Goal: Task Accomplishment & Management: Manage account settings

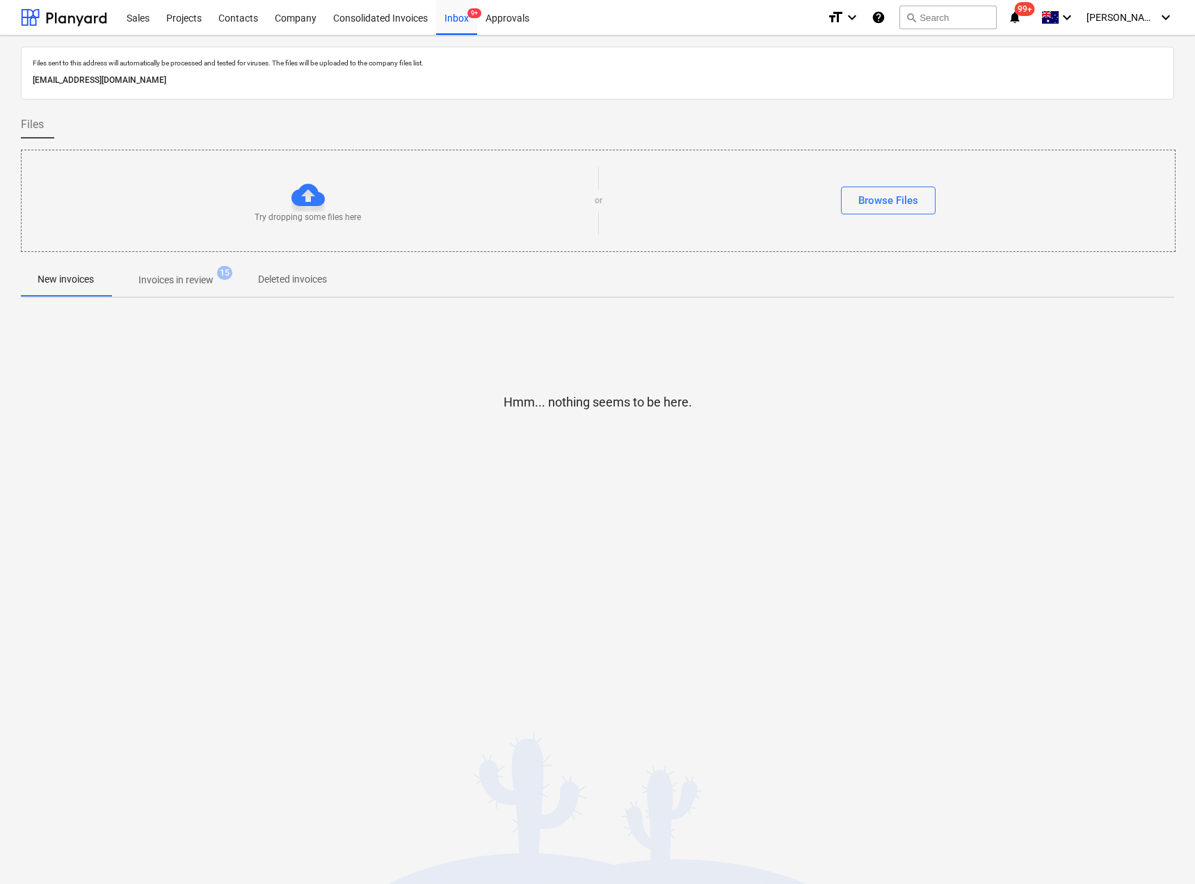
click at [186, 283] on p "Invoices in review" at bounding box center [175, 280] width 75 height 15
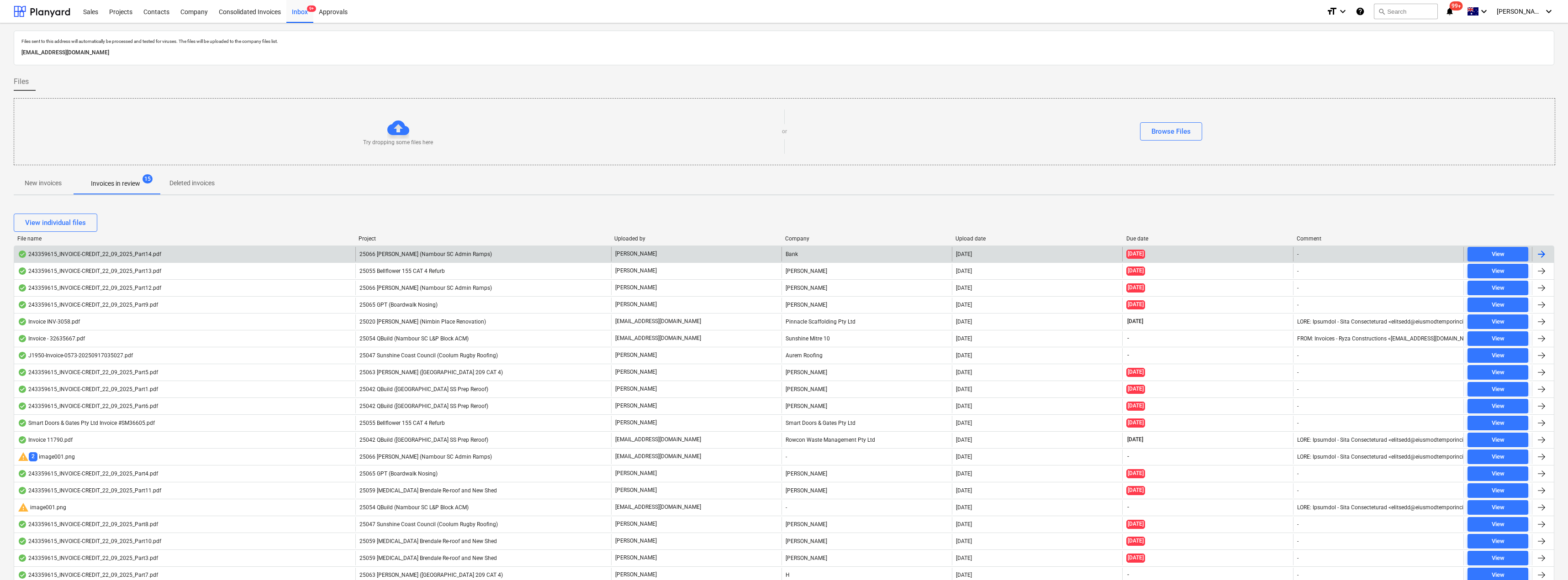
click at [428, 251] on span "25066 [PERSON_NAME] (Nambour SC Admin Ramps)" at bounding box center [426, 255] width 133 height 7
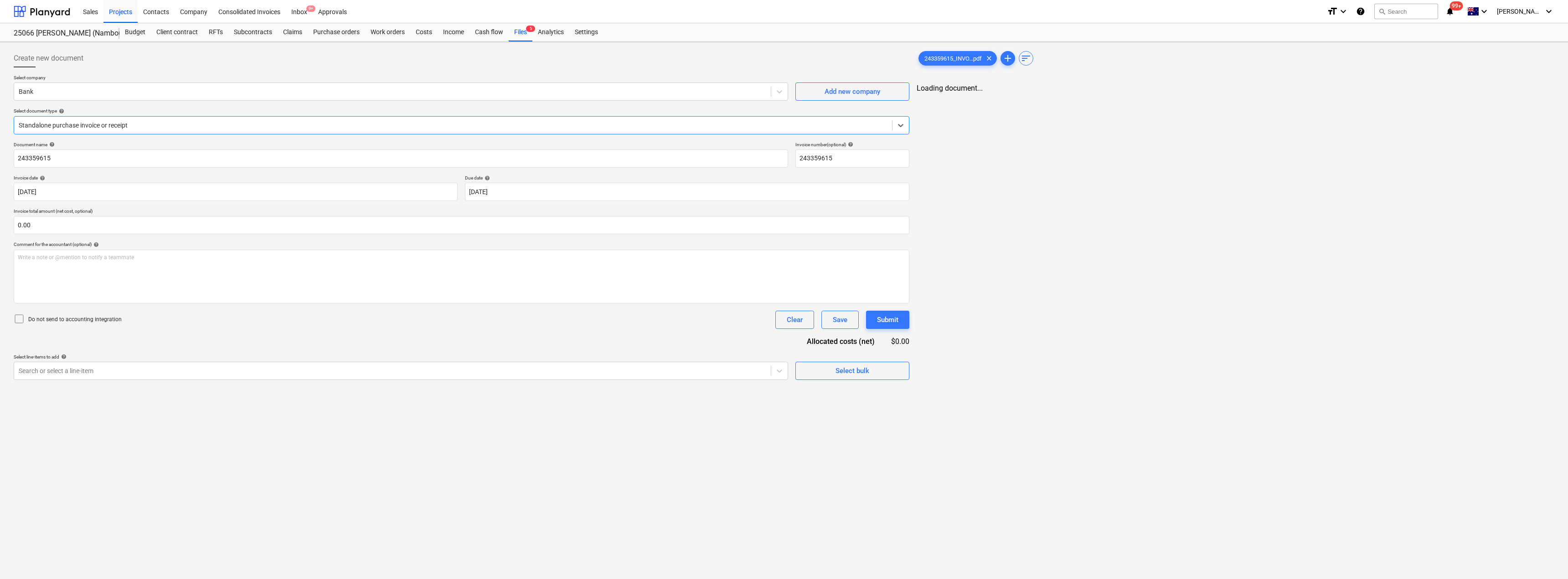
type input "243359615"
type input "[DATE]"
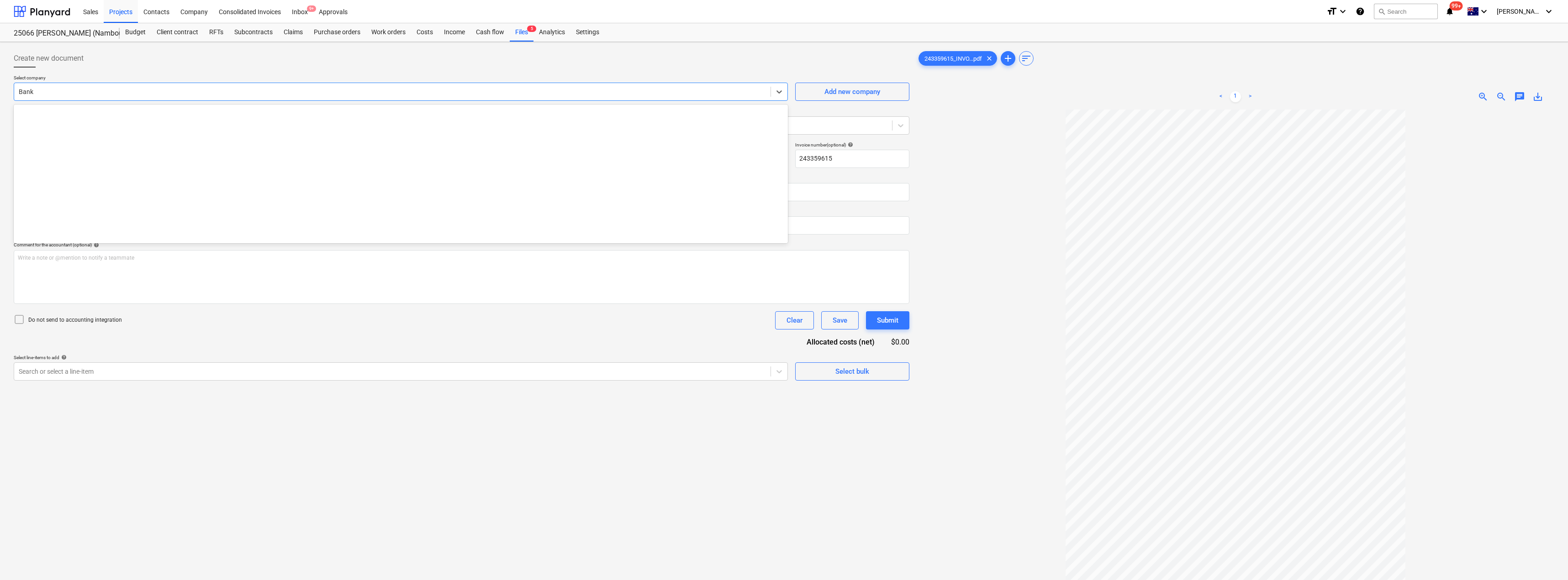
click at [56, 93] on div at bounding box center [393, 92] width 747 height 9
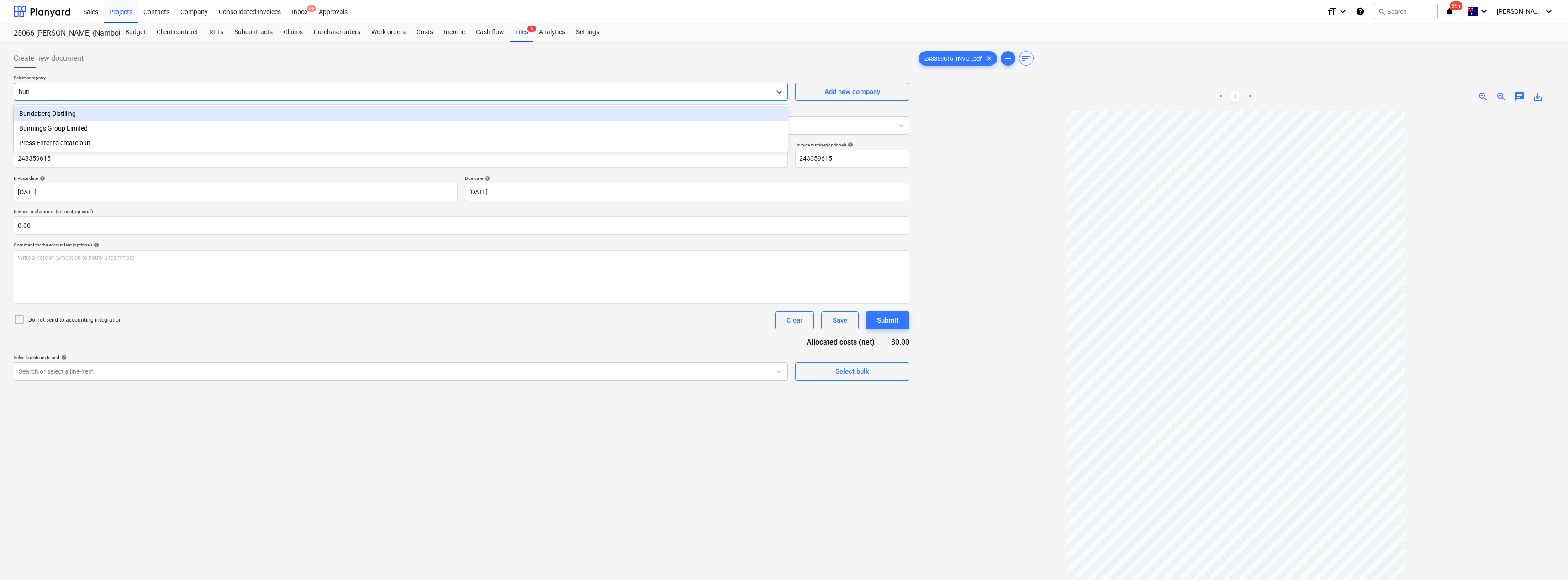
type input "[PERSON_NAME]"
click at [54, 116] on div "Bunnings Group Limited" at bounding box center [401, 114] width 774 height 14
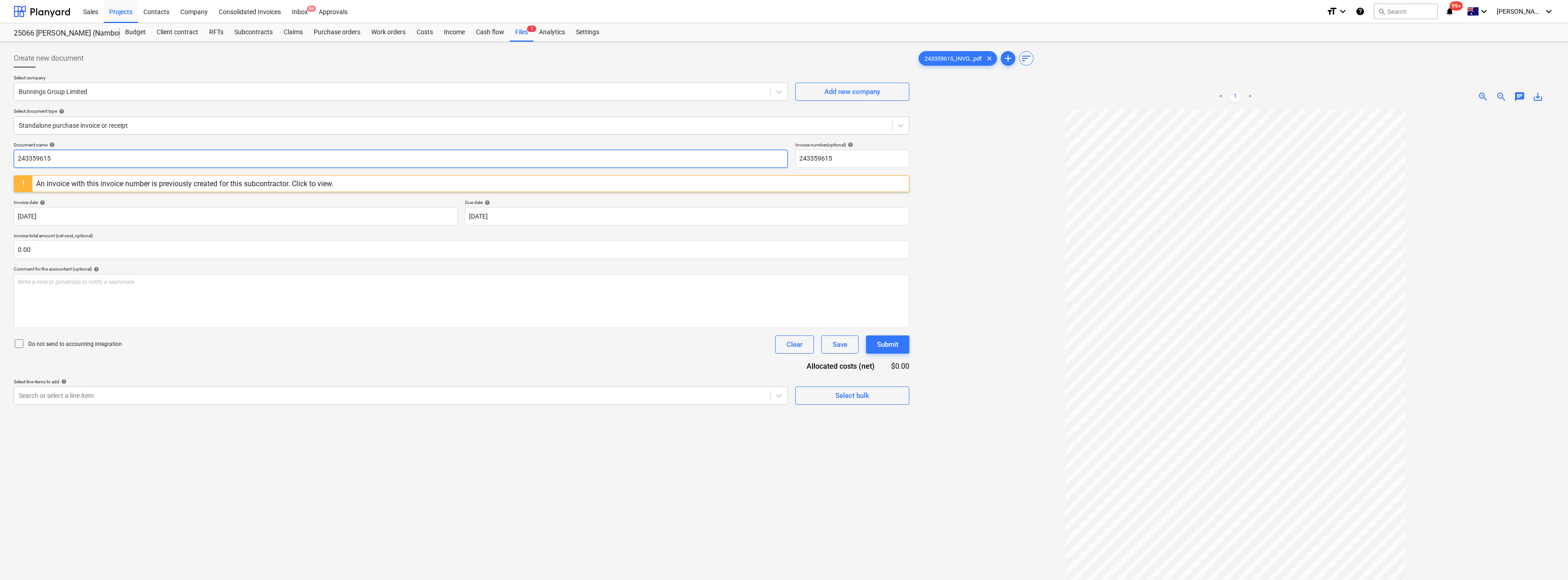
drag, startPoint x: 56, startPoint y: 154, endPoint x: 0, endPoint y: 154, distance: 56.0
click at [0, 154] on div "Create new document Select company Bunnings Group Limited Add new company Selec…" at bounding box center [784, 356] width 1568 height 629
drag, startPoint x: 95, startPoint y: 159, endPoint x: 2, endPoint y: 157, distance: 93.0
click at [5, 159] on div "Create new document Select company Bunnings Group Limited Add new company Selec…" at bounding box center [784, 356] width 1568 height 629
type input "8168/99861066"
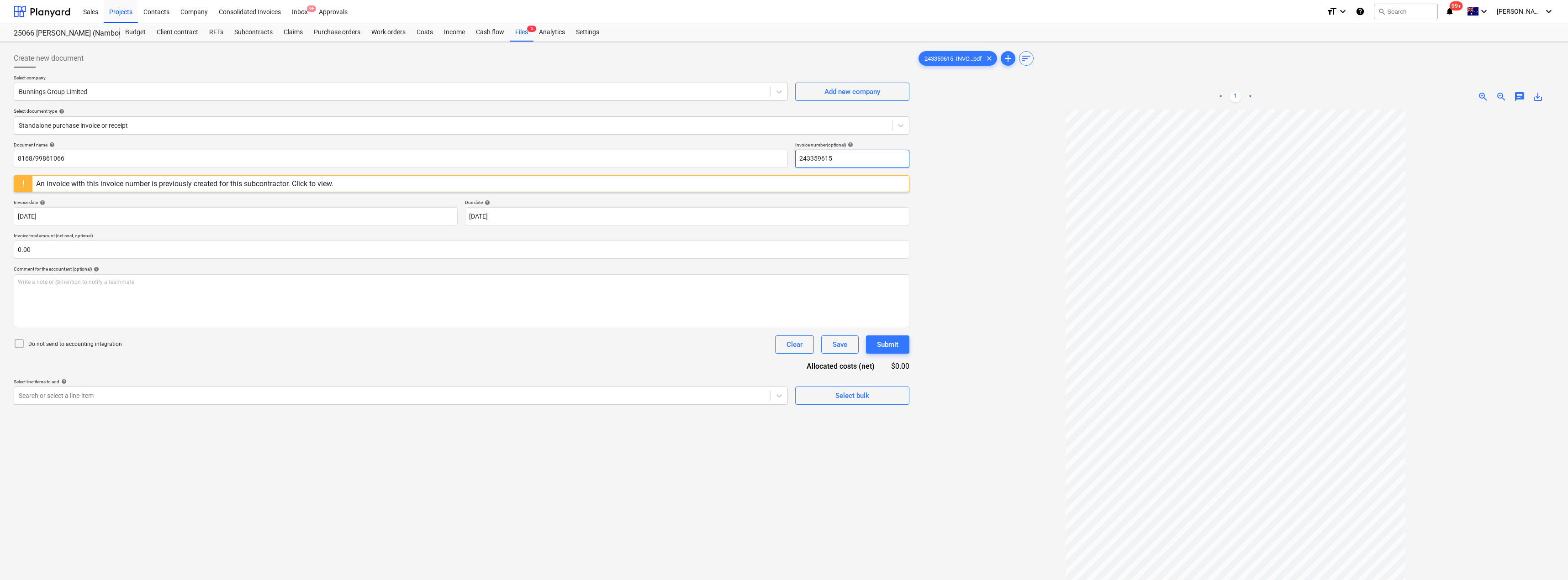
drag, startPoint x: 867, startPoint y: 165, endPoint x: 791, endPoint y: 159, distance: 76.2
click at [785, 159] on div "Document name help 8168/99861066 Invoice number (optional) help 243359615" at bounding box center [462, 155] width 896 height 26
paste input "8168/99861066"
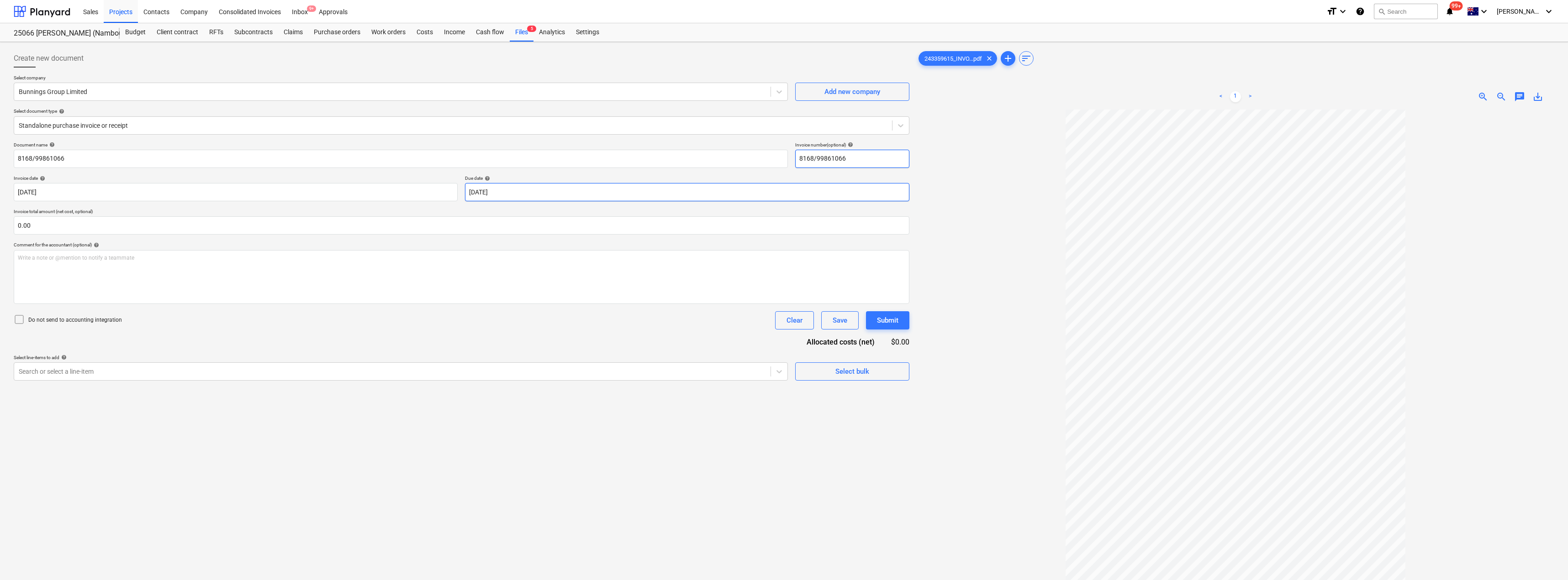
type input "8168/99861066"
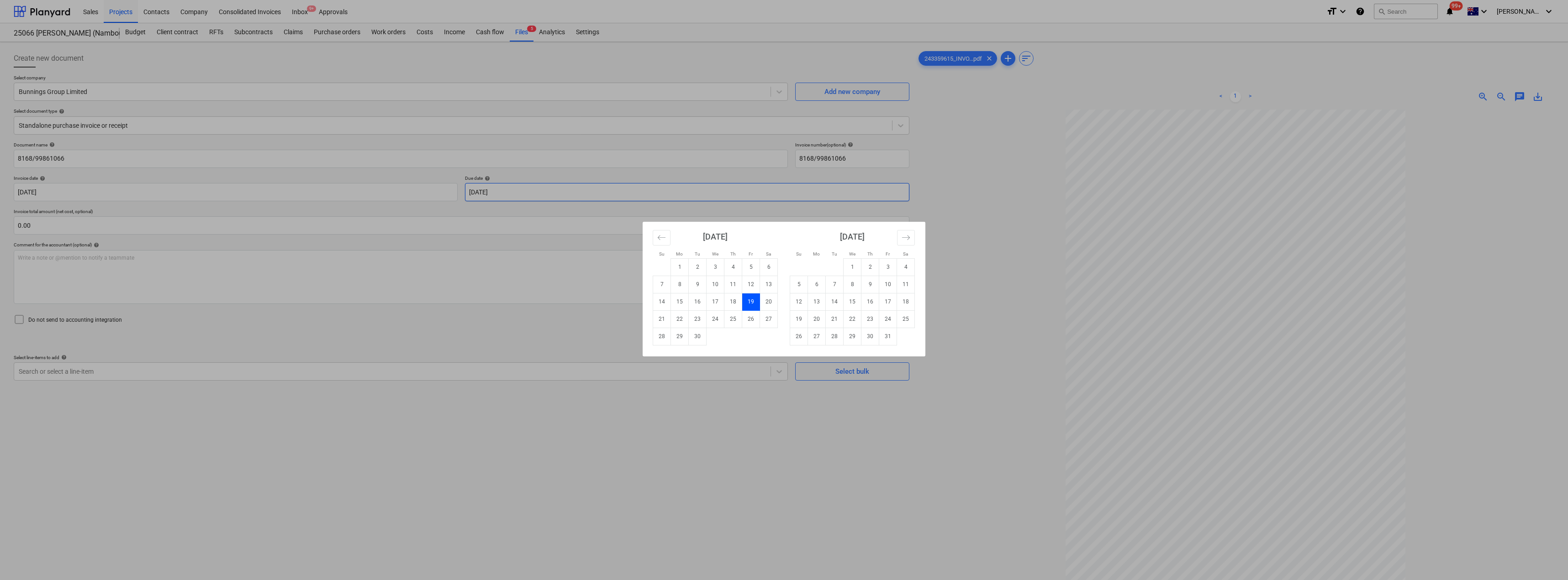
click at [526, 199] on body "Sales Projects Contacts Company Consolidated Invoices Inbox 9+ Approvals format…" at bounding box center [784, 290] width 1568 height 580
click at [785, 340] on td "31" at bounding box center [888, 337] width 18 height 17
type input "[DATE]"
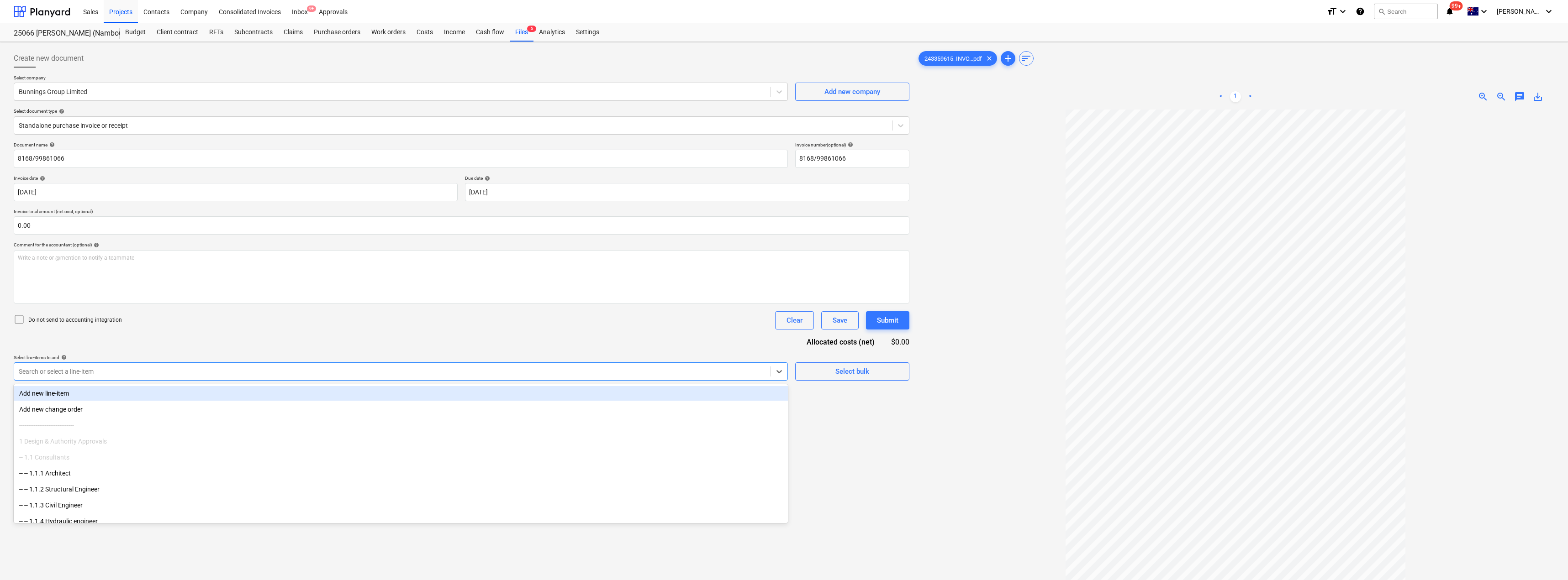
click at [376, 371] on div at bounding box center [393, 371] width 747 height 9
type input "mat"
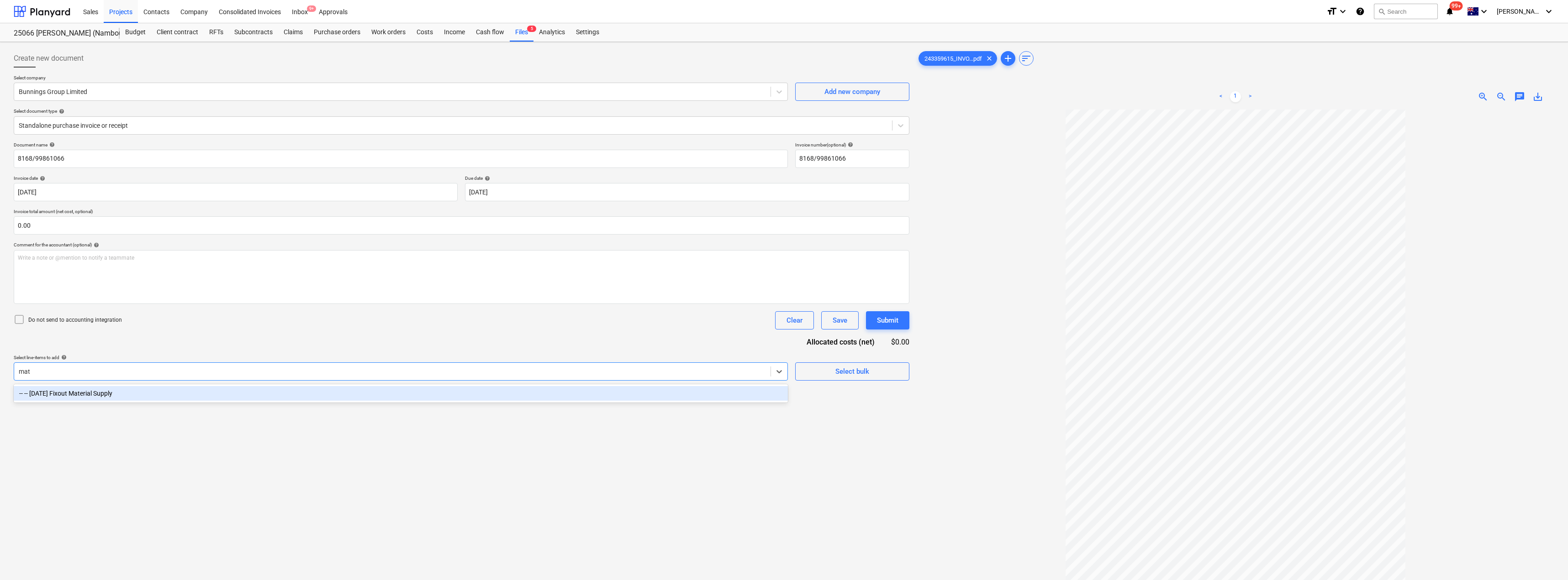
click at [382, 397] on div "-- -- [DATE] Fixout Material Supply" at bounding box center [401, 394] width 774 height 14
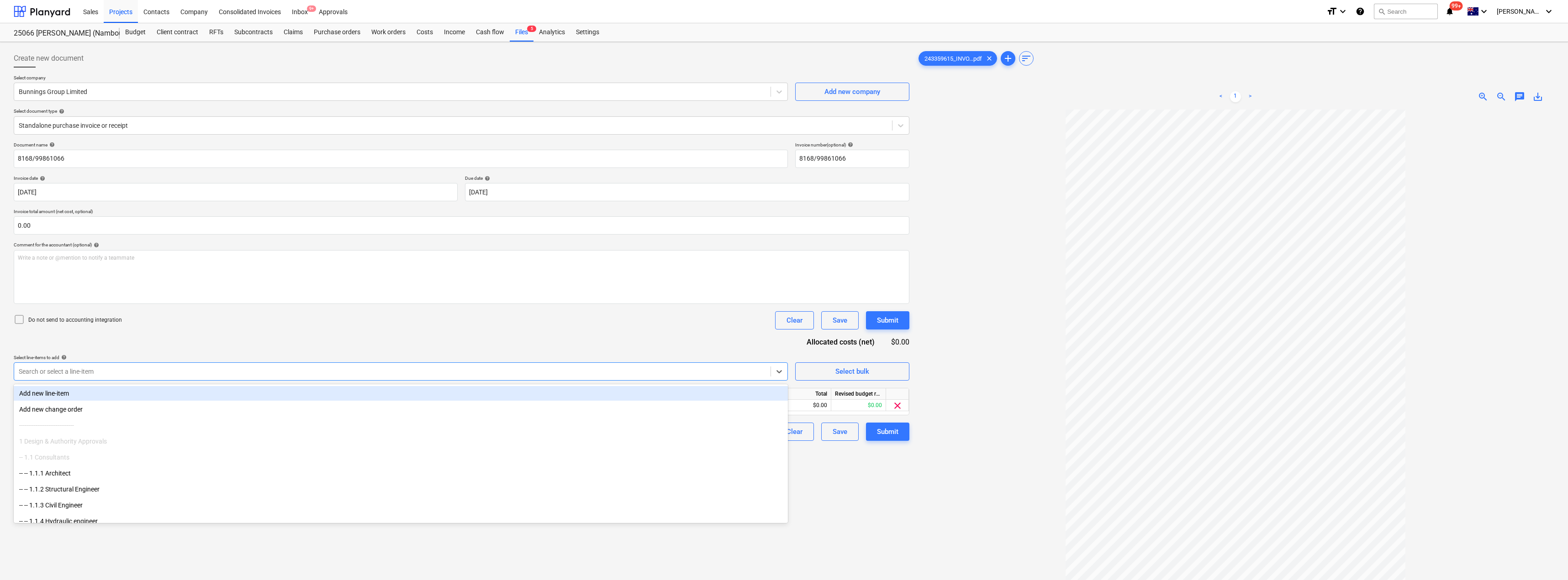
drag, startPoint x: 387, startPoint y: 335, endPoint x: 452, endPoint y: 347, distance: 66.1
click at [387, 335] on div "Document name help 8168/99861066 Invoice number (optional) help 8168/99861066 I…" at bounding box center [462, 291] width 896 height 299
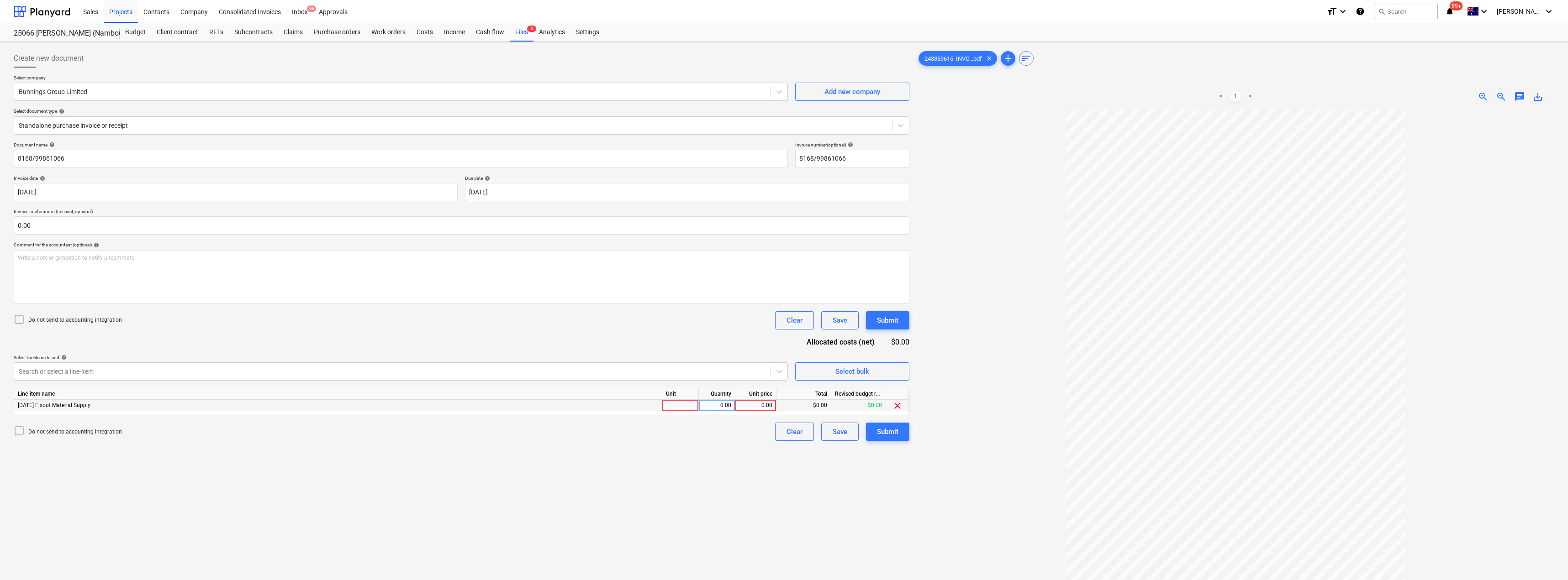
click at [693, 404] on div at bounding box center [681, 405] width 37 height 11
type input "Item"
type input "4916.02"
click at [672, 346] on div "Document name help 8168/99861066 Invoice number (optional) help 8168/99861066 I…" at bounding box center [462, 291] width 896 height 299
click at [785, 432] on div "Submit" at bounding box center [888, 432] width 22 height 12
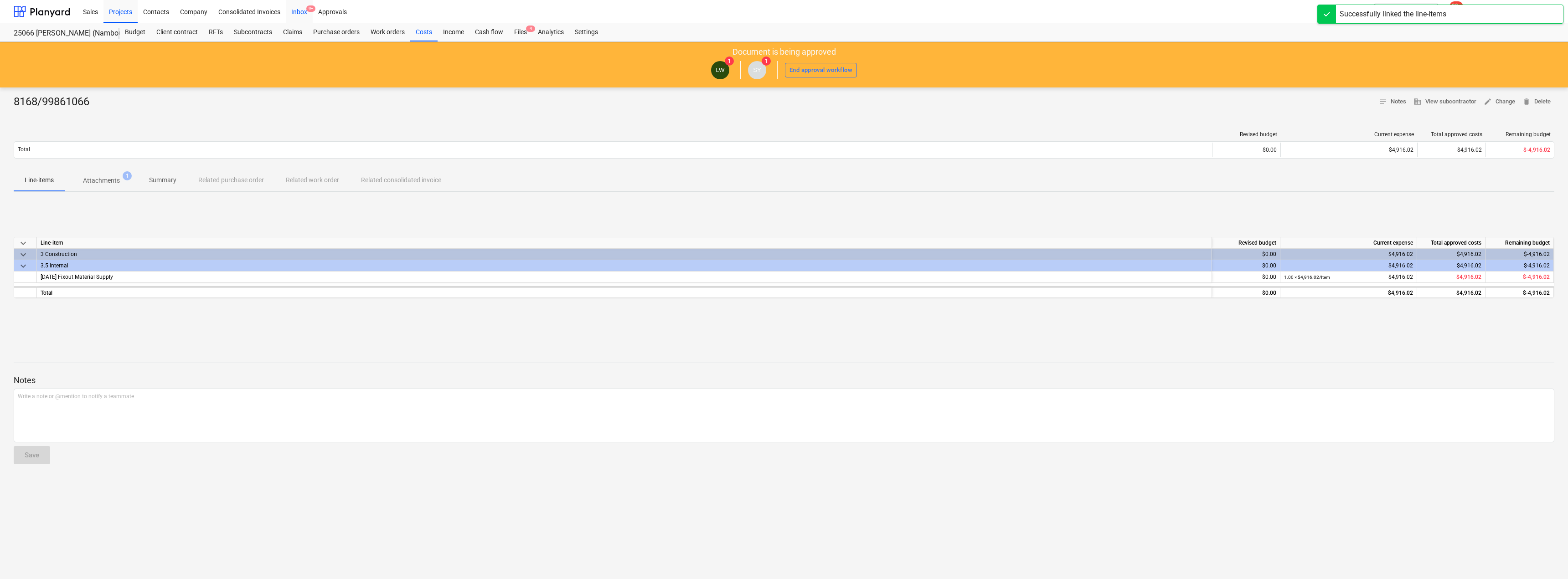
click at [293, 12] on div "Inbox 9+" at bounding box center [299, 10] width 27 height 23
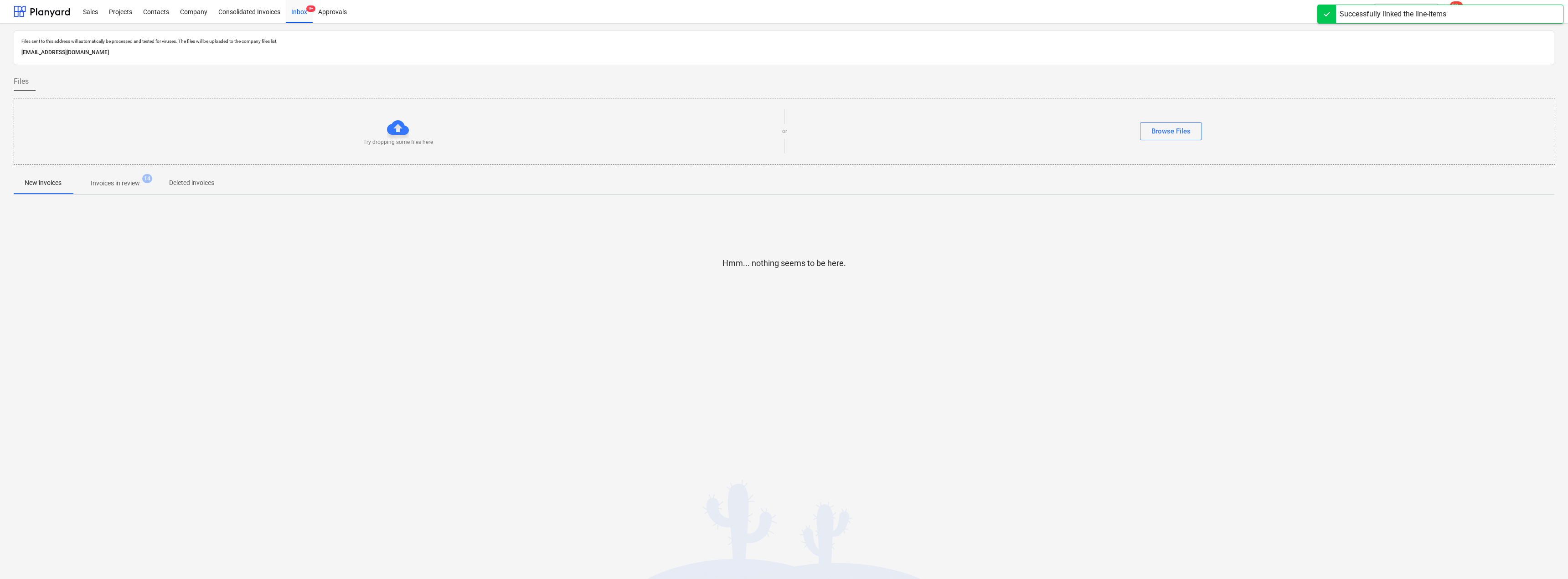
click at [111, 177] on span "Invoices in review 14" at bounding box center [115, 183] width 86 height 16
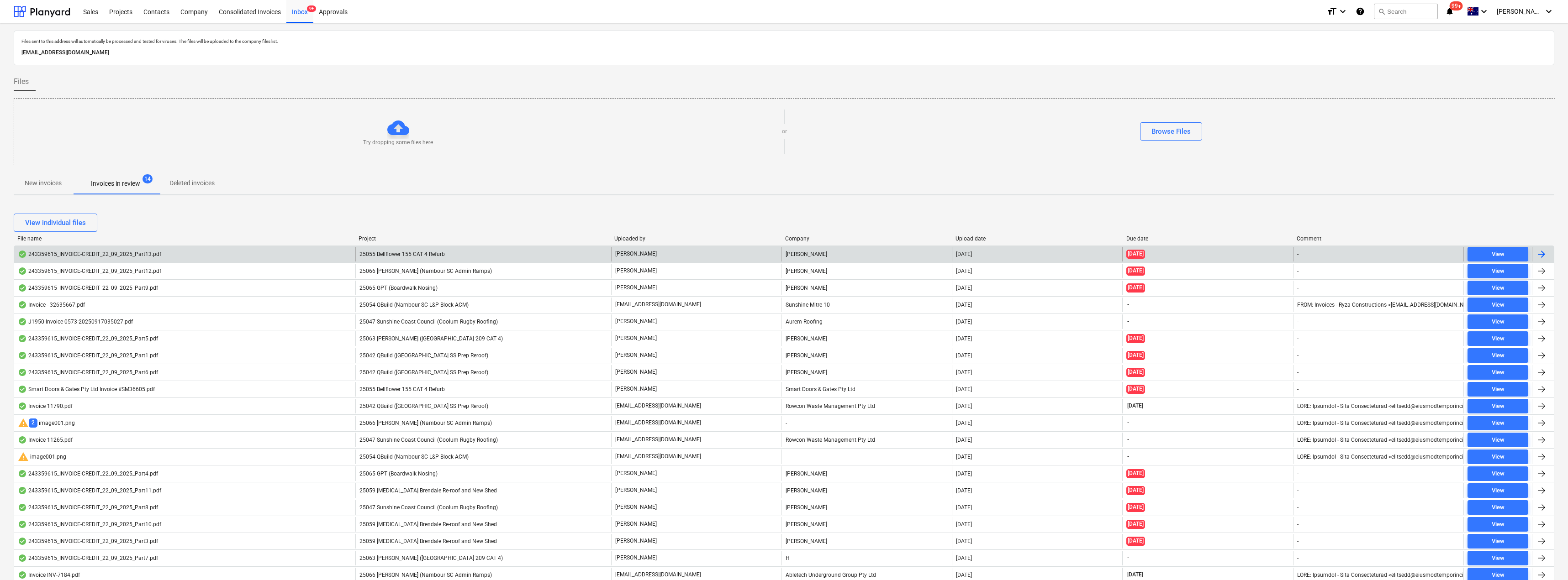
click at [393, 255] on span "25055 Bellflower 155 CAT 4 Refurb" at bounding box center [403, 255] width 85 height 7
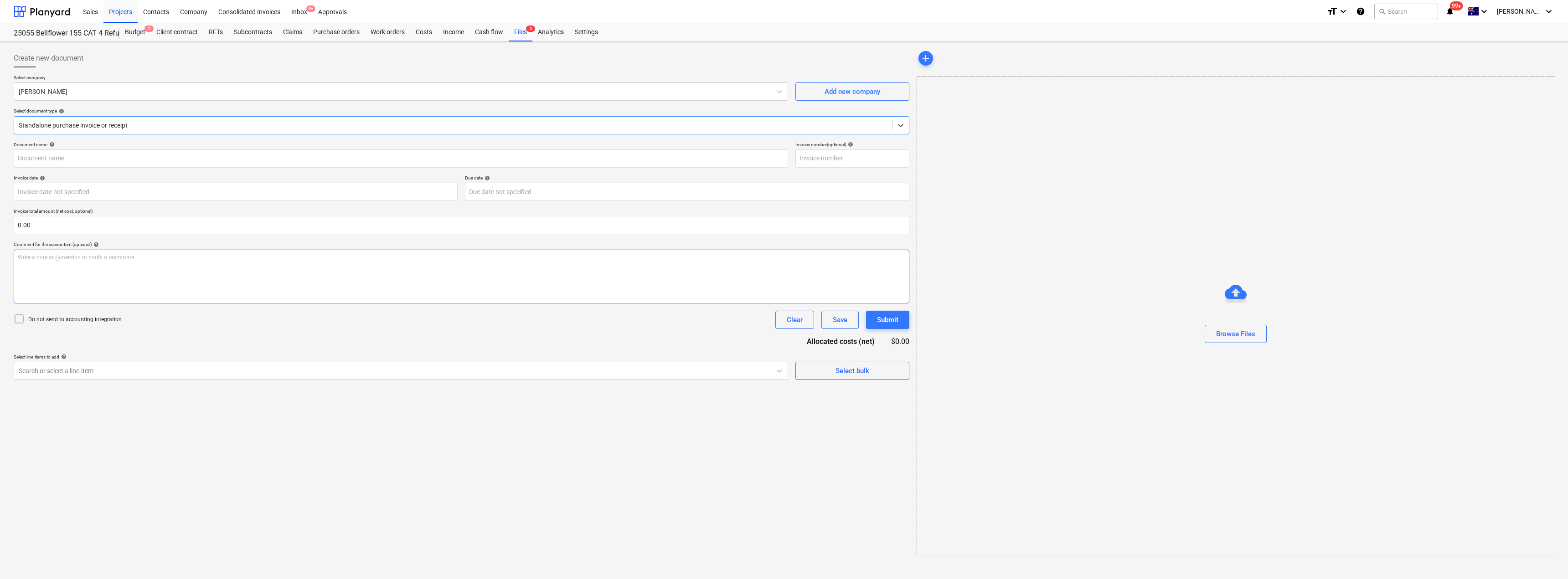
type input "243359615"
type input "[DATE]"
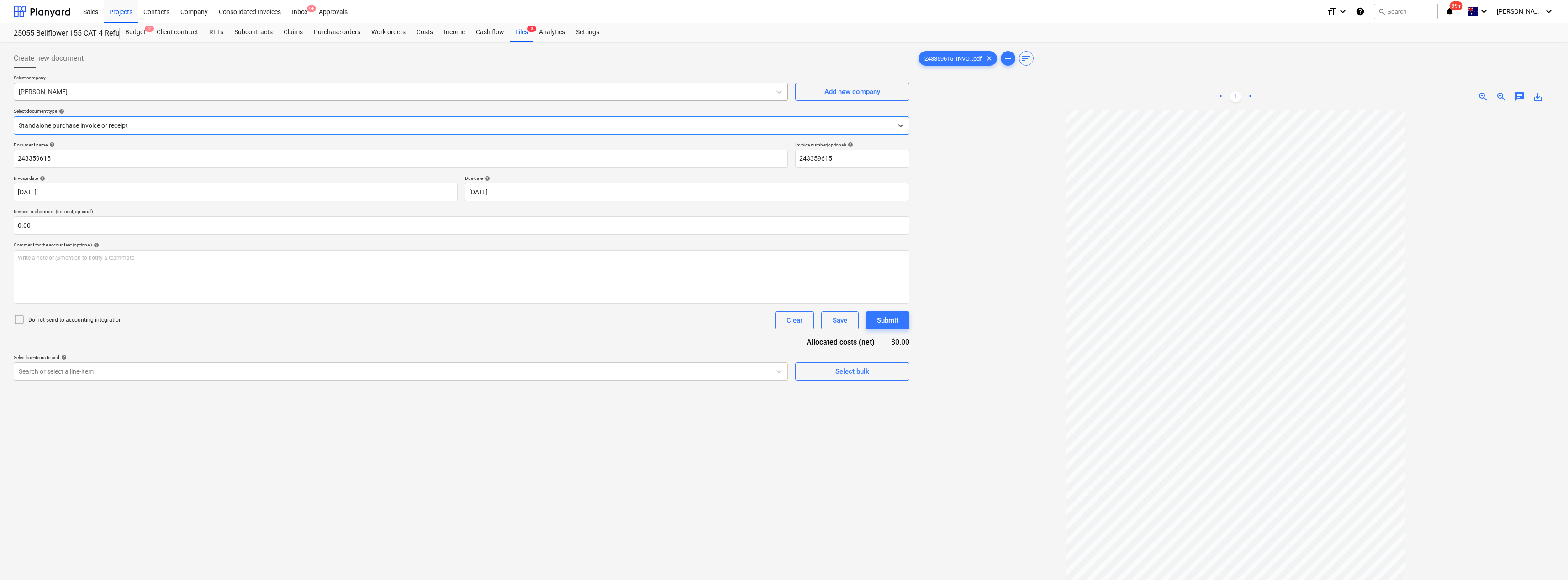
click at [110, 88] on div at bounding box center [393, 92] width 747 height 9
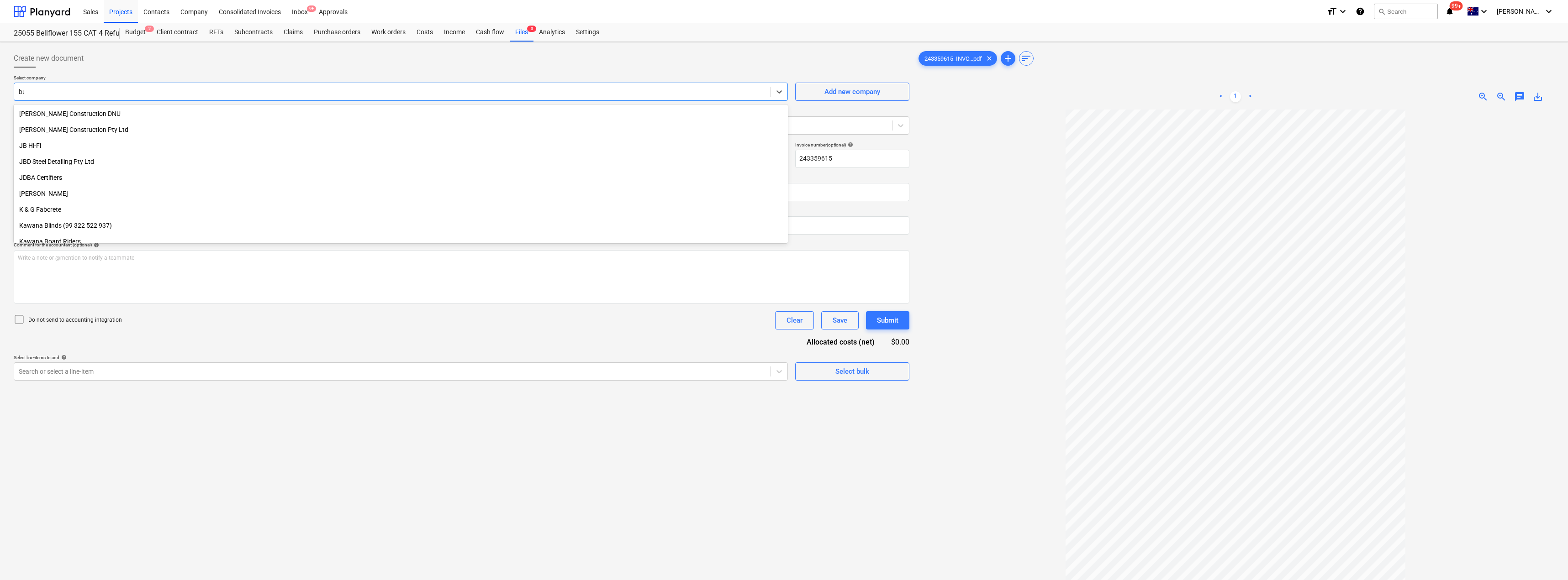
scroll to position [518, 0]
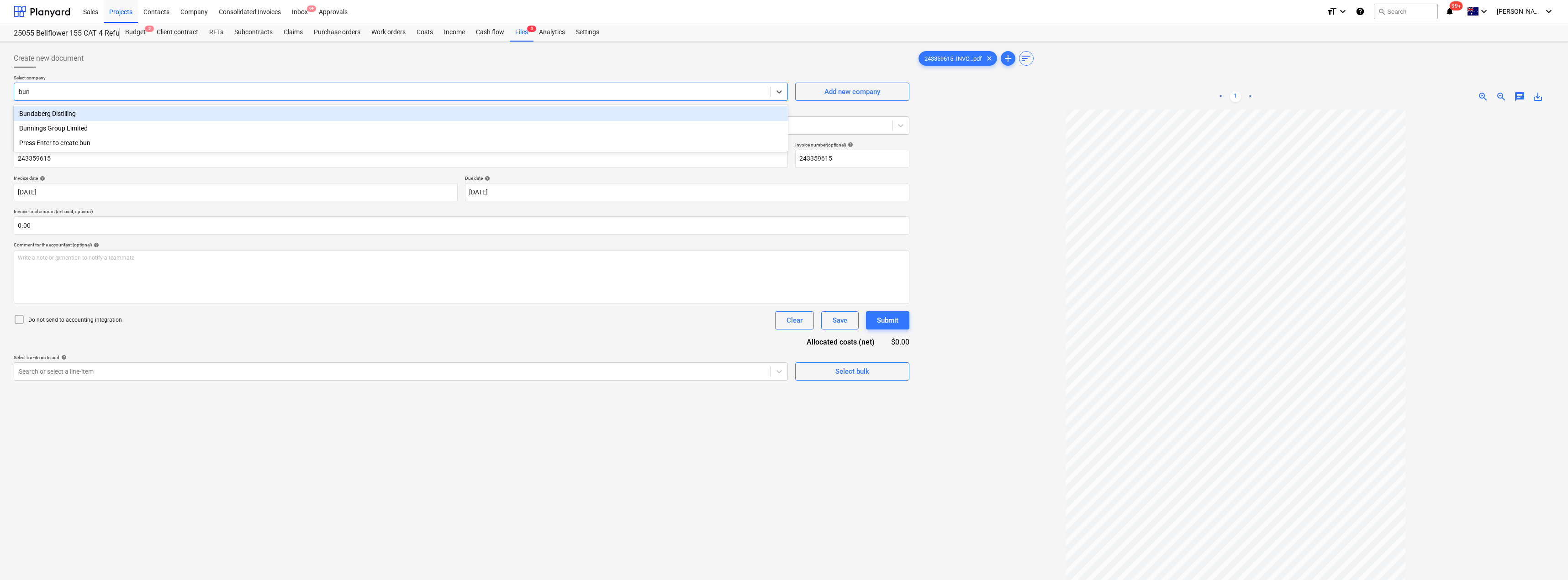
type input "[PERSON_NAME]"
click at [89, 112] on div "Bunnings Group Limited" at bounding box center [401, 114] width 774 height 14
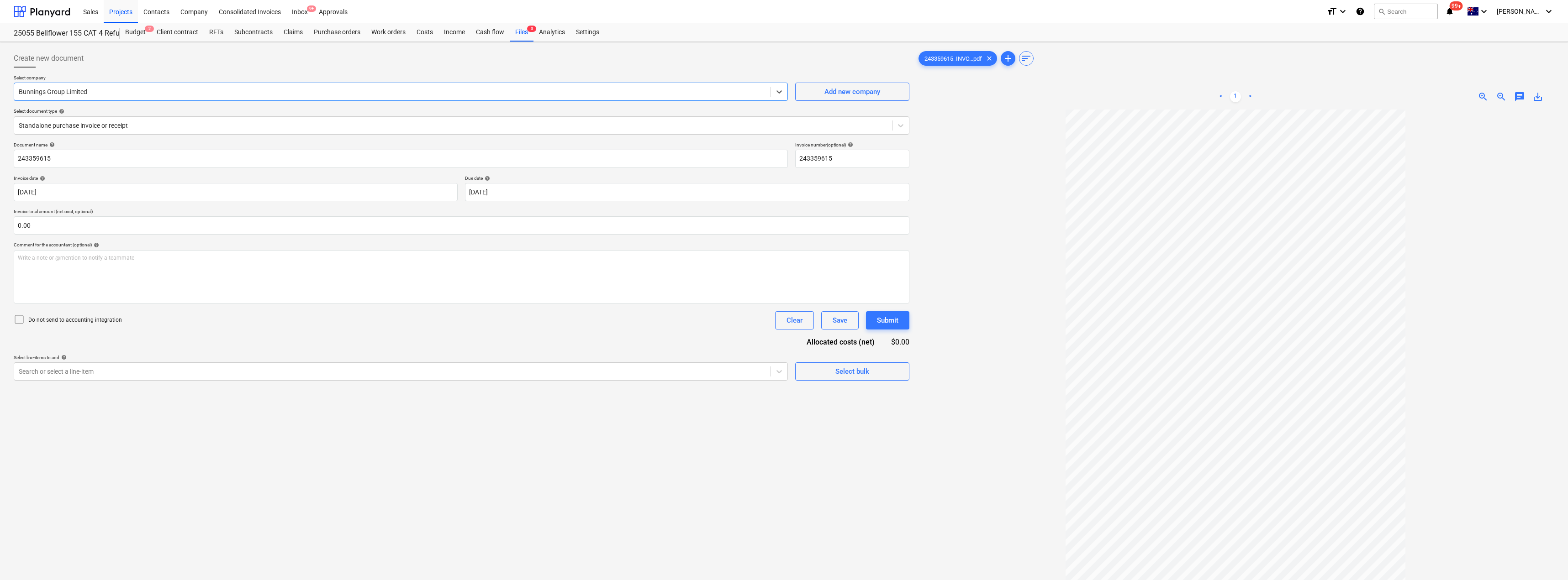
click at [125, 70] on div at bounding box center [462, 71] width 896 height 7
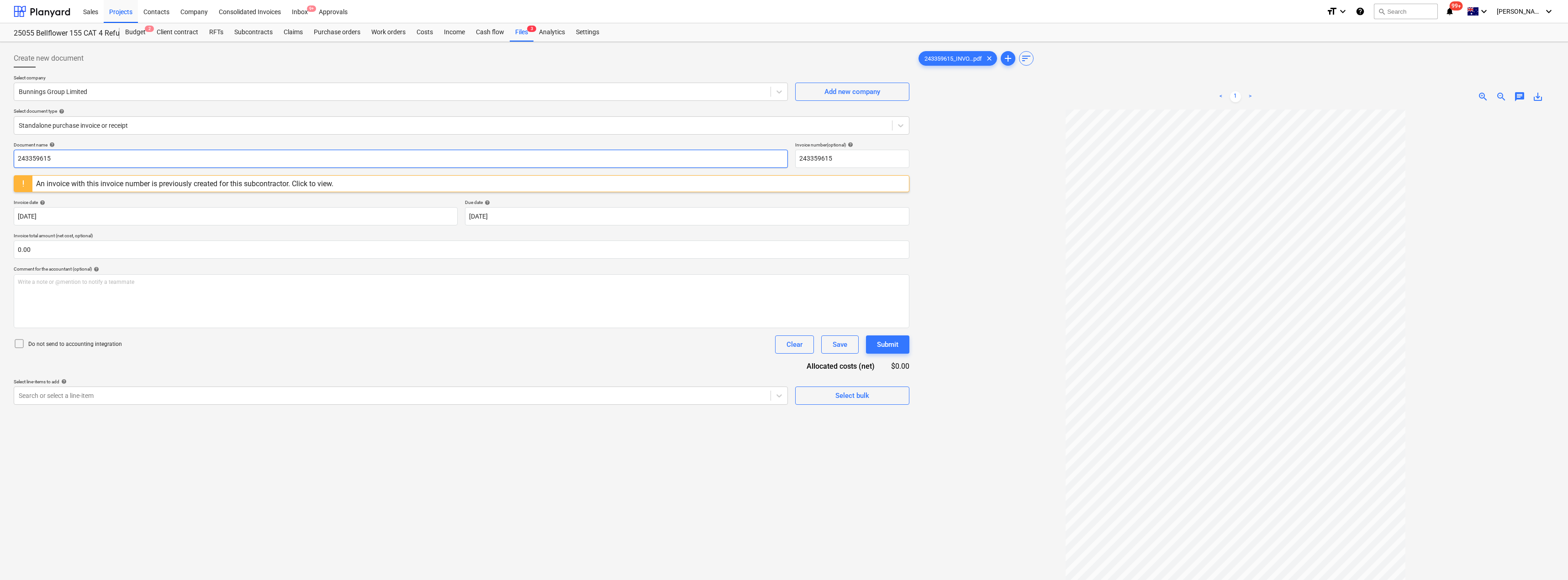
drag, startPoint x: 64, startPoint y: 155, endPoint x: 0, endPoint y: 154, distance: 64.0
click at [0, 154] on div "Create new document Select company Bunnings Group Limited Add new company Selec…" at bounding box center [784, 356] width 1568 height 629
drag, startPoint x: 84, startPoint y: 161, endPoint x: 7, endPoint y: 161, distance: 77.0
click at [9, 161] on div "Create new document Select company Bunnings Group Limited Add new company Selec…" at bounding box center [784, 356] width 1568 height 629
type input "8176/01498422"
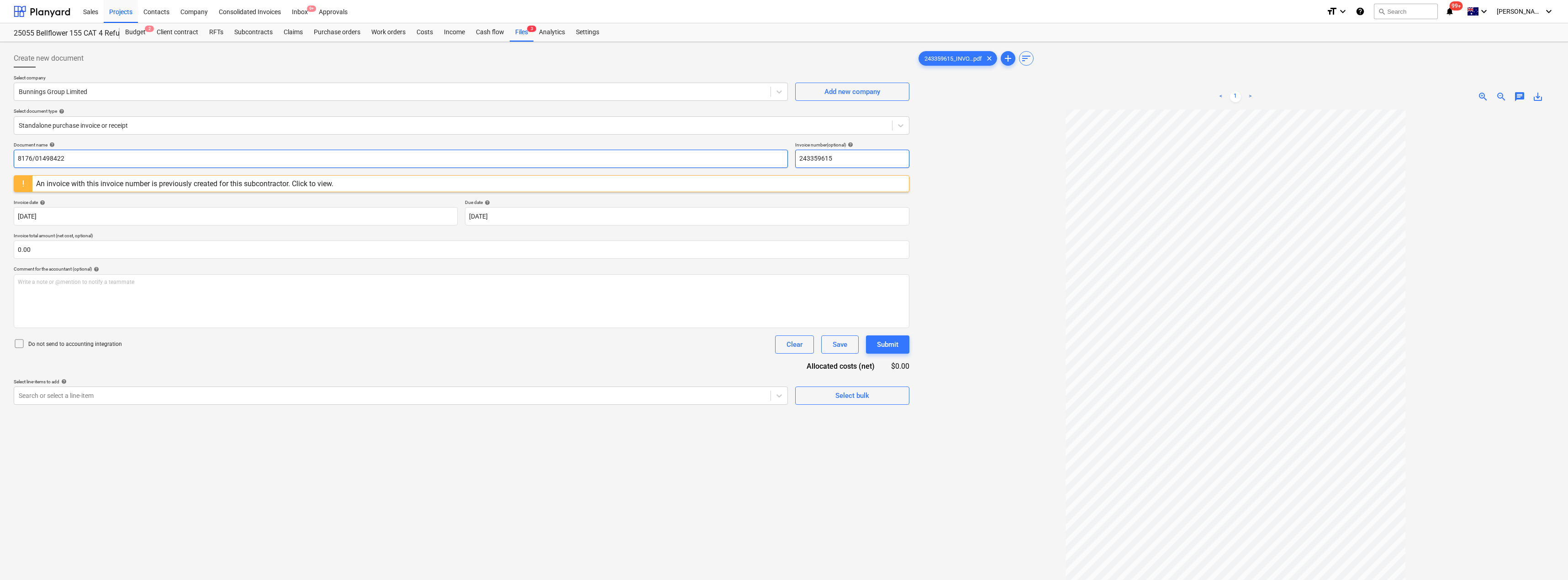
drag, startPoint x: 846, startPoint y: 155, endPoint x: 783, endPoint y: 153, distance: 63.0
click at [783, 153] on div "Document name help 8176/01498422 Invoice number (optional) help 243359615" at bounding box center [462, 155] width 896 height 26
paste input "8176/01498422"
type input "8176/01498422"
click at [785, 142] on div at bounding box center [1235, 386] width 638 height 554
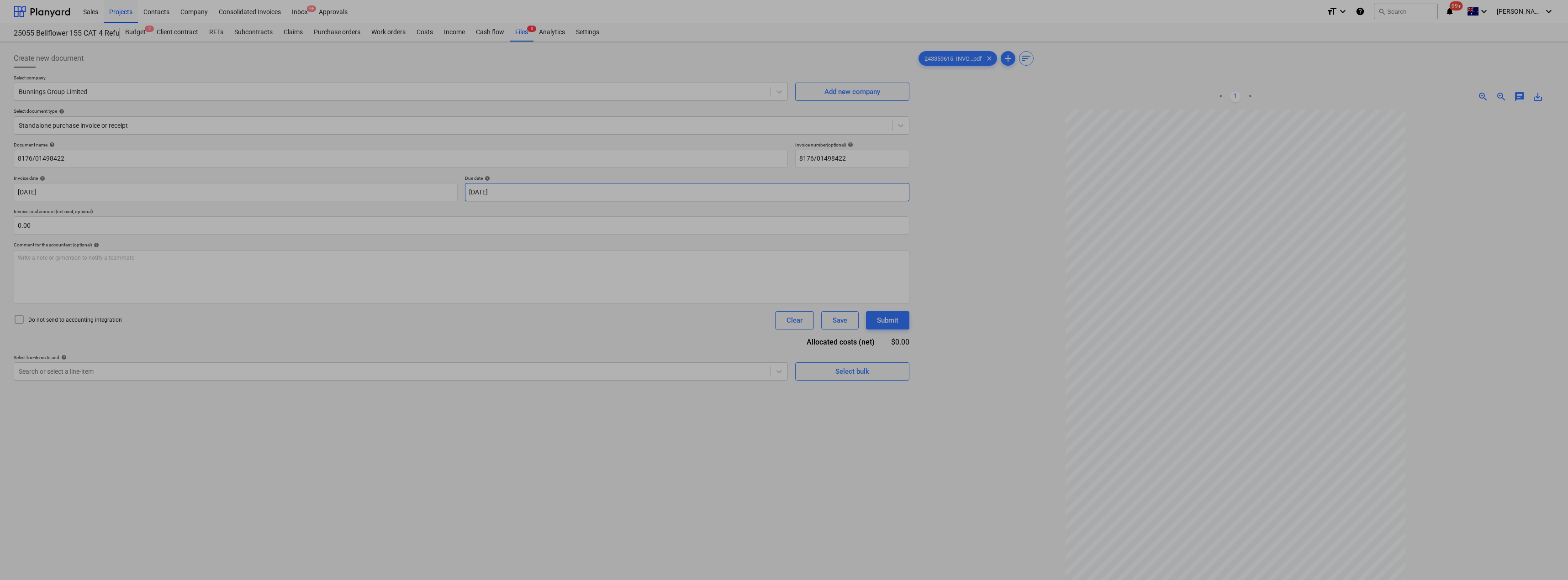
click at [530, 192] on body "Sales Projects Contacts Company Consolidated Invoices Inbox 9+ Approvals format…" at bounding box center [784, 290] width 1568 height 580
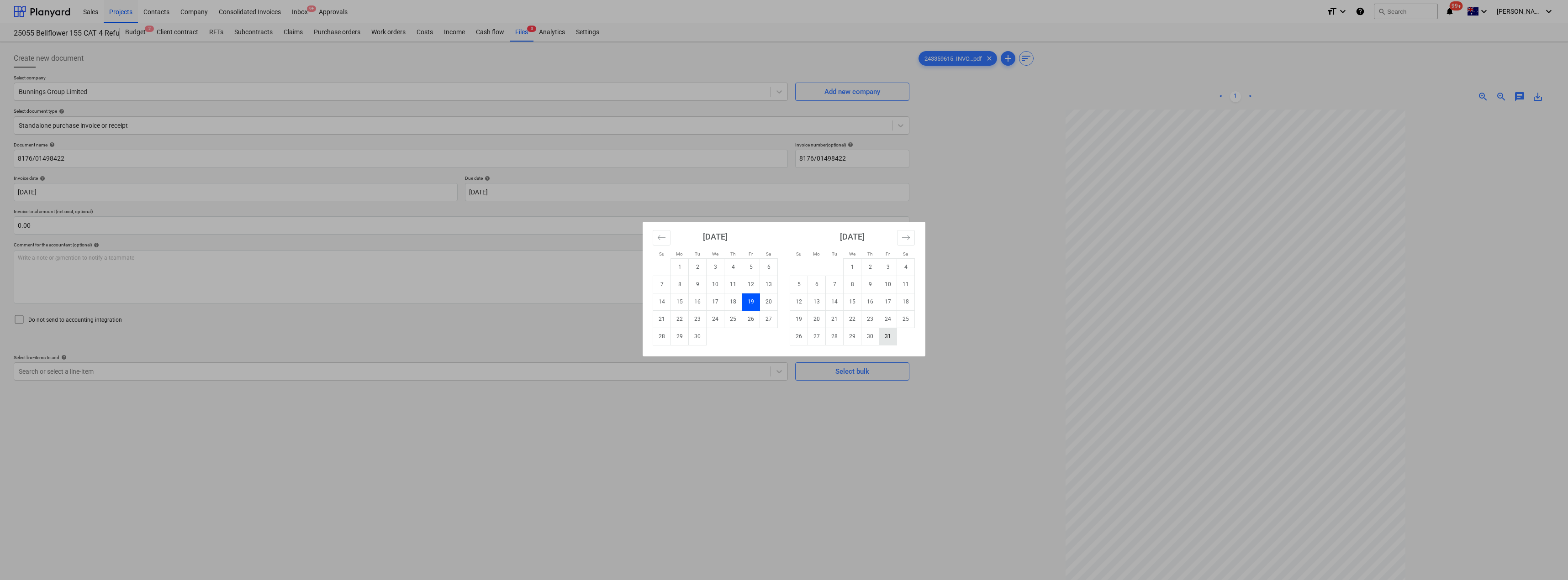
click at [785, 337] on td "31" at bounding box center [888, 337] width 18 height 17
type input "[DATE]"
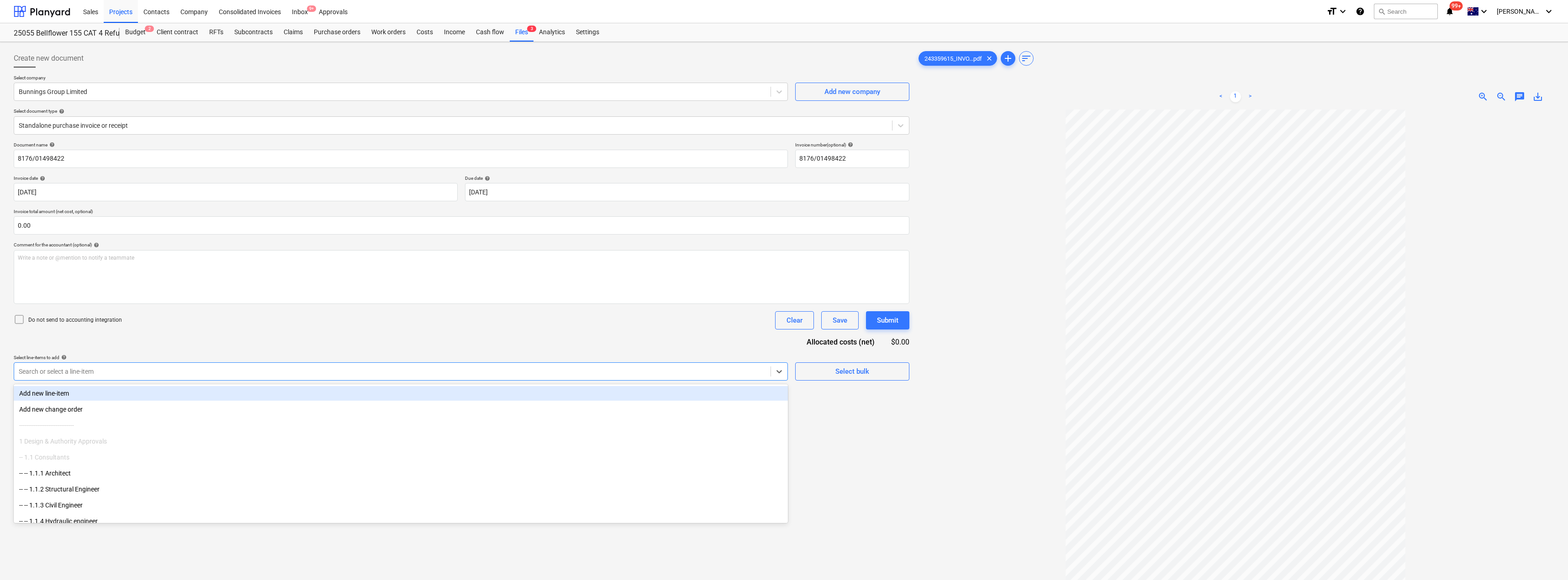
click at [221, 366] on div "Search or select a line-item" at bounding box center [393, 371] width 756 height 12
type input "mat"
click at [229, 331] on div "Document name help 8176/01498422 Invoice number (optional) help 8176/01498422 I…" at bounding box center [462, 291] width 896 height 299
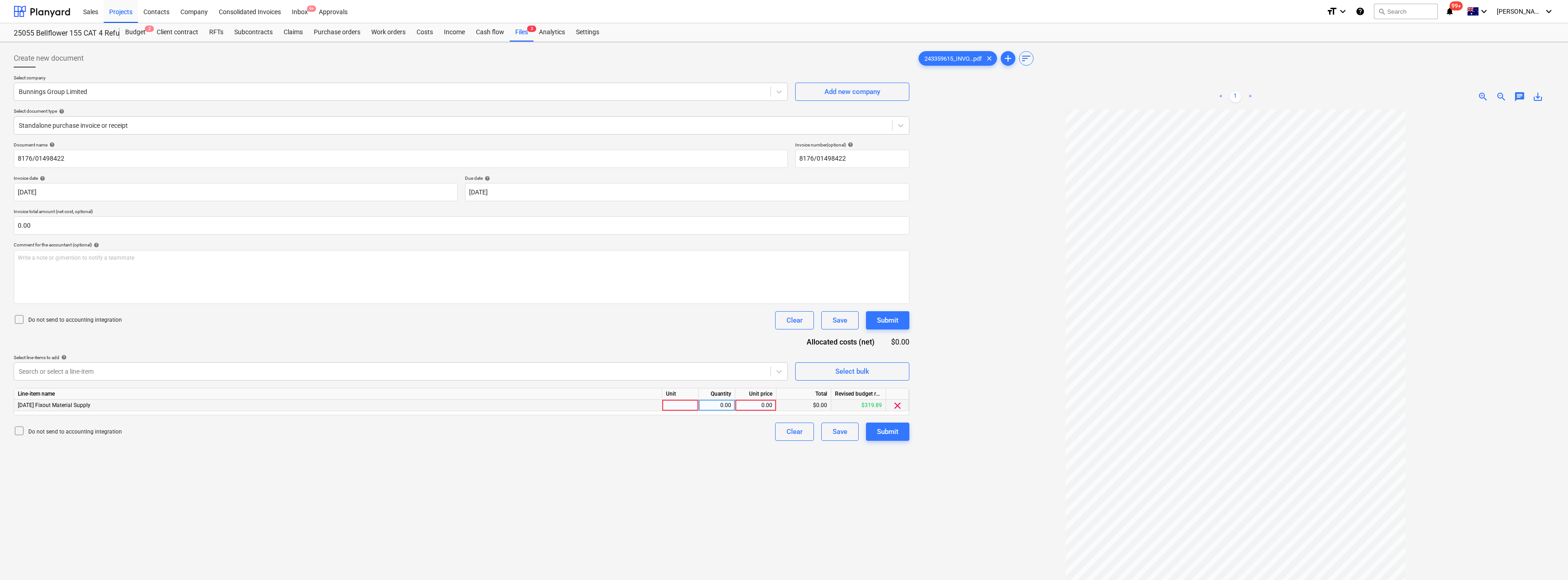
click at [671, 404] on div at bounding box center [681, 405] width 37 height 11
type input "Item"
type input "218.27"
click at [671, 326] on div "Do not send to accounting integration Clear Save Submit" at bounding box center [462, 320] width 896 height 18
click at [785, 436] on div "Submit" at bounding box center [888, 432] width 22 height 12
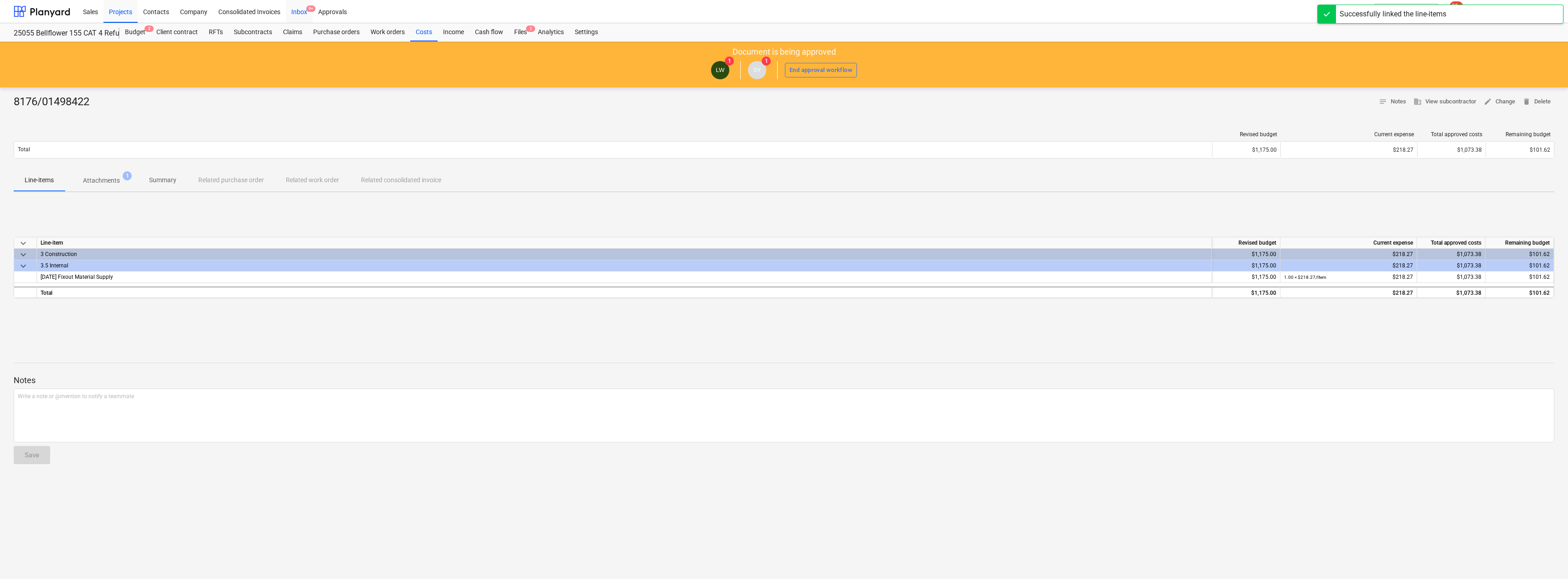
click at [311, 12] on span "9+" at bounding box center [311, 9] width 9 height 7
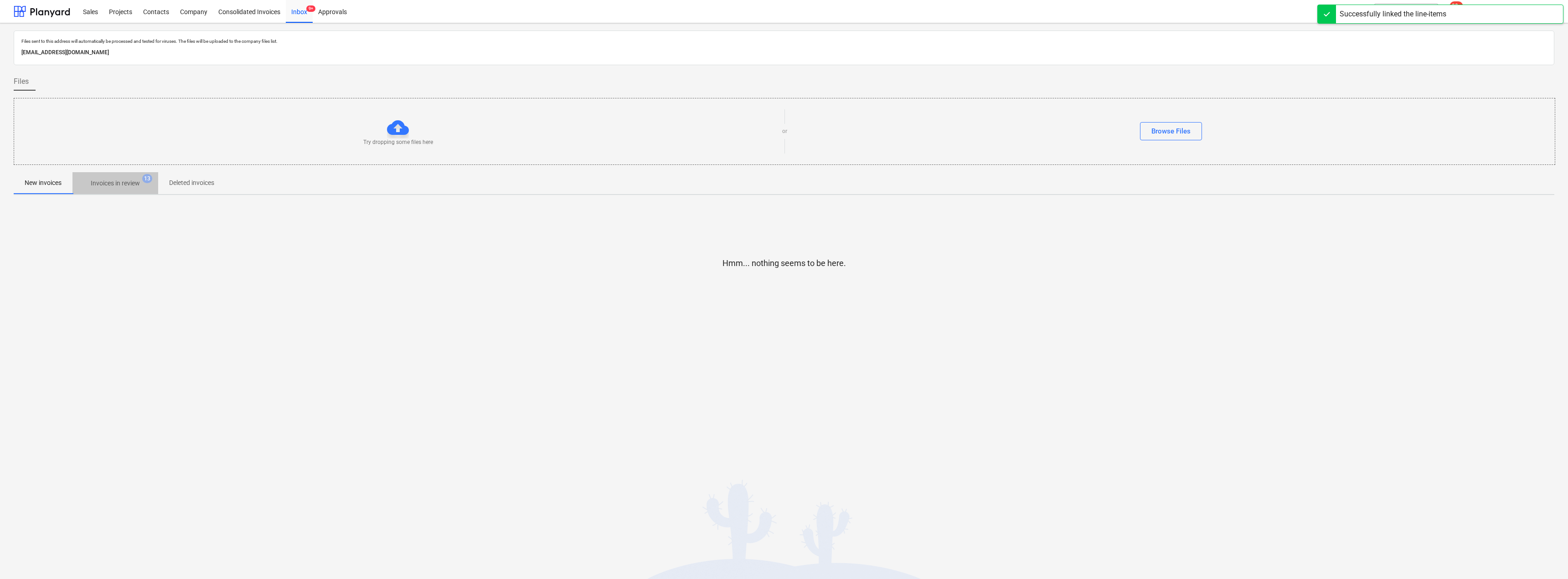
click at [100, 185] on p "Invoices in review" at bounding box center [115, 183] width 49 height 10
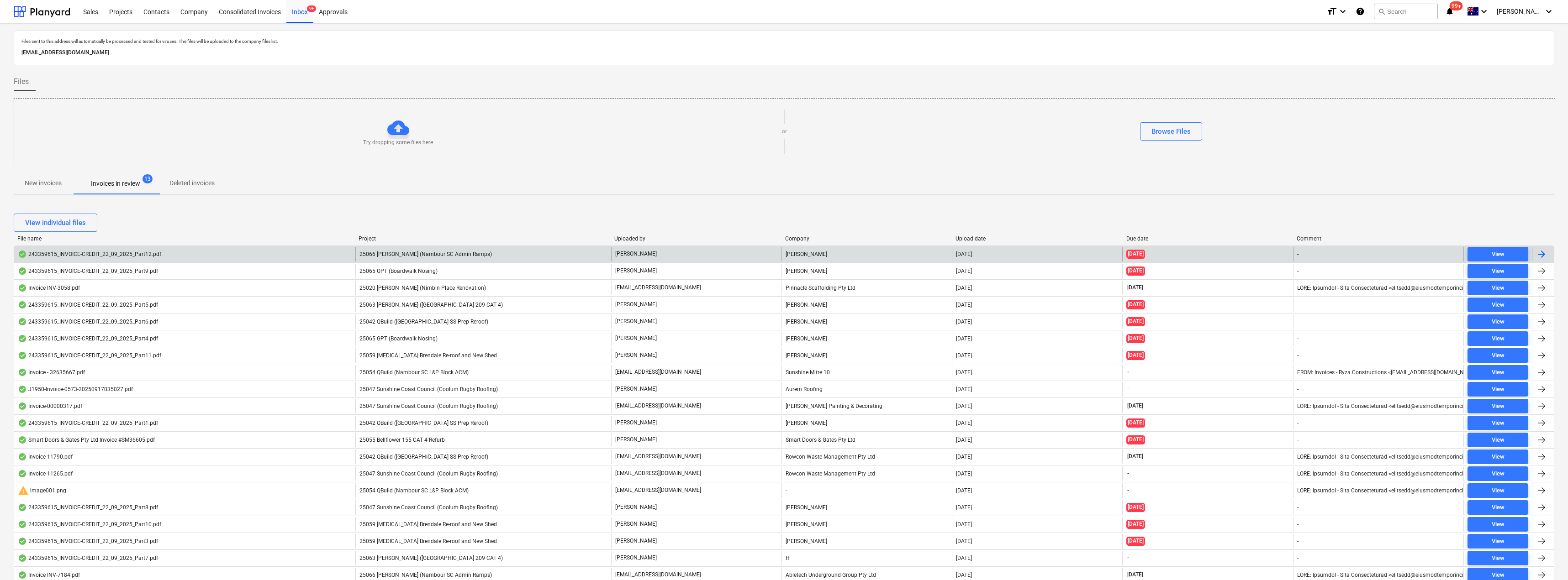
click at [430, 252] on span "25066 [PERSON_NAME] (Nambour SC Admin Ramps)" at bounding box center [426, 255] width 133 height 7
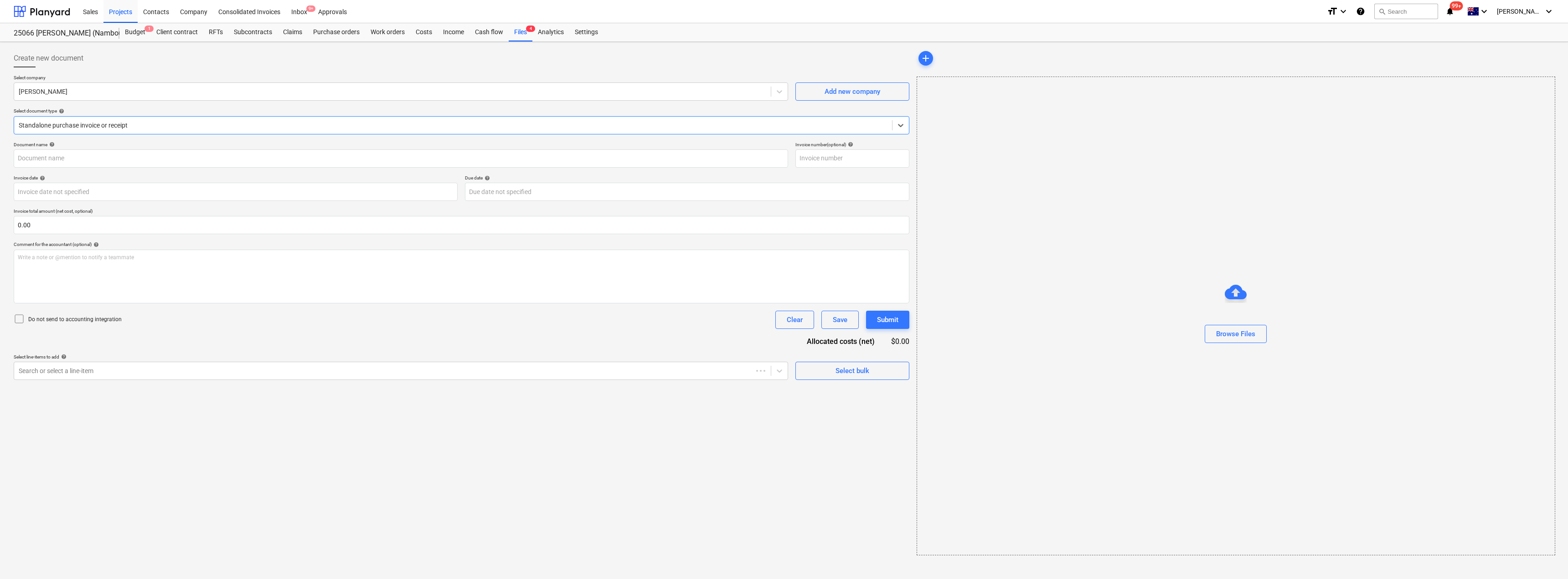
type input "243359615"
type input "[DATE]"
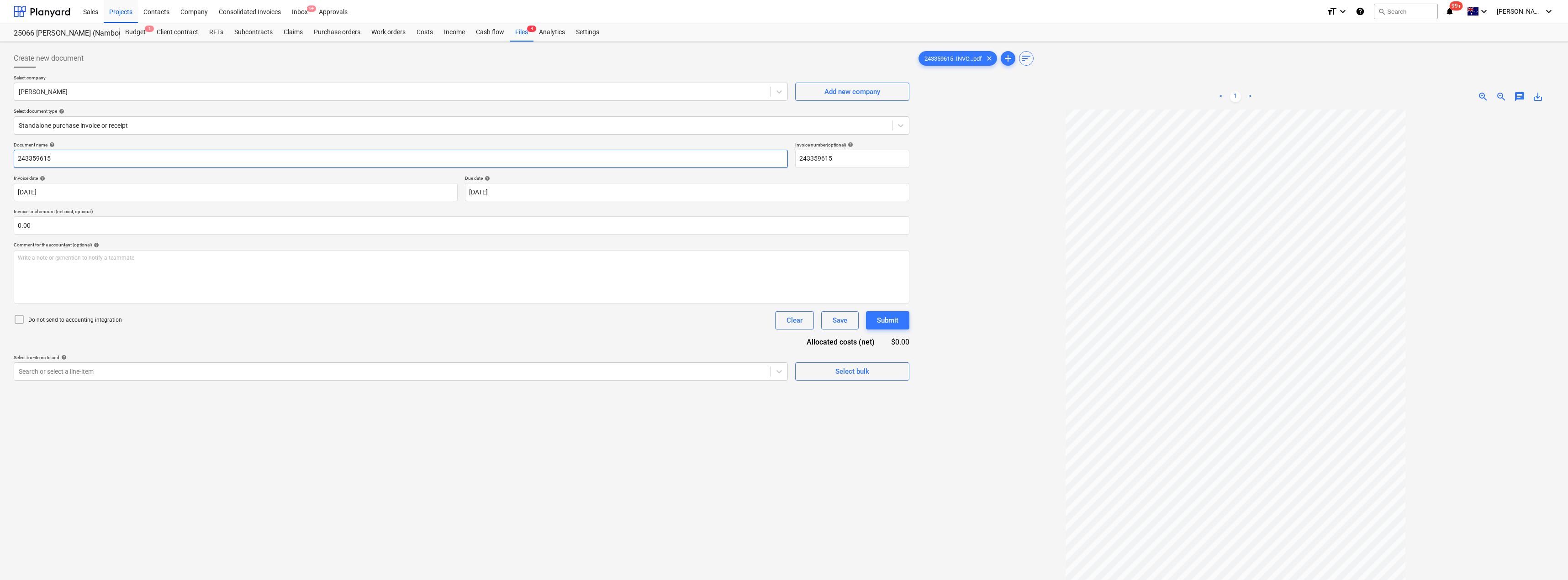
drag, startPoint x: 88, startPoint y: 158, endPoint x: 1, endPoint y: 150, distance: 87.4
click at [0, 151] on div "Create new document Select company [PERSON_NAME] Add new company Select documen…" at bounding box center [784, 356] width 1568 height 629
drag, startPoint x: 81, startPoint y: 156, endPoint x: 3, endPoint y: 158, distance: 78.0
click at [6, 158] on div "Create new document Select company [PERSON_NAME] Add new company Select documen…" at bounding box center [784, 356] width 1568 height 629
type input "8168/00200640"
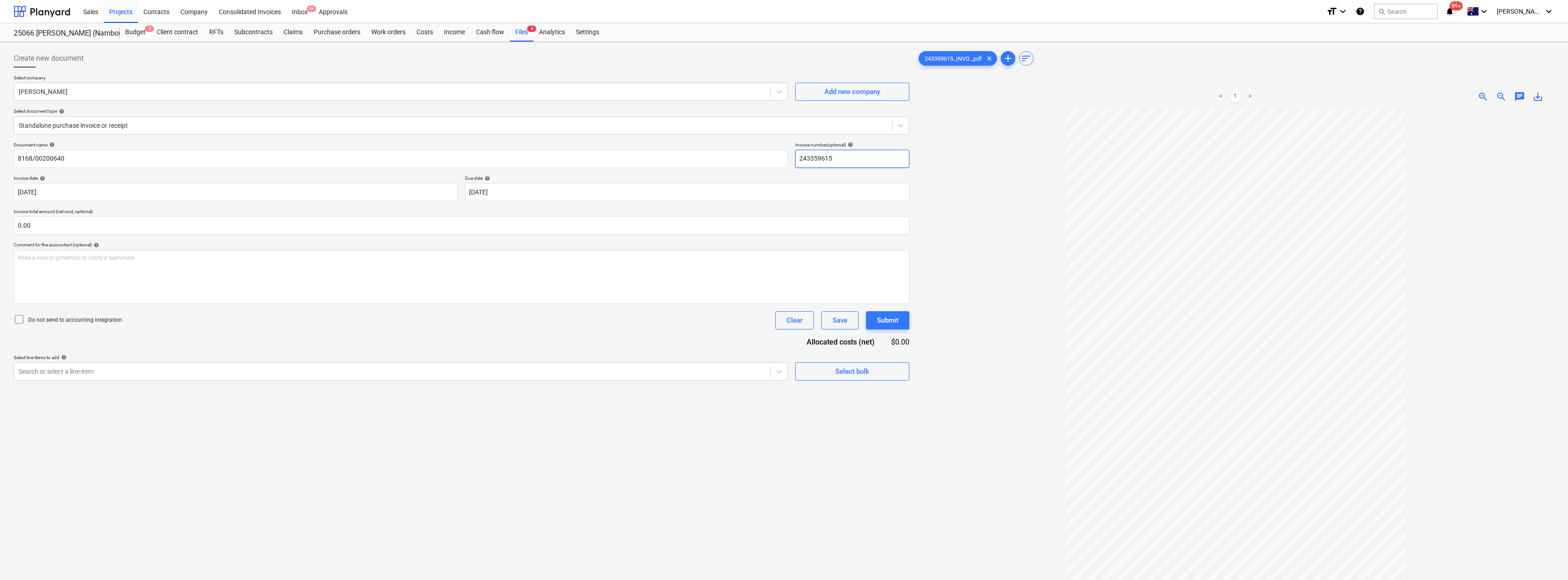
drag, startPoint x: 837, startPoint y: 161, endPoint x: 793, endPoint y: 160, distance: 44.0
click at [785, 160] on div "Document name help 8168/00200640 Invoice number (optional) help 243359615" at bounding box center [462, 155] width 896 height 26
paste input "8168/00200640"
type input "8168/00200640"
click at [509, 189] on body "Sales Projects Contacts Company Consolidated Invoices Inbox 9+ Approvals format…" at bounding box center [784, 290] width 1568 height 580
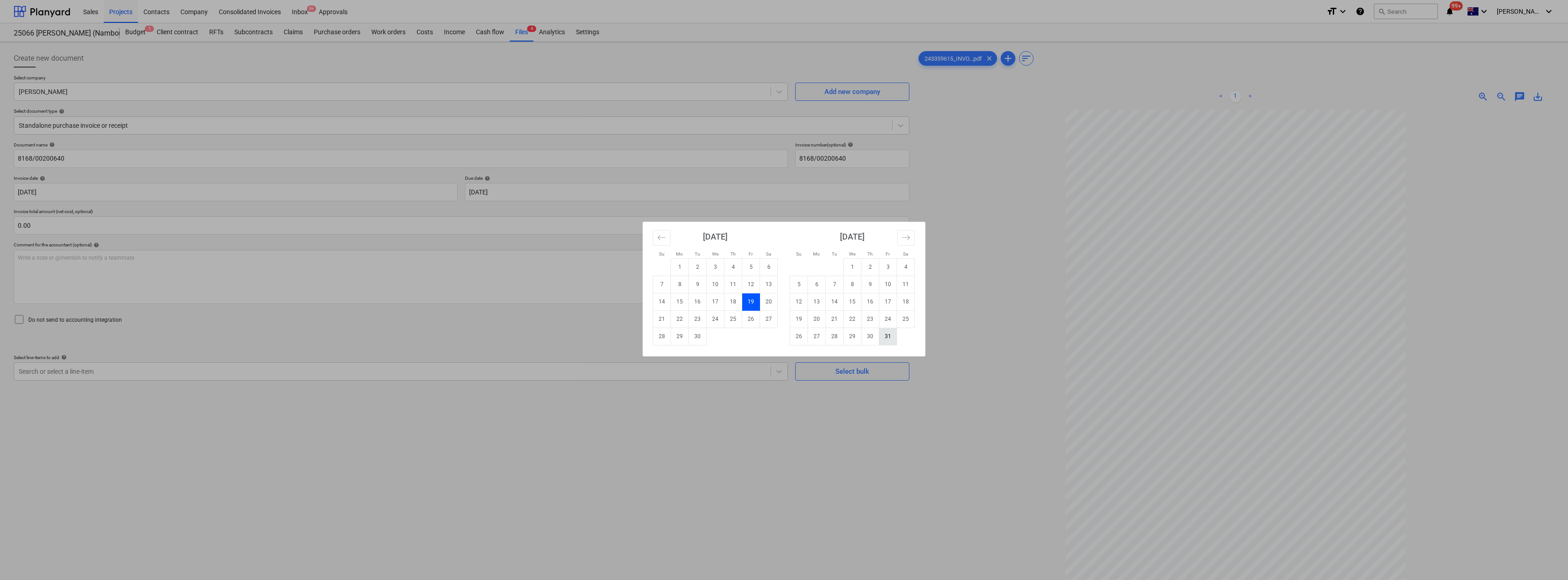
click at [785, 337] on td "31" at bounding box center [888, 337] width 18 height 17
type input "[DATE]"
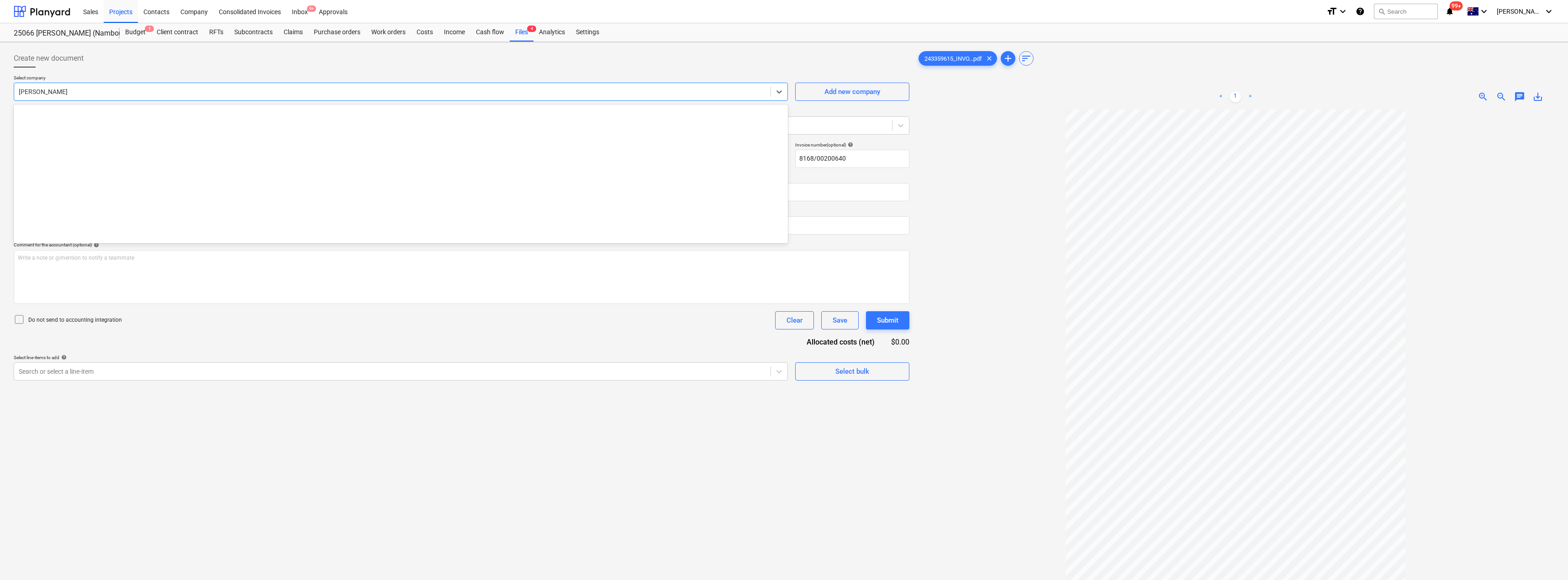
click at [93, 89] on div at bounding box center [393, 92] width 747 height 9
type input "bun"
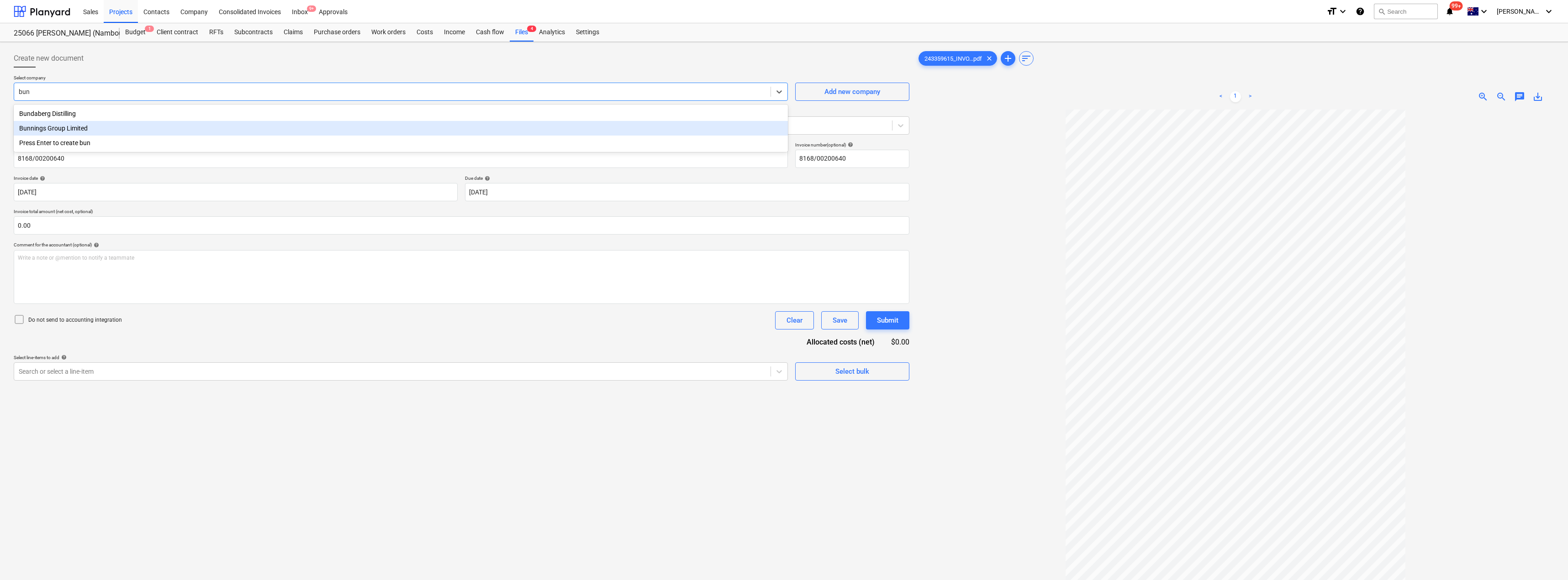
click at [84, 129] on div "Bunnings Group Limited" at bounding box center [401, 128] width 774 height 14
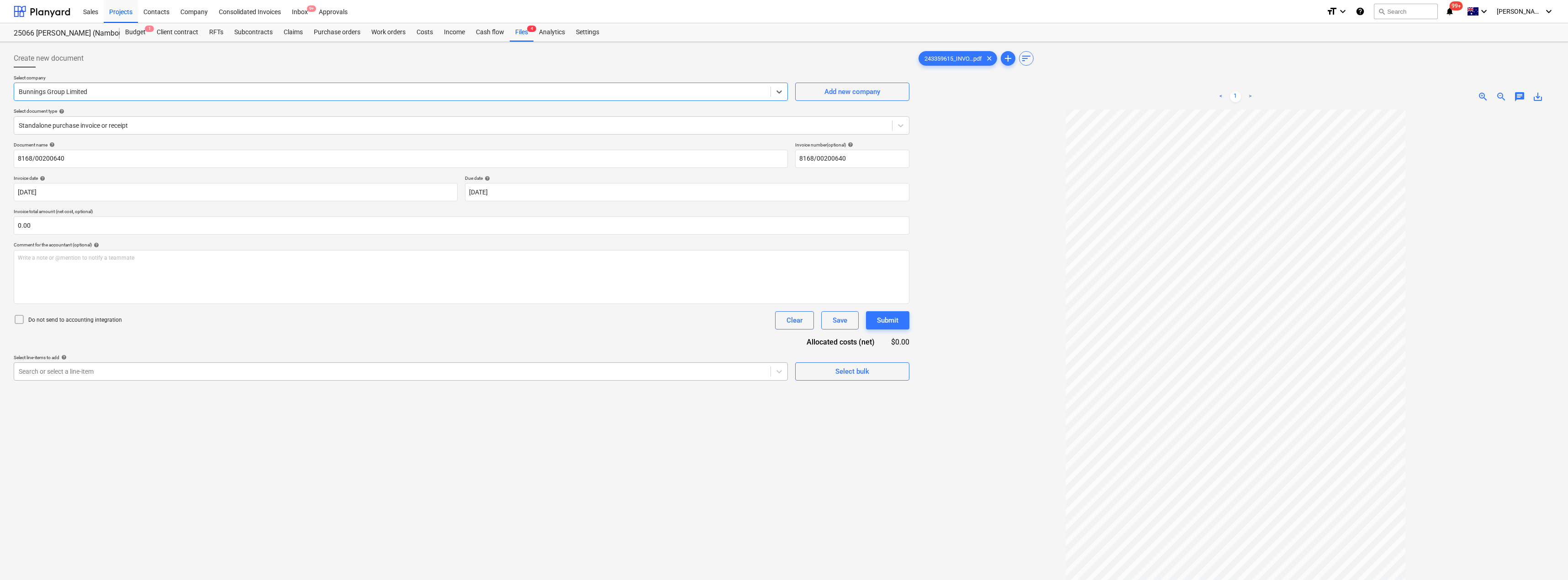
click at [148, 371] on div at bounding box center [393, 371] width 747 height 9
type input "mat"
click at [141, 392] on div "-- -- [DATE] Fixout Material Supply" at bounding box center [401, 394] width 774 height 14
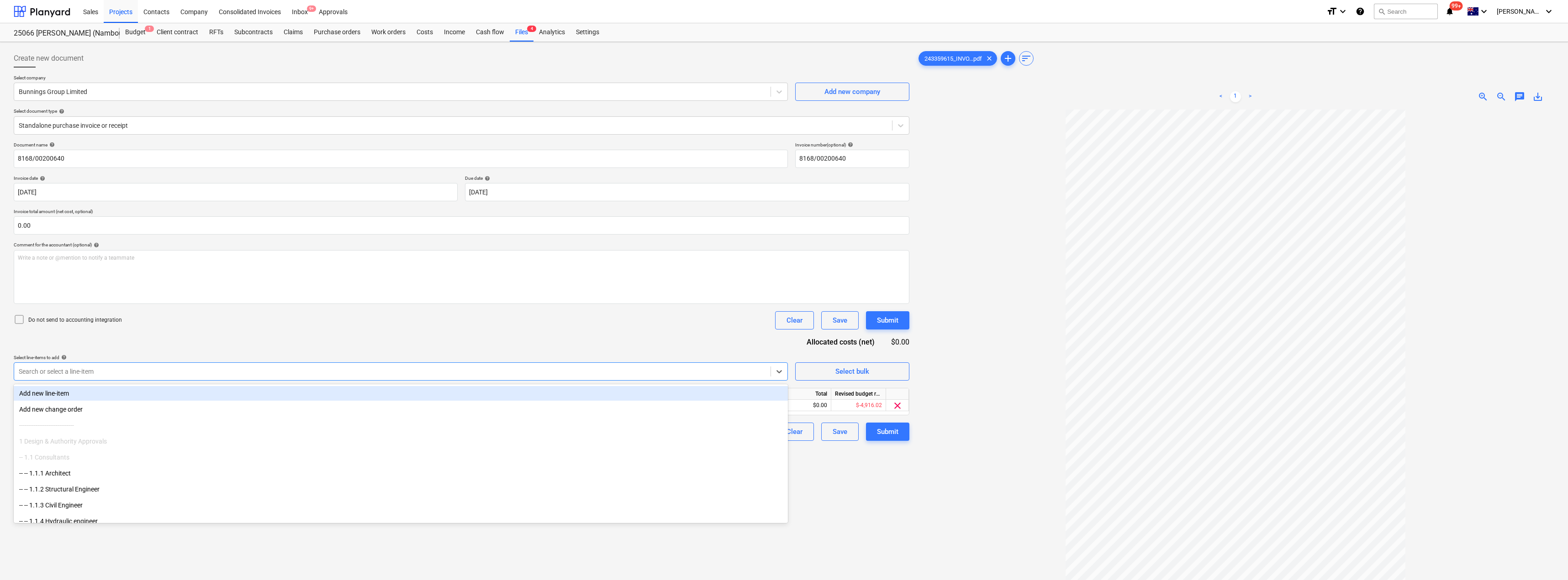
click at [200, 343] on div "Document name help 8168/00200640 Invoice number (optional) help 8168/00200640 I…" at bounding box center [462, 291] width 896 height 299
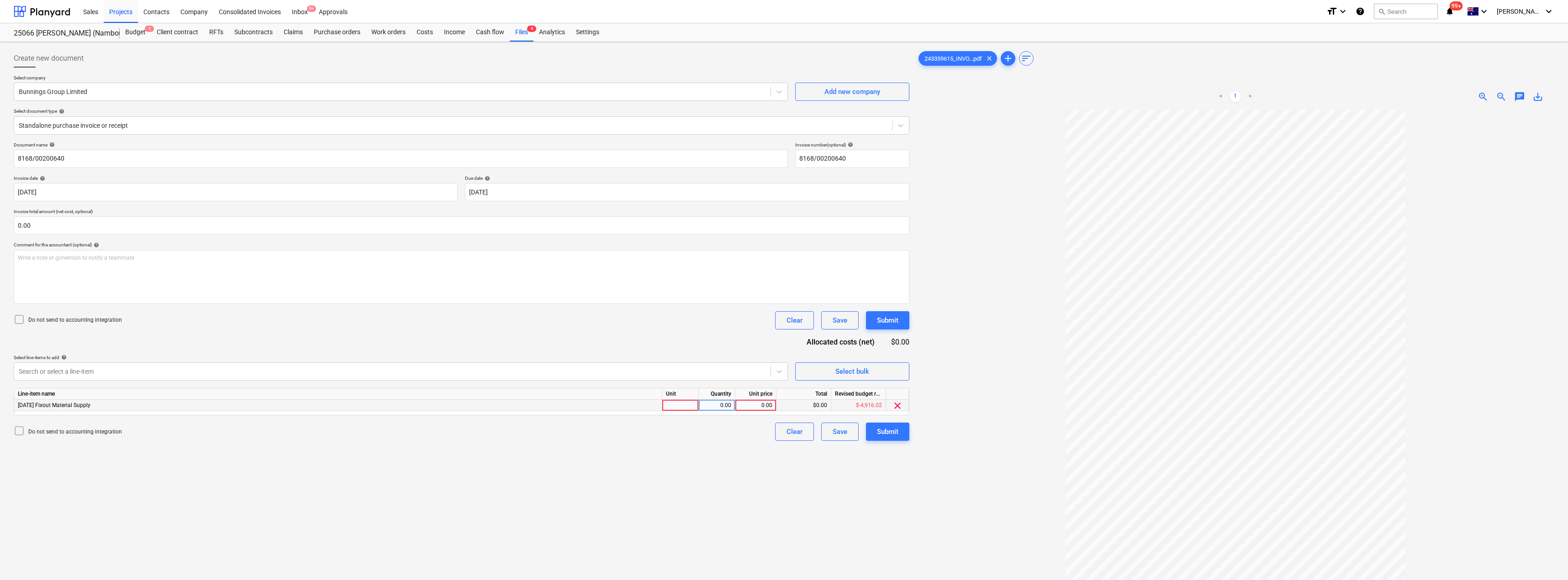
click at [680, 404] on div at bounding box center [681, 405] width 37 height 11
type input "Item"
type input "205.04"
click at [692, 463] on div "Create new document Select company Bunnings Group Limited Add new company Selec…" at bounding box center [461, 357] width 903 height 622
click at [785, 428] on div "Submit" at bounding box center [888, 432] width 22 height 12
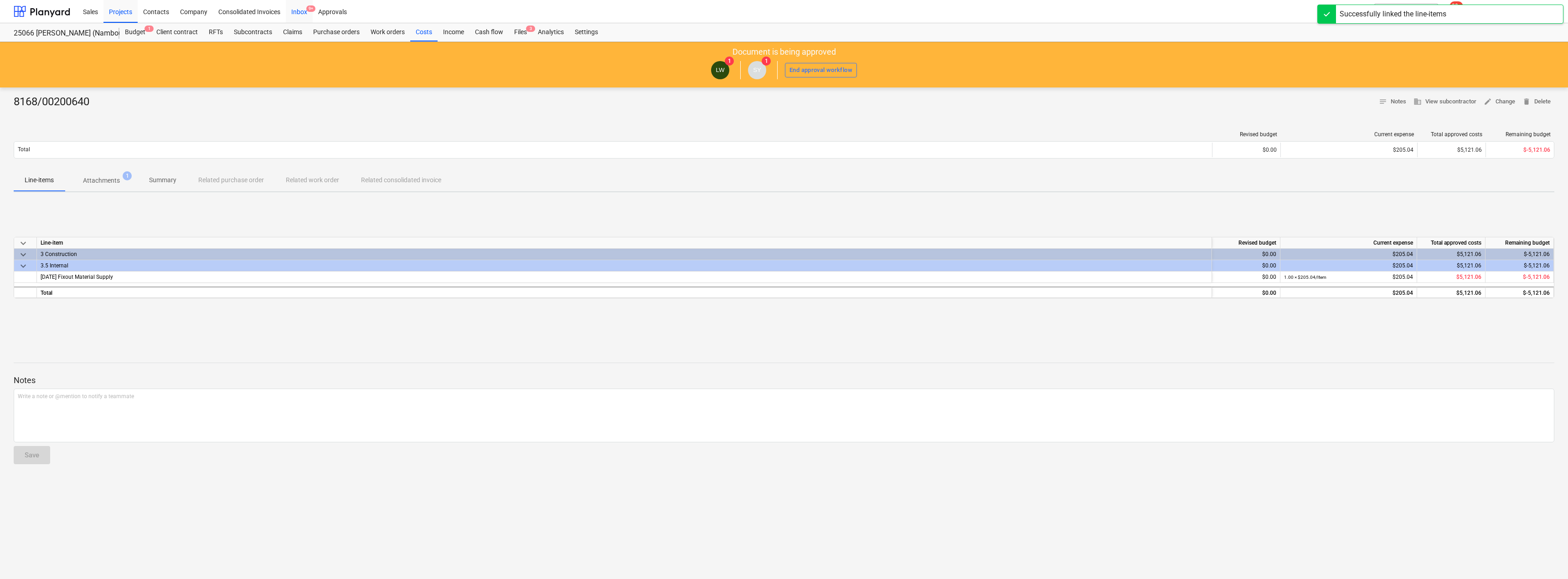
click at [305, 11] on div "Inbox 9+" at bounding box center [299, 10] width 27 height 23
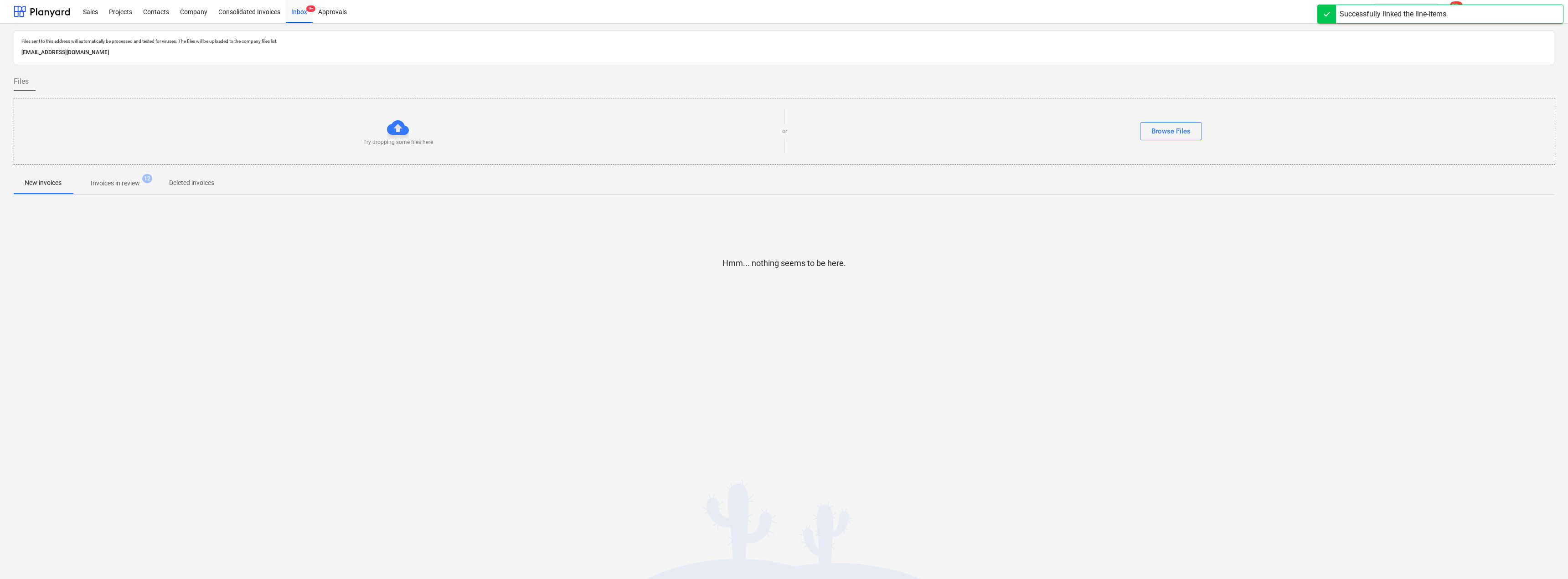
click at [130, 184] on p "Invoices in review" at bounding box center [115, 183] width 49 height 10
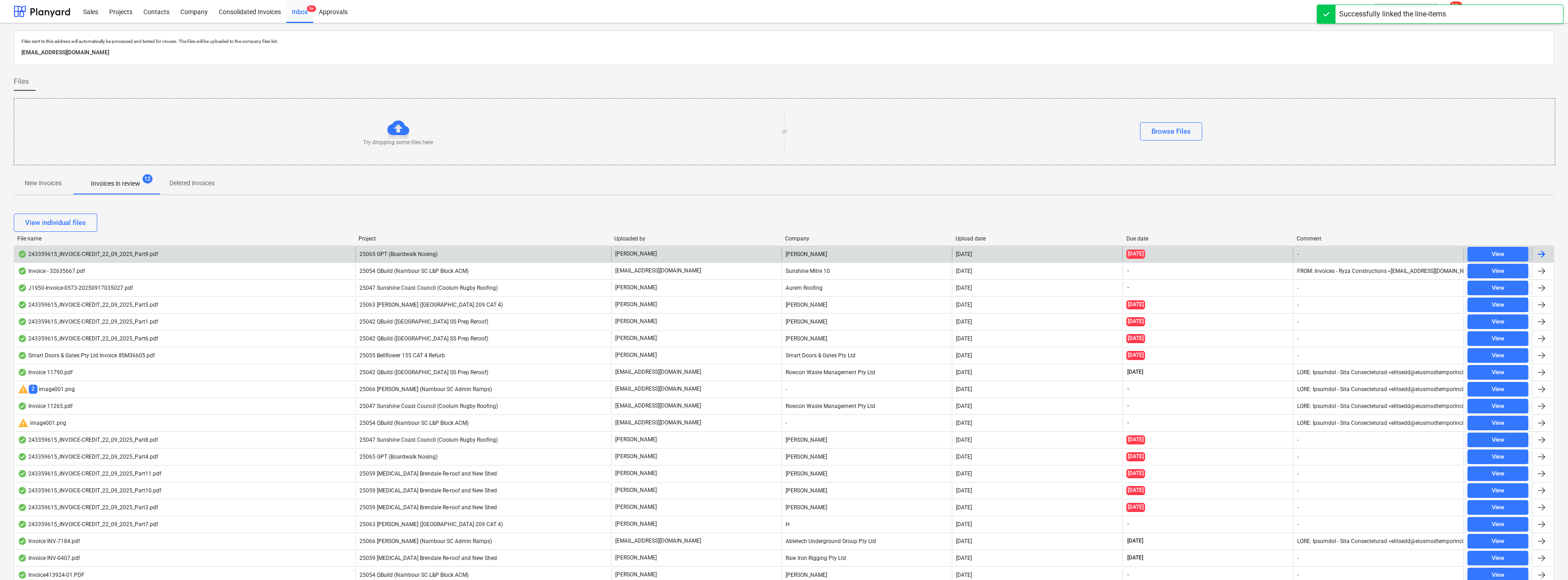
click at [484, 255] on div "25065 GPT (Boardwalk Nosing)" at bounding box center [483, 254] width 256 height 14
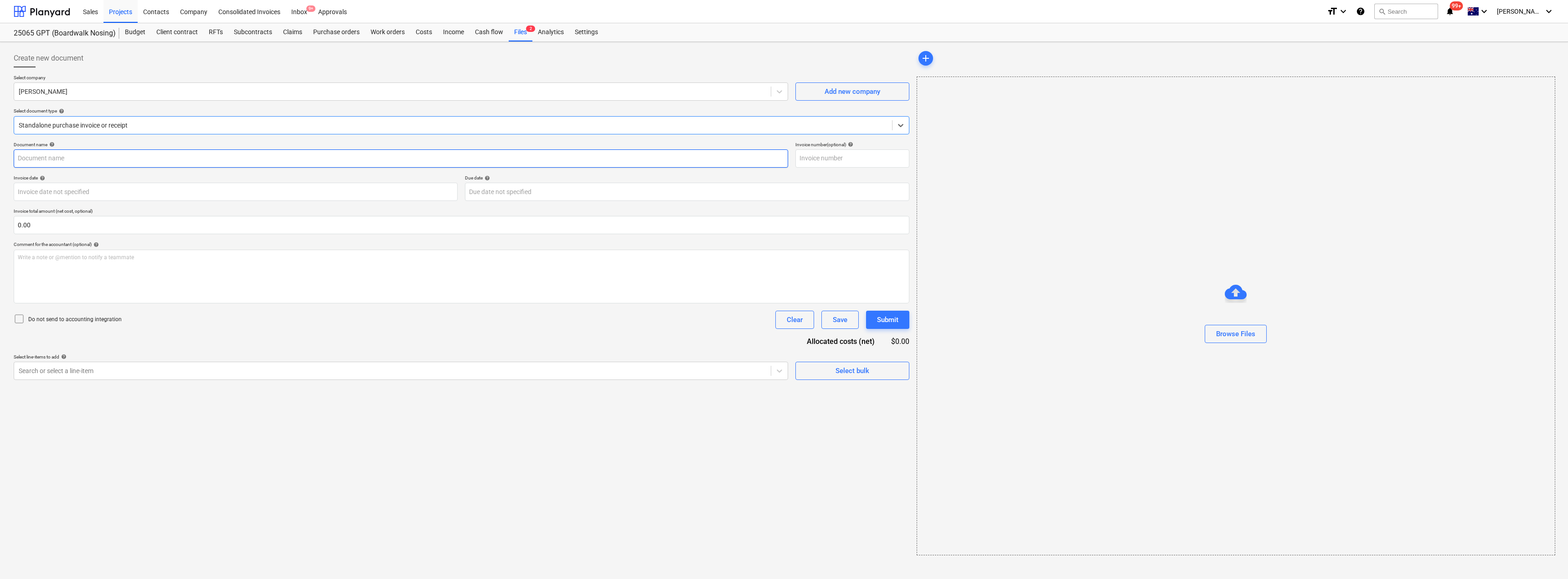
type input "243359615"
type input "[DATE]"
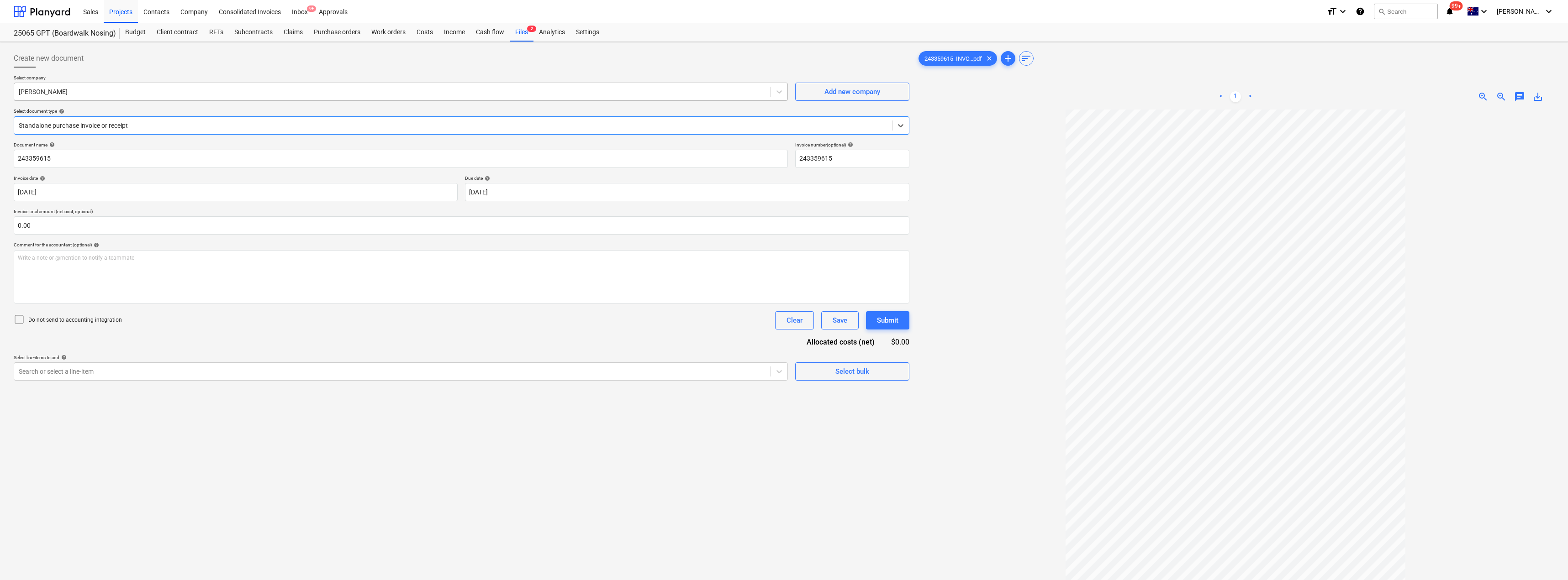
click at [104, 93] on div at bounding box center [393, 92] width 747 height 9
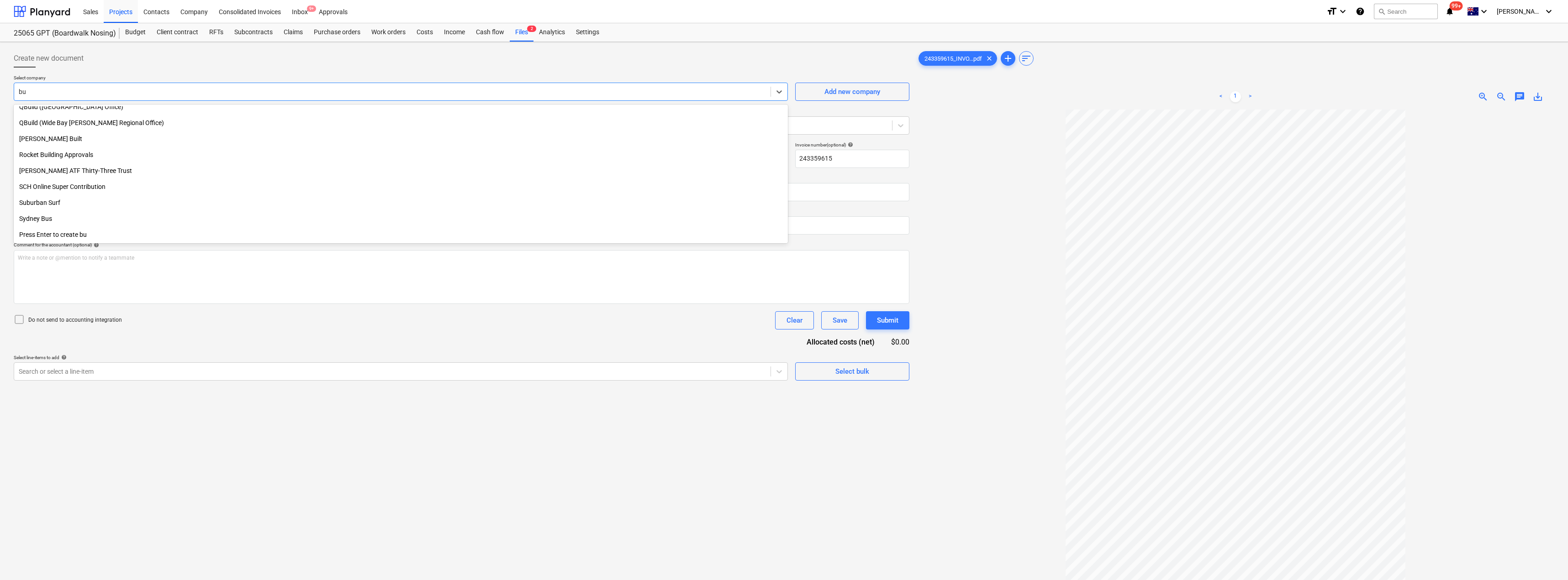
scroll to position [518, 0]
type input "[PERSON_NAME]"
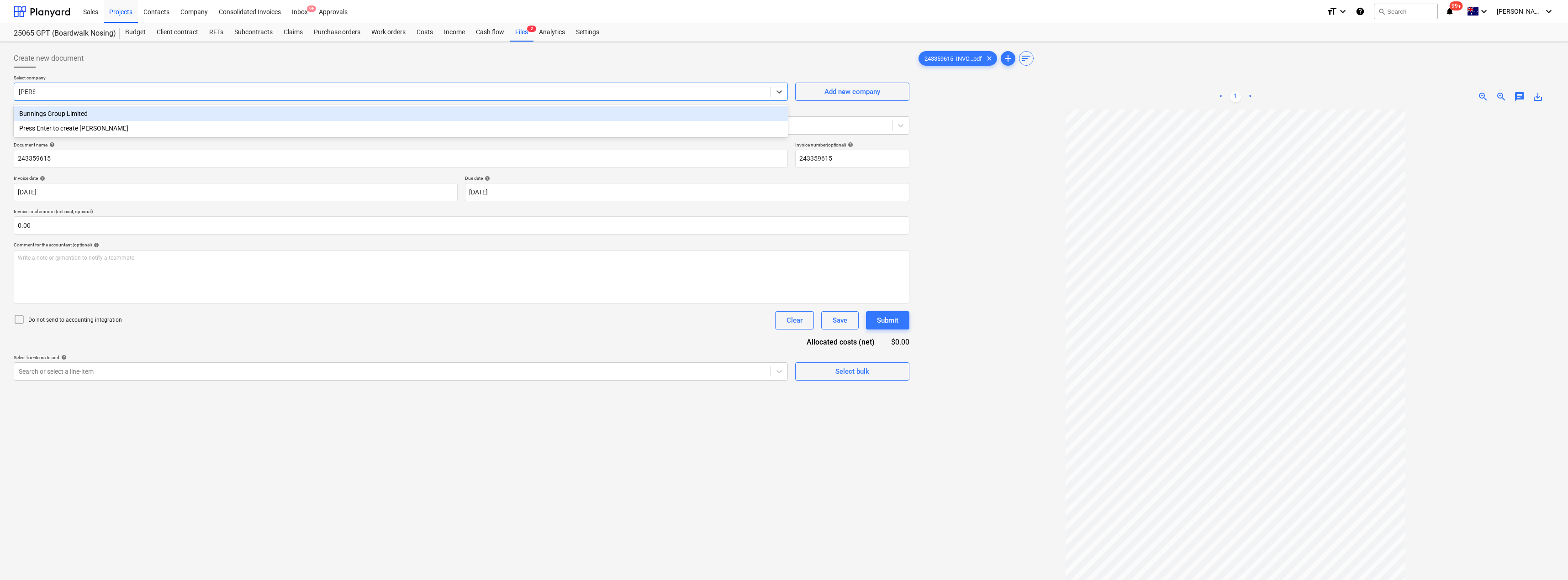
click at [91, 120] on div "Bunnings Group Limited" at bounding box center [401, 114] width 774 height 14
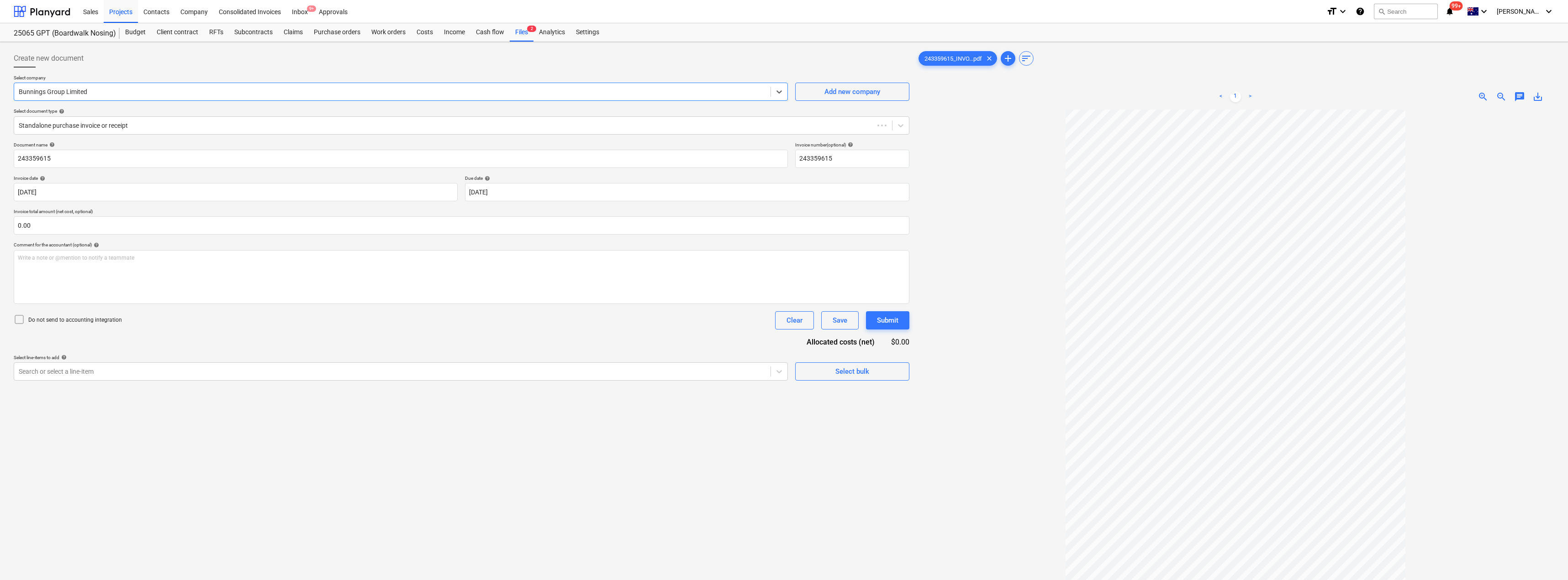
click at [144, 70] on div at bounding box center [462, 71] width 896 height 7
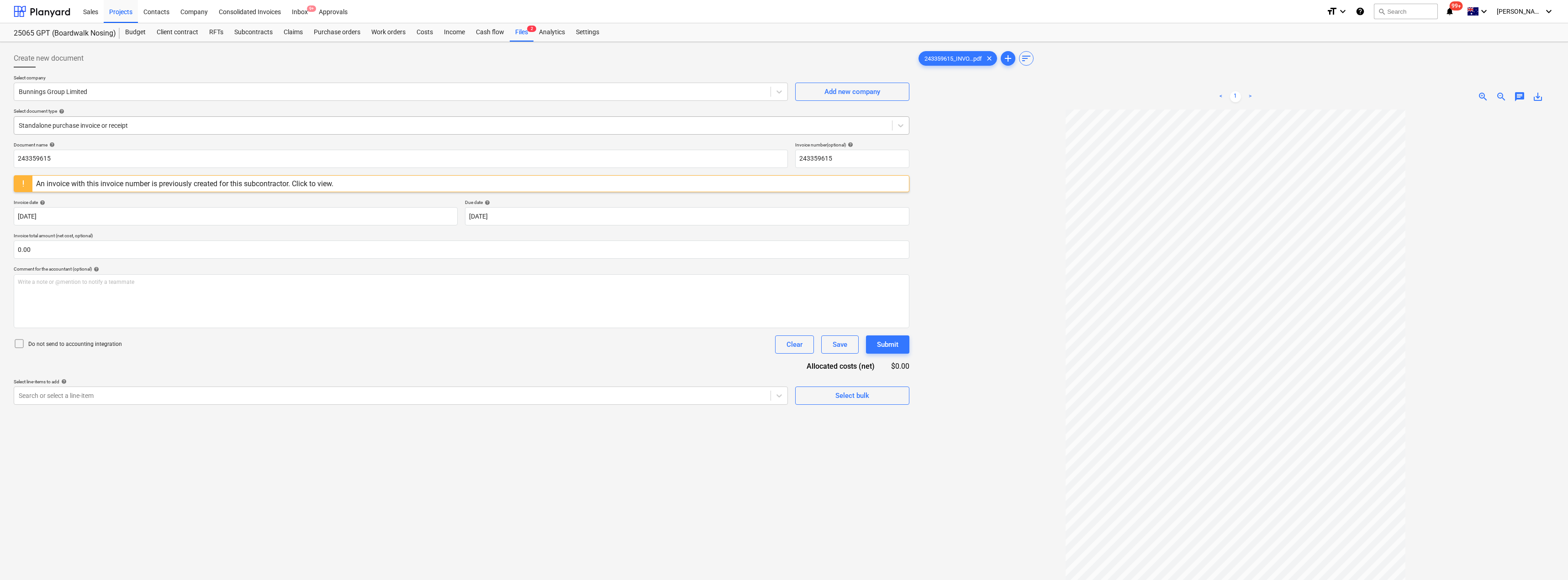
click at [128, 127] on div at bounding box center [453, 125] width 869 height 9
click at [83, 154] on input "243359615" at bounding box center [401, 159] width 774 height 18
drag, startPoint x: 81, startPoint y: 157, endPoint x: 3, endPoint y: 156, distance: 78.0
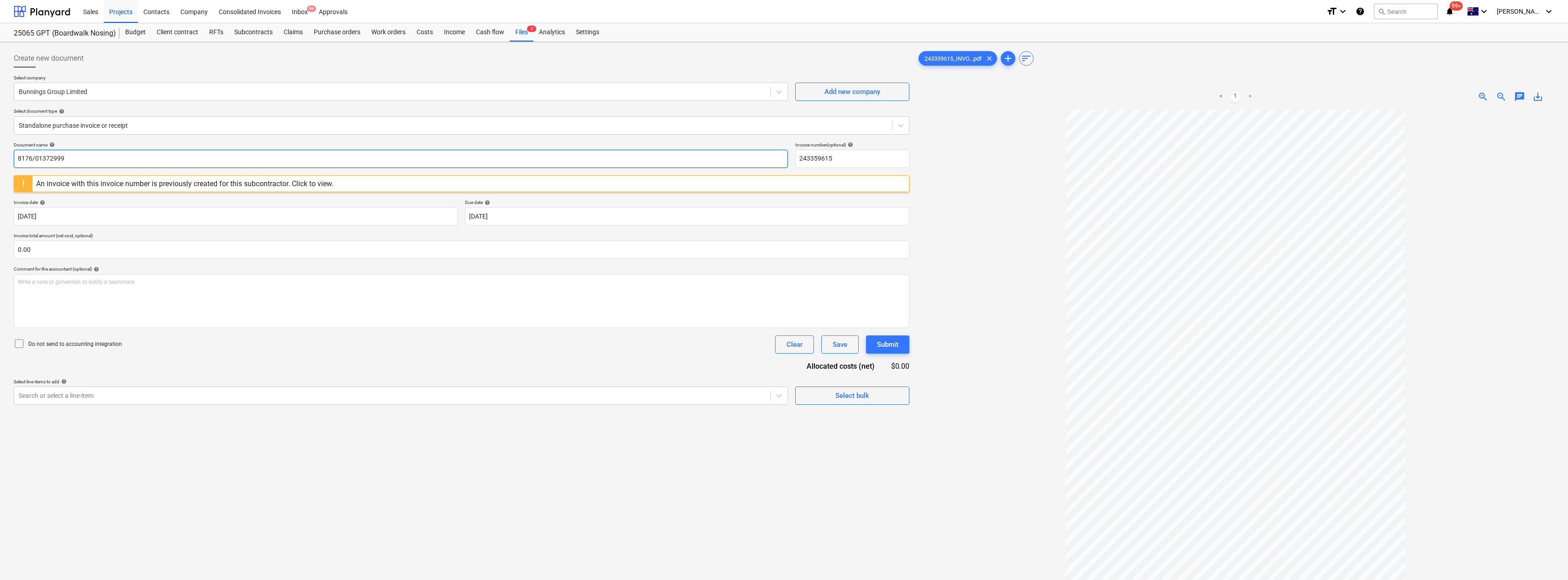
click at [3, 156] on div "Create new document Select company Bunnings Group Limited Add new company Selec…" at bounding box center [784, 356] width 1568 height 629
type input "8176/01372999"
drag, startPoint x: 810, startPoint y: 154, endPoint x: 785, endPoint y: 155, distance: 25.0
click at [785, 155] on div "Document name help 8176/01372999 Invoice number (optional) help 243359615" at bounding box center [462, 155] width 896 height 26
paste input "8176/01372999"
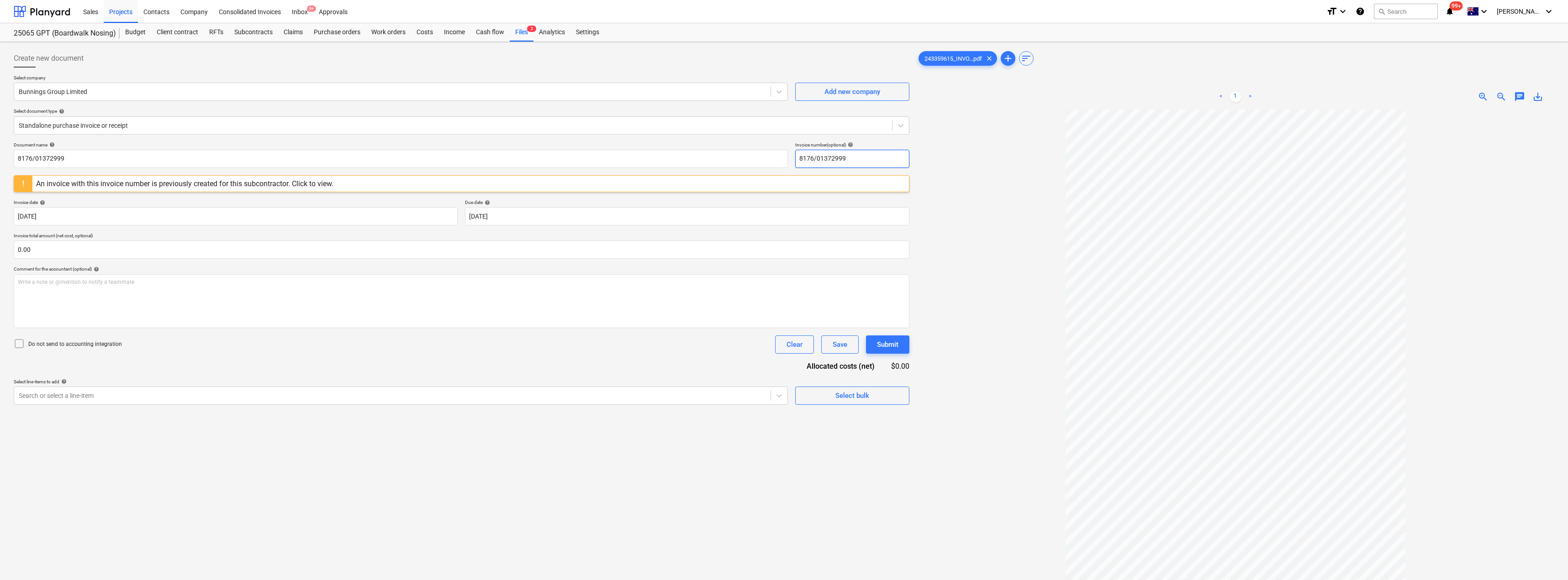
type input "8176/01372999"
click at [785, 156] on div at bounding box center [1235, 386] width 638 height 554
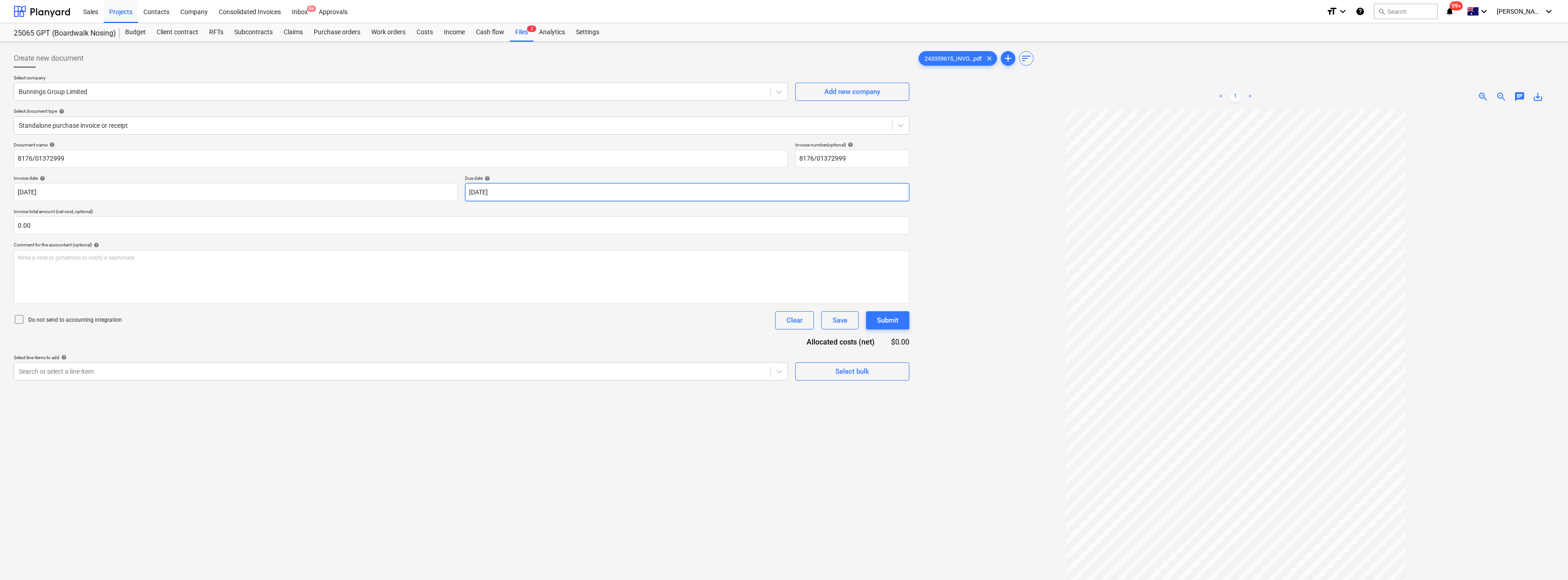
click at [523, 191] on body "Sales Projects Contacts Company Consolidated Invoices Inbox 9+ Approvals format…" at bounding box center [784, 290] width 1568 height 580
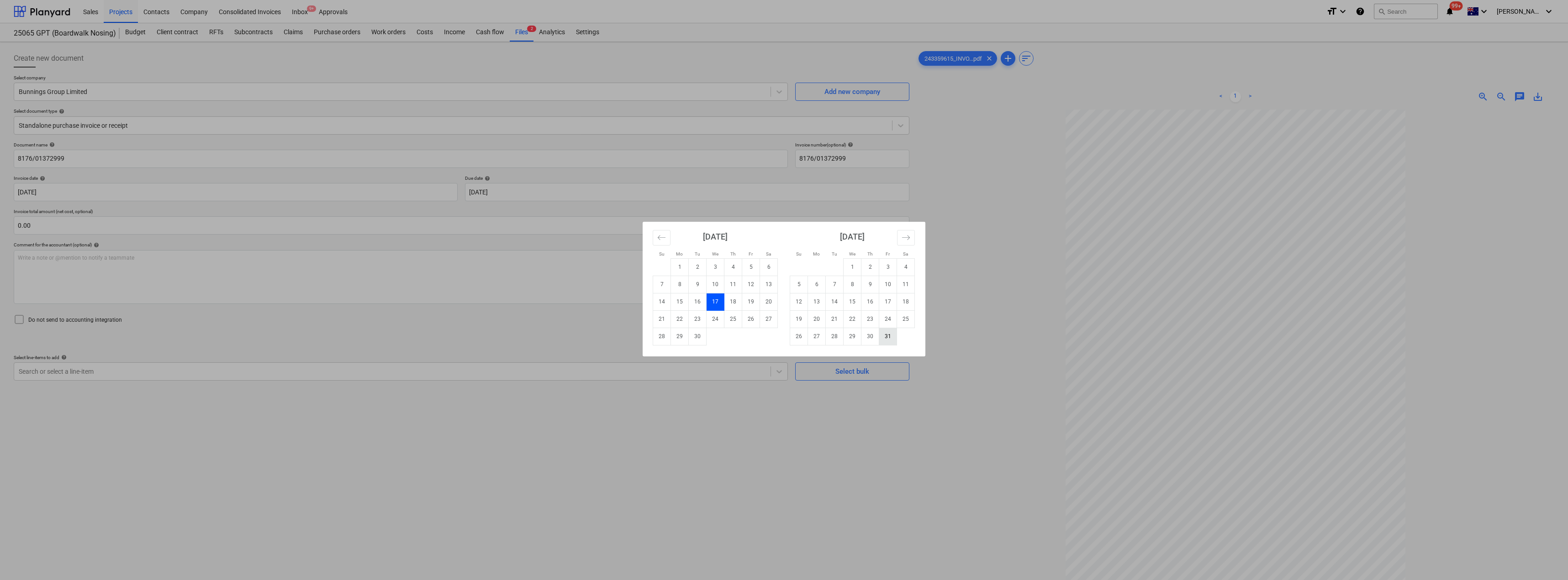
click at [785, 337] on td "31" at bounding box center [888, 337] width 18 height 17
type input "[DATE]"
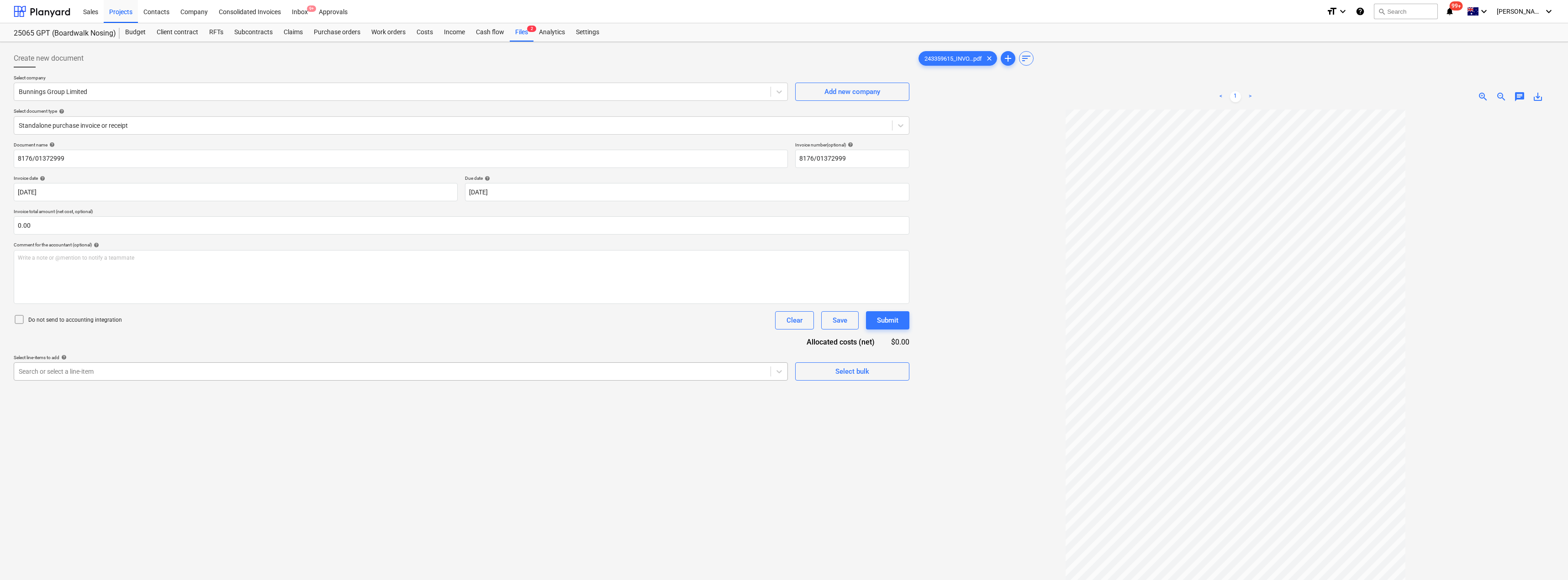
click at [118, 369] on div at bounding box center [393, 371] width 747 height 9
type input "mat"
drag, startPoint x: 95, startPoint y: 365, endPoint x: 39, endPoint y: 363, distance: 56.0
click at [39, 363] on div "Search or select a line-item" at bounding box center [401, 371] width 774 height 18
click at [123, 366] on div "Search or select a line-item" at bounding box center [393, 371] width 756 height 12
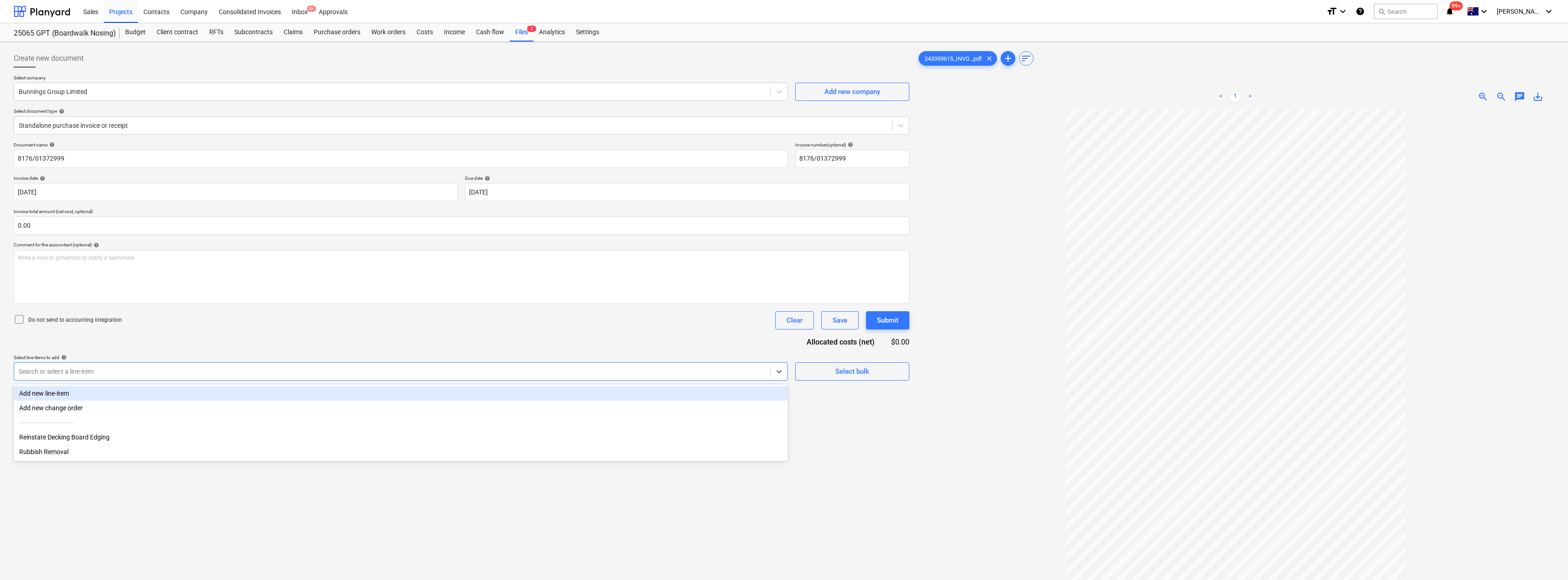
click at [67, 398] on div "Add new line-item" at bounding box center [401, 394] width 774 height 14
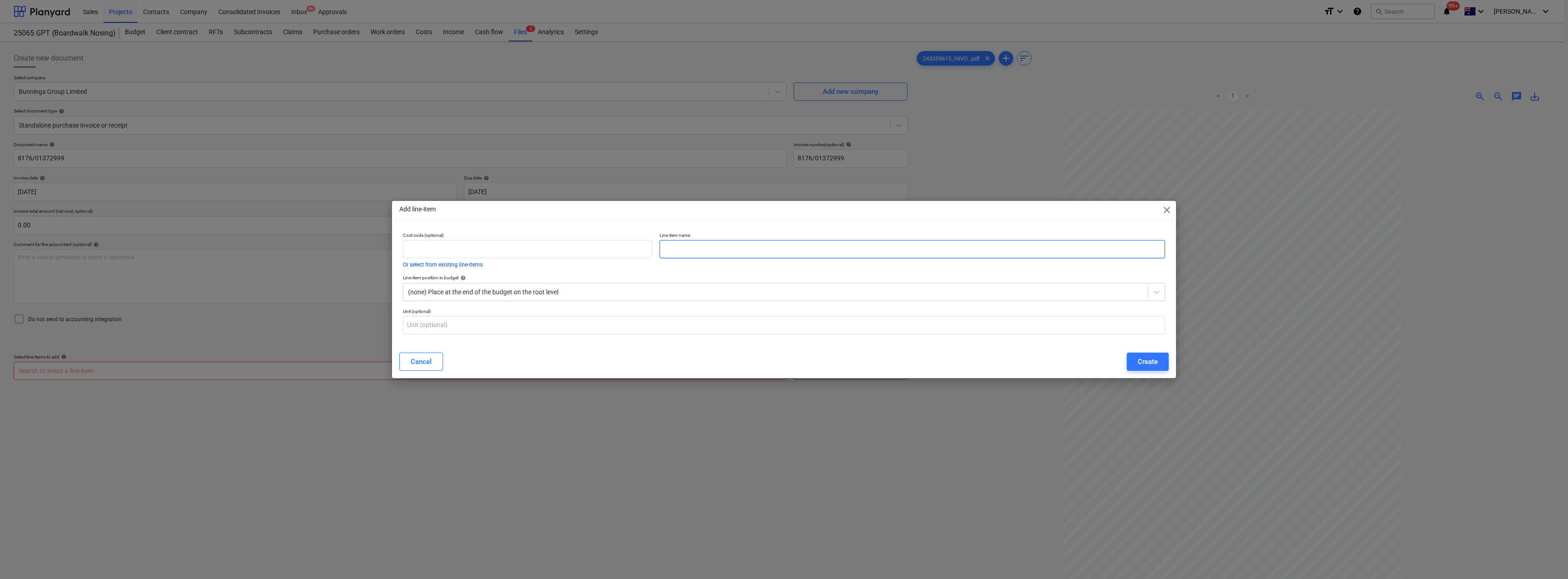
click at [740, 246] on input "text" at bounding box center [913, 250] width 506 height 18
click at [604, 291] on div at bounding box center [776, 292] width 735 height 9
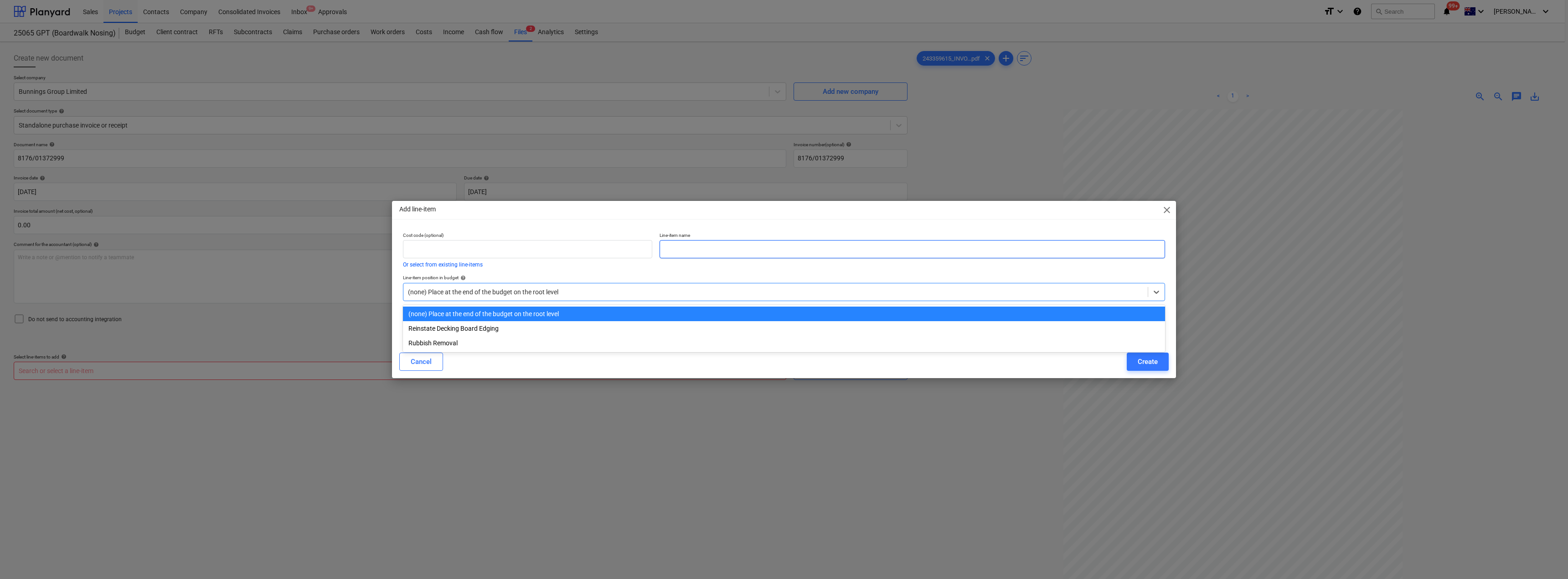
click at [678, 246] on input "text" at bounding box center [913, 250] width 506 height 18
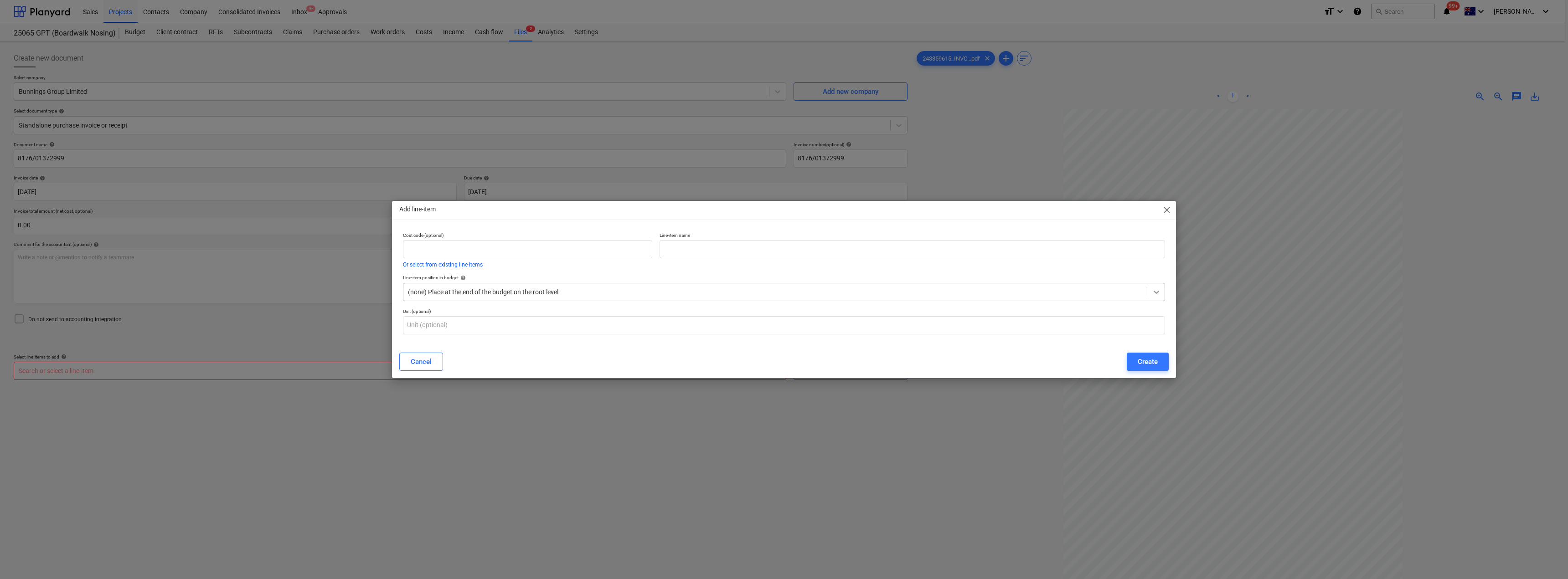
click at [783, 291] on icon at bounding box center [1157, 292] width 9 height 9
click at [731, 253] on input "text" at bounding box center [913, 250] width 506 height 18
type input "m"
click at [462, 324] on input "text" at bounding box center [784, 326] width 762 height 18
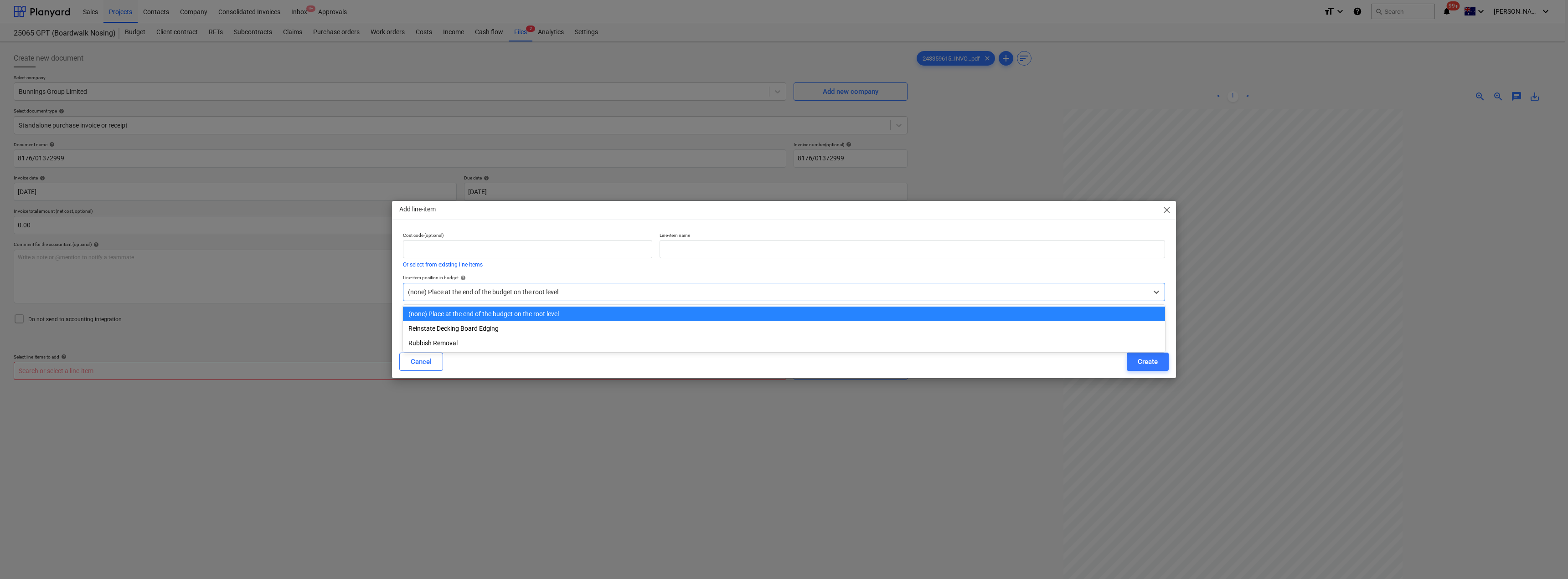
click at [469, 294] on div at bounding box center [776, 292] width 735 height 9
click at [508, 272] on div "Line-item position in budget help option (none) Place at the end of the budget …" at bounding box center [784, 288] width 769 height 33
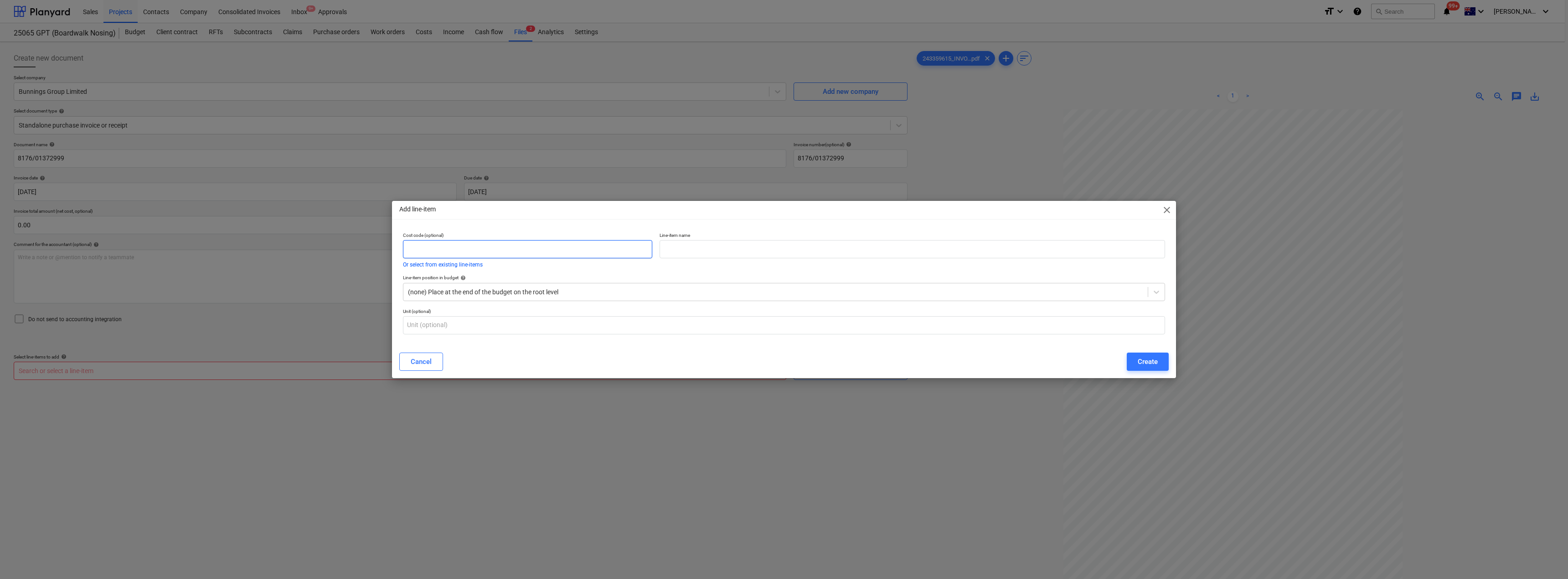
click at [455, 248] on input "text" at bounding box center [527, 250] width 250 height 18
click at [783, 250] on div at bounding box center [1165, 250] width 0 height 0
click at [783, 200] on div "Add line-item close Cost code (optional) Or select from existing line-items Lin…" at bounding box center [784, 290] width 1568 height 579
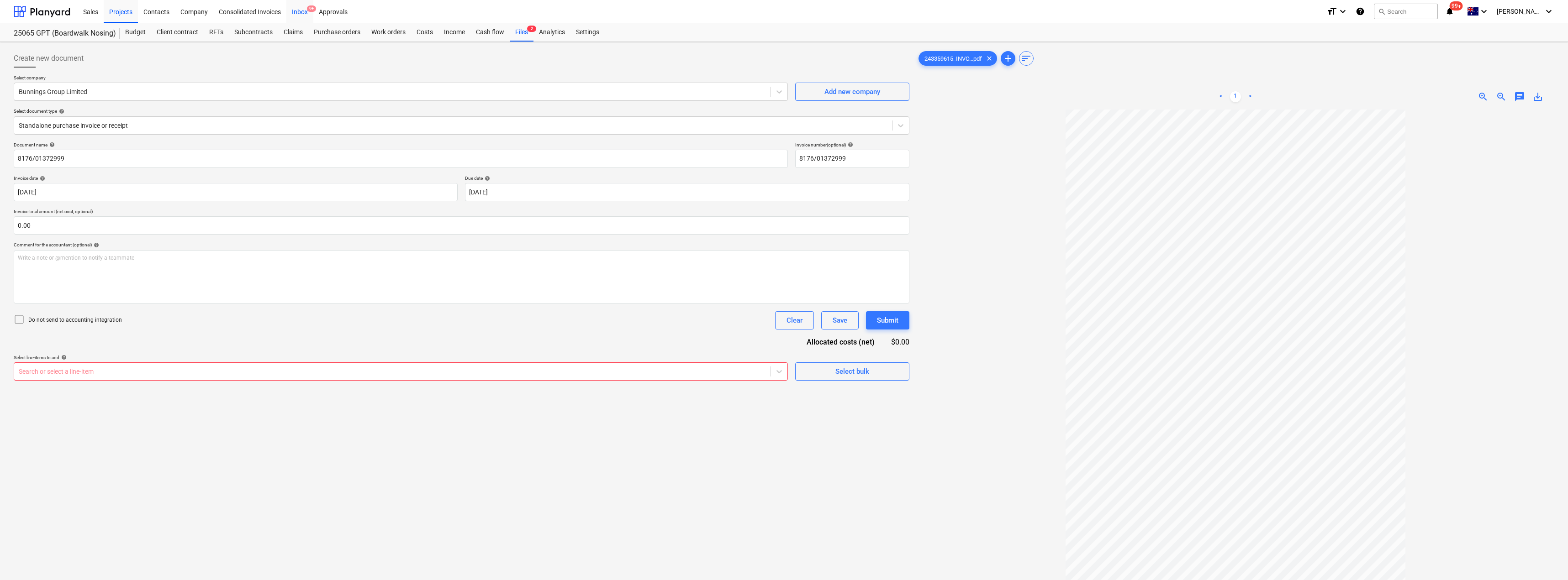
click at [292, 13] on div "Inbox 9+" at bounding box center [299, 10] width 27 height 23
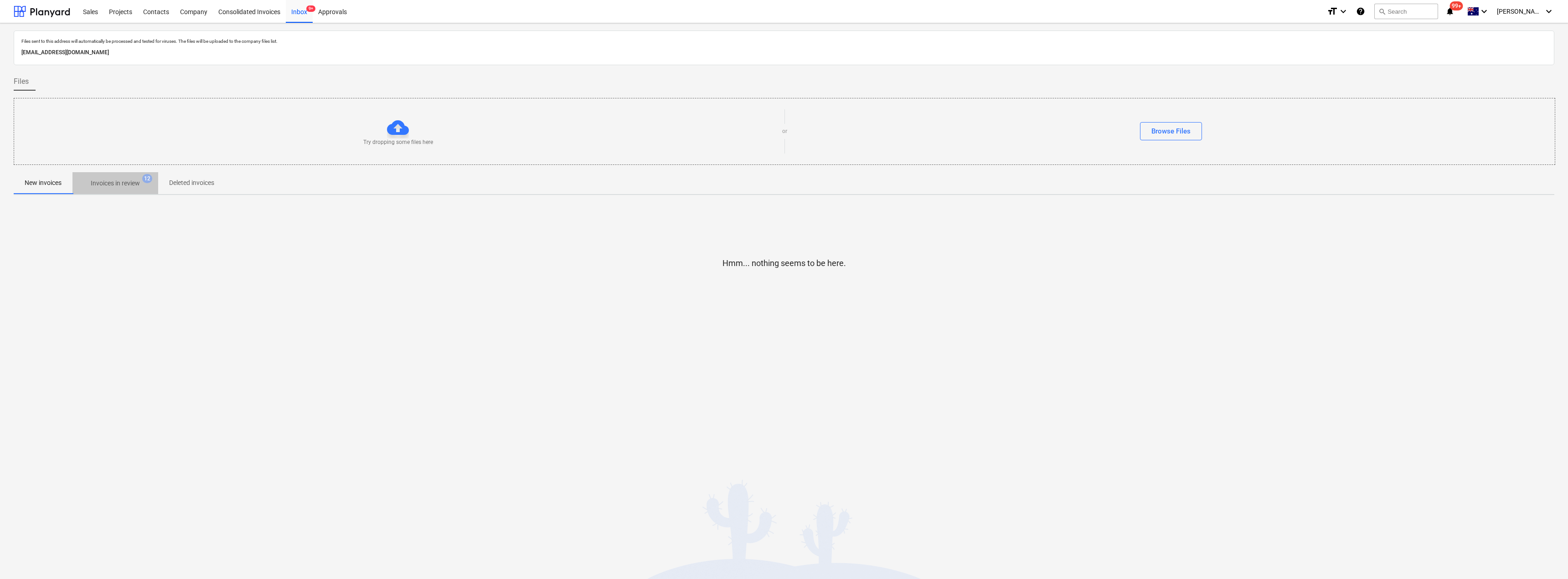
click at [109, 183] on p "Invoices in review" at bounding box center [115, 183] width 49 height 10
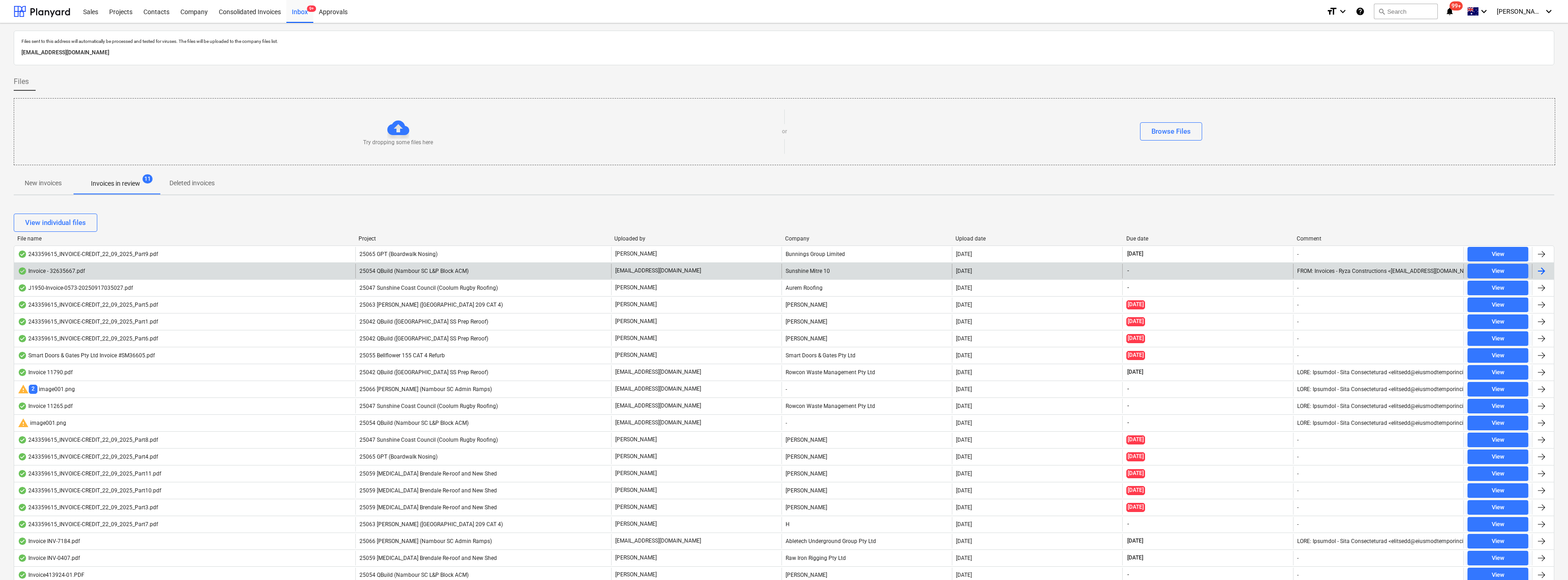
click at [556, 271] on div "25054 QBuild (Nambour SC L&P Block ACM)" at bounding box center [483, 271] width 256 height 14
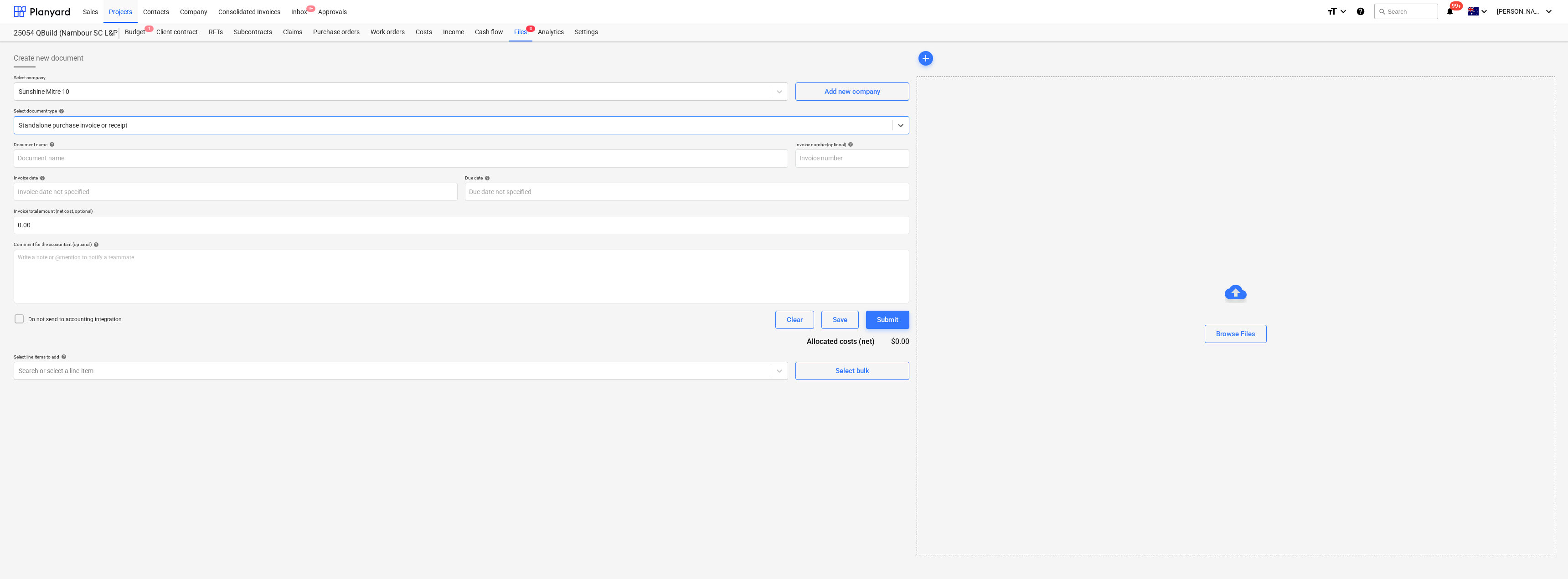
type input "32635667"
type input "[DATE]"
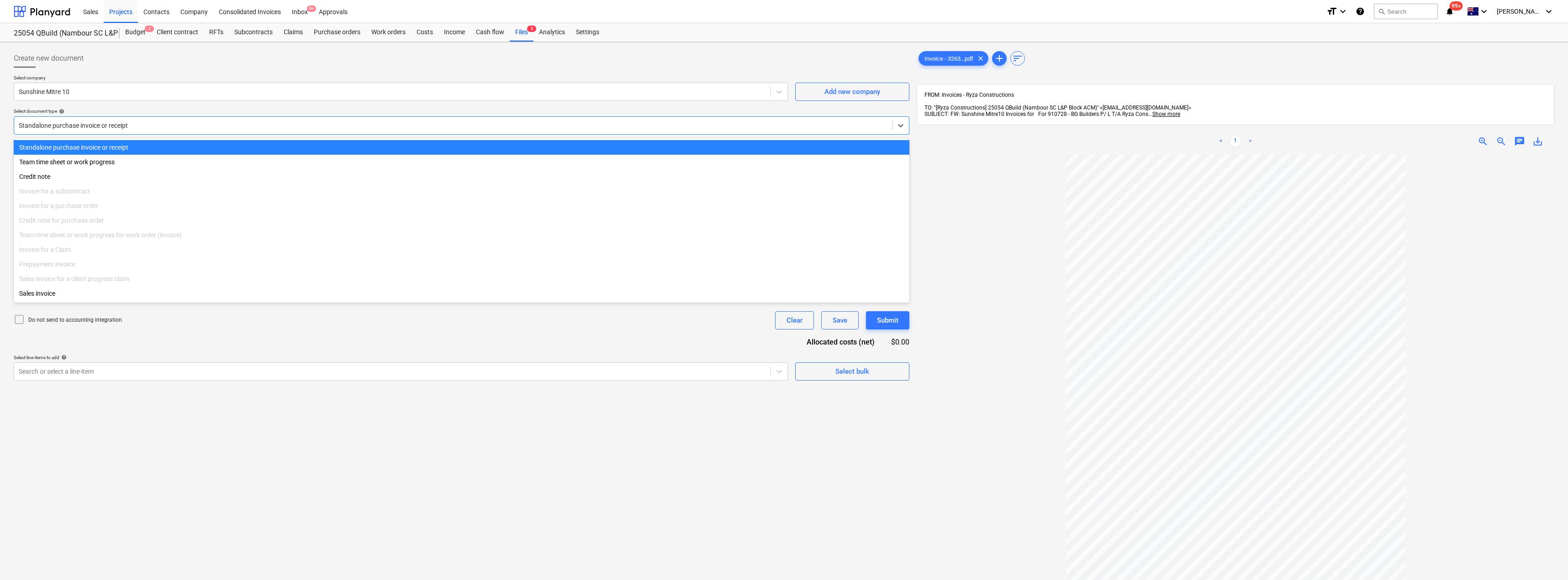
click at [146, 128] on div at bounding box center [453, 125] width 869 height 9
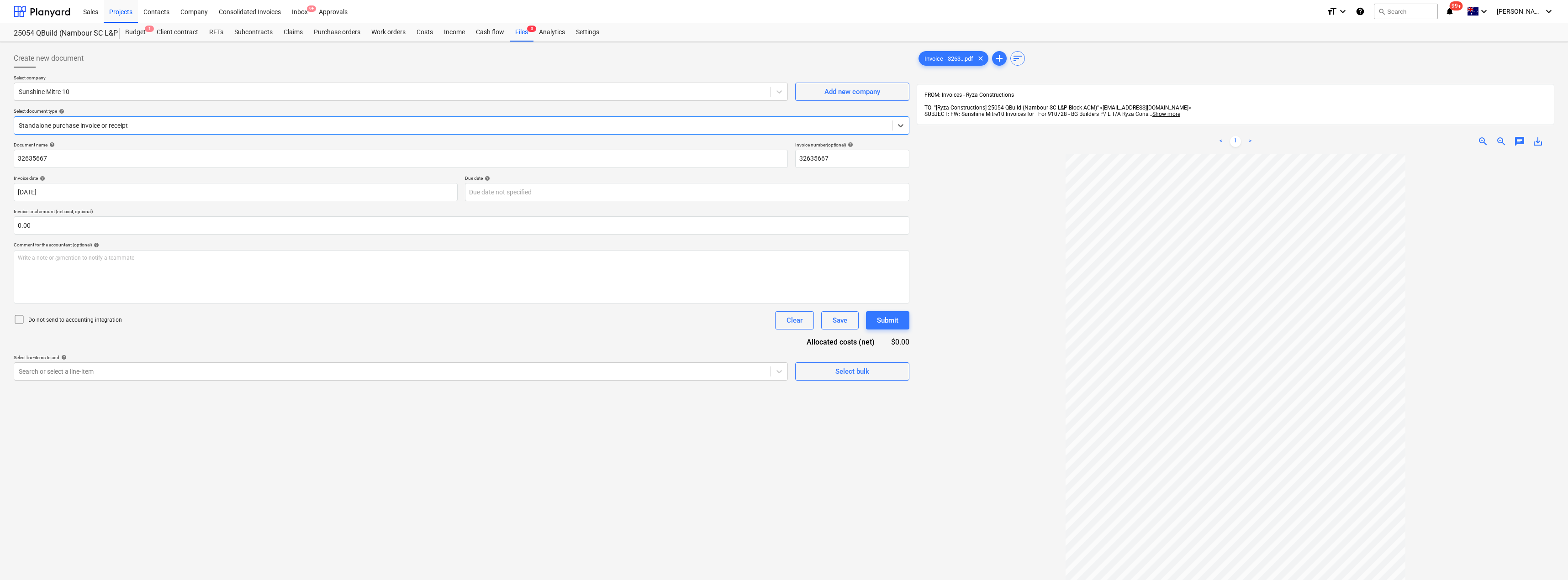
click at [785, 136] on span "chat" at bounding box center [1519, 141] width 11 height 11
click at [785, 215] on p "Write a note or @mention to notify a teammate [PERSON_NAME]" at bounding box center [1456, 218] width 175 height 8
click at [785, 215] on span "Differnt project on invoice" at bounding box center [1400, 218] width 63 height 7
click at [785, 272] on div "Save" at bounding box center [1383, 277] width 14 height 12
click at [785, 161] on span "close" at bounding box center [1542, 167] width 11 height 11
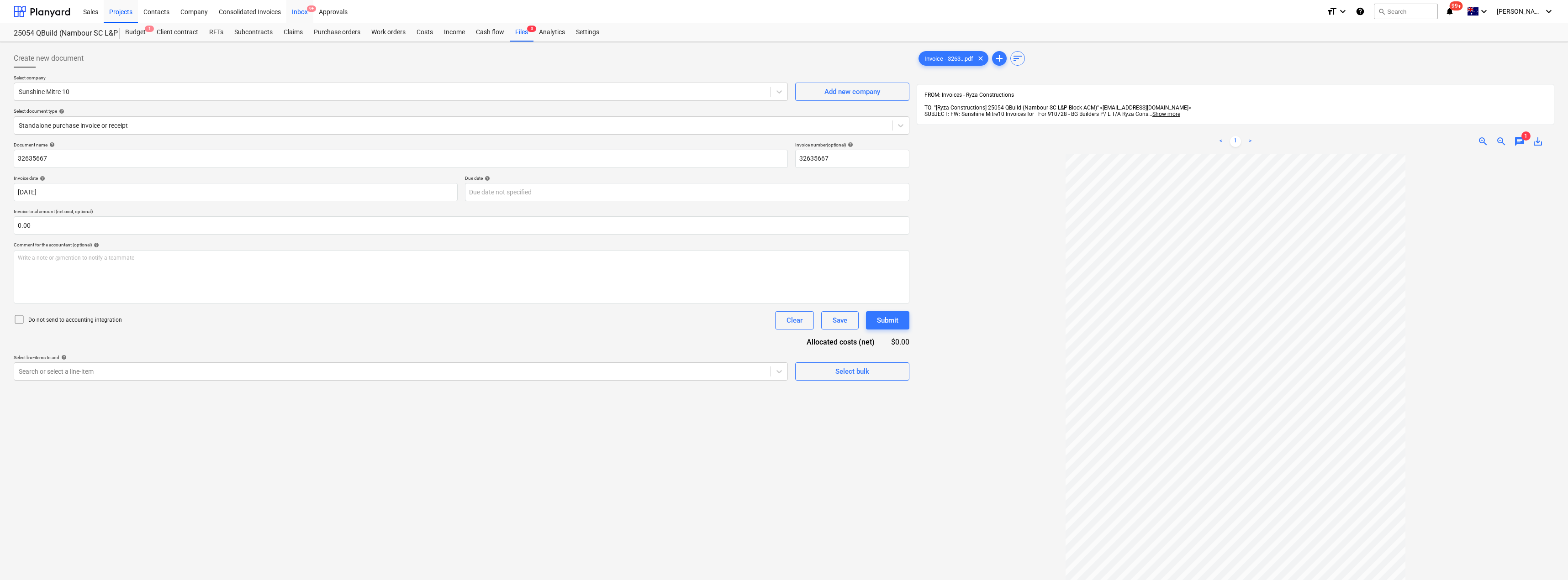
click at [304, 14] on div "Inbox 9+" at bounding box center [299, 10] width 27 height 23
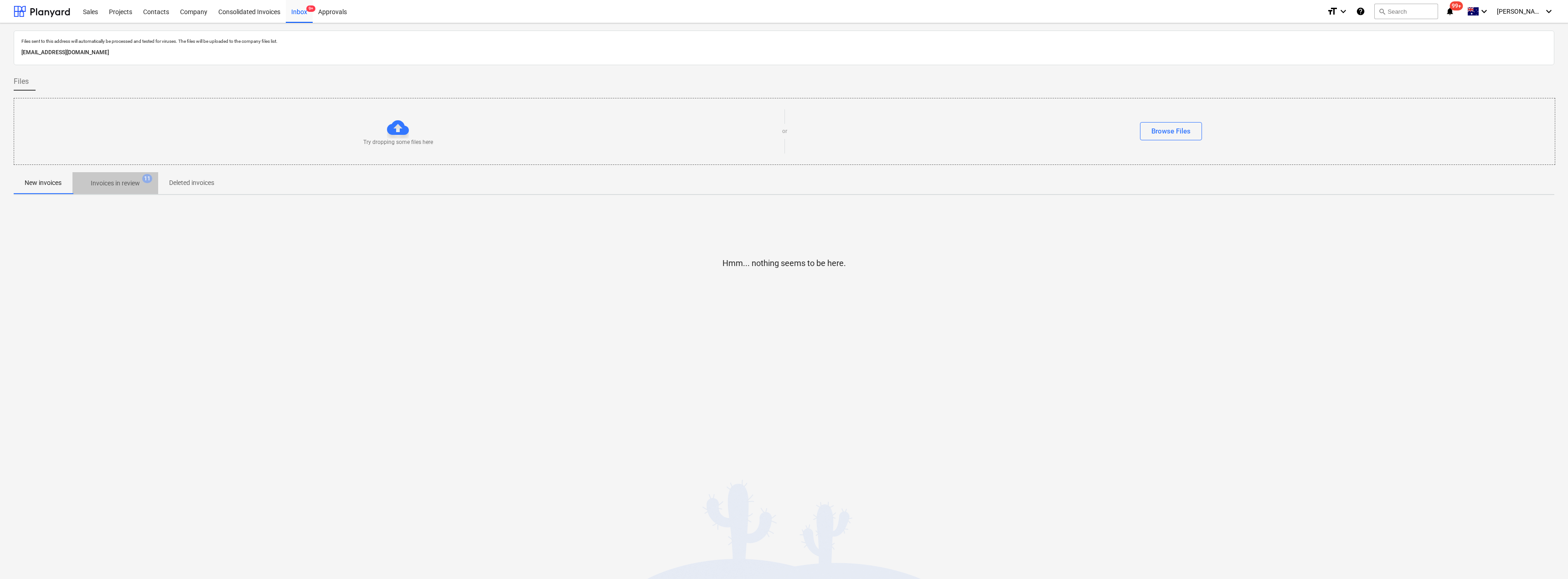
click at [131, 184] on p "Invoices in review" at bounding box center [115, 183] width 49 height 10
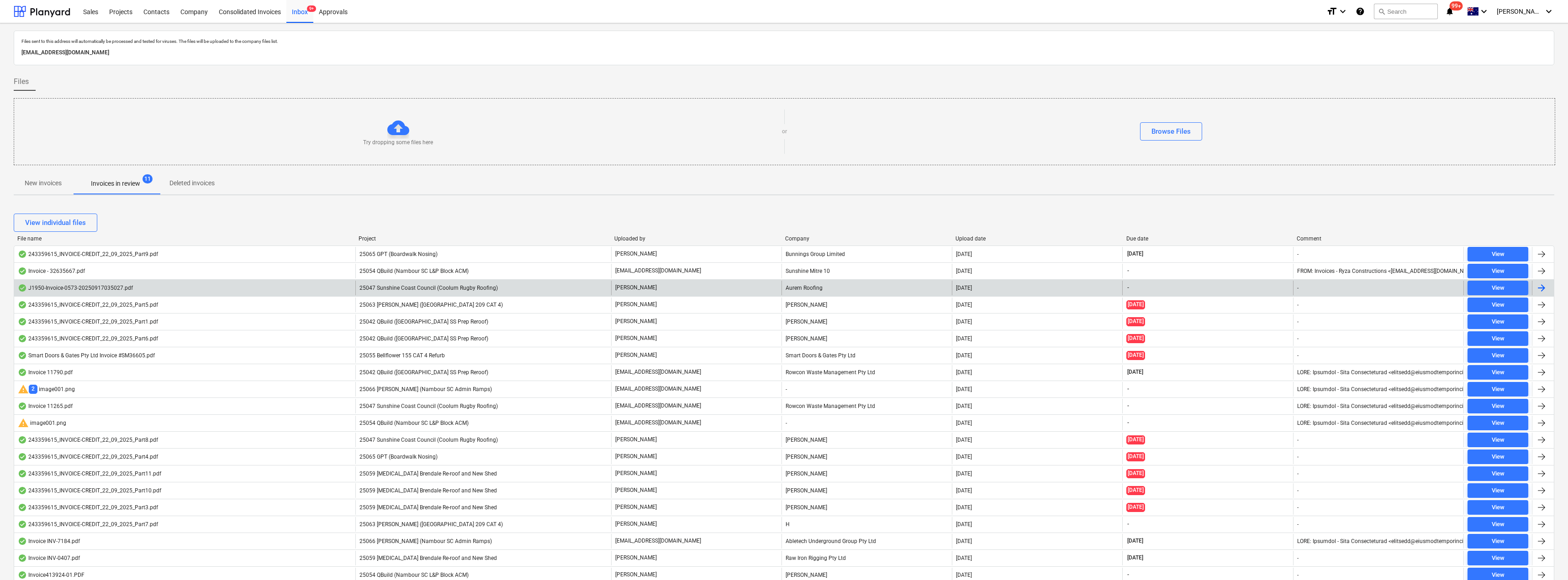
click at [708, 287] on div "[PERSON_NAME]" at bounding box center [696, 288] width 170 height 14
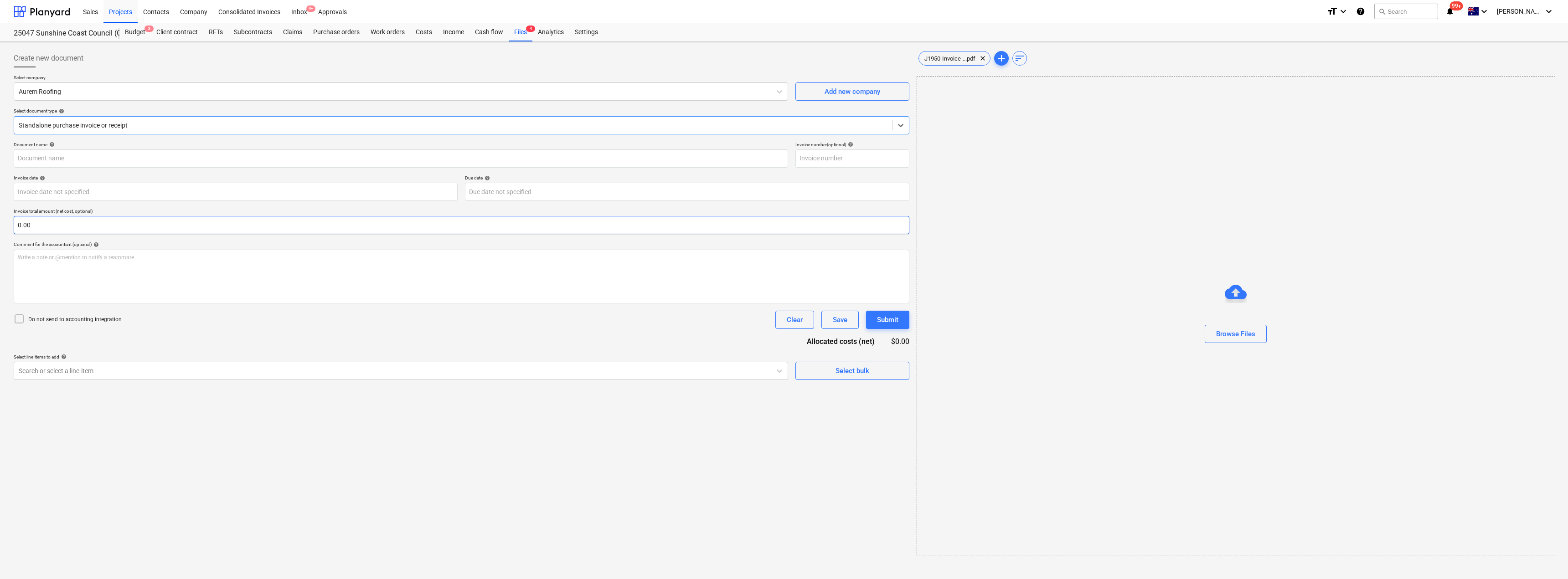
type input "0573"
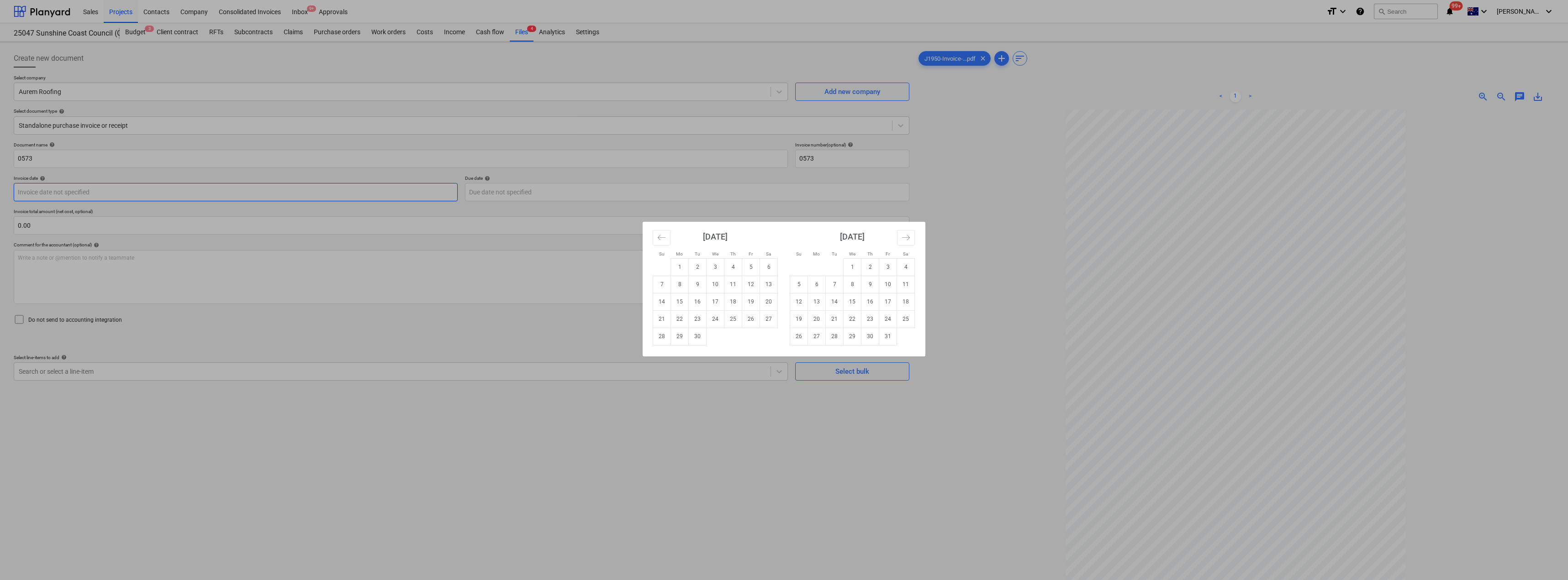
click at [99, 191] on body "Sales Projects Contacts Company Consolidated Invoices Inbox 9+ Approvals format…" at bounding box center [784, 290] width 1568 height 580
click at [718, 302] on td "17" at bounding box center [715, 302] width 18 height 17
type input "[DATE]"
click at [541, 191] on body "Sales Projects Contacts Company Consolidated Invoices Inbox 9+ Approvals format…" at bounding box center [784, 290] width 1568 height 580
click at [696, 340] on td "30" at bounding box center [697, 337] width 18 height 17
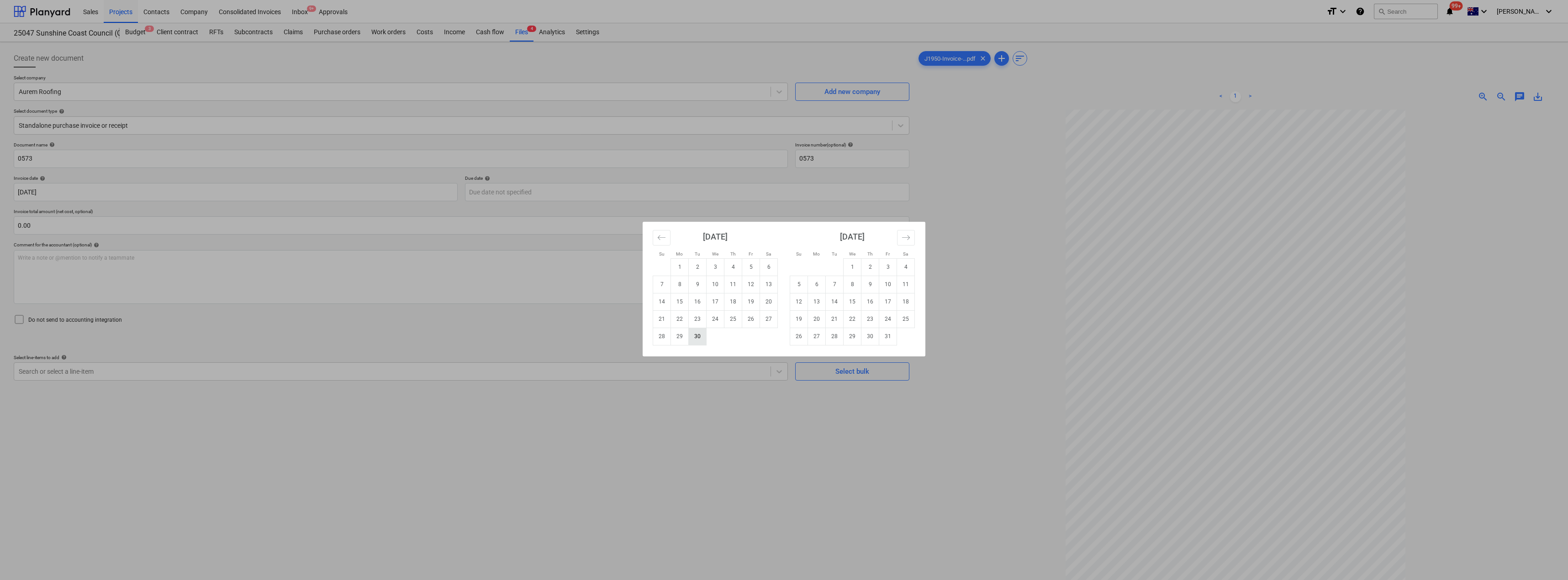
type input "[DATE]"
click at [531, 194] on body "Sales Projects Contacts Company Consolidated Invoices Inbox 9+ Approvals format…" at bounding box center [784, 290] width 1568 height 580
click at [424, 325] on div "Su Mo Tu We Th Fr Sa Su Mo Tu We Th Fr Sa [DATE] 1 2 3 4 5 6 7 8 9 10 11 12 13 …" at bounding box center [784, 290] width 1568 height 580
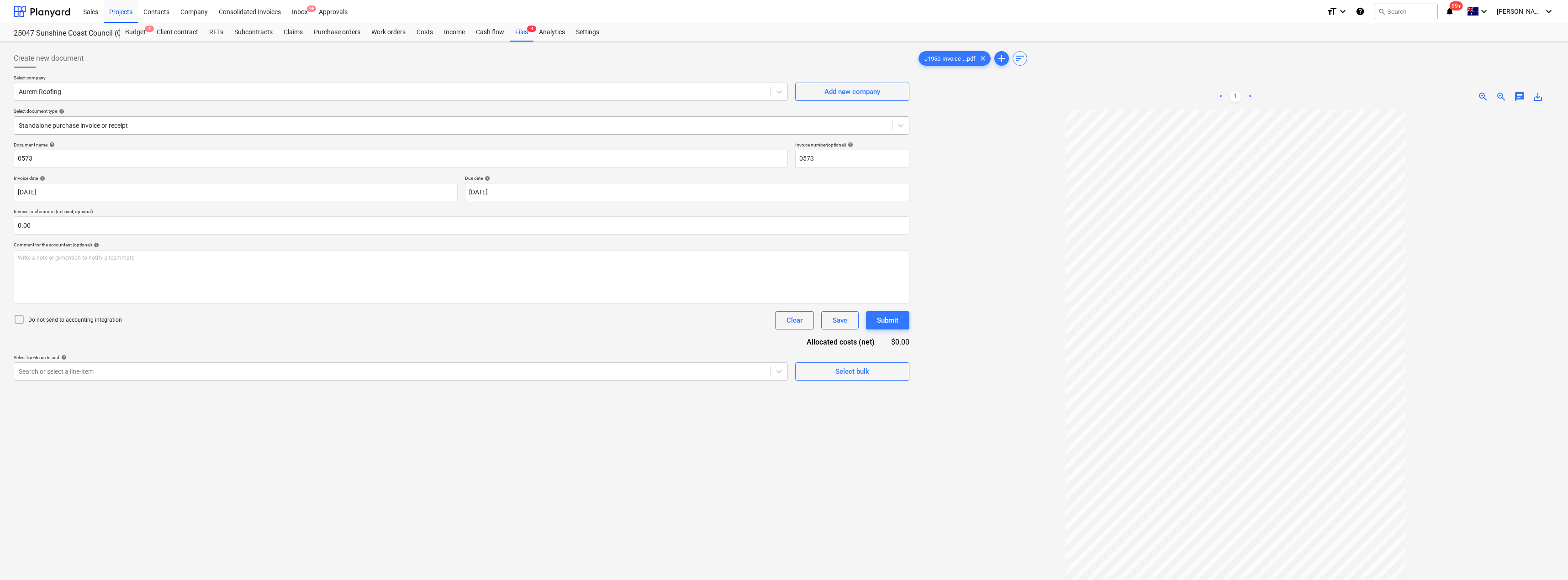
click at [152, 124] on div at bounding box center [453, 125] width 869 height 9
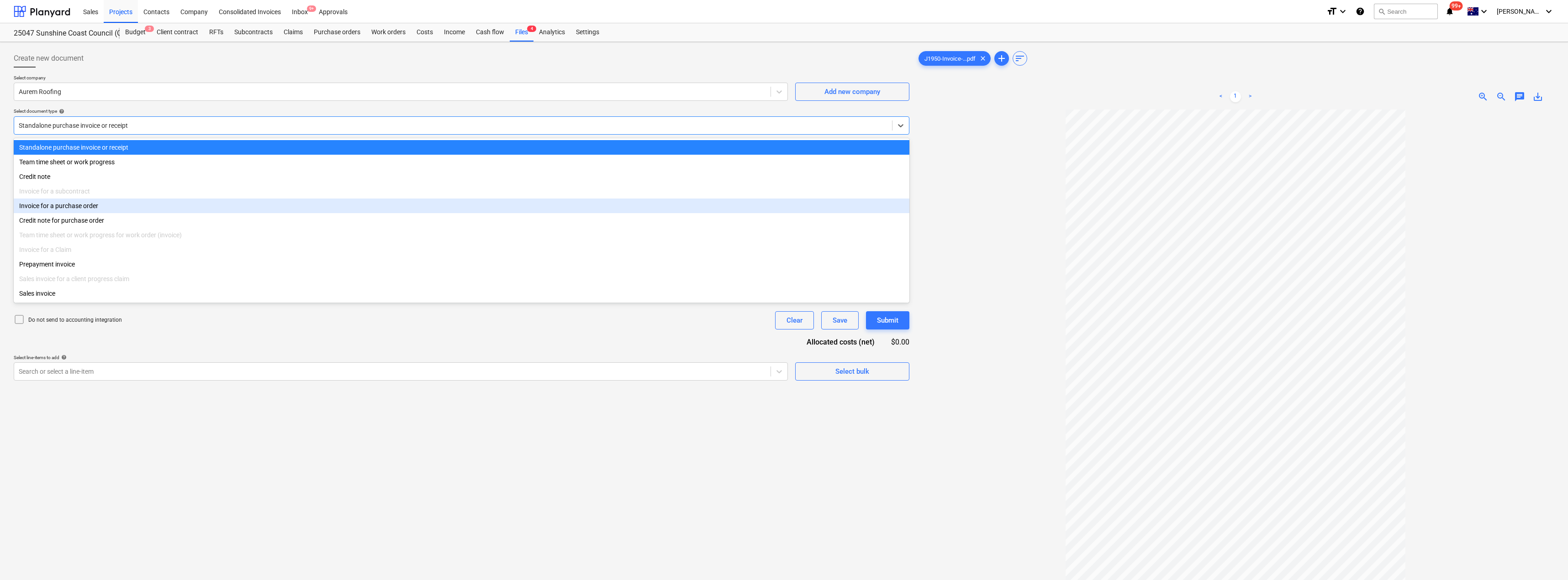
click at [100, 208] on div "Invoice for a purchase order" at bounding box center [462, 206] width 896 height 14
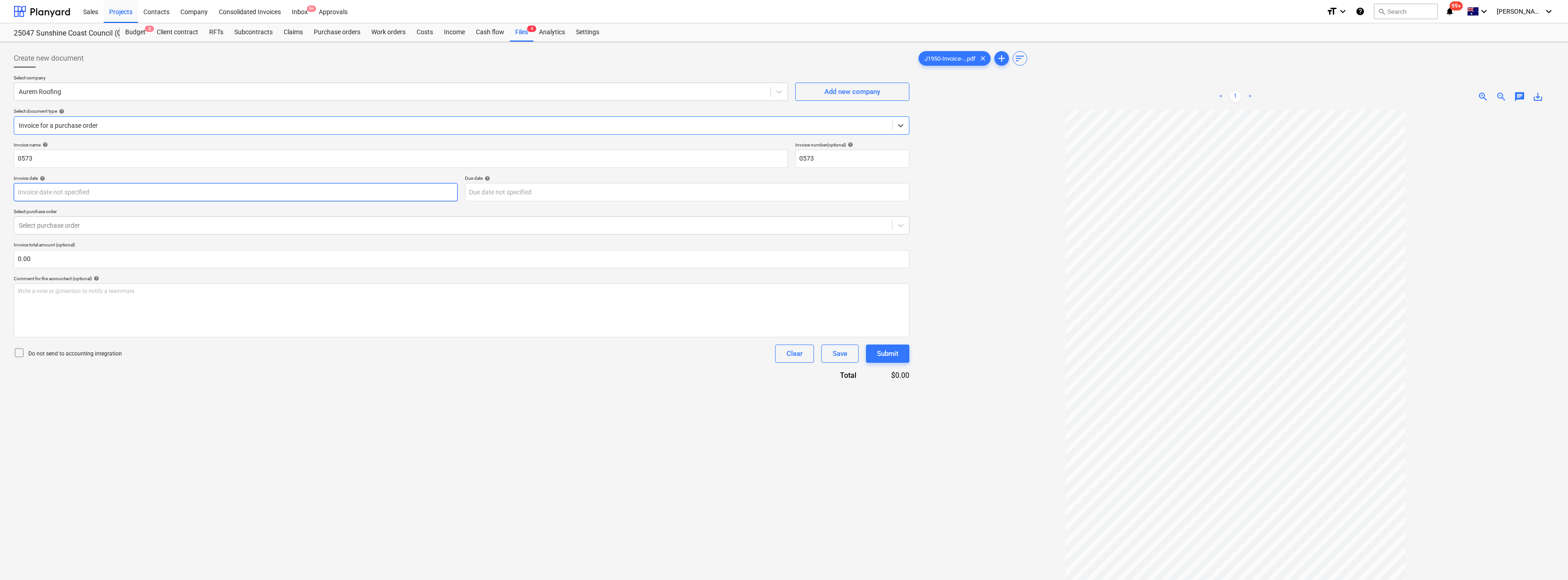
click at [91, 194] on body "Sales Projects Contacts Company Consolidated Invoices Inbox 9+ Approvals format…" at bounding box center [784, 290] width 1568 height 580
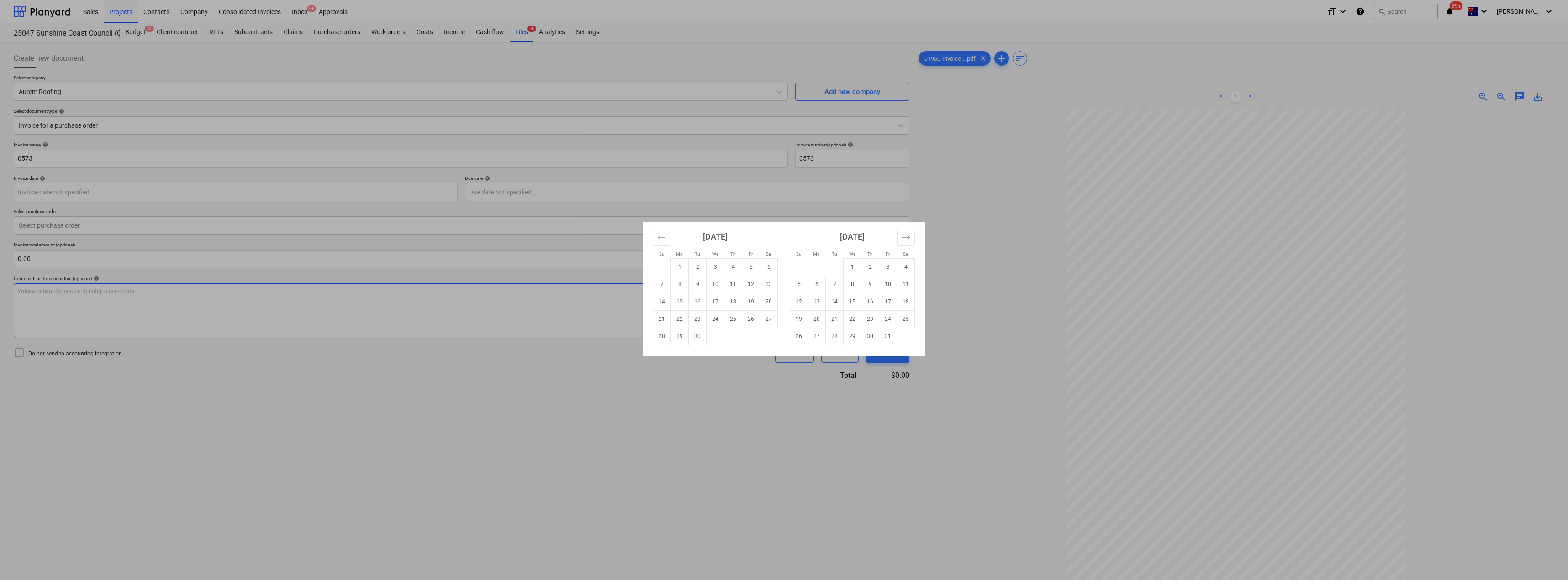
click at [712, 299] on td "17" at bounding box center [715, 302] width 18 height 17
type input "[DATE]"
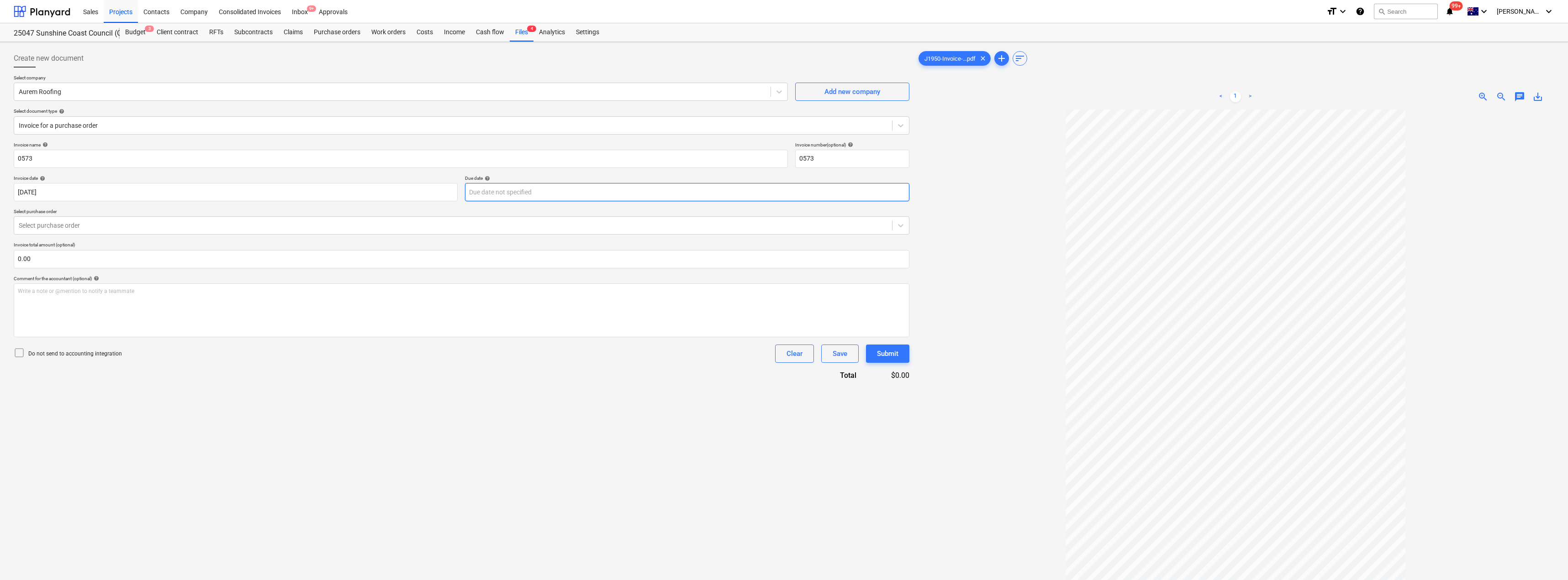
click at [532, 193] on body "Sales Projects Contacts Company Consolidated Invoices Inbox 9+ Approvals format…" at bounding box center [784, 290] width 1568 height 580
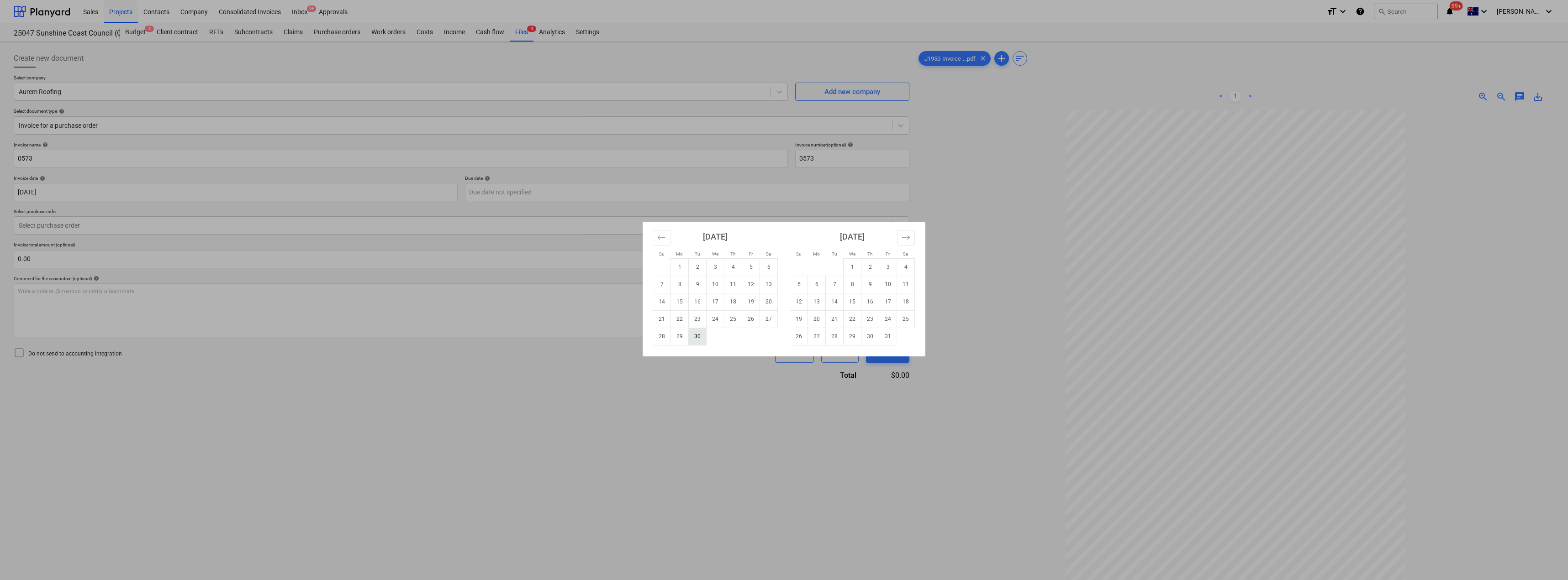
click at [691, 335] on td "30" at bounding box center [697, 337] width 18 height 17
type input "[DATE]"
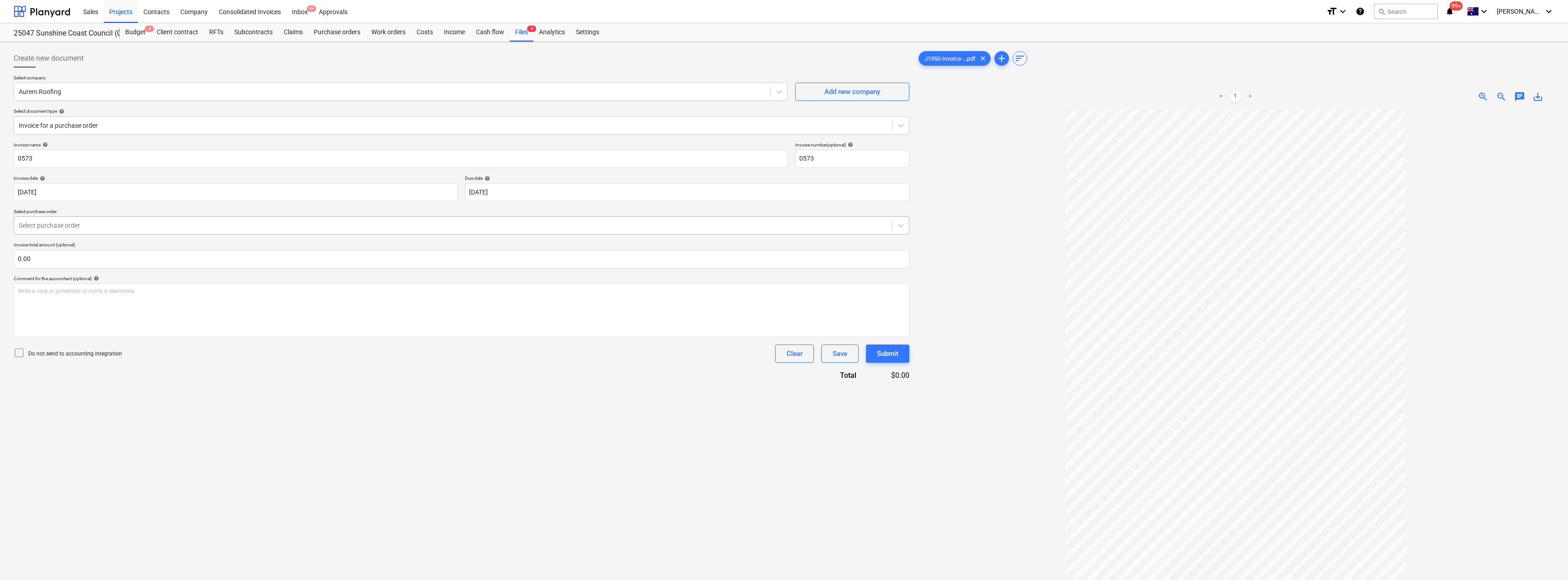
click at [137, 226] on div at bounding box center [453, 226] width 869 height 9
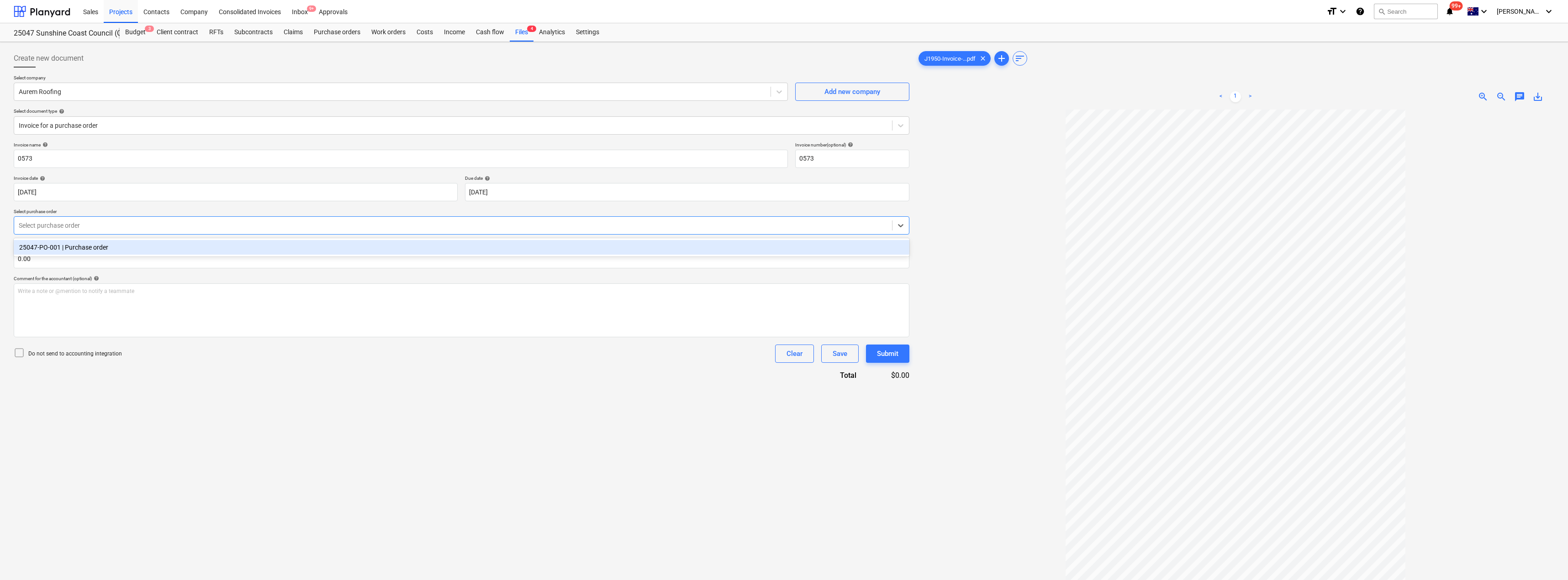
click at [137, 248] on div "25047-PO-001 | Purchase order" at bounding box center [462, 247] width 896 height 14
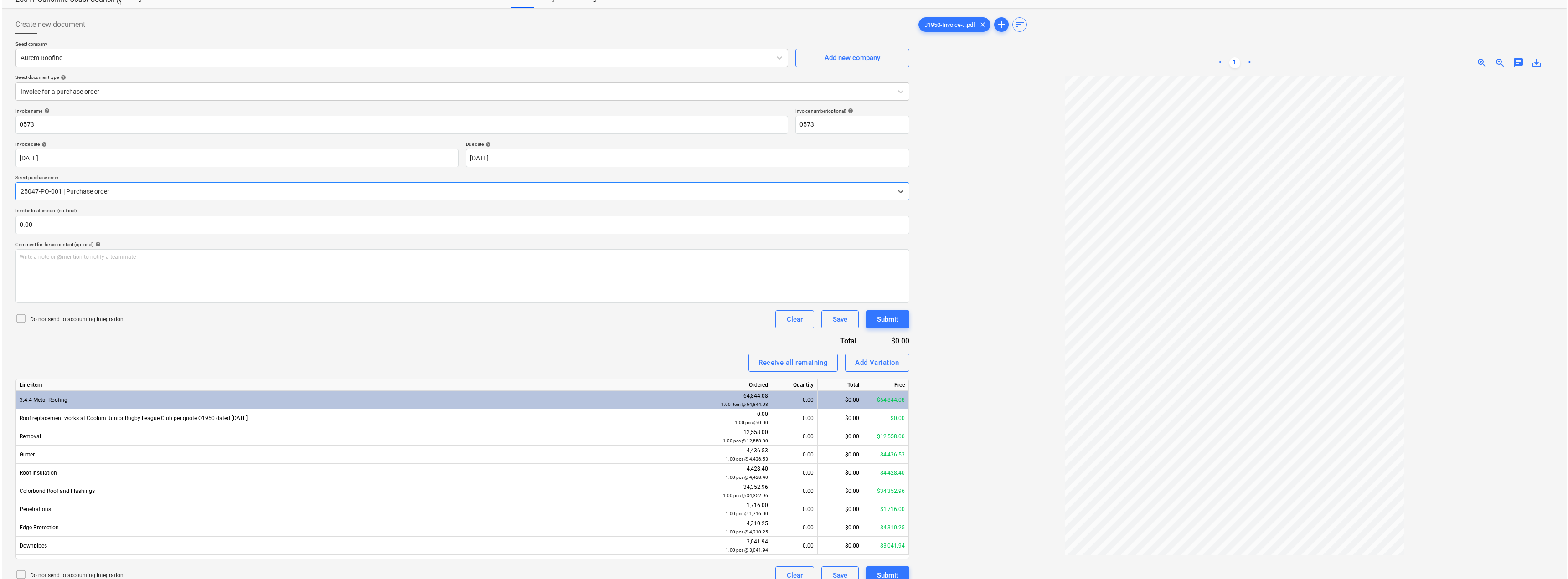
scroll to position [91, 0]
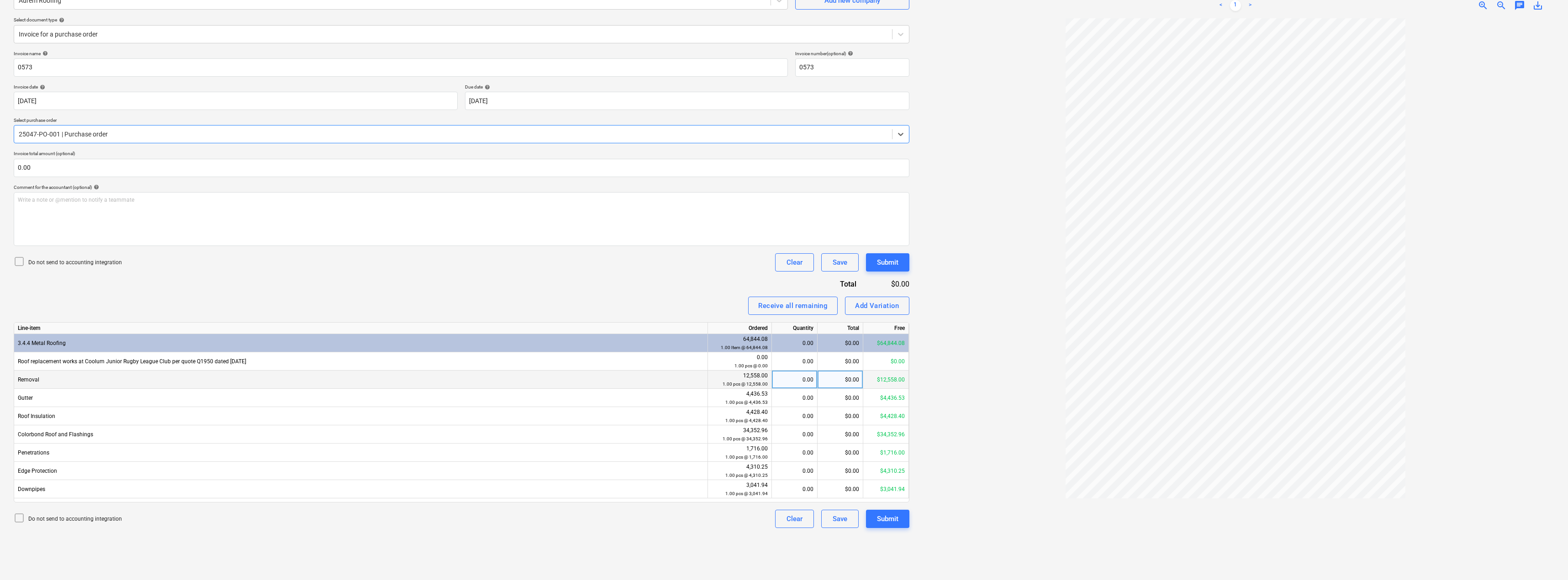
click at [785, 382] on div "0.00" at bounding box center [795, 380] width 38 height 18
type input "1"
click at [785, 402] on div "0.00" at bounding box center [795, 398] width 38 height 18
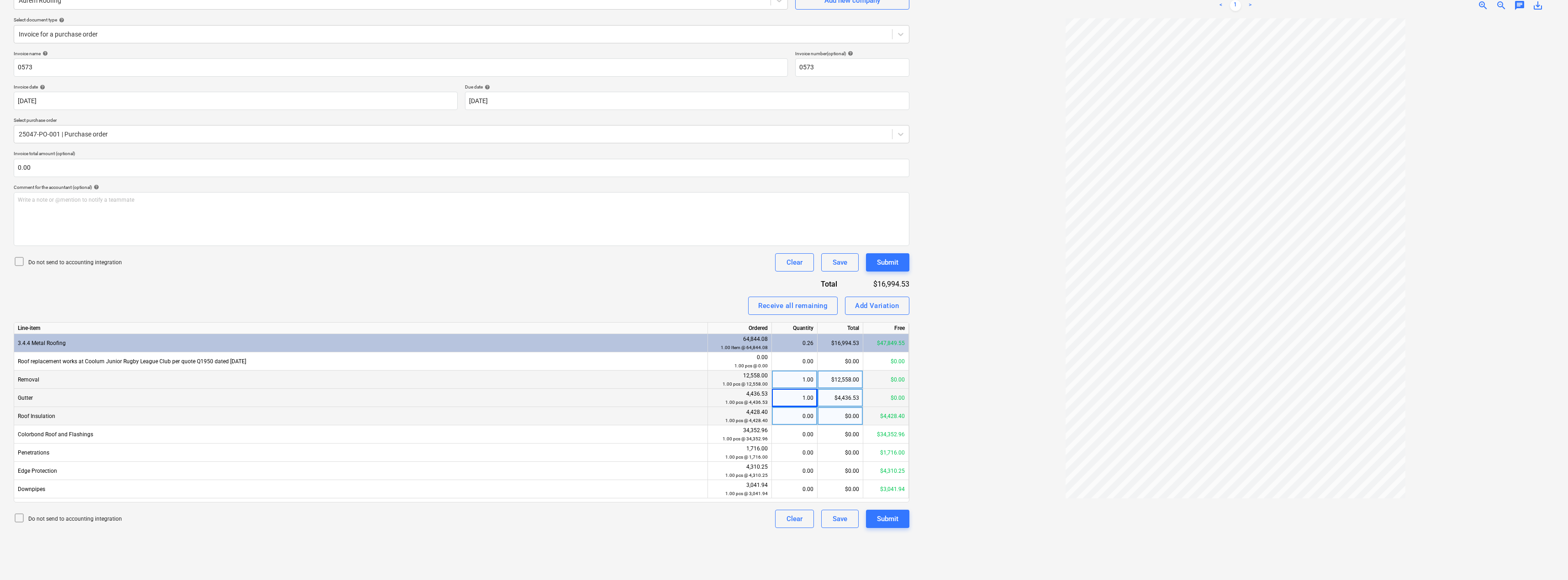
click at [785, 415] on div "0.00" at bounding box center [795, 417] width 38 height 18
click at [785, 436] on div "0.00" at bounding box center [795, 434] width 38 height 18
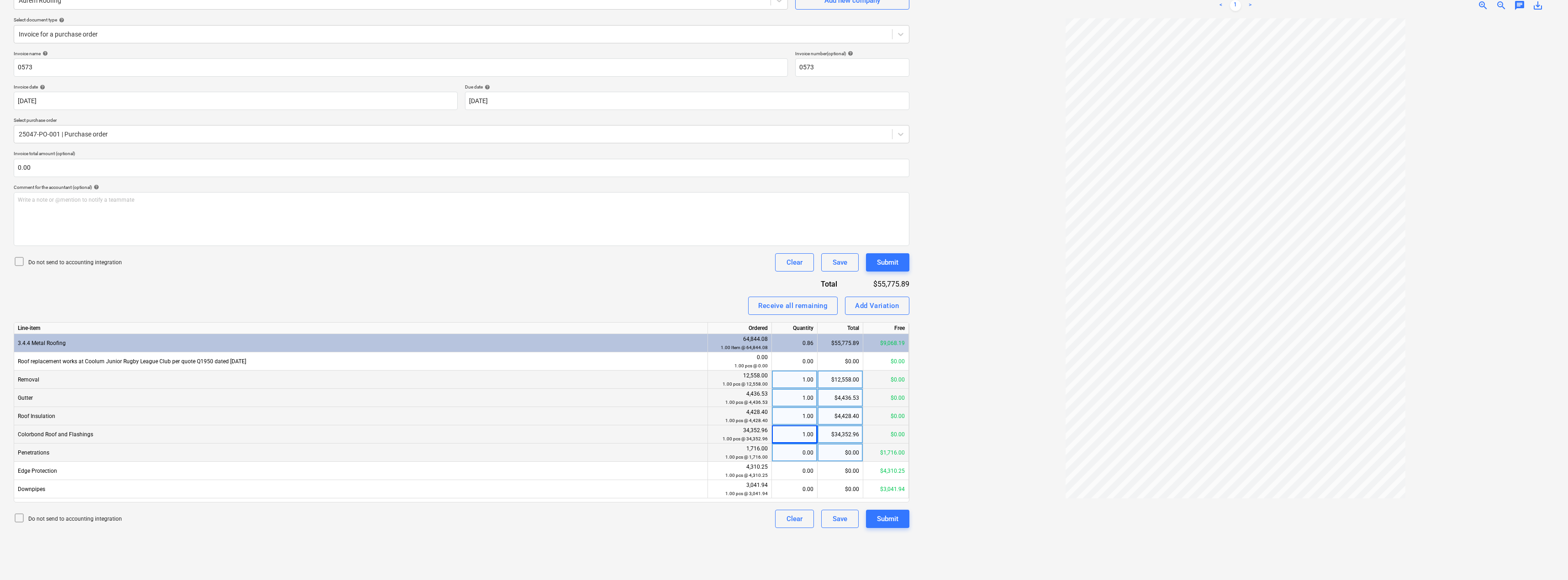
click at [785, 457] on div "0.00" at bounding box center [795, 453] width 38 height 18
click at [785, 473] on div "0.00" at bounding box center [795, 471] width 38 height 18
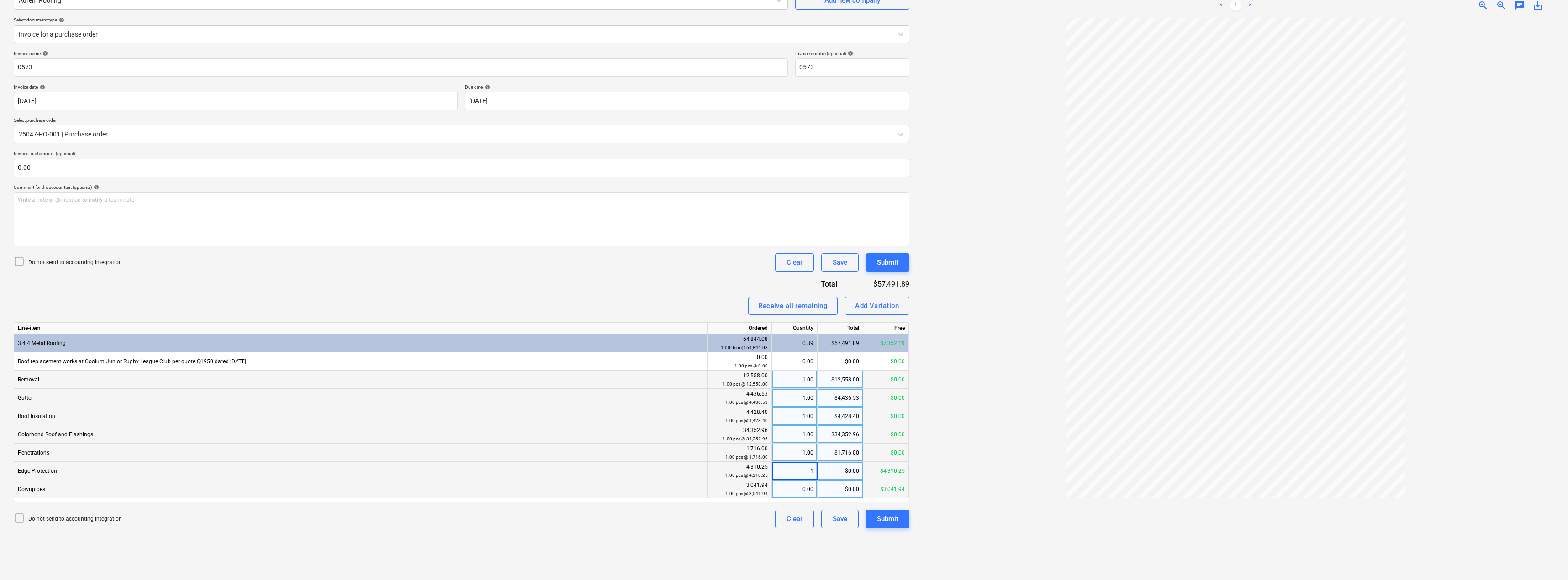
click at [785, 489] on div "0.00" at bounding box center [795, 489] width 38 height 18
click at [571, 535] on div "Create new document Select company Aurem Roofing Add new company Select documen…" at bounding box center [461, 265] width 903 height 622
click at [785, 516] on div "Submit" at bounding box center [888, 519] width 22 height 12
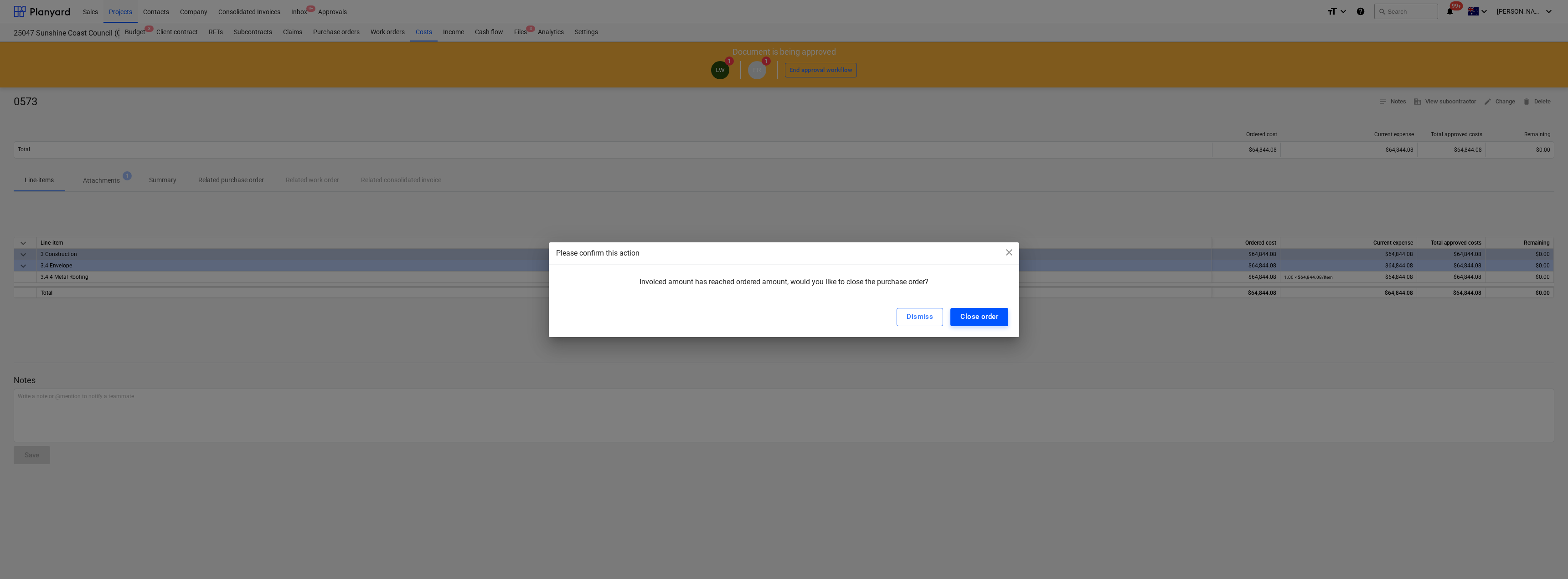
click at [783, 315] on div "Close order" at bounding box center [980, 316] width 38 height 12
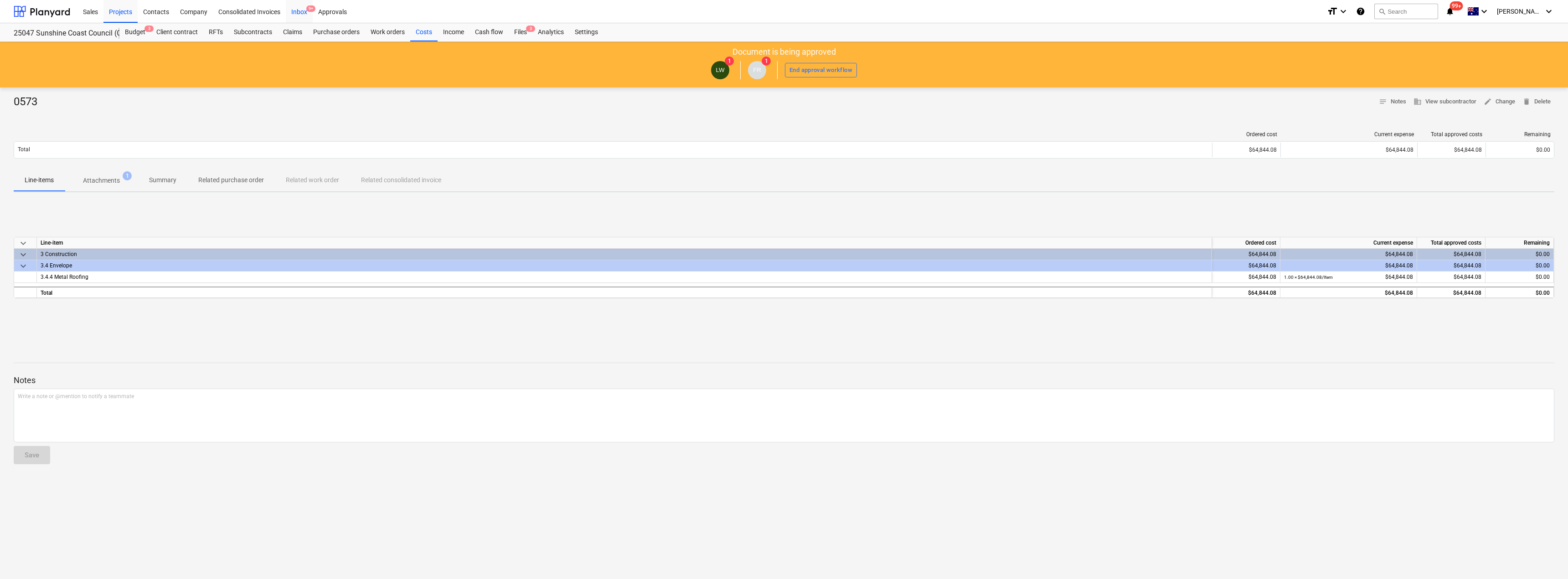
click at [305, 8] on div "Inbox 9+" at bounding box center [299, 10] width 27 height 23
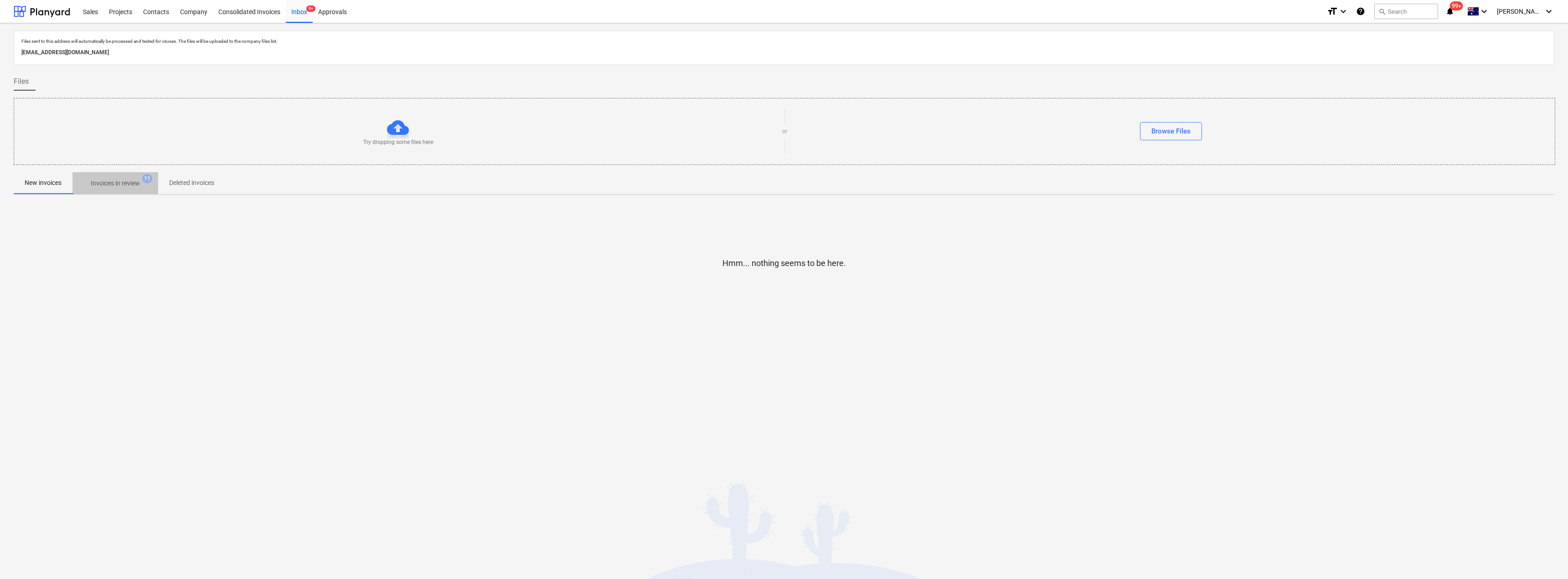
click at [130, 179] on p "Invoices in review" at bounding box center [115, 183] width 49 height 10
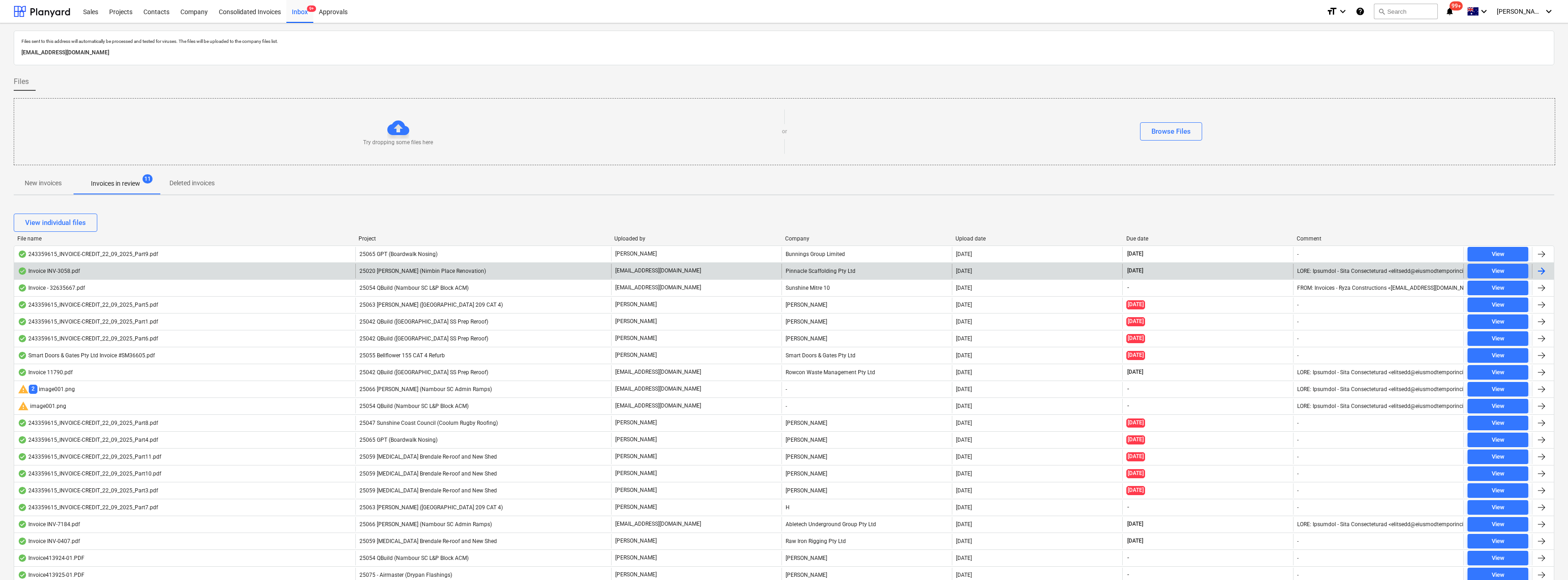
click at [785, 271] on div "Pinnacle Scaffolding Pty Ltd" at bounding box center [866, 271] width 170 height 14
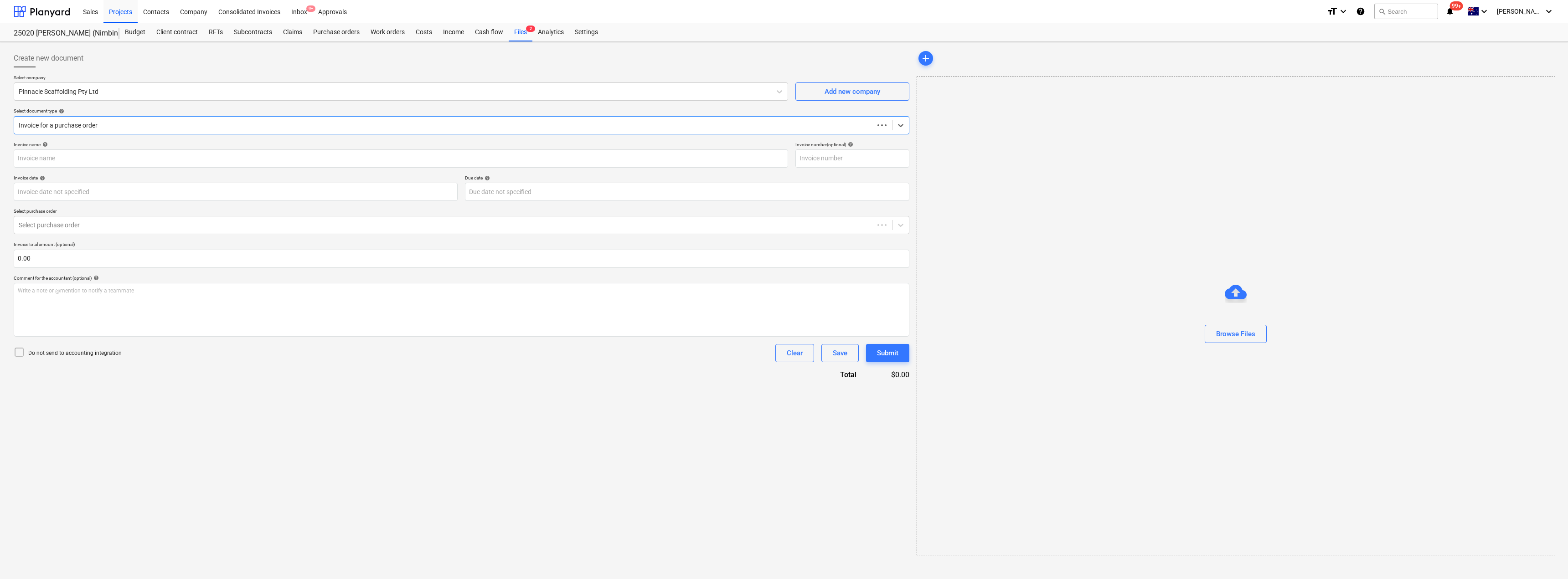
type input "INV-3058"
type input "[DATE]"
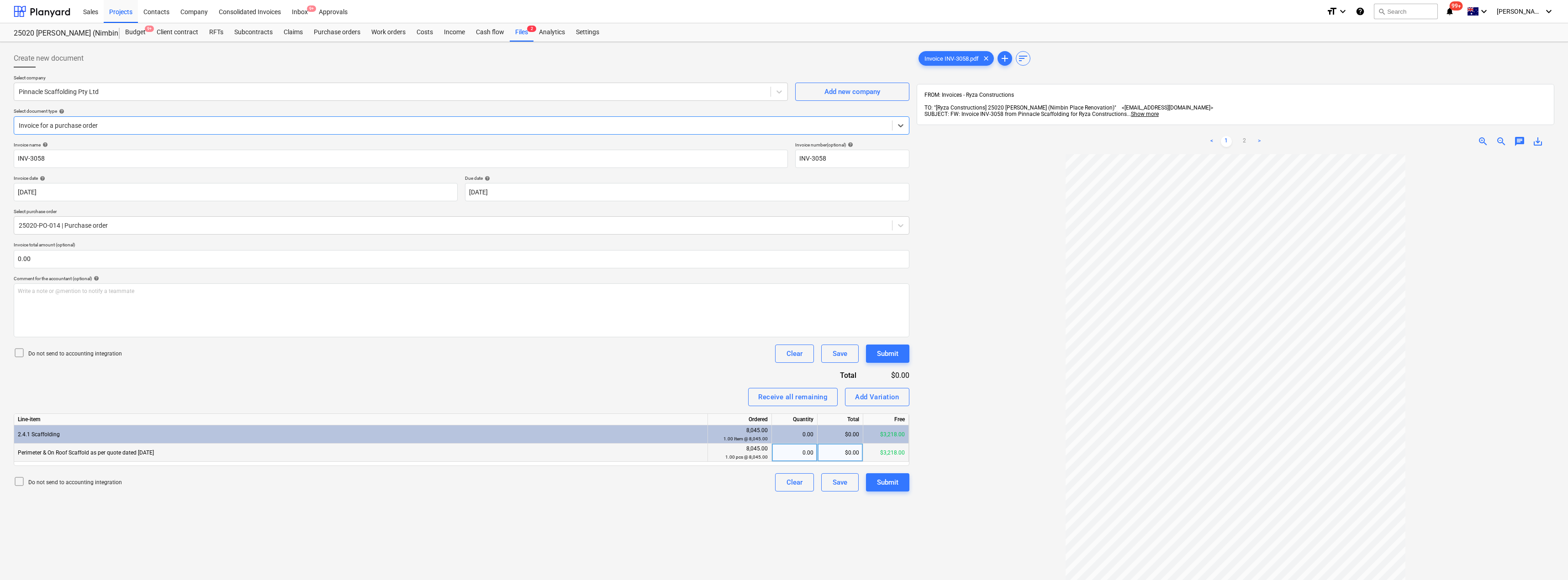
click at [785, 453] on div "0.00" at bounding box center [795, 453] width 38 height 18
type input ".4"
click at [729, 395] on div "Receive all remaining Add Variation" at bounding box center [462, 397] width 896 height 18
click at [699, 383] on div "Invoice name help INV-3058 Invoice number (optional) help INV-3058 Invoice date…" at bounding box center [462, 316] width 896 height 350
click at [785, 486] on div "Submit" at bounding box center [888, 482] width 22 height 12
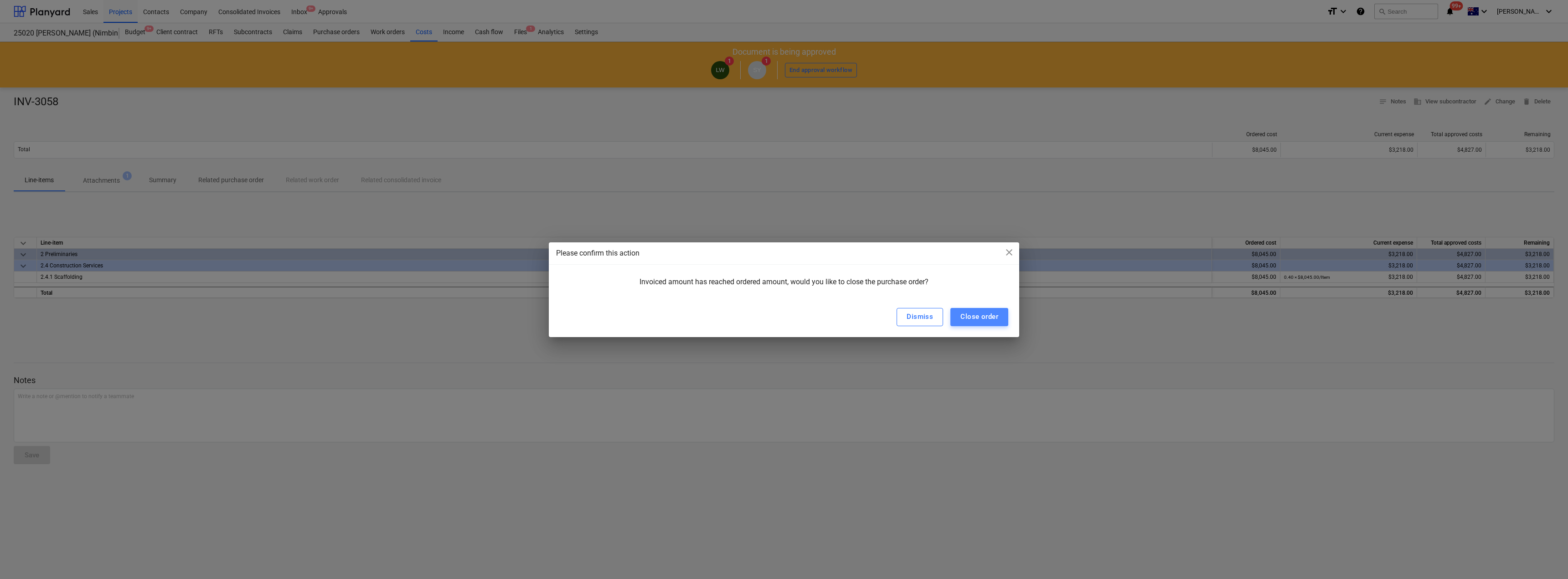
click at [783, 315] on div "Close order" at bounding box center [980, 316] width 38 height 12
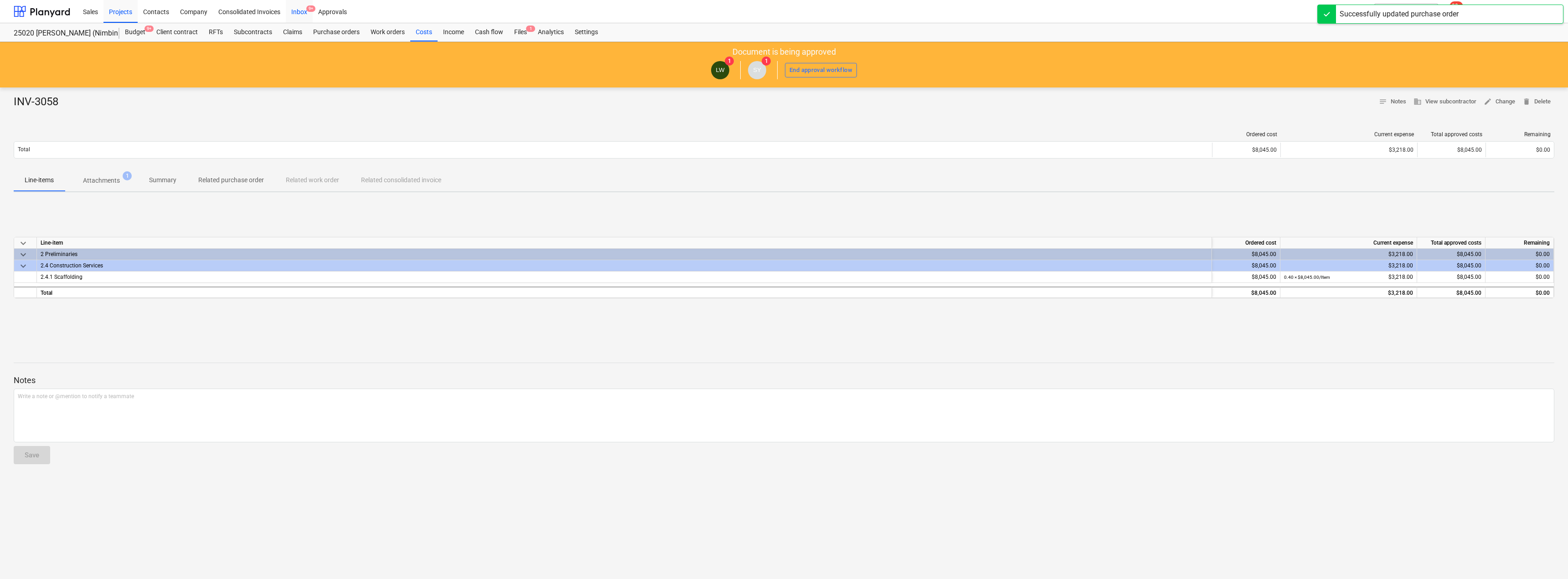
click at [302, 10] on div "Inbox 9+" at bounding box center [299, 10] width 27 height 23
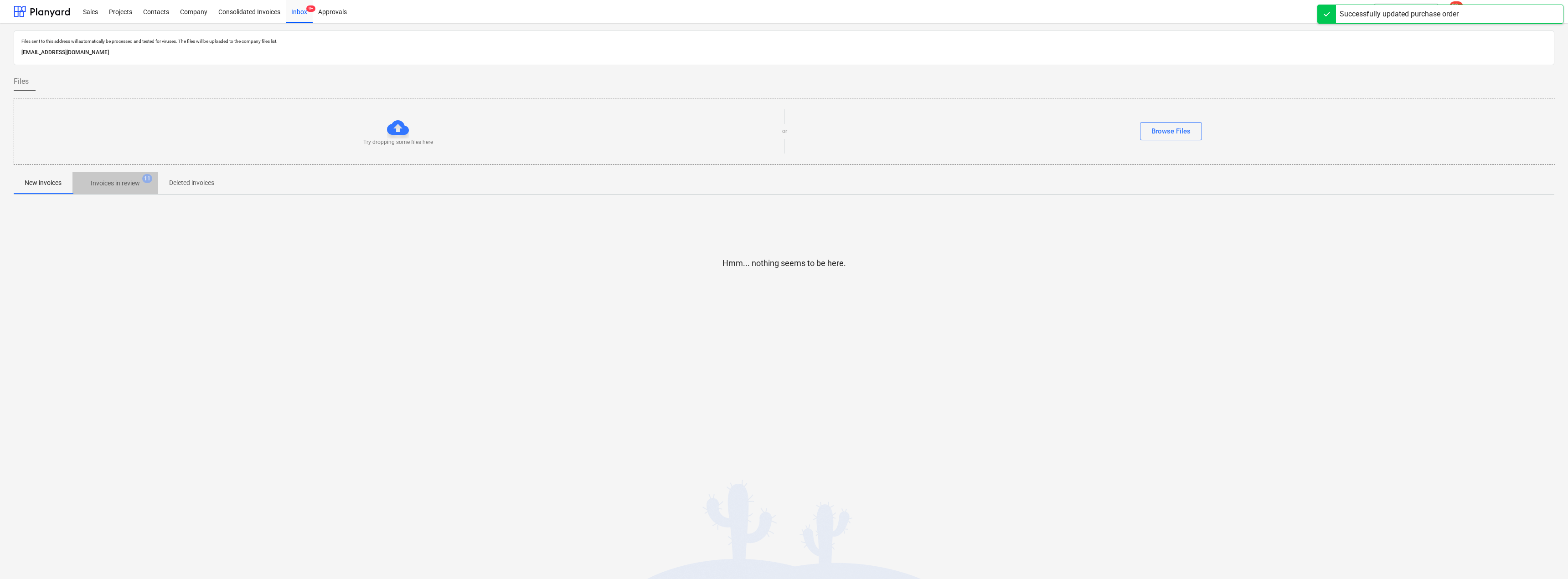
click at [132, 181] on p "Invoices in review" at bounding box center [115, 183] width 49 height 10
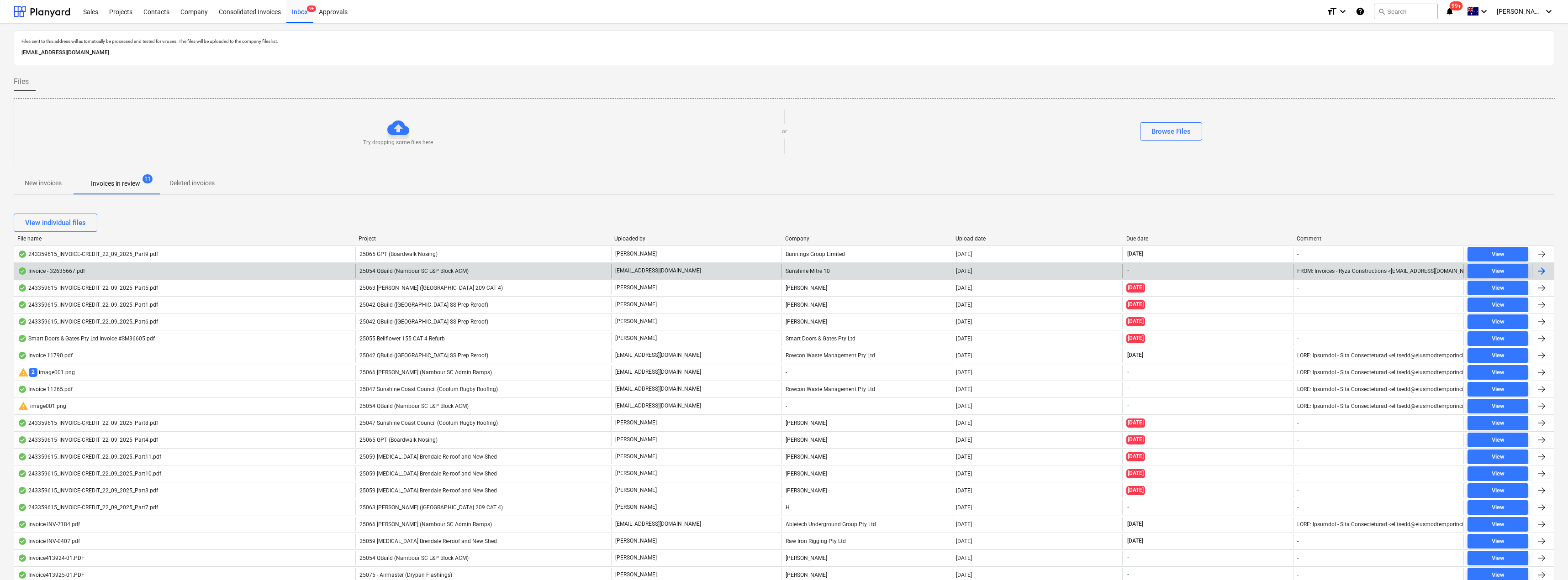
click at [679, 268] on p "[EMAIL_ADDRESS][DOMAIN_NAME]" at bounding box center [658, 271] width 86 height 8
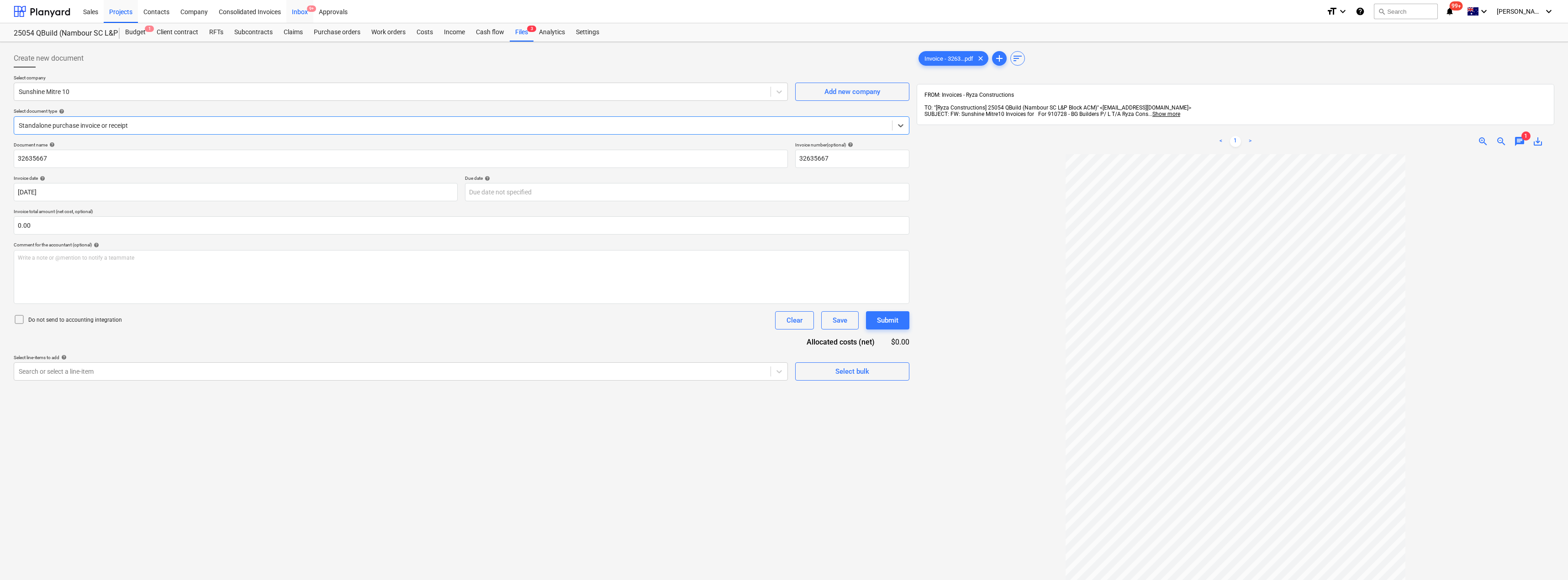
click at [303, 11] on div "Inbox 9+" at bounding box center [299, 10] width 27 height 23
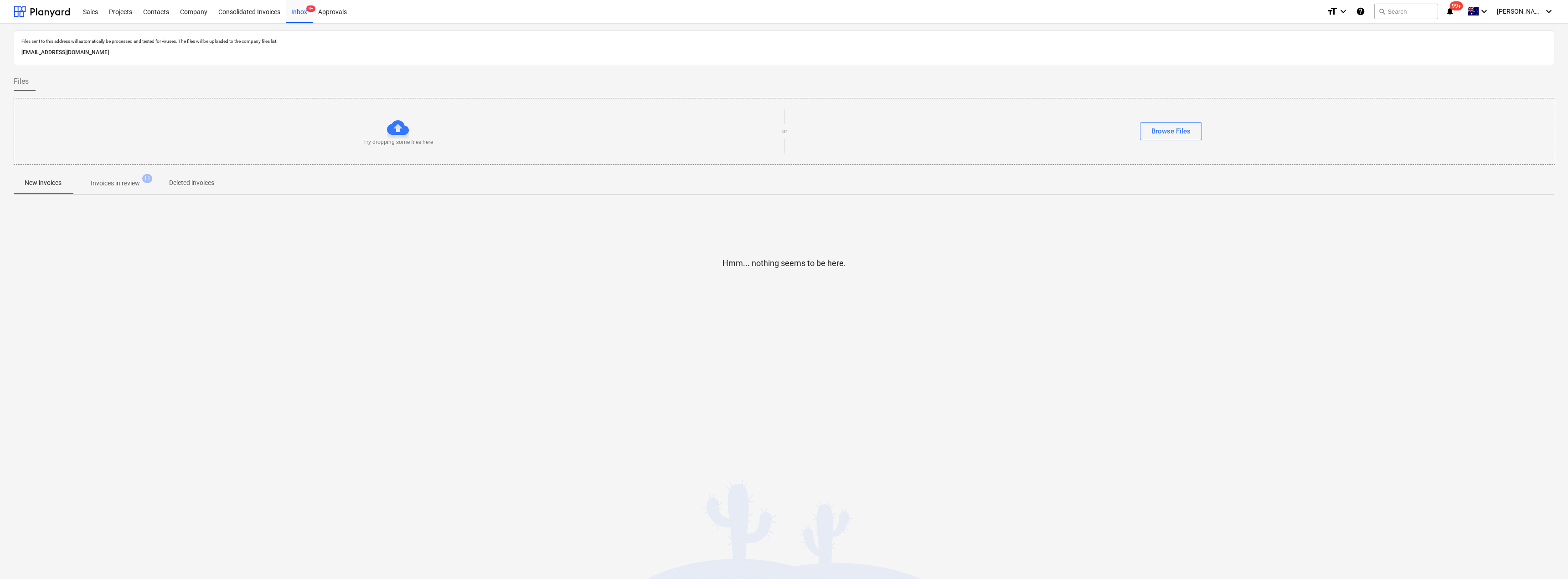
click at [117, 182] on p "Invoices in review" at bounding box center [115, 183] width 49 height 10
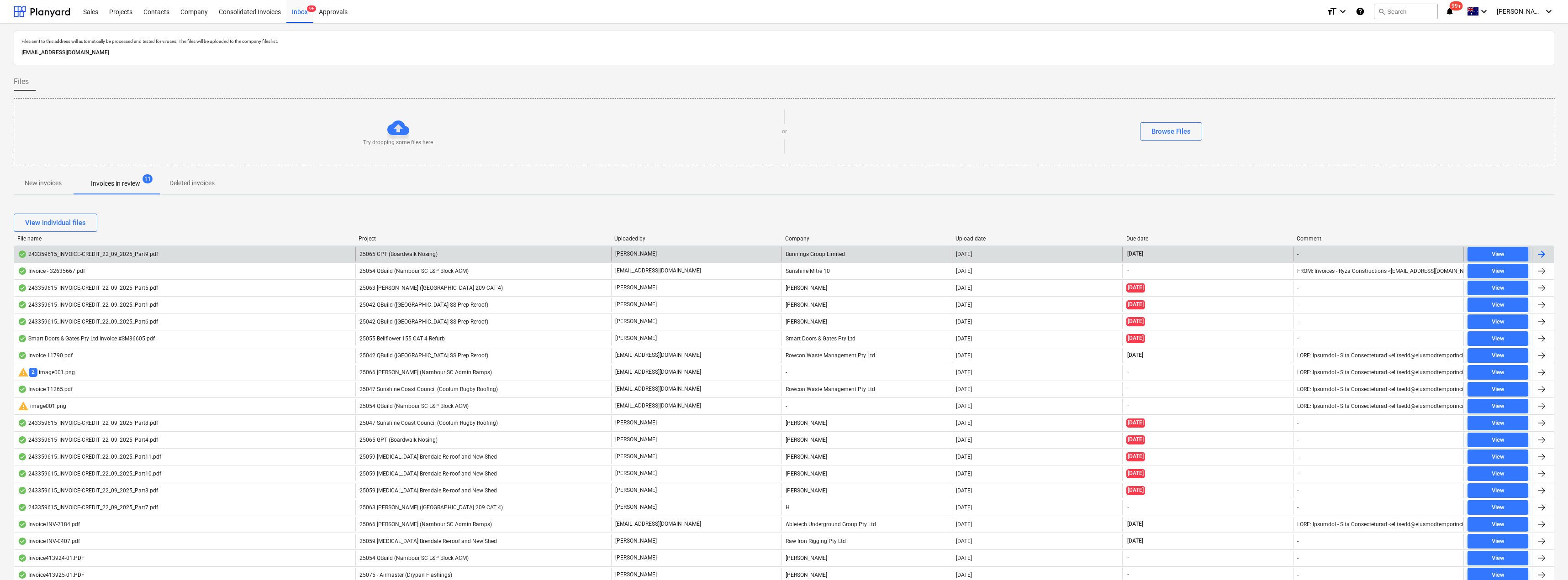
click at [785, 255] on div "Bunnings Group Limited" at bounding box center [866, 254] width 170 height 14
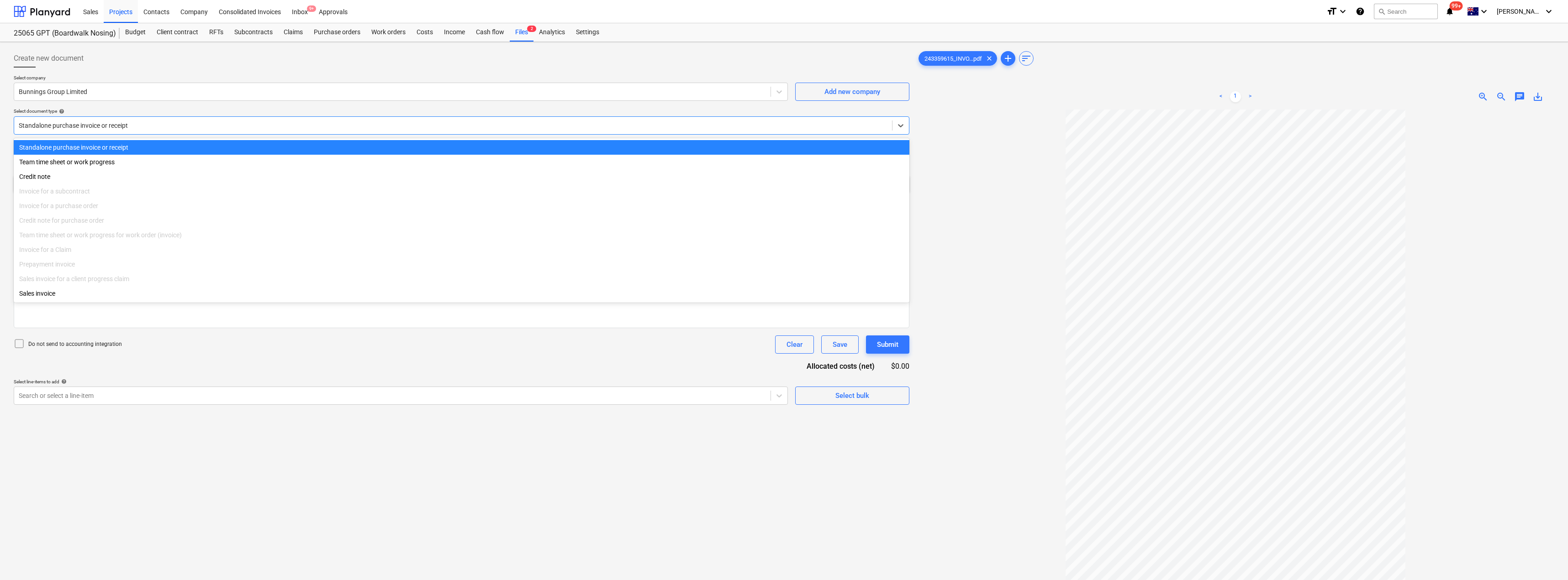
click at [127, 122] on div at bounding box center [453, 125] width 869 height 9
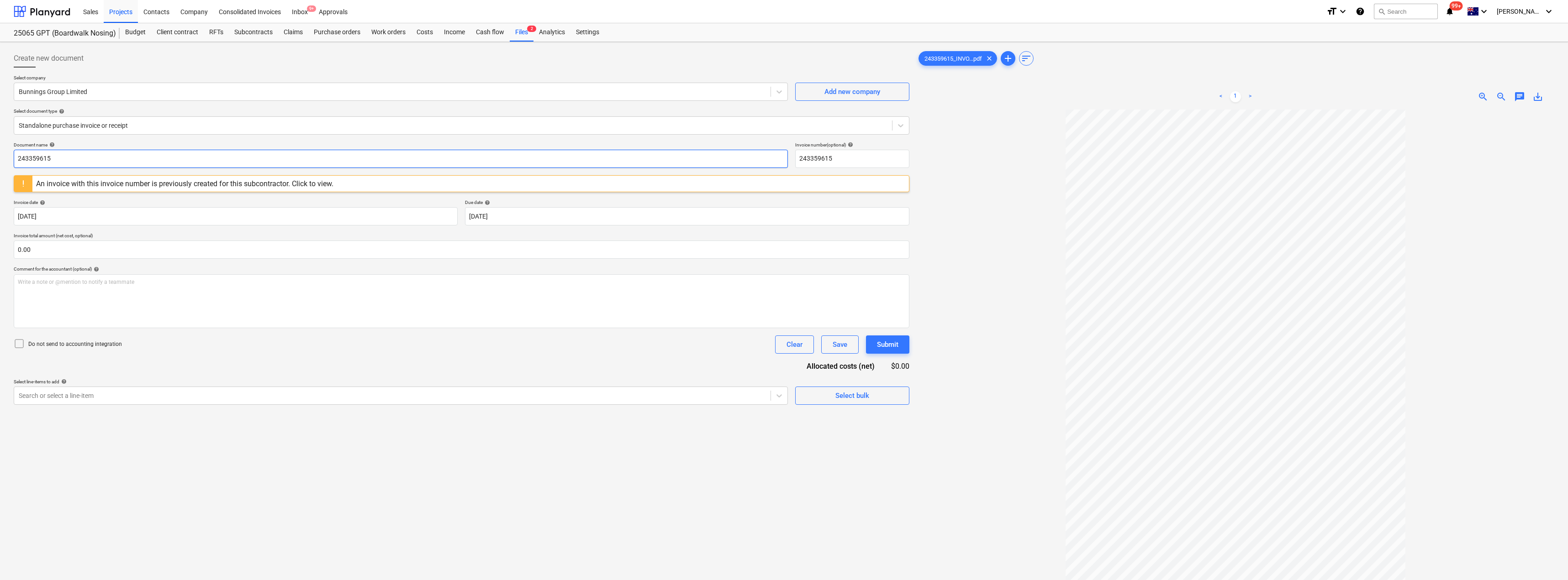
click at [81, 161] on input "243359615" at bounding box center [401, 159] width 774 height 18
drag, startPoint x: 80, startPoint y: 163, endPoint x: 9, endPoint y: 162, distance: 71.0
click at [9, 162] on div "Create new document Select company Bunnings Group Limited Add new company Selec…" at bounding box center [784, 356] width 1568 height 629
type input "8176/0137299"
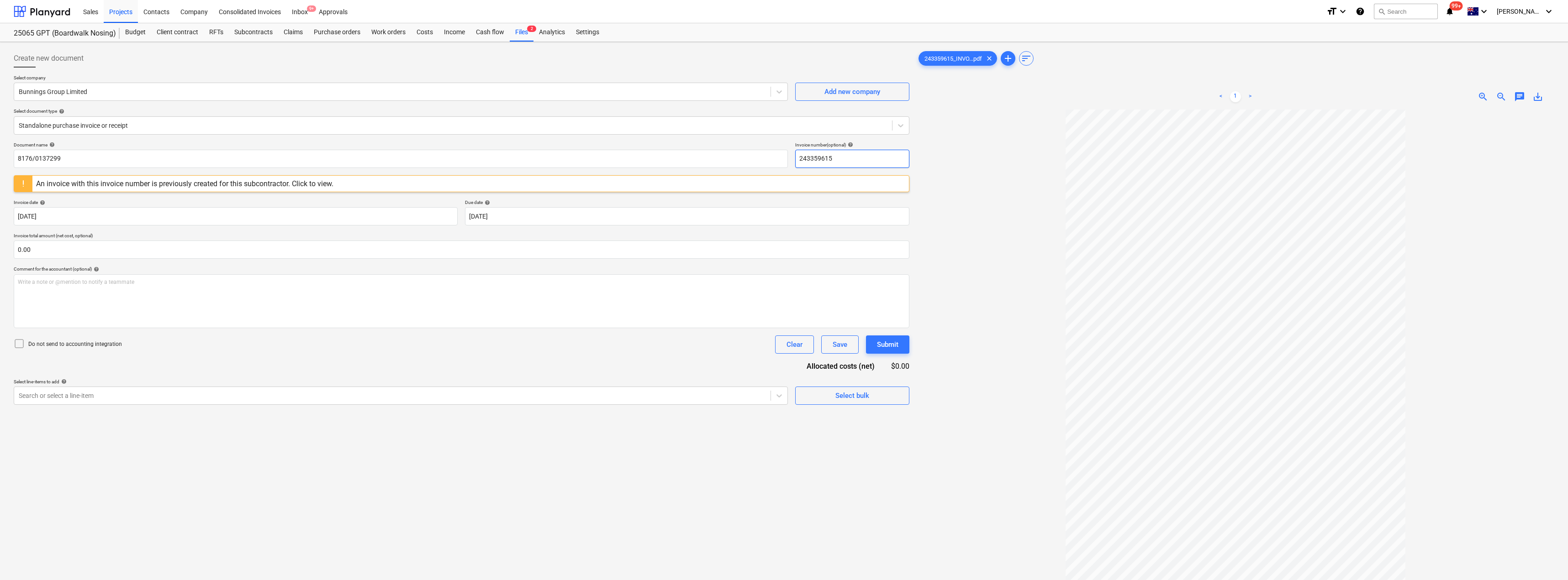
drag, startPoint x: 852, startPoint y: 161, endPoint x: 793, endPoint y: 157, distance: 59.1
click at [785, 157] on div "Document name help 8176/0137299 Invoice number (optional) help 243359615" at bounding box center [462, 155] width 896 height 26
paste input "8176/0137299"
type input "8176/0137299"
click at [785, 178] on div at bounding box center [1235, 386] width 638 height 554
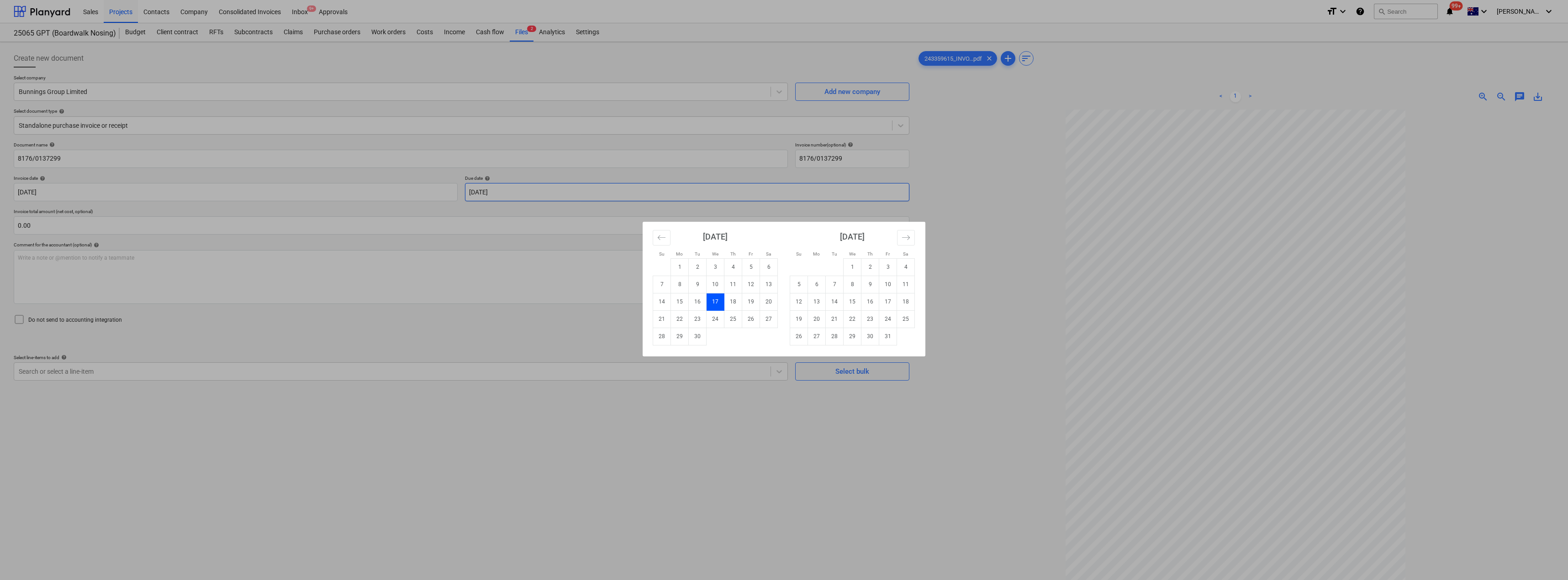
click at [505, 194] on body "Sales Projects Contacts Company Consolidated Invoices Inbox 9+ Approvals format…" at bounding box center [784, 290] width 1568 height 580
click at [785, 339] on td "31" at bounding box center [888, 337] width 18 height 17
type input "[DATE]"
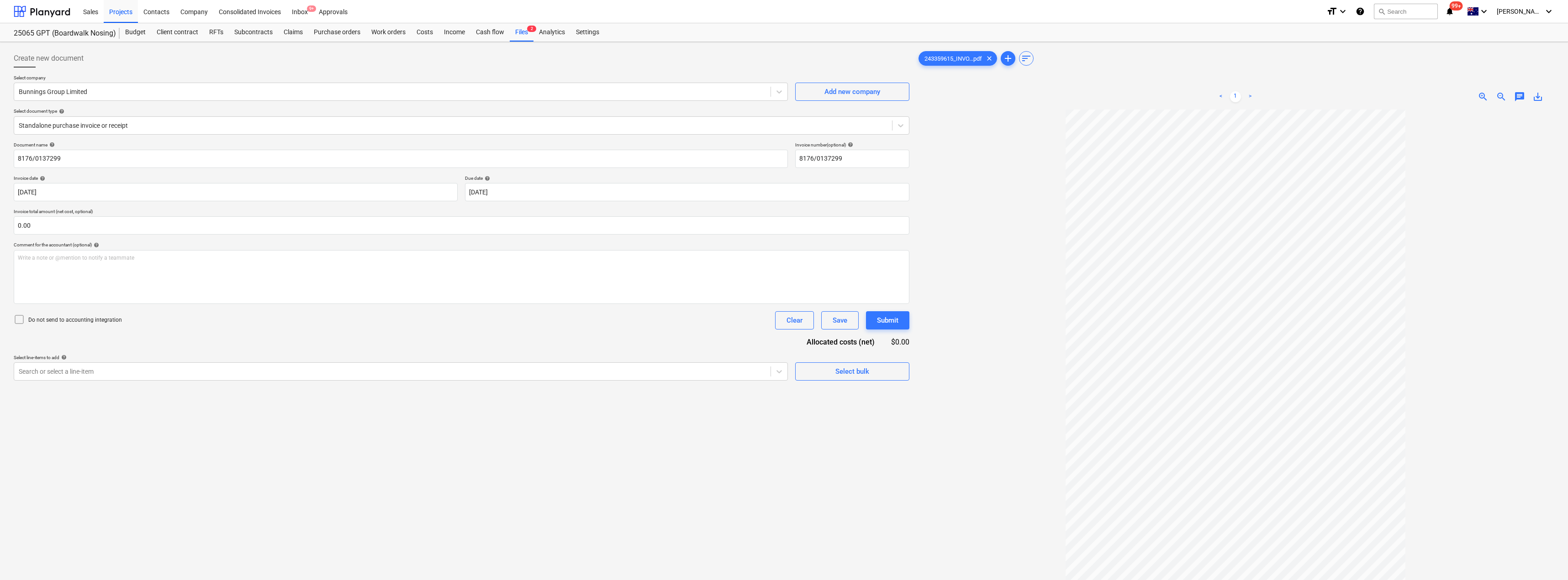
click at [785, 245] on div at bounding box center [1235, 386] width 638 height 554
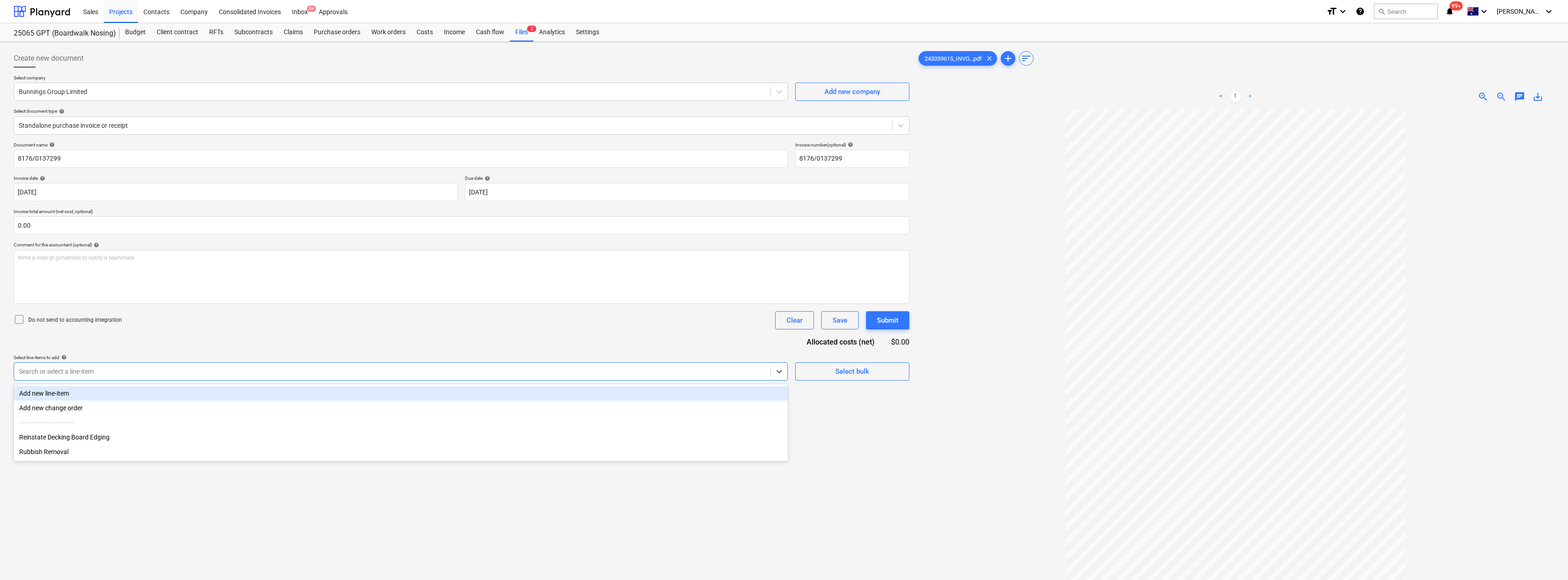
click at [241, 371] on div at bounding box center [393, 371] width 747 height 9
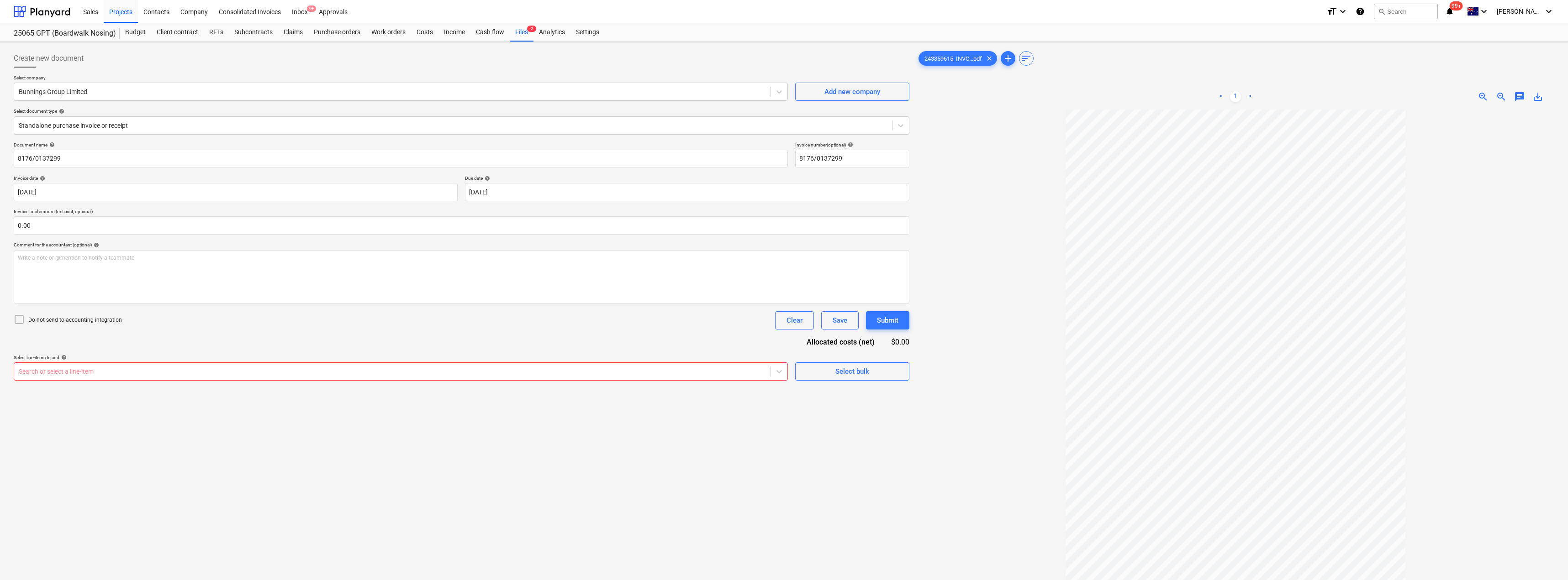
click at [785, 228] on div at bounding box center [1235, 386] width 638 height 554
click at [302, 12] on div "Inbox 9+" at bounding box center [299, 10] width 27 height 23
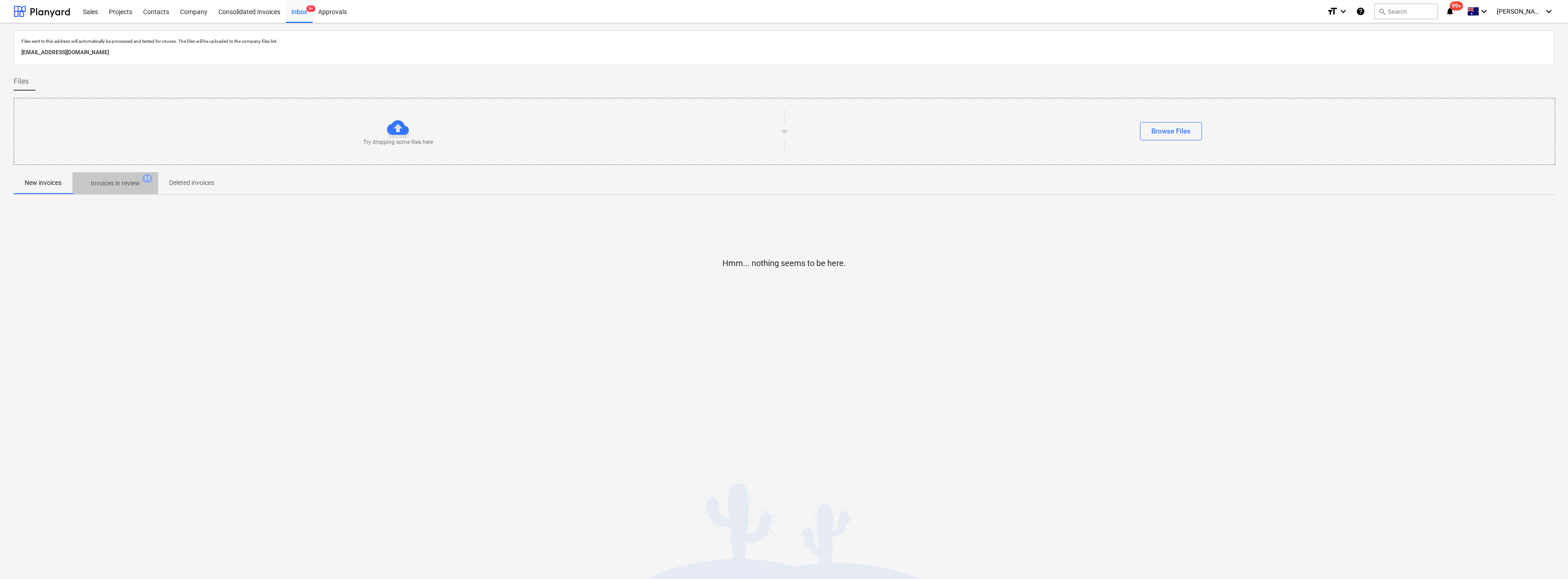
click at [127, 183] on p "Invoices in review" at bounding box center [115, 183] width 49 height 10
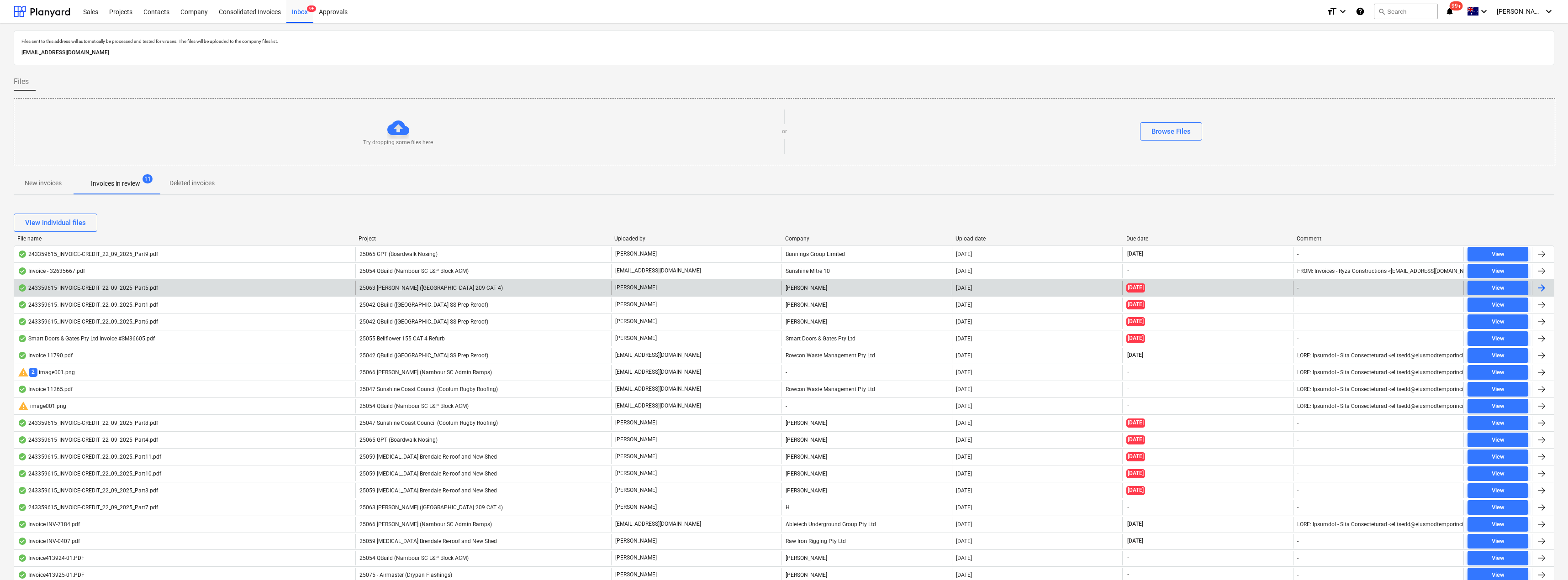
click at [424, 290] on span "25063 [PERSON_NAME] ([GEOGRAPHIC_DATA] 209 CAT 4)" at bounding box center [431, 288] width 143 height 7
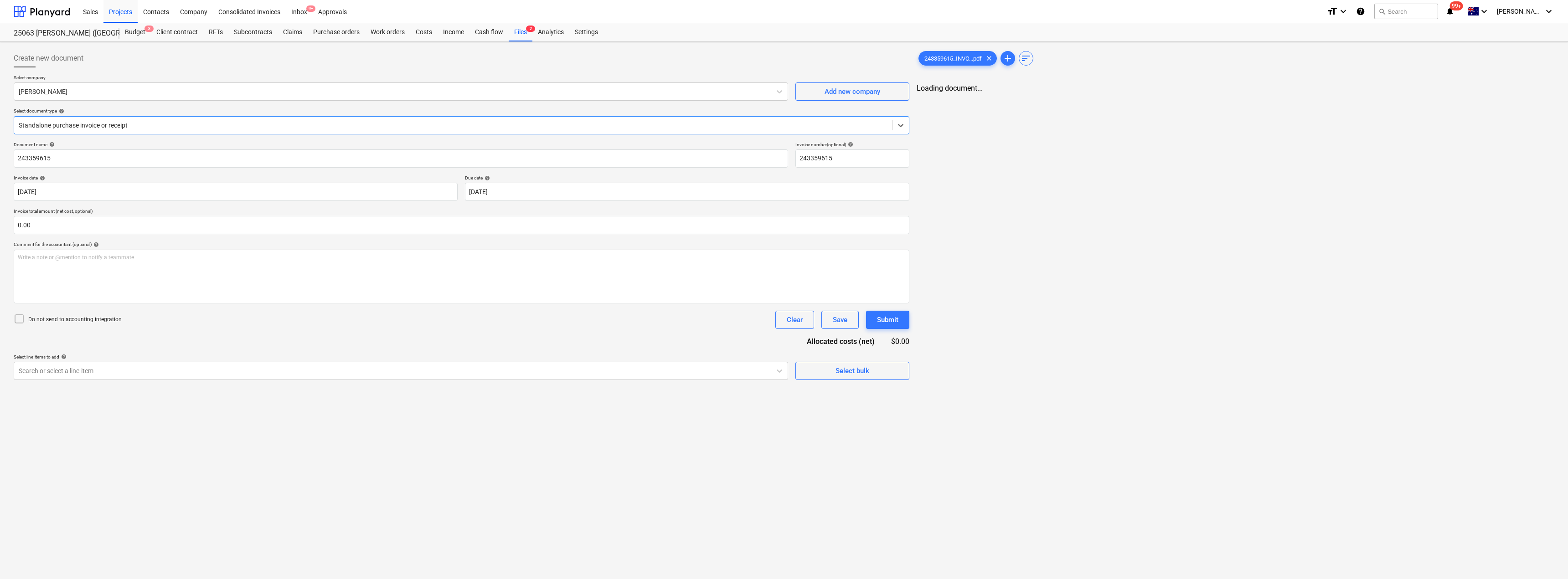
type input "243359615"
type input "[DATE]"
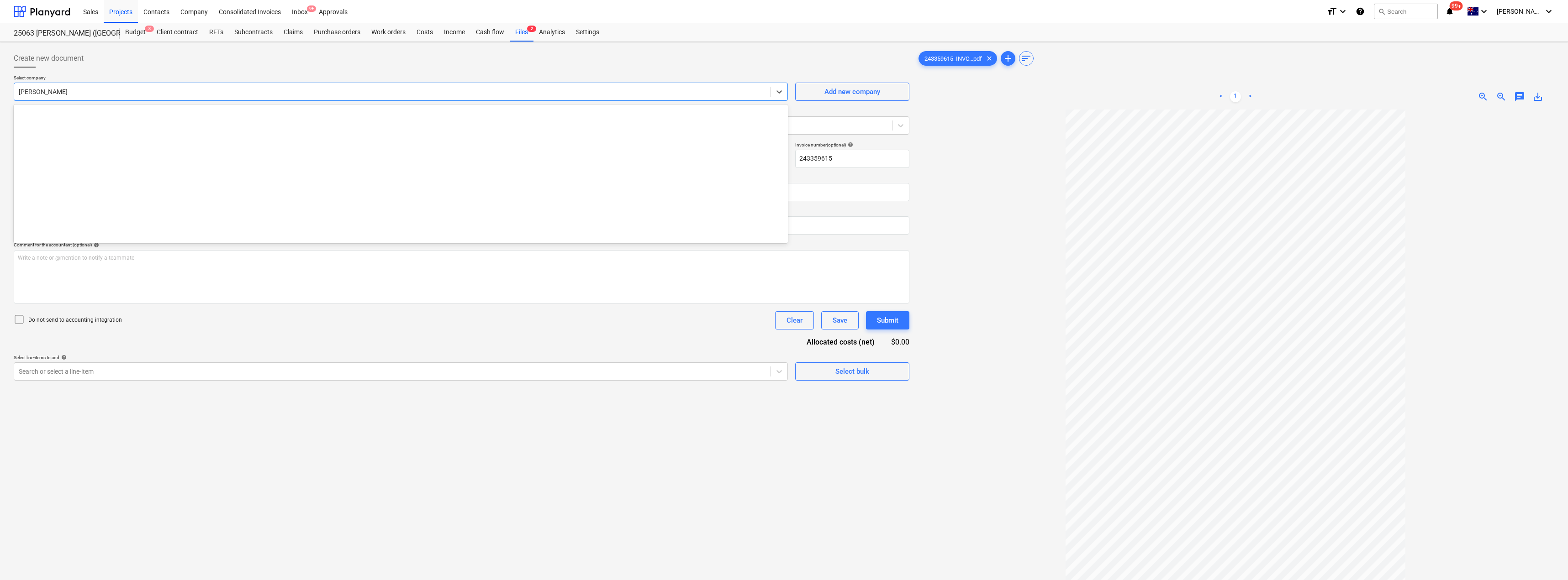
click at [111, 94] on div at bounding box center [393, 92] width 747 height 9
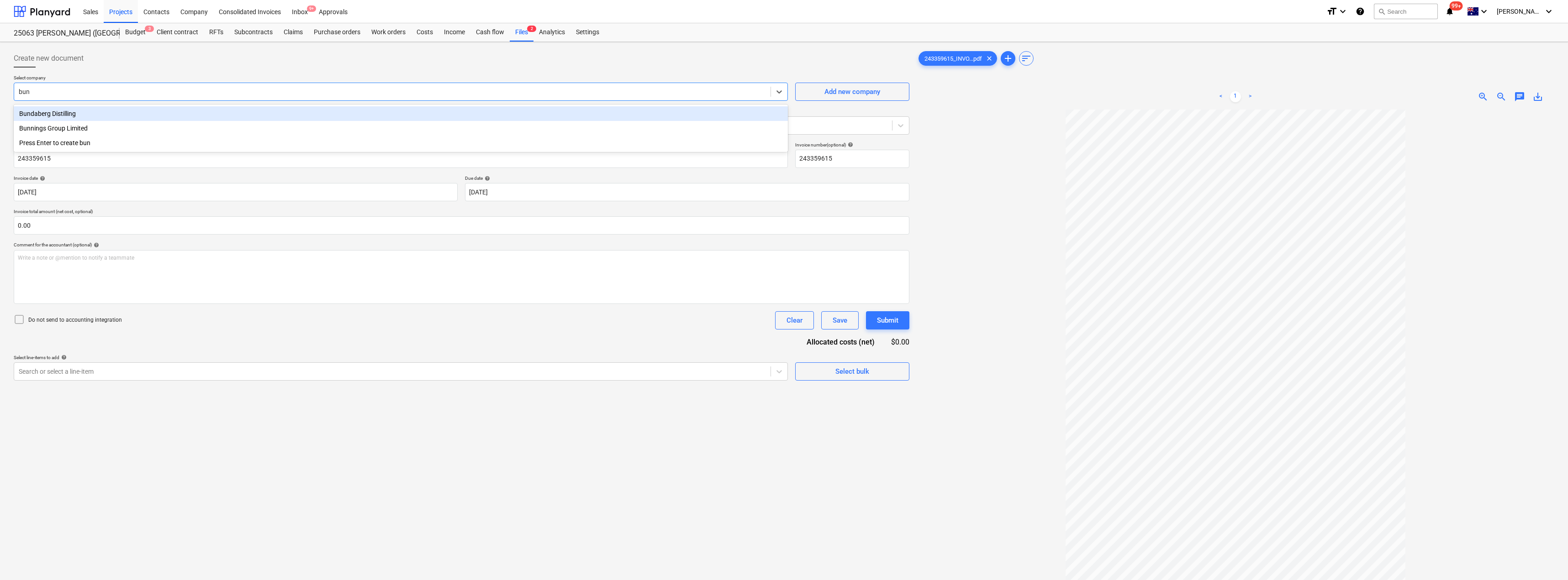
type input "[PERSON_NAME]"
click at [89, 111] on div "Bunnings Group Limited" at bounding box center [401, 114] width 774 height 14
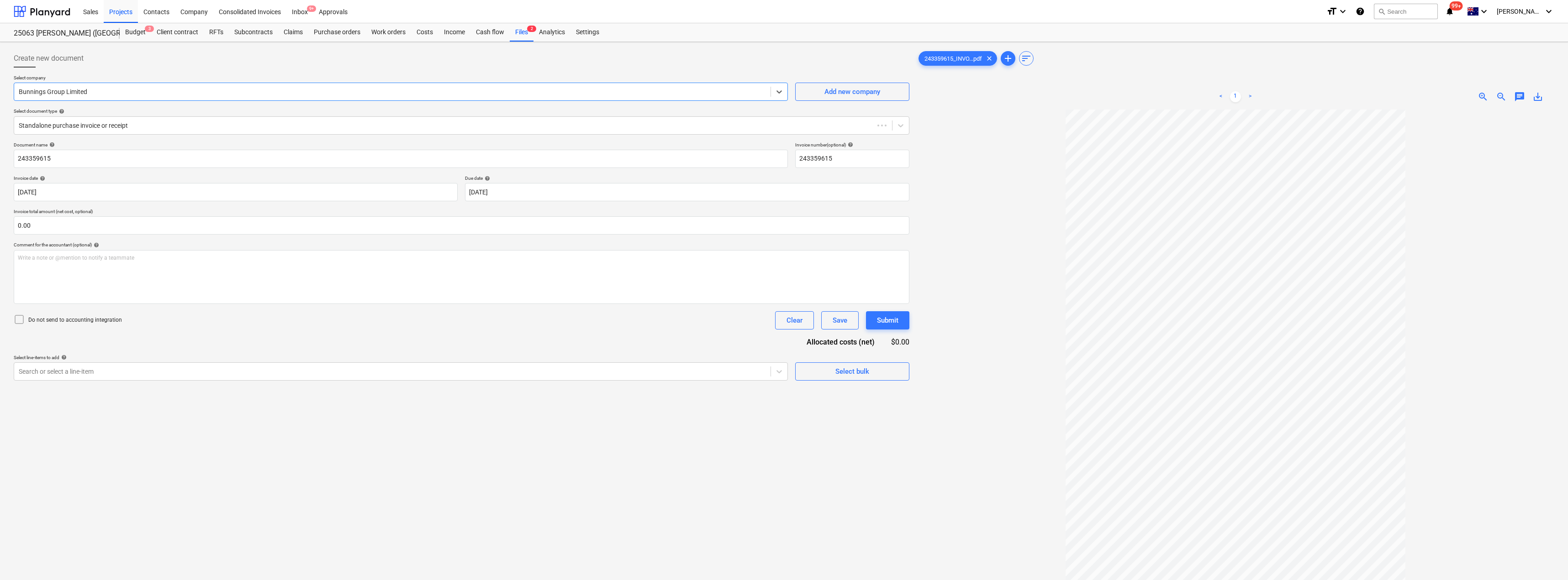
click at [128, 70] on div at bounding box center [462, 71] width 896 height 7
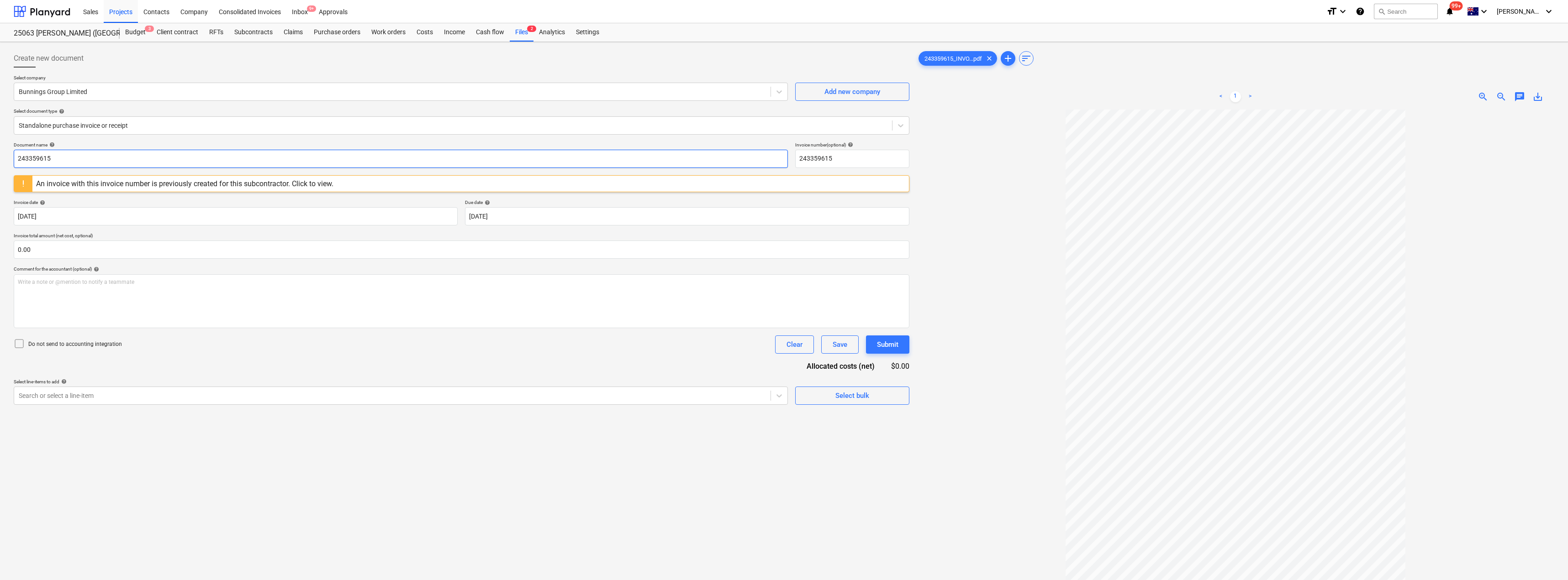
click at [71, 156] on input "243359615" at bounding box center [401, 159] width 774 height 18
drag, startPoint x: 71, startPoint y: 156, endPoint x: 10, endPoint y: 153, distance: 61.1
click at [10, 153] on div "Create new document Select company Bunnings Group Limited Add new company Selec…" at bounding box center [461, 357] width 903 height 622
type input "8176/01509685"
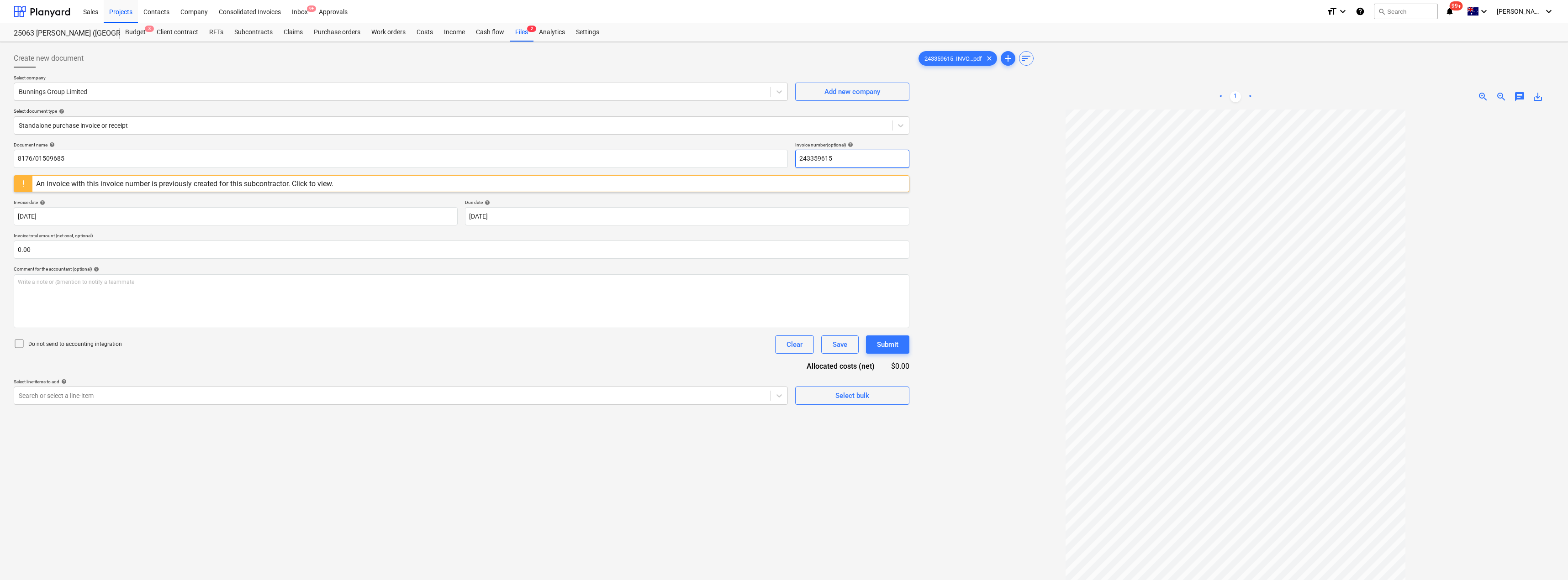
drag, startPoint x: 857, startPoint y: 161, endPoint x: 795, endPoint y: 156, distance: 62.2
click at [785, 156] on div "Document name help 8176/01509685 Invoice number (optional) help 243359615" at bounding box center [462, 155] width 896 height 26
paste input "8176/0150968"
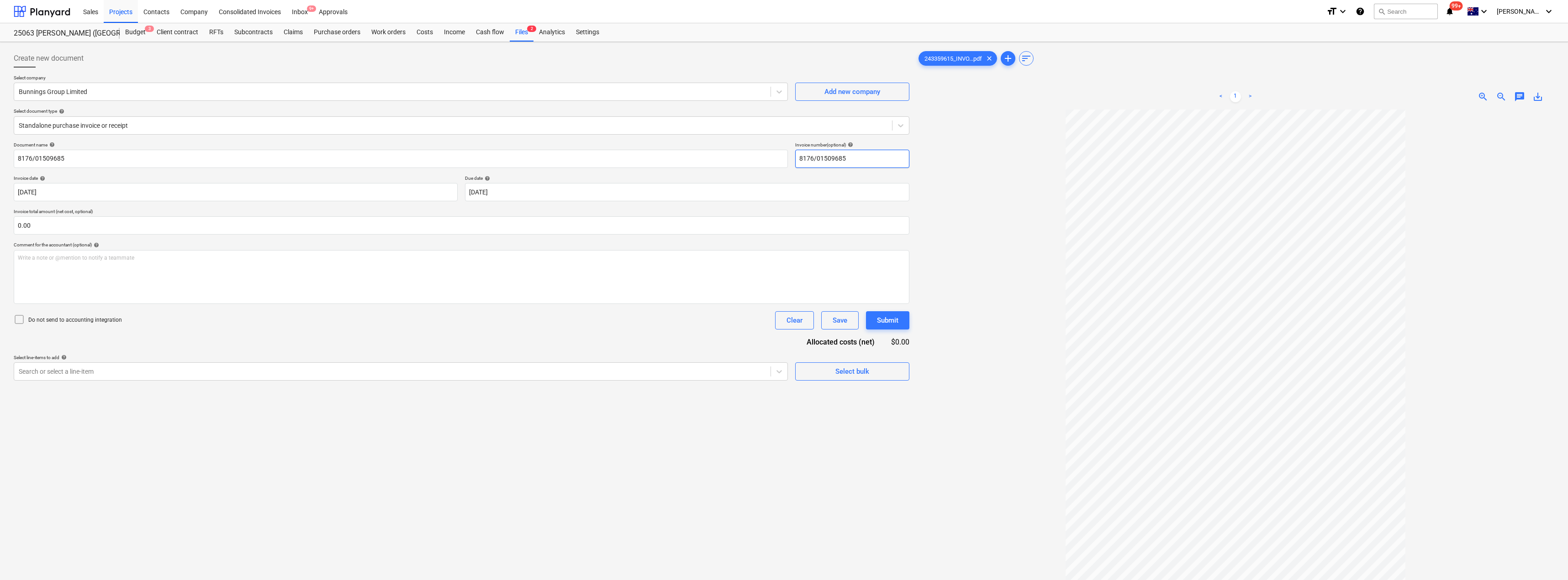
type input "8176/01509685"
click at [785, 192] on div at bounding box center [1235, 386] width 638 height 554
click at [547, 197] on body "Sales Projects Contacts Company Consolidated Invoices Inbox 9+ Approvals format…" at bounding box center [784, 290] width 1568 height 580
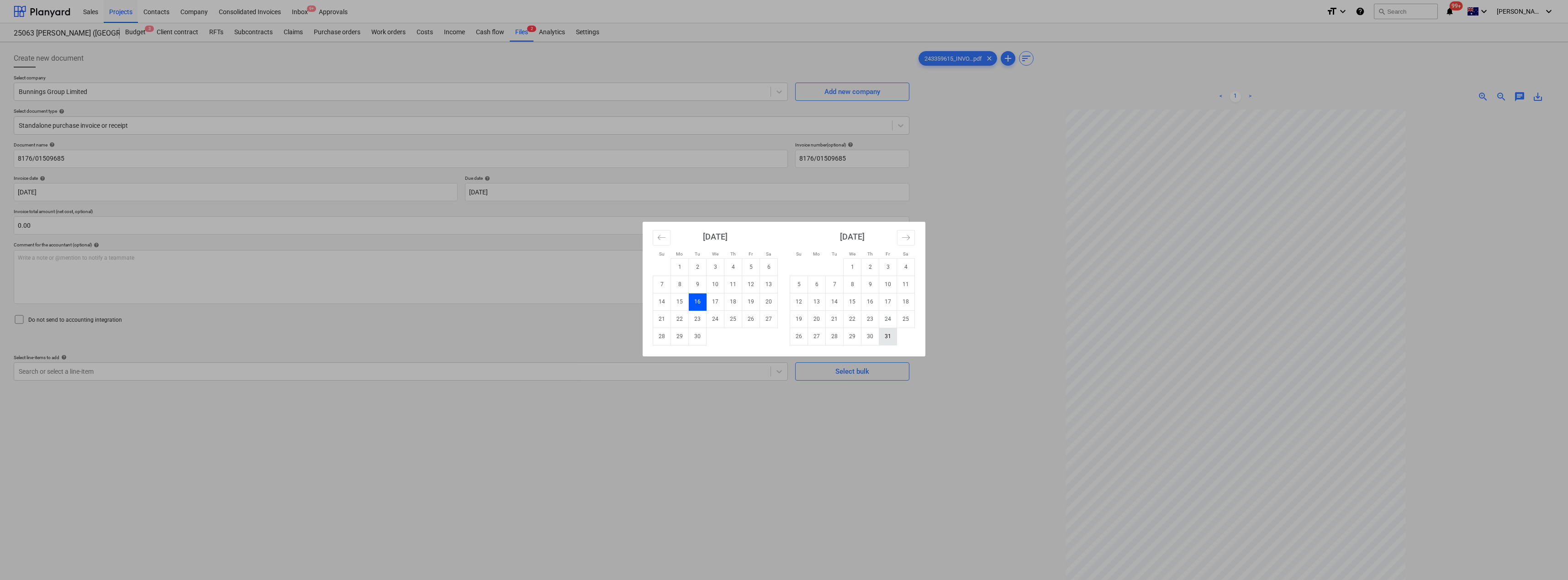
click at [785, 341] on td "31" at bounding box center [888, 337] width 18 height 17
type input "[DATE]"
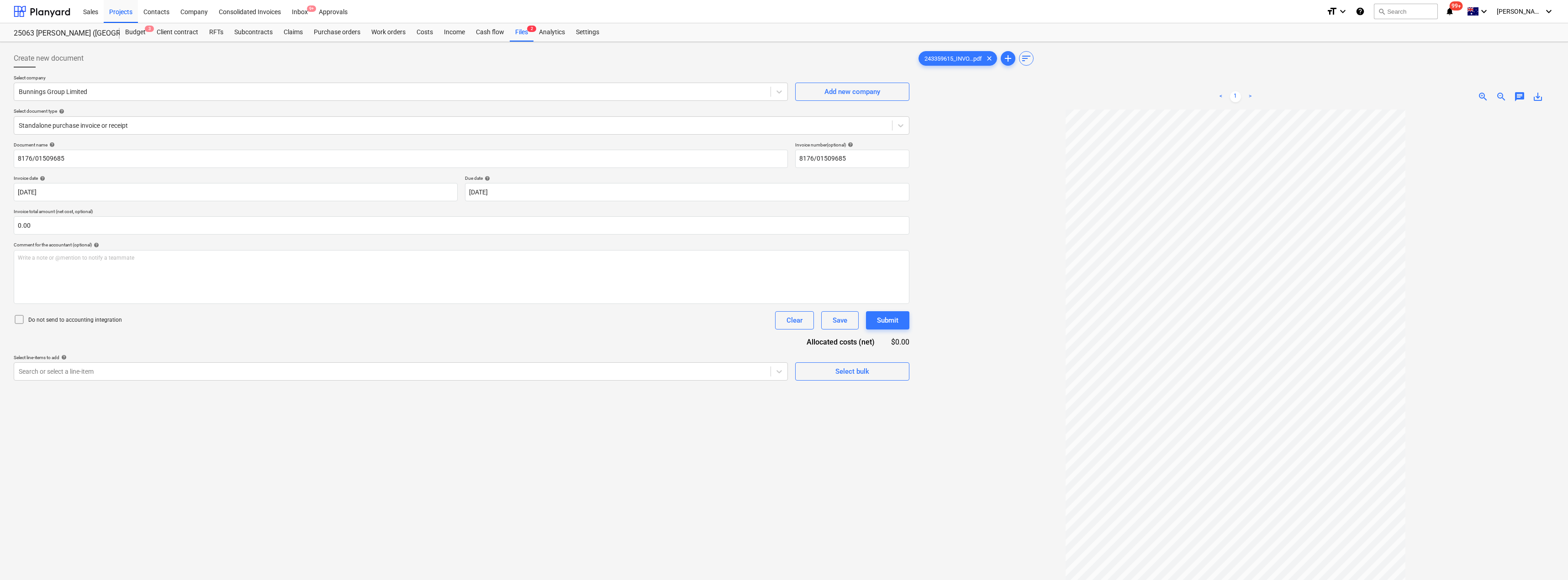
click at [785, 197] on div at bounding box center [1235, 386] width 638 height 554
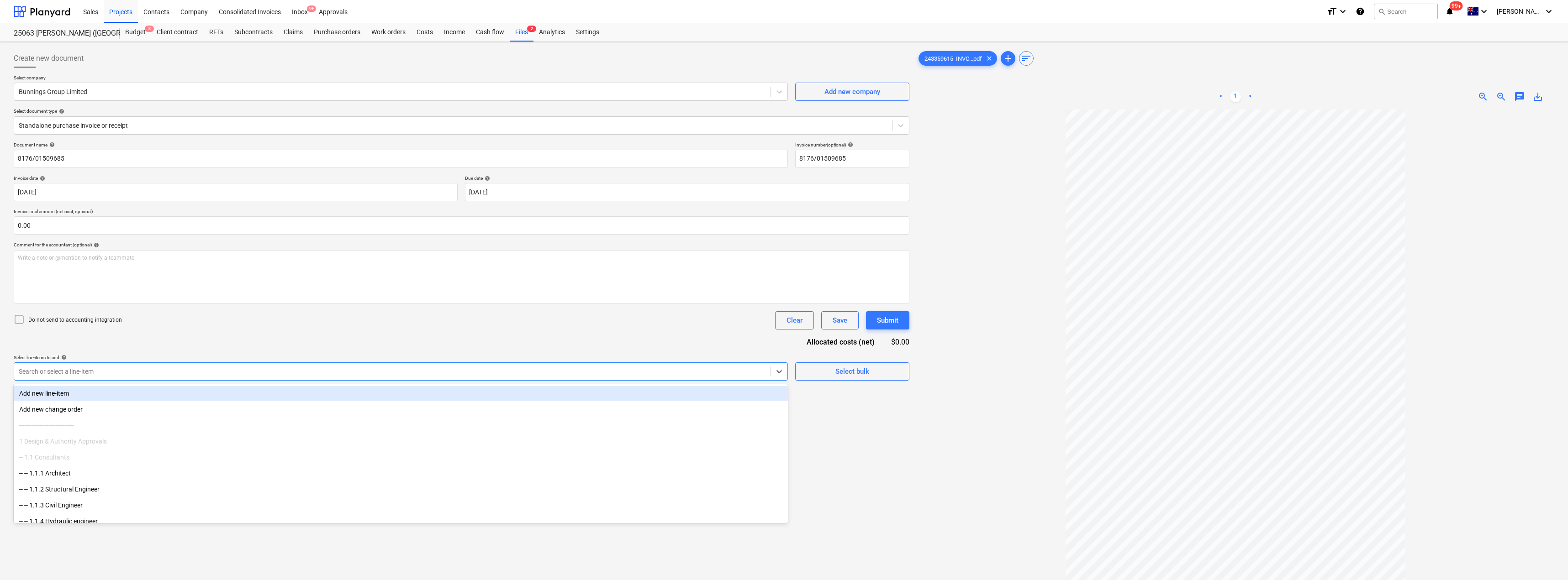
click at [90, 375] on div at bounding box center [393, 371] width 747 height 9
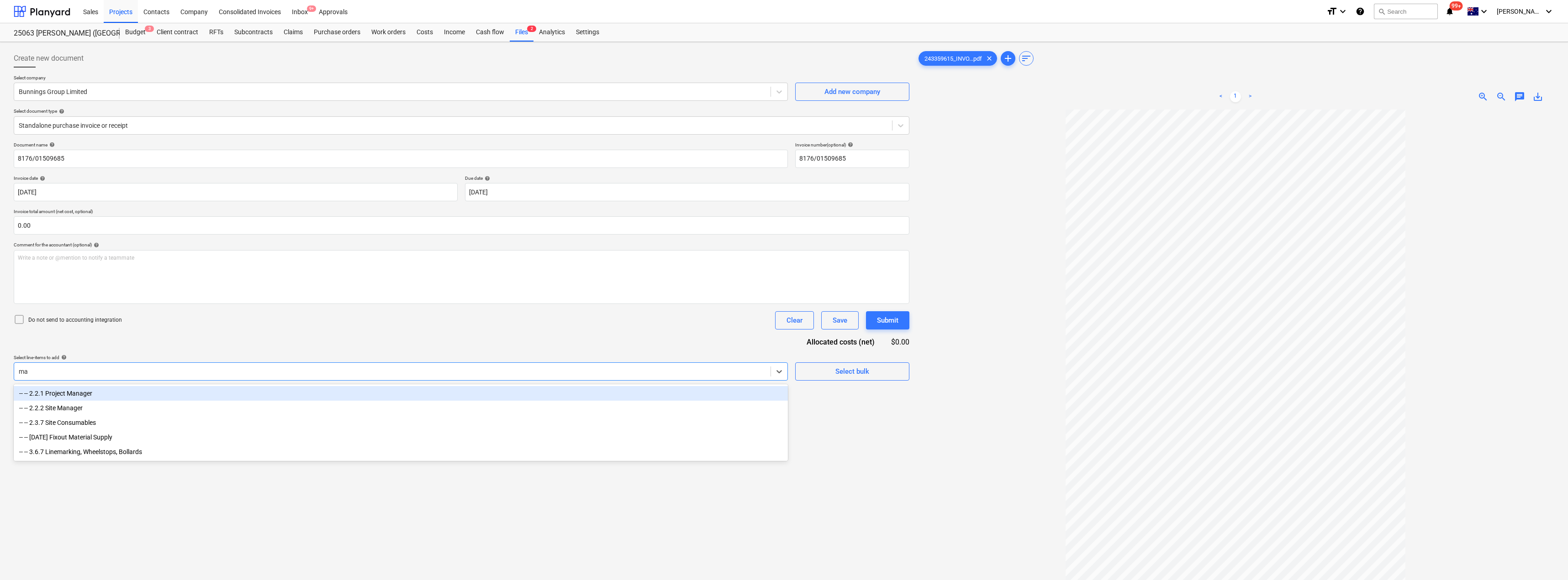
type input "mat"
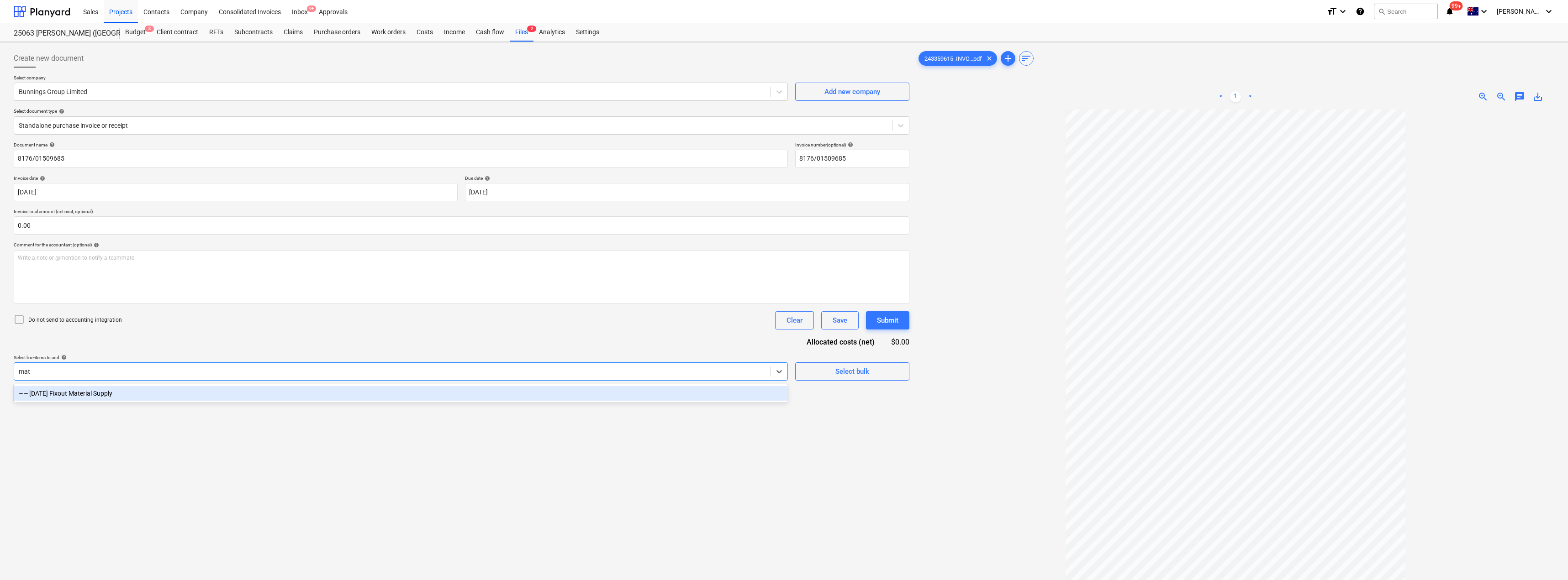
click at [100, 395] on div "-- -- [DATE] Fixout Material Supply" at bounding box center [401, 394] width 774 height 14
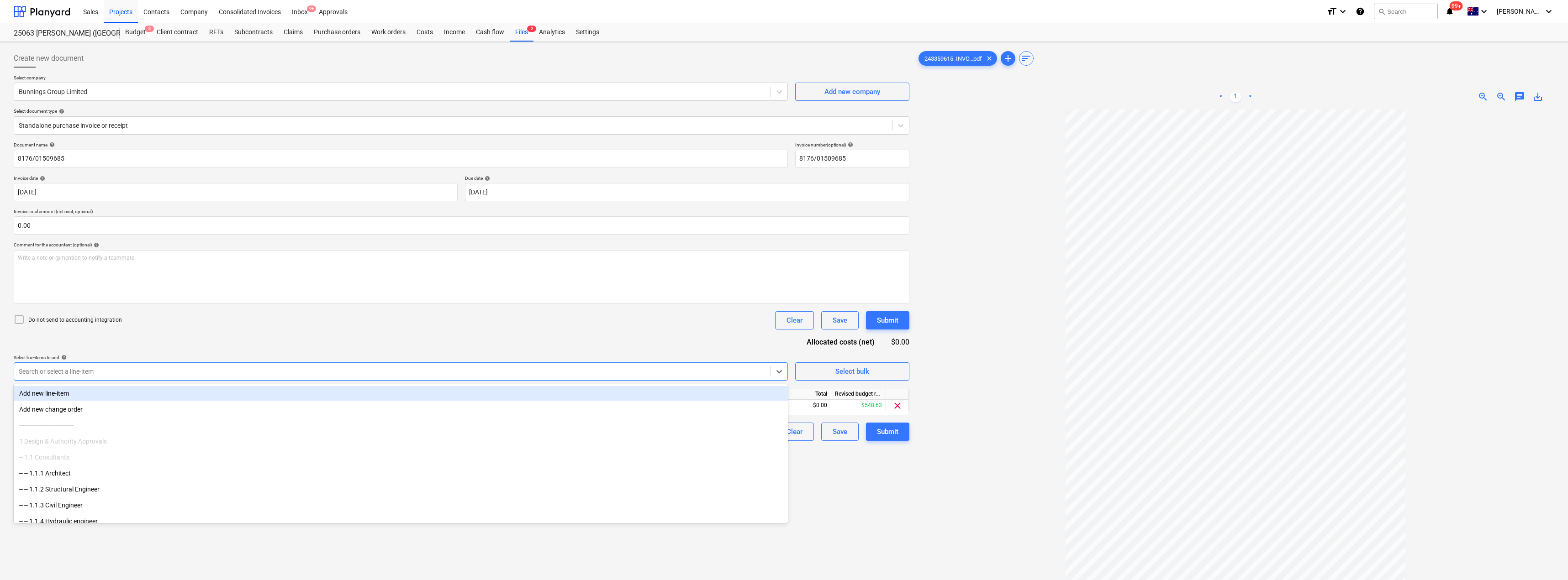
click at [179, 331] on div "Document name help 8176/01509685 Invoice number (optional) help 8176/01509685 I…" at bounding box center [462, 291] width 896 height 299
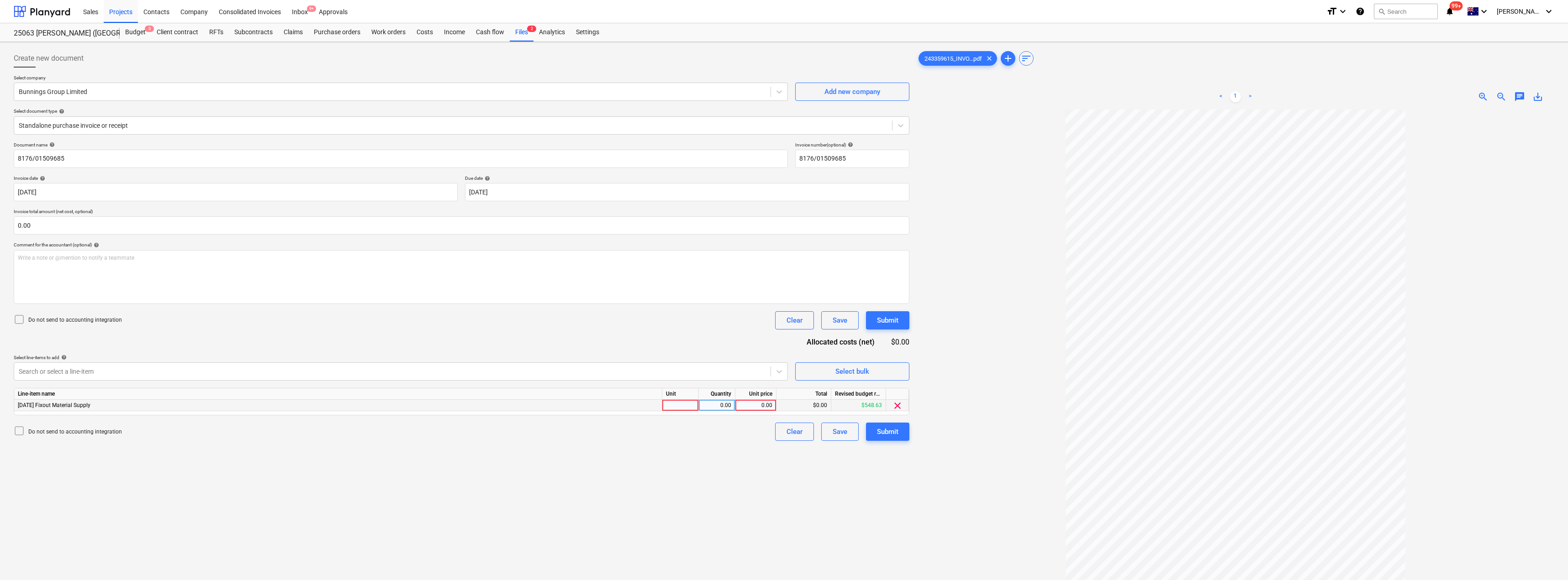
click at [673, 403] on div at bounding box center [681, 405] width 37 height 11
type input "Item"
type input "134.74"
click at [616, 487] on div "Create new document Select company Bunnings Group Limited Add new company Selec…" at bounding box center [461, 357] width 903 height 622
click at [785, 429] on div "Submit" at bounding box center [888, 432] width 22 height 12
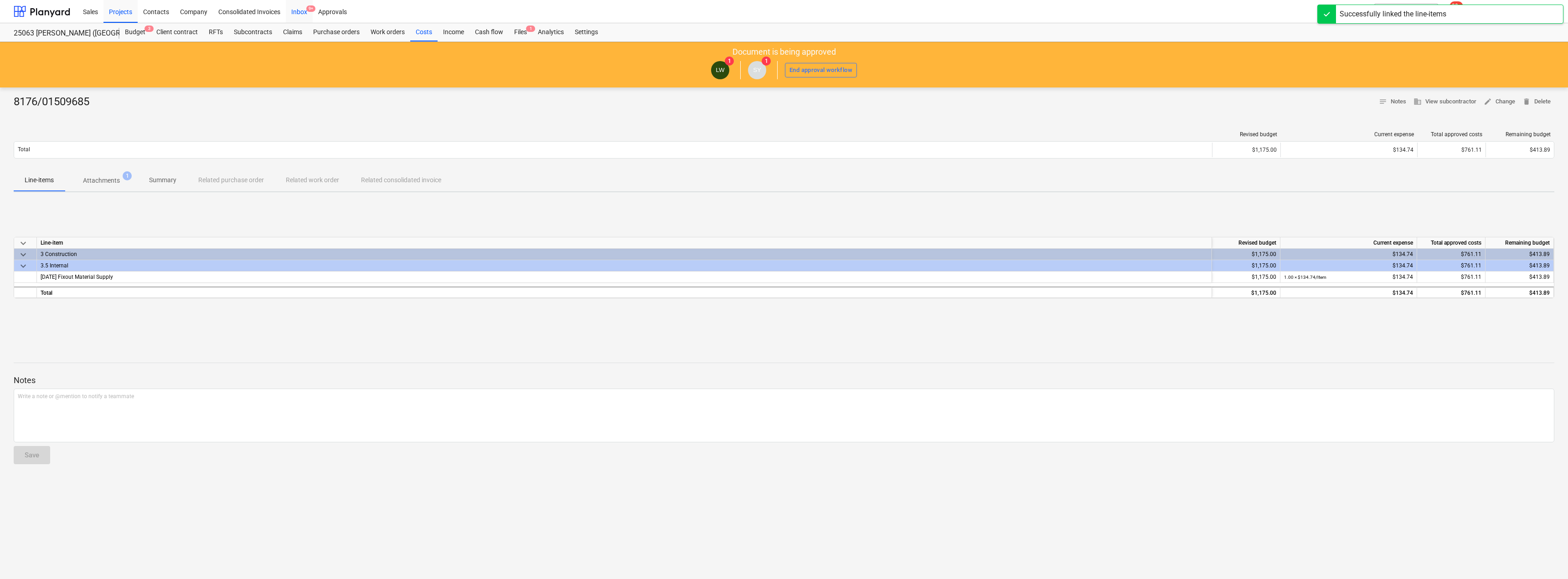
click at [307, 16] on div "Inbox 9+" at bounding box center [299, 10] width 27 height 23
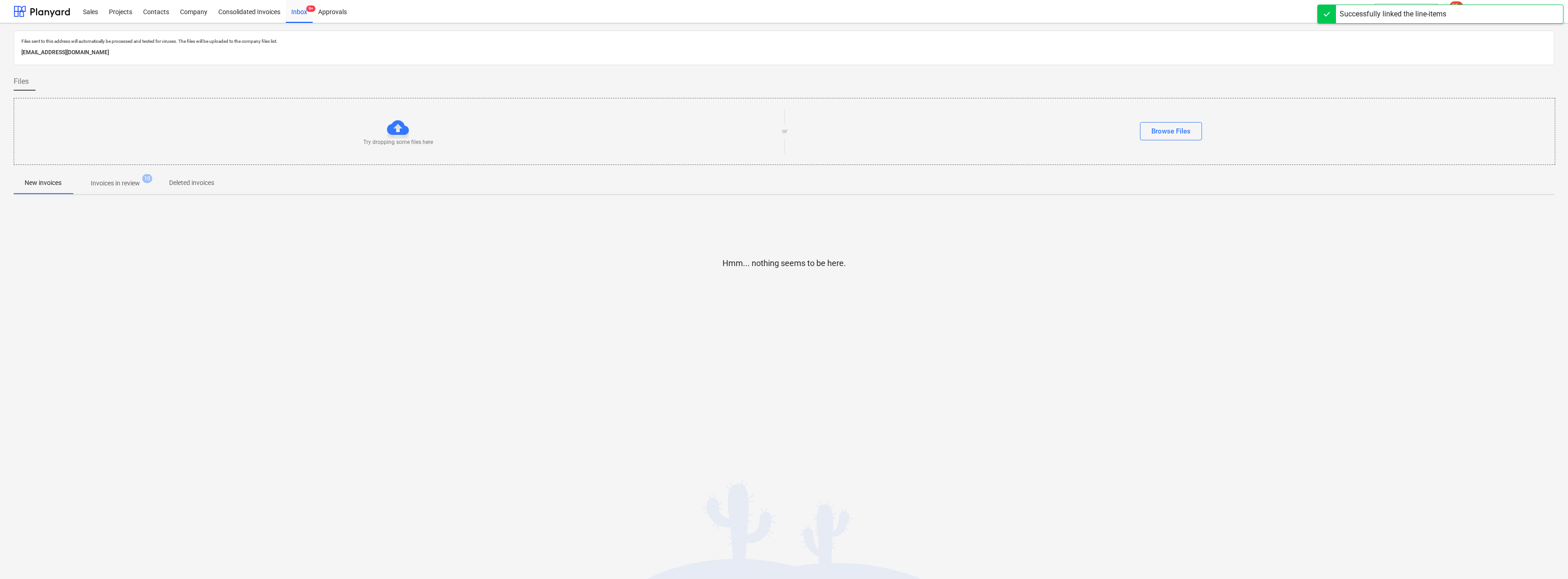
click at [125, 183] on p "Invoices in review" at bounding box center [115, 183] width 49 height 10
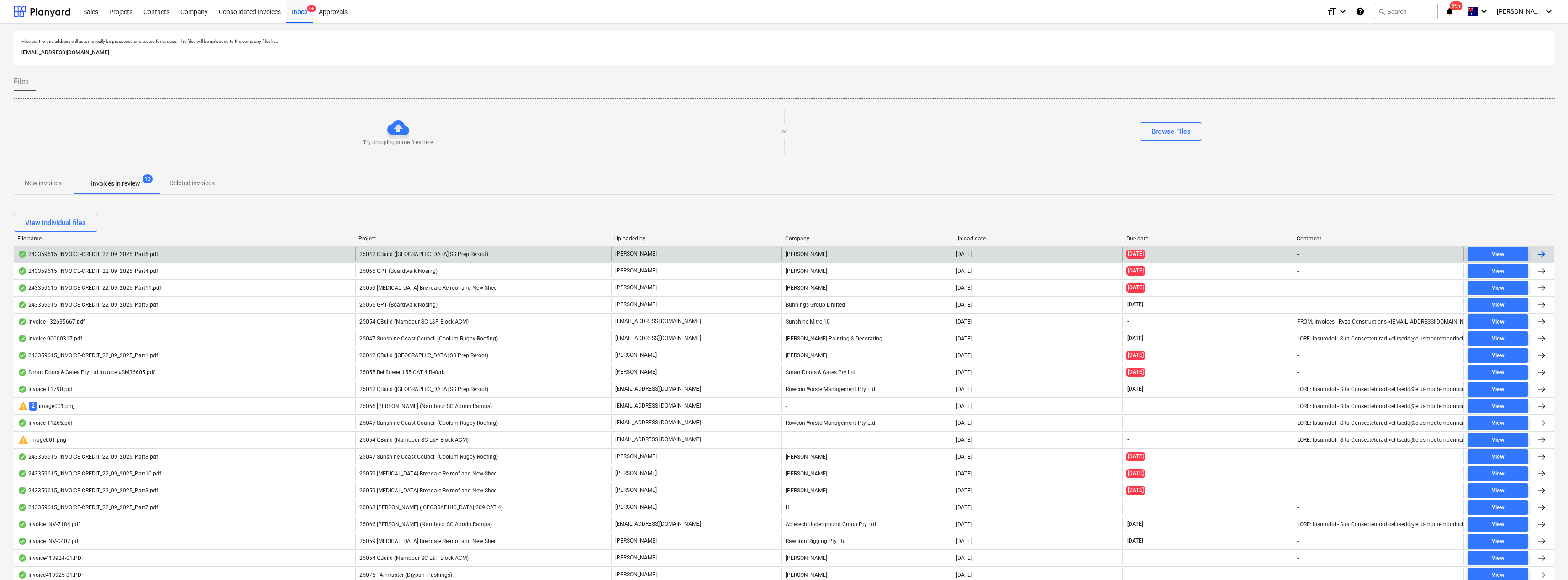
click at [422, 251] on span "25042 QBuild ([GEOGRAPHIC_DATA] SS Prep Reroof)" at bounding box center [424, 255] width 129 height 7
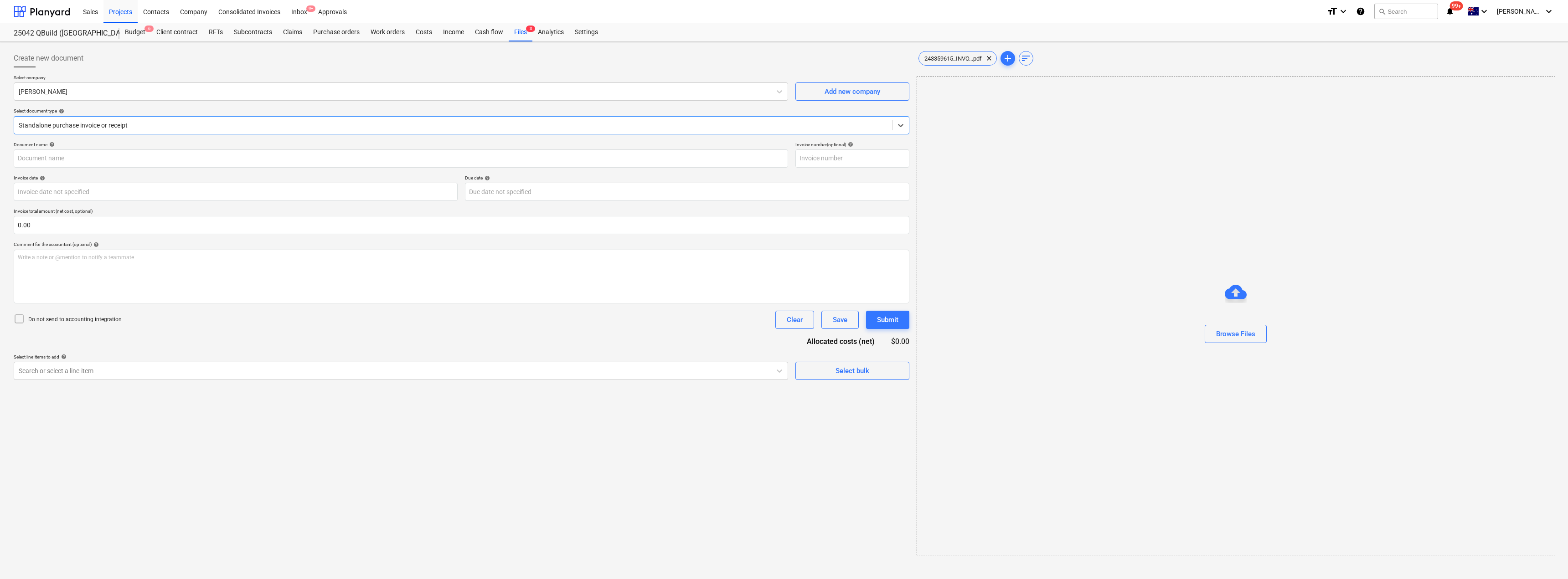
type input "243359615"
type input "[DATE]"
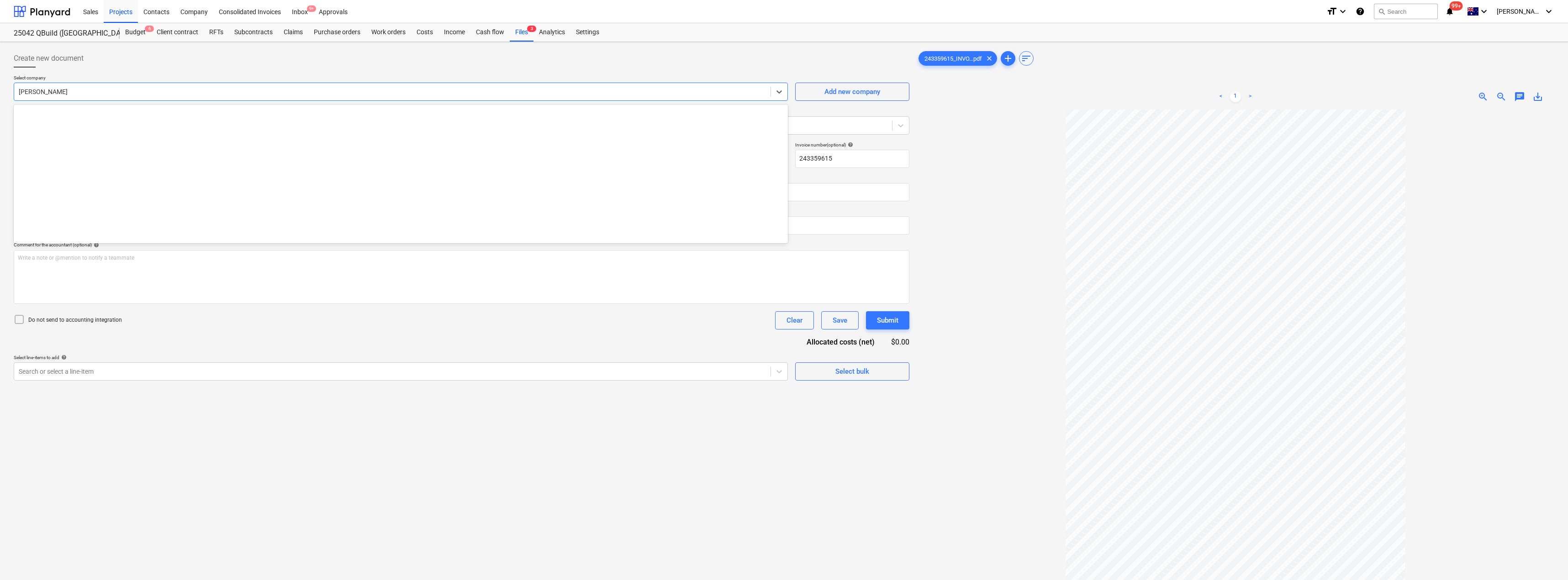
click at [107, 92] on div at bounding box center [393, 92] width 747 height 9
type input "[PERSON_NAME]"
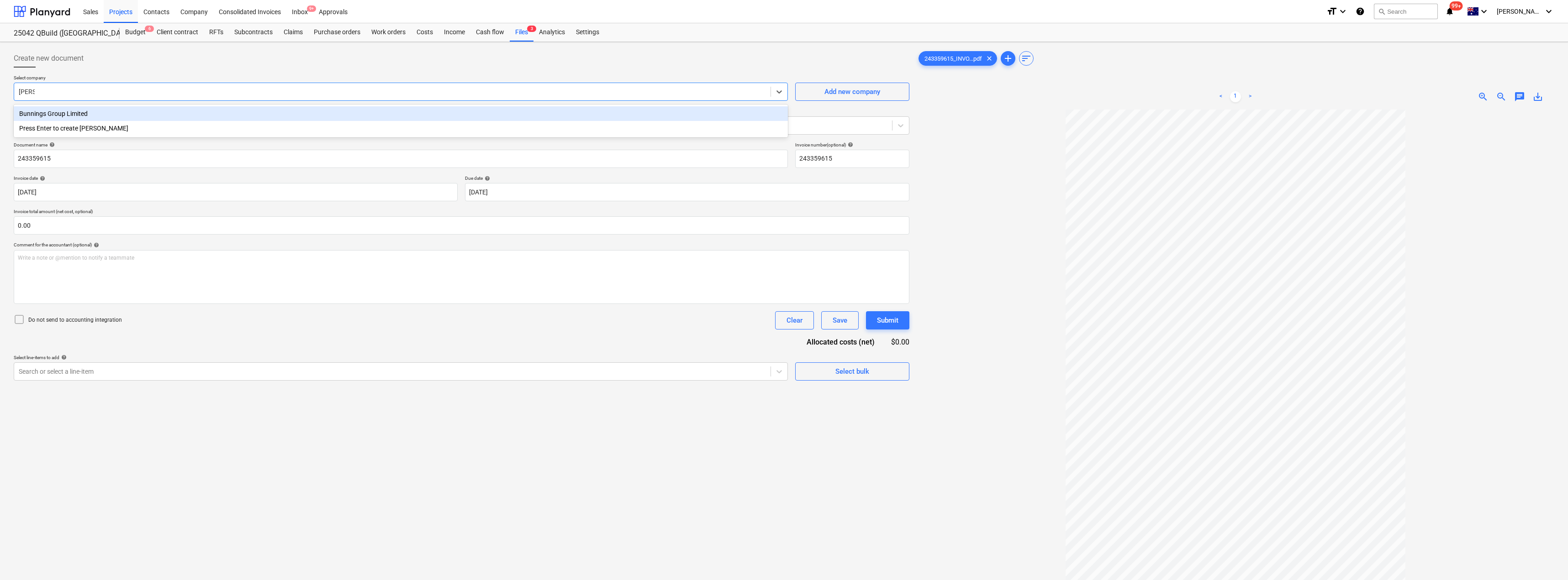
click at [108, 115] on div "Bunnings Group Limited" at bounding box center [401, 114] width 774 height 14
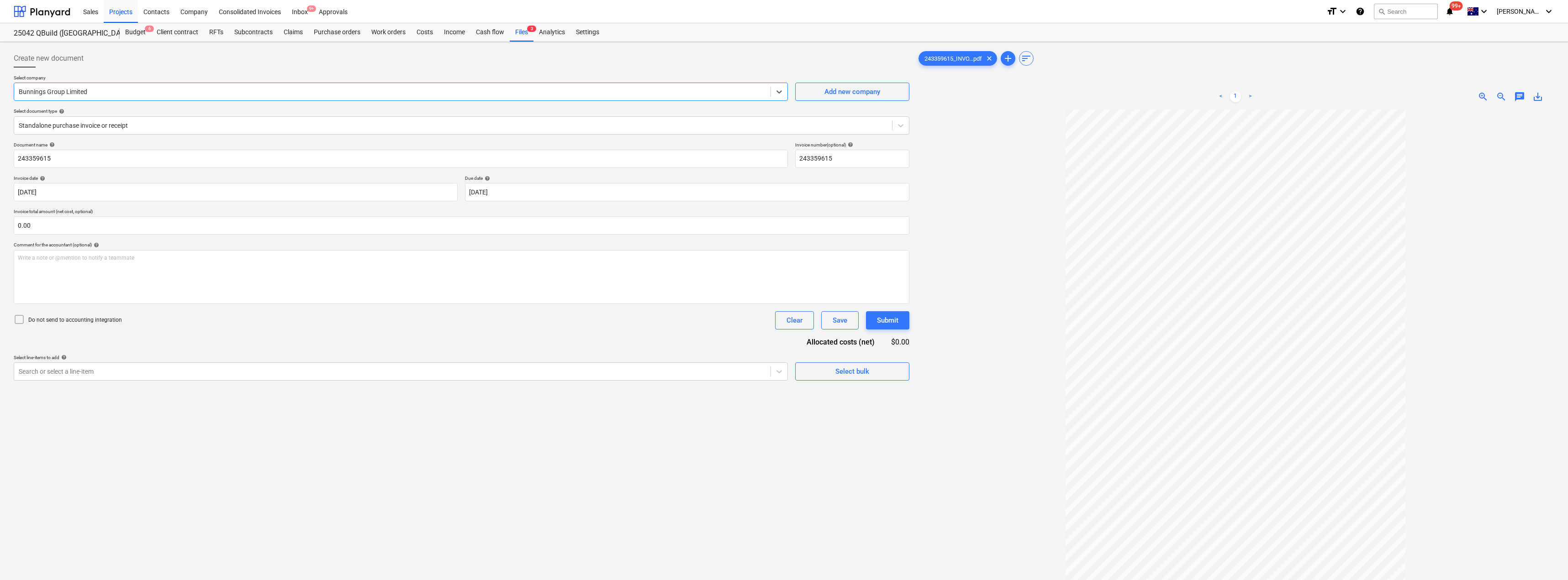
click at [131, 64] on div "Create new document" at bounding box center [462, 58] width 896 height 18
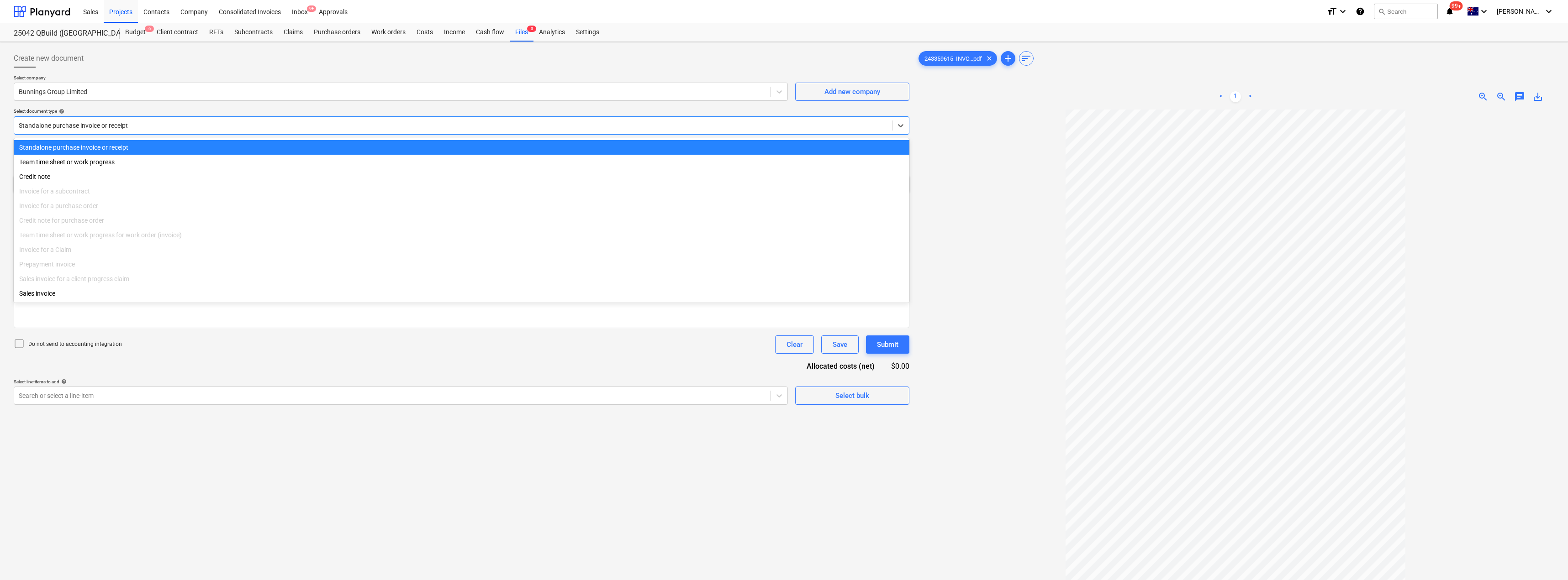
click at [143, 125] on div at bounding box center [453, 125] width 869 height 9
click at [173, 64] on div "Create new document" at bounding box center [462, 58] width 896 height 18
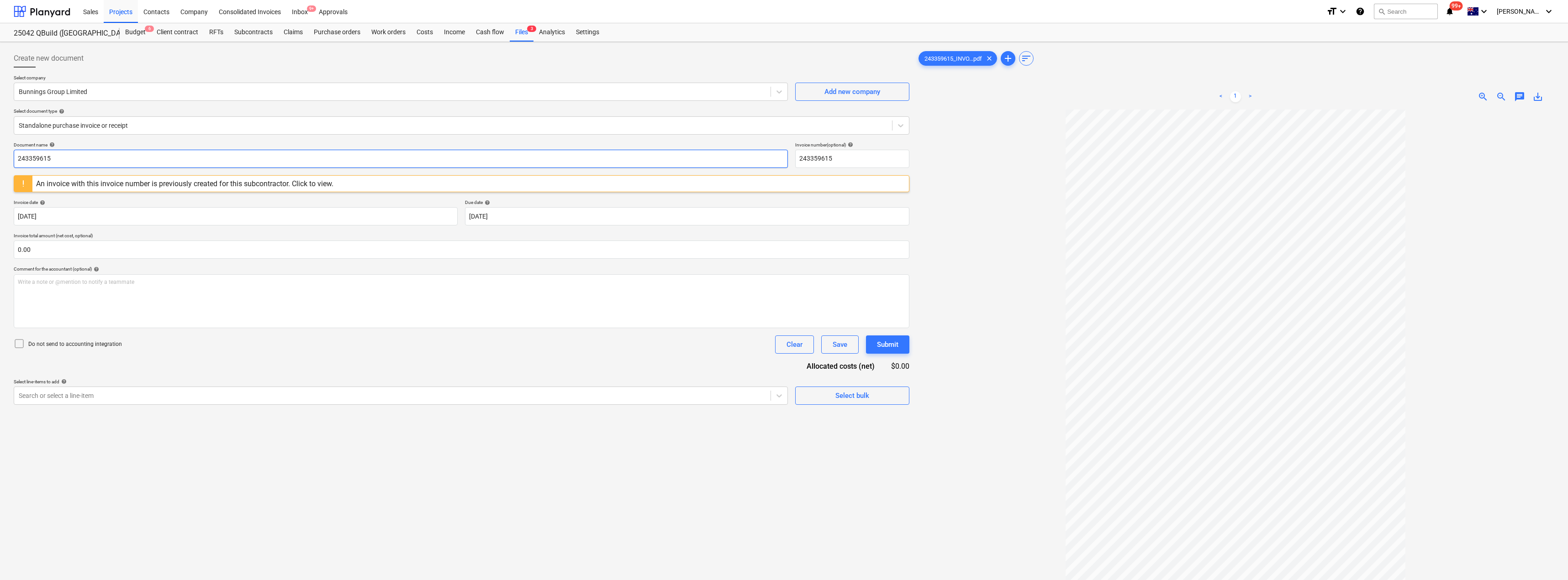
drag, startPoint x: 93, startPoint y: 166, endPoint x: 0, endPoint y: 161, distance: 93.1
click at [0, 161] on div "Create new document Select company Bunnings Group Limited Add new company Selec…" at bounding box center [784, 356] width 1568 height 629
click at [97, 151] on input "8027/00191857" at bounding box center [401, 159] width 774 height 18
drag, startPoint x: 81, startPoint y: 157, endPoint x: 0, endPoint y: 155, distance: 81.0
click at [0, 155] on div "Create new document Select company Bunnings Group Limited Add new company Selec…" at bounding box center [784, 356] width 1568 height 629
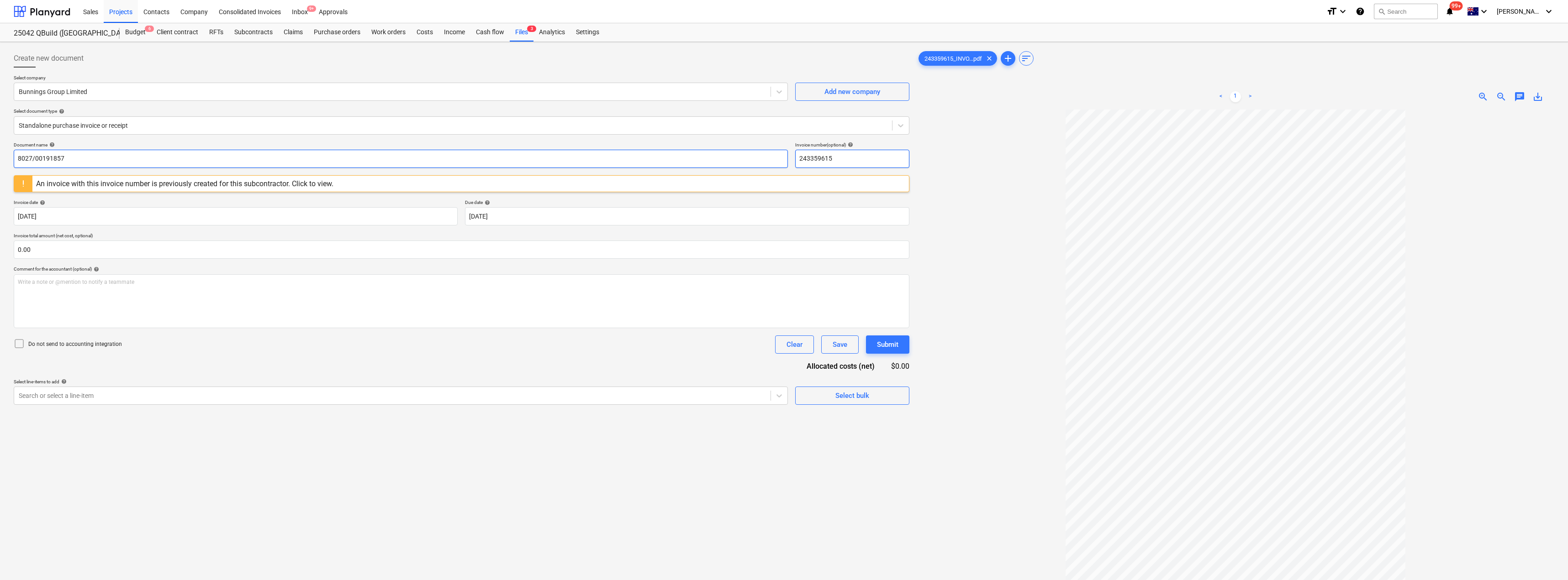
type input "8027/00191857"
drag, startPoint x: 854, startPoint y: 157, endPoint x: 774, endPoint y: 155, distance: 80.0
click at [774, 155] on div "Document name help 8027/00191857 Invoice number (optional) help 243359615" at bounding box center [462, 155] width 896 height 26
paste input "8027/00191857"
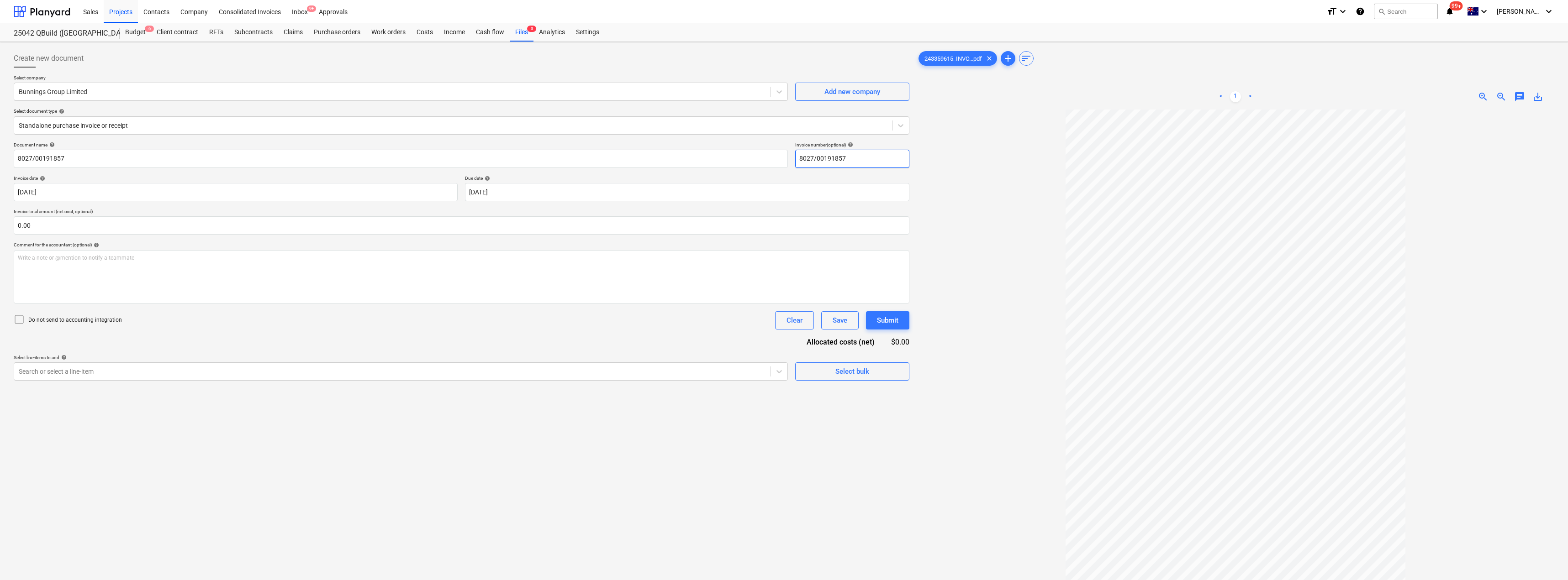
type input "8027/00191857"
click at [785, 163] on div at bounding box center [1235, 386] width 638 height 554
click at [533, 190] on body "Sales Projects Contacts Company Consolidated Invoices Inbox 9+ Approvals format…" at bounding box center [784, 290] width 1568 height 580
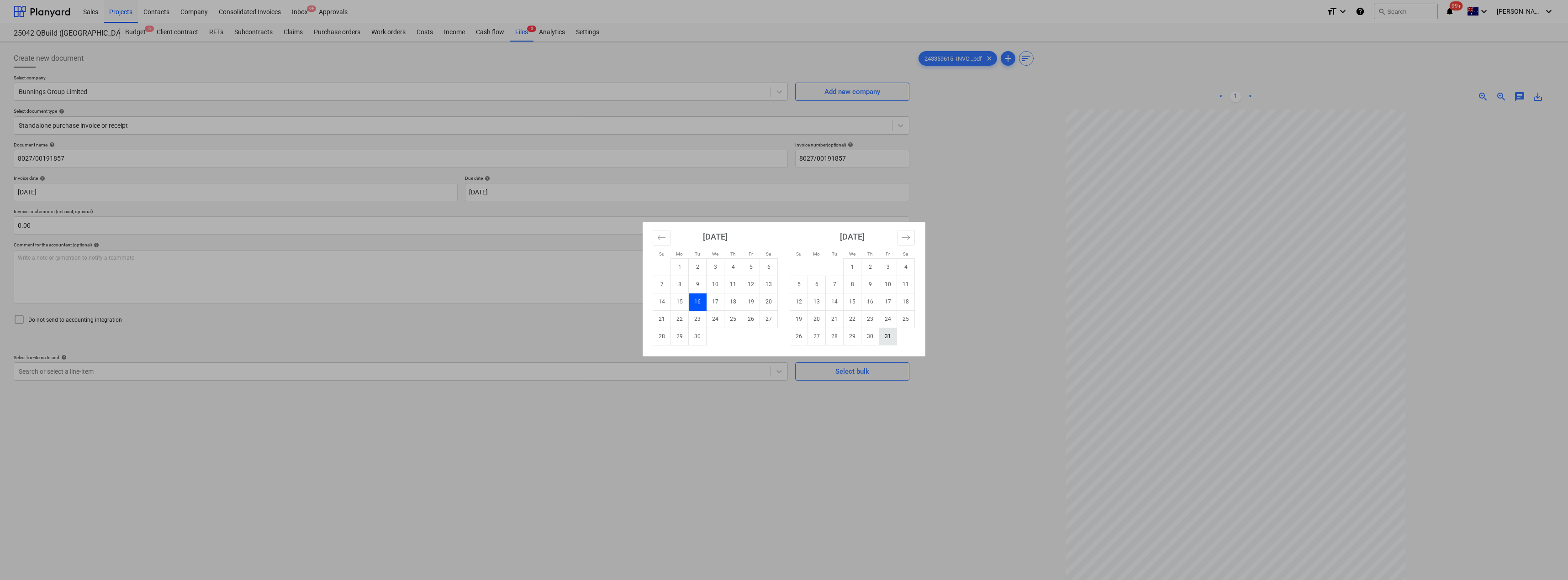
click at [785, 337] on td "31" at bounding box center [888, 337] width 18 height 17
type input "[DATE]"
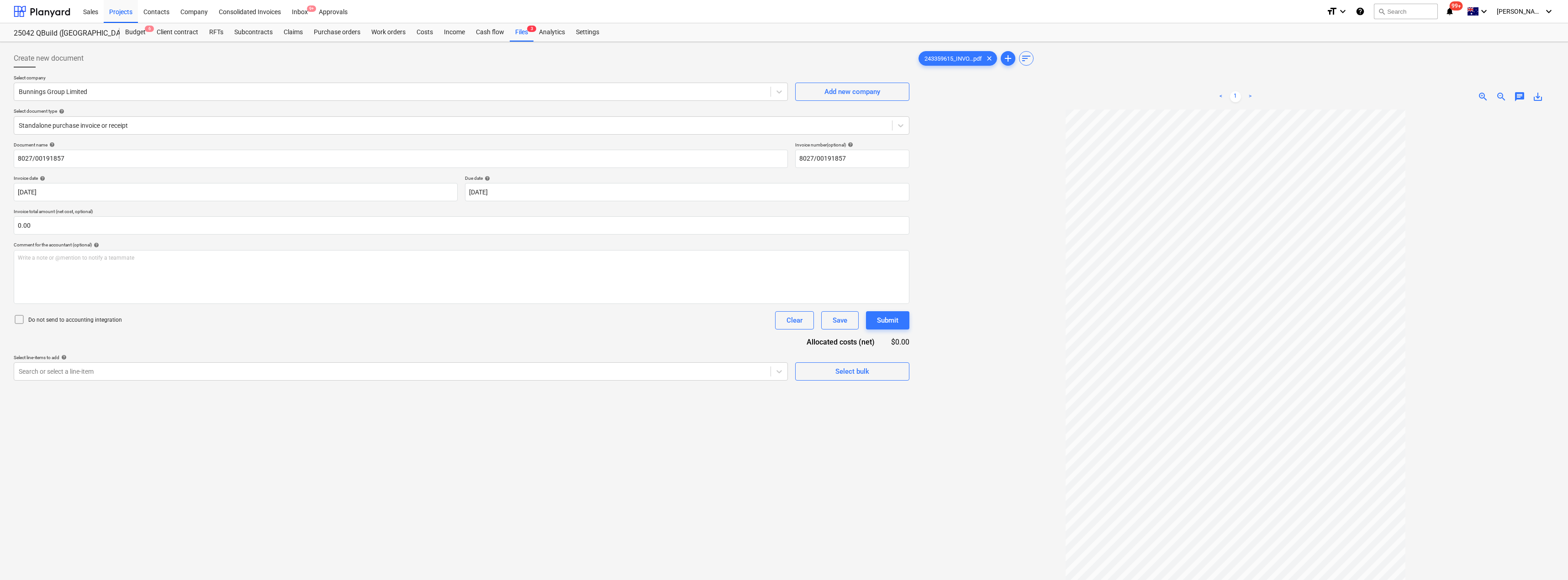
click at [785, 198] on div at bounding box center [1235, 386] width 638 height 554
click at [137, 377] on div "Search or select a line-item" at bounding box center [393, 371] width 756 height 12
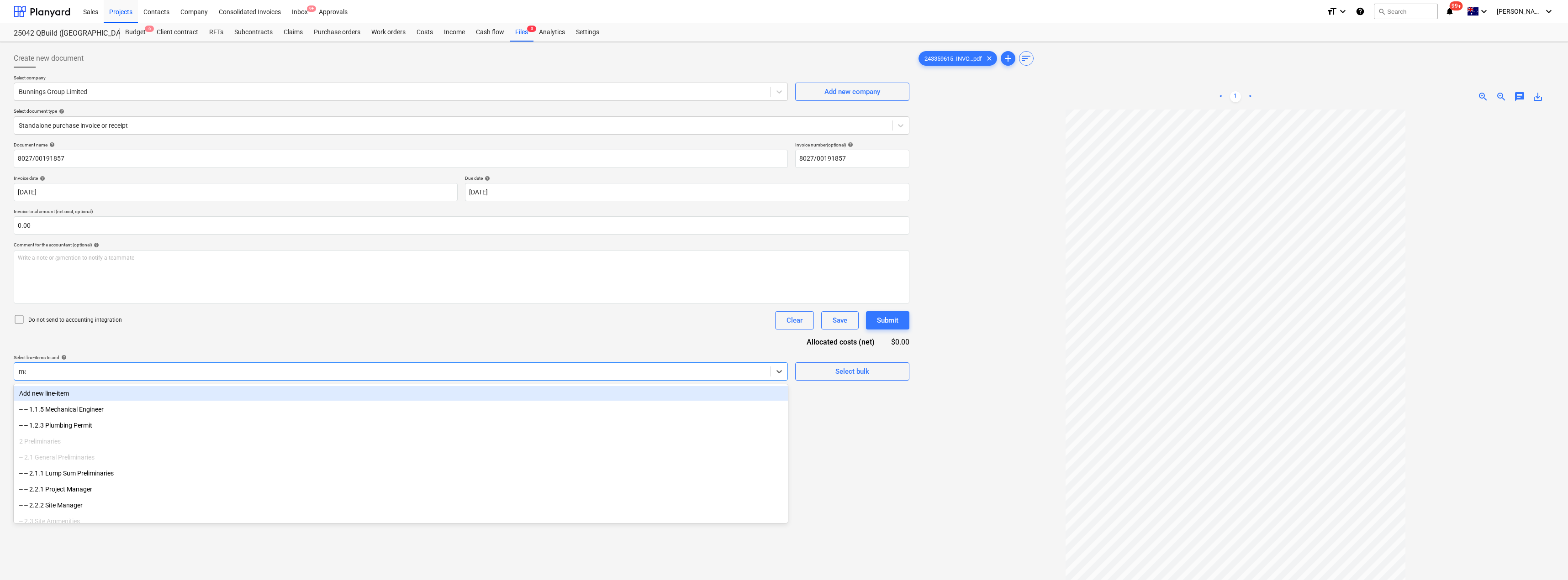
type input "mat"
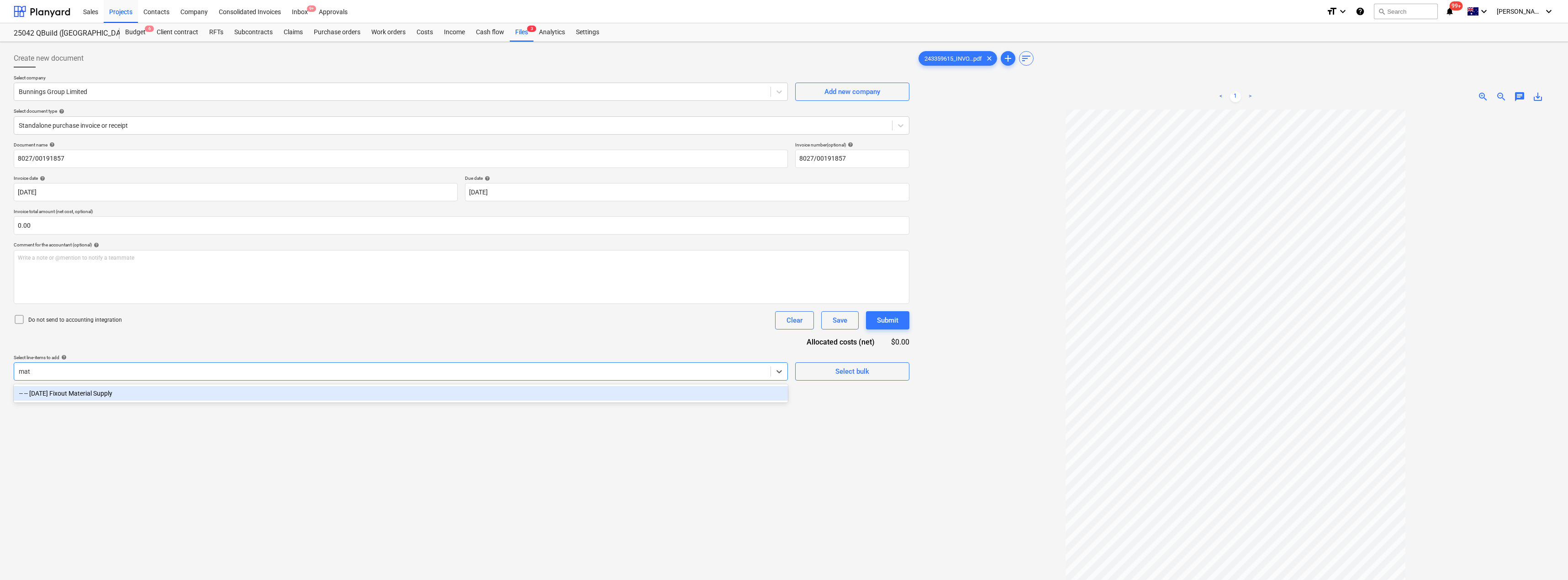
click at [131, 392] on div "-- -- [DATE] Fixout Material Supply" at bounding box center [401, 394] width 774 height 14
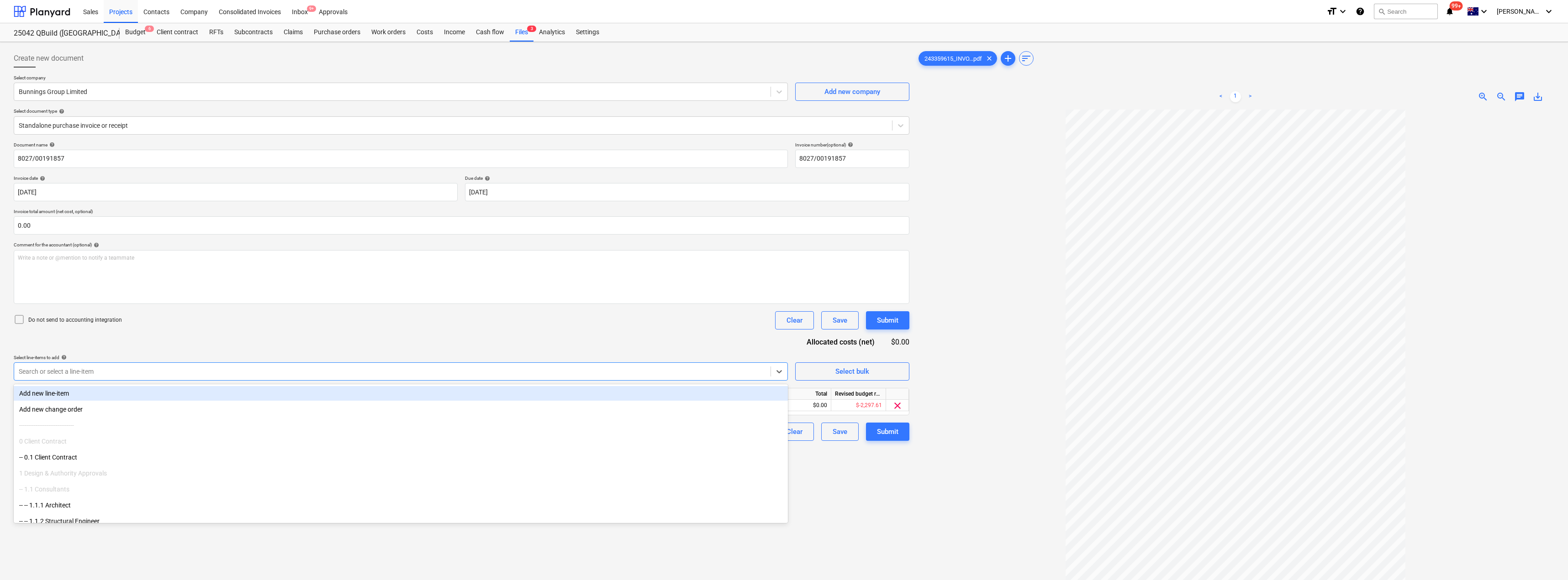
click at [188, 341] on div "Document name help 8027/00191857 Invoice number (optional) help 8027/00191857 I…" at bounding box center [462, 291] width 896 height 299
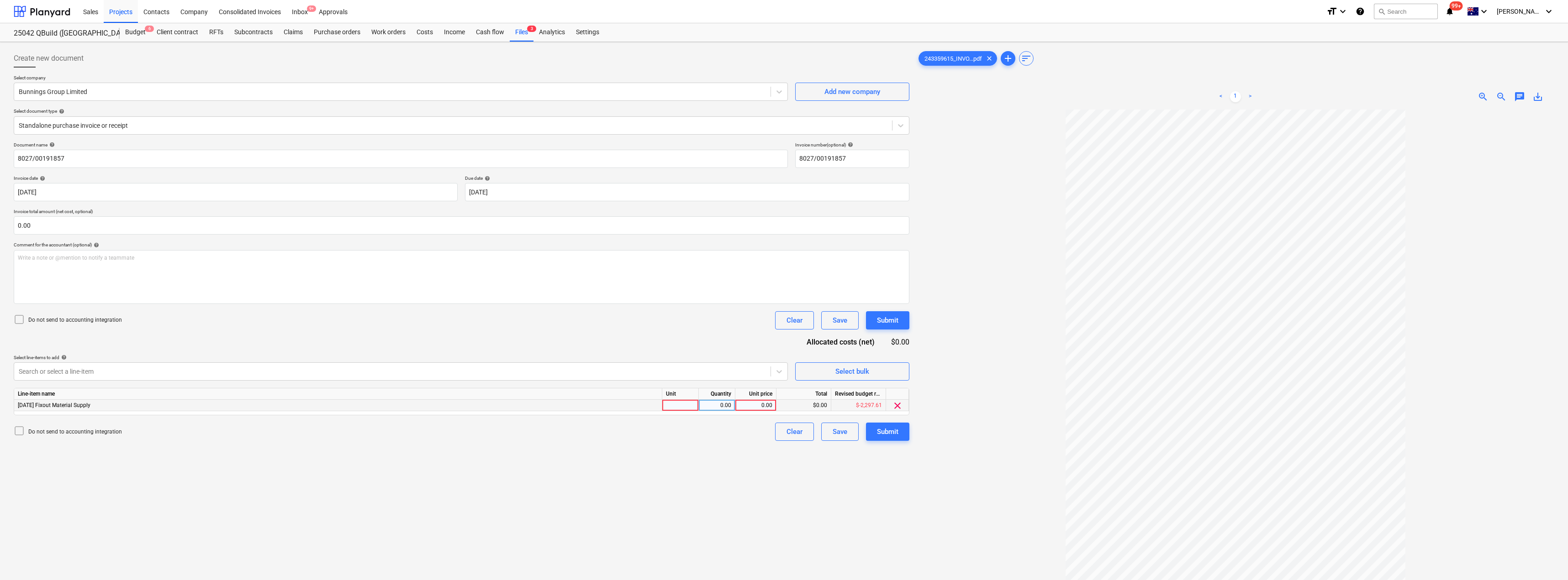
click at [686, 405] on div at bounding box center [681, 405] width 37 height 11
type input "Item"
type input "221.32"
click at [581, 335] on div "Document name help 8027/00191857 Invoice number (optional) help 8027/00191857 I…" at bounding box center [462, 291] width 896 height 299
click at [527, 331] on div "Document name help 8027/00191857 Invoice number (optional) help 8027/00191857 I…" at bounding box center [462, 291] width 896 height 299
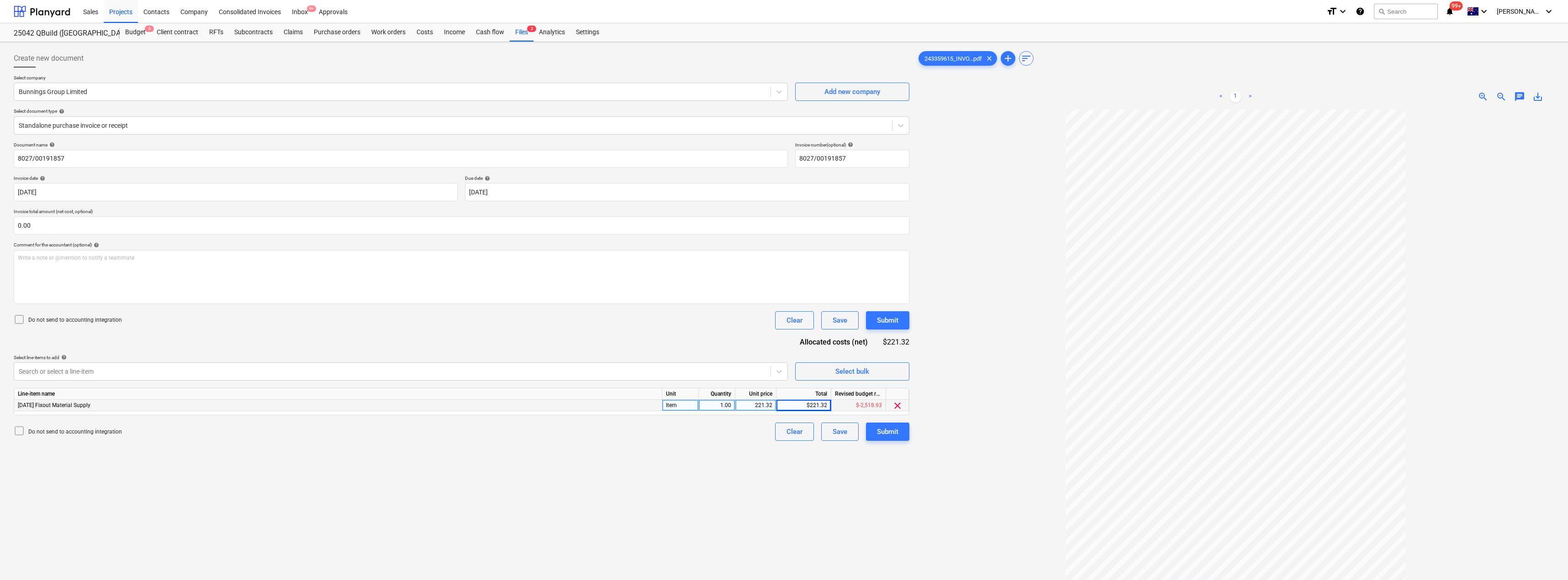
click at [615, 479] on div "Create new document Select company Bunnings Group Limited Add new company Selec…" at bounding box center [461, 357] width 903 height 622
click at [785, 436] on div "Submit" at bounding box center [888, 432] width 22 height 12
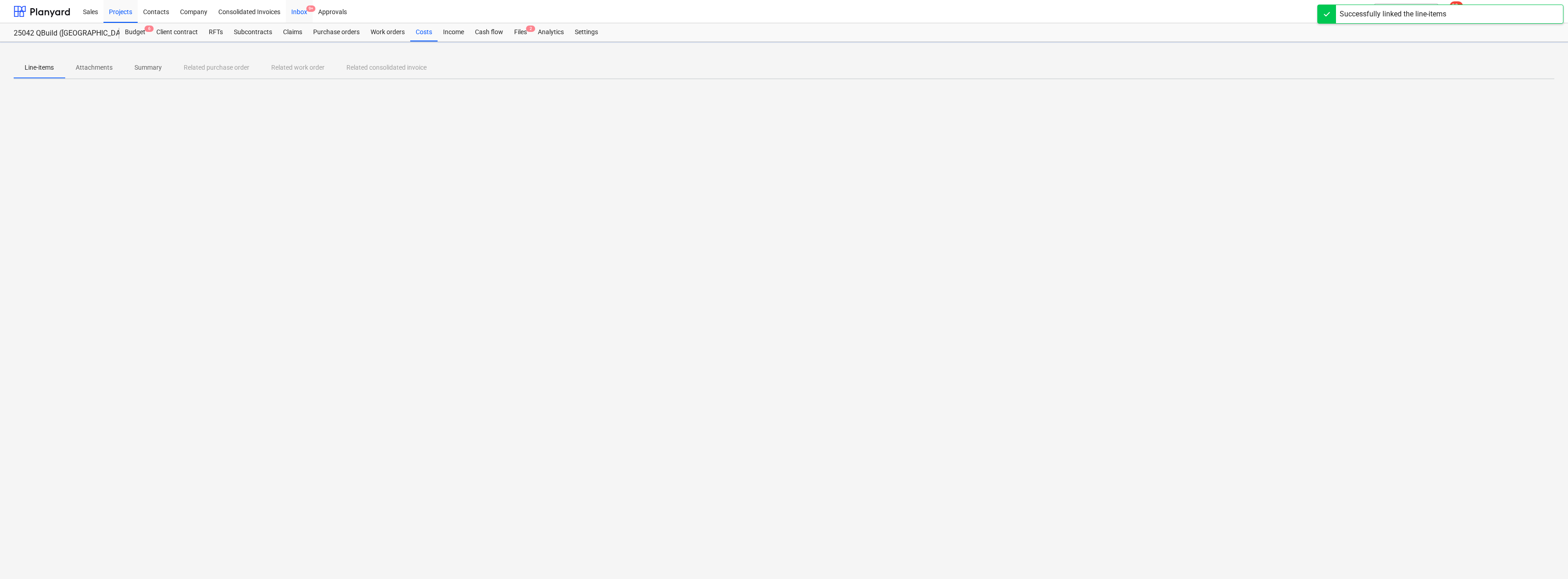
click at [297, 12] on div "Inbox 9+" at bounding box center [299, 10] width 27 height 23
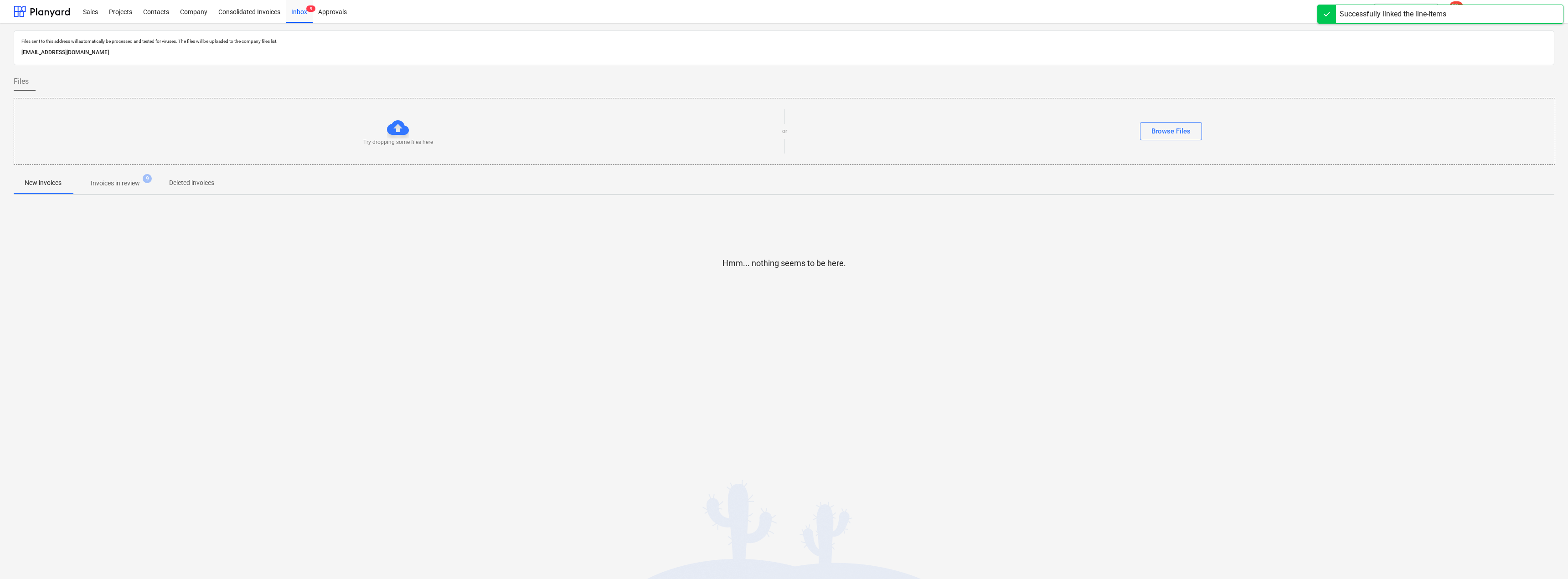
click at [113, 182] on p "Invoices in review" at bounding box center [115, 183] width 49 height 10
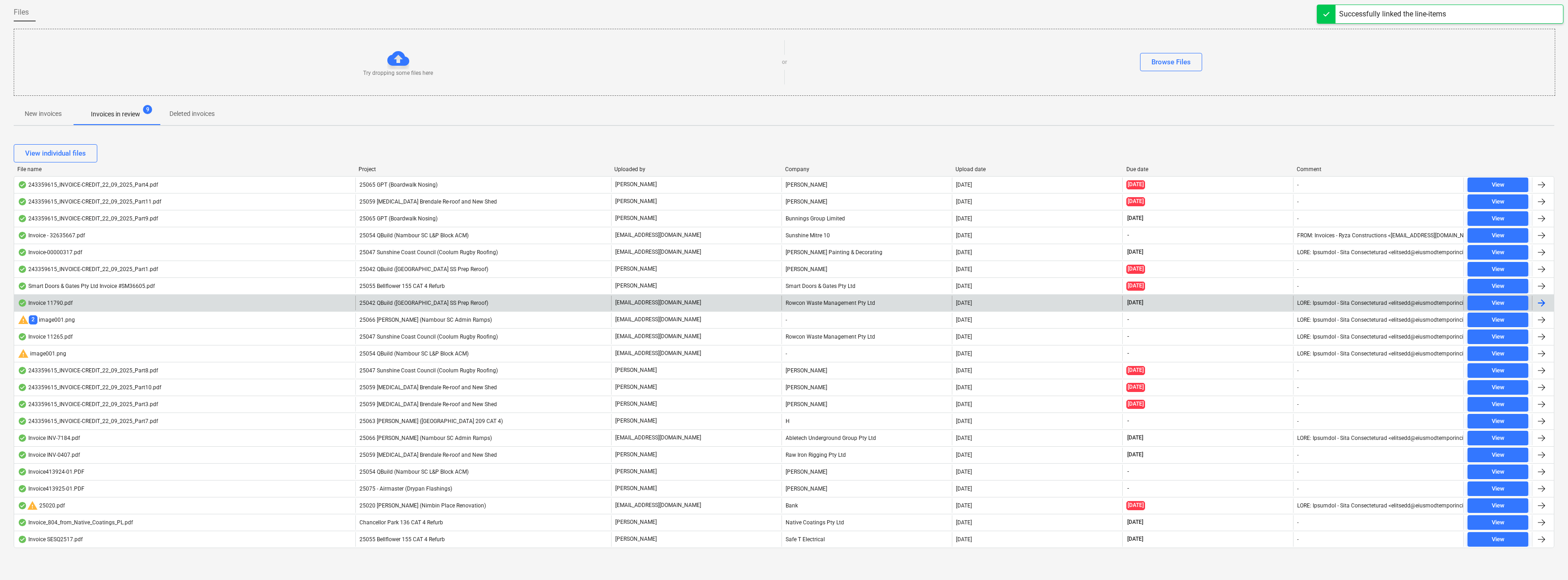
scroll to position [70, 0]
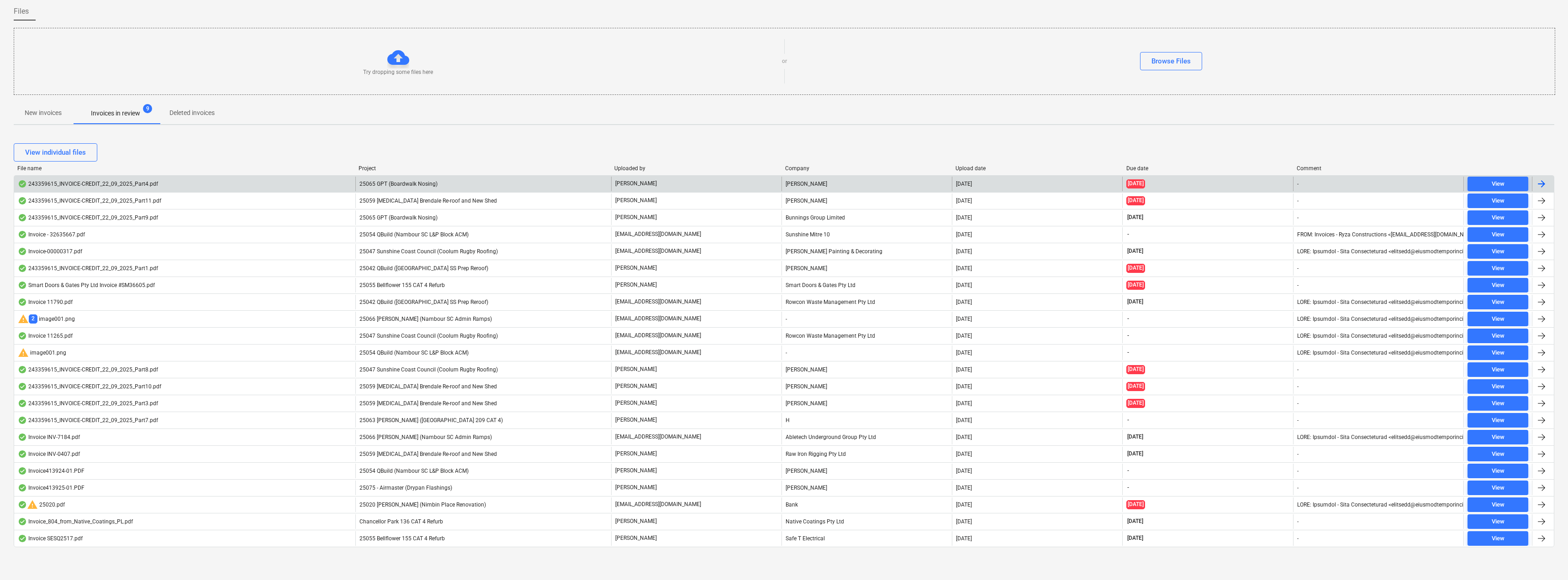
click at [440, 182] on div "25065 GPT (Boardwalk Nosing)" at bounding box center [483, 184] width 256 height 14
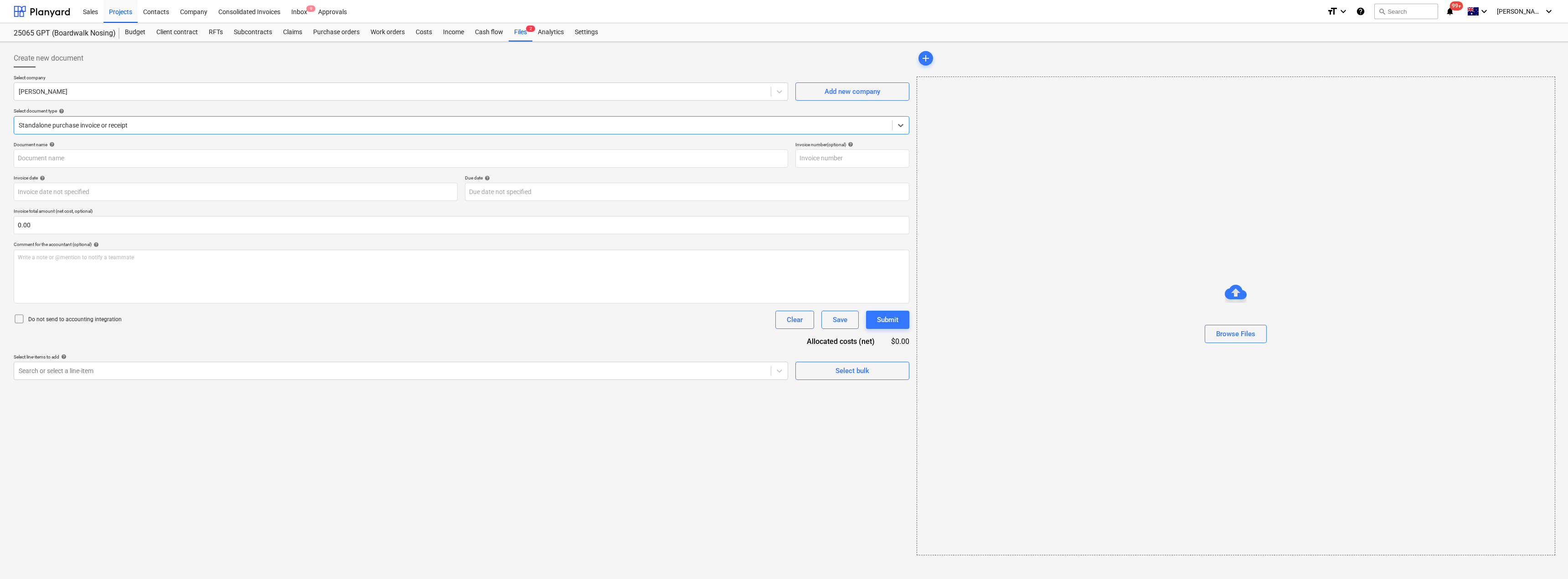
type input "243359615"
type input "[DATE]"
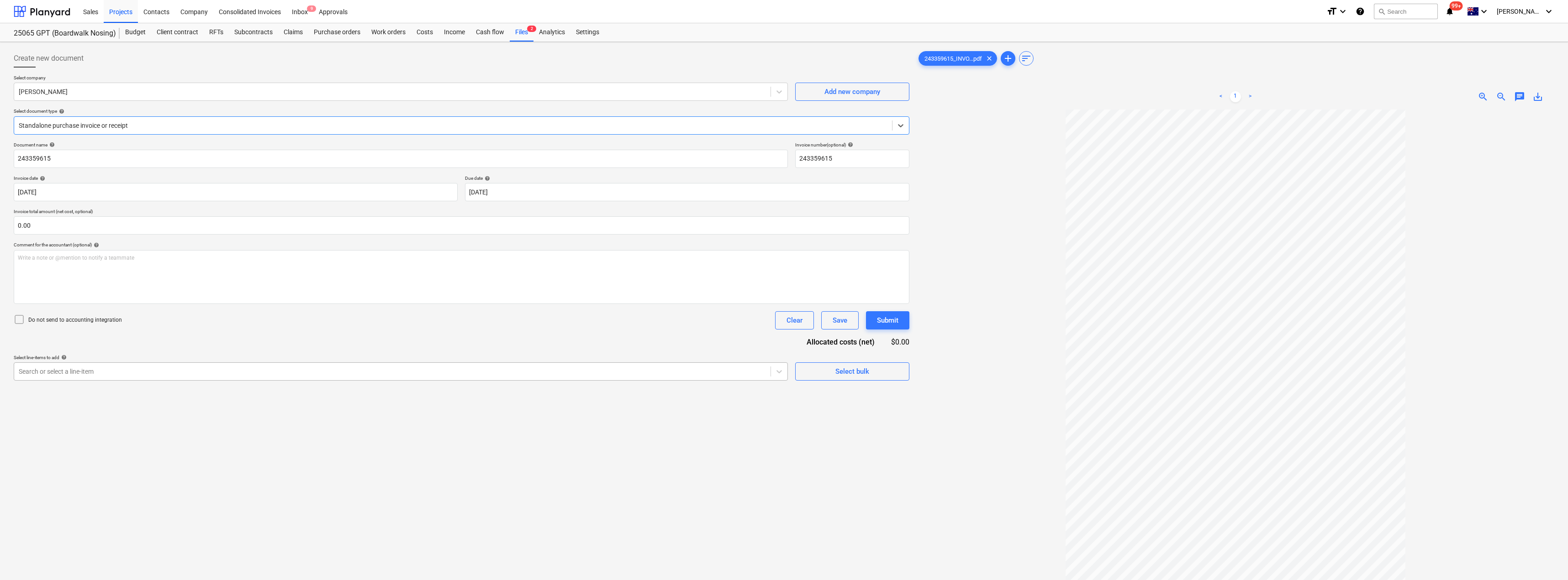
click at [83, 371] on div at bounding box center [393, 371] width 747 height 9
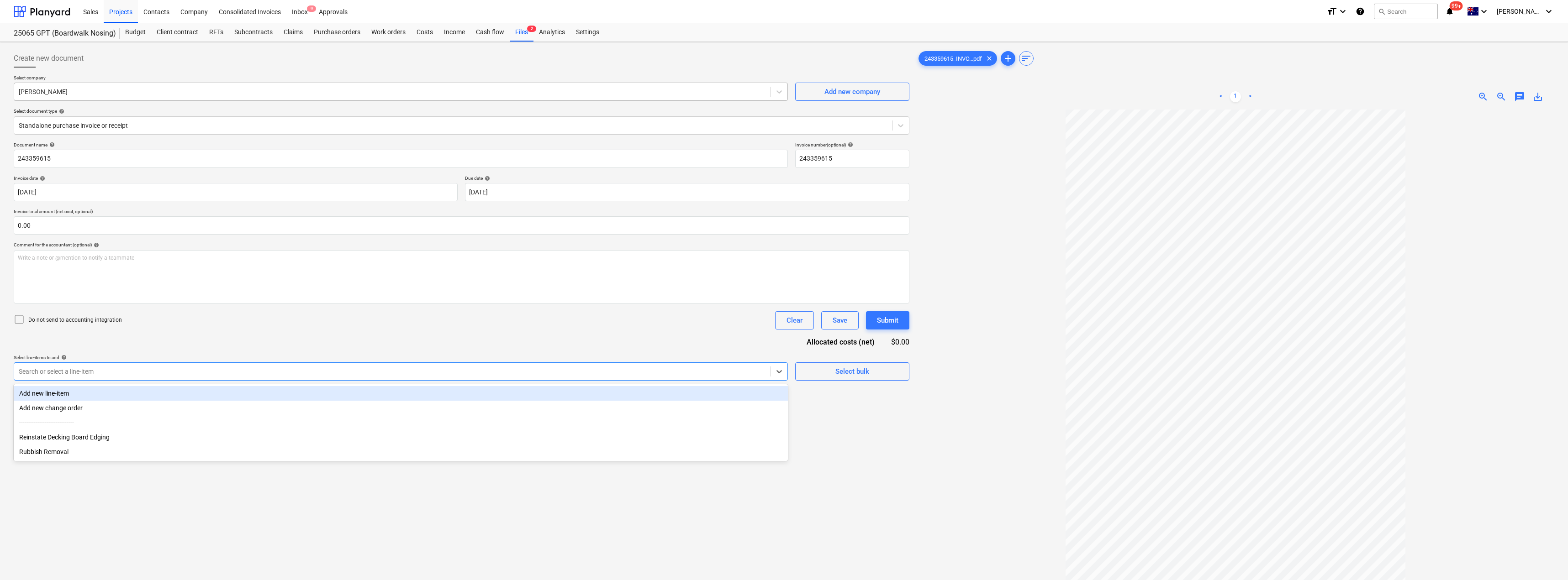
click at [103, 97] on div "[PERSON_NAME]" at bounding box center [393, 91] width 756 height 12
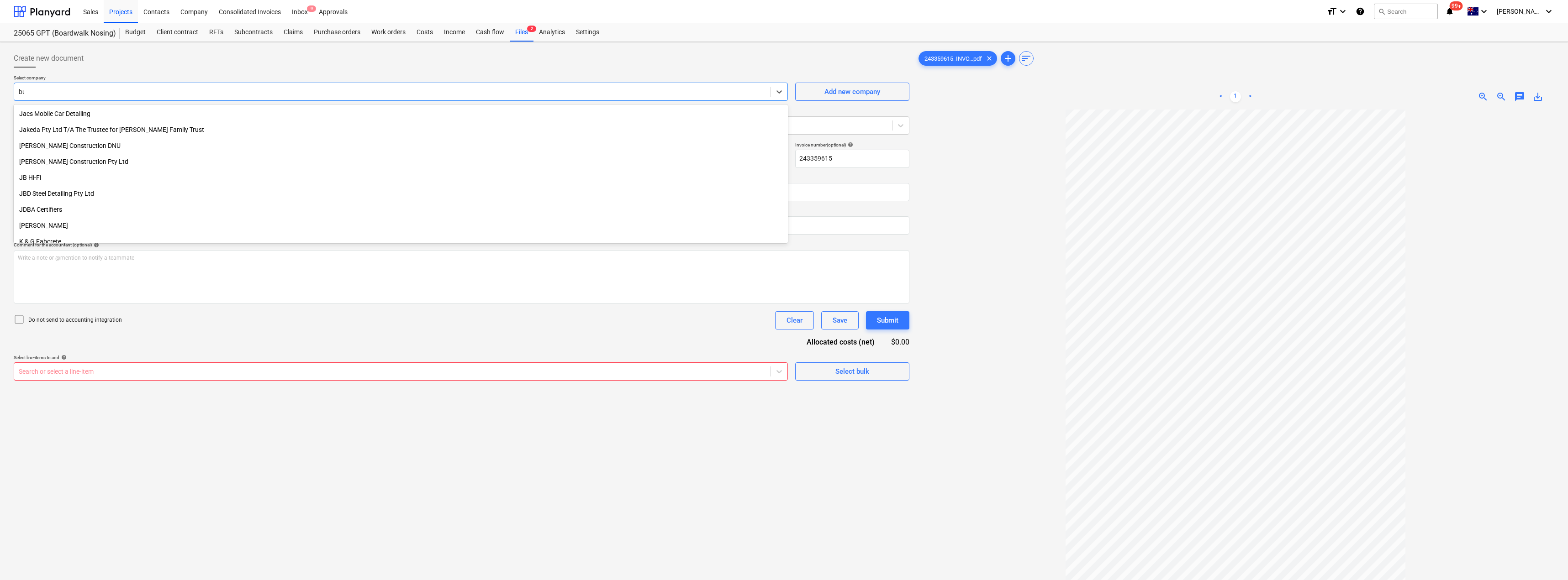
scroll to position [518, 0]
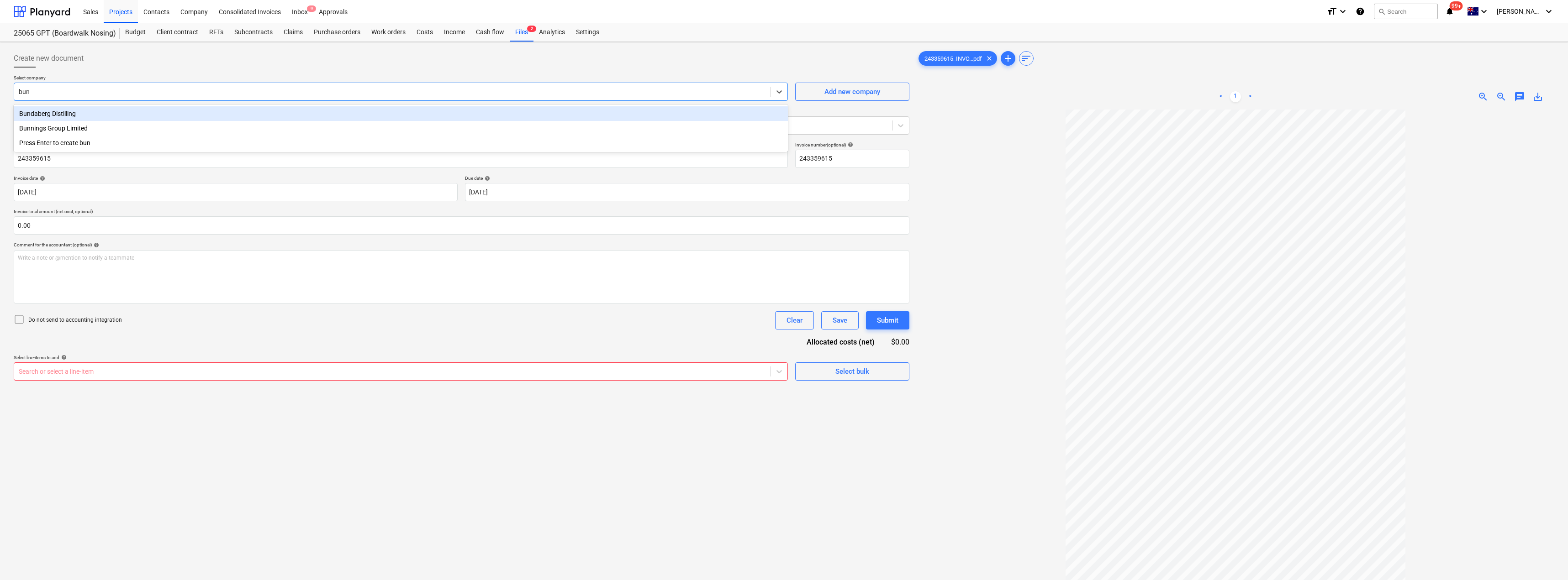
type input "[PERSON_NAME]"
click at [87, 117] on div "Bunnings Group Limited" at bounding box center [401, 114] width 774 height 14
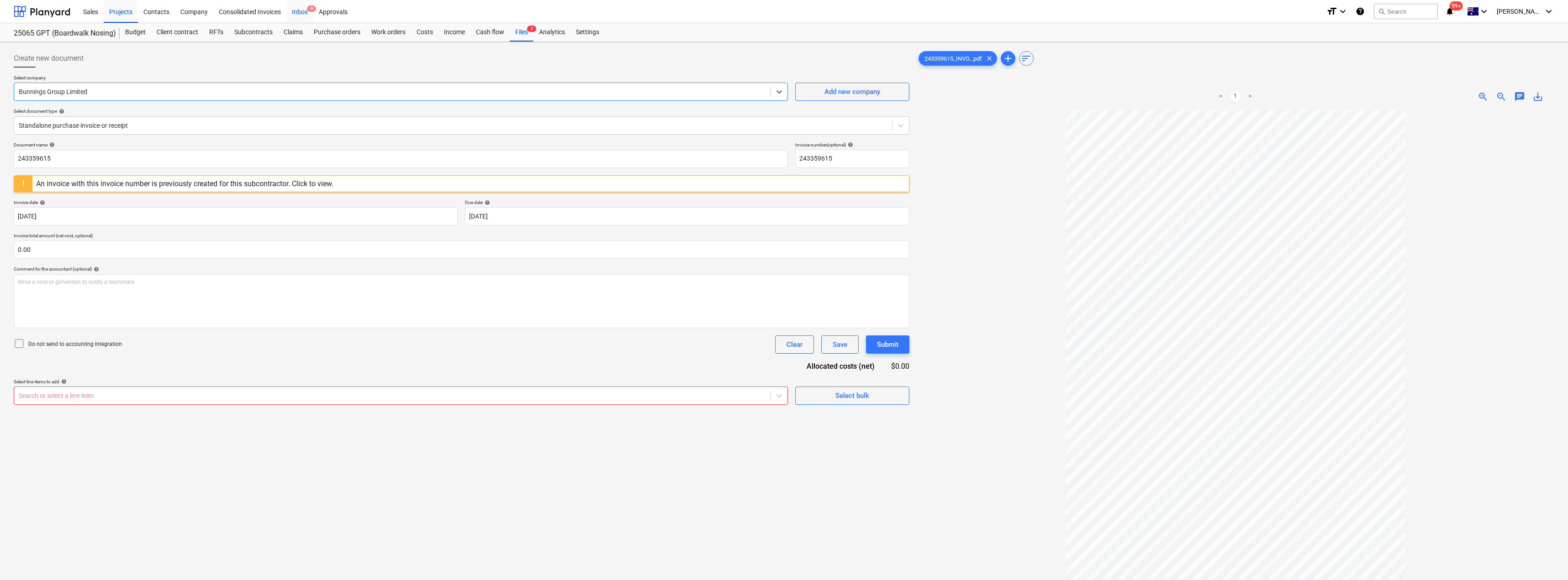
click at [299, 11] on div "Inbox 9" at bounding box center [299, 10] width 27 height 23
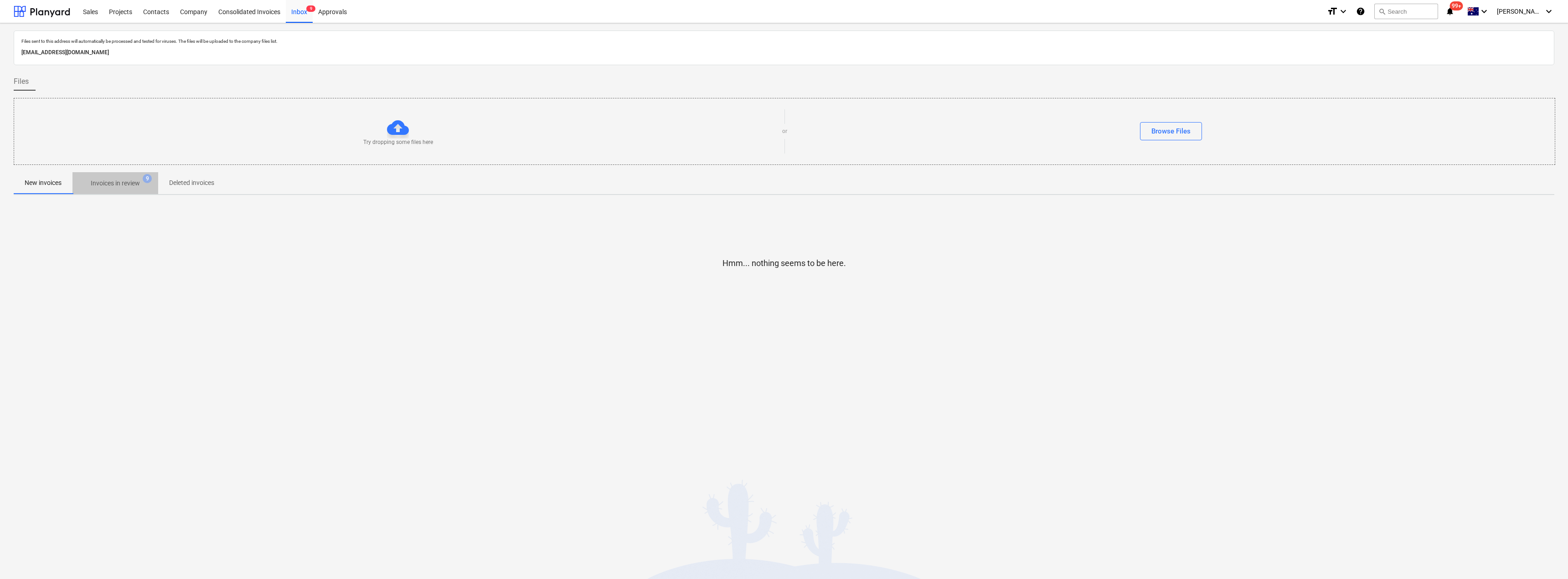
click at [126, 183] on p "Invoices in review" at bounding box center [115, 183] width 49 height 10
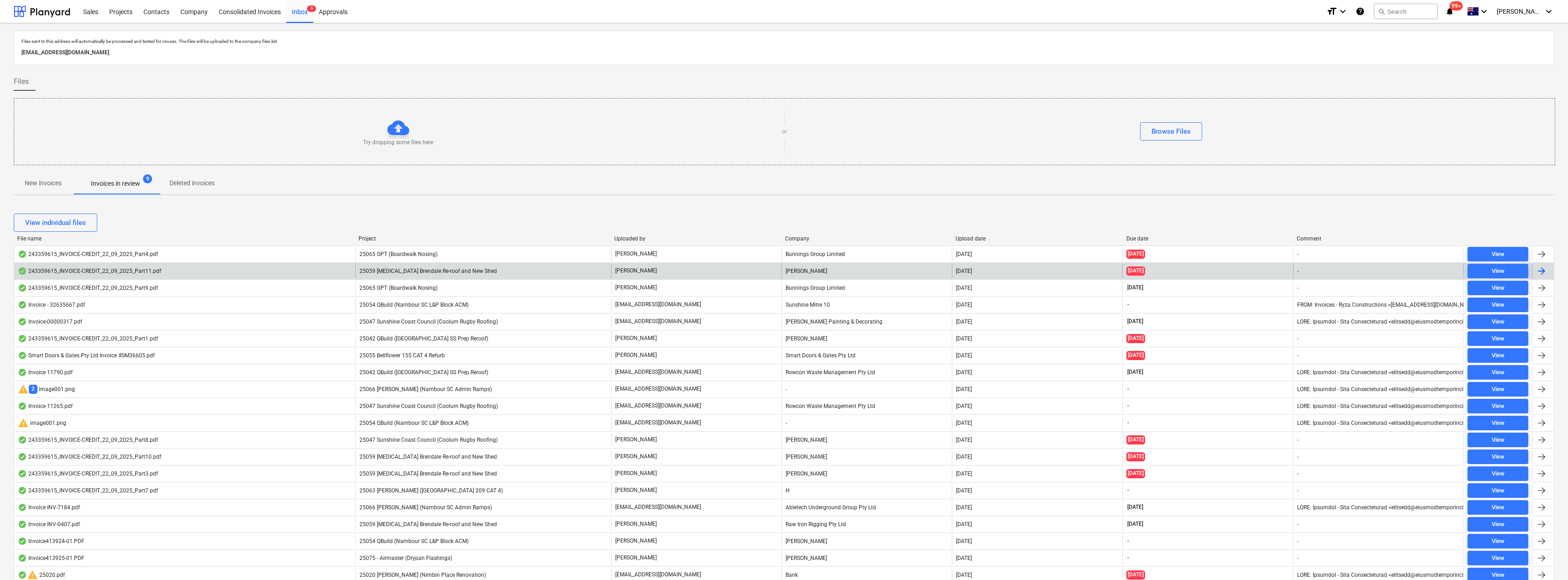
click at [414, 267] on div "25059 [MEDICAL_DATA] Brendale Re-roof and New Shed" at bounding box center [483, 271] width 256 height 14
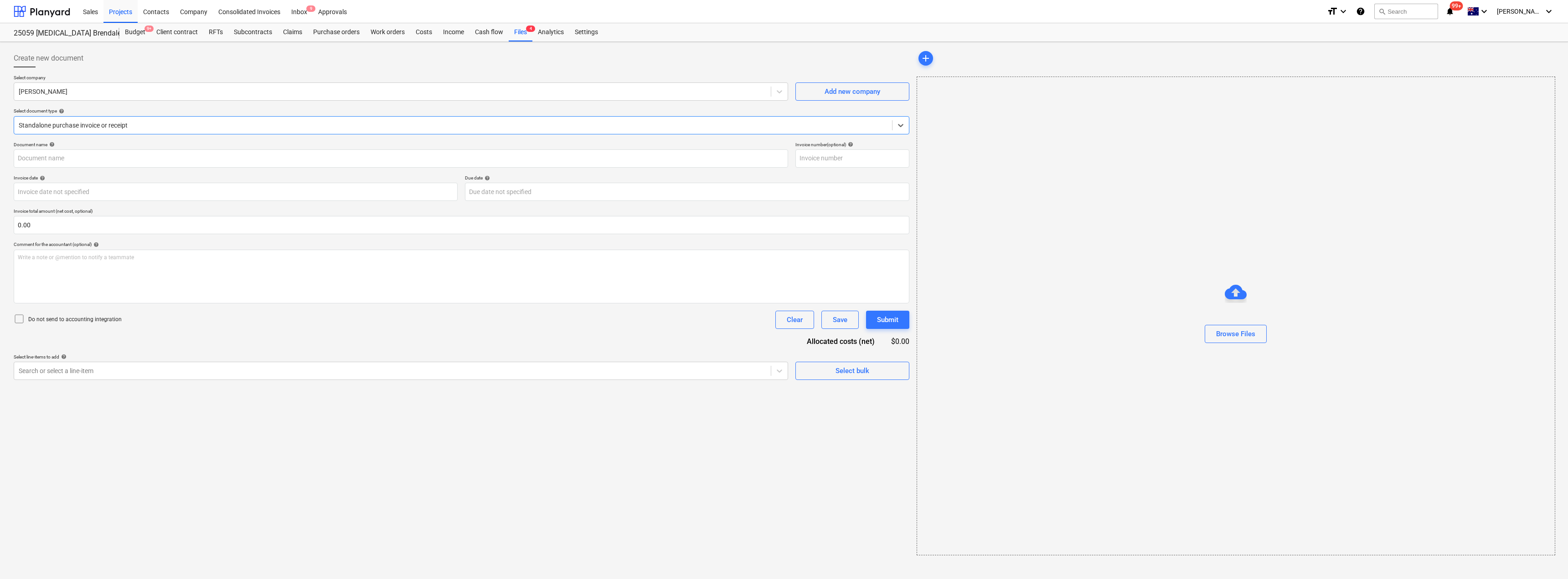
type input "243359615"
type input "[DATE]"
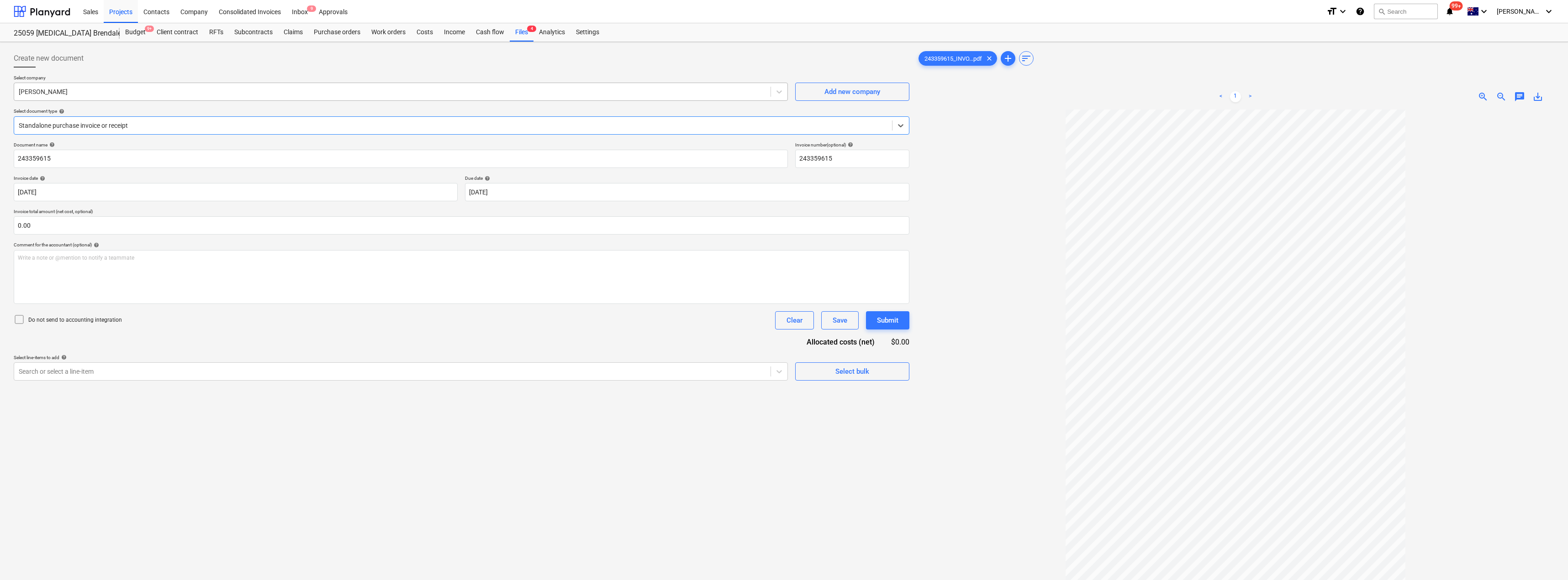
click at [154, 95] on div at bounding box center [393, 92] width 747 height 9
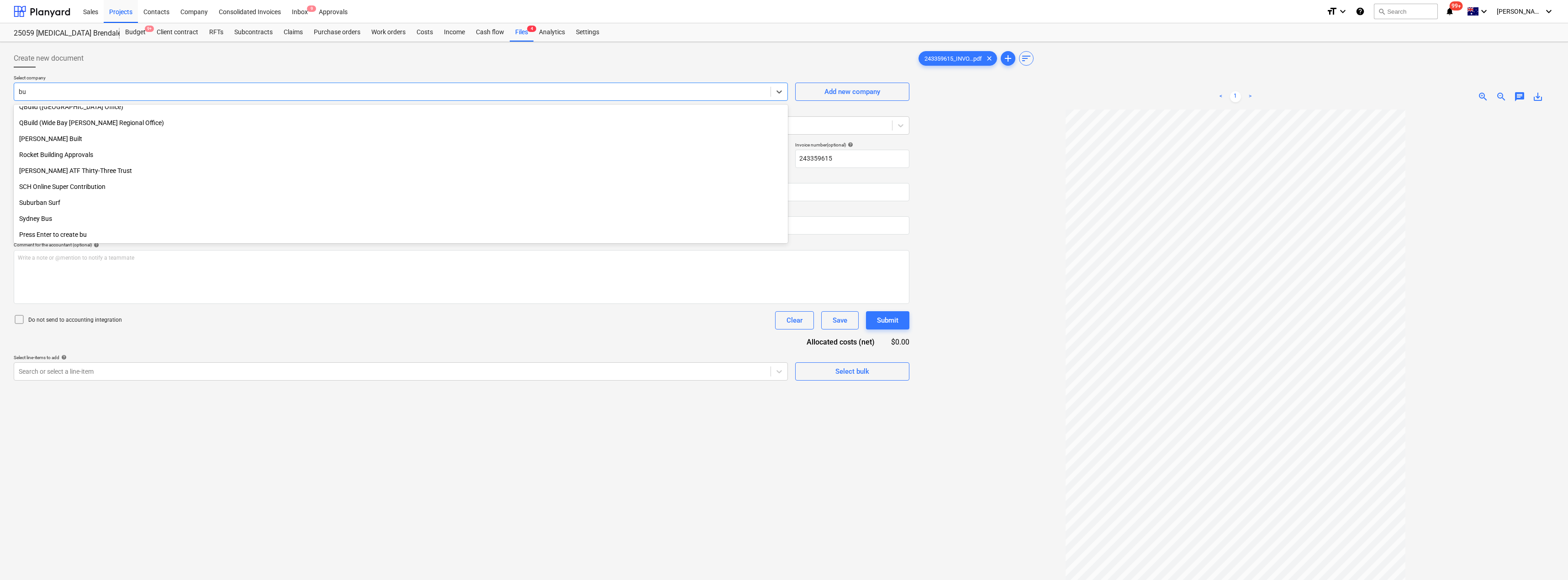
scroll to position [518, 0]
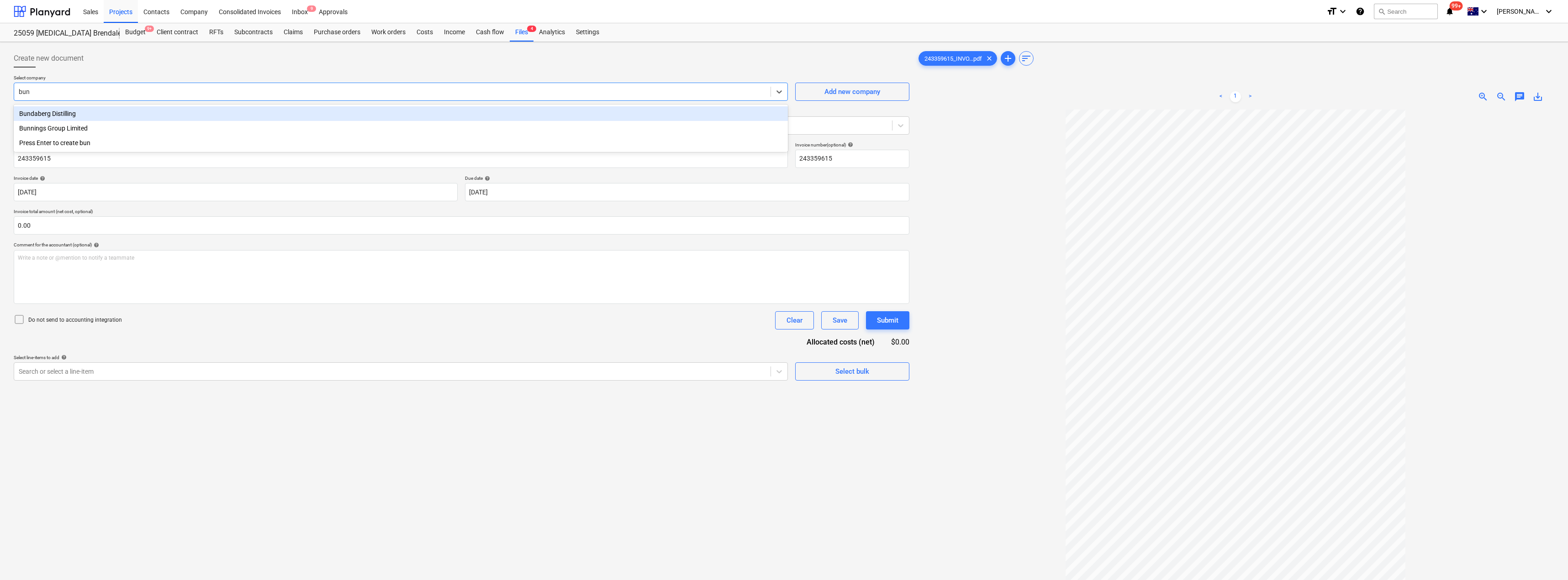
type input "[PERSON_NAME]"
click at [142, 115] on div "Bunnings Group Limited" at bounding box center [401, 114] width 774 height 14
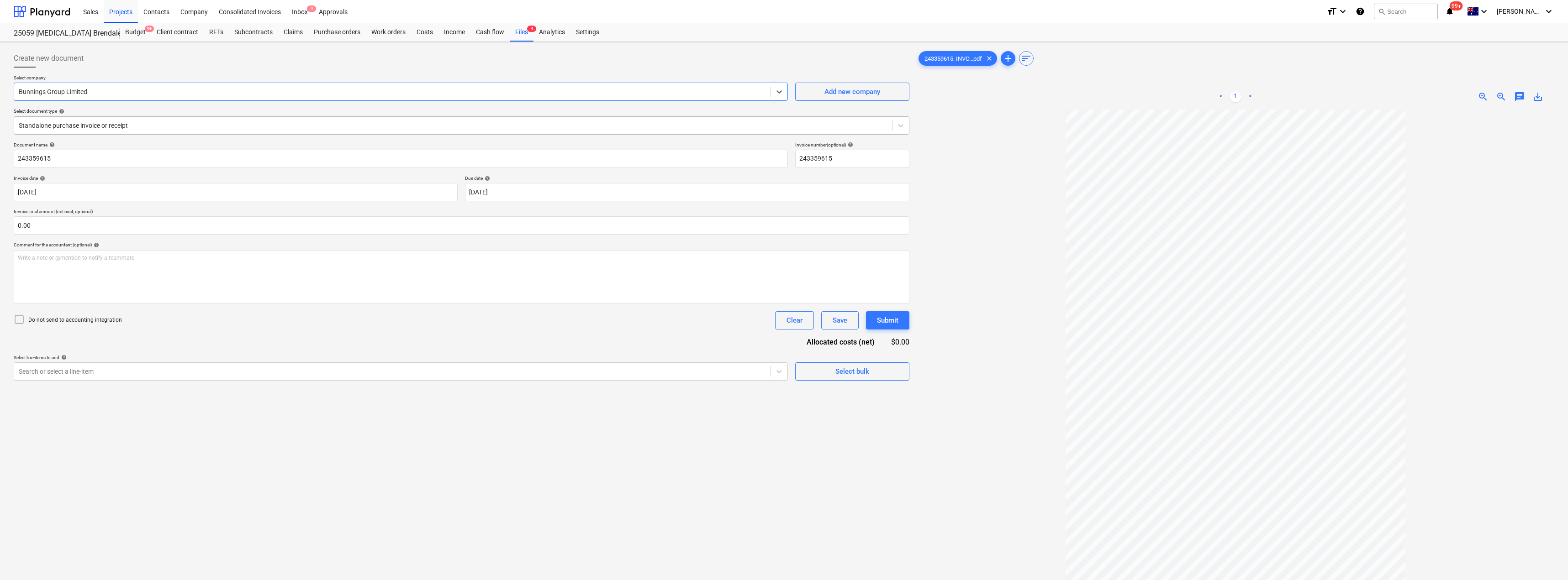
click at [114, 127] on div at bounding box center [453, 125] width 869 height 9
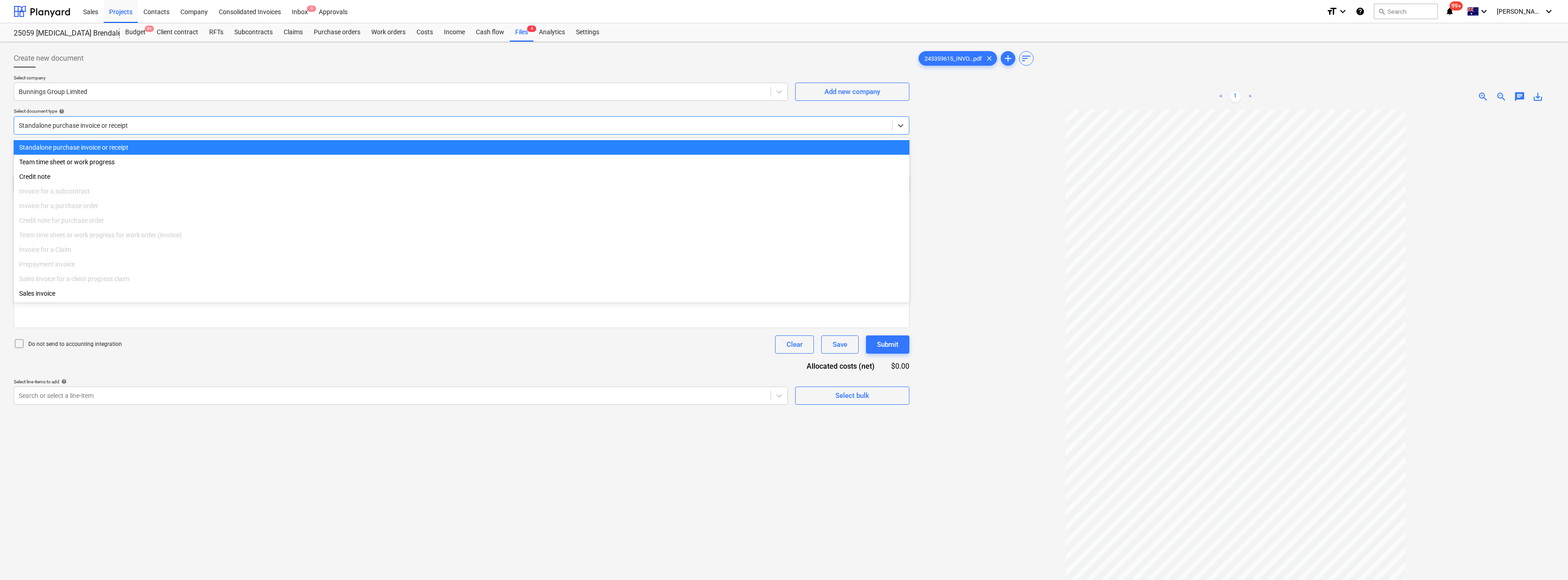
click at [178, 70] on div at bounding box center [462, 71] width 896 height 7
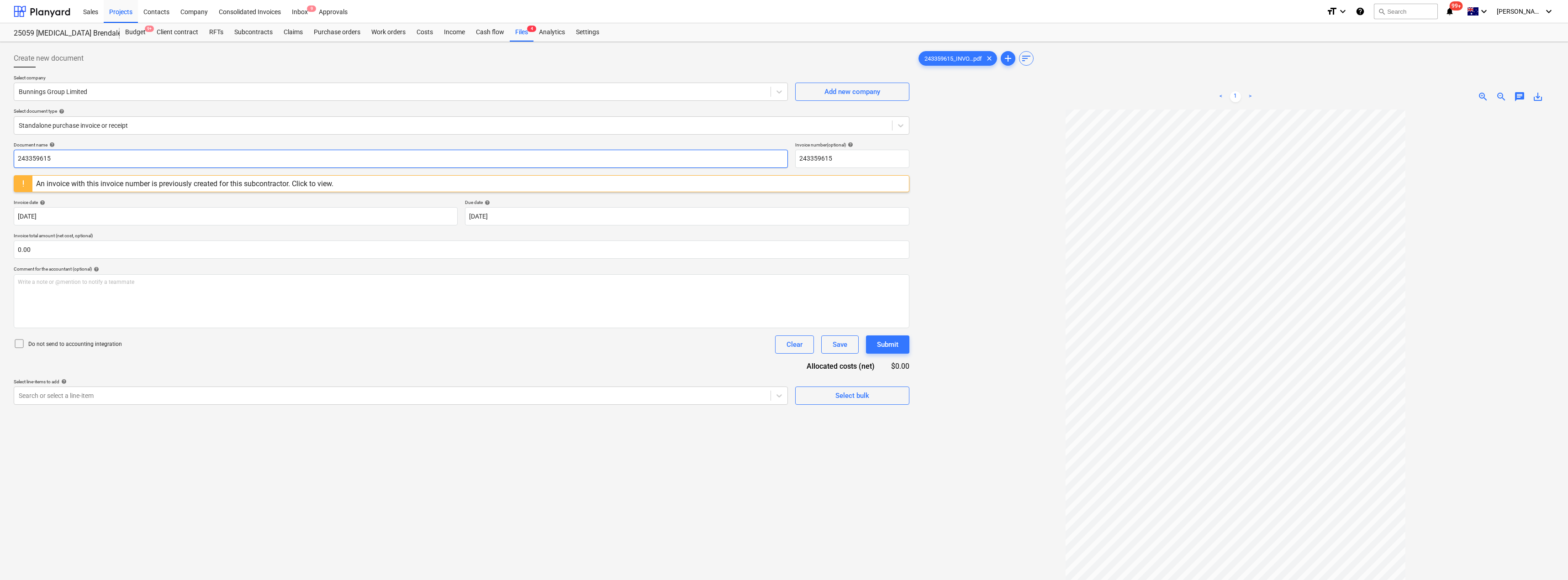
drag, startPoint x: 93, startPoint y: 156, endPoint x: 0, endPoint y: 157, distance: 93.0
click at [0, 157] on div "Create new document Select company Bunnings Group Limited Add new company Selec…" at bounding box center [784, 356] width 1568 height 629
drag, startPoint x: 112, startPoint y: 162, endPoint x: 3, endPoint y: 159, distance: 109.0
click at [3, 159] on div "Create new document Select company Bunnings Group Limited Add new company Selec…" at bounding box center [784, 356] width 1568 height 629
type input "8191/01476577"
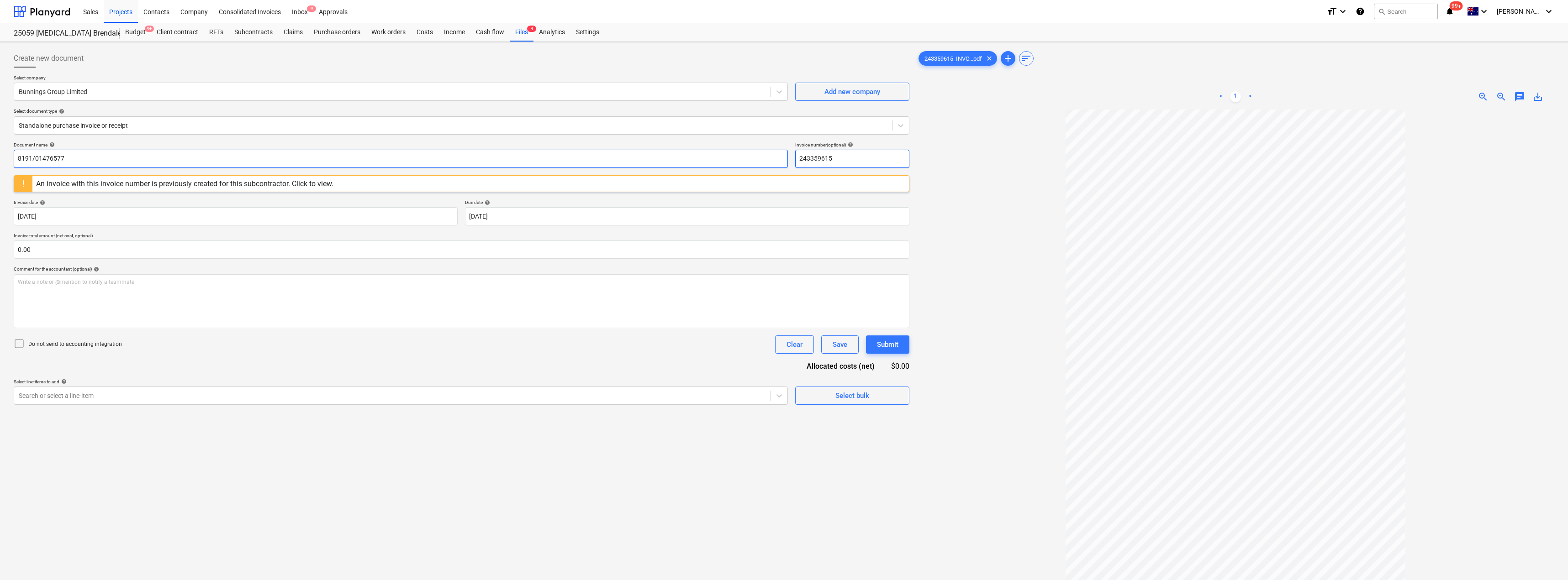
drag, startPoint x: 873, startPoint y: 158, endPoint x: 779, endPoint y: 159, distance: 94.0
click at [781, 159] on div "Document name help 8191/01476577 Invoice number (optional) help 243359615" at bounding box center [462, 155] width 896 height 26
paste input "8191/01476577"
type input "8191/01476577"
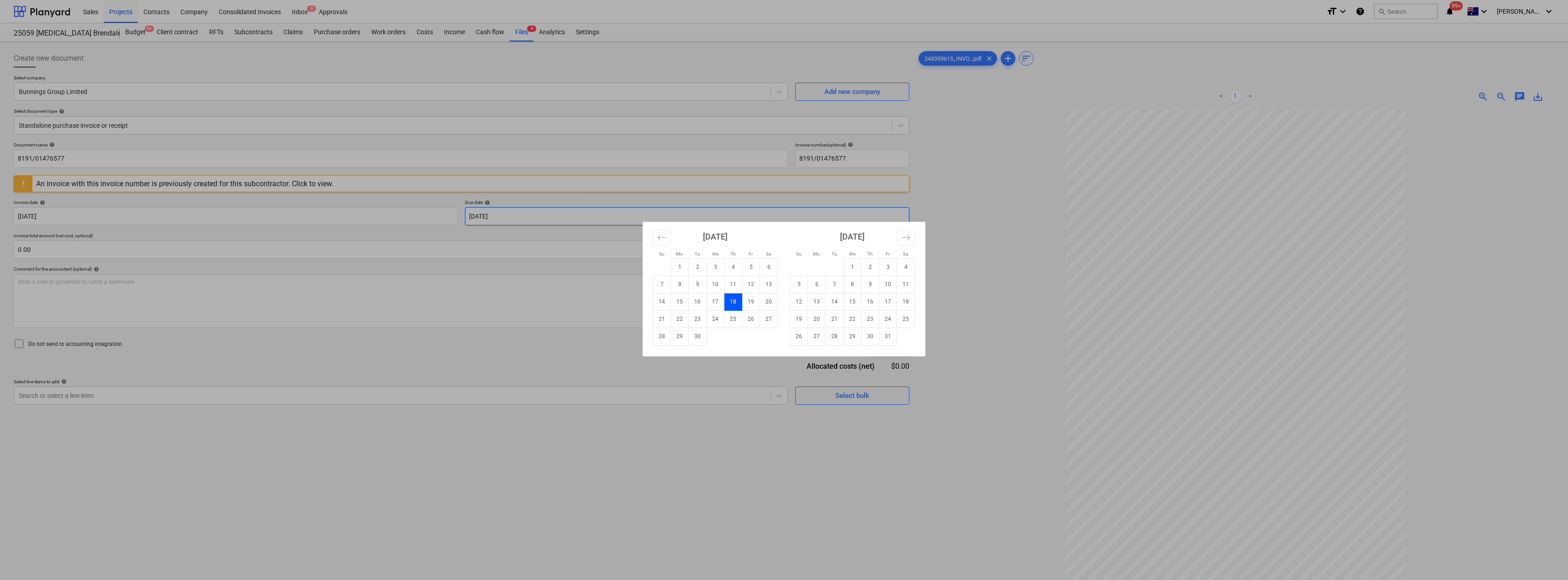
click at [547, 217] on body "Sales Projects Contacts Company Consolidated Invoices Inbox 9 Approvals format_…" at bounding box center [784, 290] width 1568 height 580
click at [785, 340] on td "31" at bounding box center [888, 337] width 18 height 17
type input "[DATE]"
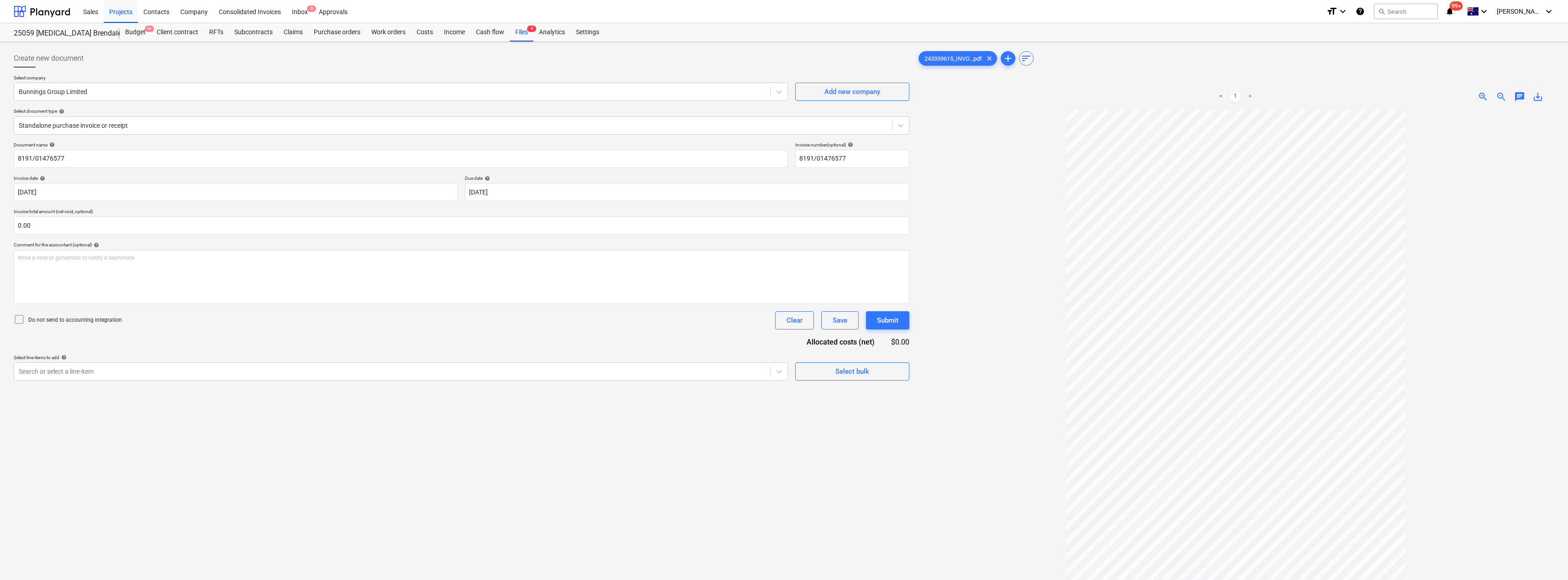
click at [785, 203] on div at bounding box center [1235, 386] width 638 height 554
click at [198, 376] on div at bounding box center [393, 371] width 747 height 9
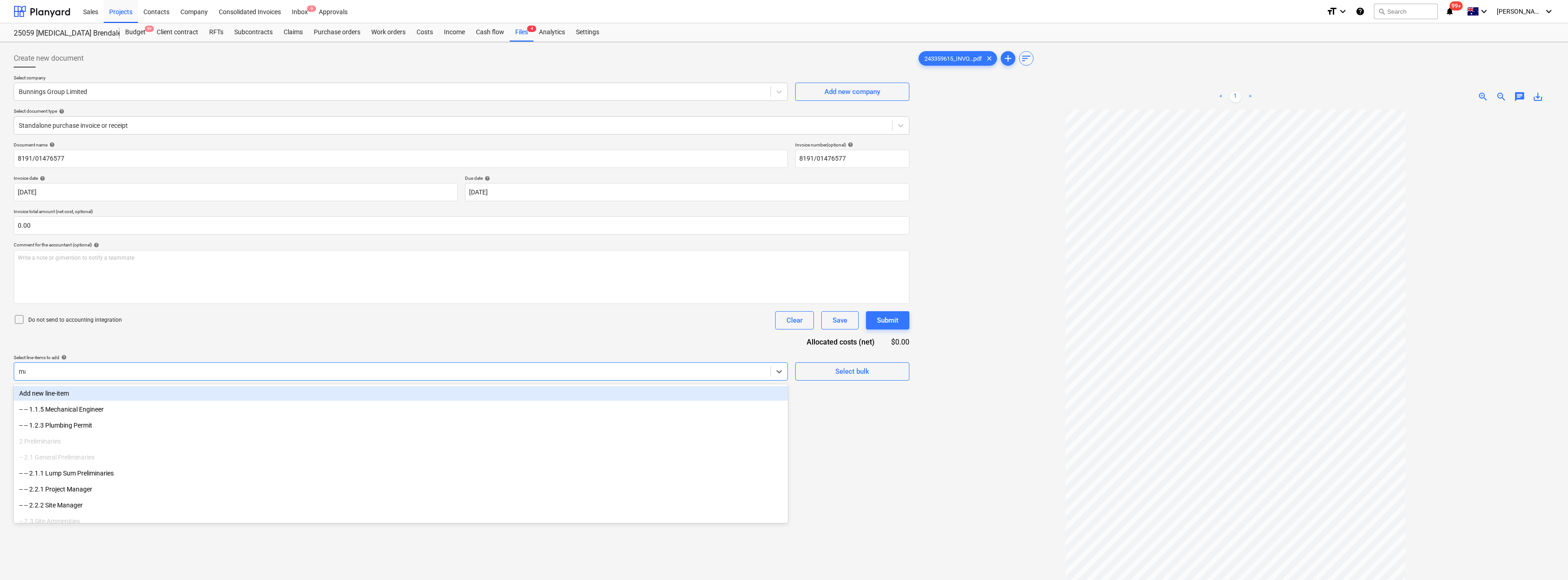
type input "mat"
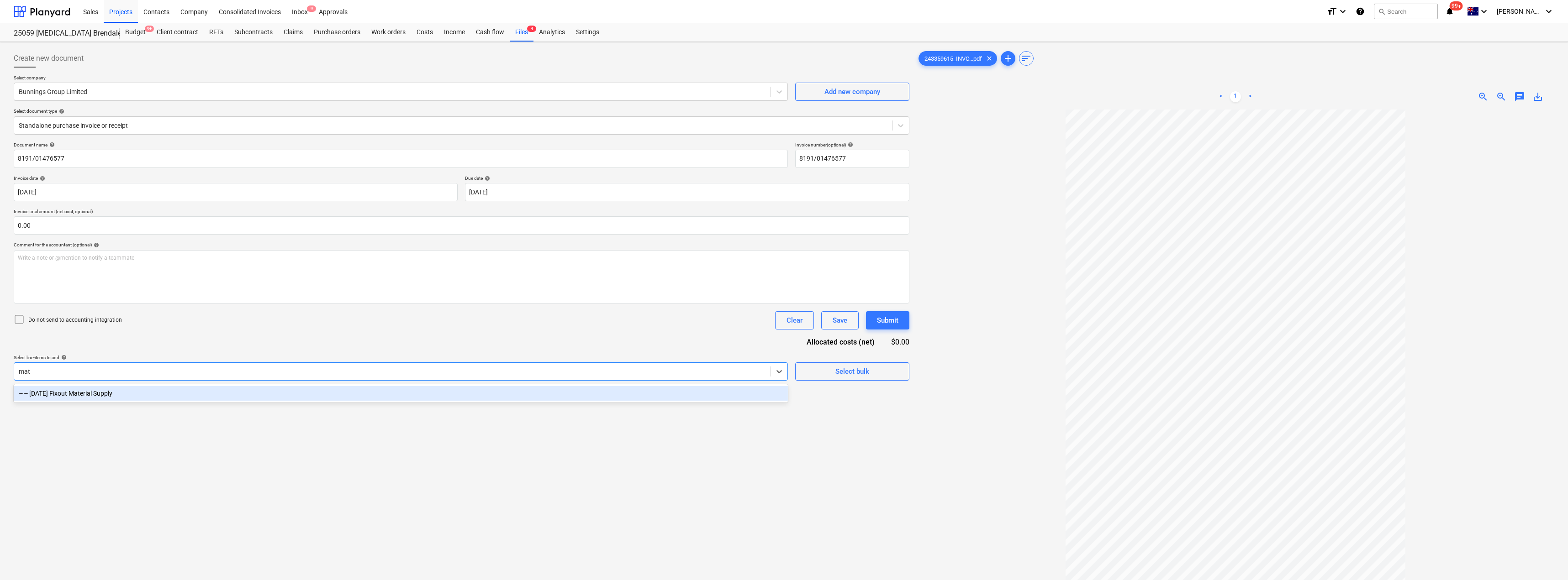
click at [157, 389] on div "-- -- [DATE] Fixout Material Supply" at bounding box center [401, 394] width 774 height 14
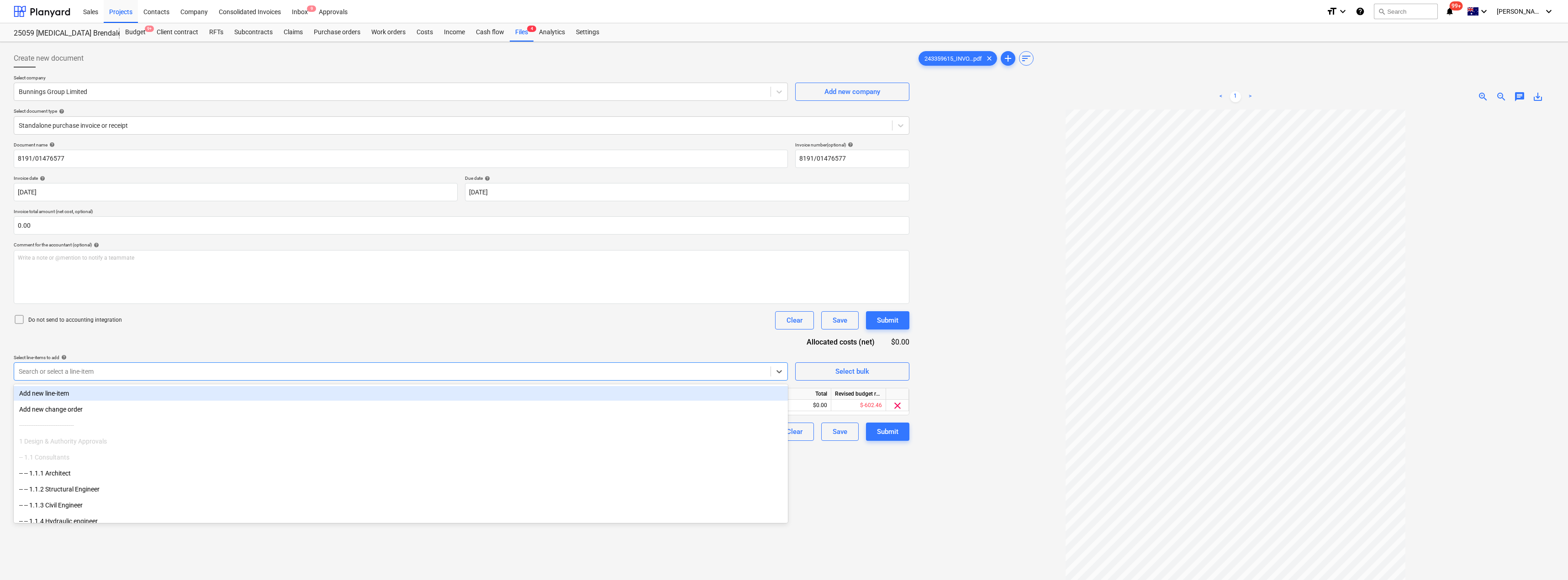
click at [191, 345] on div "Document name help 8191/01476577 Invoice number (optional) help 8191/01476577 I…" at bounding box center [462, 291] width 896 height 299
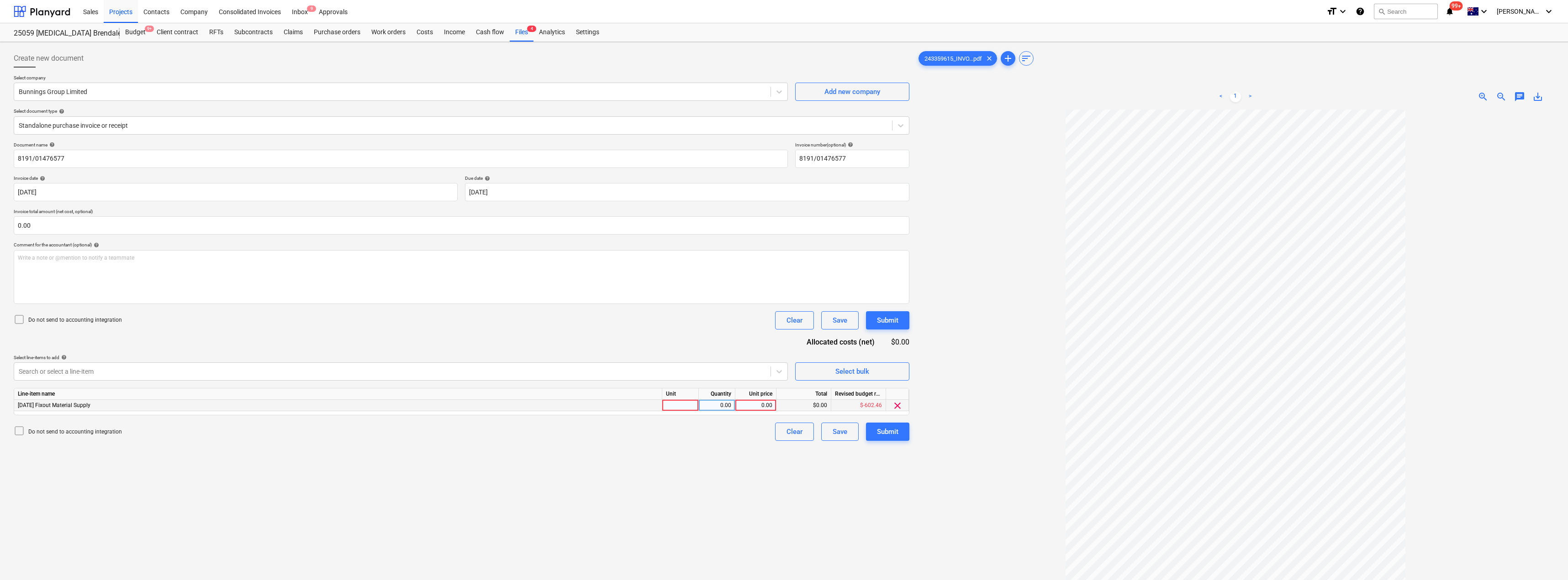
click at [672, 401] on div at bounding box center [681, 405] width 37 height 11
type input "Item"
type input "156.31"
click at [785, 355] on div at bounding box center [1235, 386] width 638 height 554
click at [785, 434] on div "Submit" at bounding box center [888, 432] width 22 height 12
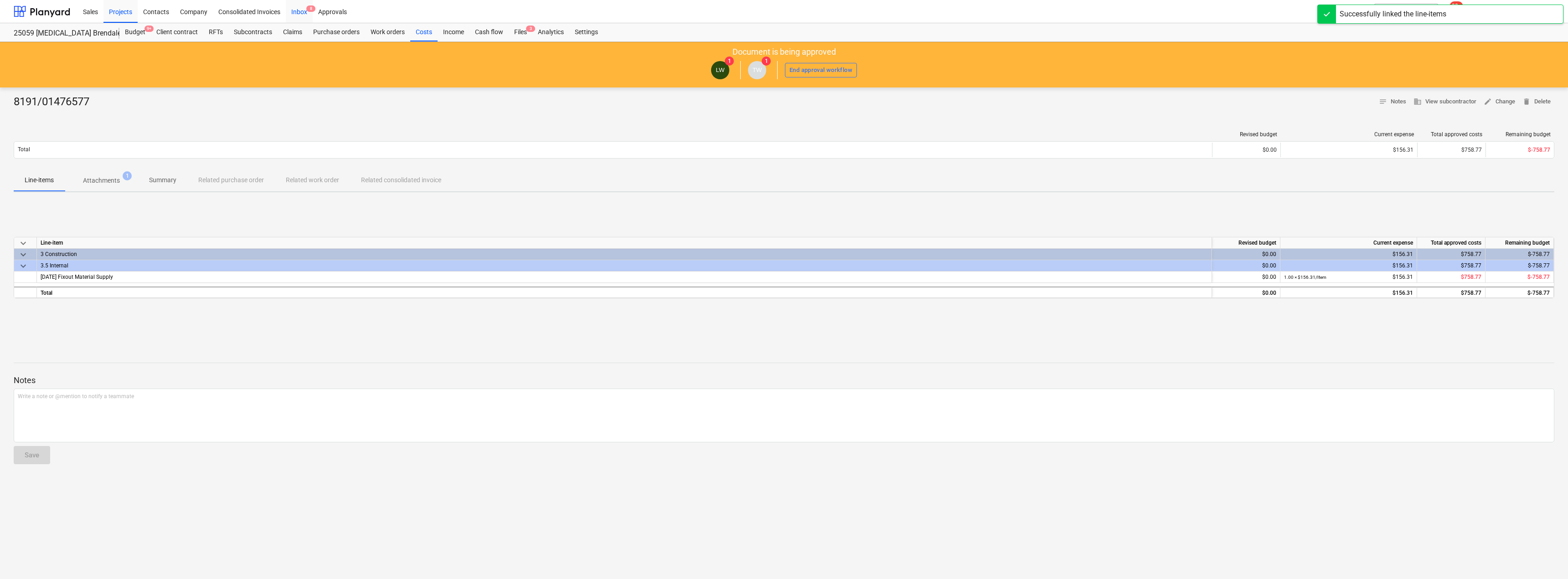
click at [303, 10] on div "Inbox 8" at bounding box center [299, 10] width 27 height 23
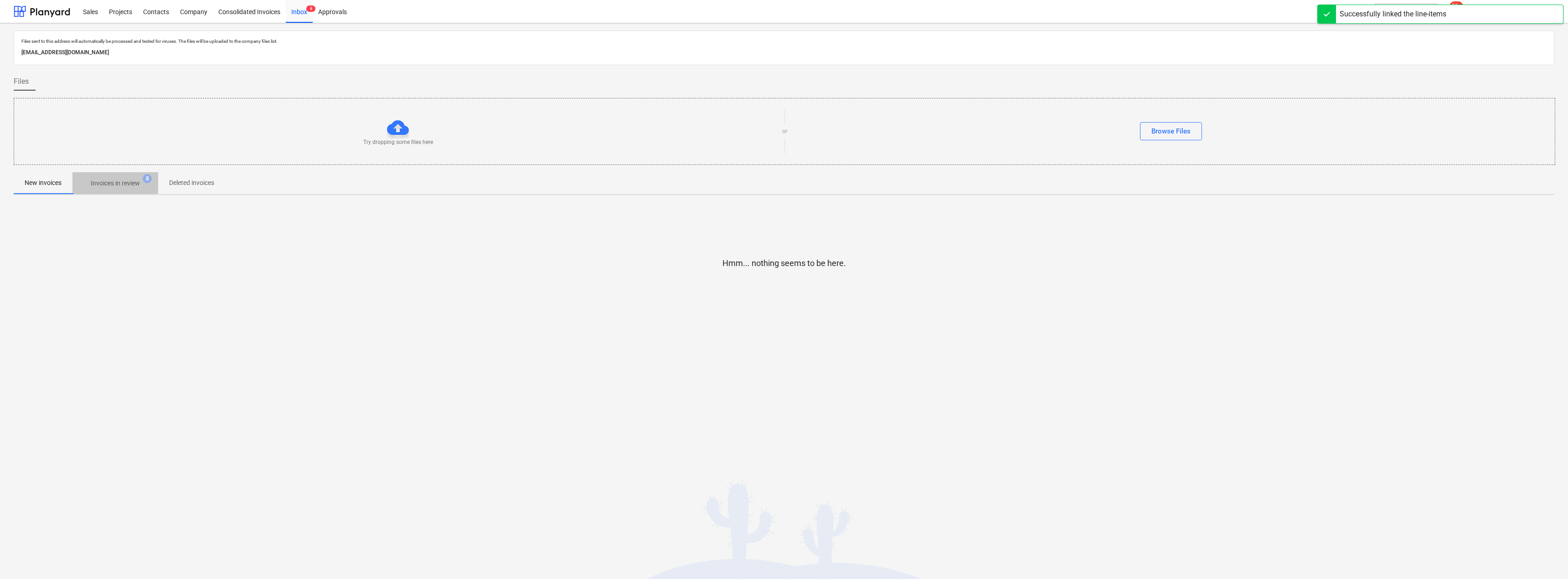
click at [123, 178] on span "Invoices in review 8" at bounding box center [115, 183] width 86 height 16
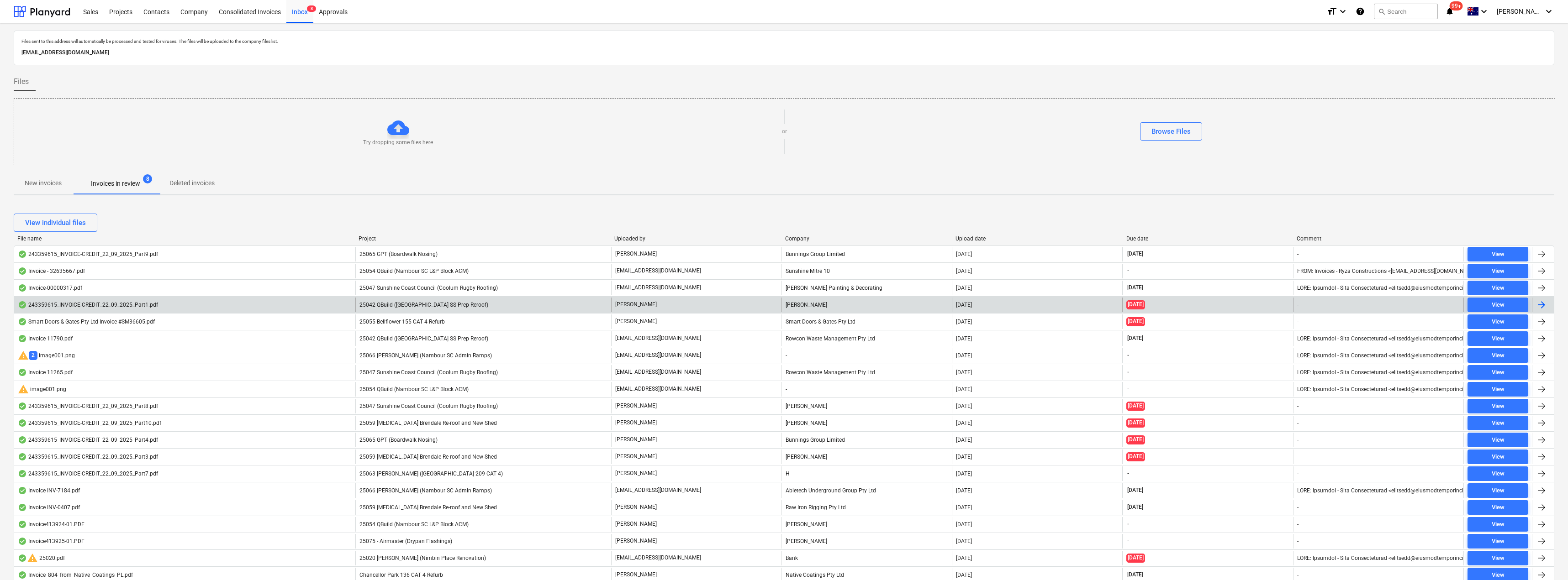
click at [389, 304] on span "25042 QBuild ([GEOGRAPHIC_DATA] SS Prep Reroof)" at bounding box center [424, 305] width 129 height 7
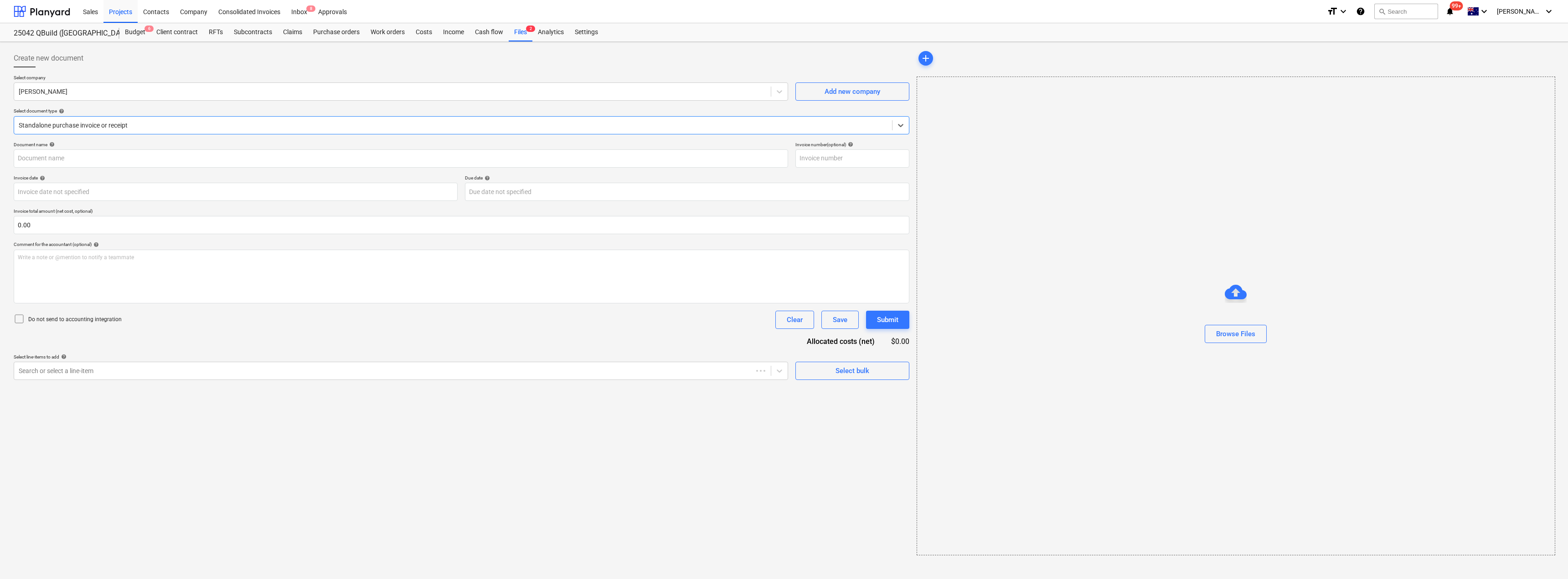
type input "243359615"
type input "[DATE]"
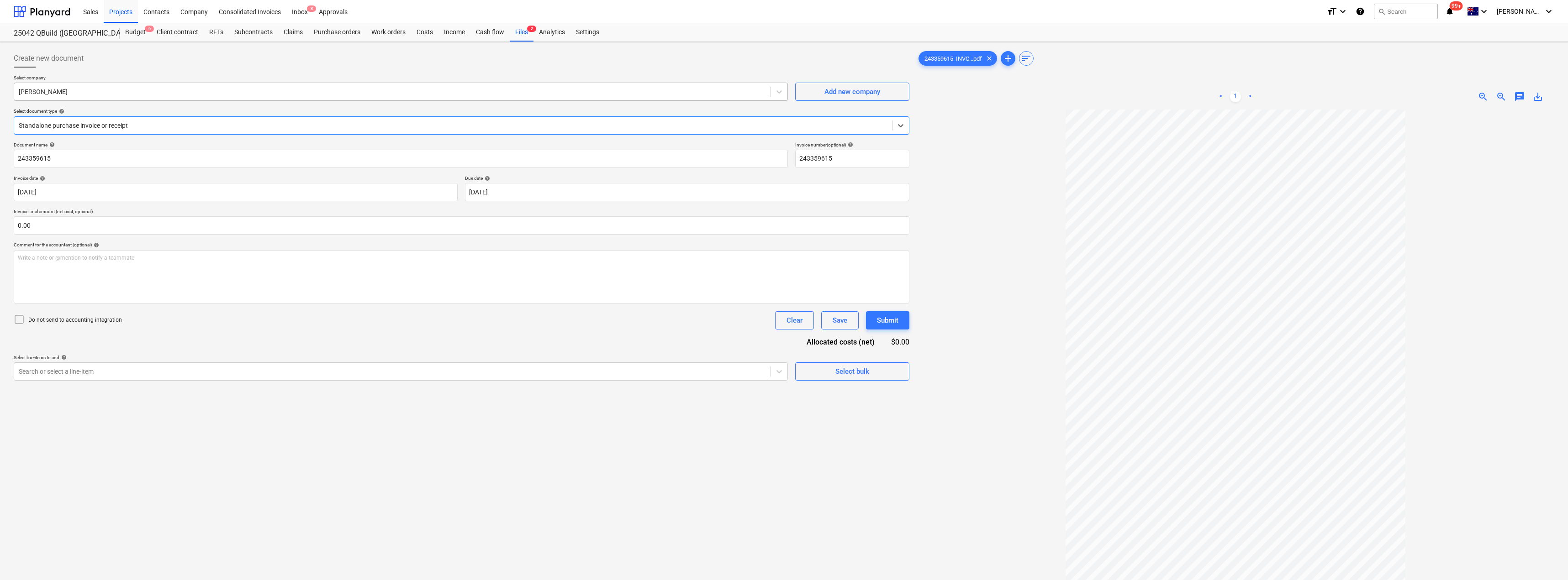
click at [91, 87] on div at bounding box center [393, 92] width 747 height 9
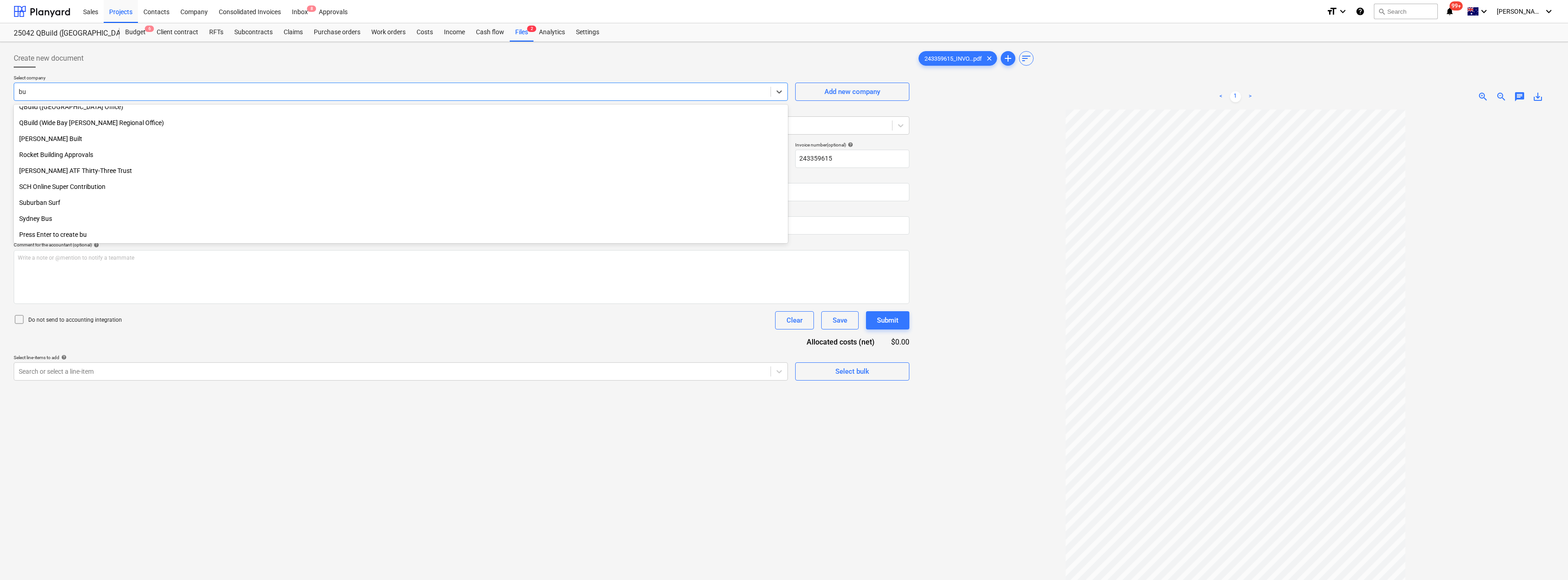
scroll to position [518, 0]
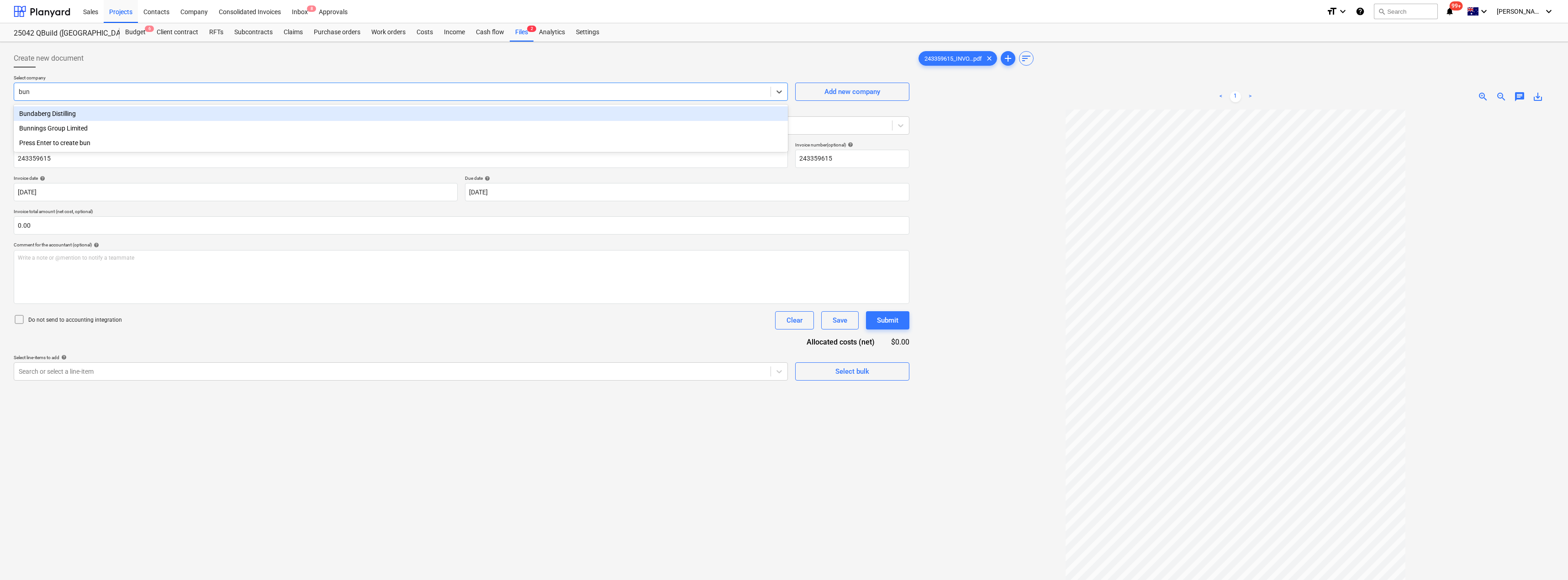
type input "[PERSON_NAME]"
click at [91, 116] on div "Bunnings Group Limited" at bounding box center [401, 114] width 774 height 14
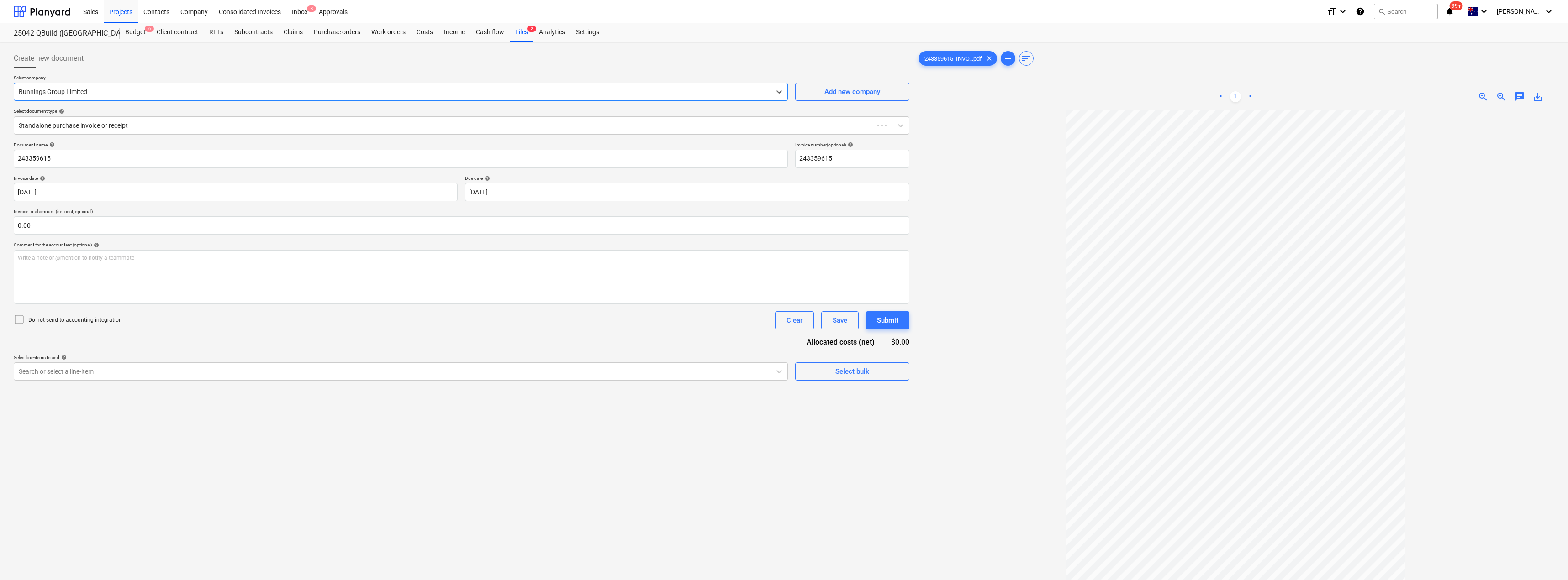
click at [130, 62] on div "Create new document" at bounding box center [462, 58] width 896 height 18
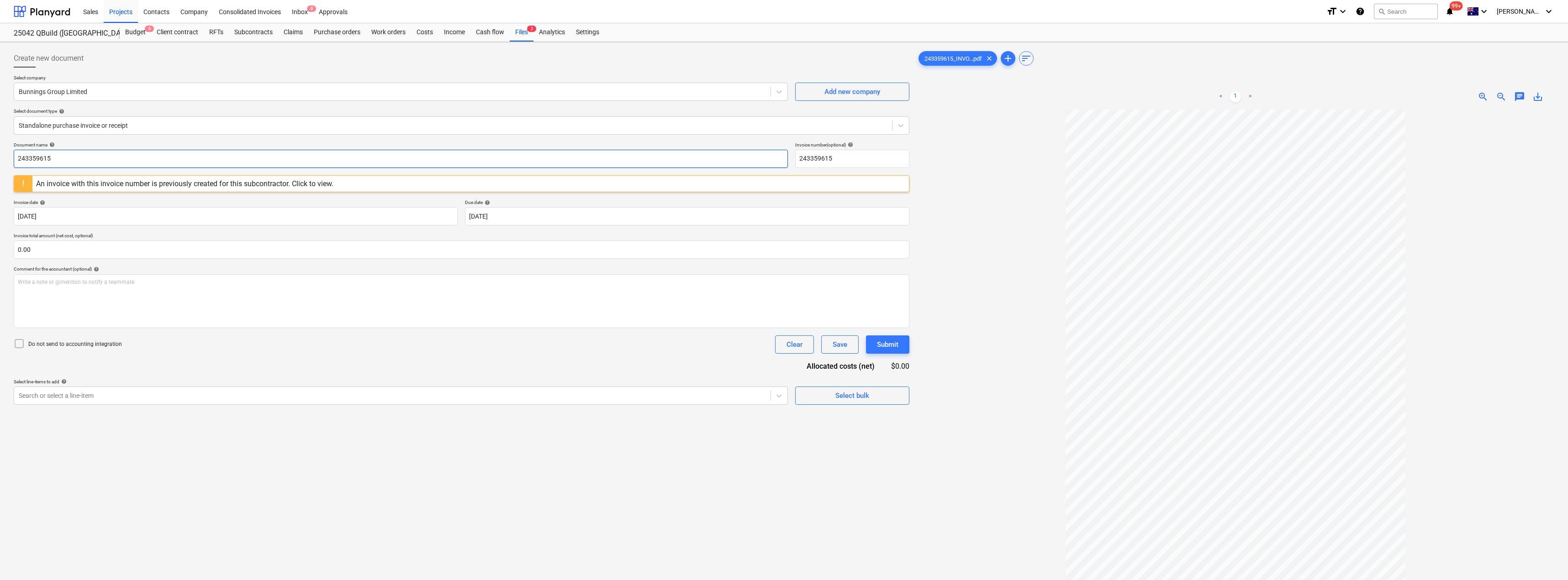
drag, startPoint x: 88, startPoint y: 157, endPoint x: 0, endPoint y: 154, distance: 88.1
click at [0, 154] on div "Create new document Select company Bunnings Group Limited Add new company Selec…" at bounding box center [784, 356] width 1568 height 629
drag, startPoint x: 93, startPoint y: 161, endPoint x: 6, endPoint y: 144, distance: 88.6
click at [6, 144] on div "Create new document Select company Bunnings Group Limited Add new company Selec…" at bounding box center [784, 356] width 1568 height 629
type input "8027/00190044"
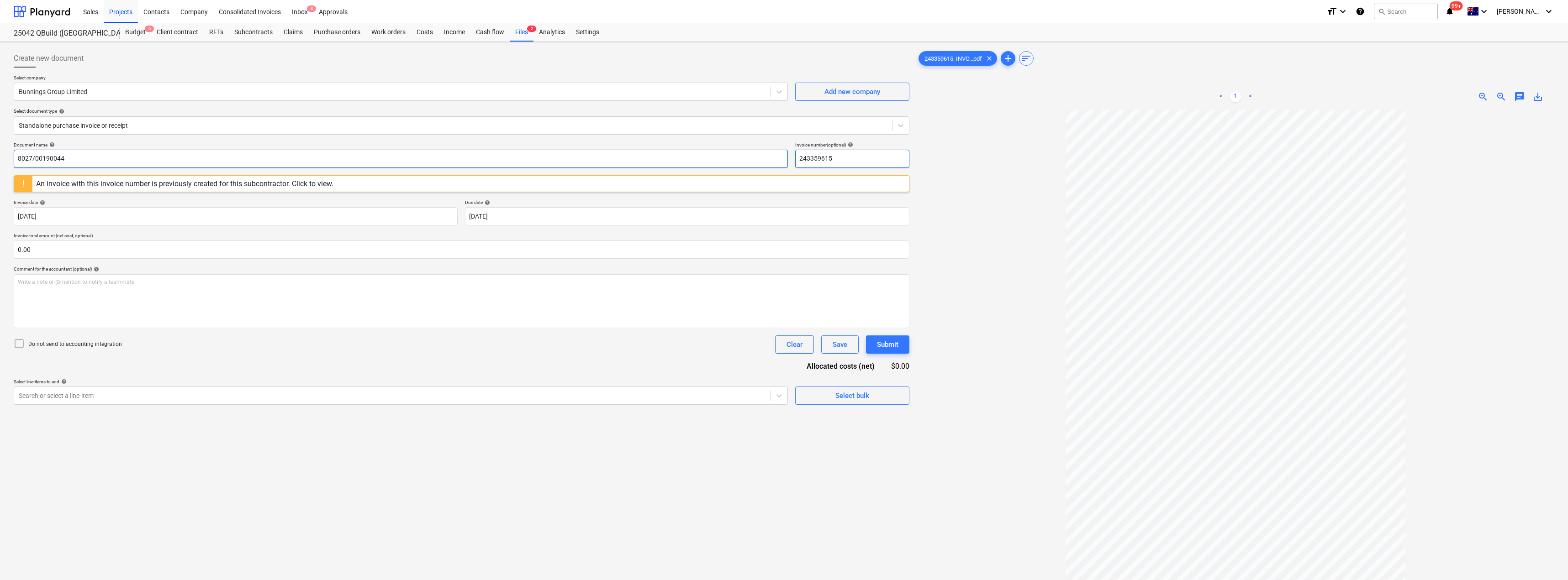
drag, startPoint x: 845, startPoint y: 157, endPoint x: 841, endPoint y: 162, distance: 6.4
click at [772, 154] on div "Document name help 8027/00190044 Invoice number (optional) help 243359615" at bounding box center [462, 155] width 896 height 26
paste input "8027/00190044"
type input "8027/00190044"
click at [785, 165] on div at bounding box center [1235, 386] width 638 height 554
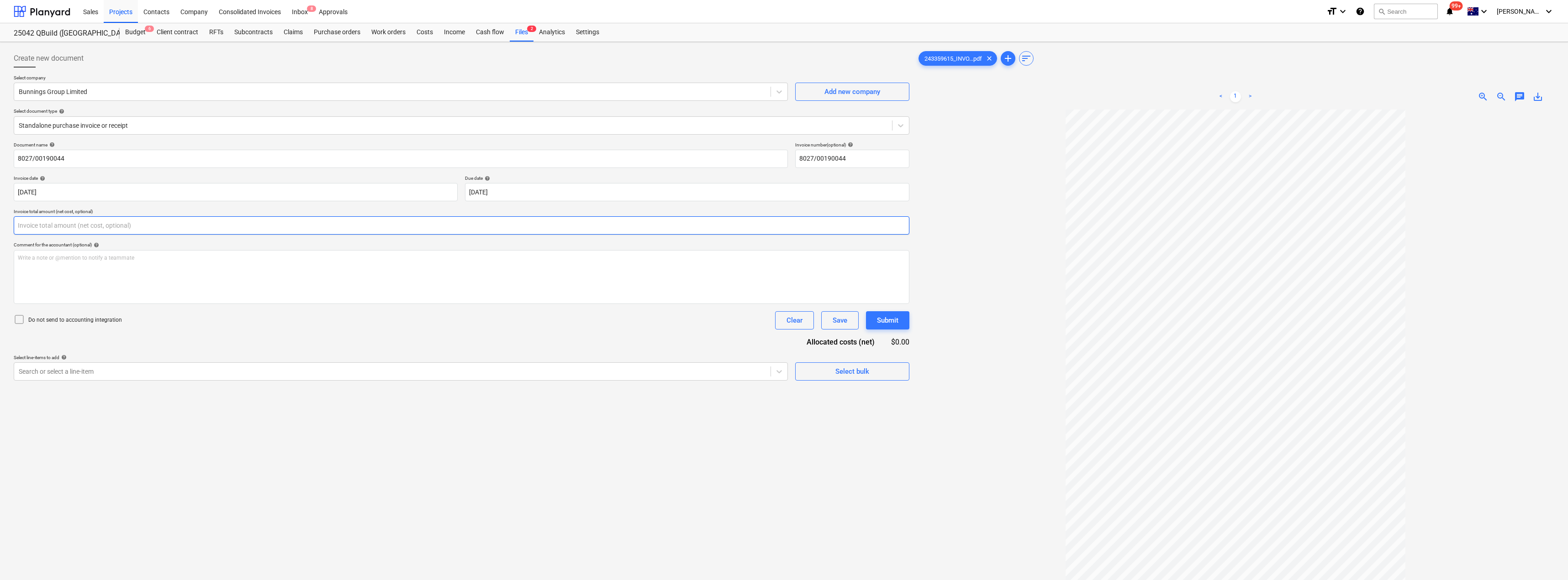
click at [505, 222] on input "text" at bounding box center [462, 226] width 896 height 18
type input "0.00"
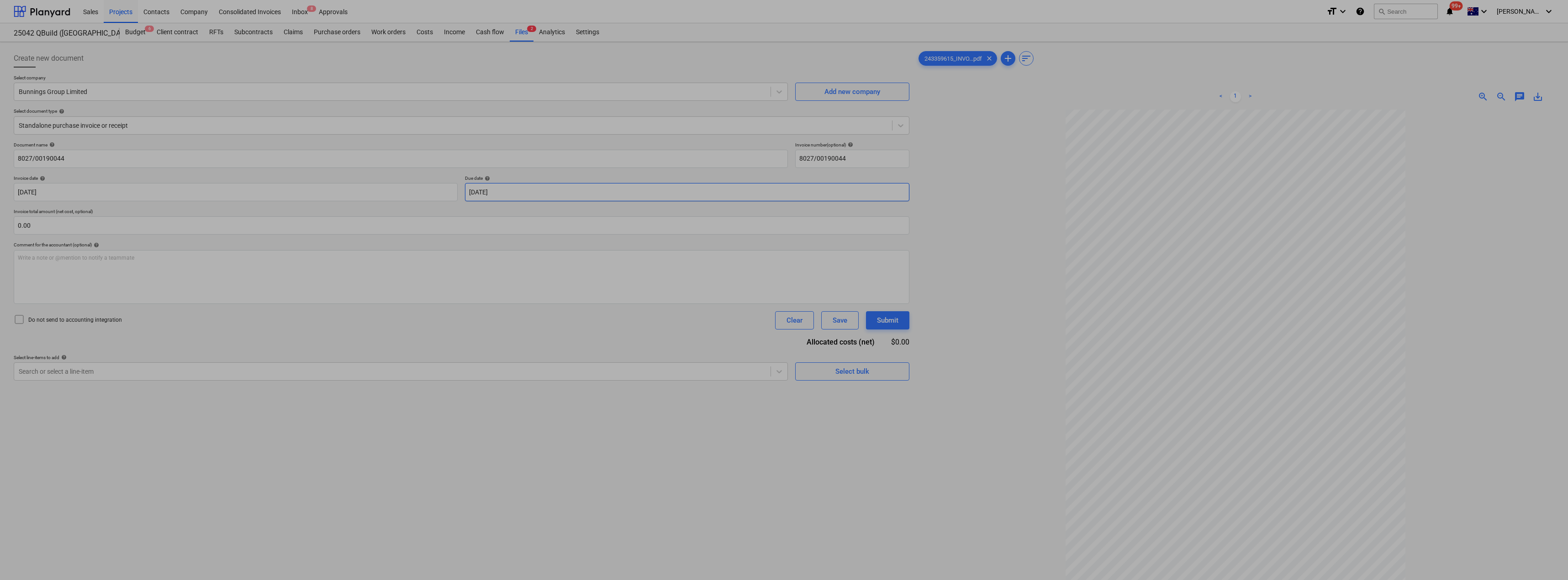
click at [523, 192] on body "Sales Projects Contacts Company Consolidated Invoices Inbox 8 Approvals format_…" at bounding box center [784, 290] width 1568 height 580
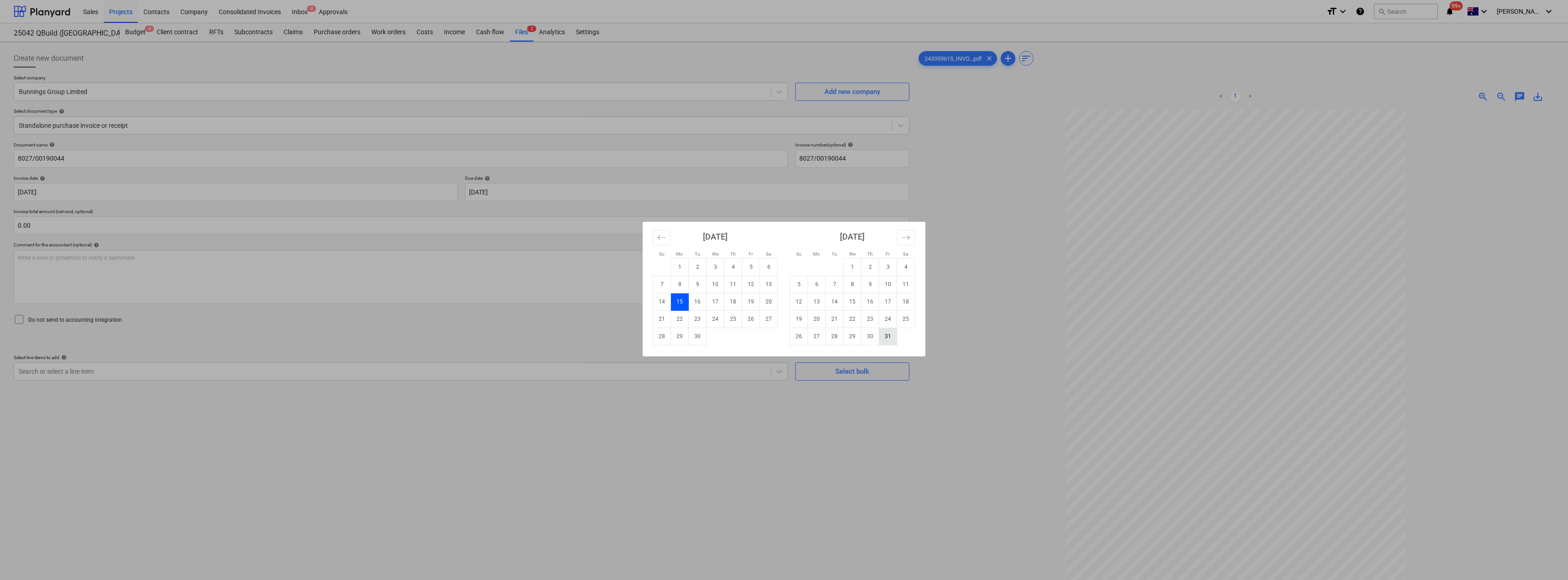
click at [785, 336] on td "31" at bounding box center [888, 337] width 18 height 17
type input "[DATE]"
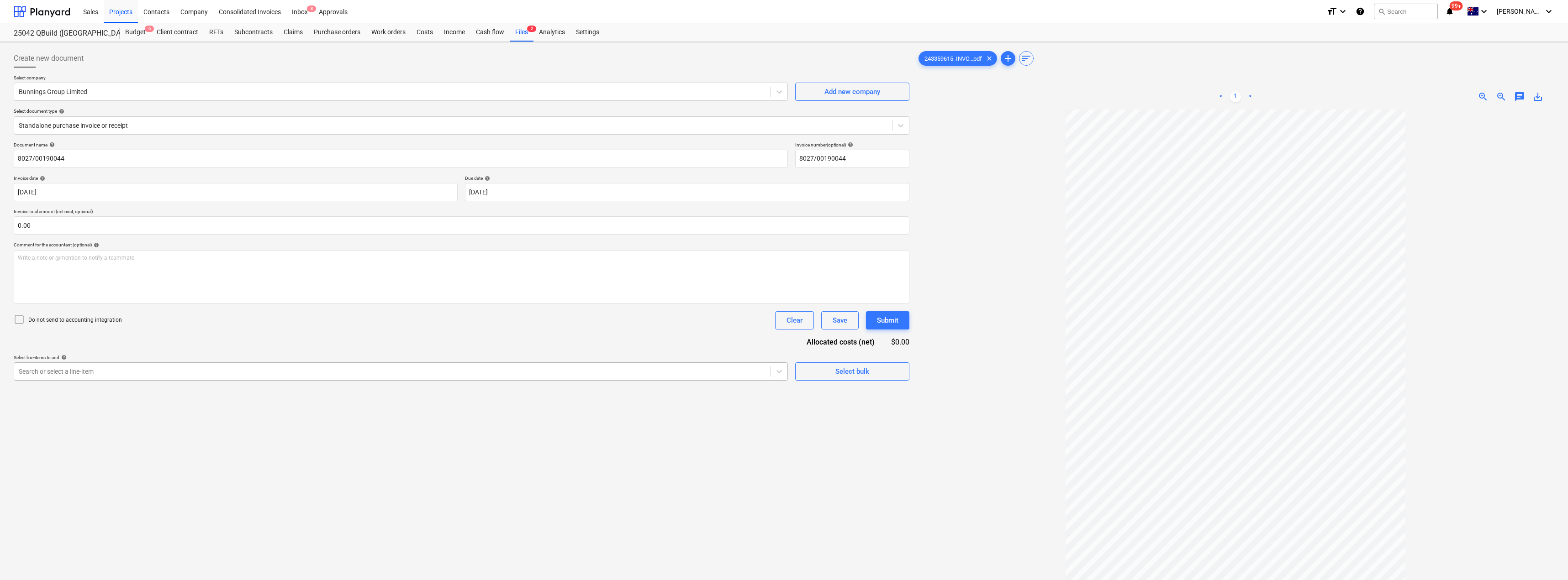
click at [322, 368] on div at bounding box center [393, 371] width 747 height 9
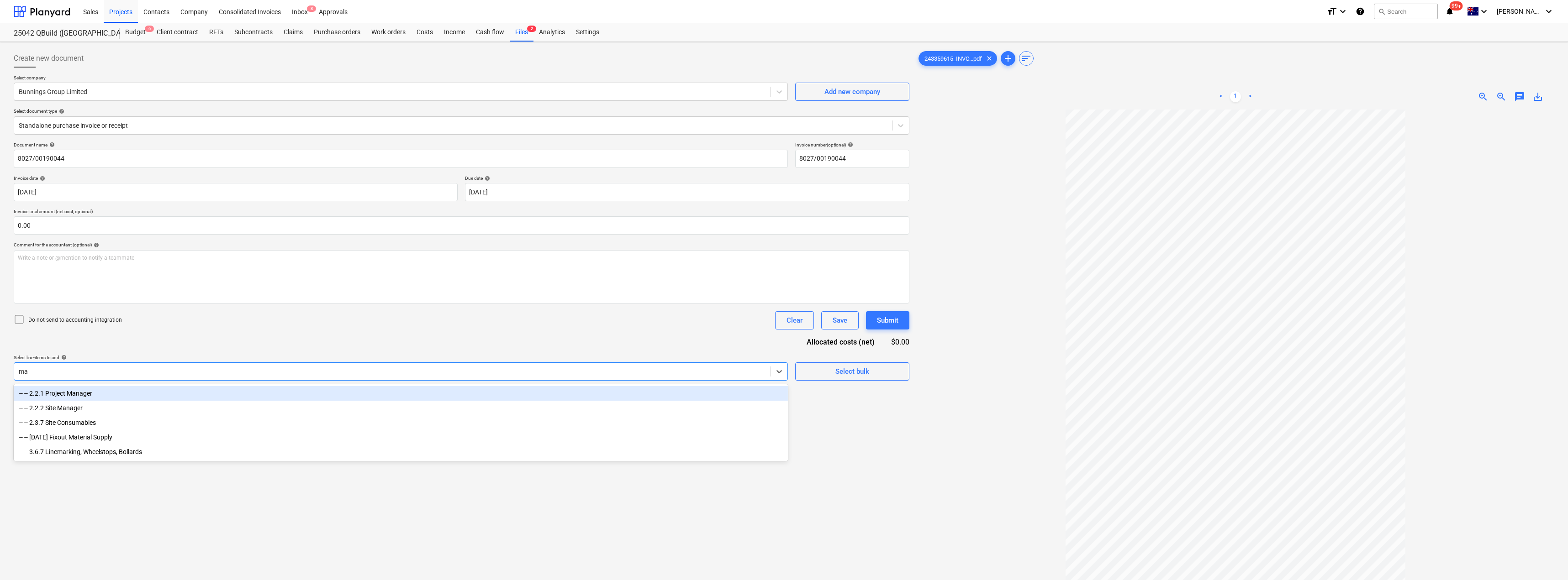
type input "mat"
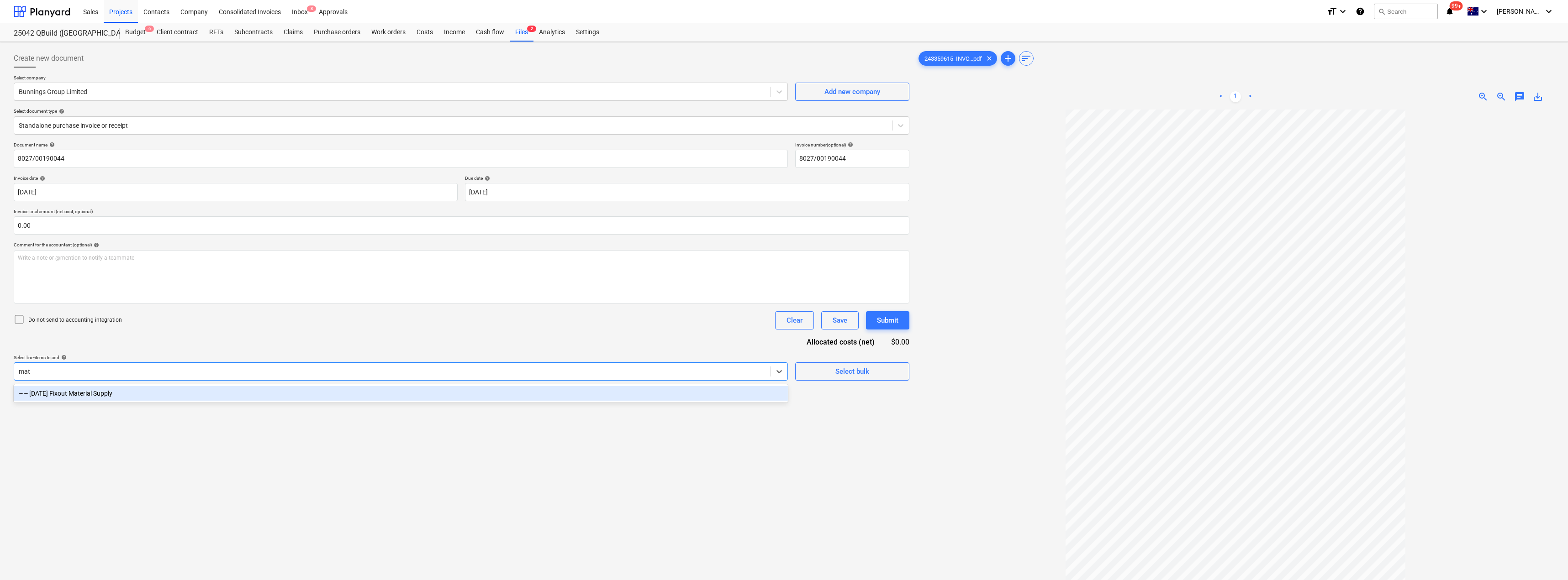
click at [267, 390] on div "-- -- [DATE] Fixout Material Supply" at bounding box center [401, 394] width 774 height 14
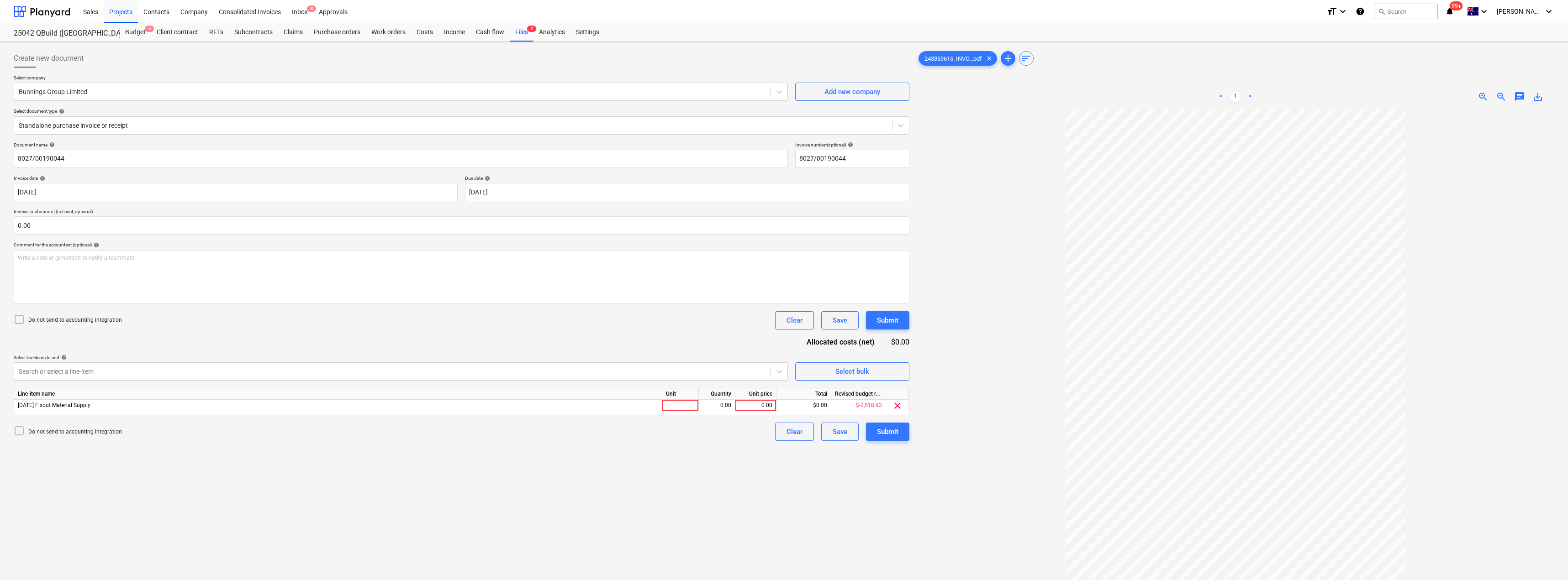
click at [280, 325] on div "Do not send to accounting integration Clear Save Submit" at bounding box center [462, 320] width 896 height 18
click at [681, 407] on div at bounding box center [681, 405] width 37 height 11
type input "Item"
type input "262.23"
click at [694, 336] on div "Document name help 8027/00190044 Invoice number (optional) help 8027/00190044 I…" at bounding box center [462, 291] width 896 height 299
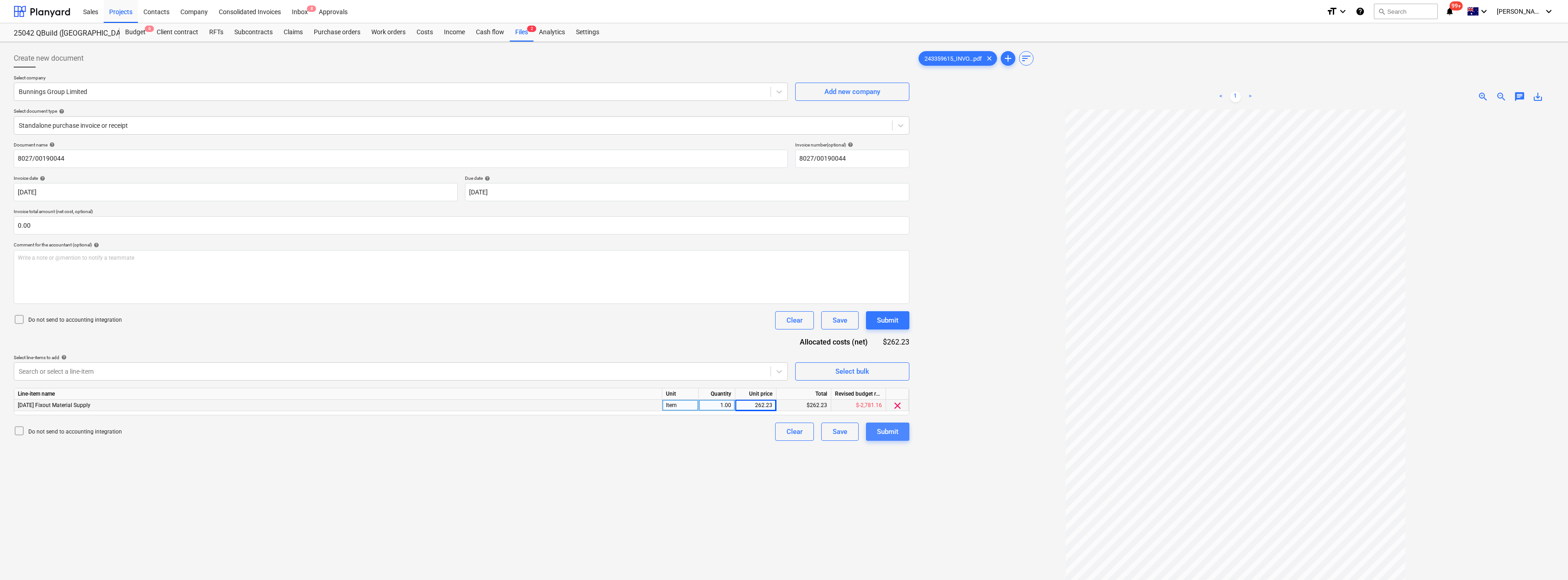
click at [785, 428] on div "Submit" at bounding box center [888, 432] width 22 height 12
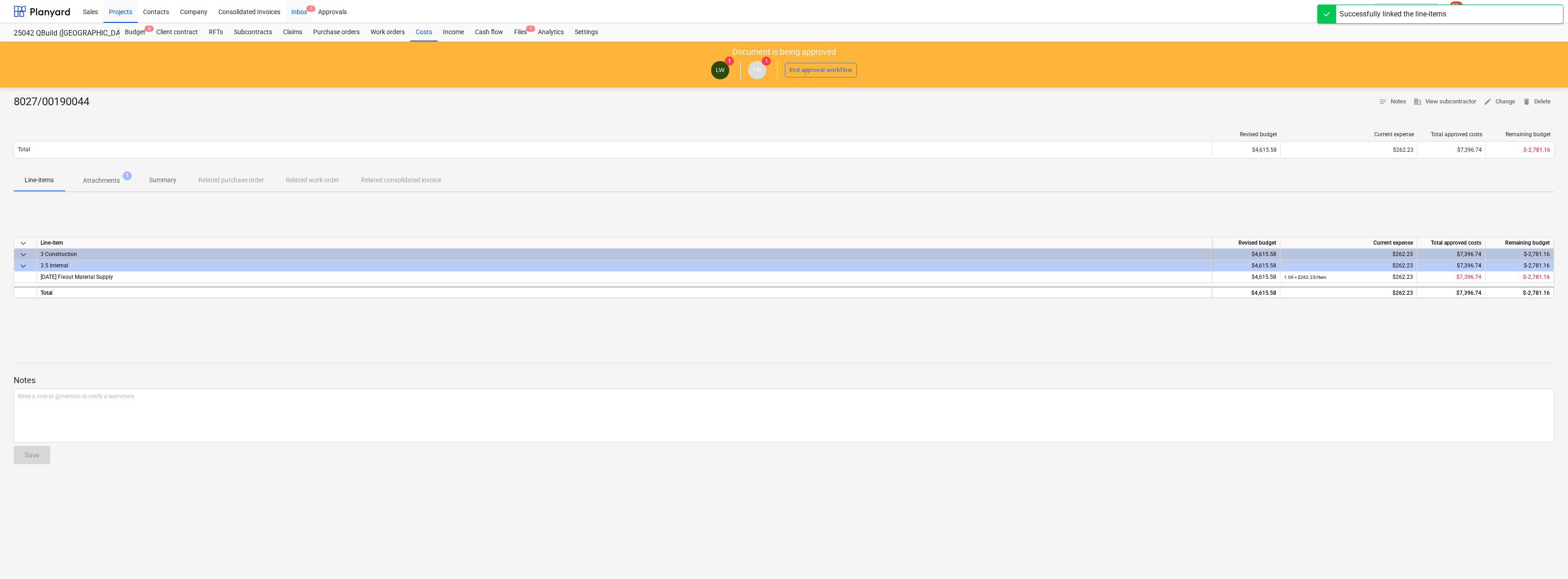
click at [301, 7] on div "Inbox 7" at bounding box center [299, 10] width 27 height 23
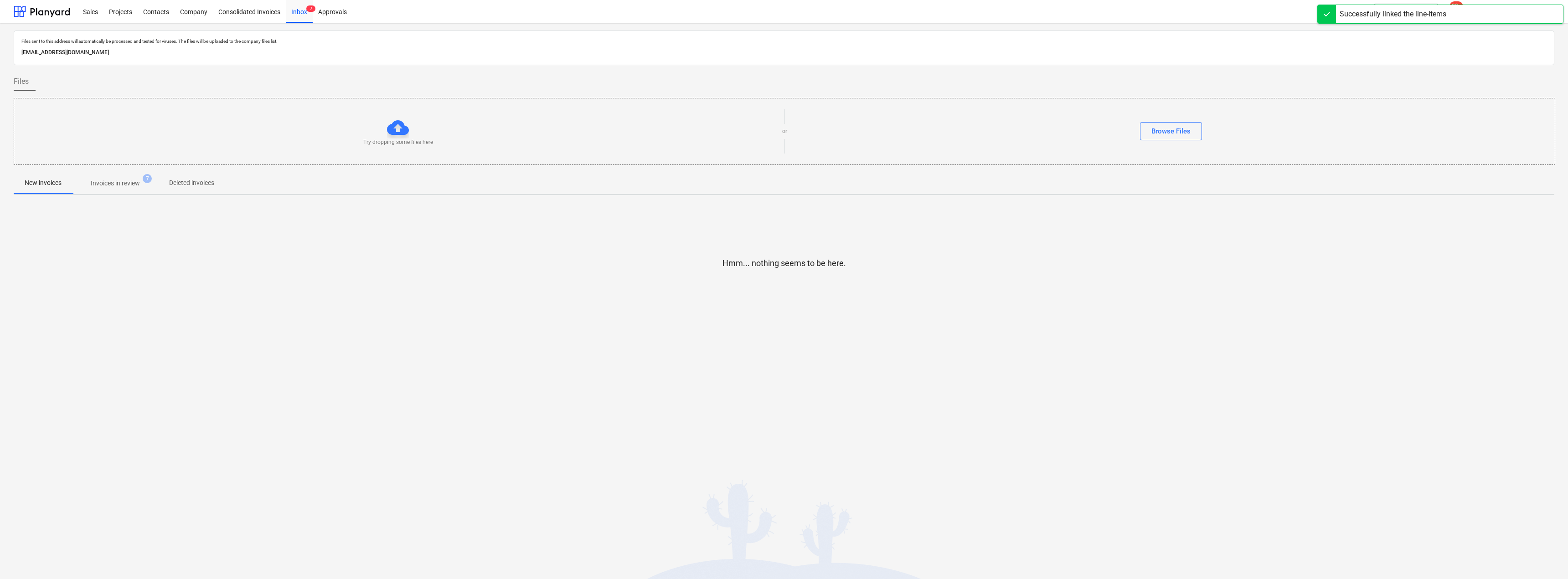
click at [125, 185] on p "Invoices in review" at bounding box center [115, 183] width 49 height 10
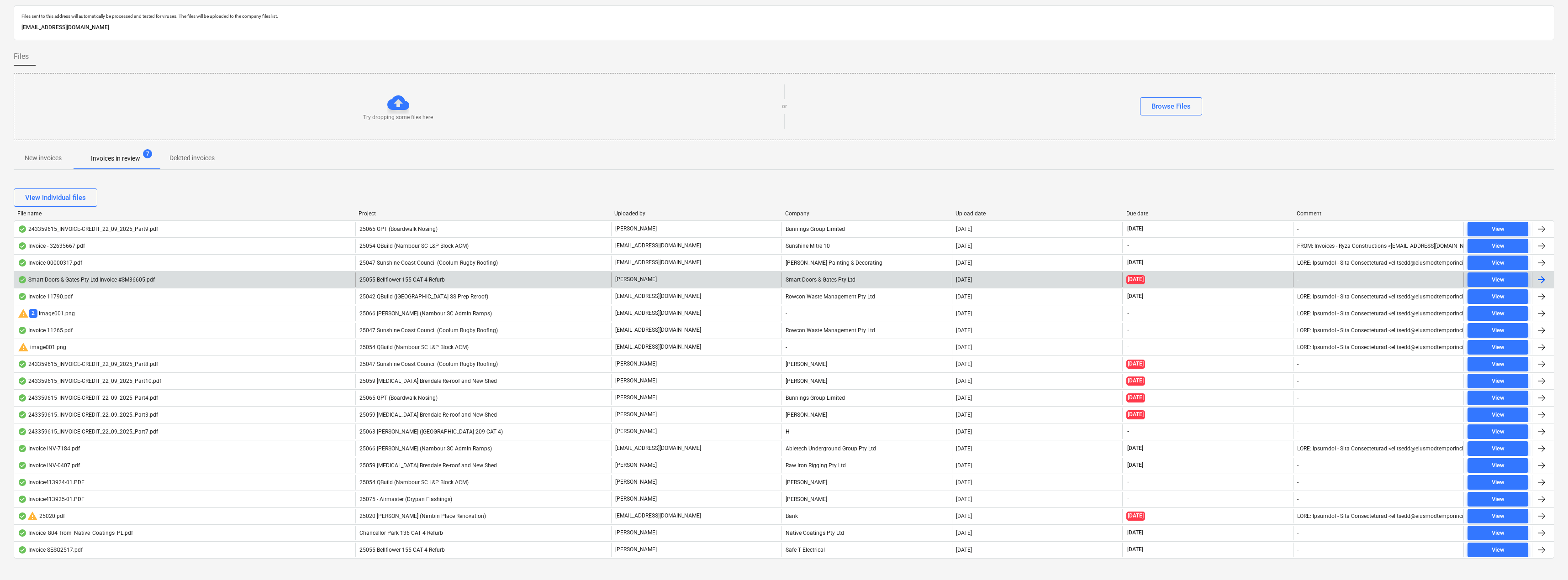
scroll to position [37, 0]
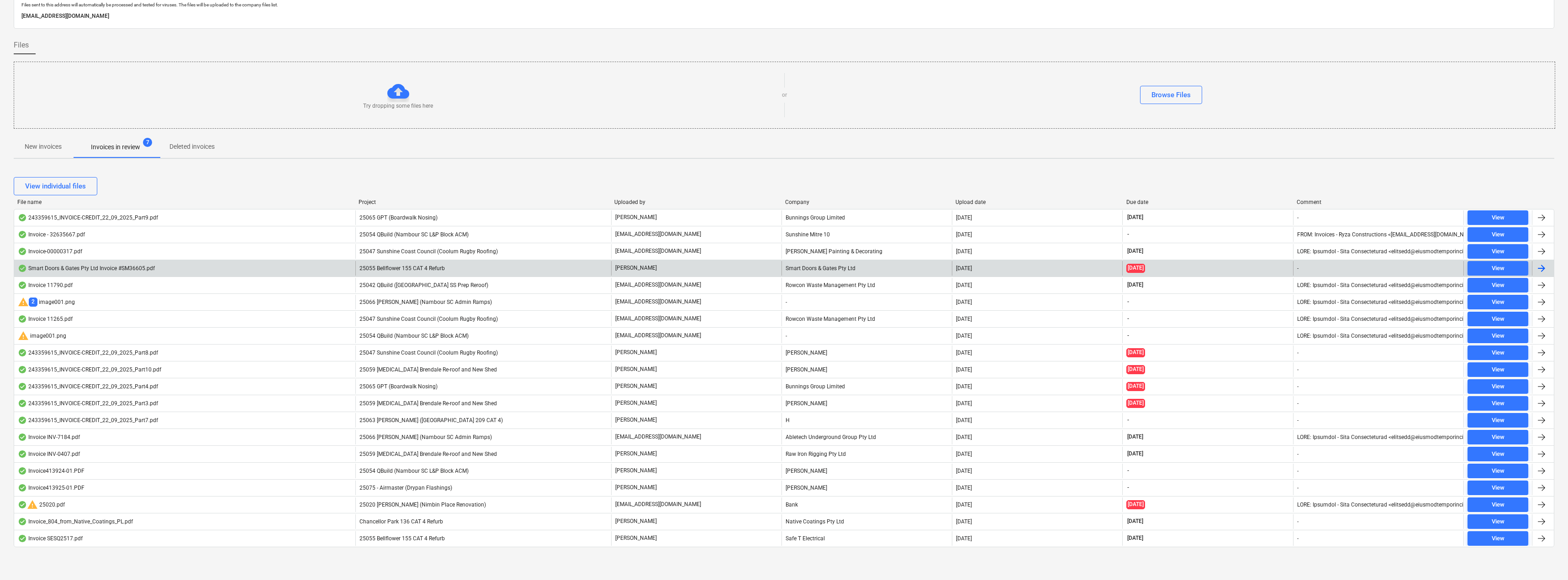
click at [464, 268] on div "25055 Bellflower 155 CAT 4 Refurb" at bounding box center [483, 268] width 256 height 14
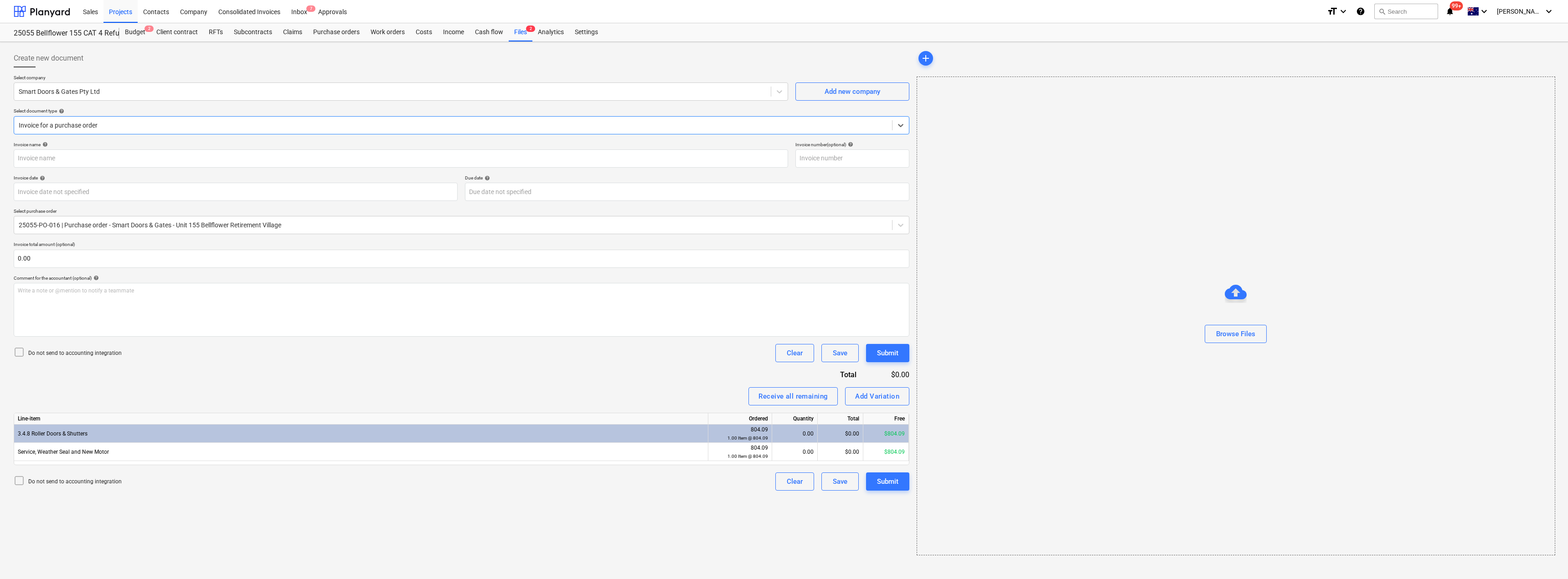
type input "SM36605"
type input "[DATE]"
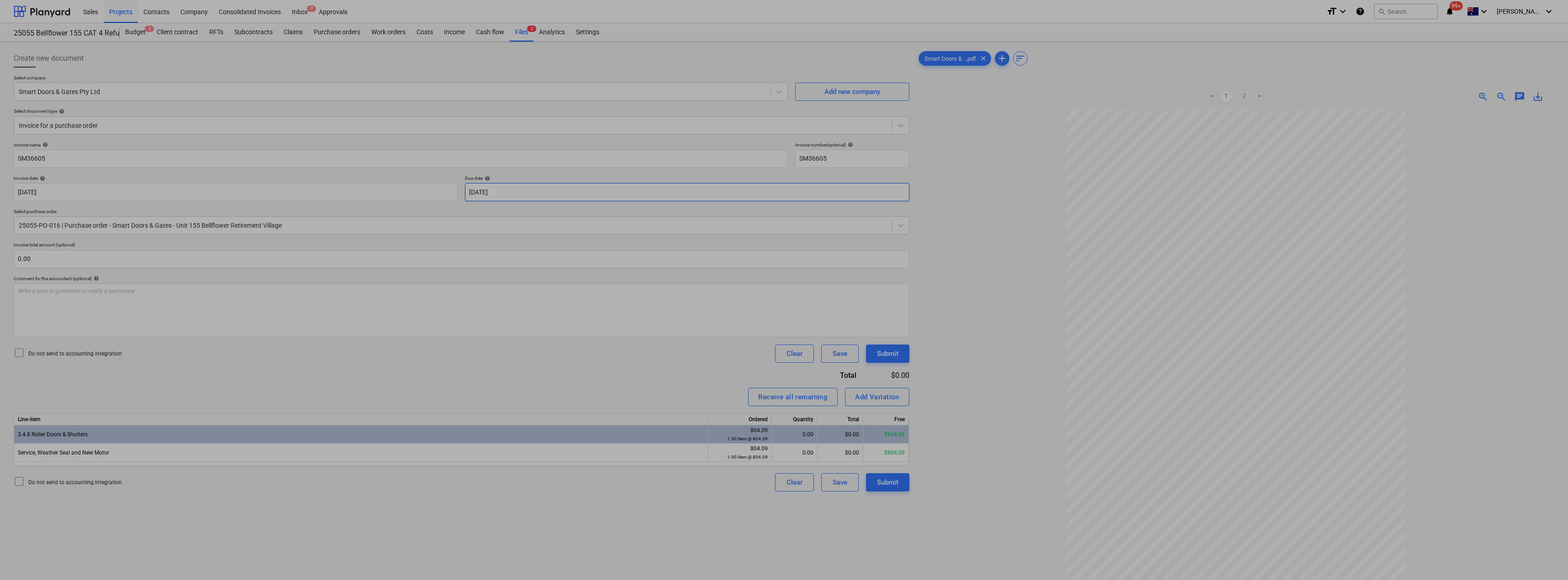
click at [535, 190] on body "Sales Projects Contacts Company Consolidated Invoices Inbox 7 Approvals format_…" at bounding box center [784, 290] width 1568 height 580
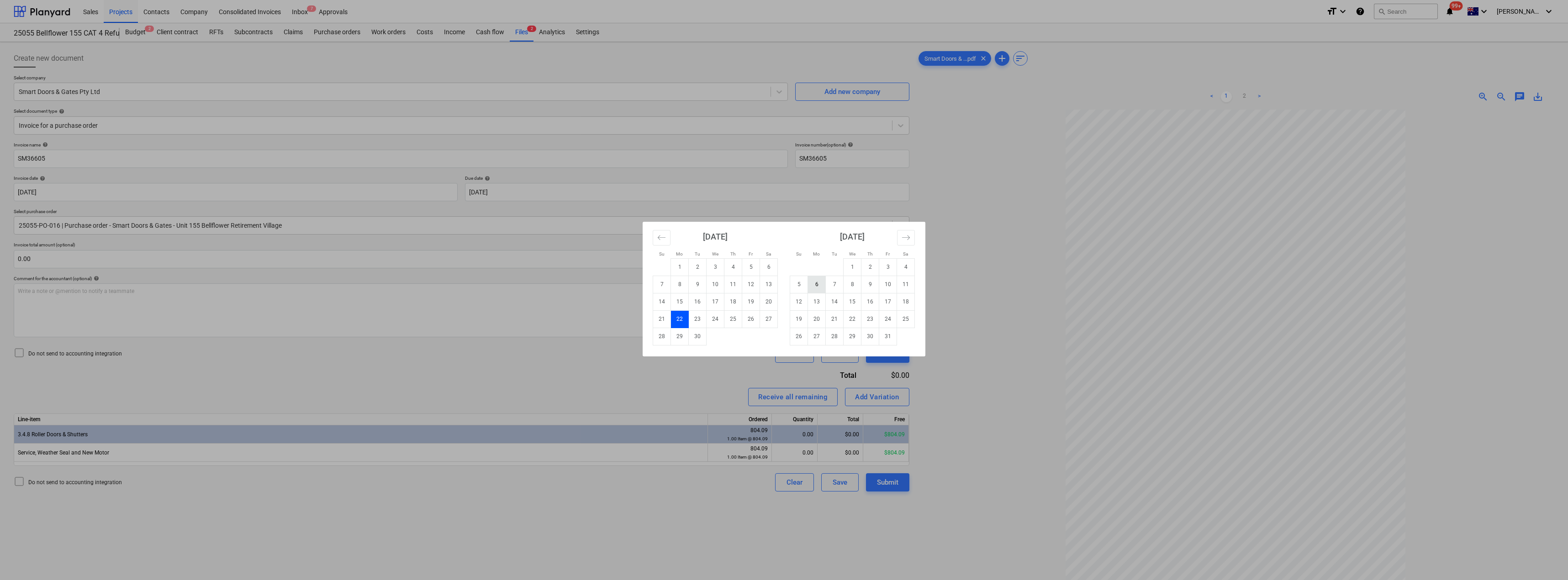
click at [785, 286] on td "6" at bounding box center [817, 284] width 18 height 17
type input "[DATE]"
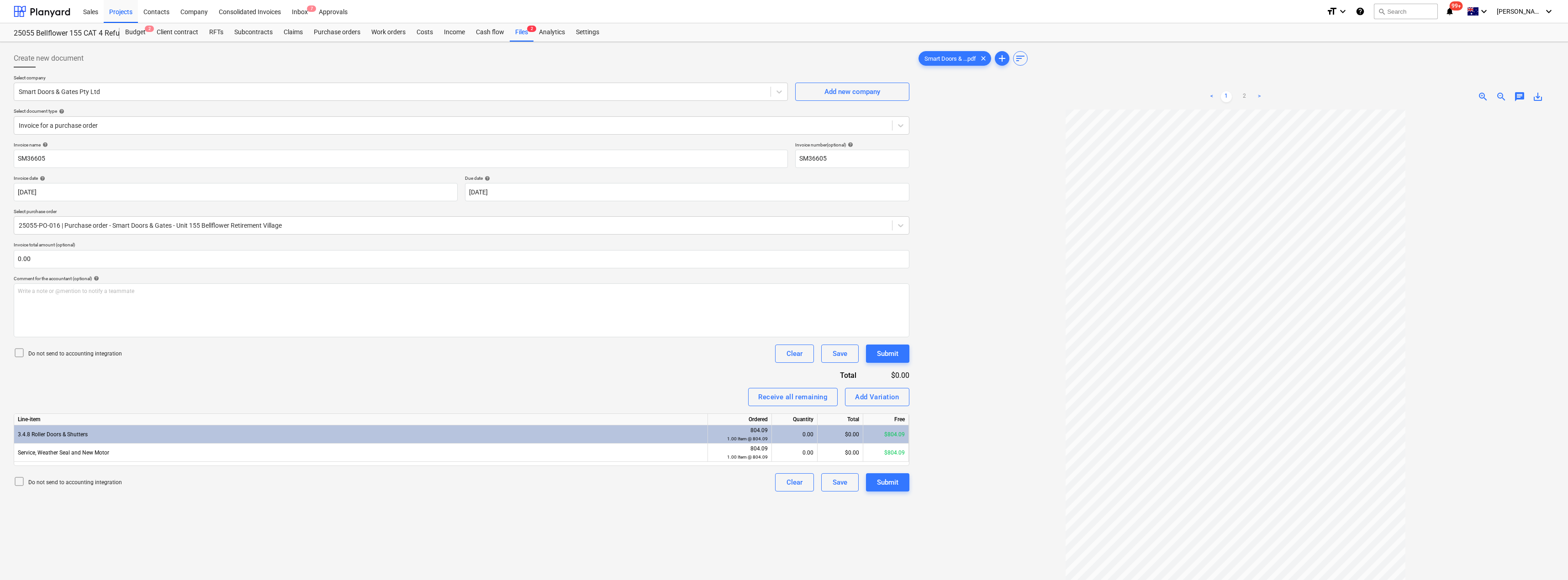
click at [785, 187] on div at bounding box center [1235, 386] width 638 height 554
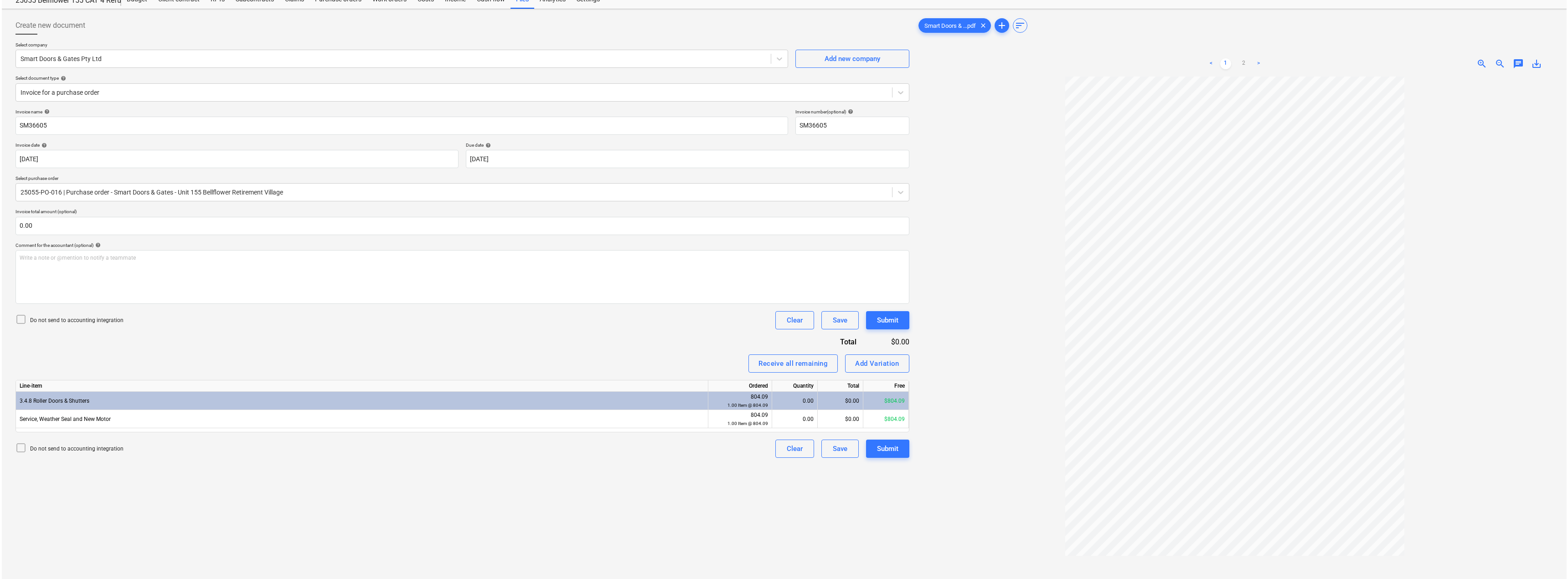
scroll to position [46, 0]
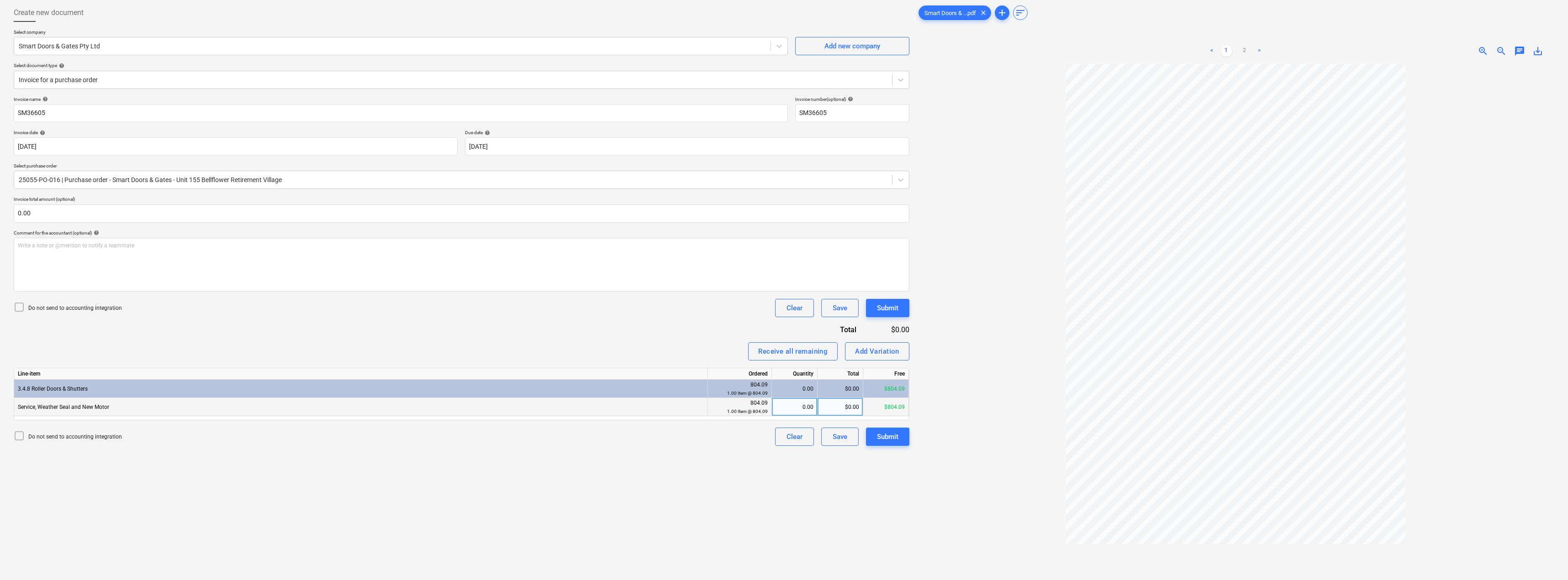
click at [785, 404] on div "0.00" at bounding box center [795, 407] width 38 height 18
type input "1"
click at [686, 354] on div "Receive all remaining Add Variation" at bounding box center [462, 352] width 896 height 18
click at [785, 439] on div "Submit" at bounding box center [888, 437] width 22 height 12
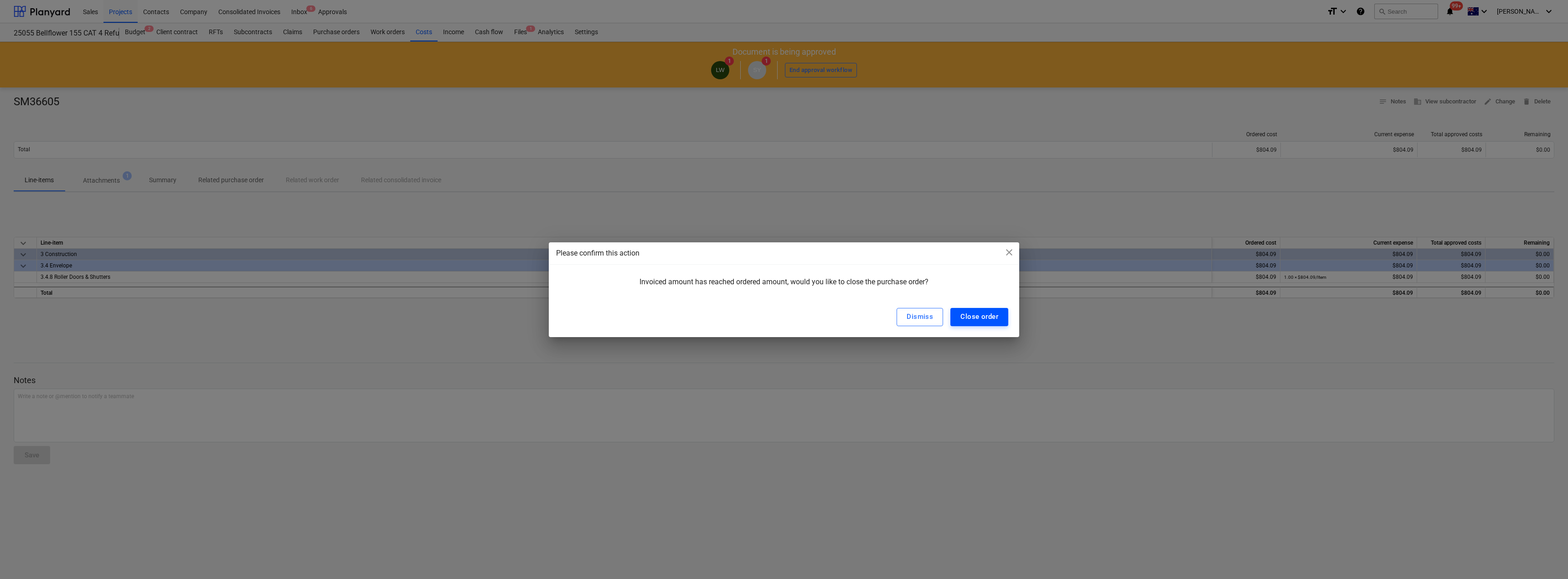
click at [783, 317] on div "Close order" at bounding box center [980, 316] width 38 height 12
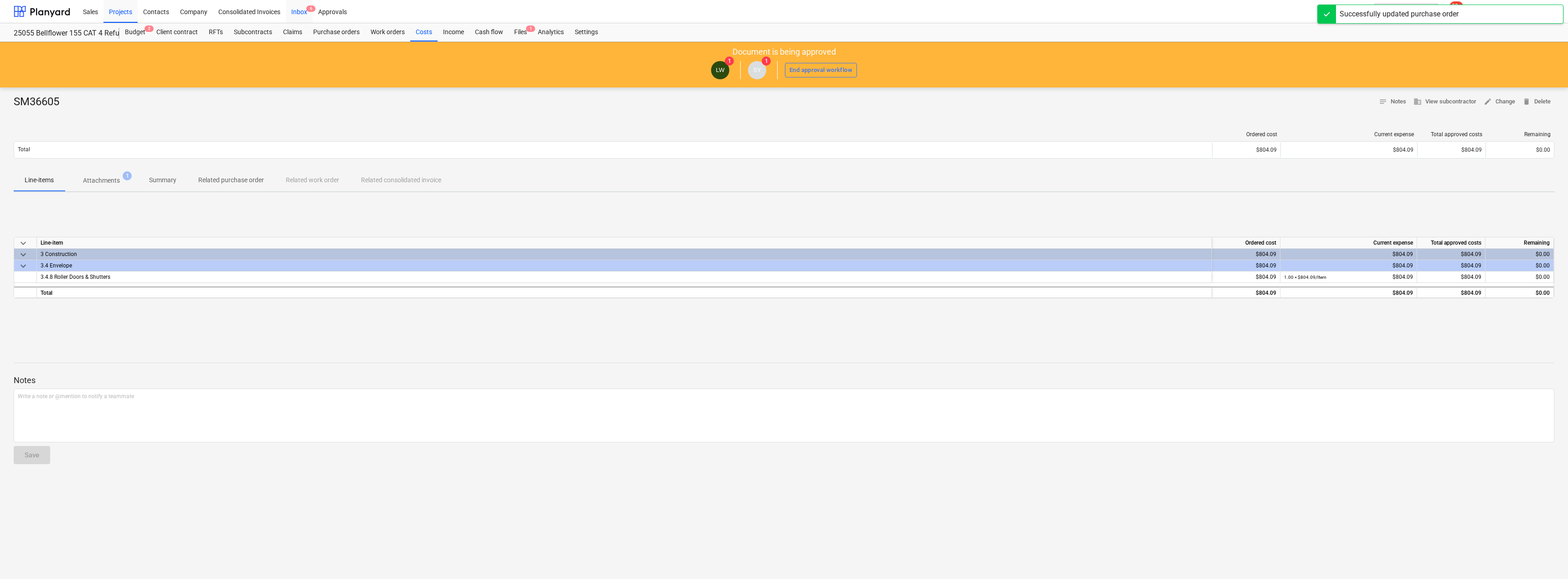
click at [305, 16] on div "Inbox 6" at bounding box center [299, 10] width 27 height 23
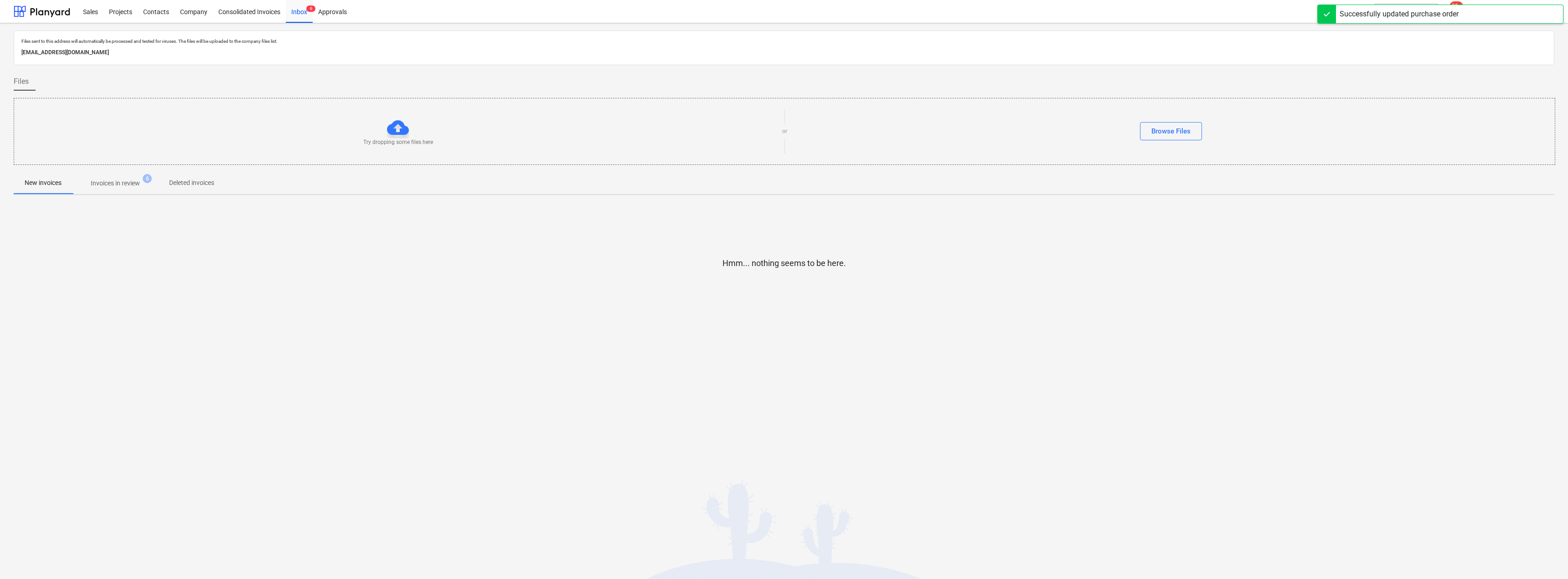
click at [124, 175] on span "Invoices in review 6" at bounding box center [115, 183] width 86 height 16
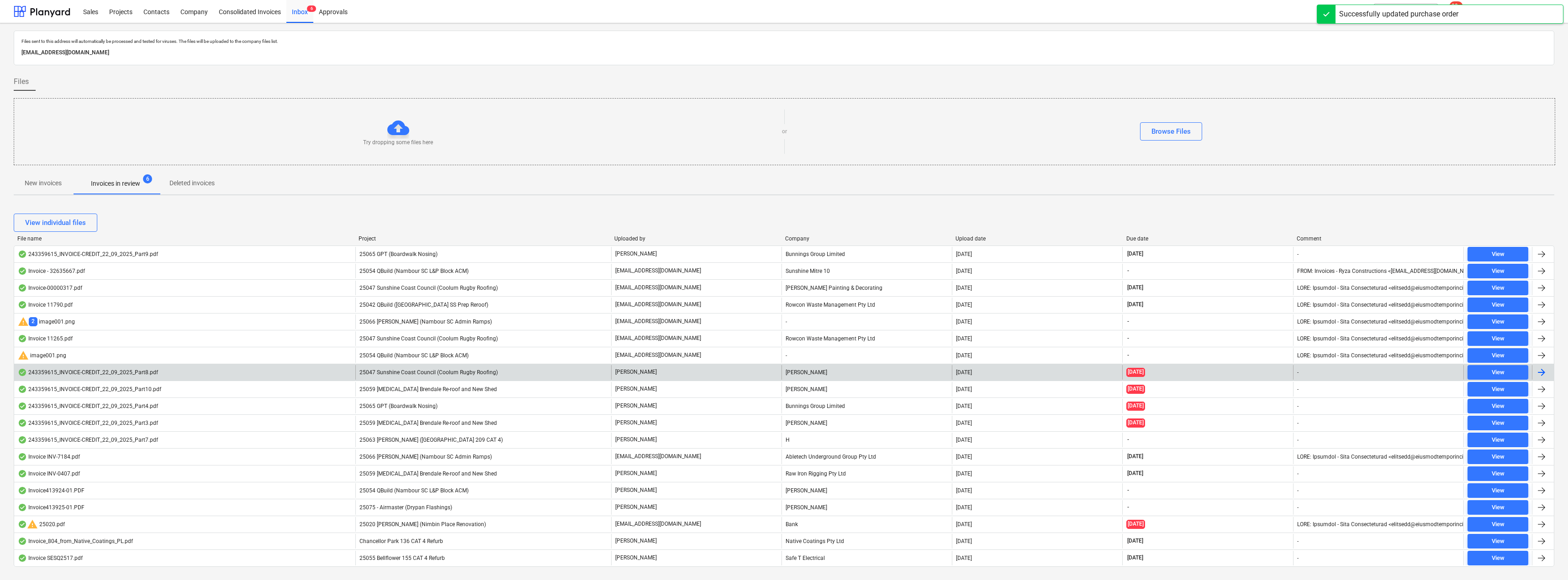
click at [511, 373] on div "25047 Sunshine Coast Council (Coolum Rugby Roofing)" at bounding box center [483, 373] width 256 height 14
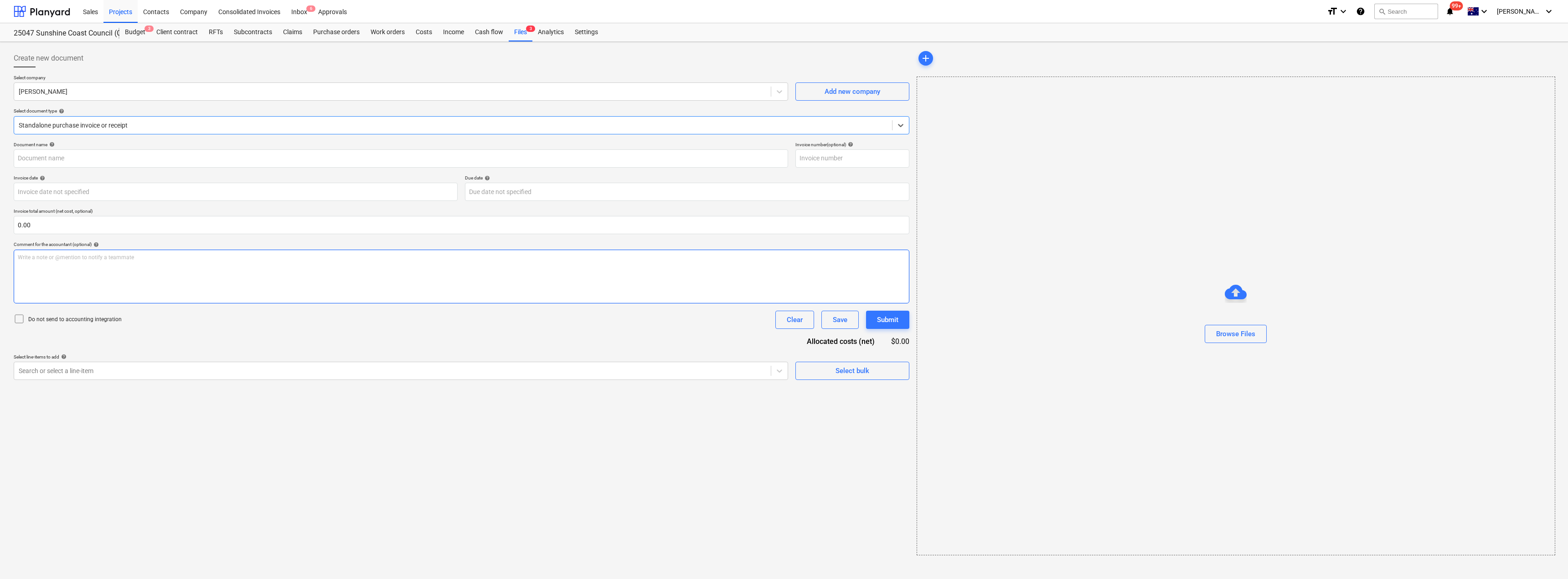
type input "243359615"
type input "[DATE]"
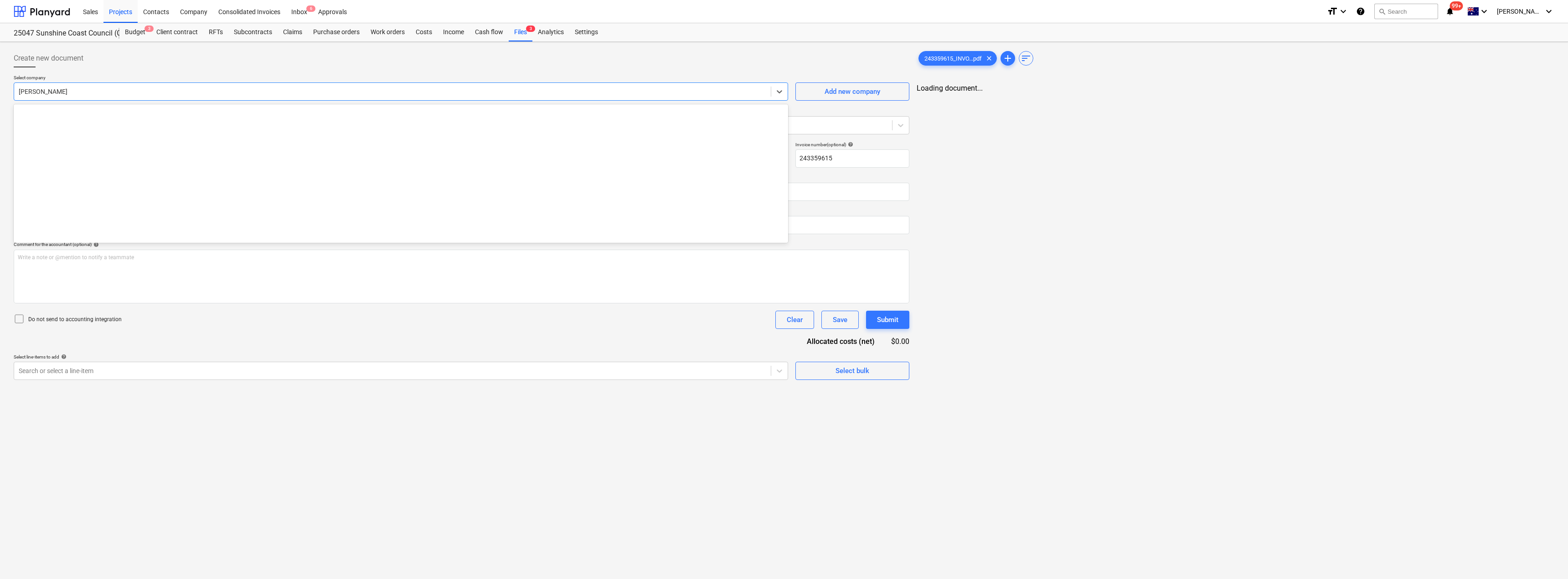
click at [83, 96] on div at bounding box center [392, 92] width 748 height 9
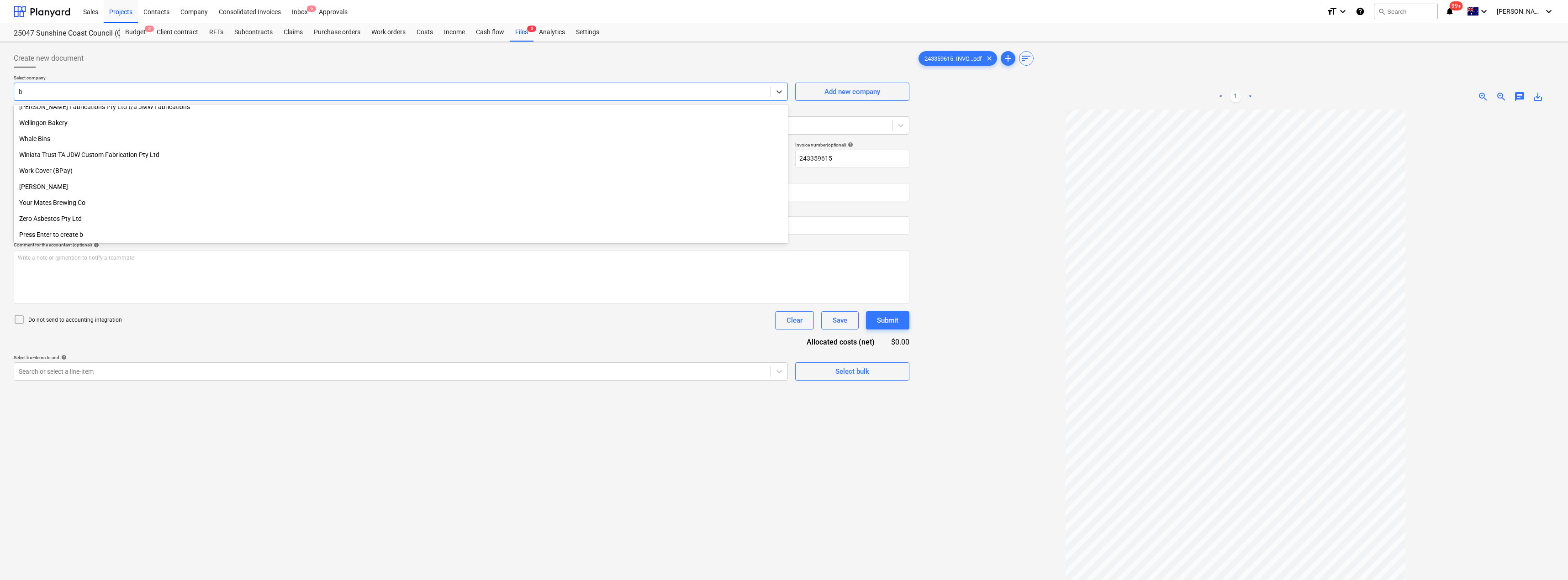
scroll to position [518, 0]
type input "[PERSON_NAME]"
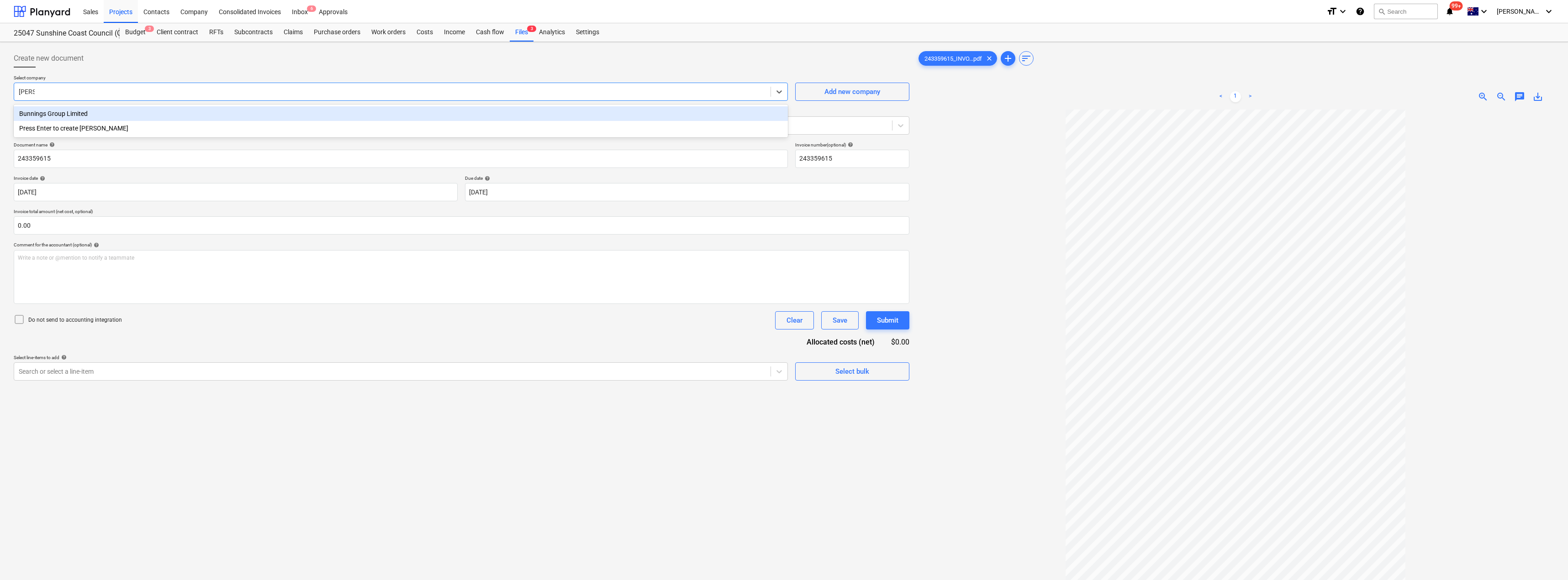
click at [80, 110] on div "Bunnings Group Limited" at bounding box center [401, 114] width 774 height 14
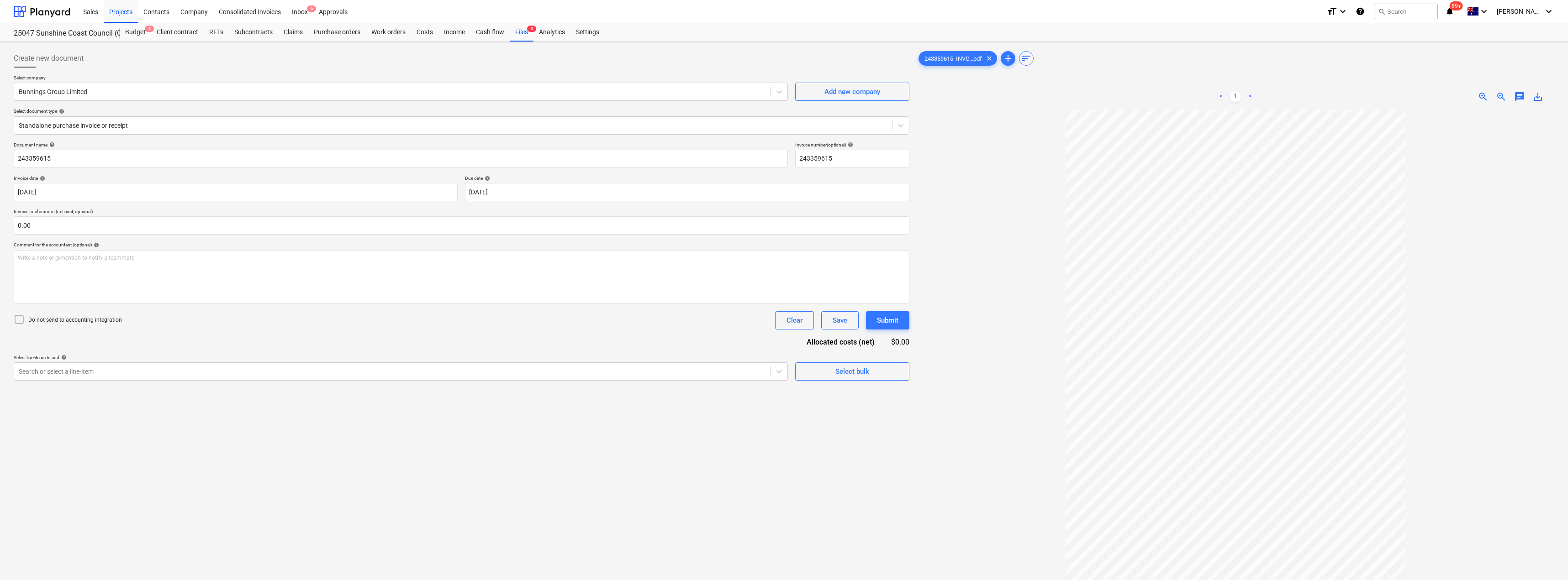
click at [130, 68] on div at bounding box center [462, 71] width 896 height 7
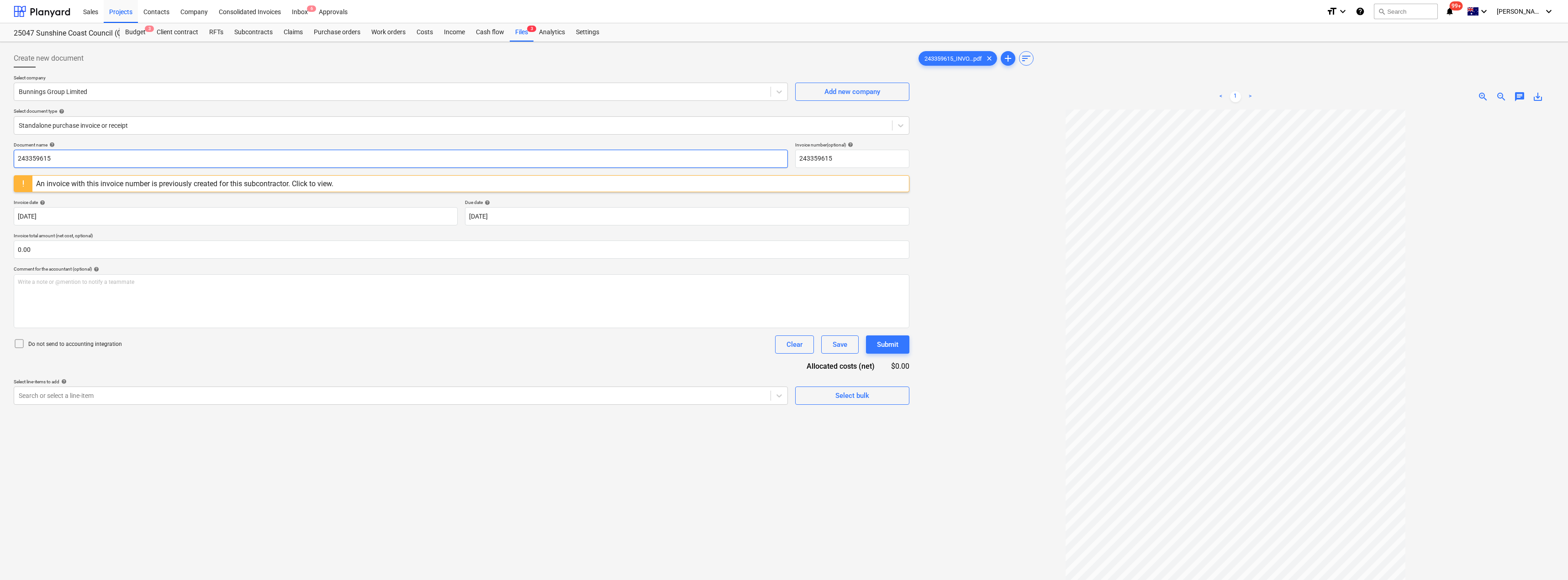
drag, startPoint x: 47, startPoint y: 154, endPoint x: 5, endPoint y: 155, distance: 42.0
click at [5, 155] on div "Create new document Select company Bunnings Group Limited Add new company Selec…" at bounding box center [784, 356] width 1568 height 629
drag, startPoint x: 78, startPoint y: 160, endPoint x: 5, endPoint y: 161, distance: 73.0
click at [5, 161] on div "Create new document Select company Bunnings Group Limited Add new company Selec…" at bounding box center [784, 356] width 1568 height 629
type input "8176/00186181"
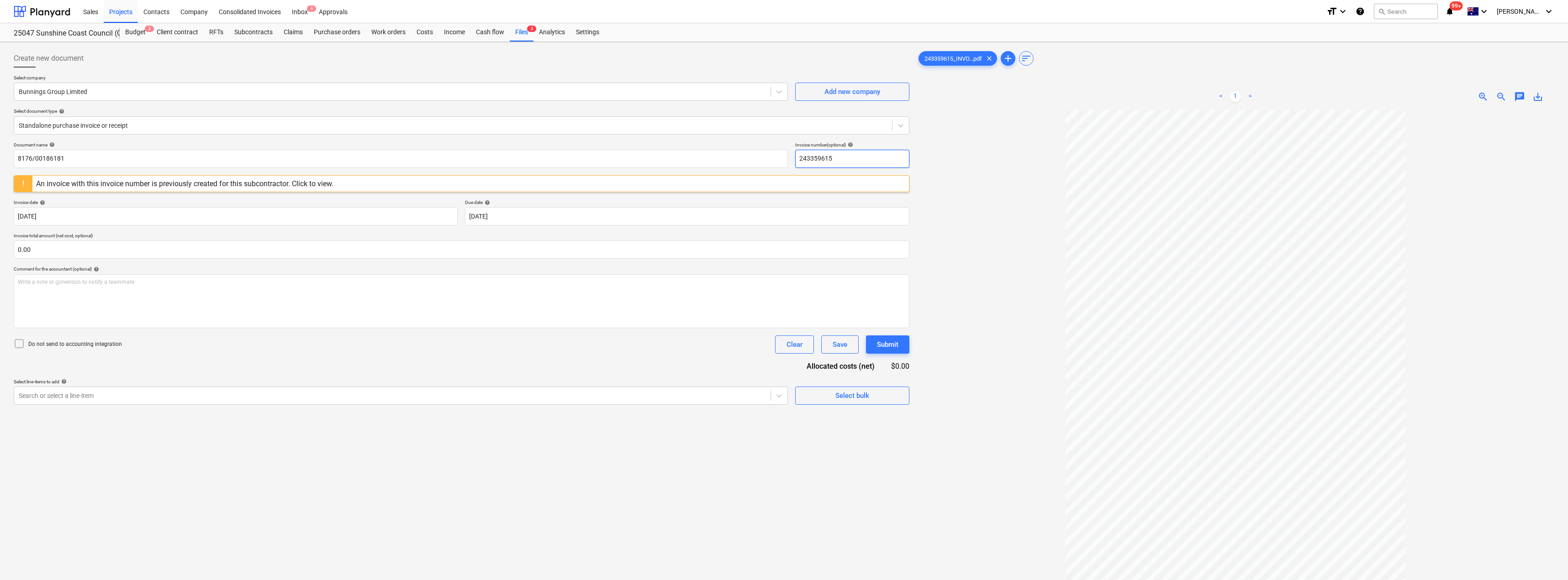
drag, startPoint x: 850, startPoint y: 156, endPoint x: 795, endPoint y: 154, distance: 55.0
click at [785, 157] on div "Document name help 8176/00186181 Invoice number (optional) help 243359615" at bounding box center [462, 155] width 896 height 26
paste input "8176/00186181"
type input "8176/00186181"
click at [785, 154] on div at bounding box center [1235, 386] width 638 height 554
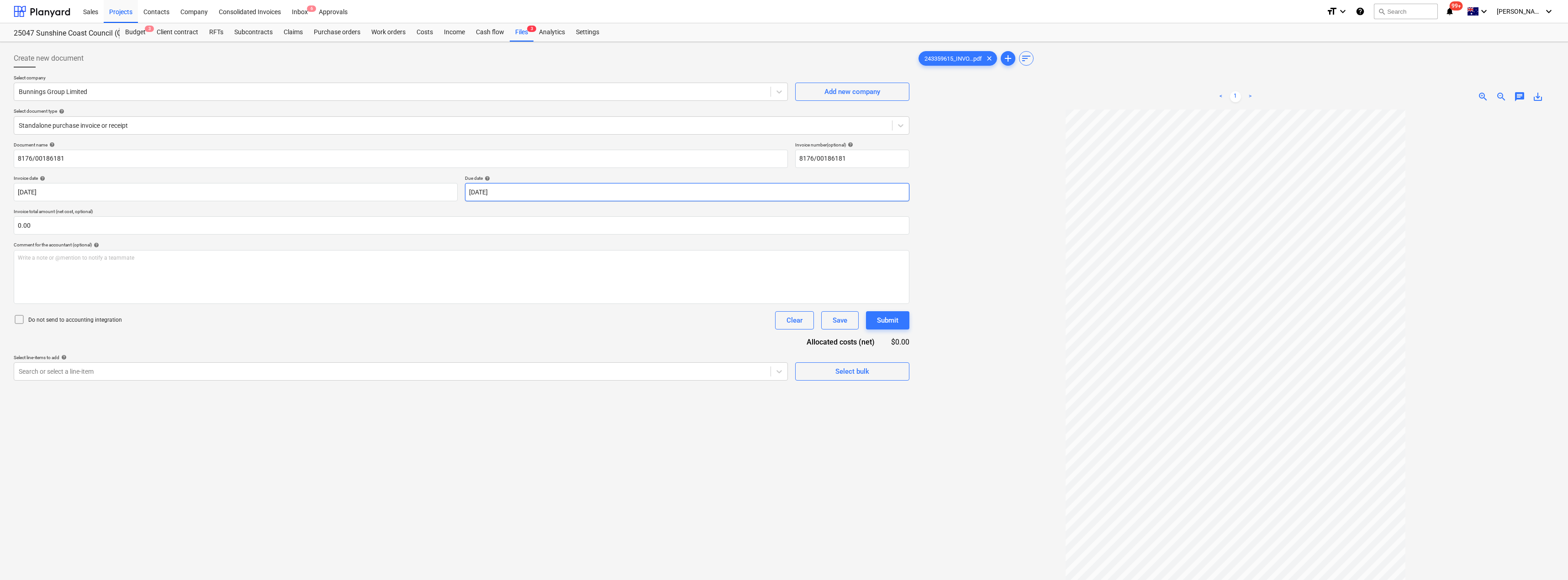
click at [530, 193] on body "Sales Projects Contacts Company Consolidated Invoices Inbox 6 Approvals format_…" at bounding box center [784, 290] width 1568 height 580
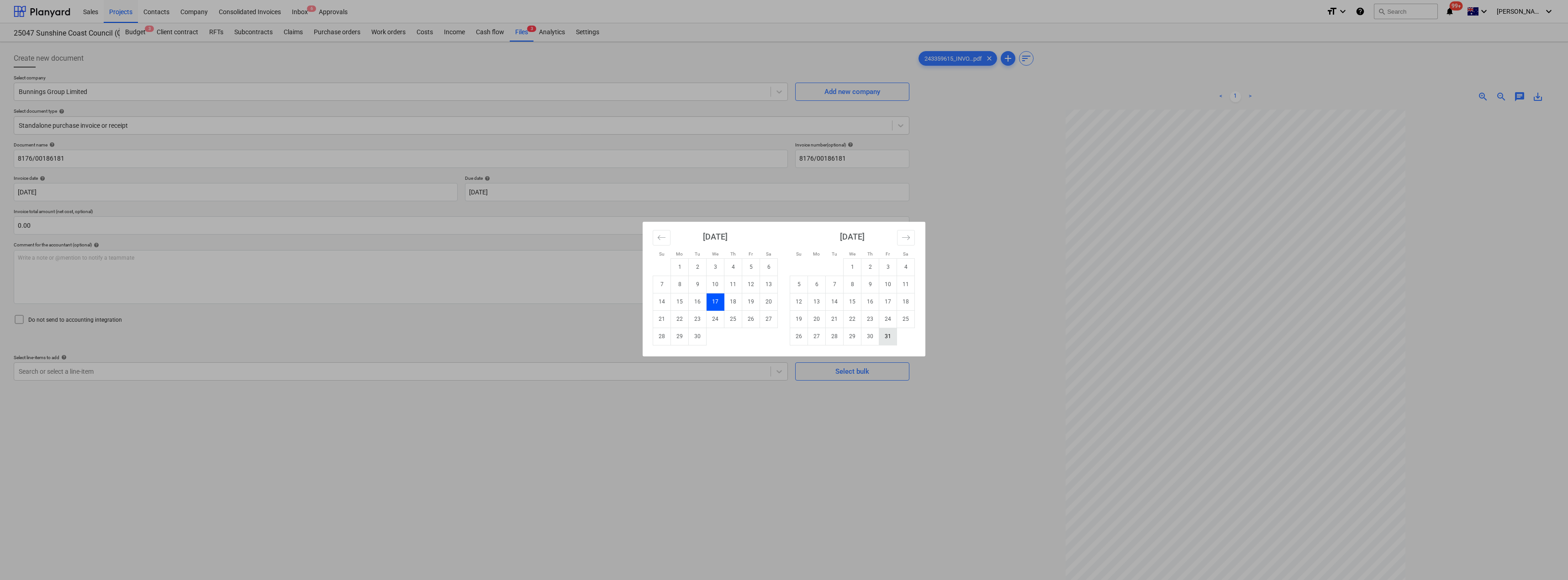
click at [785, 337] on td "31" at bounding box center [888, 337] width 18 height 17
type input "[DATE]"
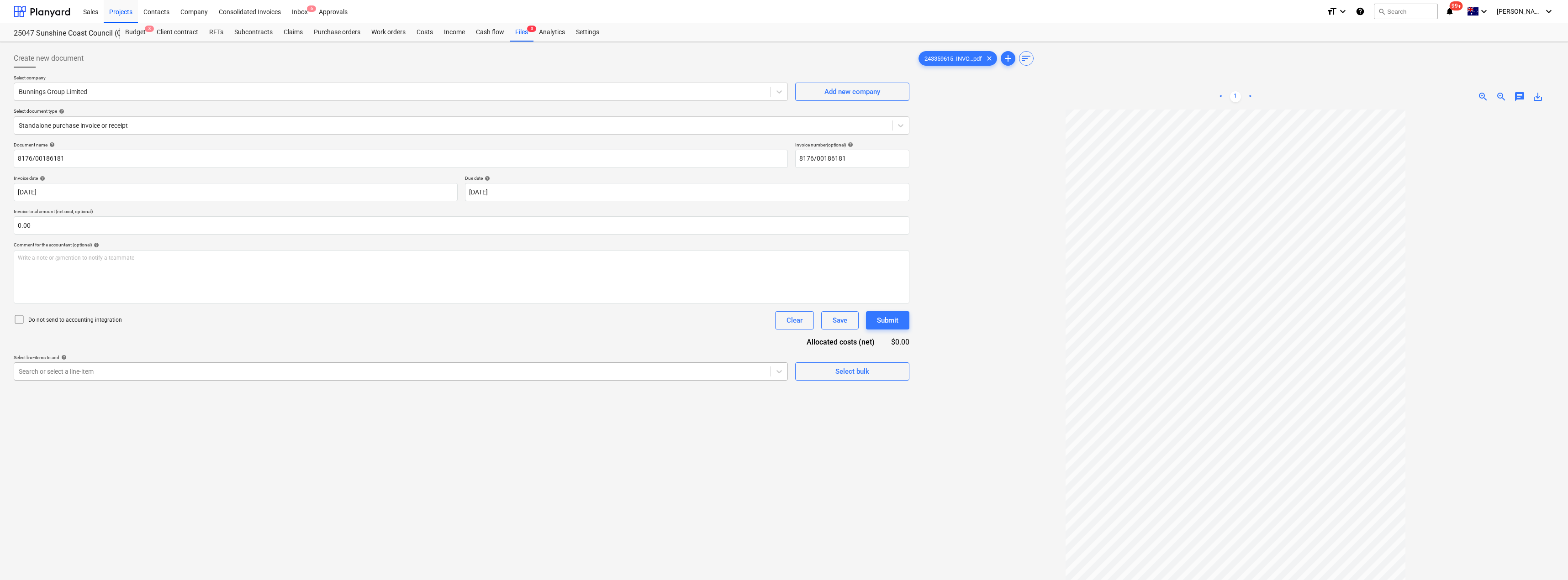
click at [236, 374] on div at bounding box center [393, 371] width 747 height 9
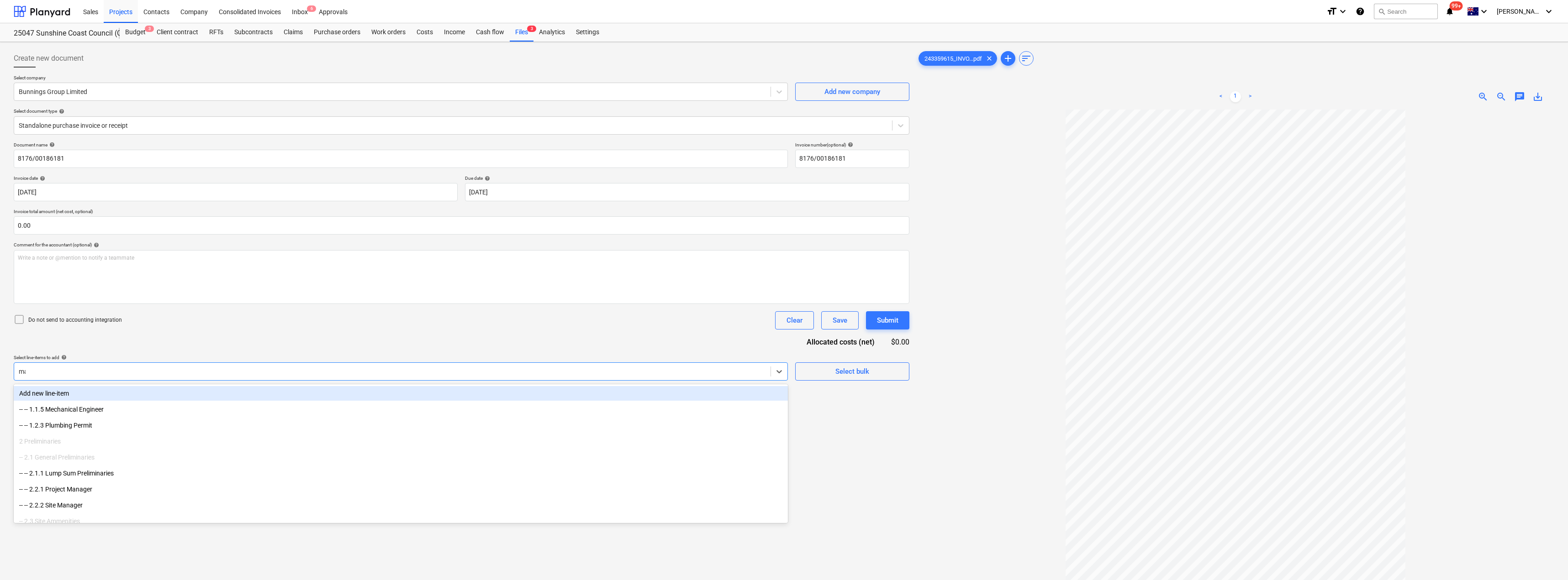
type input "mat"
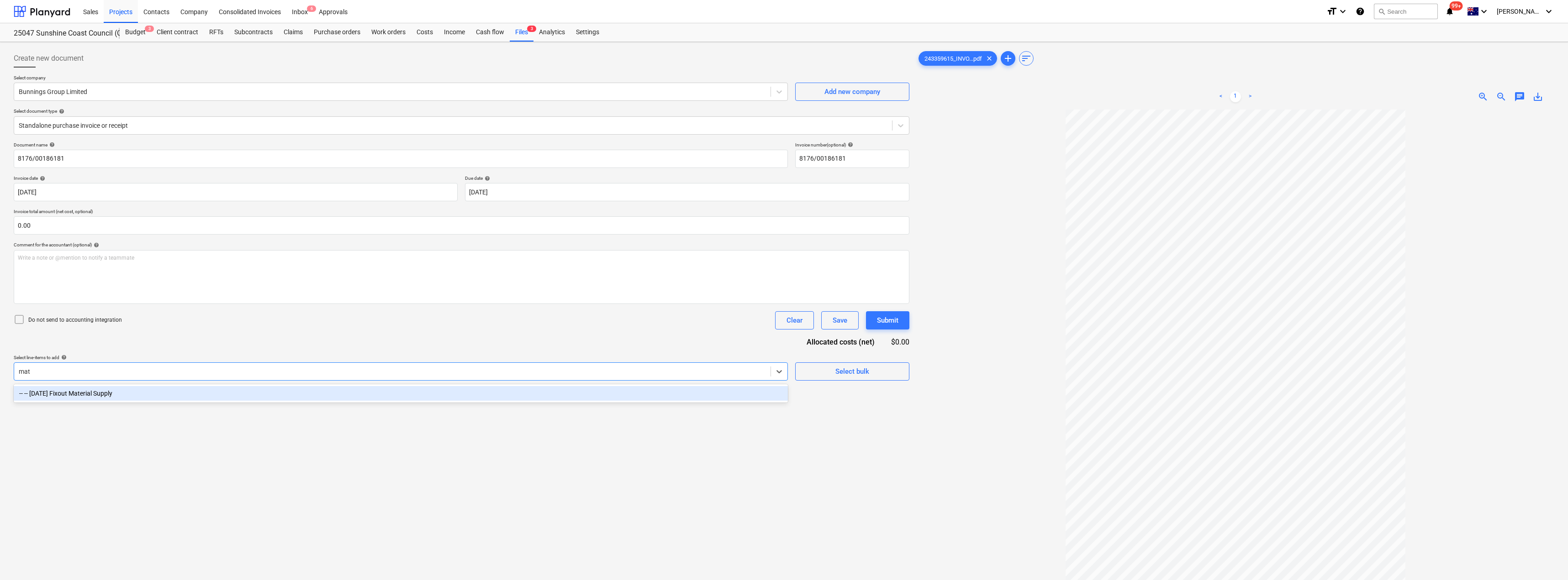
click at [198, 387] on div "-- -- [DATE] Fixout Material Supply" at bounding box center [401, 394] width 774 height 14
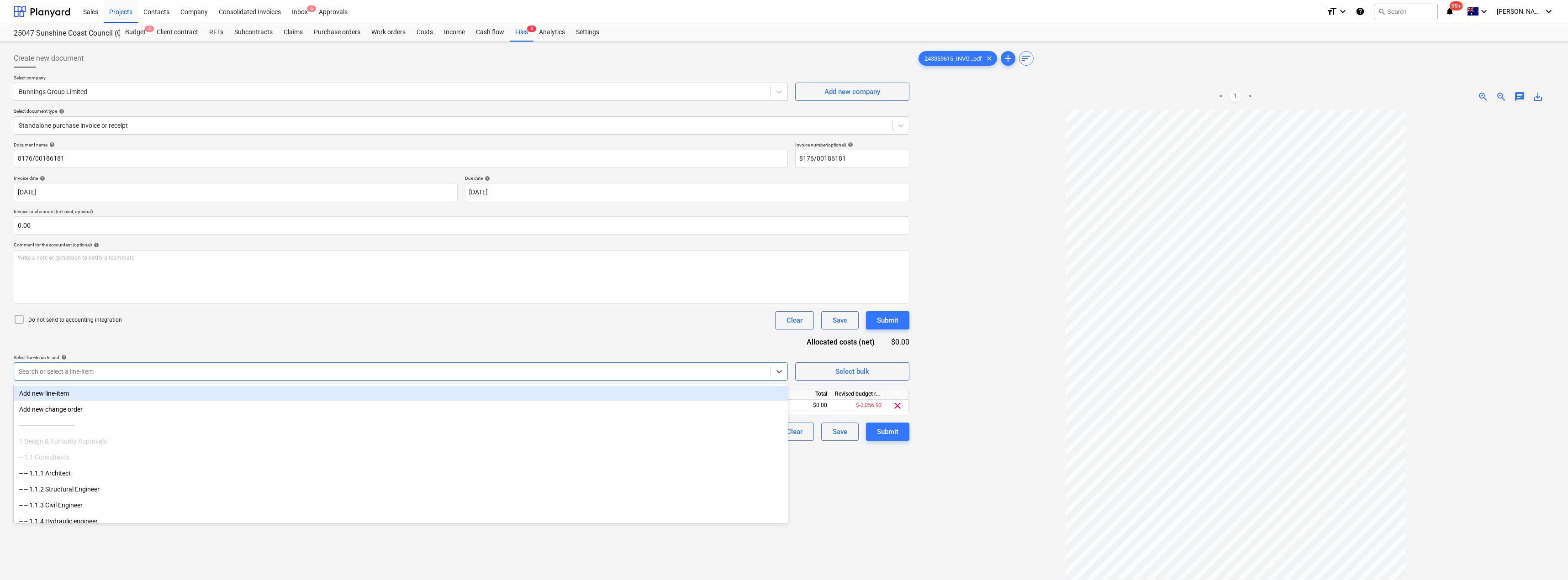
click at [250, 339] on div "Document name help 8176/00186181 Invoice number (optional) help 8176/00186181 I…" at bounding box center [462, 291] width 896 height 299
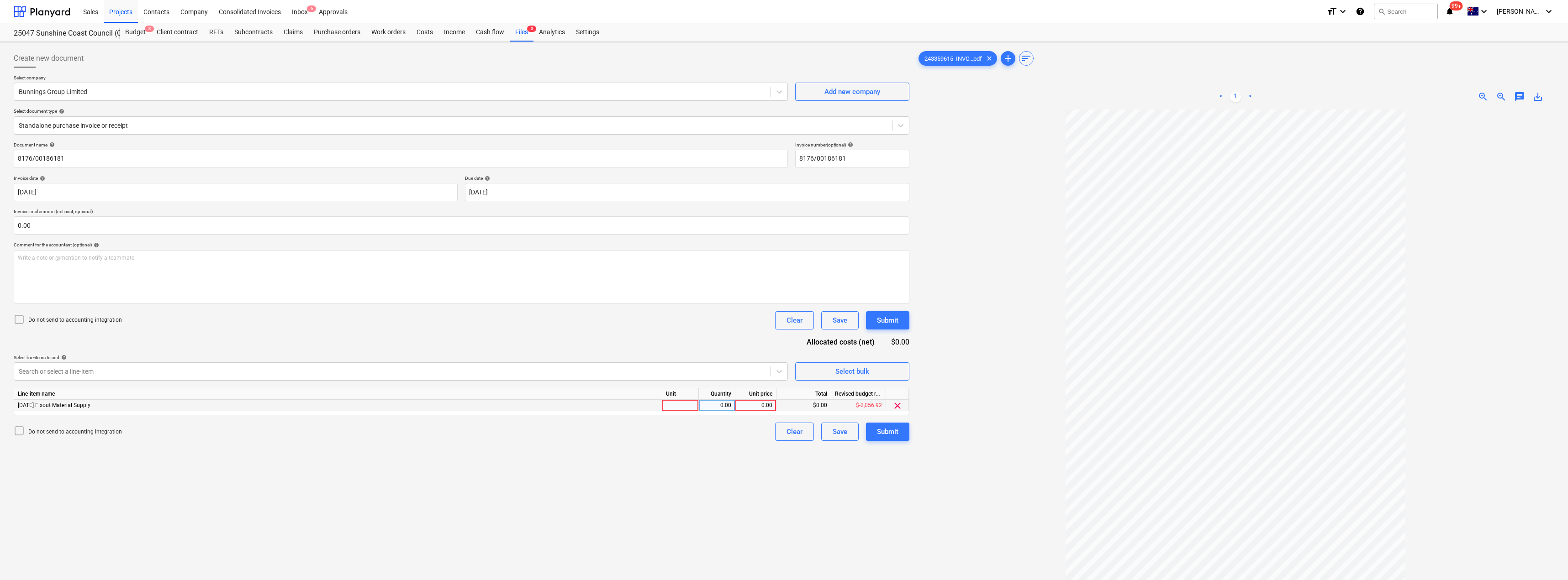
click at [681, 405] on div at bounding box center [681, 405] width 37 height 11
type input "Item"
type input "34.82"
click at [785, 430] on div "Submit" at bounding box center [888, 432] width 22 height 12
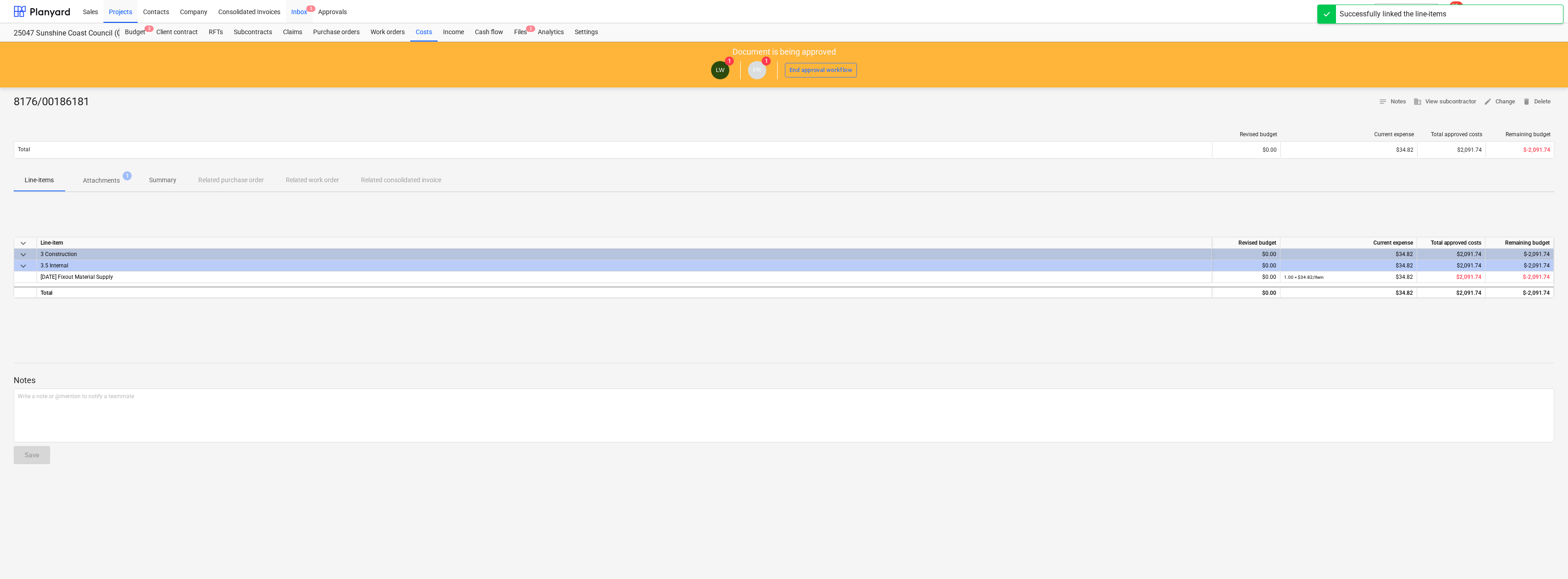
click at [309, 9] on span "5" at bounding box center [311, 9] width 9 height 7
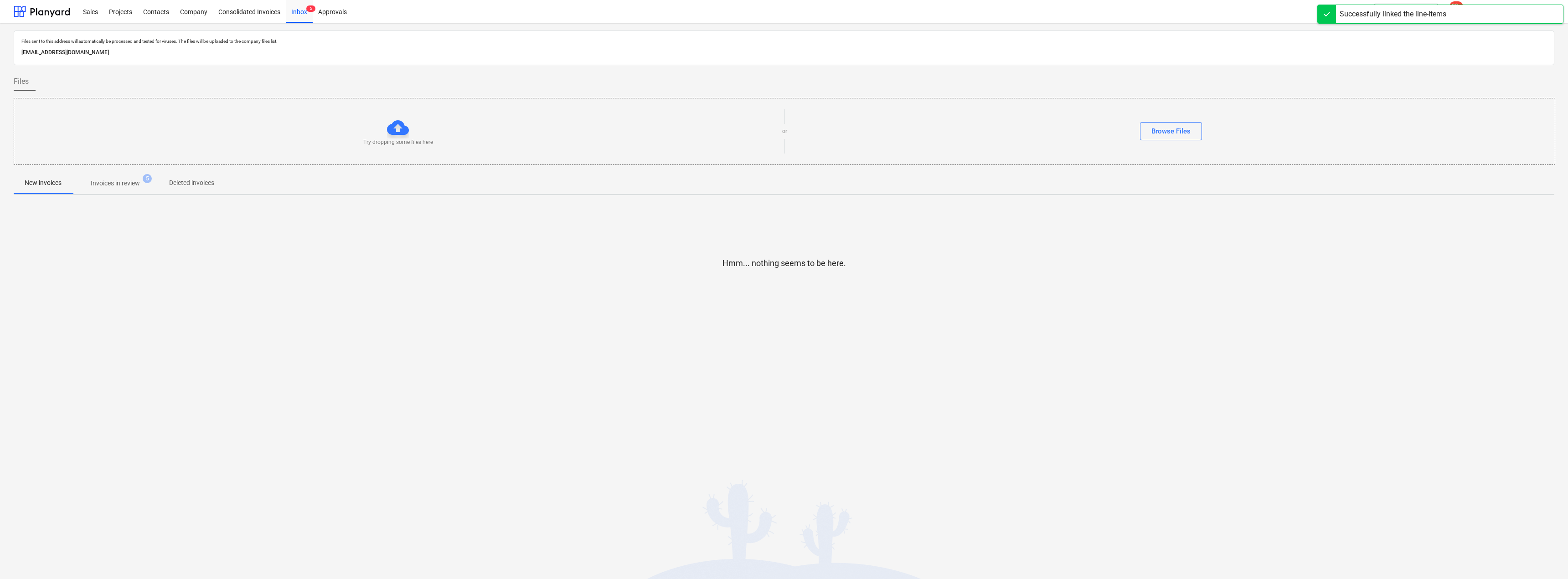
click at [126, 181] on p "Invoices in review" at bounding box center [115, 183] width 49 height 10
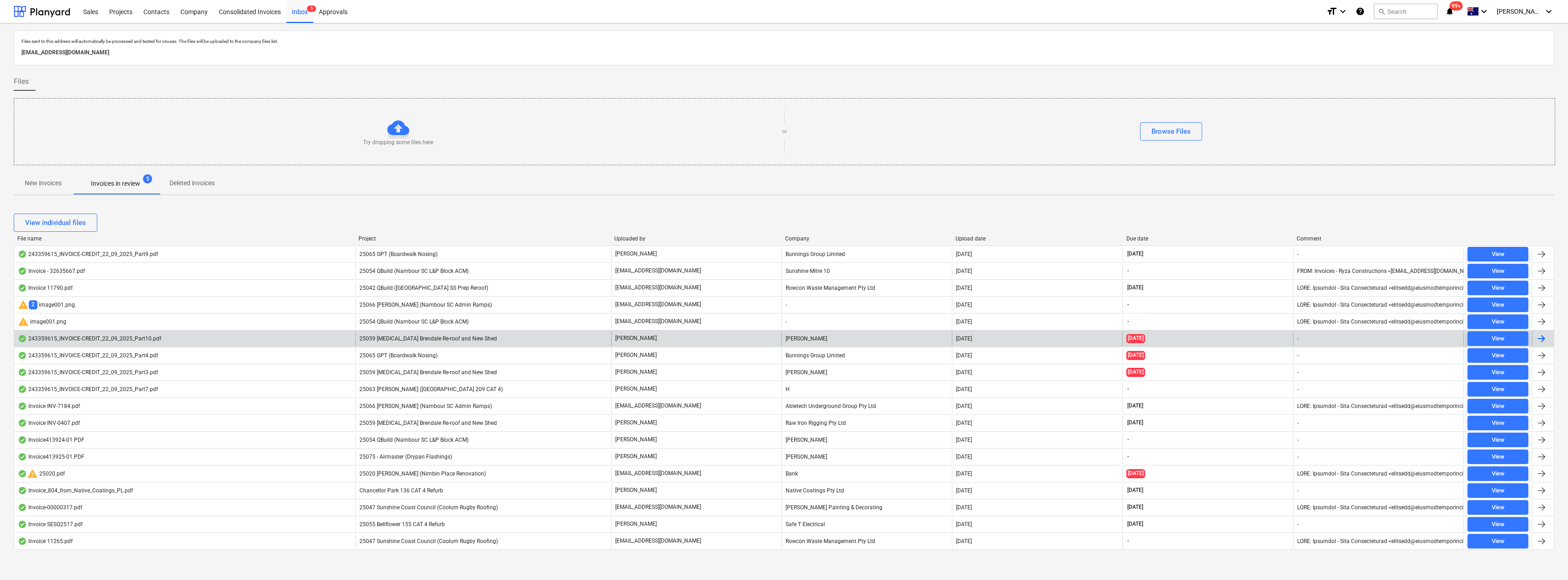
click at [412, 339] on span "25059 [MEDICAL_DATA] Brendale Re-roof and New Shed" at bounding box center [428, 339] width 137 height 7
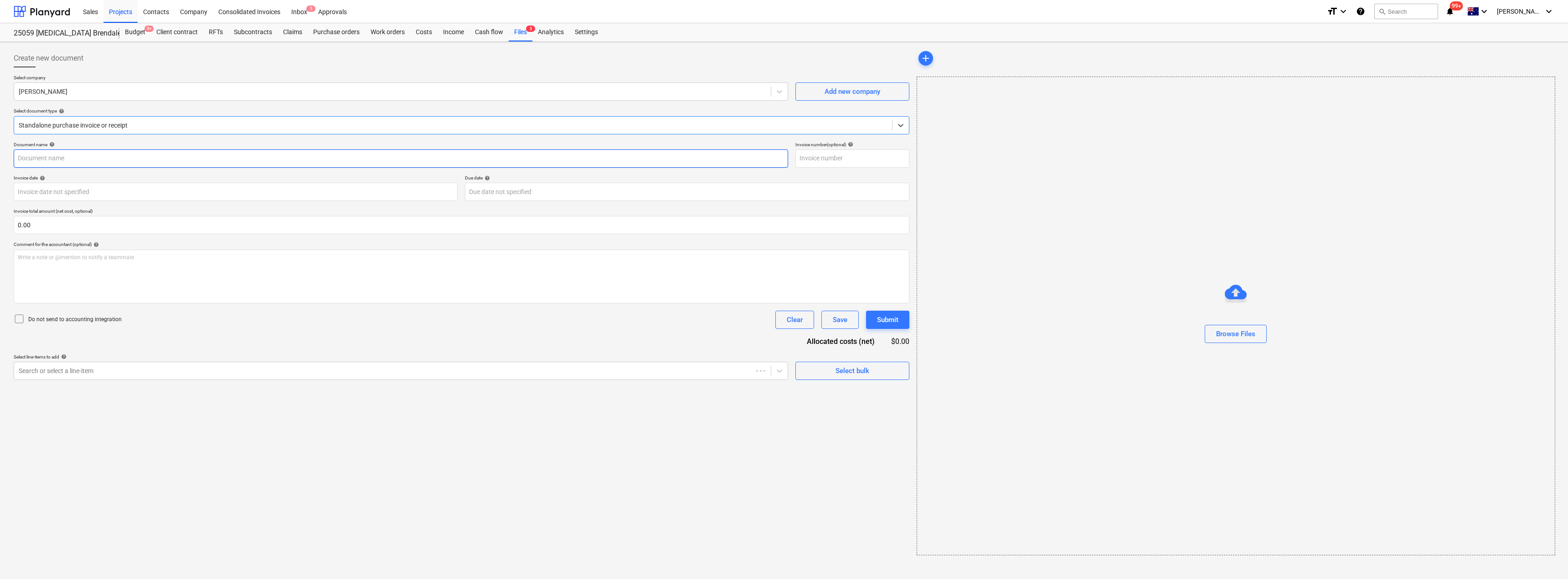
type input "243359615"
type input "[DATE]"
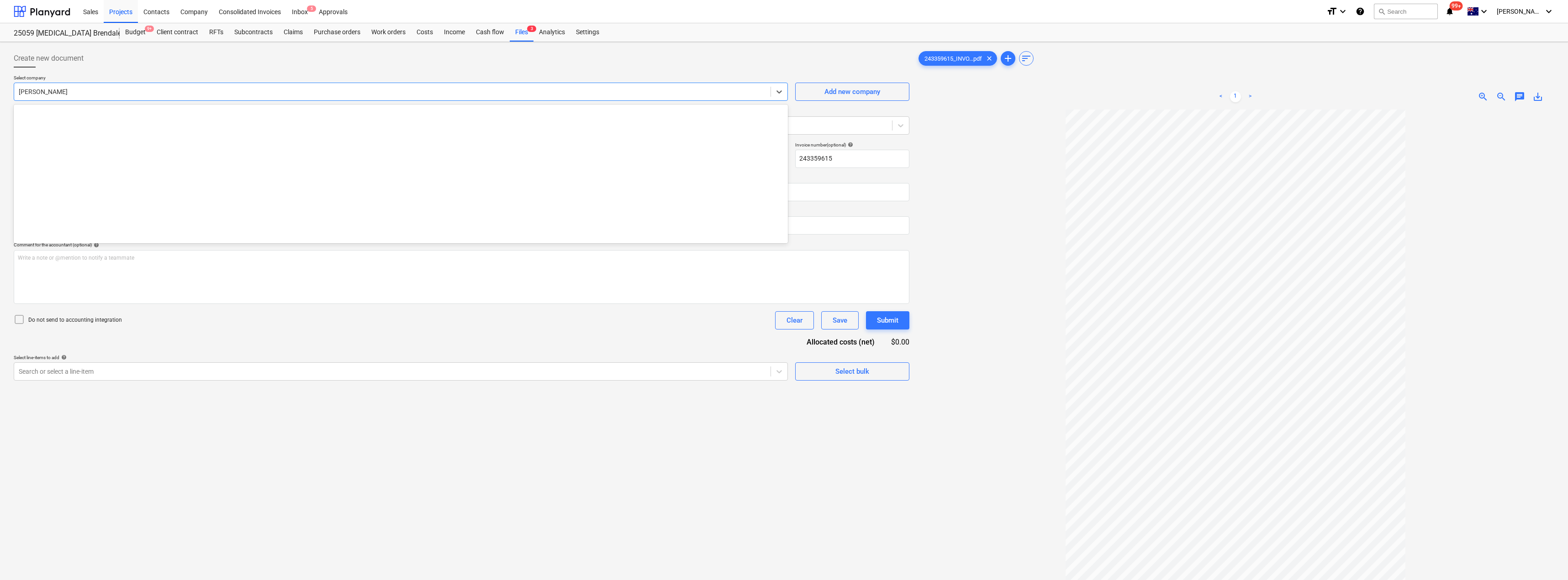
click at [109, 94] on div at bounding box center [393, 92] width 747 height 9
type input "bun"
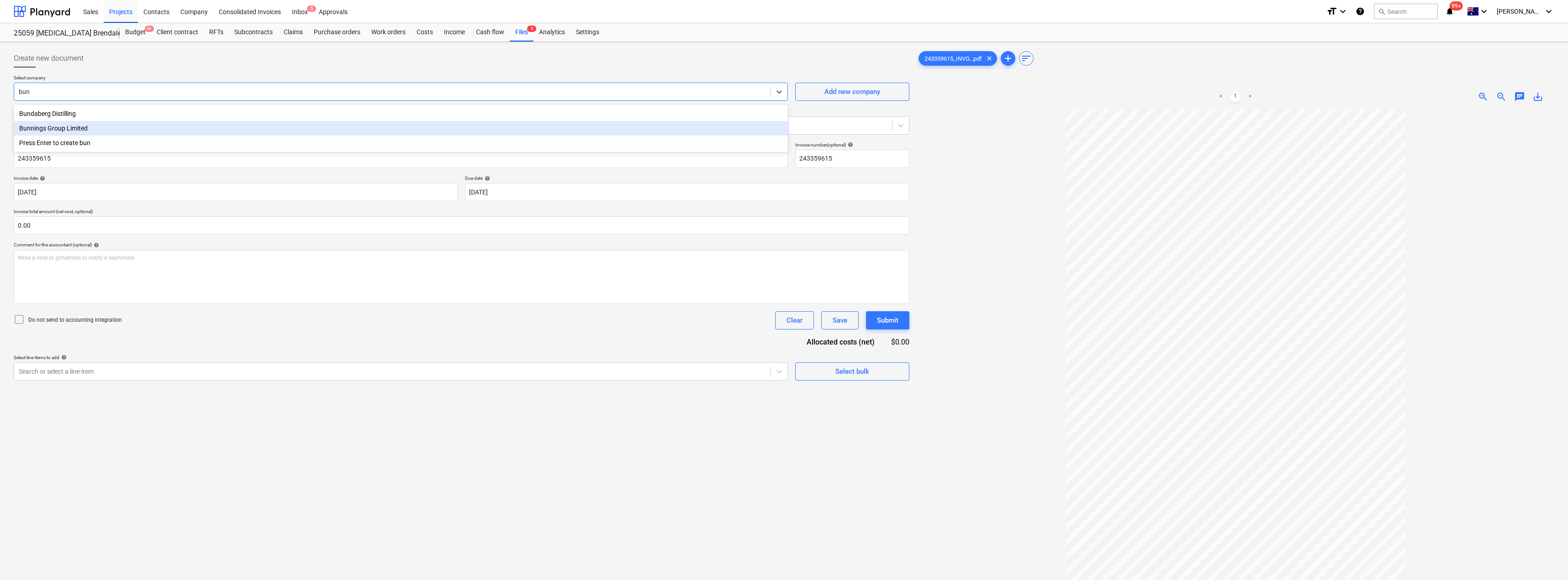
click at [97, 128] on div "Bunnings Group Limited" at bounding box center [401, 128] width 774 height 14
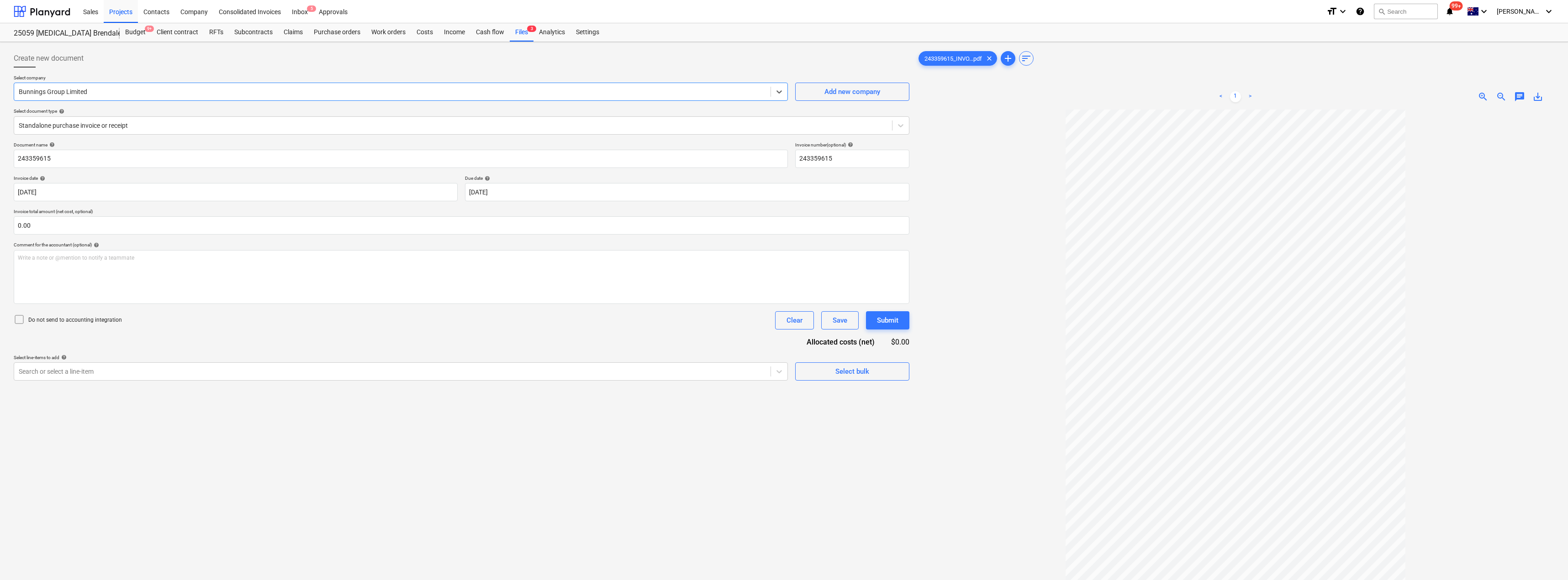
click at [94, 377] on div "Document name help 243359615 Invoice number (optional) help 243359615 Invoice d…" at bounding box center [462, 261] width 896 height 239
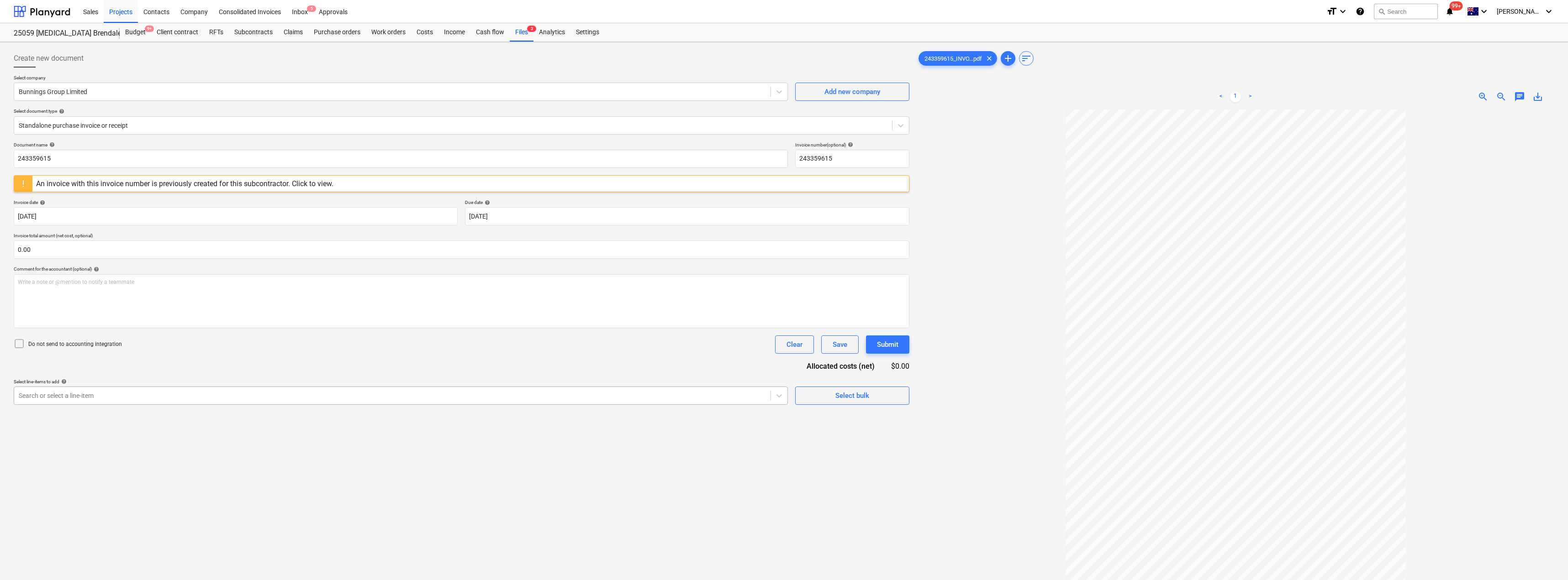
click at [91, 392] on div at bounding box center [393, 396] width 747 height 9
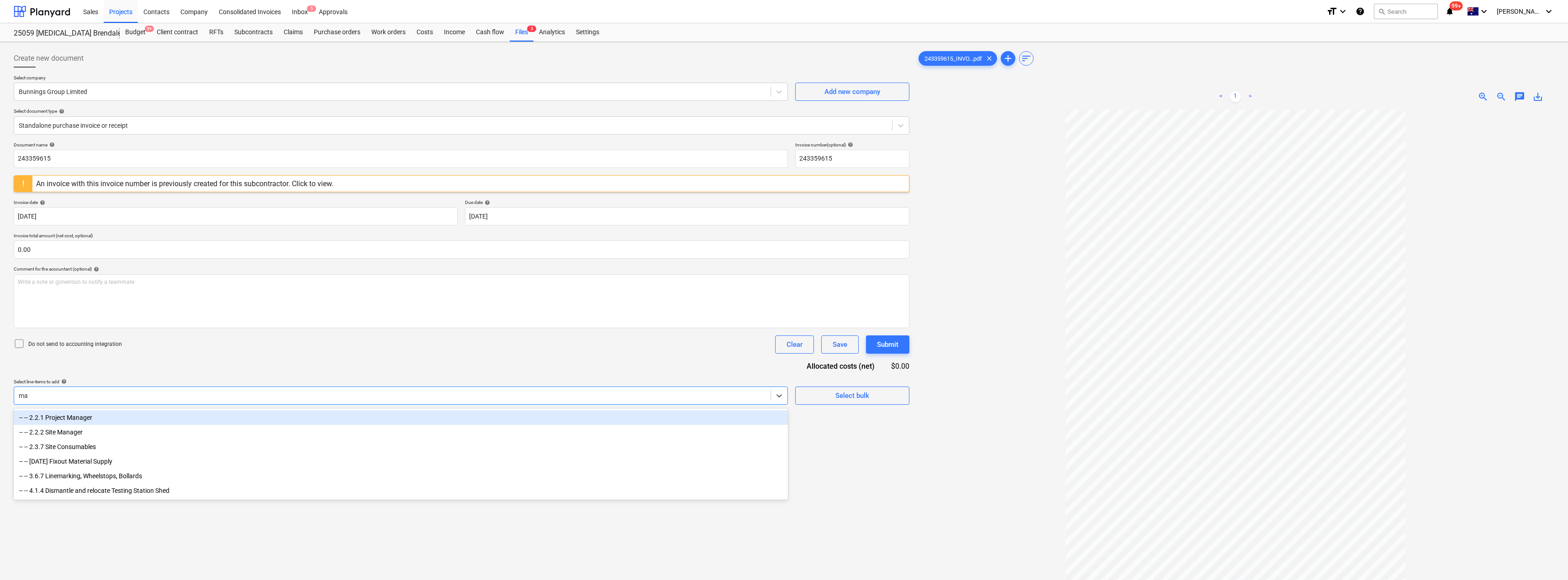
type input "mat"
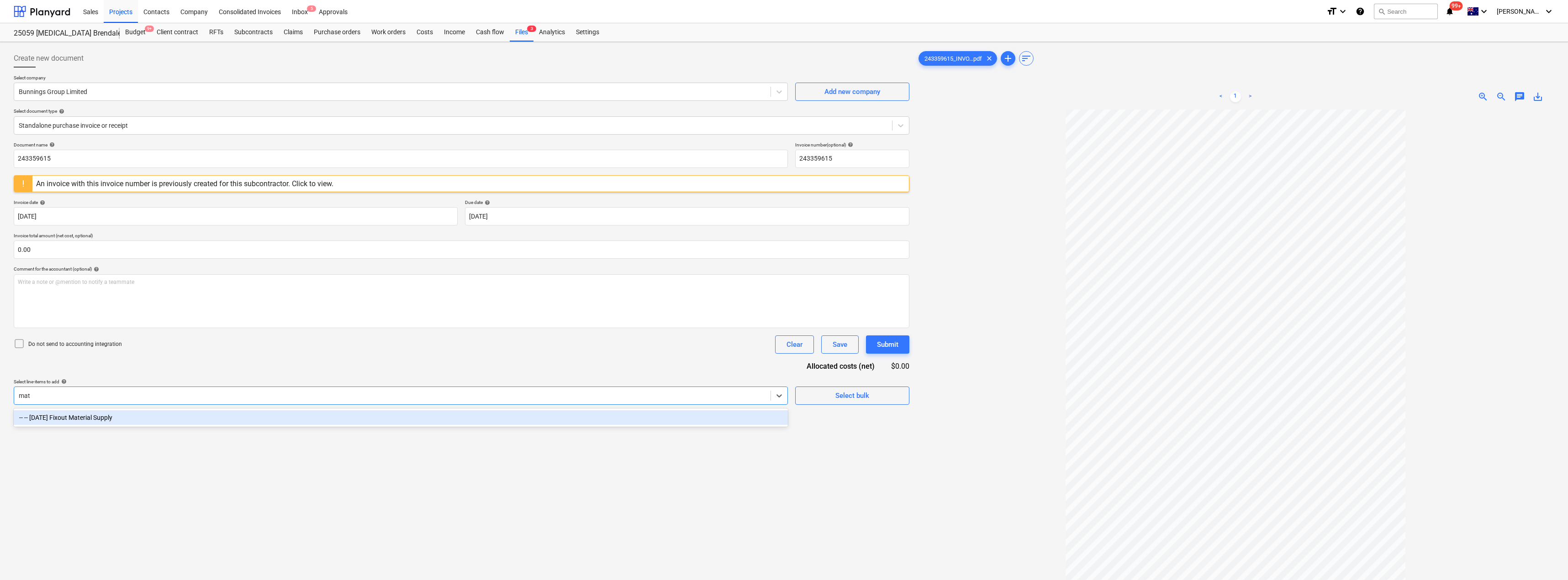
click at [91, 414] on div "-- -- [DATE] Fixout Material Supply" at bounding box center [401, 417] width 774 height 14
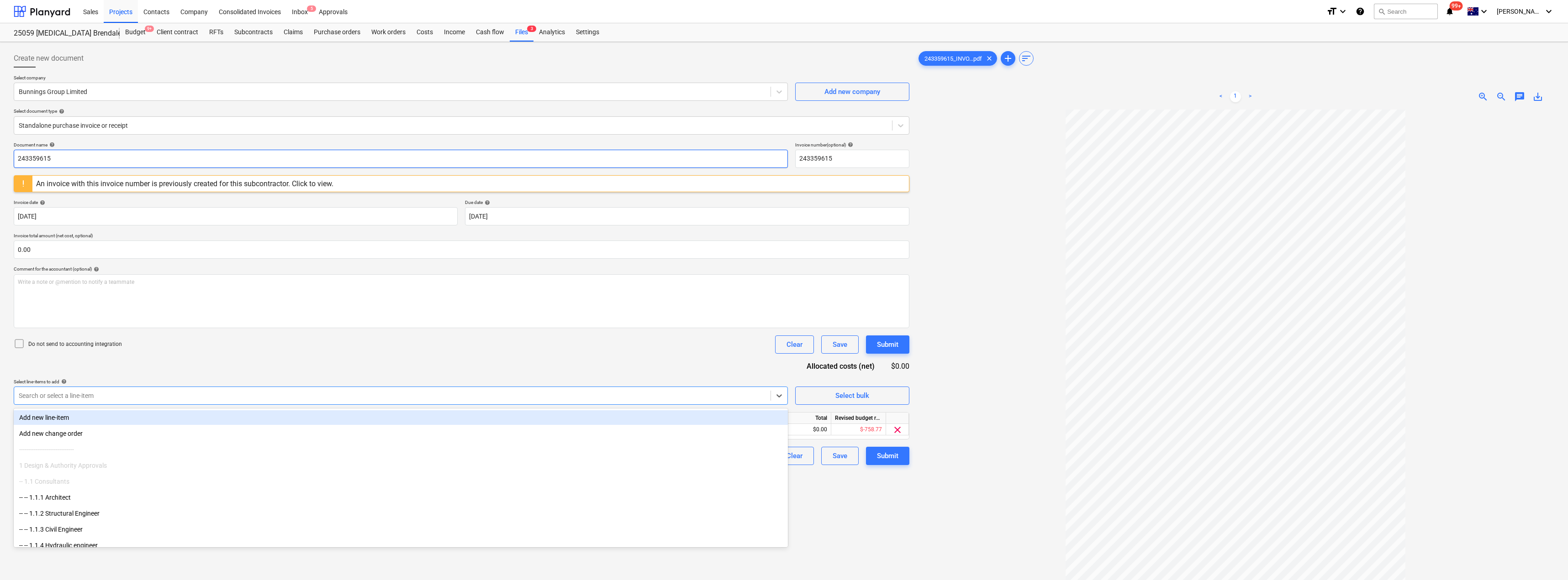
click at [70, 157] on input "243359615" at bounding box center [401, 159] width 774 height 18
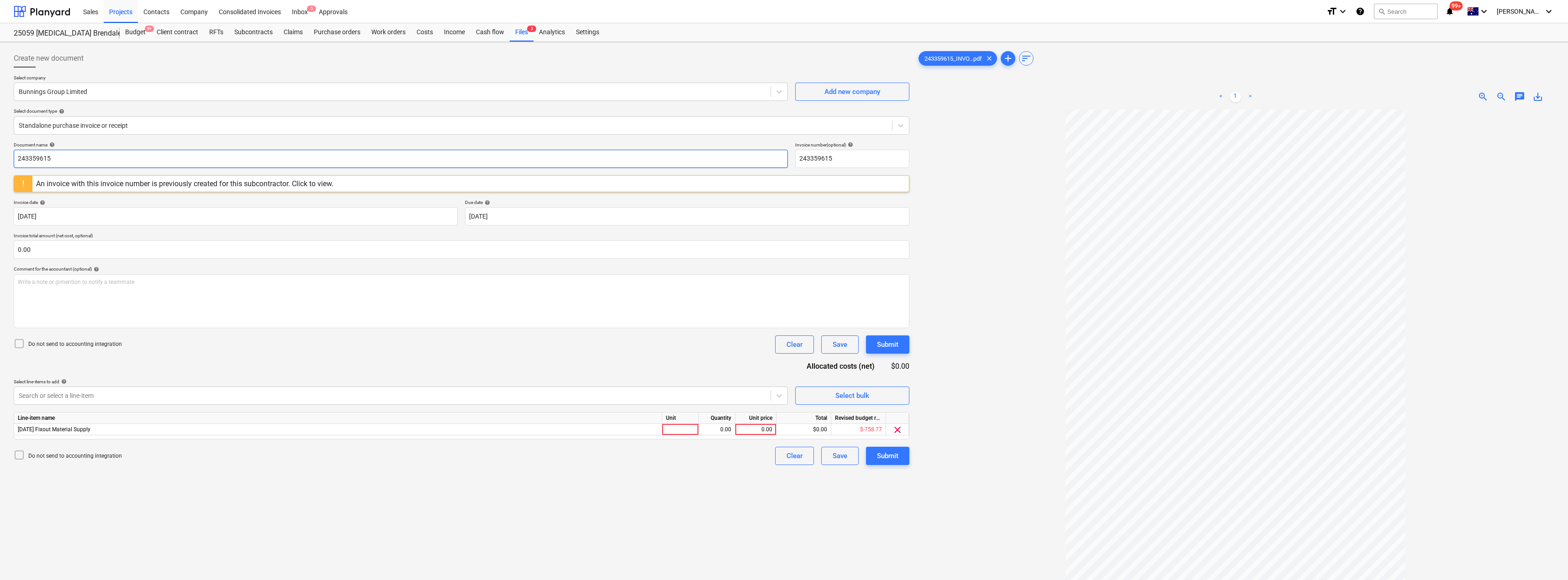
drag, startPoint x: 70, startPoint y: 157, endPoint x: 16, endPoint y: 157, distance: 54.0
click at [16, 157] on input "243359615" at bounding box center [401, 159] width 774 height 18
drag, startPoint x: 86, startPoint y: 157, endPoint x: 0, endPoint y: 156, distance: 86.0
click at [0, 156] on div "Create new document Select company Bunnings Group Limited Add new company Selec…" at bounding box center [784, 356] width 1568 height 629
type input "8191/01546788"
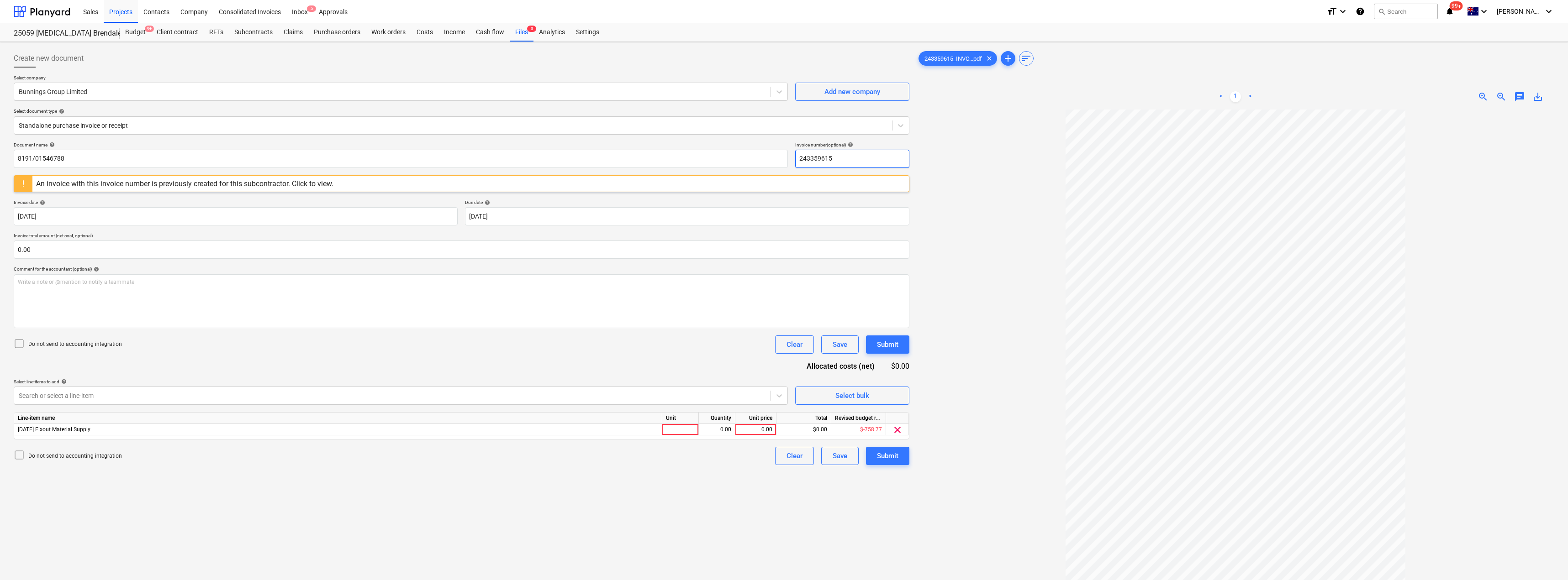
drag, startPoint x: 846, startPoint y: 157, endPoint x: 788, endPoint y: 157, distance: 58.0
click at [785, 157] on div "Document name help 8191/01546788 Invoice number (optional) help 243359615" at bounding box center [462, 155] width 896 height 26
paste input "8191/01546788"
type input "8191/01546788"
click at [785, 150] on div at bounding box center [1235, 386] width 638 height 554
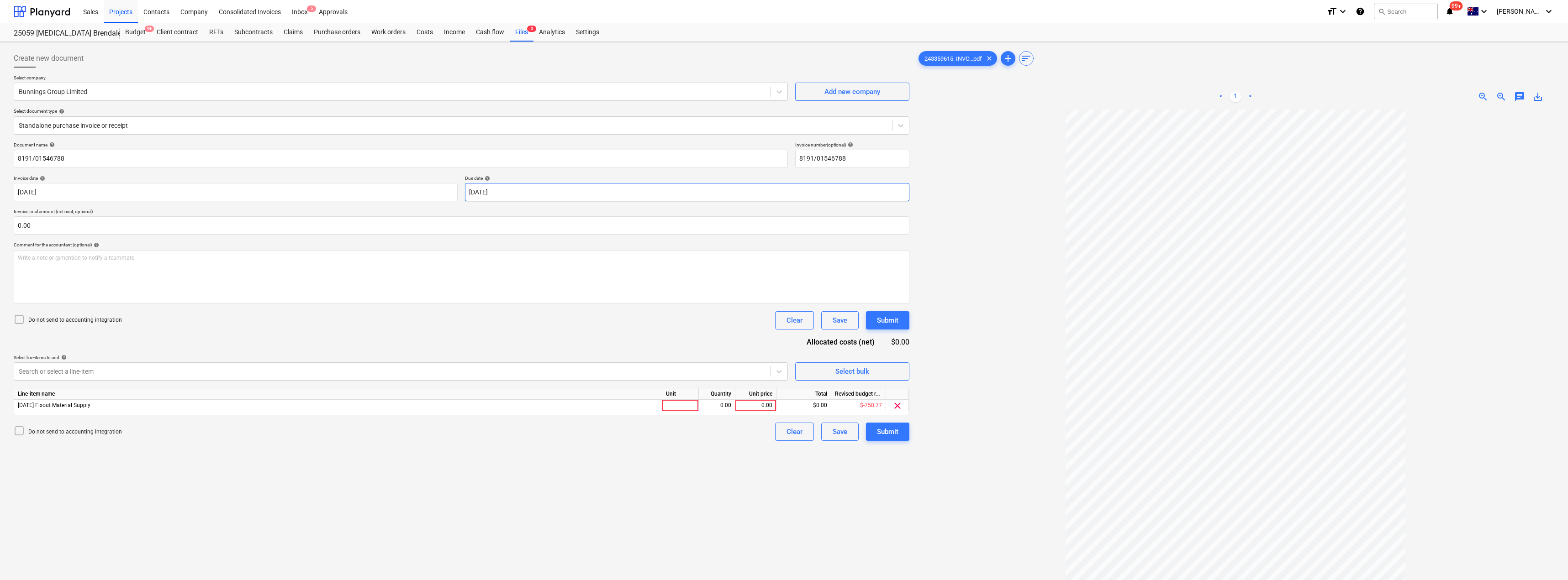
click at [522, 187] on body "Sales Projects Contacts Company Consolidated Invoices Inbox 5 Approvals format_…" at bounding box center [784, 290] width 1568 height 580
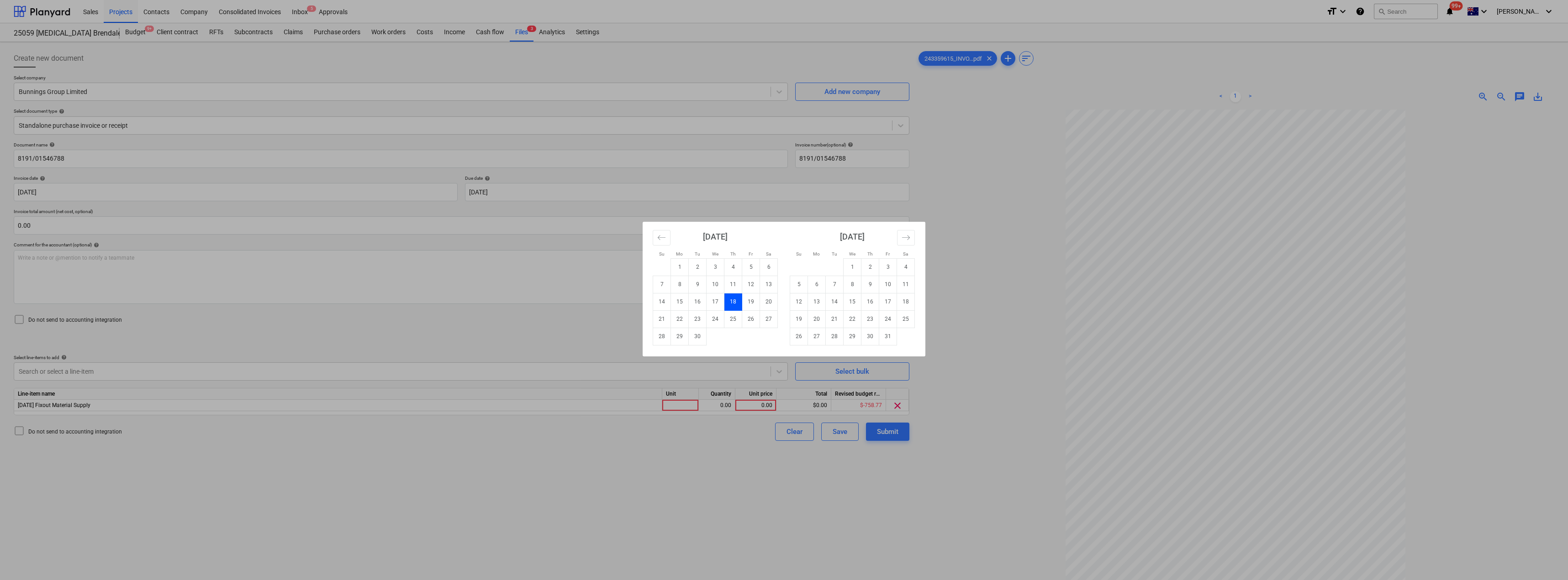
click at [785, 337] on td "31" at bounding box center [888, 337] width 18 height 17
type input "[DATE]"
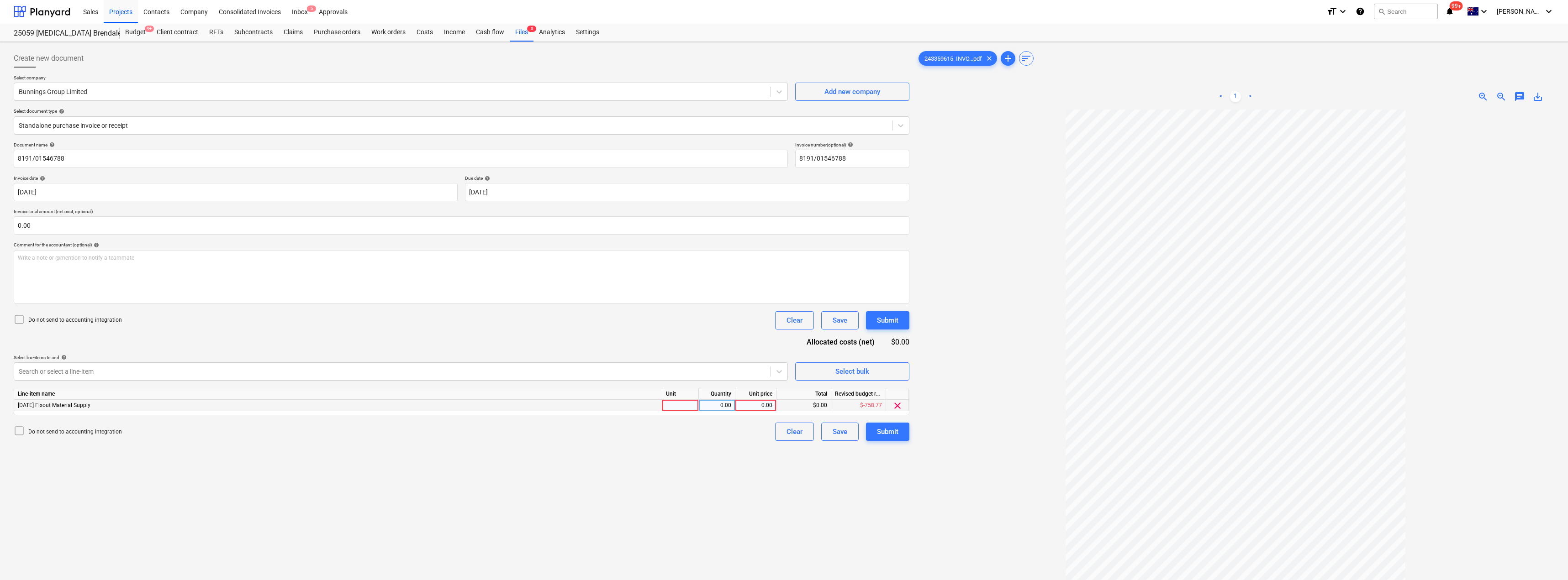
click at [692, 407] on div at bounding box center [681, 405] width 37 height 11
type input "I"
type input "Item"
type input "343.7"
click at [688, 463] on div "Create new document Select company Bunnings Group Limited Add new company Selec…" at bounding box center [461, 357] width 903 height 622
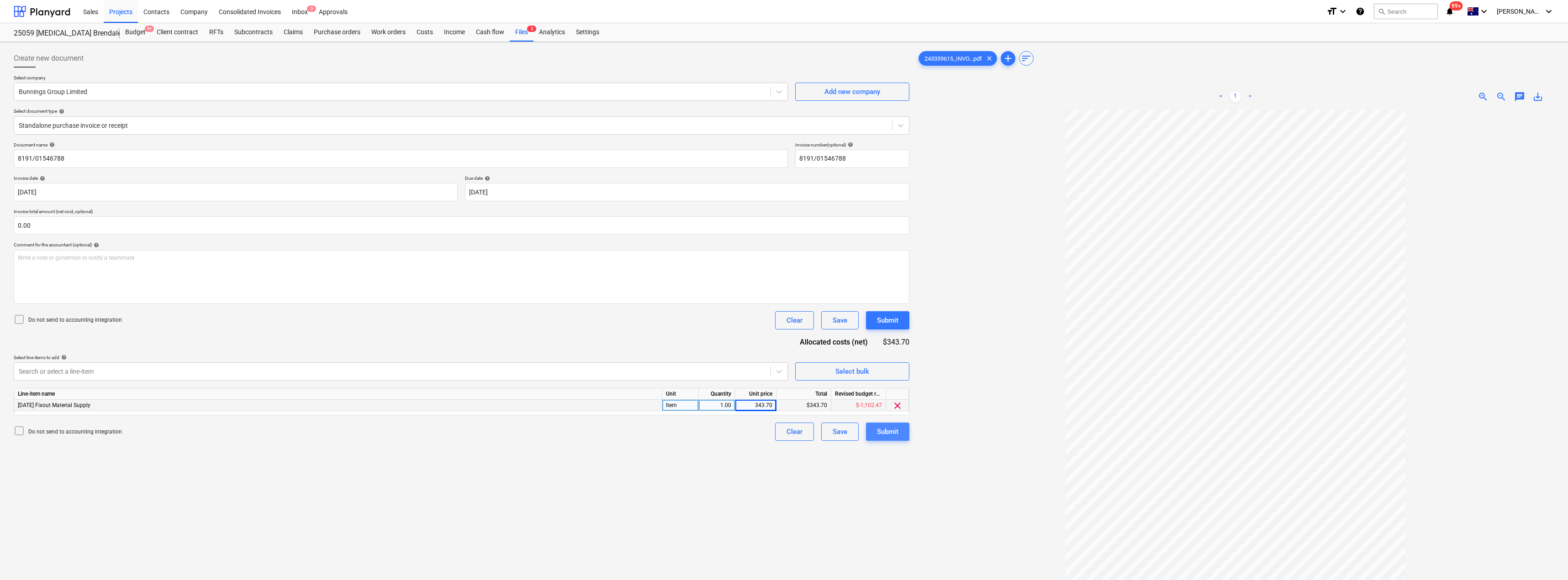
click at [785, 433] on button "Submit" at bounding box center [888, 432] width 43 height 18
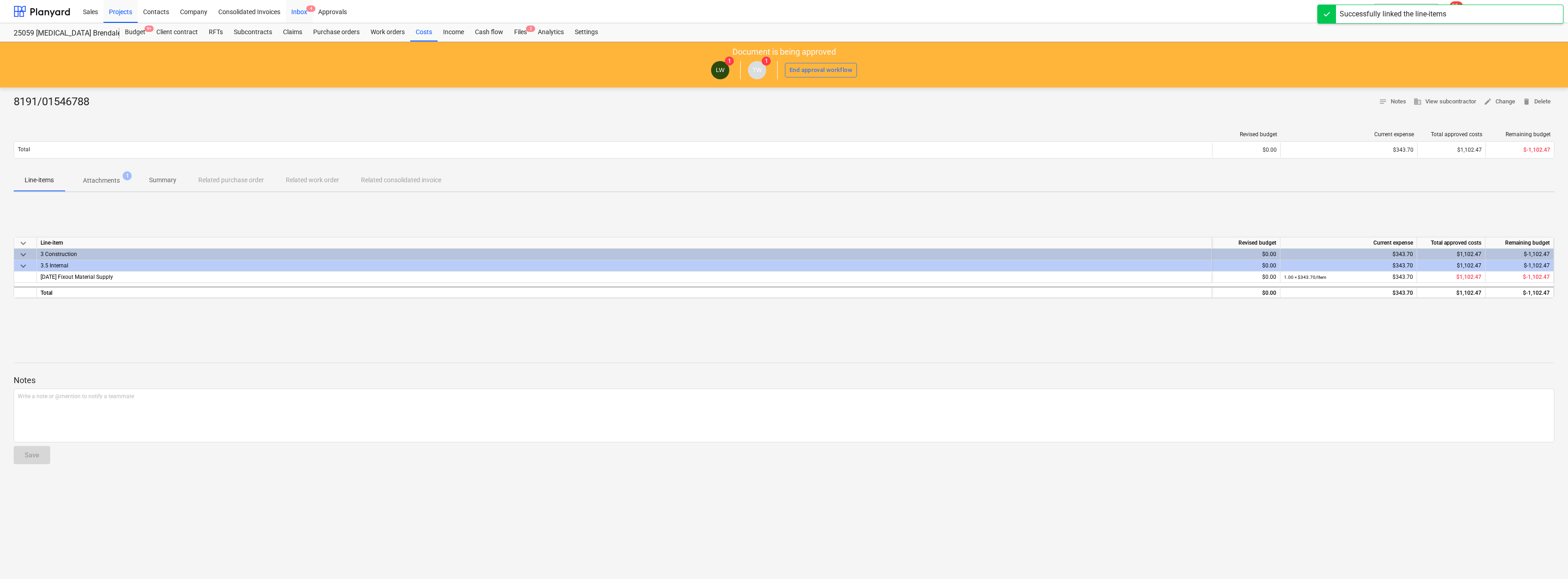
click at [299, 7] on div "Inbox 4" at bounding box center [299, 10] width 27 height 23
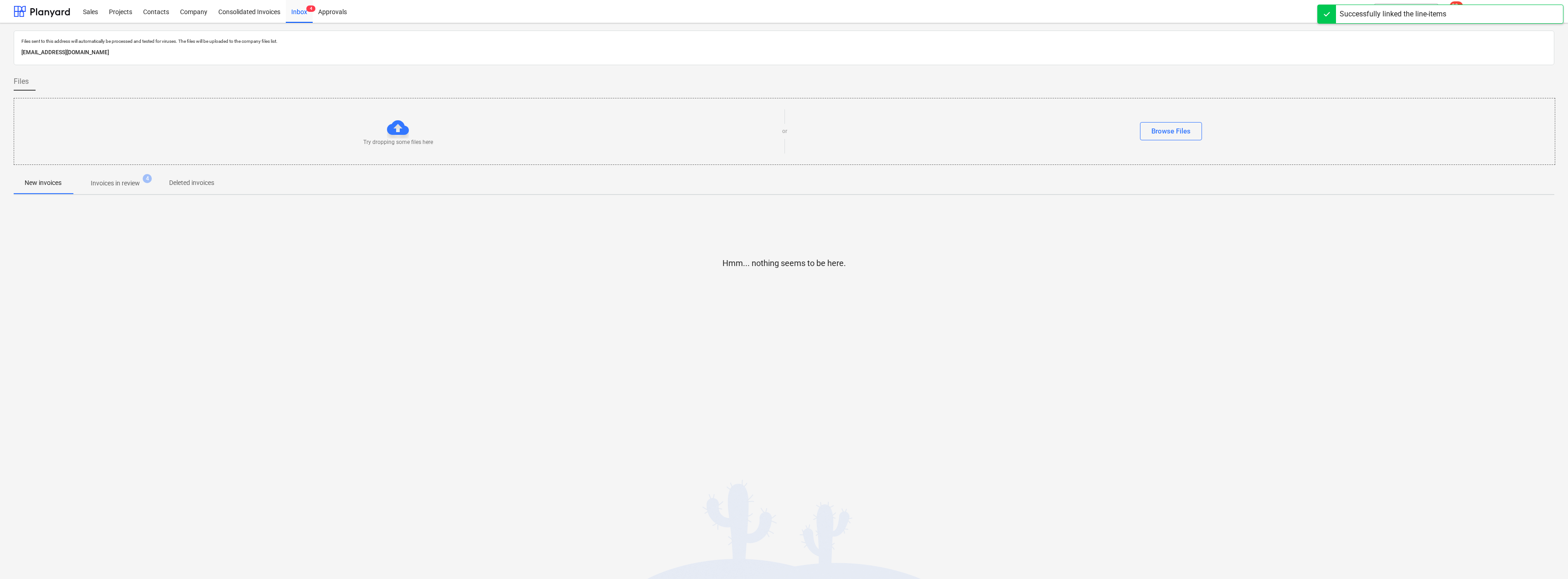
click at [134, 177] on span "Invoices in review 4" at bounding box center [115, 183] width 86 height 16
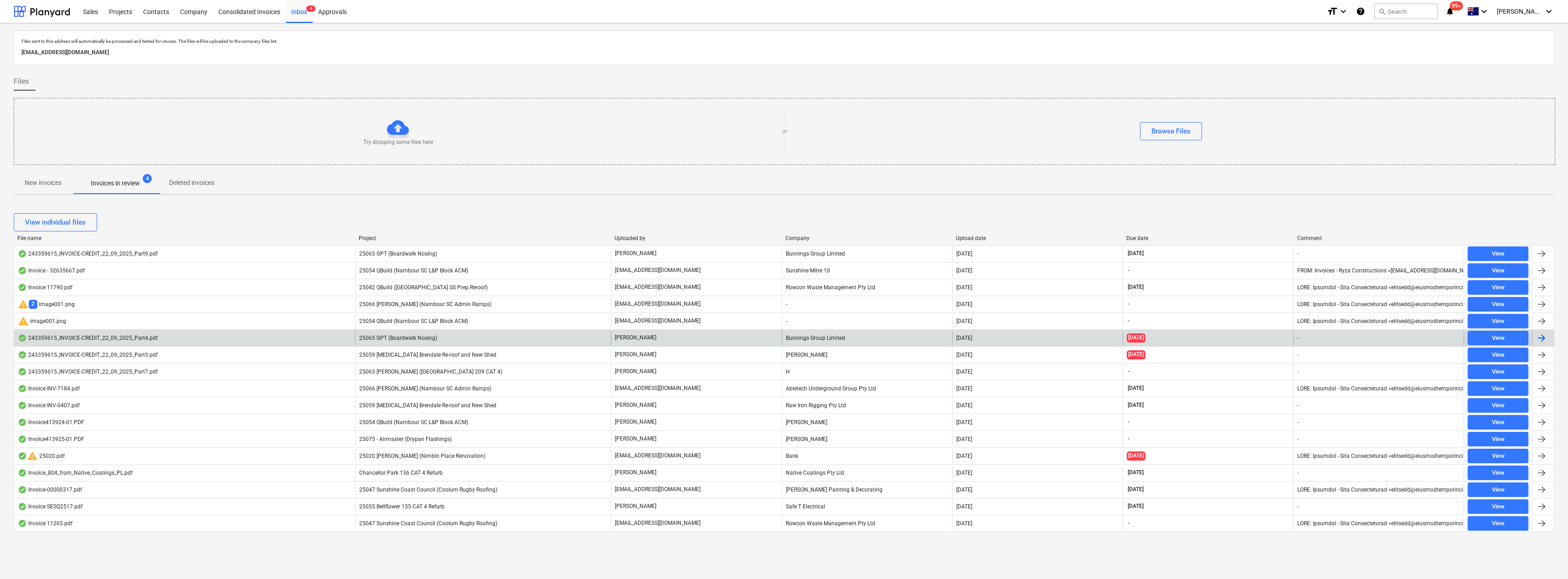
click at [398, 339] on span "25065 GPT (Boardwalk Nosing)" at bounding box center [398, 338] width 78 height 7
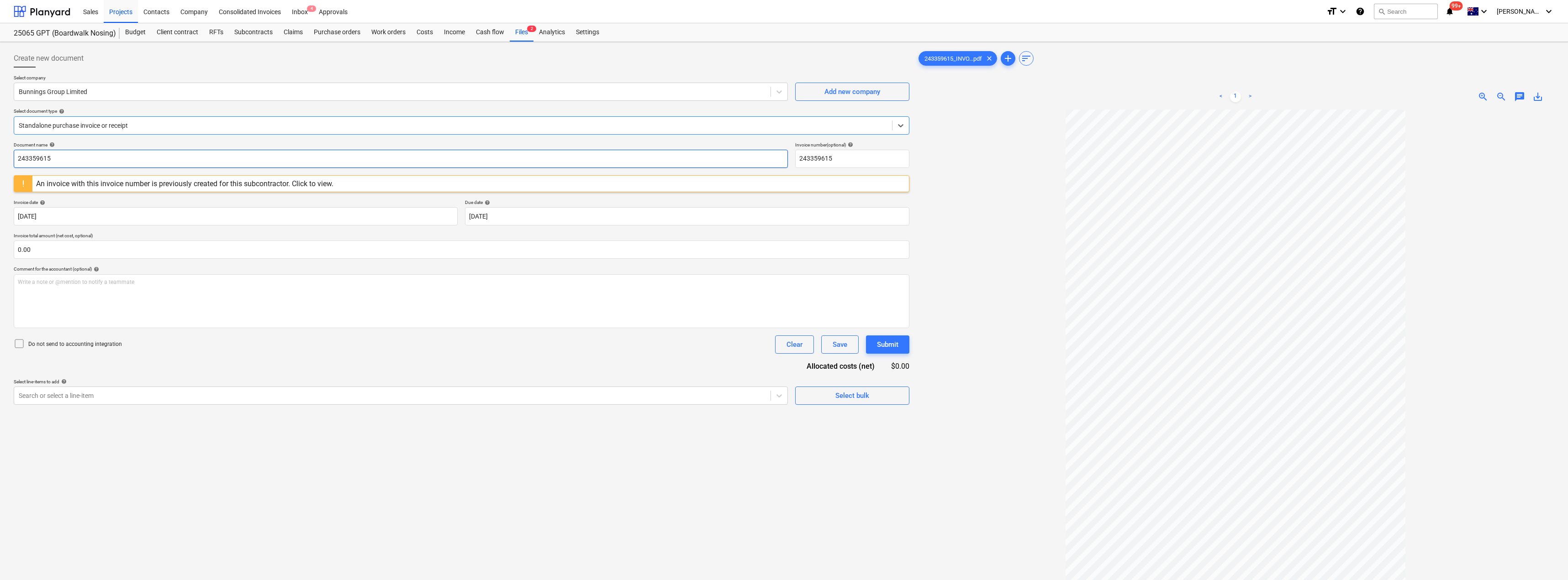
click at [89, 158] on input "243359615" at bounding box center [401, 159] width 774 height 18
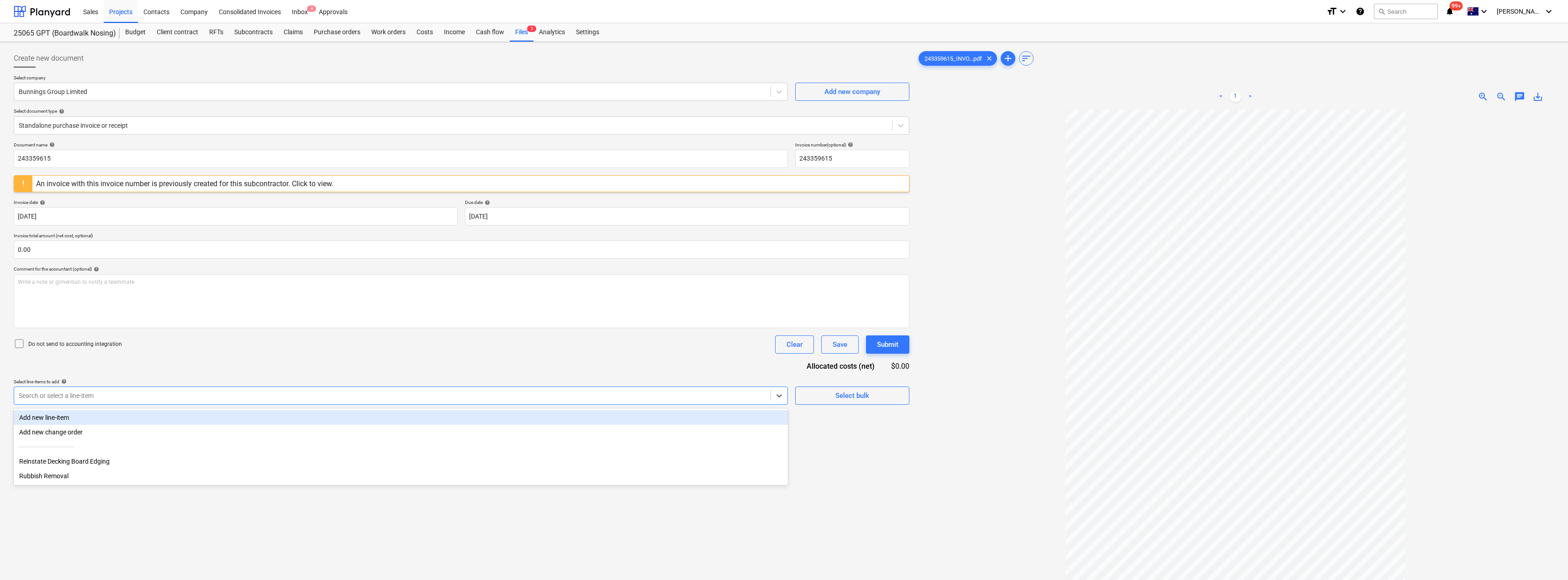
click at [79, 392] on div at bounding box center [393, 396] width 747 height 9
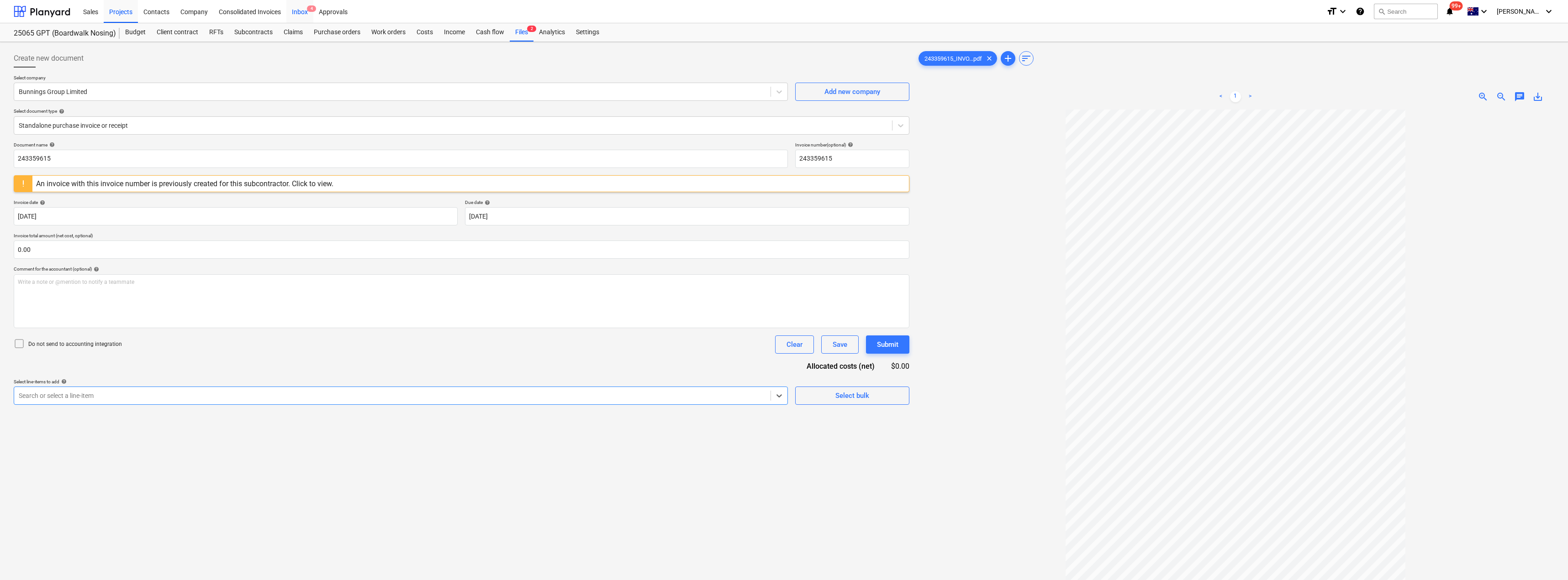
click at [304, 10] on div "Inbox 4" at bounding box center [299, 10] width 27 height 23
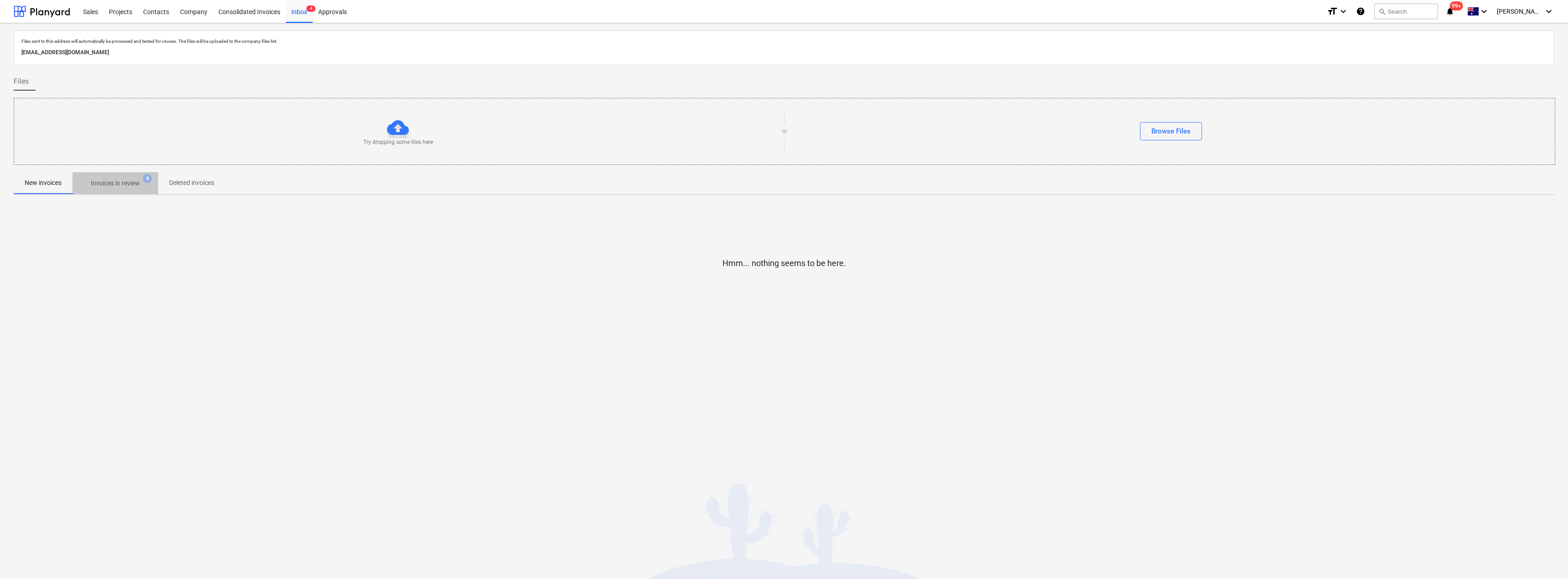
click at [147, 191] on span "Invoices in review 4" at bounding box center [115, 183] width 86 height 16
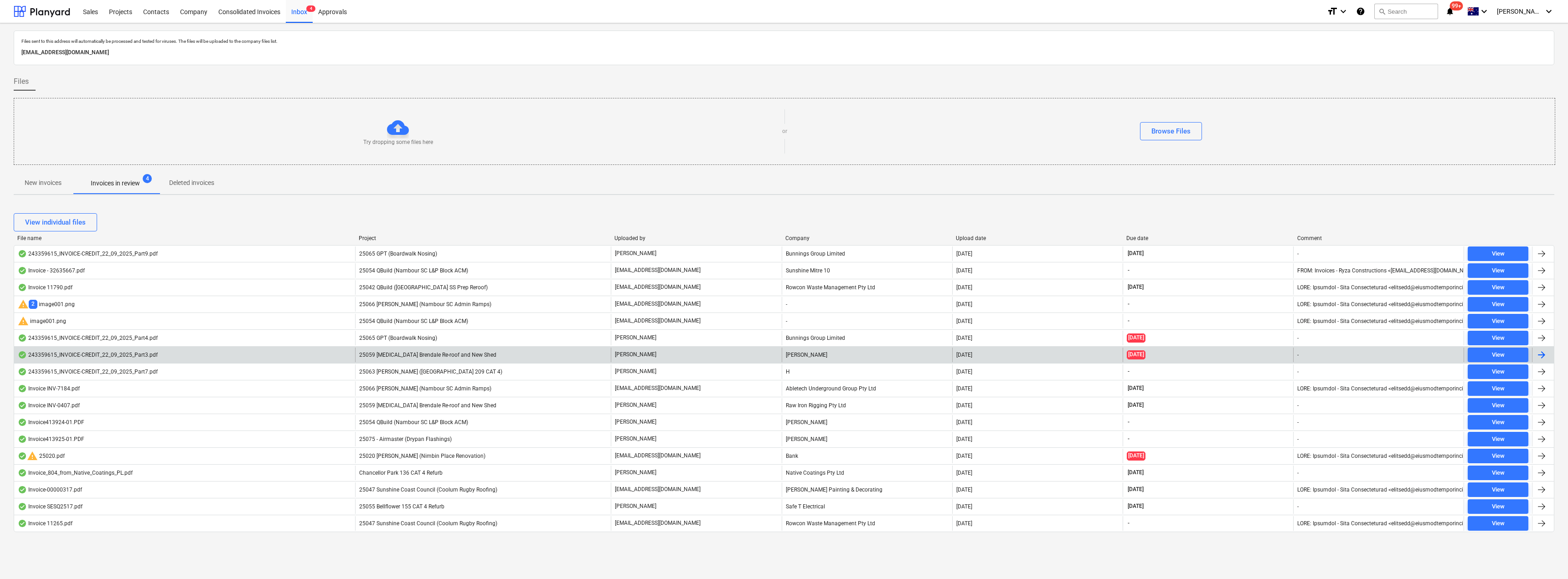
click at [492, 353] on div "25059 [MEDICAL_DATA] Brendale Re-roof and New Shed" at bounding box center [483, 355] width 256 height 14
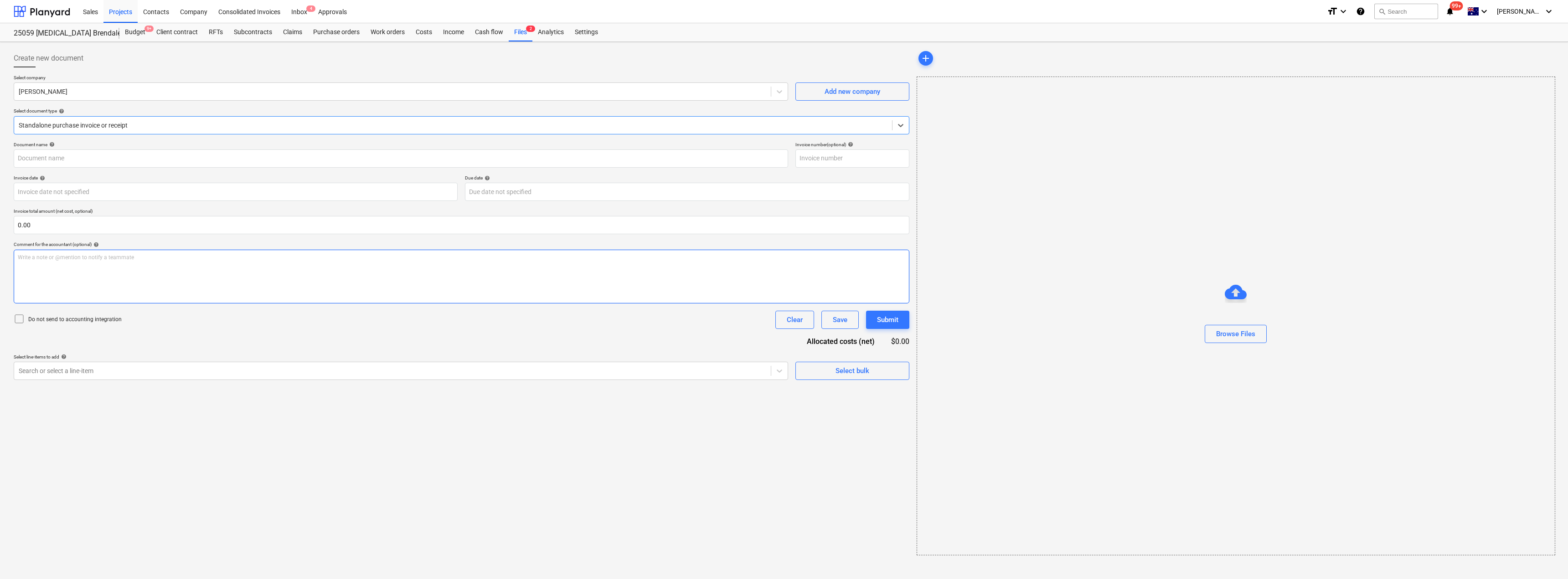
type input "243359615"
type input "[DATE]"
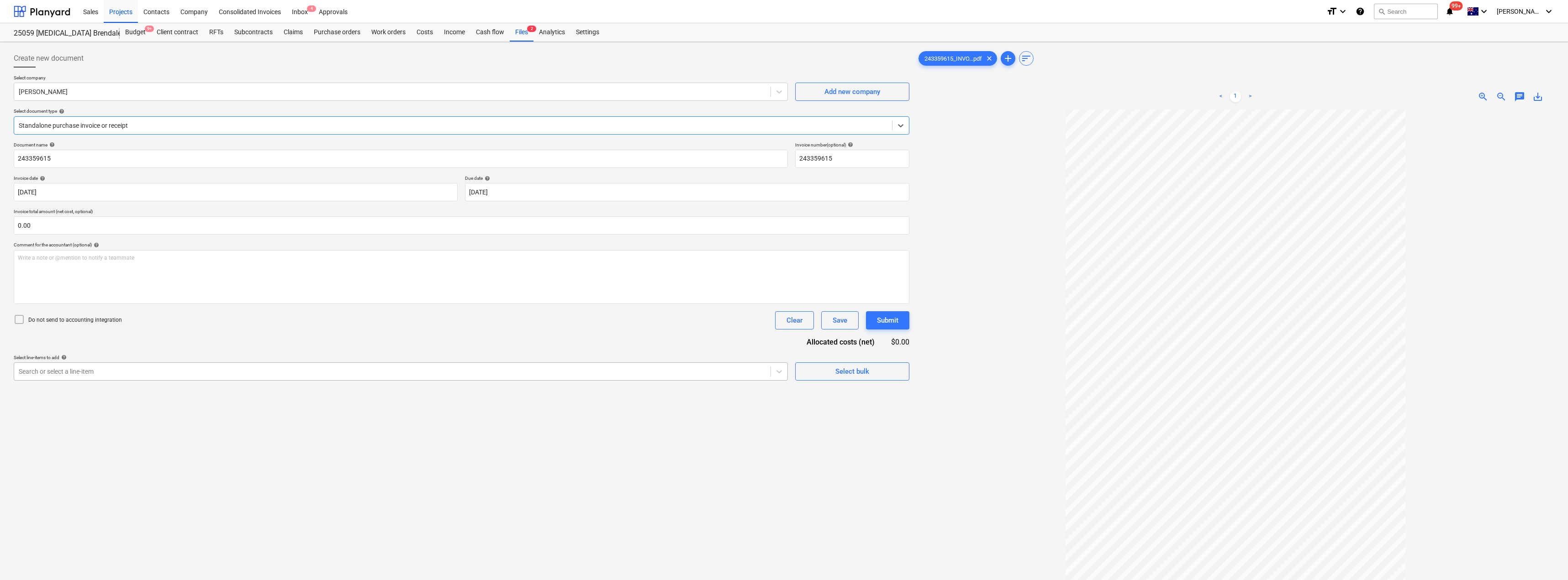
click at [181, 380] on div "Search or select a line-item" at bounding box center [401, 371] width 774 height 18
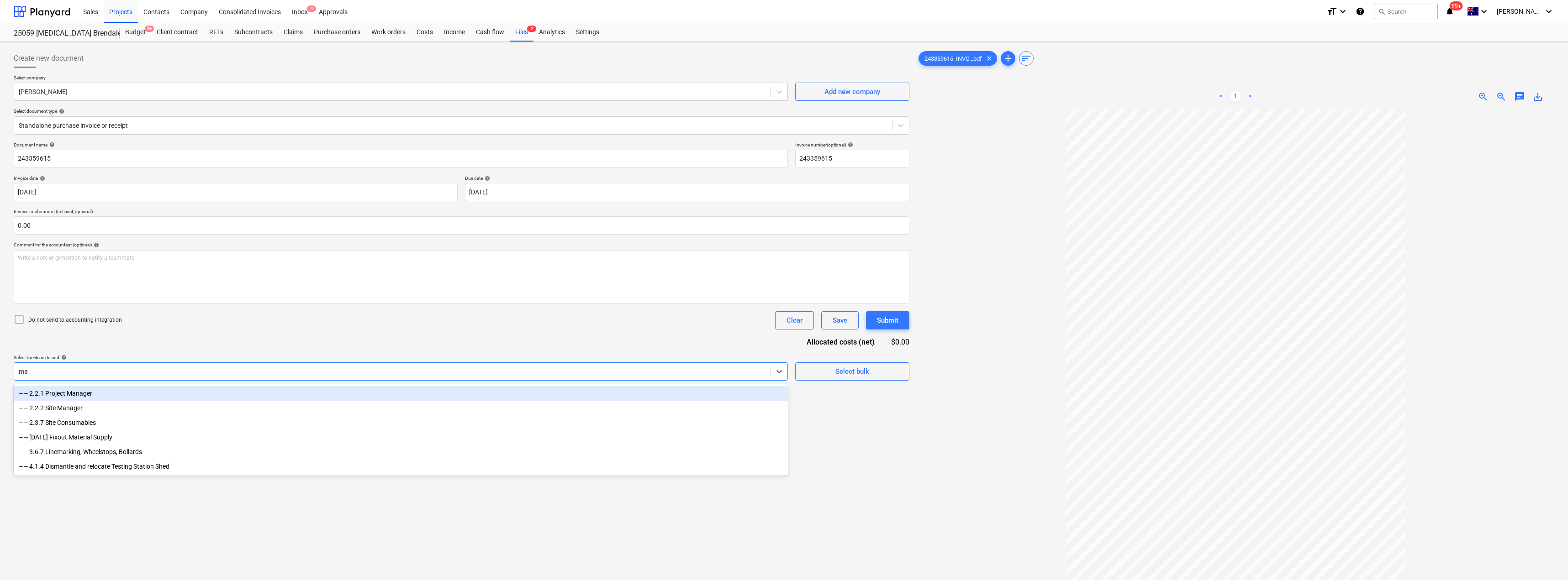
type input "mat"
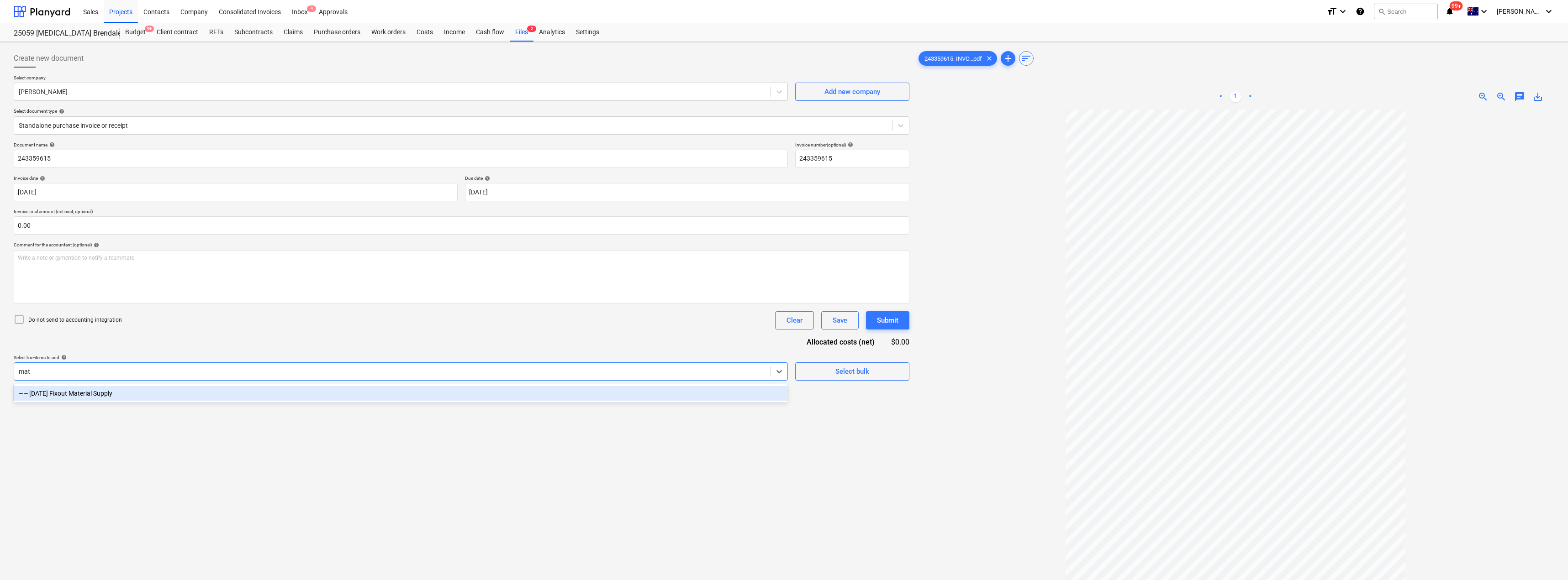
click at [122, 393] on div "-- -- [DATE] Fixout Material Supply" at bounding box center [401, 394] width 774 height 14
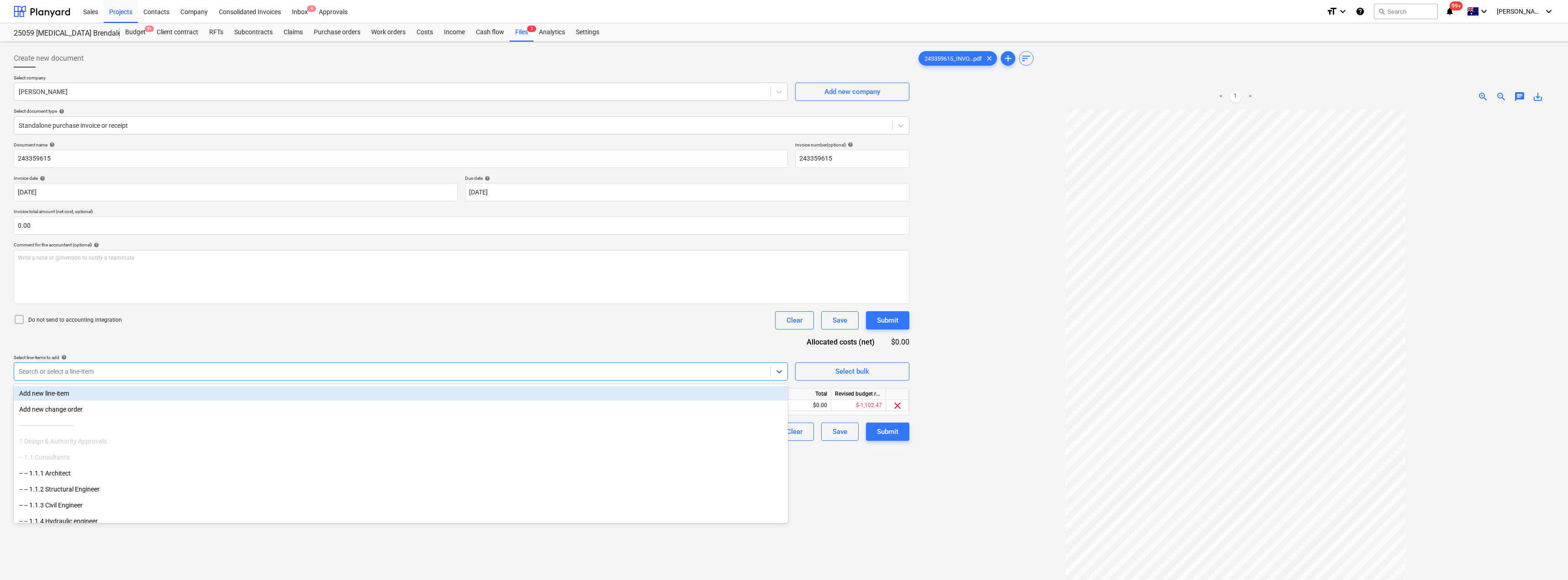
click at [181, 334] on div "Document name help 243359615 Invoice number (optional) help 243359615 Invoice d…" at bounding box center [462, 291] width 896 height 299
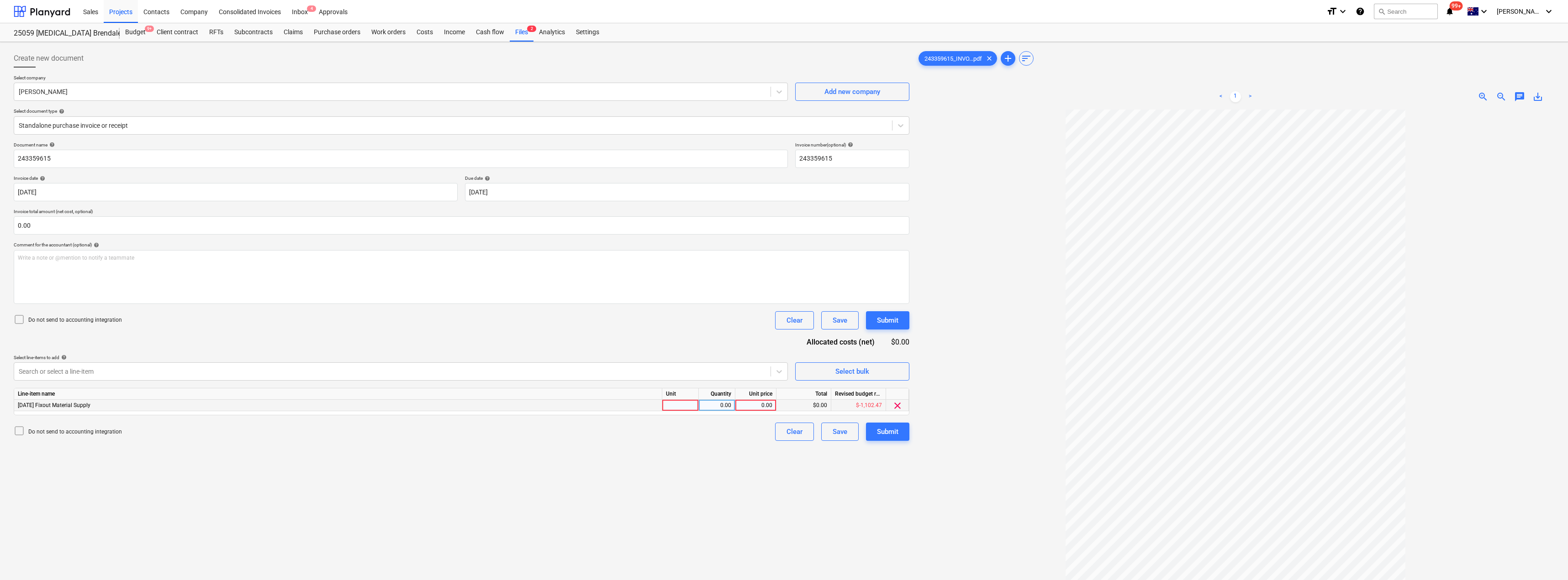
click at [672, 404] on div at bounding box center [681, 405] width 37 height 11
type input "Item"
type input "69.14"
click at [580, 314] on div "Do not send to accounting integration Clear Save Submit" at bounding box center [462, 320] width 896 height 18
click at [529, 188] on body "Sales Projects Contacts Company Consolidated Invoices Inbox 4 Approvals format_…" at bounding box center [784, 290] width 1568 height 580
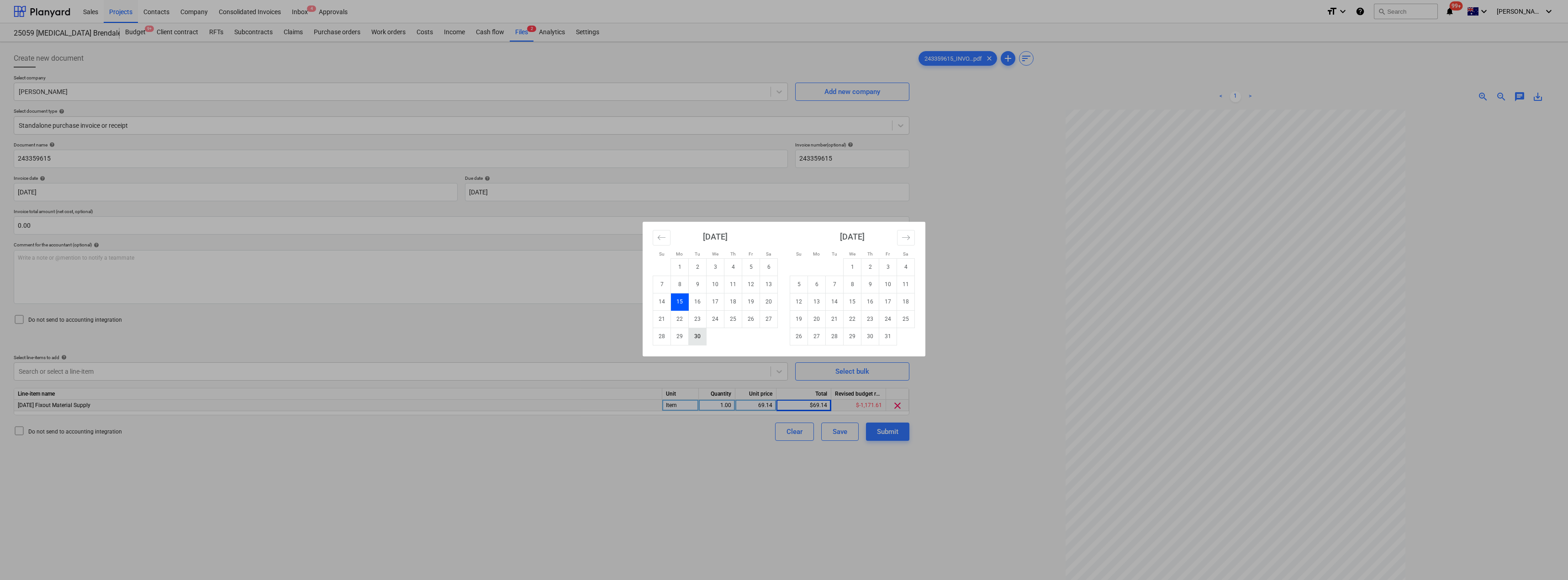
click at [702, 335] on td "30" at bounding box center [697, 337] width 18 height 17
type input "[DATE]"
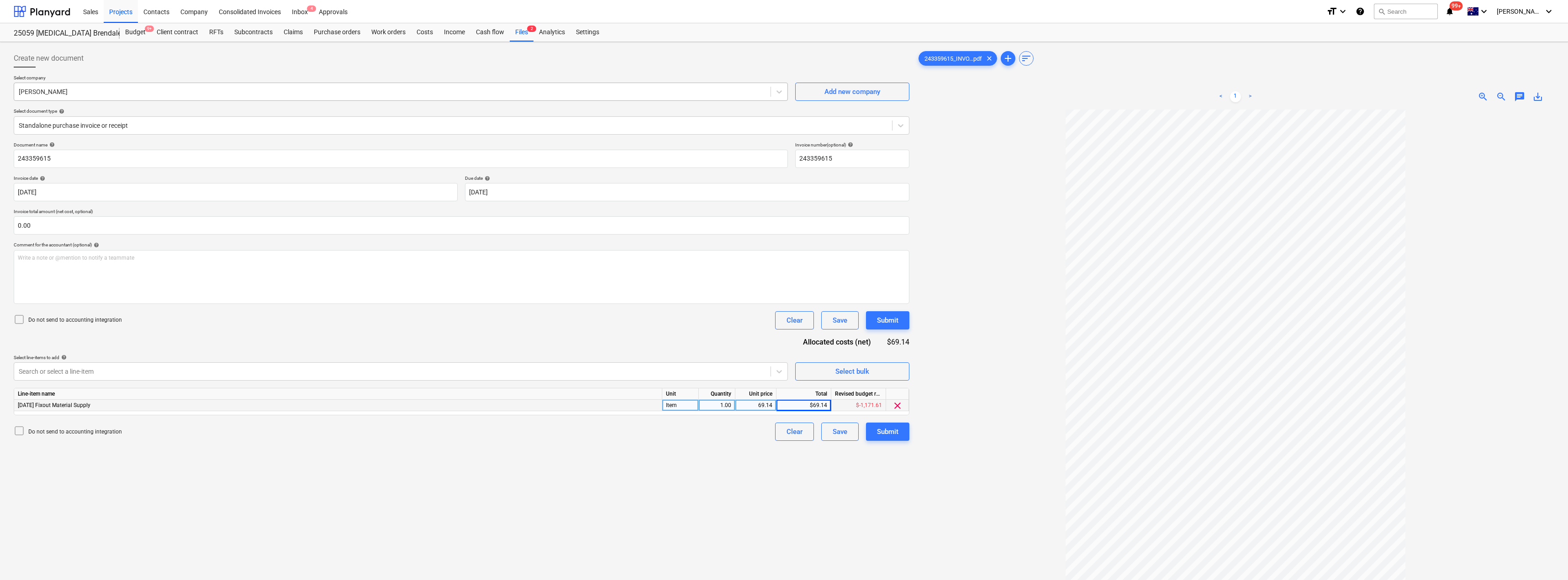
click at [97, 93] on div at bounding box center [393, 92] width 747 height 9
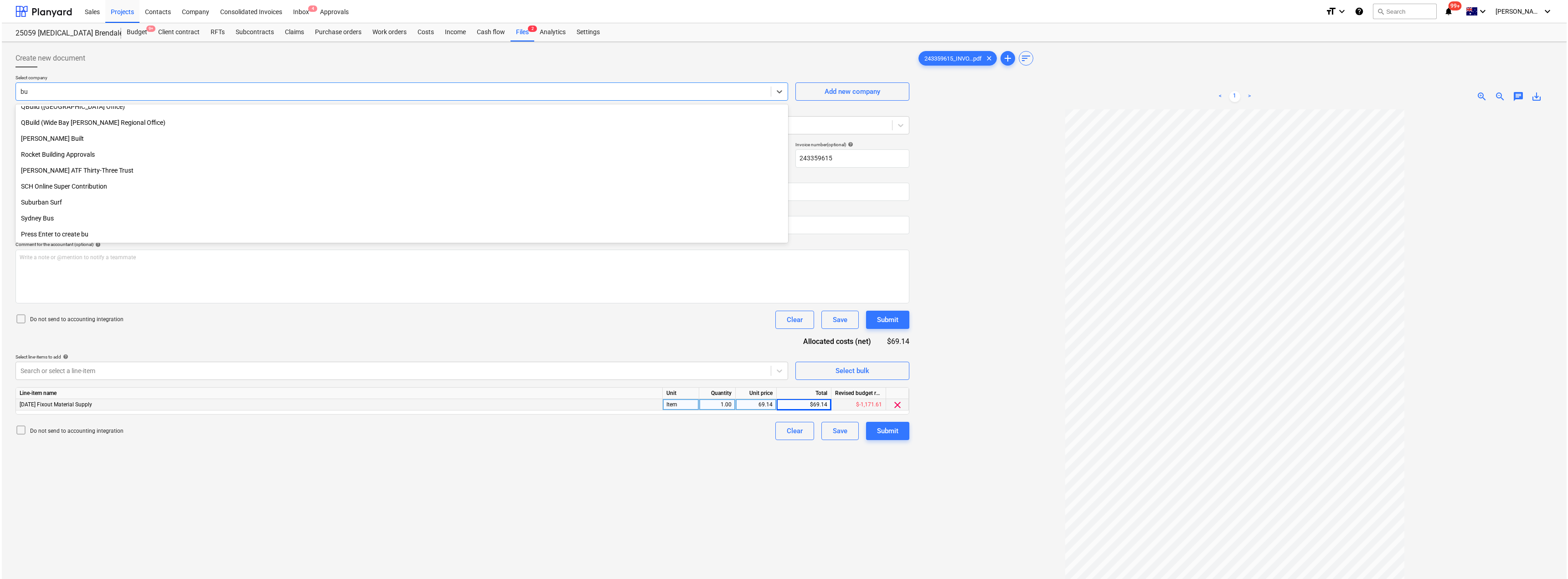
scroll to position [517, 0]
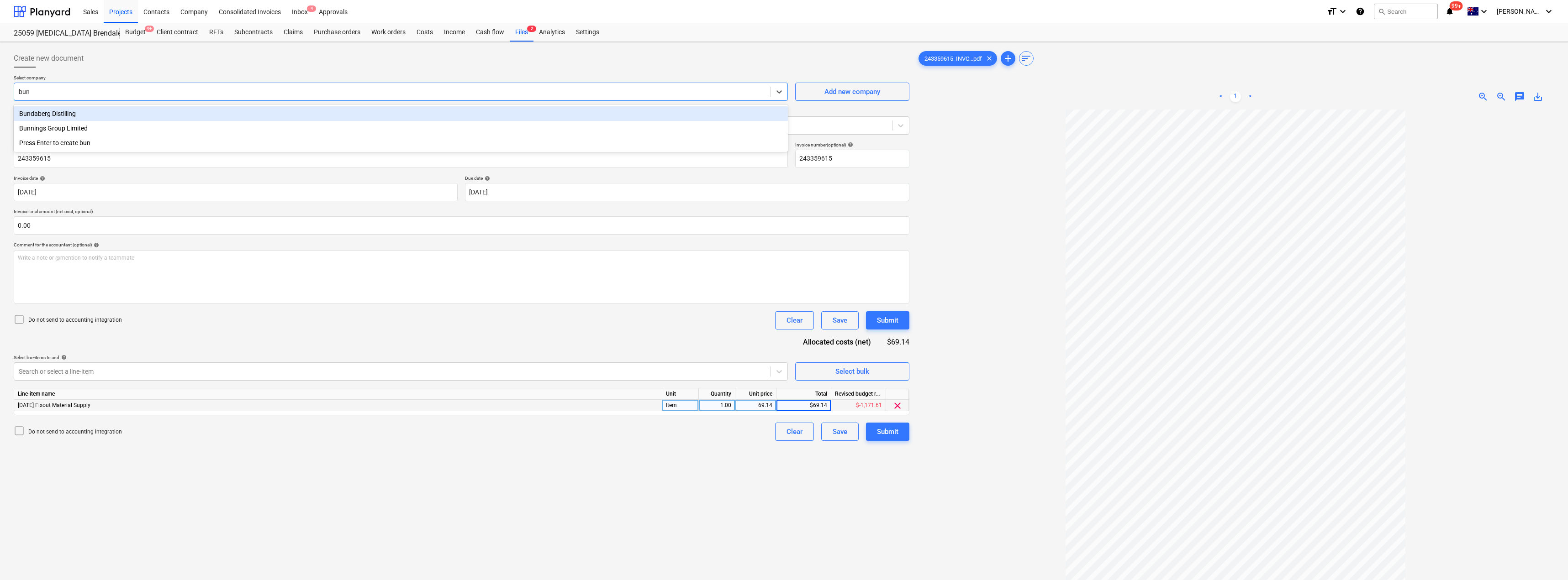
type input "[PERSON_NAME]"
click at [86, 119] on div "Bunnings Group Limited" at bounding box center [401, 114] width 774 height 14
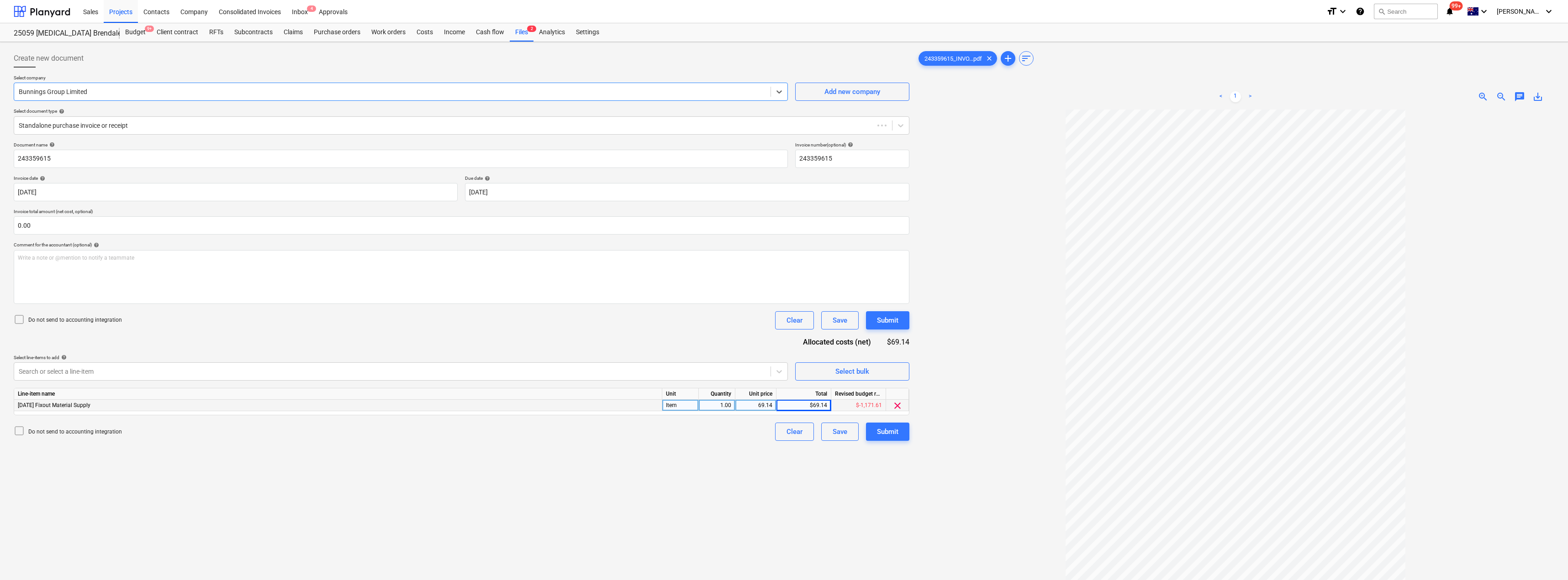
click at [149, 68] on div at bounding box center [462, 71] width 896 height 7
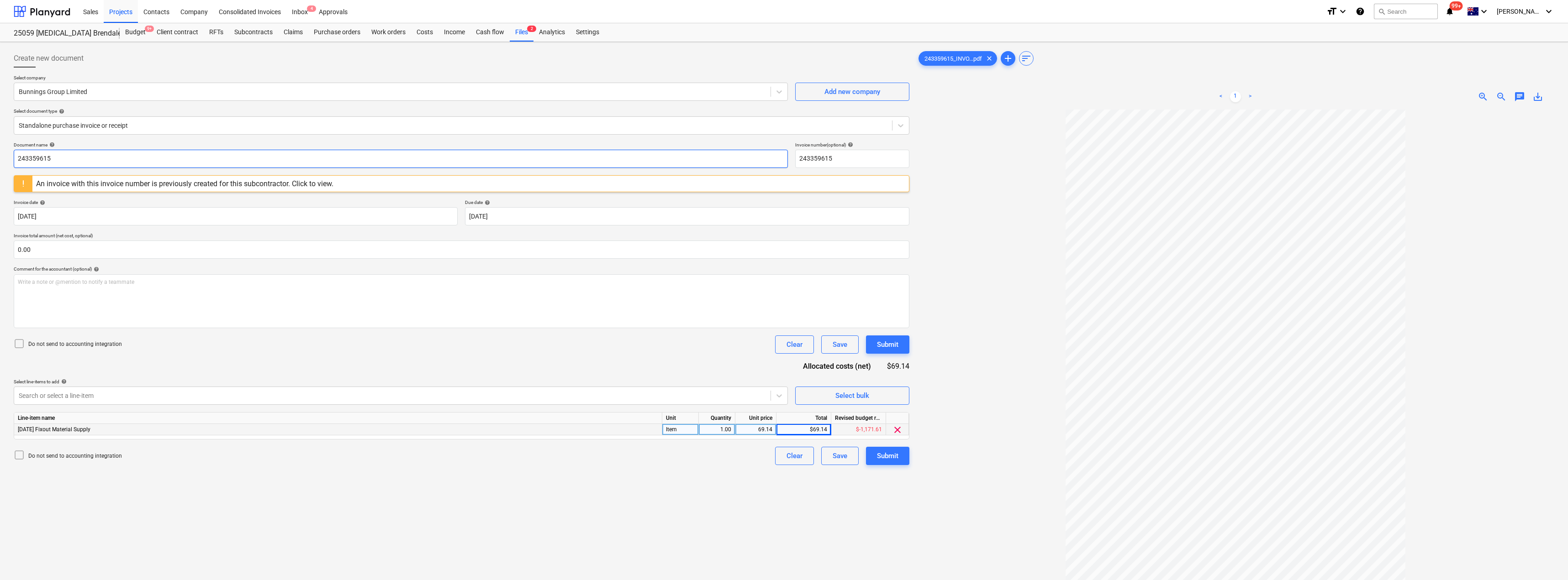
click at [124, 159] on input "243359615" at bounding box center [401, 159] width 774 height 18
drag, startPoint x: 124, startPoint y: 159, endPoint x: 0, endPoint y: 152, distance: 124.2
click at [0, 154] on div "Create new document Select company Bunnings Group Limited Add new company Selec…" at bounding box center [784, 356] width 1568 height 629
type input "8191/01475476"
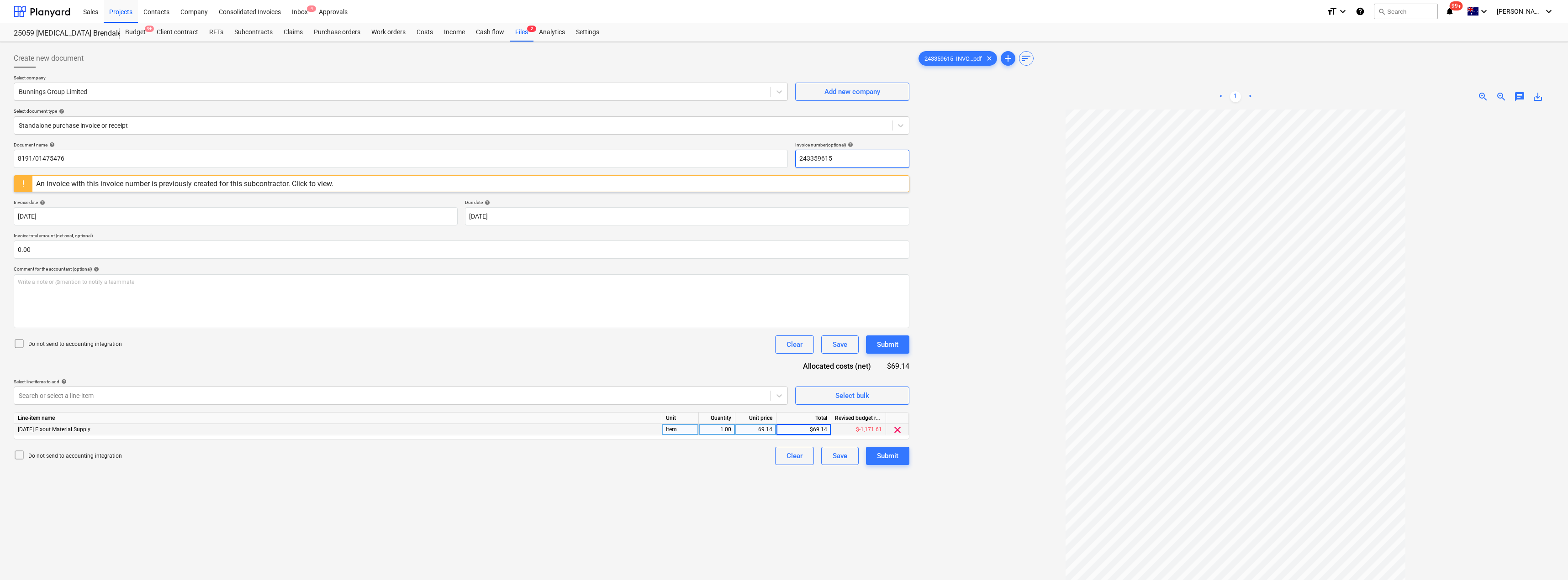
drag, startPoint x: 833, startPoint y: 157, endPoint x: 792, endPoint y: 156, distance: 41.0
click at [785, 156] on div "Document name help 8191/01475476 Invoice number (optional) help 243359615" at bounding box center [462, 155] width 896 height 26
paste input "8191/01475476"
type input "8191/01475476"
click at [785, 157] on div at bounding box center [1235, 386] width 638 height 554
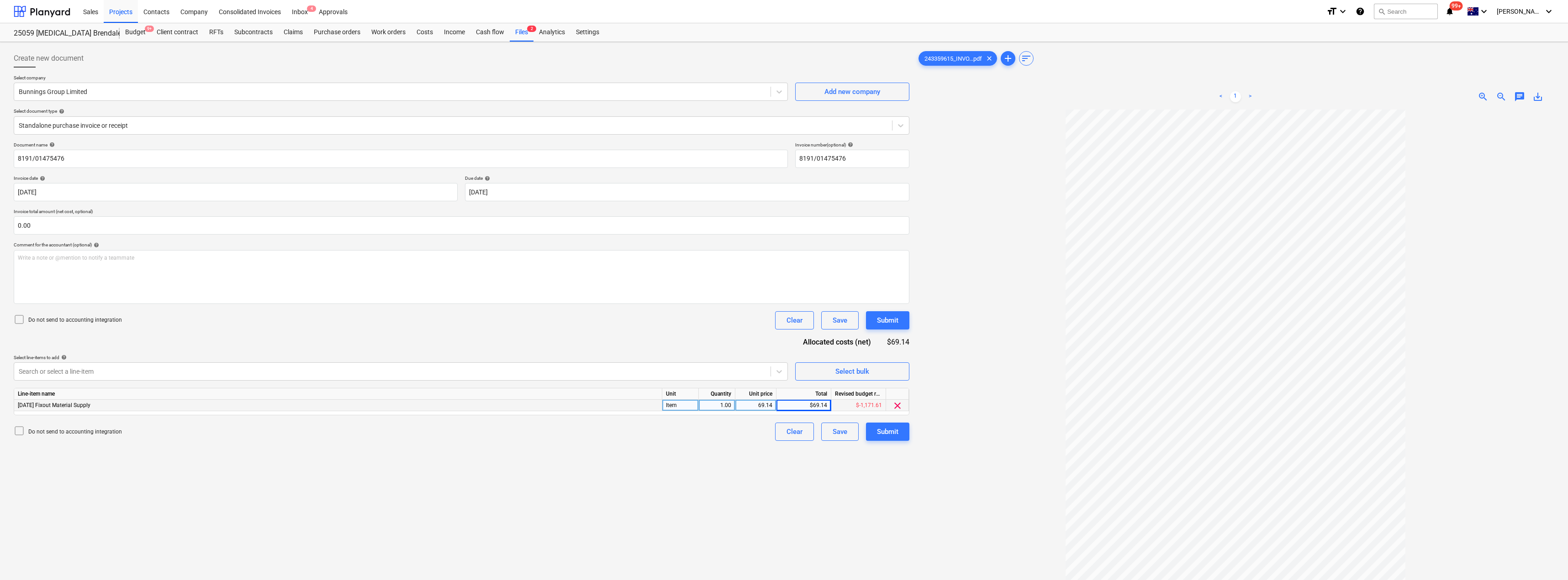
click at [387, 457] on div "Create new document Select company Bunnings Group Limited Add new company Selec…" at bounding box center [461, 357] width 903 height 622
click at [785, 432] on div "Submit" at bounding box center [888, 432] width 22 height 12
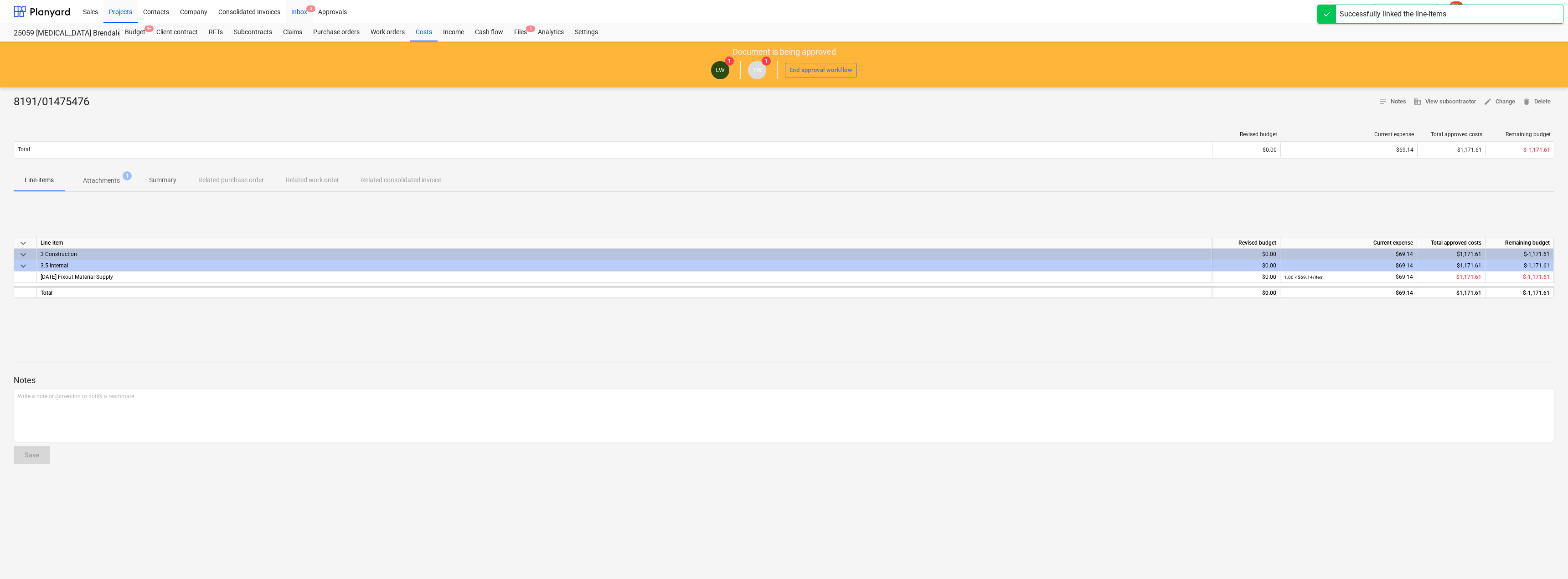
click at [305, 11] on div "Inbox 3" at bounding box center [299, 10] width 27 height 23
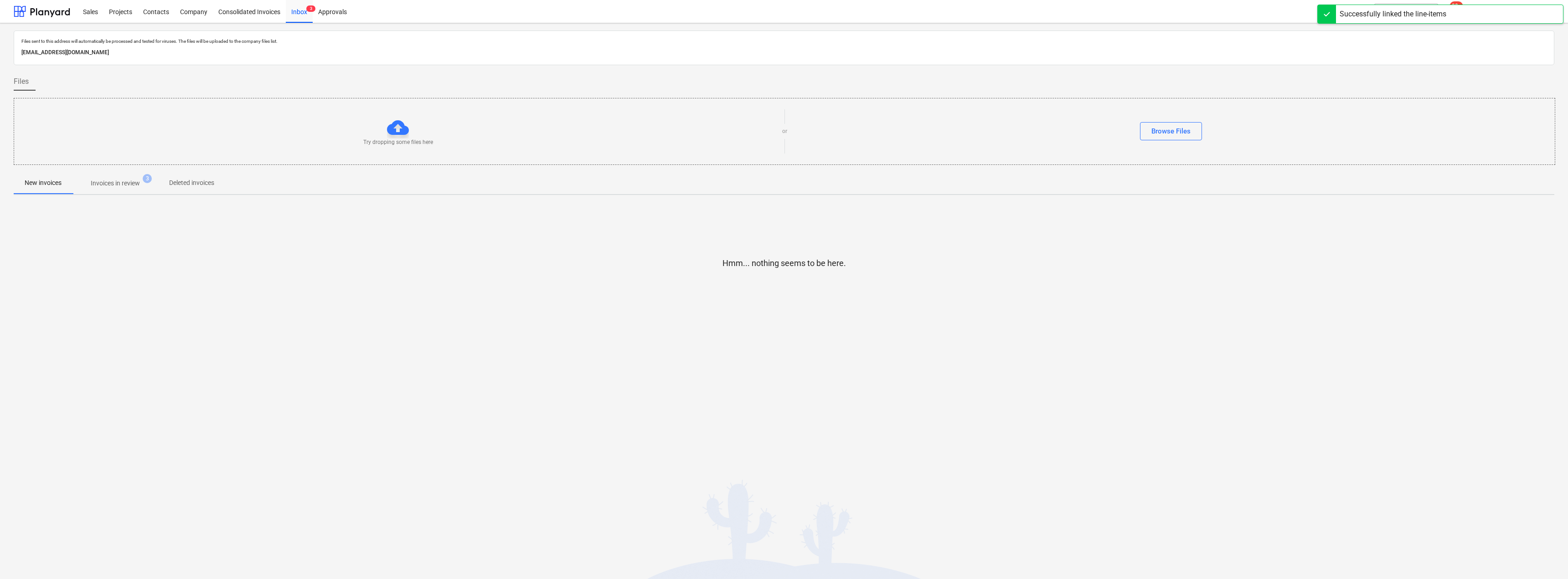
click at [121, 177] on span "Invoices in review 3" at bounding box center [115, 183] width 86 height 16
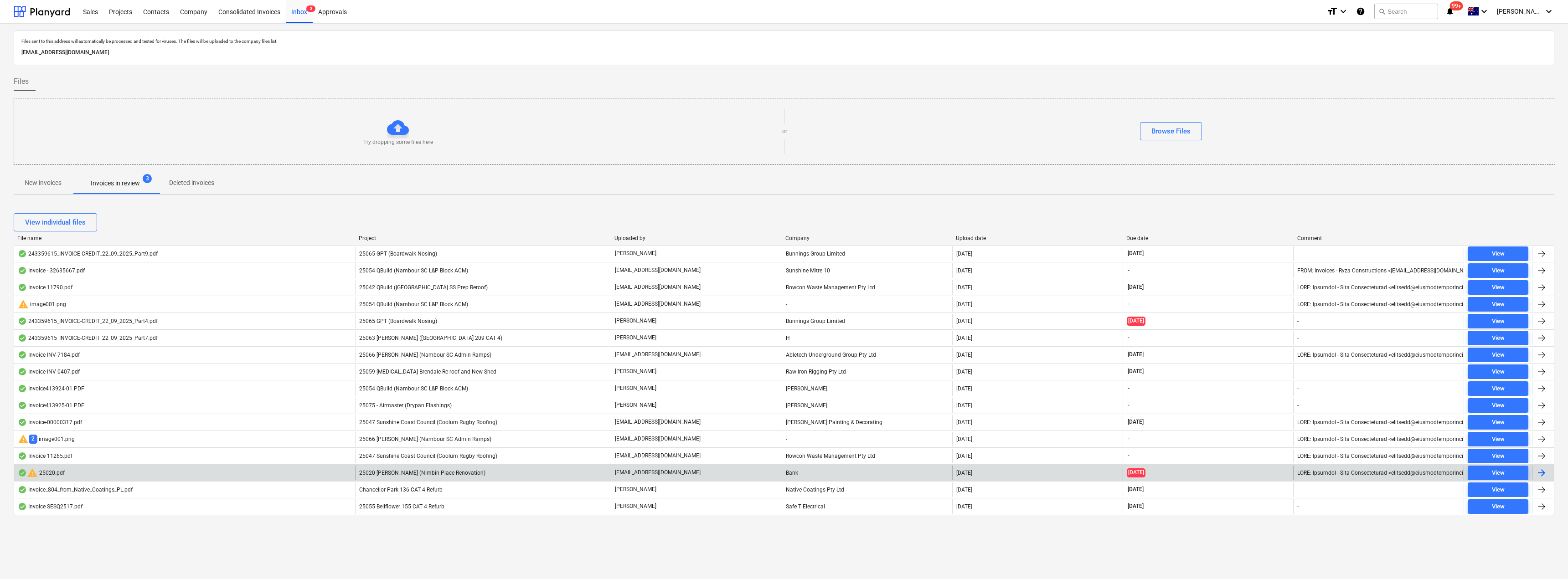
click at [482, 472] on div "25020 [PERSON_NAME] (Nimbin Place Renovation)" at bounding box center [483, 473] width 256 height 14
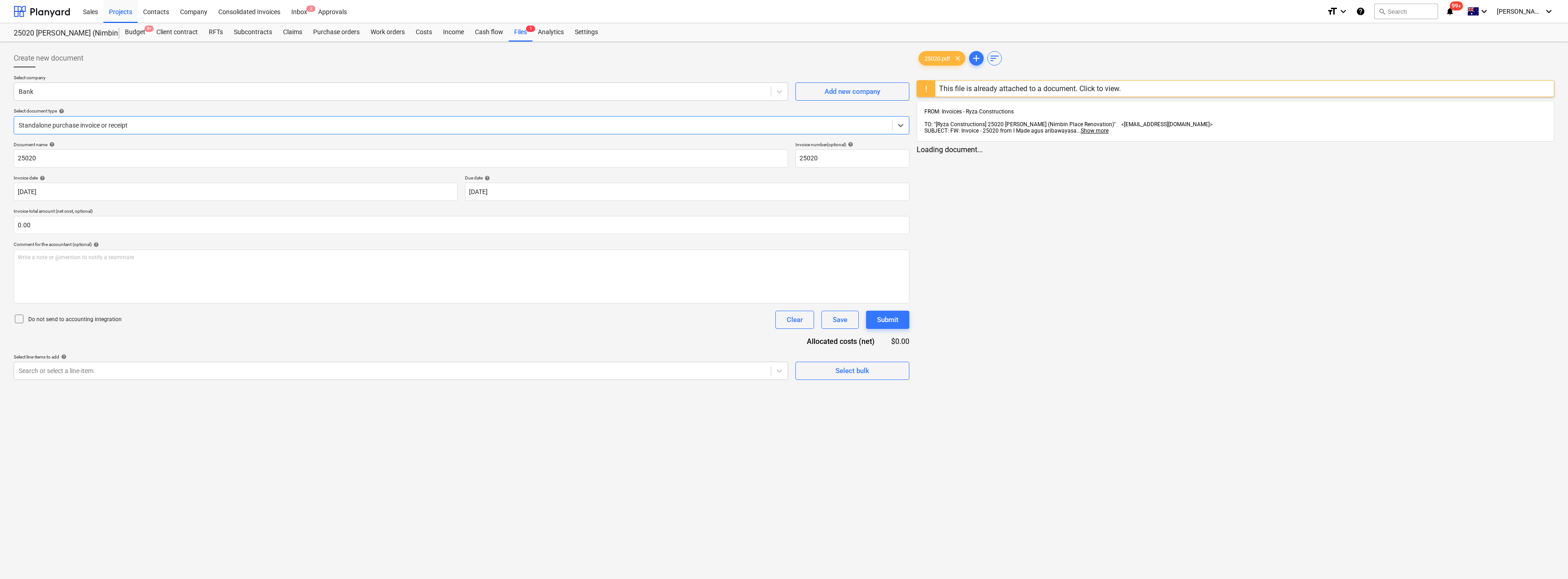
type input "25020"
type input "[DATE]"
click at [156, 92] on div at bounding box center [392, 92] width 748 height 9
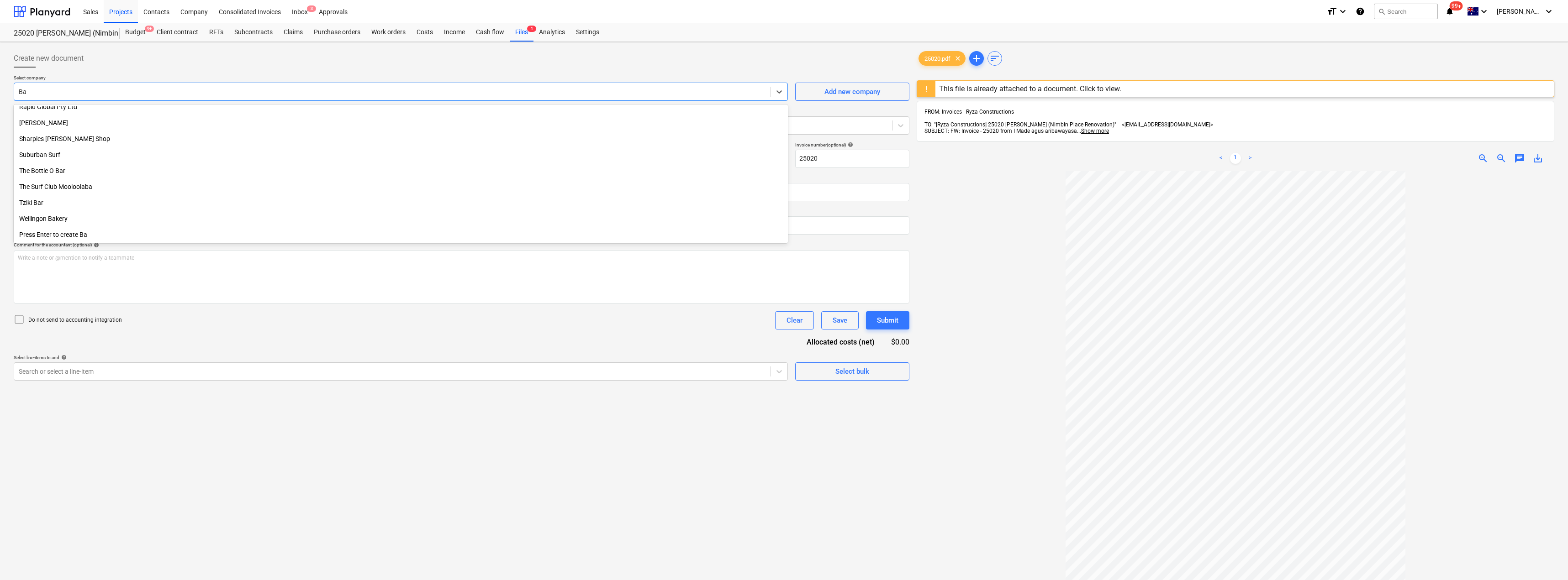
scroll to position [774, 0]
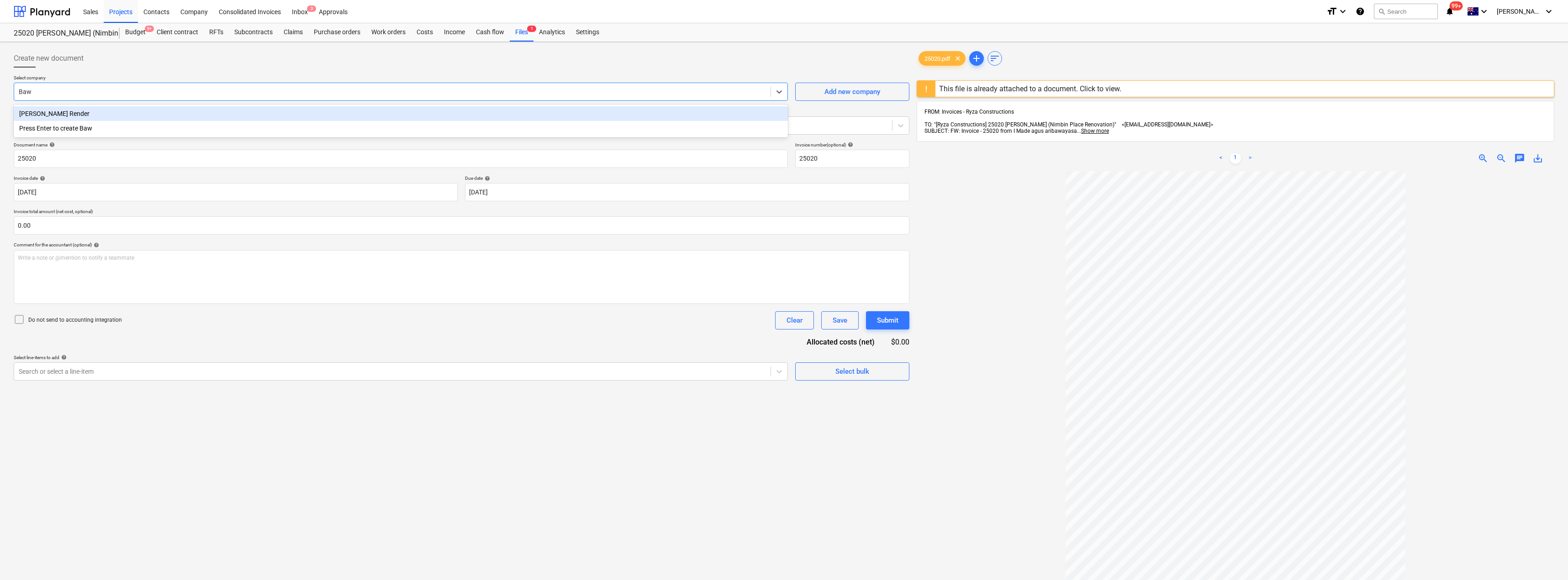
type input "[PERSON_NAME]"
click at [81, 114] on div "[PERSON_NAME] Render" at bounding box center [401, 114] width 774 height 14
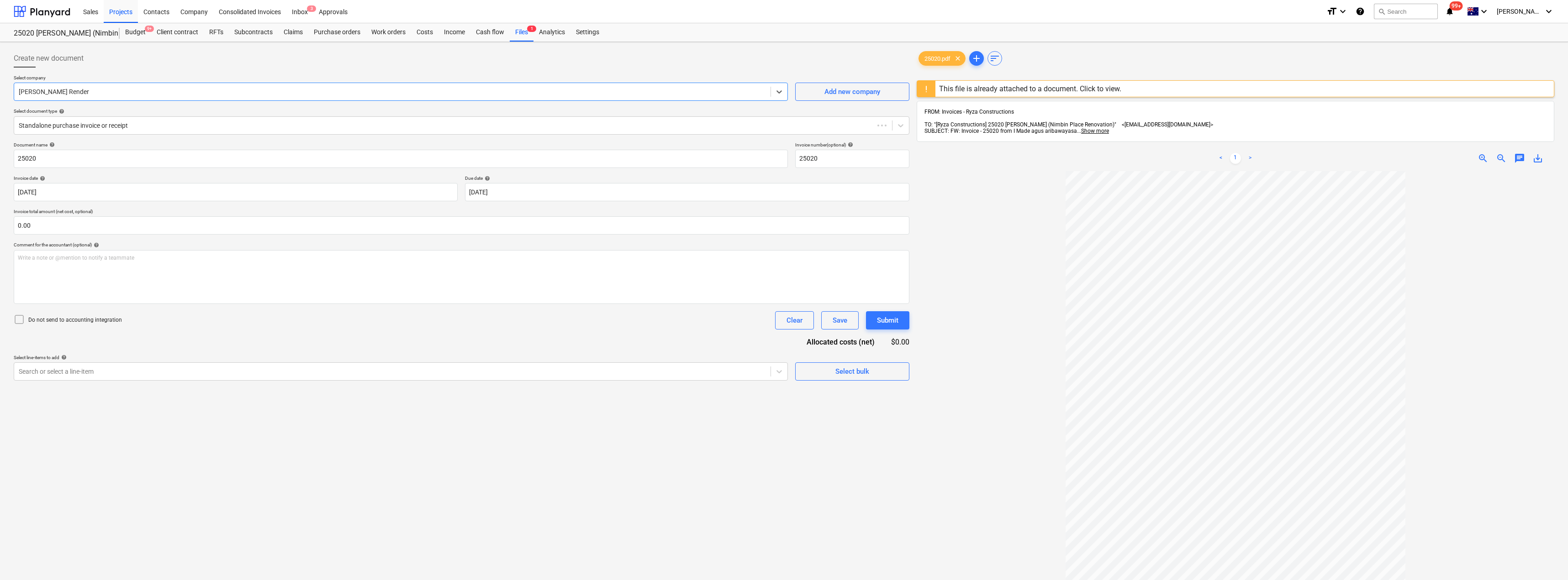
click at [143, 70] on div at bounding box center [462, 71] width 896 height 7
click at [118, 134] on div "Standalone purchase invoice or receipt" at bounding box center [462, 125] width 896 height 18
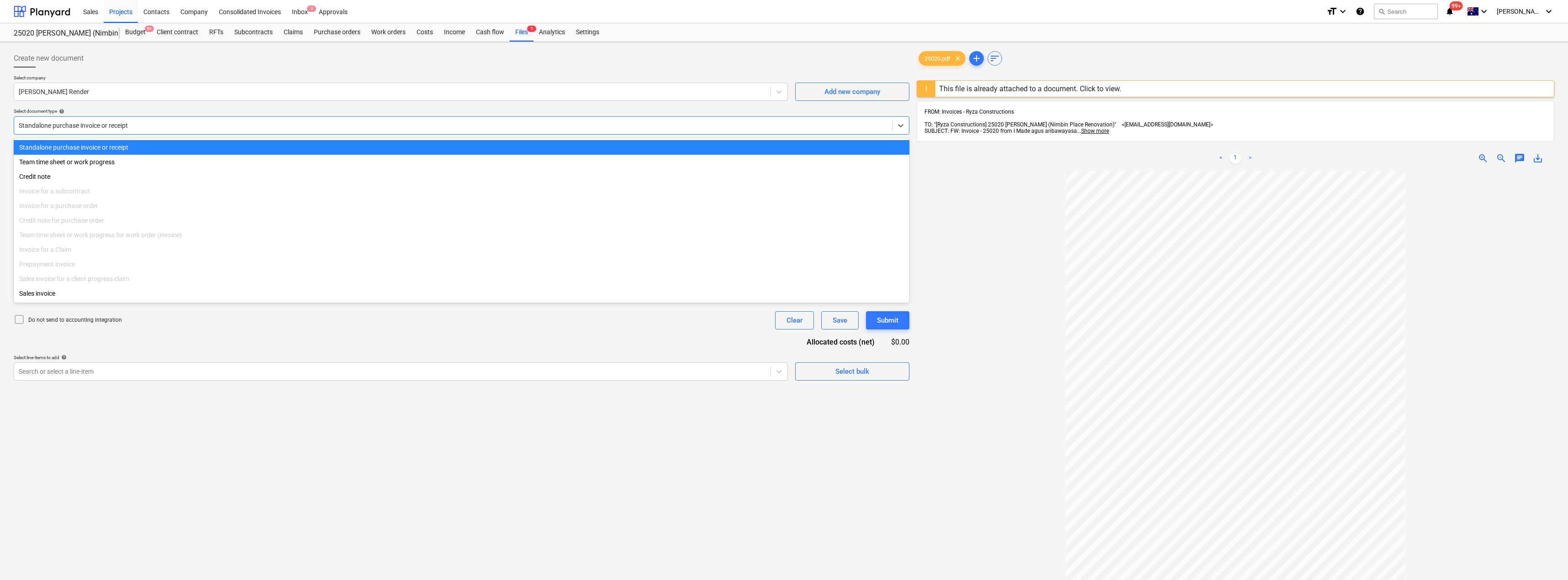
click at [146, 65] on div "Create new document" at bounding box center [462, 58] width 896 height 18
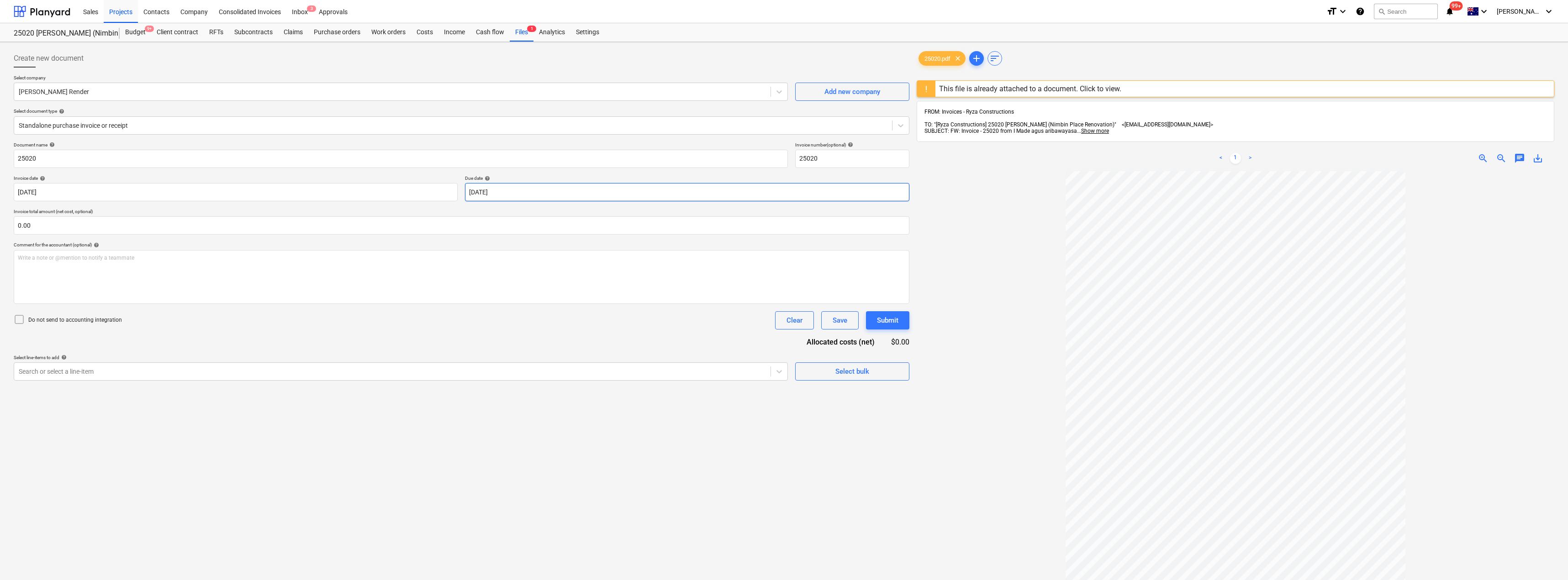
click at [514, 192] on body "Sales Projects Contacts Company Consolidated Invoices Inbox 3 Approvals format_…" at bounding box center [784, 290] width 1568 height 580
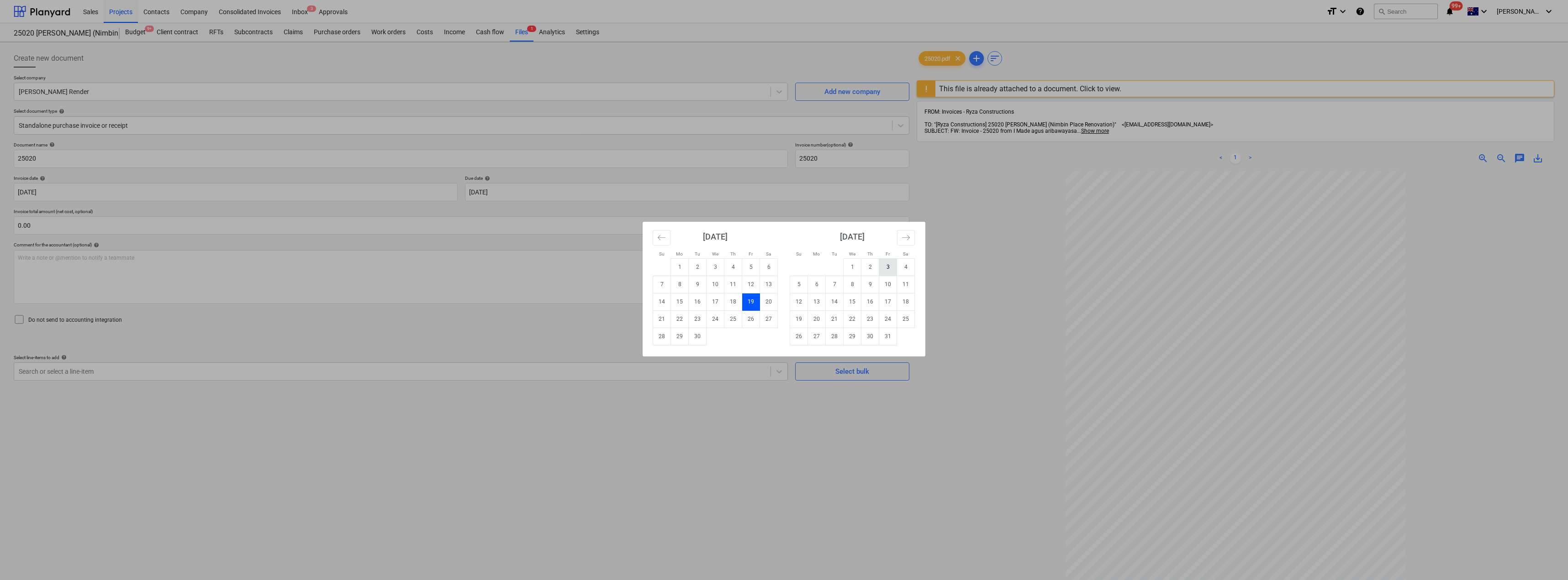
click at [785, 265] on td "3" at bounding box center [888, 267] width 18 height 17
type input "[DATE]"
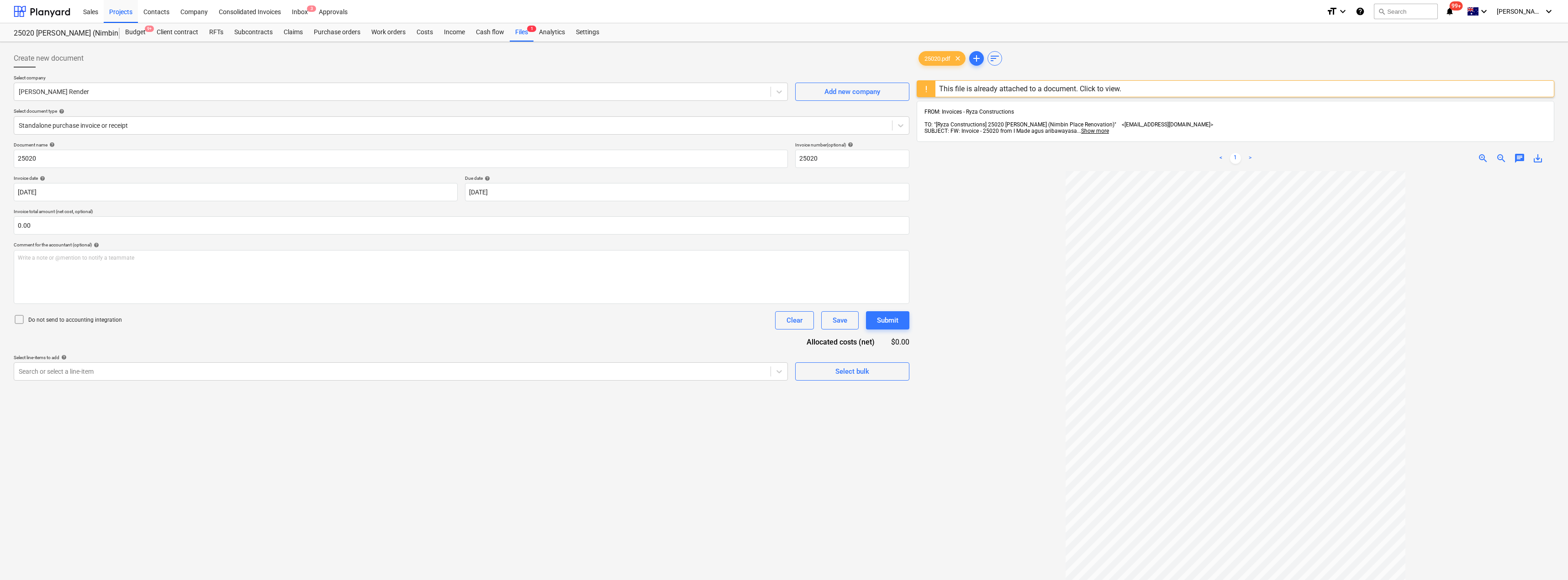
click at [785, 223] on div at bounding box center [1235, 448] width 638 height 554
click at [142, 367] on div at bounding box center [393, 371] width 747 height 9
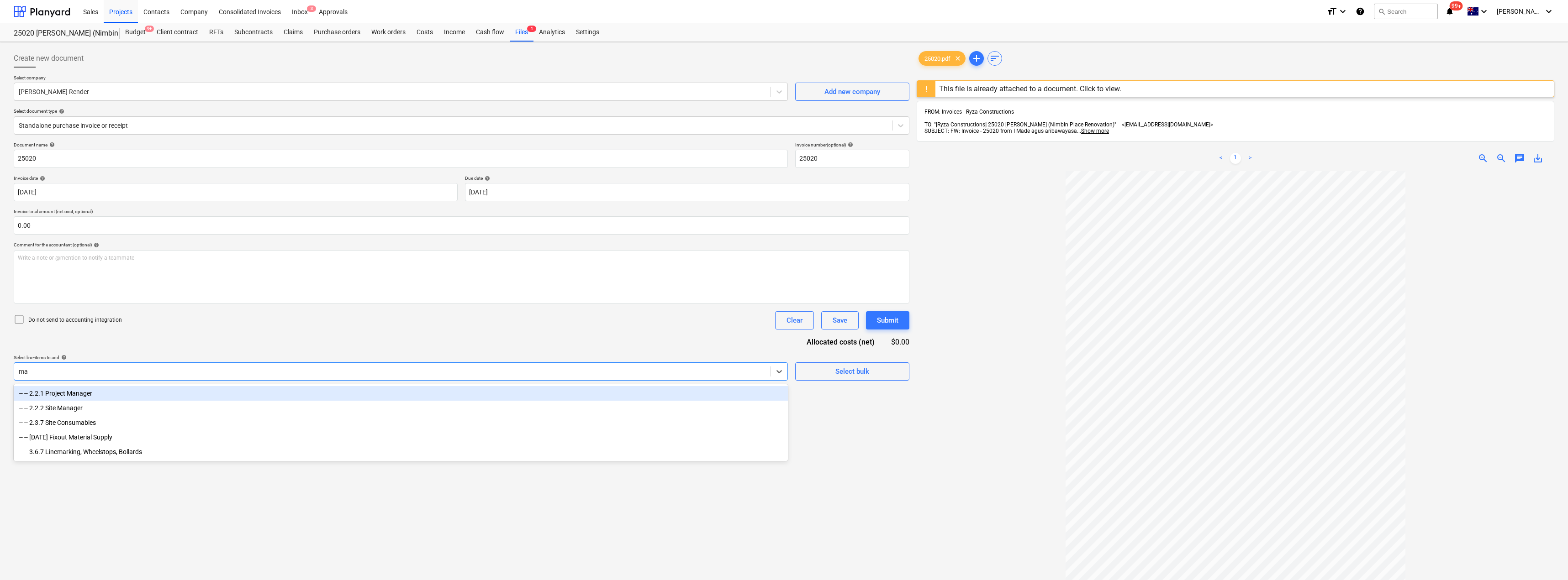
type input "maT"
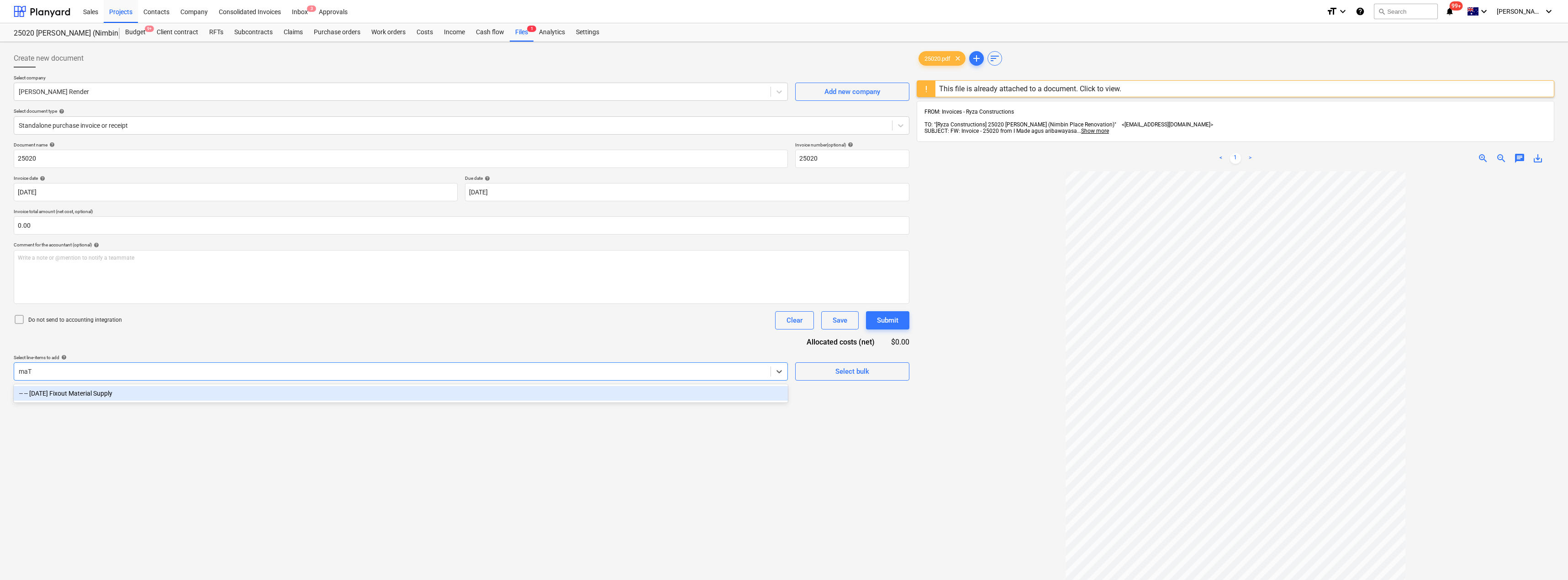
click at [120, 387] on div "-- -- [DATE] Fixout Material Supply" at bounding box center [401, 394] width 774 height 14
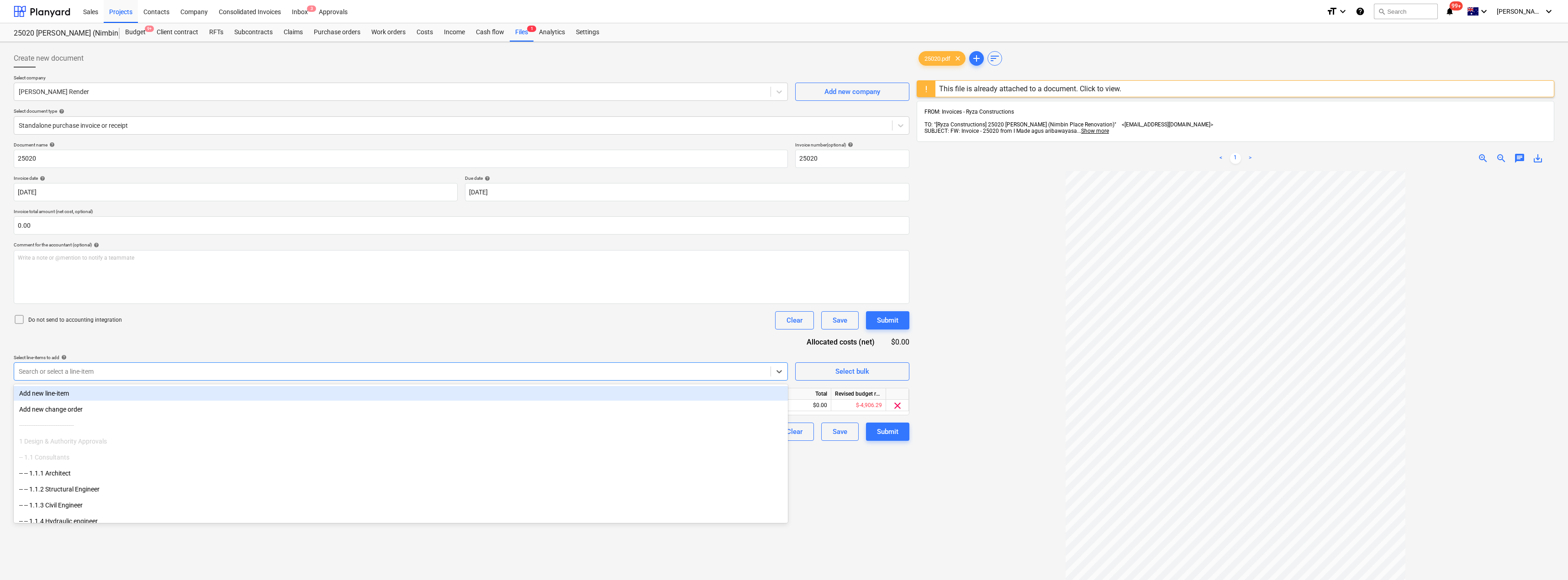
click at [167, 346] on div "Document name help 25020 Invoice number (optional) help 25020 Invoice date help…" at bounding box center [462, 291] width 896 height 299
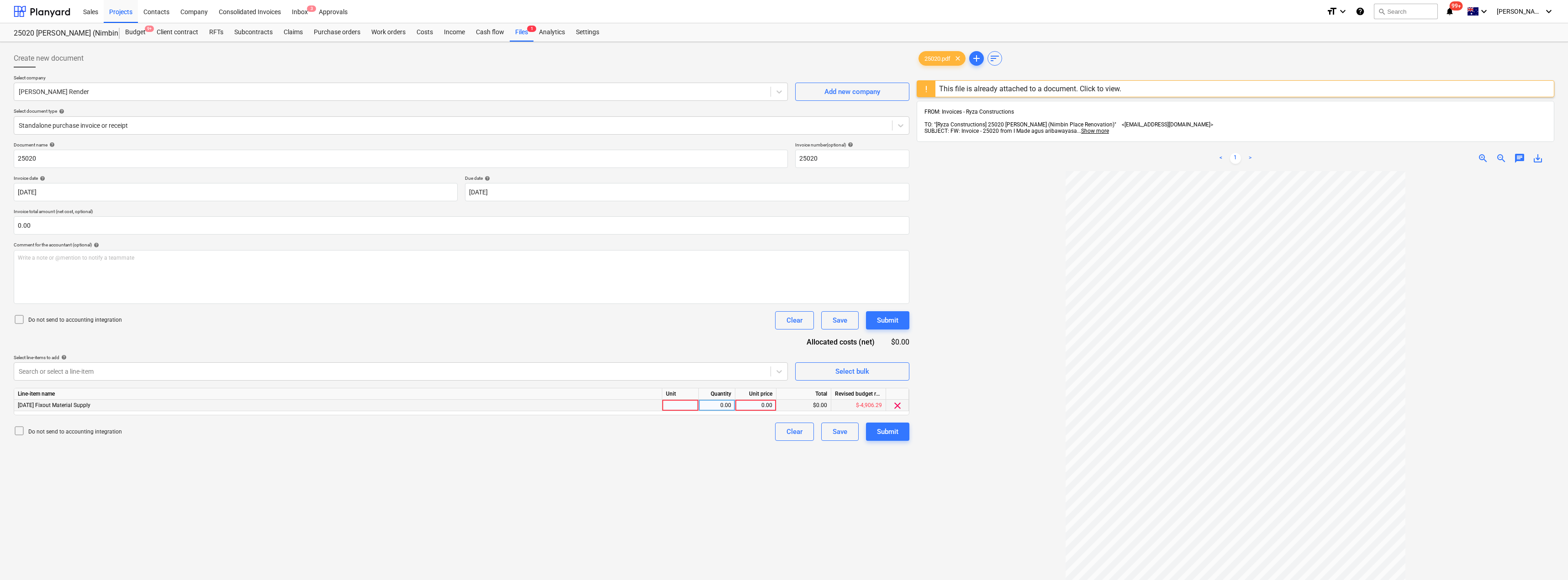
click at [669, 407] on div at bounding box center [681, 405] width 37 height 11
type input "Item"
type input "5600"
click at [685, 328] on div "Do not send to accounting integration Clear Save Submit" at bounding box center [462, 320] width 896 height 18
click at [785, 435] on div "Submit" at bounding box center [888, 432] width 22 height 12
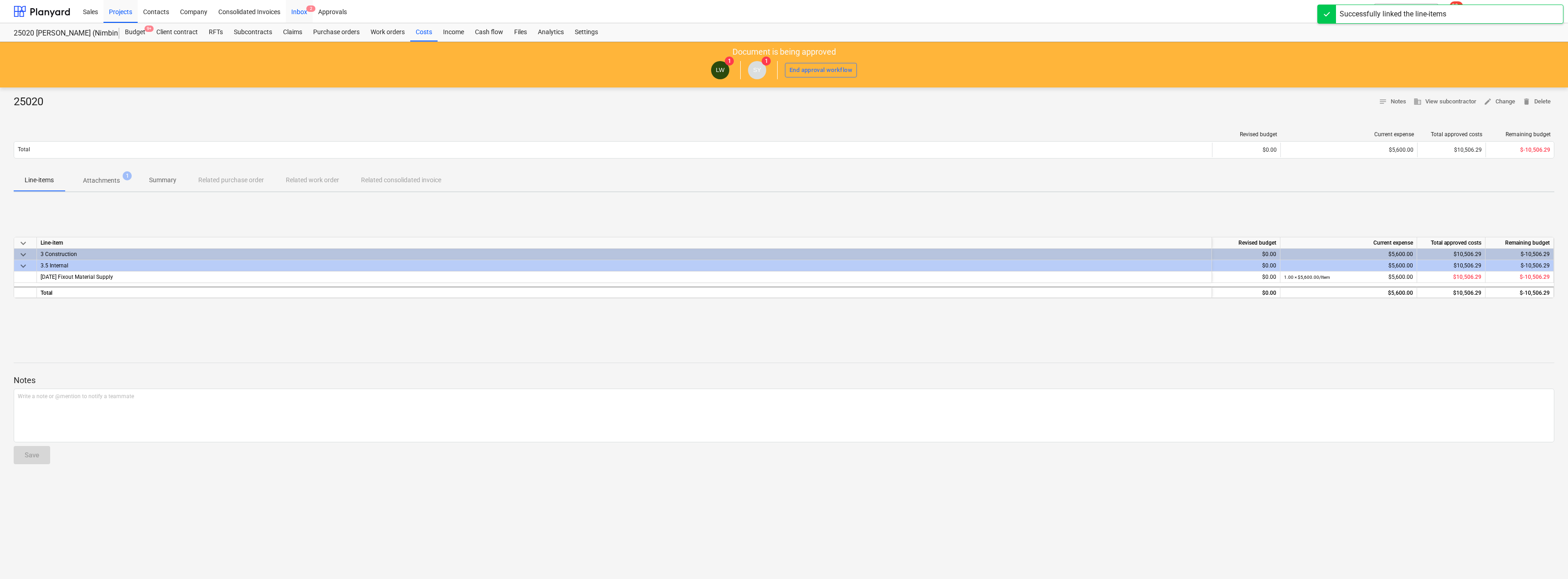
click at [305, 16] on div "Inbox 2" at bounding box center [299, 10] width 27 height 23
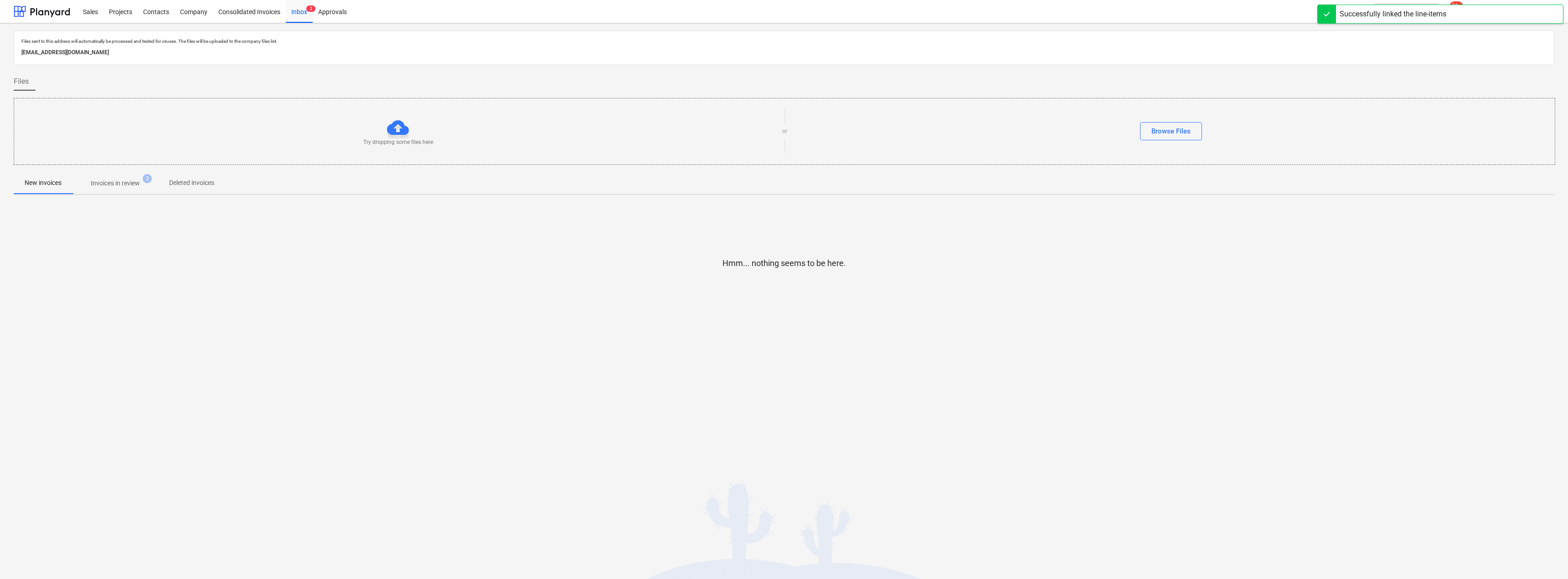
click at [123, 183] on p "Invoices in review" at bounding box center [115, 183] width 49 height 10
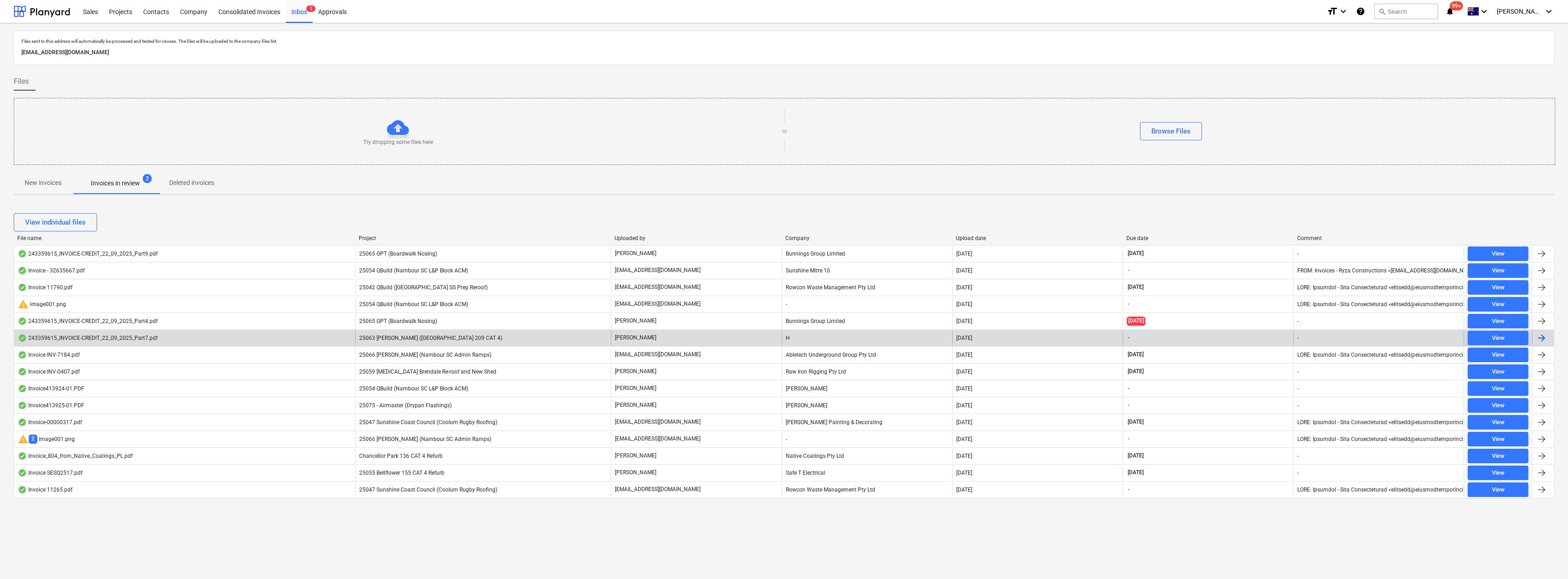
click at [467, 334] on div "25063 [PERSON_NAME] ([GEOGRAPHIC_DATA] 209 CAT 4)" at bounding box center [483, 338] width 256 height 14
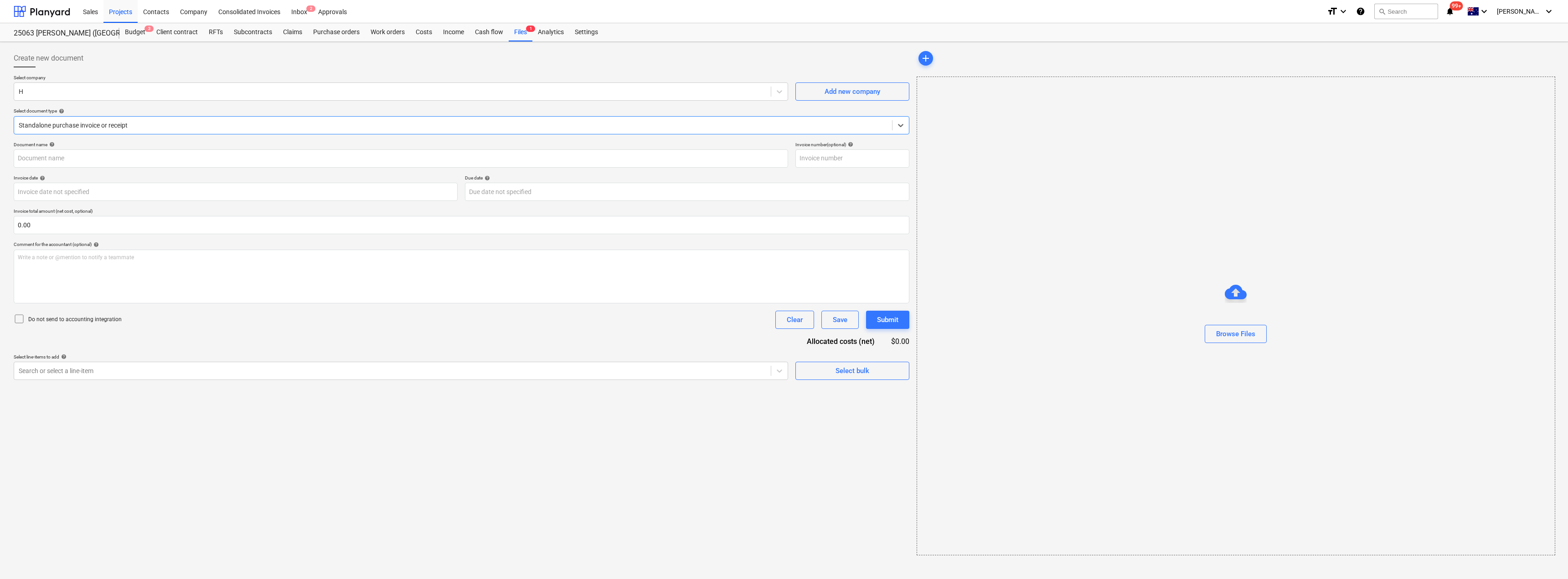
type input "243359615"
type input "[DATE]"
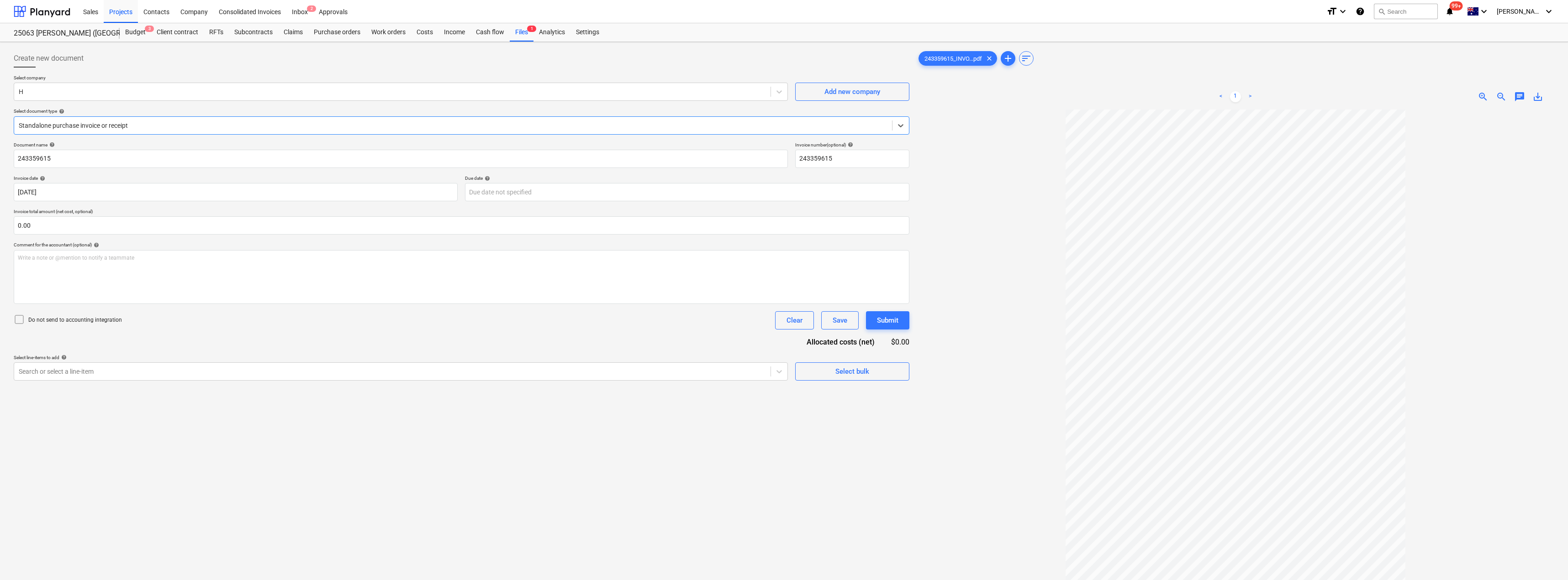
click at [109, 123] on div at bounding box center [453, 125] width 869 height 9
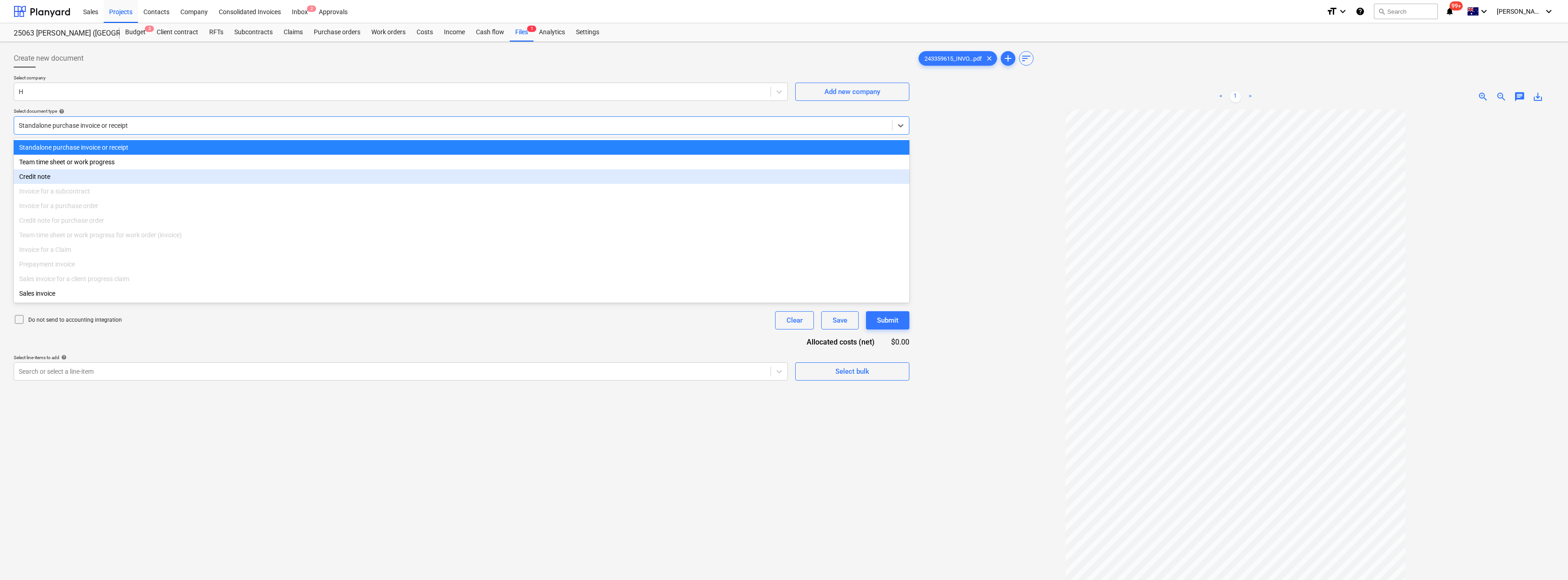
click at [59, 179] on div "Credit note" at bounding box center [462, 176] width 896 height 14
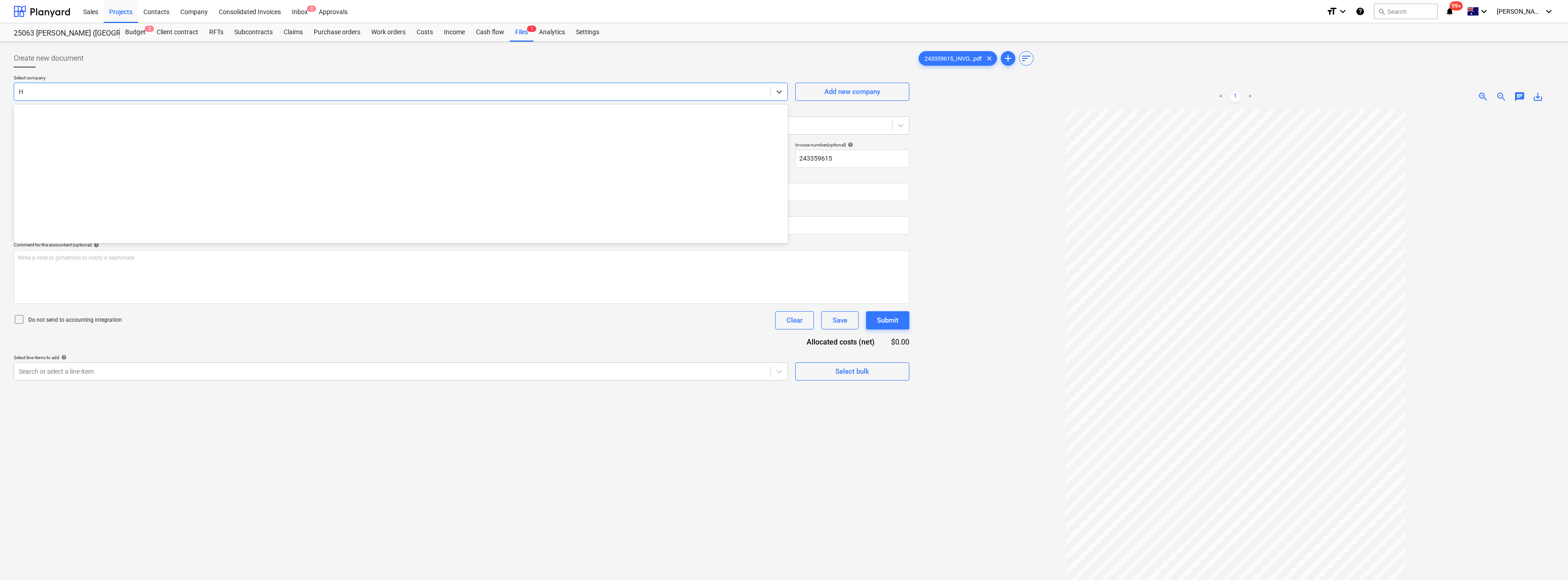
click at [88, 88] on div at bounding box center [393, 92] width 747 height 9
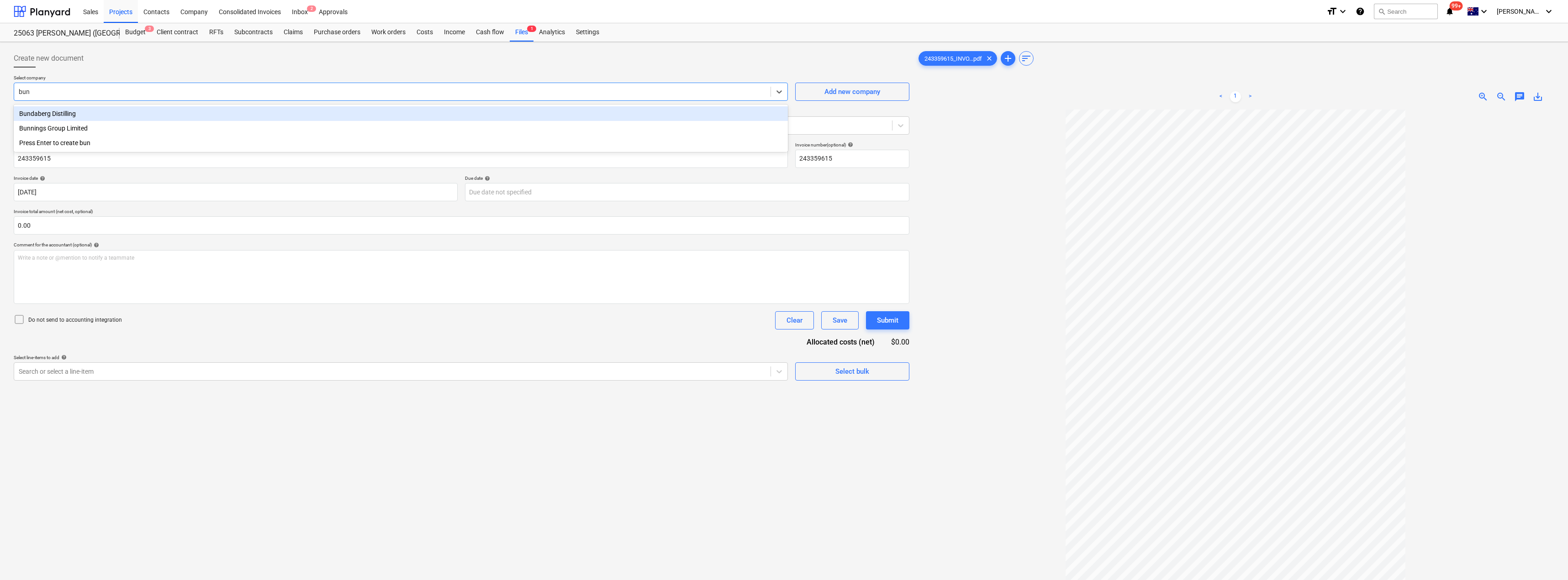
type input "[PERSON_NAME]"
click at [37, 116] on div "Bunnings Group Limited" at bounding box center [401, 114] width 774 height 14
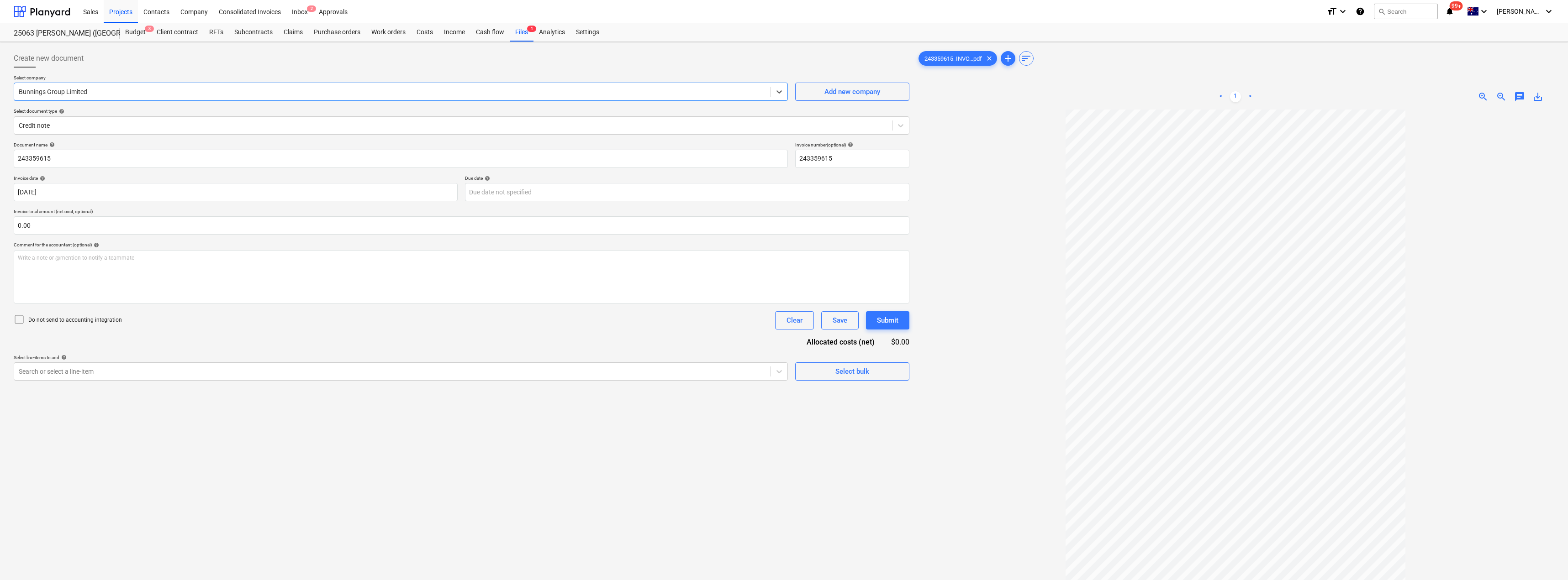
click at [138, 72] on div at bounding box center [462, 71] width 896 height 7
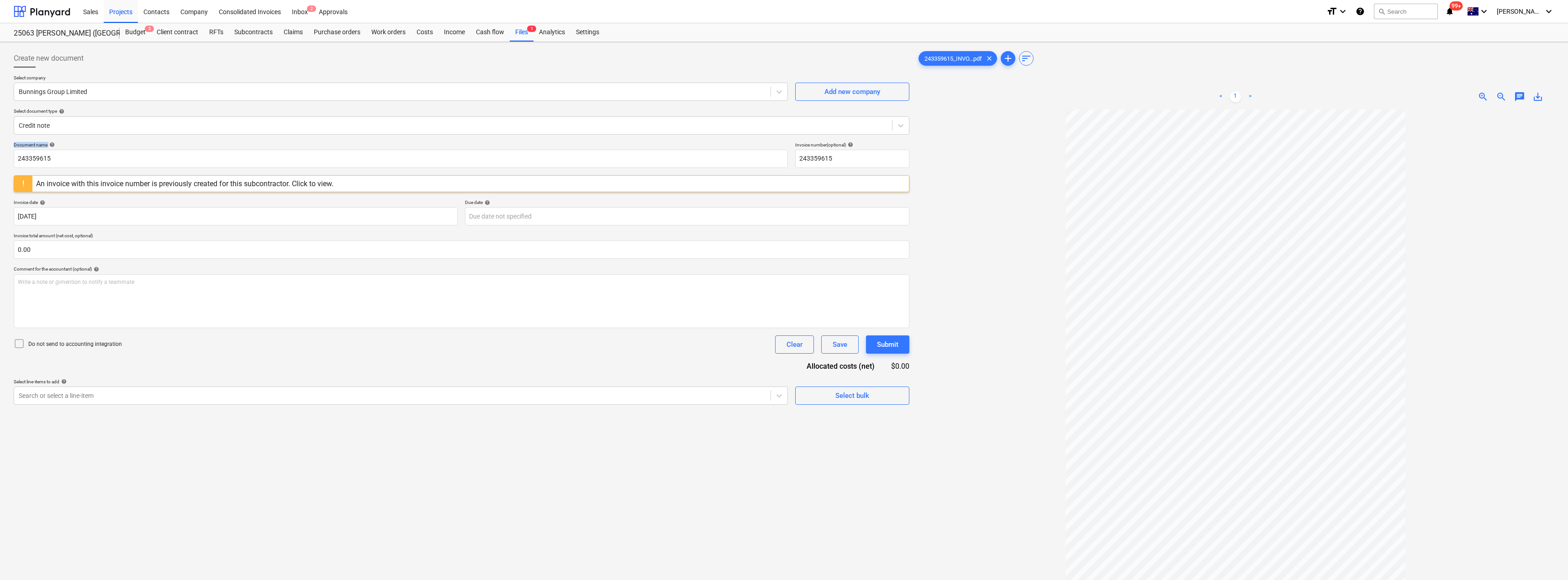
drag, startPoint x: 131, startPoint y: 148, endPoint x: 12, endPoint y: 148, distance: 119.0
click at [12, 148] on div "Create new document Select company Bunnings Group Limited Add new company Selec…" at bounding box center [461, 357] width 903 height 622
drag, startPoint x: 46, startPoint y: 158, endPoint x: 13, endPoint y: 158, distance: 33.0
click at [13, 158] on div "Create new document Select company Bunnings Group Limited Add new company Selec…" at bounding box center [461, 357] width 903 height 622
drag, startPoint x: 108, startPoint y: 162, endPoint x: 2, endPoint y: 155, distance: 106.2
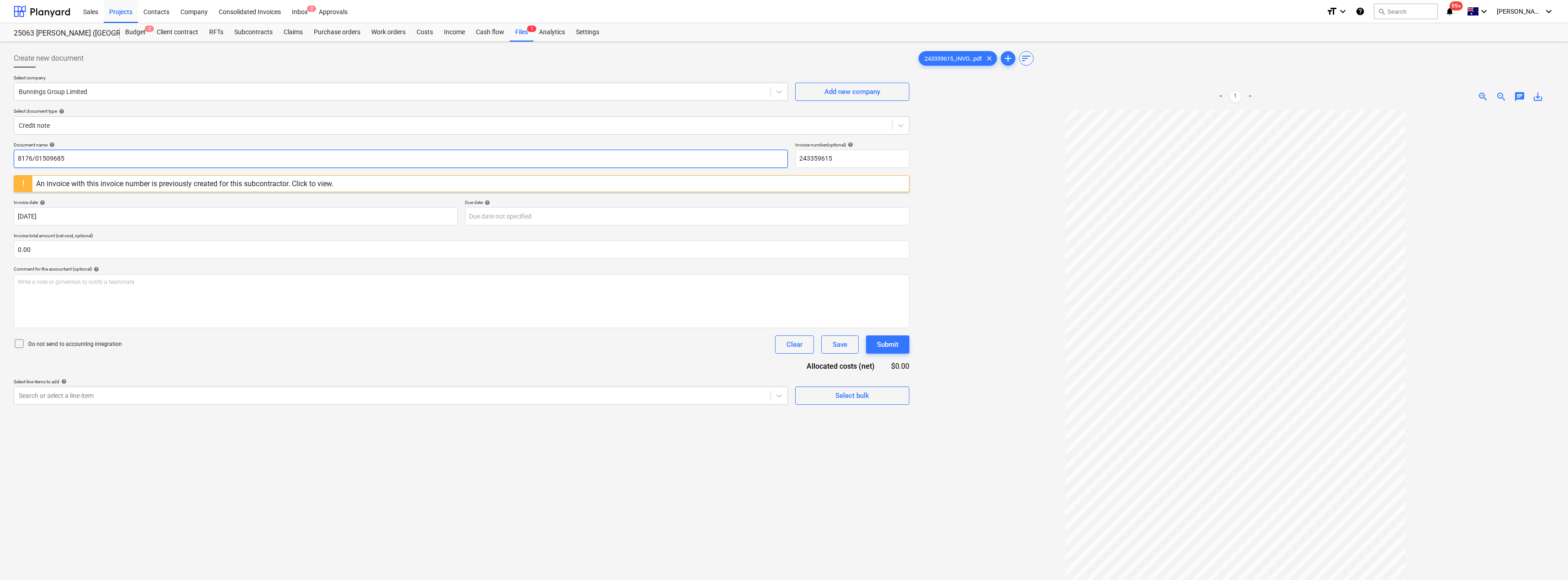
click at [2, 155] on div "Create new document Select company Bunnings Group Limited Add new company Selec…" at bounding box center [784, 356] width 1568 height 629
type input "8176/01509685"
drag, startPoint x: 831, startPoint y: 162, endPoint x: 840, endPoint y: 161, distance: 9.1
click at [779, 159] on div "Document name help 8176/01509685 Invoice number (optional) help 243359615" at bounding box center [462, 155] width 896 height 26
paste input "8176/0150968"
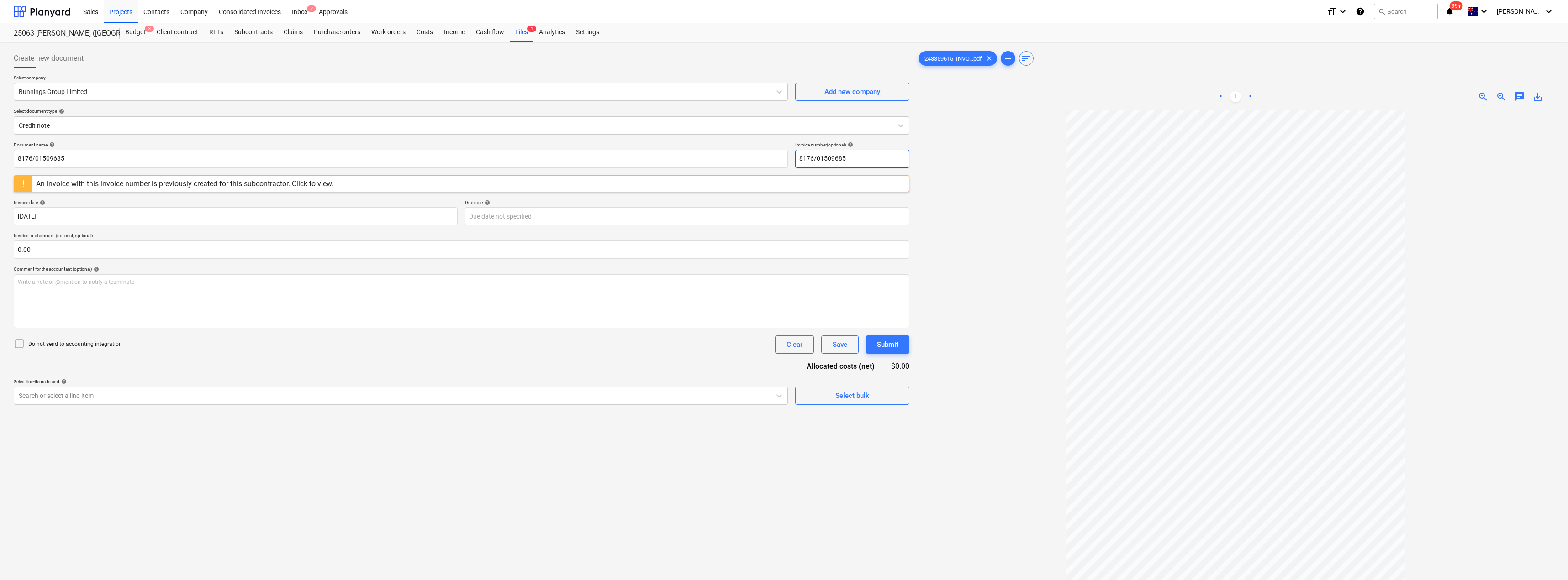
type input "8176/01509685"
click at [785, 159] on div at bounding box center [1235, 386] width 638 height 554
click at [517, 215] on body "Sales Projects Contacts Company Consolidated Invoices Inbox 2 Approvals format_…" at bounding box center [784, 290] width 1568 height 580
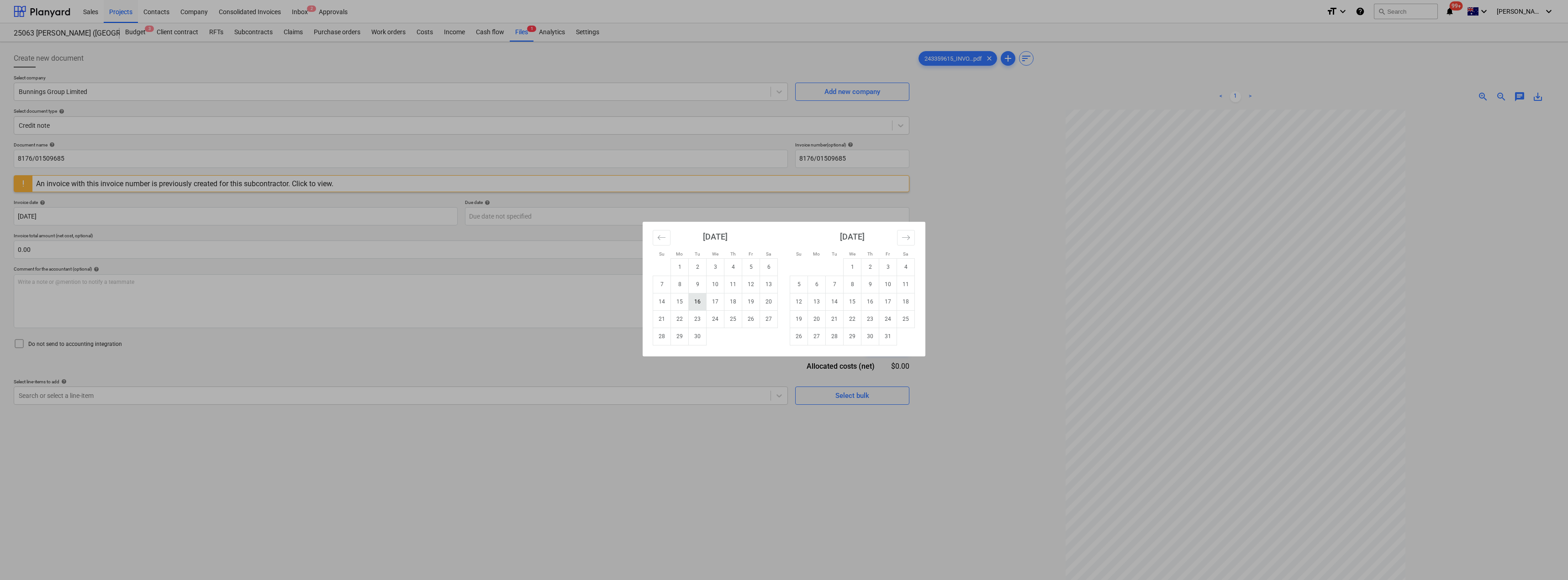
click at [698, 299] on td "16" at bounding box center [697, 302] width 18 height 17
type input "[DATE]"
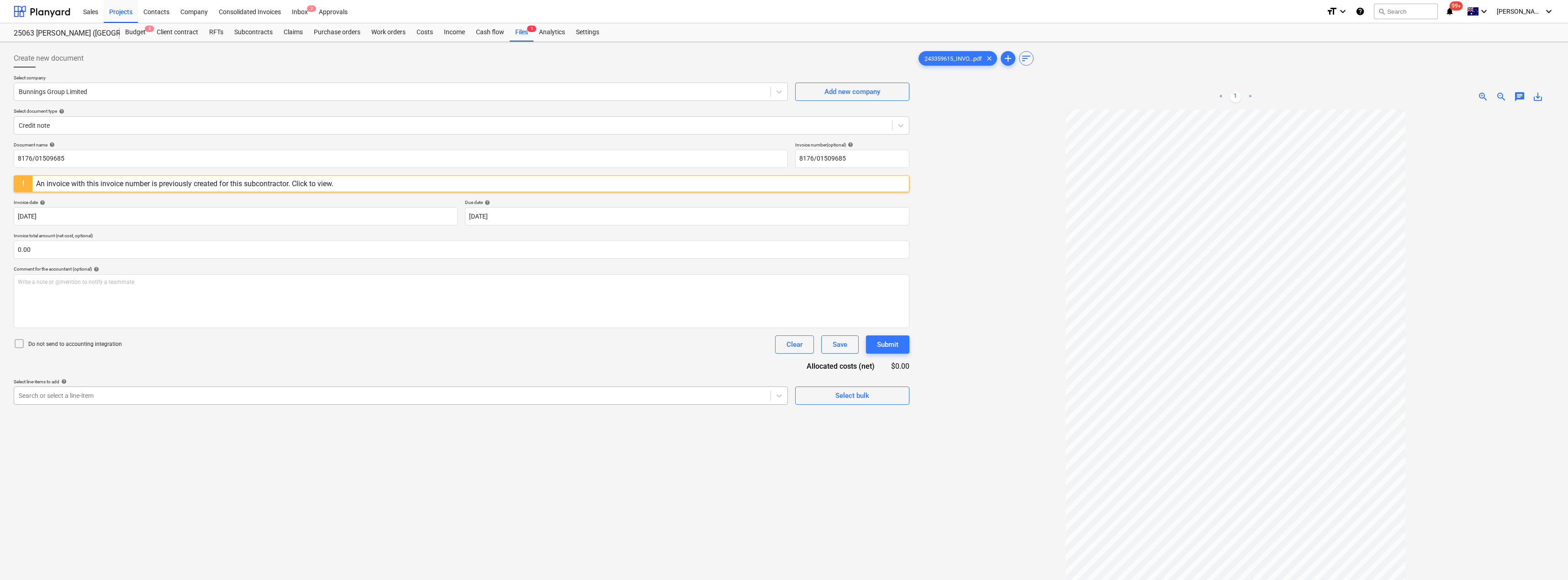
click at [119, 397] on div at bounding box center [393, 396] width 747 height 9
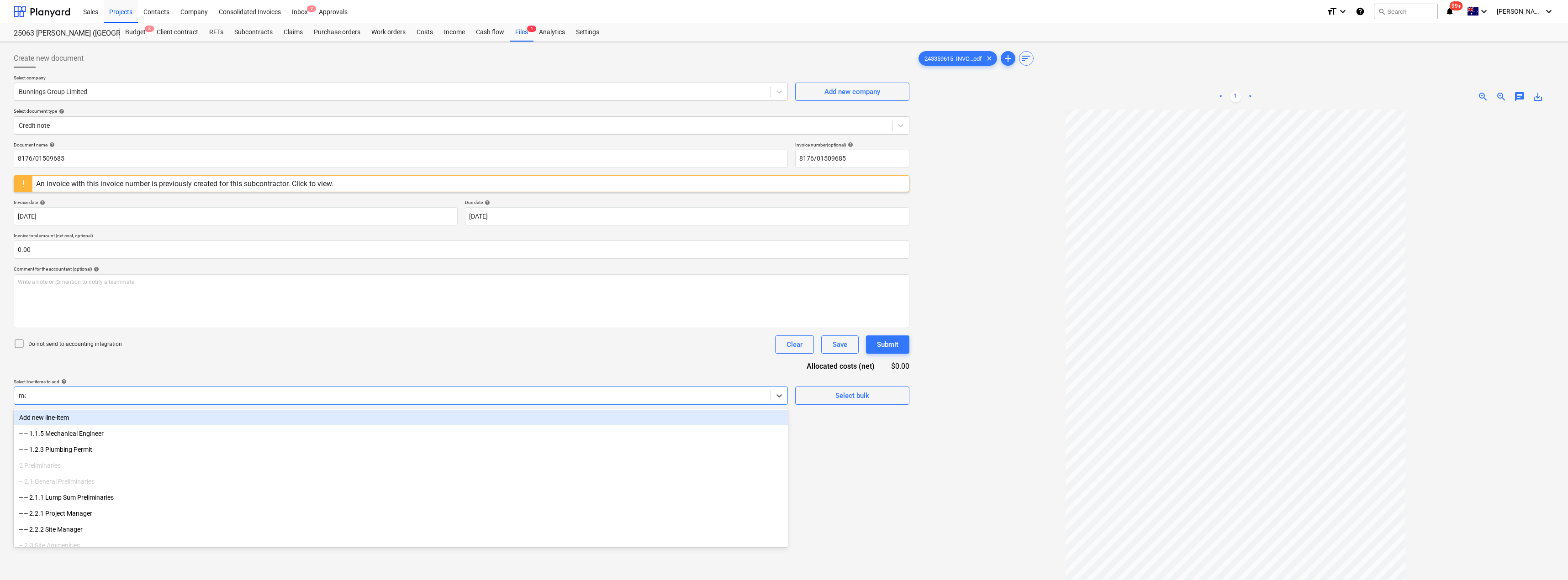
type input "mat"
click at [195, 355] on div "Document name help 8176/01509685 Invoice number (optional) help 8176/01509685 A…" at bounding box center [462, 303] width 896 height 323
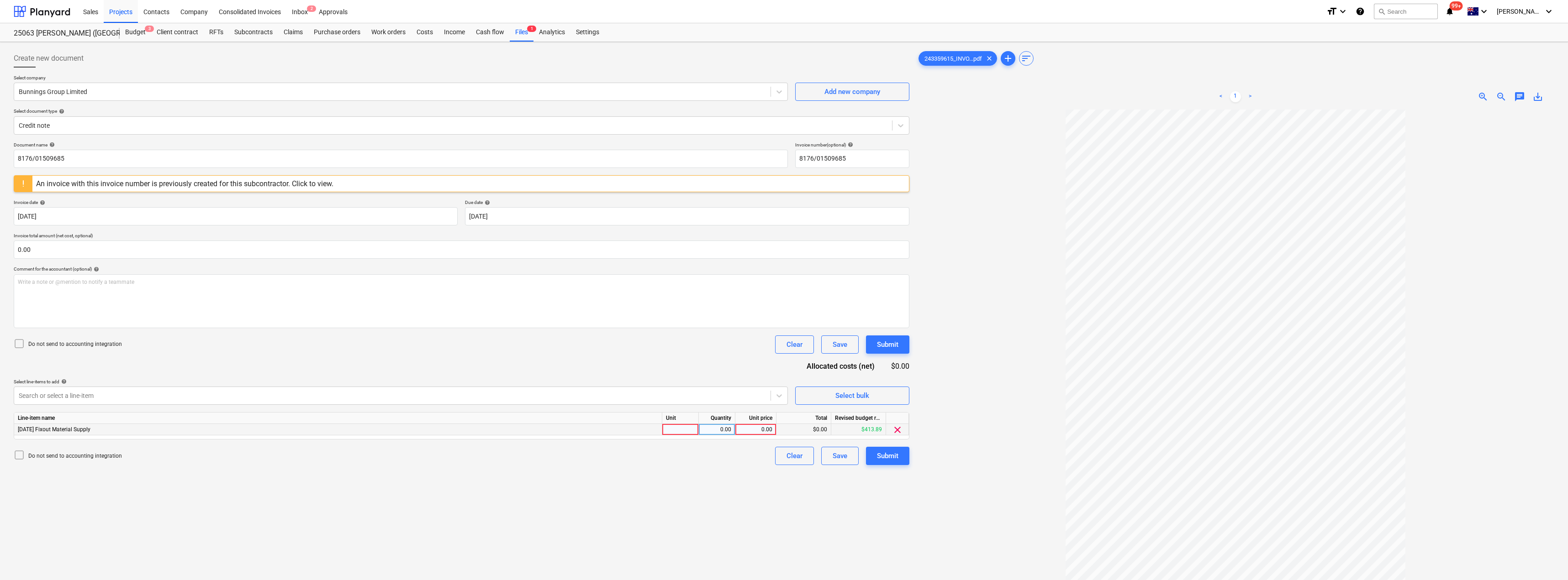
click at [689, 430] on div at bounding box center [681, 429] width 37 height 11
type input "Item"
type input "40.86"
click at [785, 457] on div "Submit" at bounding box center [888, 456] width 22 height 12
click at [706, 428] on div "1.00" at bounding box center [717, 429] width 29 height 11
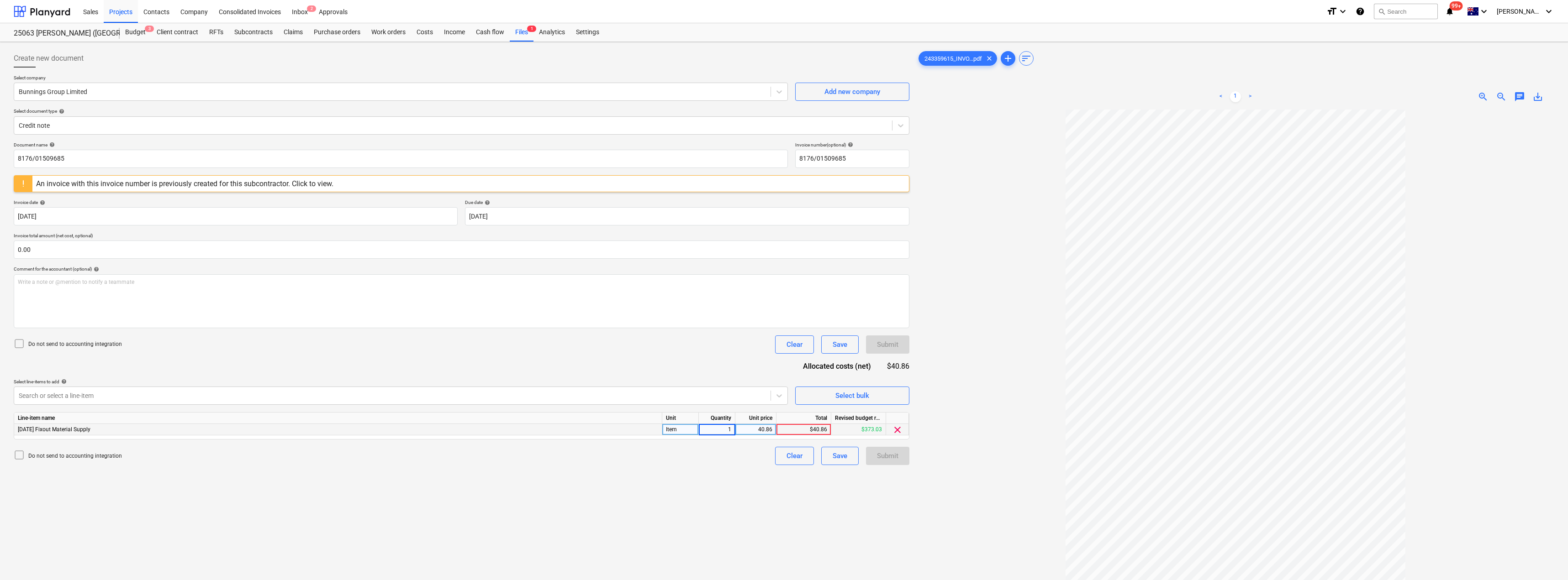
click at [706, 428] on input "1" at bounding box center [716, 429] width 36 height 11
type input "-1"
click at [709, 369] on div "Document name help 8176/01509685 Invoice number (optional) help 8176/01509685 A…" at bounding box center [462, 303] width 896 height 323
click at [785, 463] on button "Submit" at bounding box center [888, 456] width 43 height 18
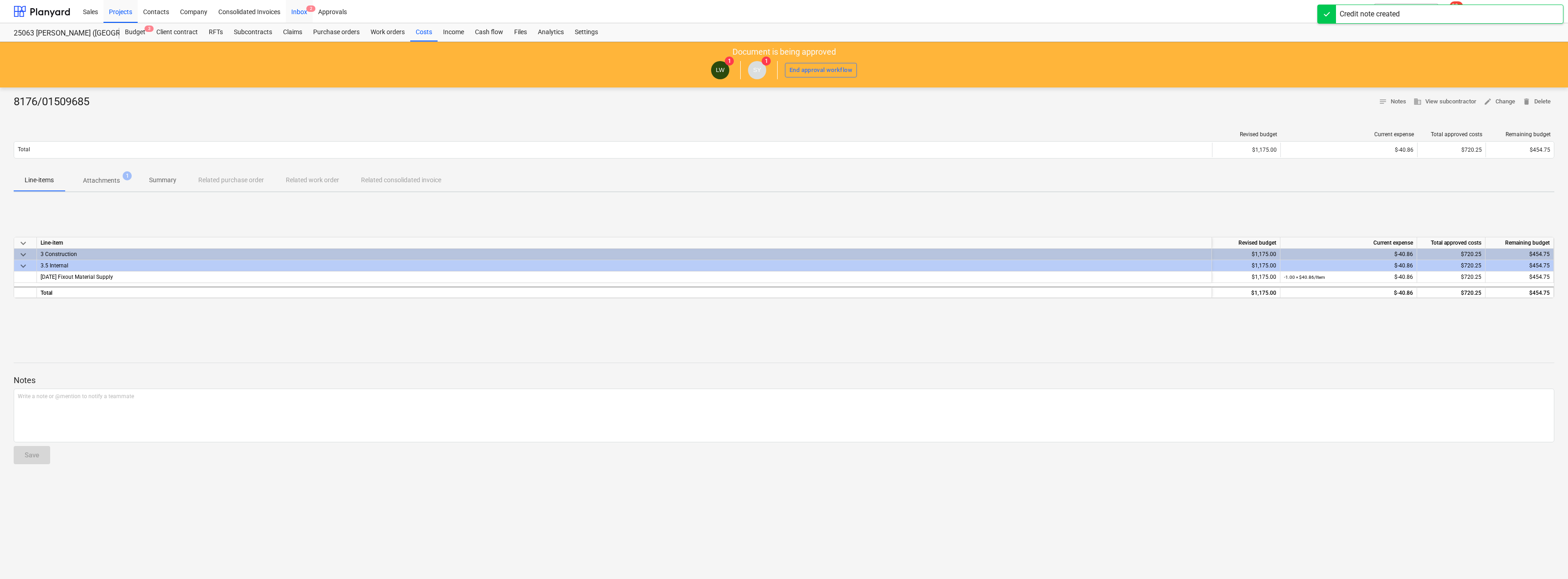
click at [299, 12] on div "Inbox 2" at bounding box center [299, 10] width 27 height 23
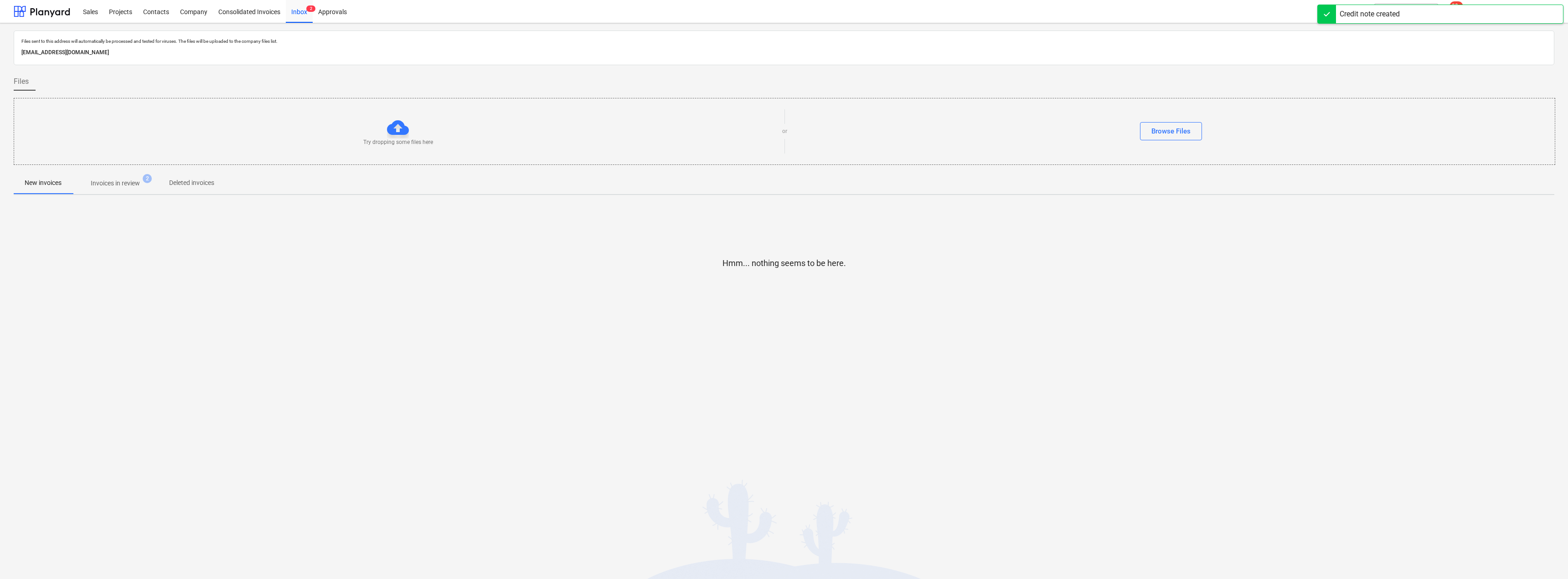
click at [107, 181] on p "Invoices in review" at bounding box center [115, 183] width 49 height 10
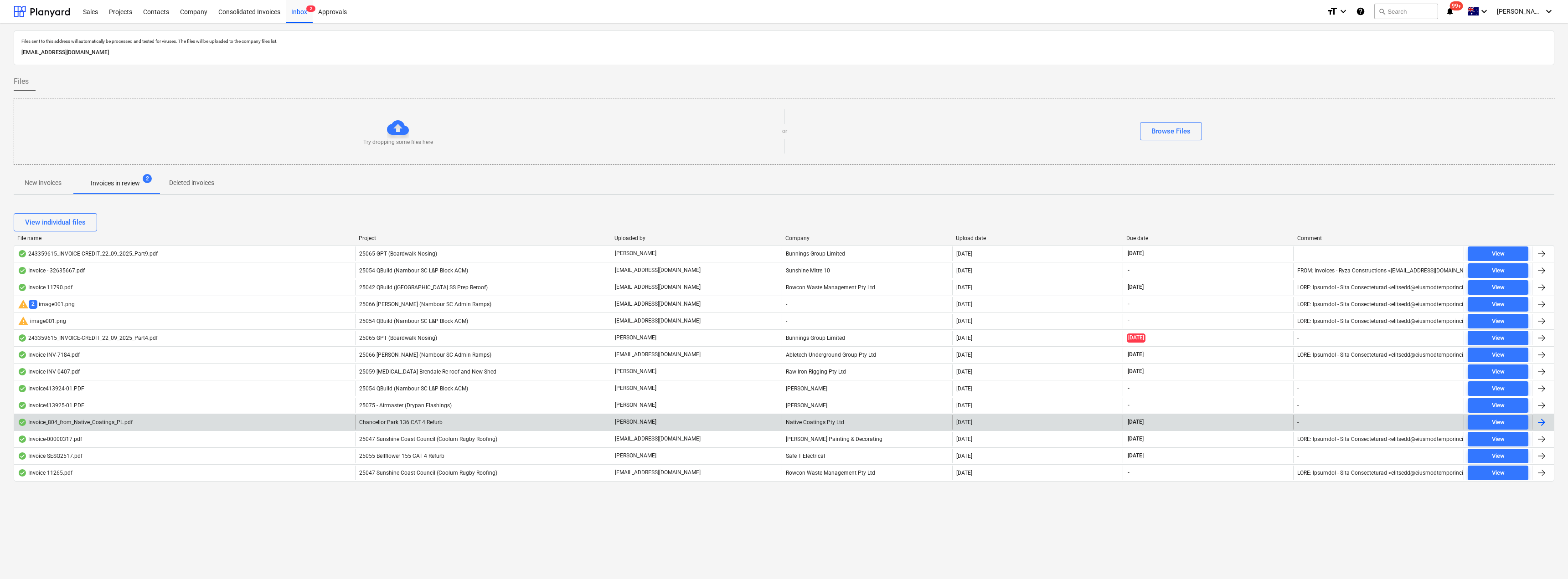
click at [640, 422] on div "[PERSON_NAME]" at bounding box center [696, 422] width 170 height 14
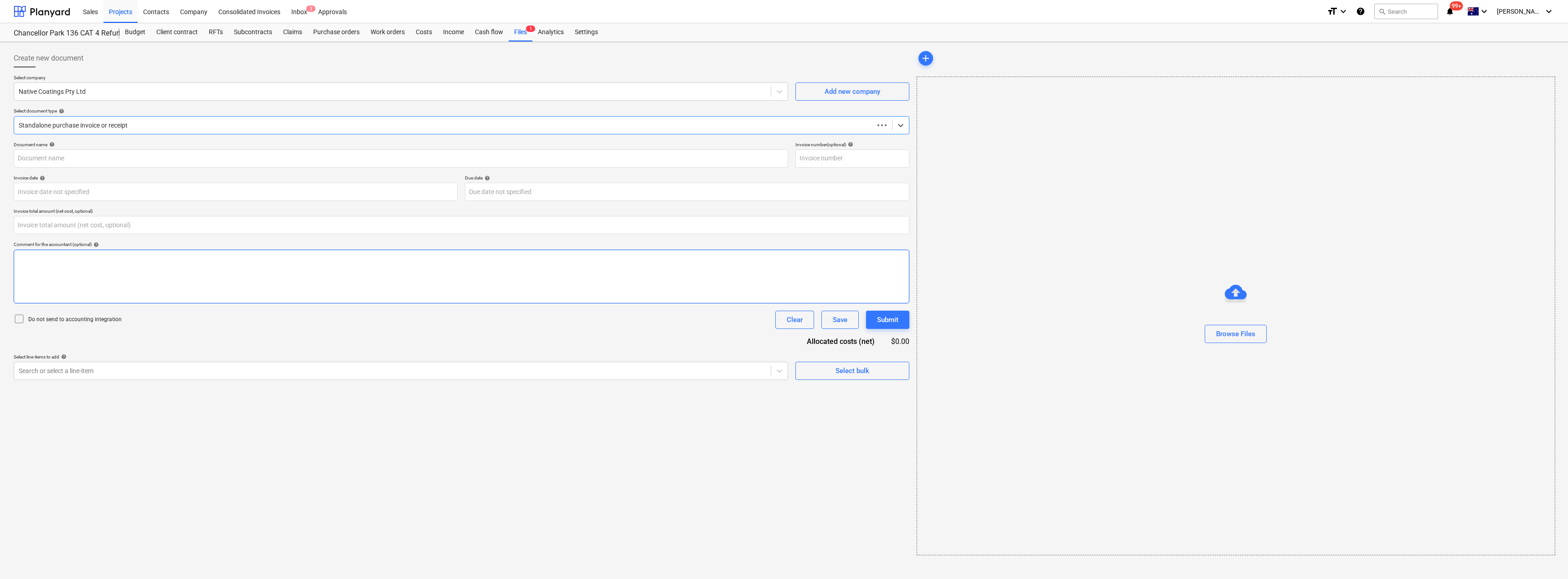
type input "0.00"
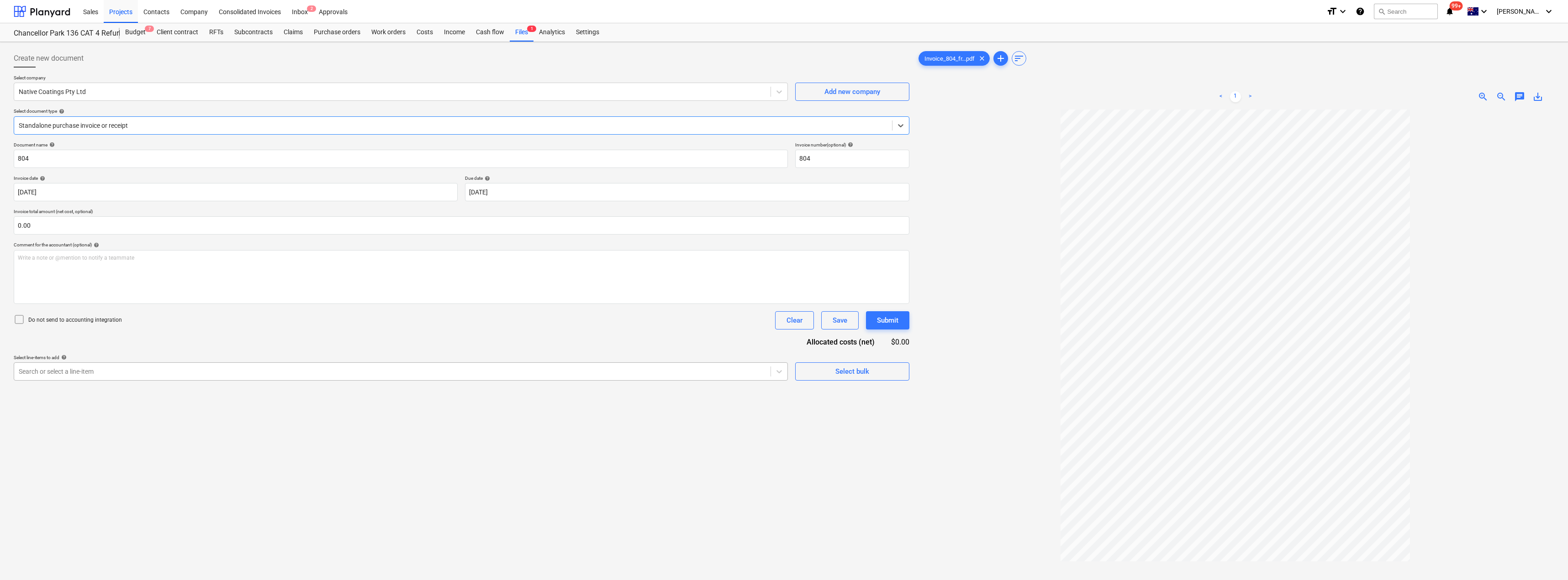
click at [92, 370] on div at bounding box center [393, 371] width 747 height 9
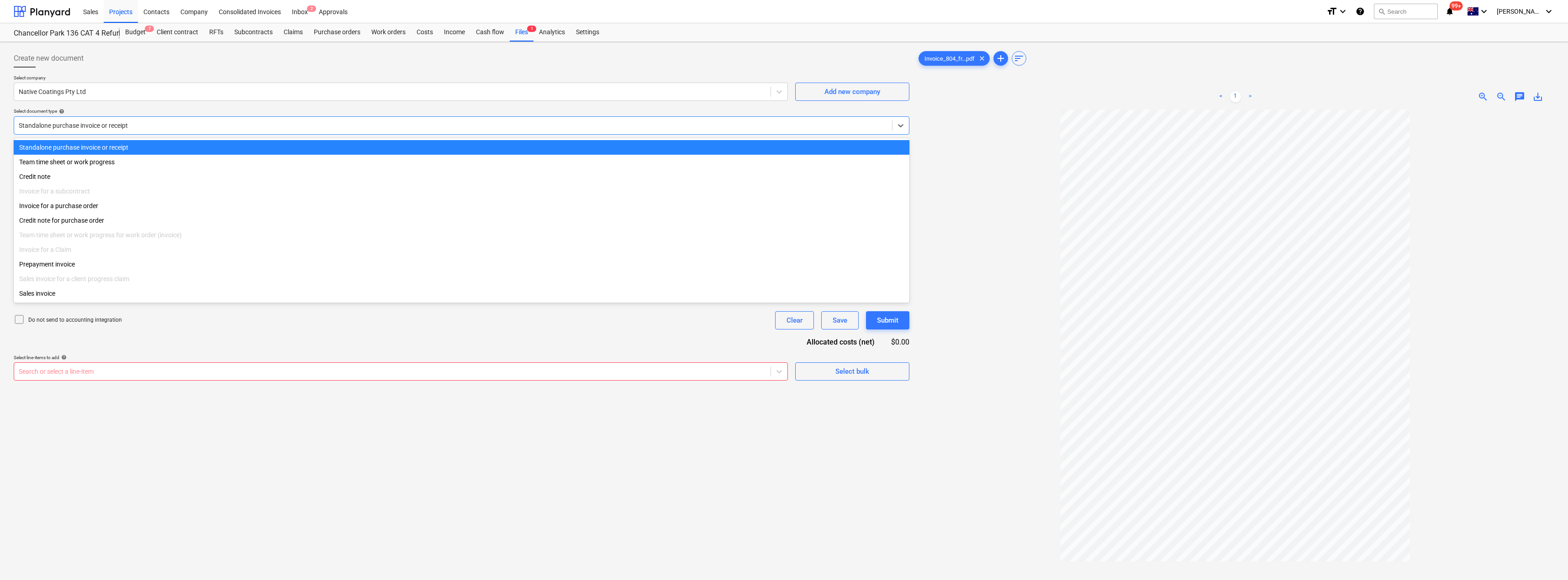
click at [83, 130] on div at bounding box center [453, 125] width 869 height 9
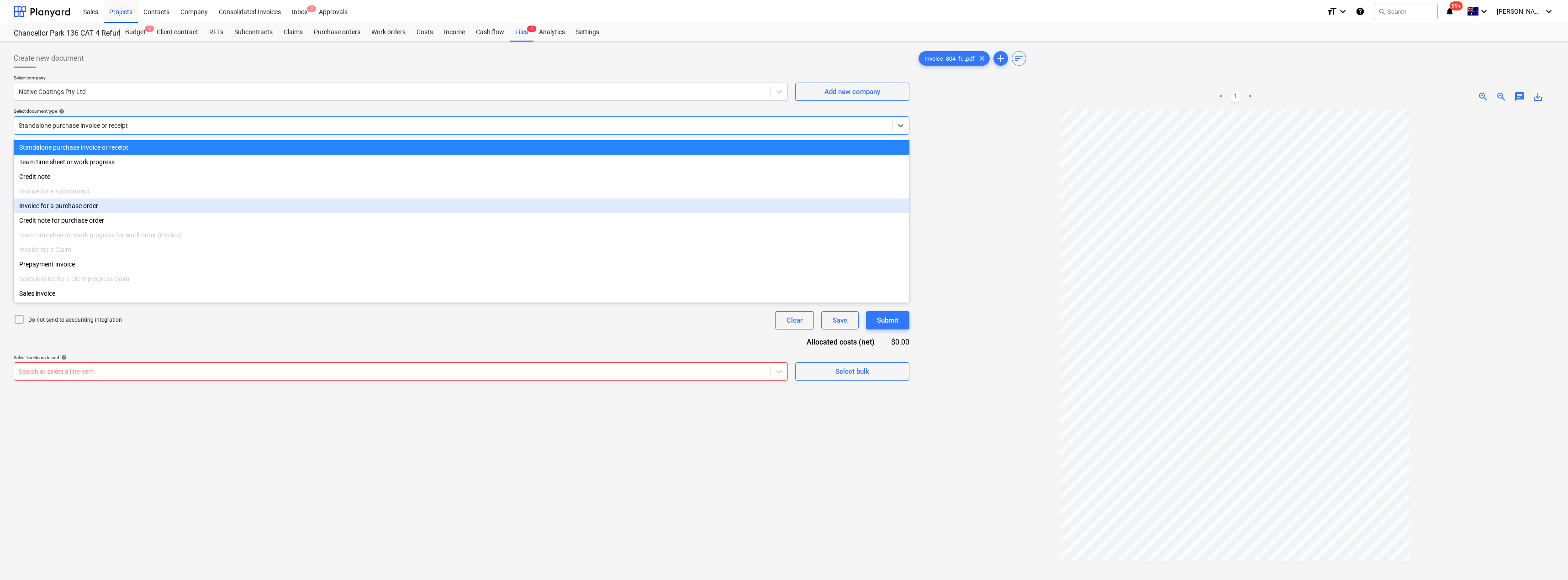
click at [70, 209] on div "Invoice for a purchase order" at bounding box center [462, 206] width 896 height 14
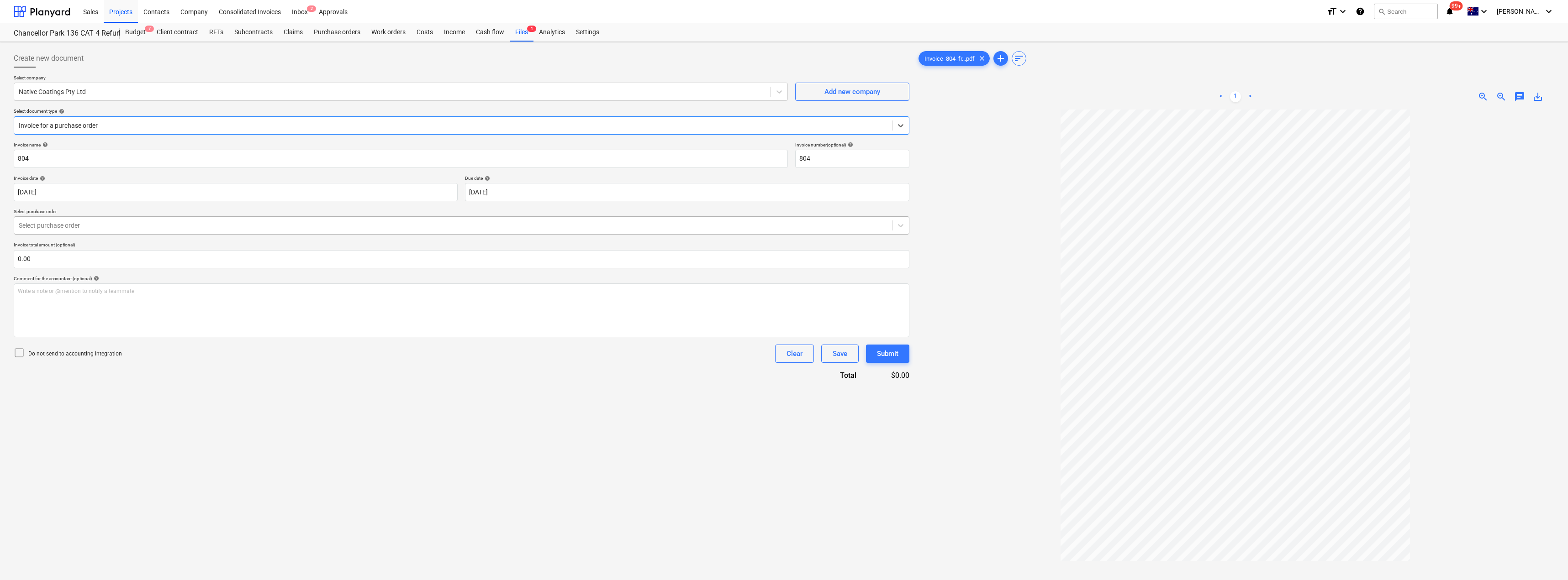
click at [77, 226] on div at bounding box center [453, 226] width 869 height 9
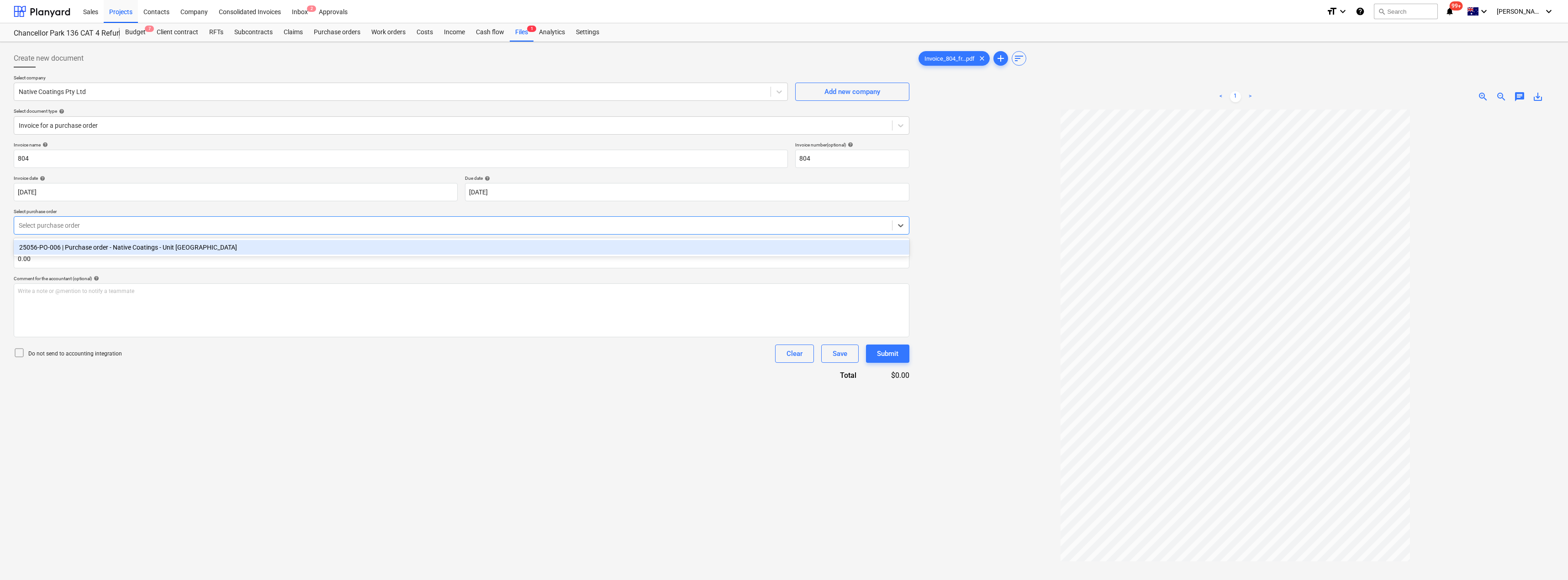
click at [85, 253] on div "25056-PO-006 | Purchase order - Native Coatings - Unit [GEOGRAPHIC_DATA]" at bounding box center [462, 247] width 896 height 14
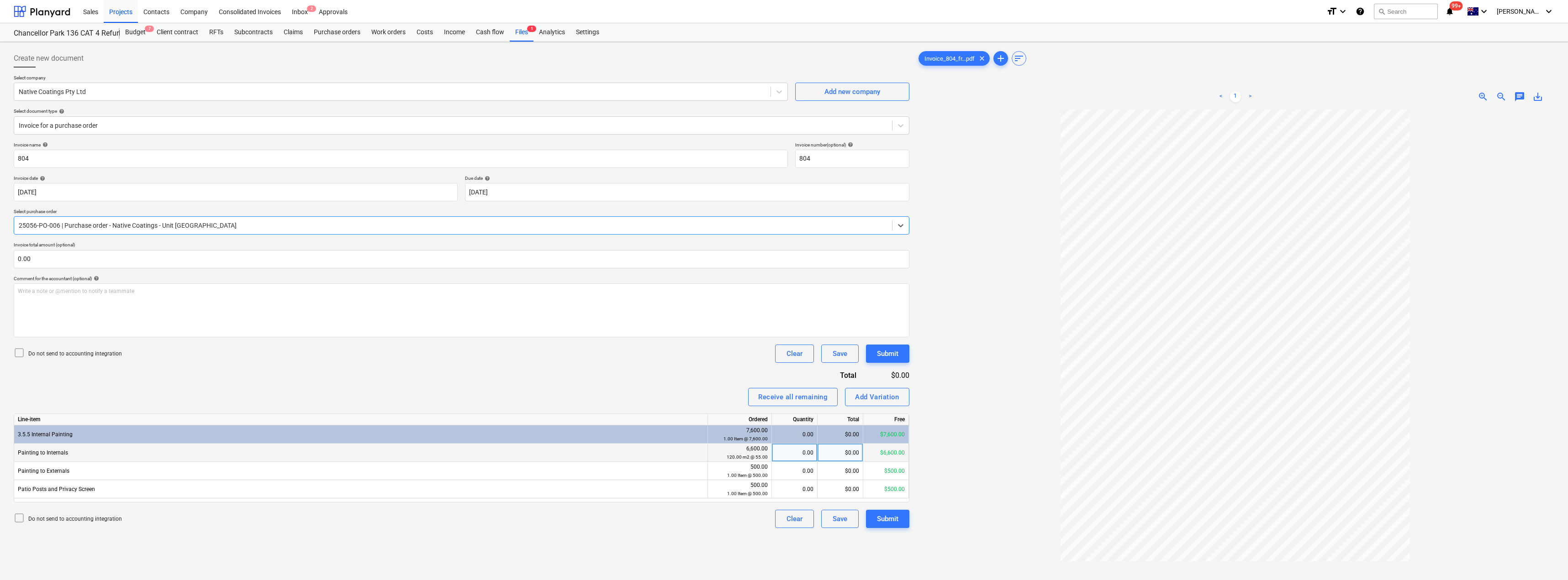
click at [785, 452] on div "0.00" at bounding box center [795, 453] width 38 height 18
click at [785, 474] on div "0.00" at bounding box center [795, 471] width 38 height 18
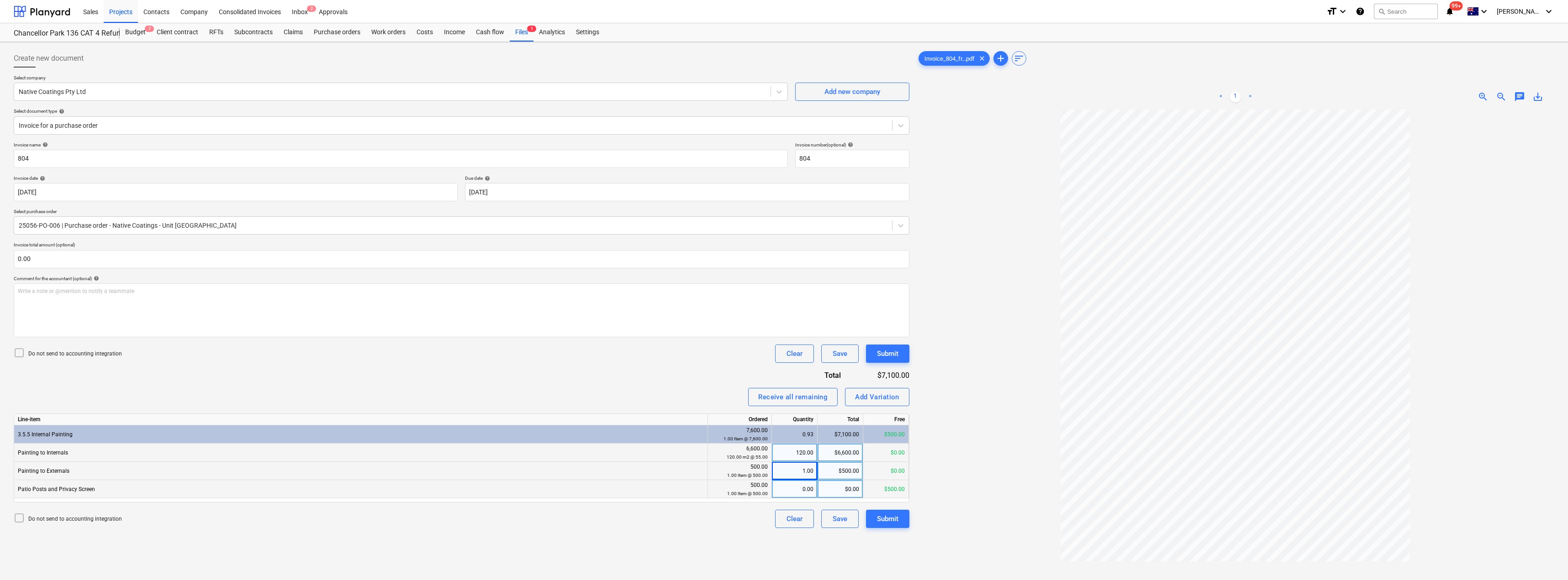
click at [785, 496] on div "0.00" at bounding box center [795, 489] width 38 height 18
click at [691, 385] on div "Invoice name help 804 Invoice number (optional) help 804 Invoice date help [DAT…" at bounding box center [462, 335] width 896 height 386
click at [785, 515] on button "Submit" at bounding box center [888, 519] width 43 height 18
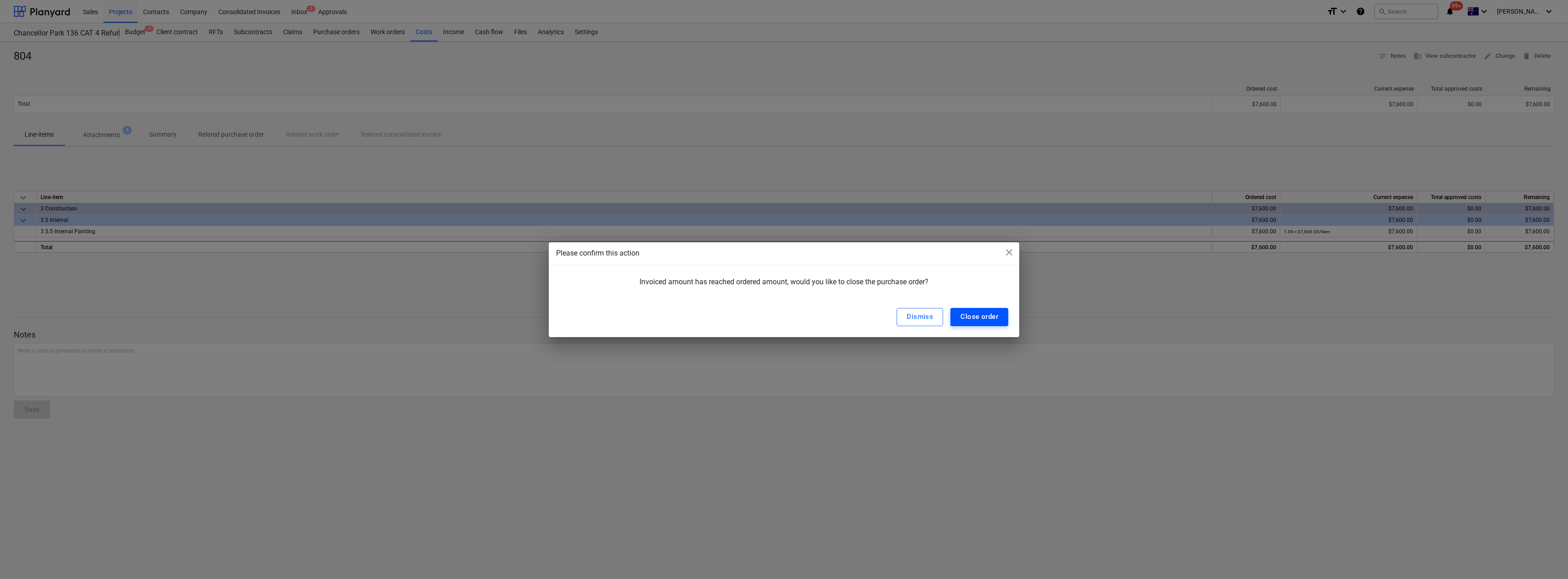
click at [783, 316] on div "Close order" at bounding box center [980, 316] width 38 height 12
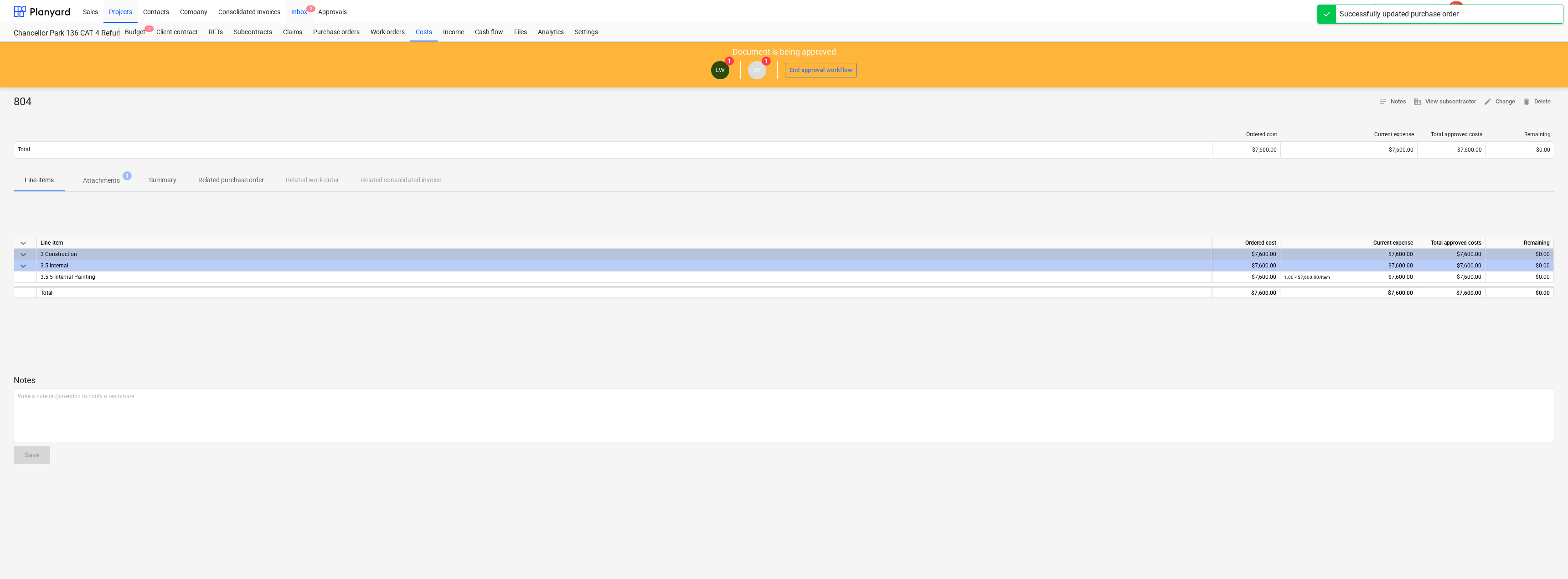
click at [291, 10] on div "Inbox 2" at bounding box center [299, 10] width 27 height 23
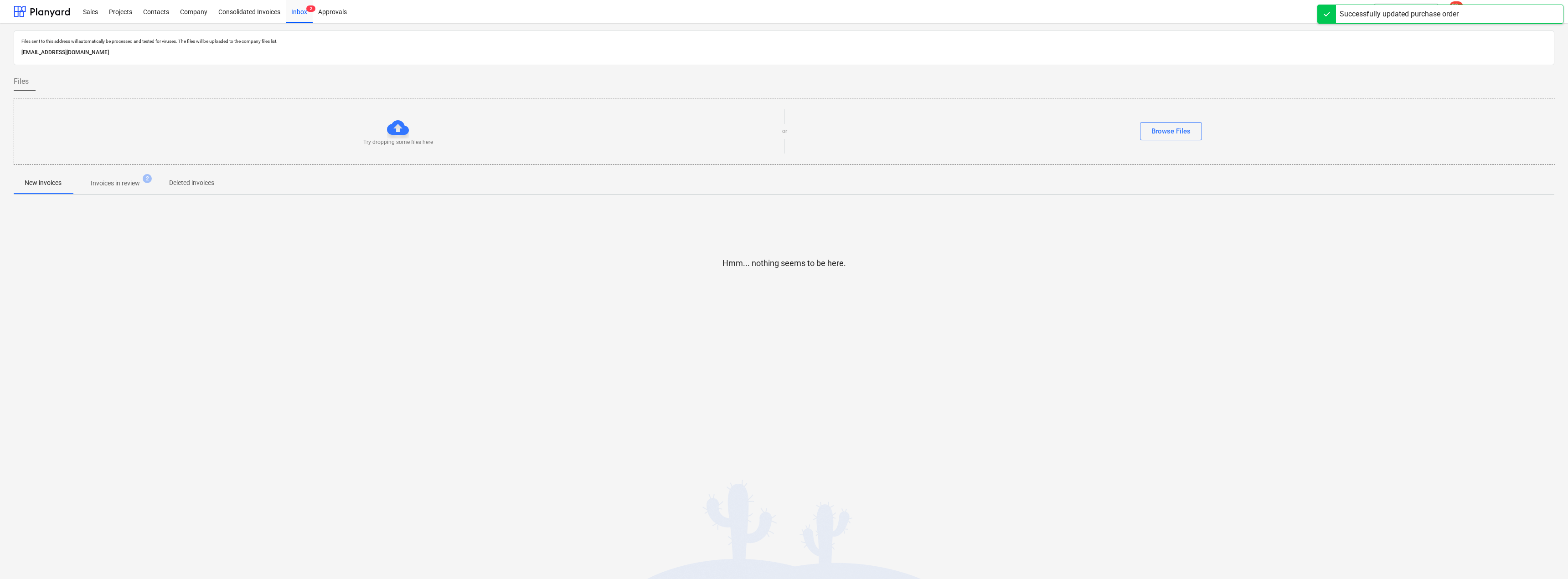
click at [115, 185] on p "Invoices in review" at bounding box center [115, 183] width 49 height 10
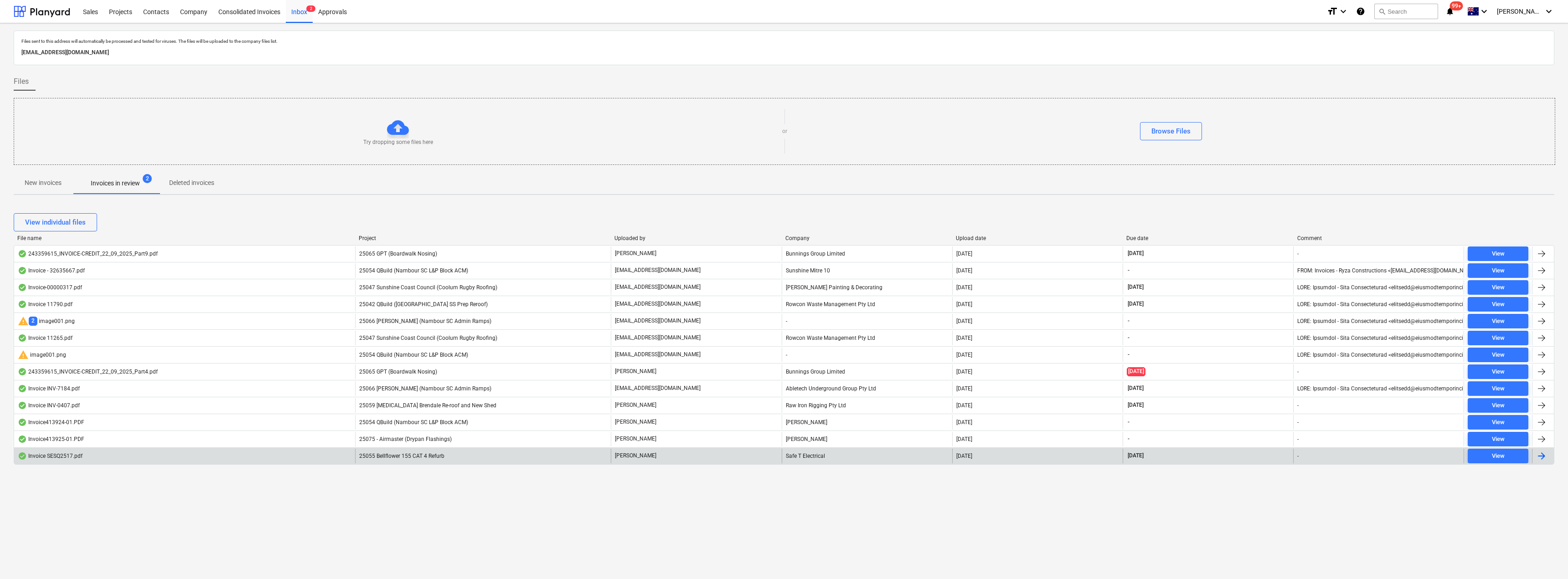
click at [410, 455] on span "25055 Bellflower 155 CAT 4 Refurb" at bounding box center [402, 457] width 85 height 7
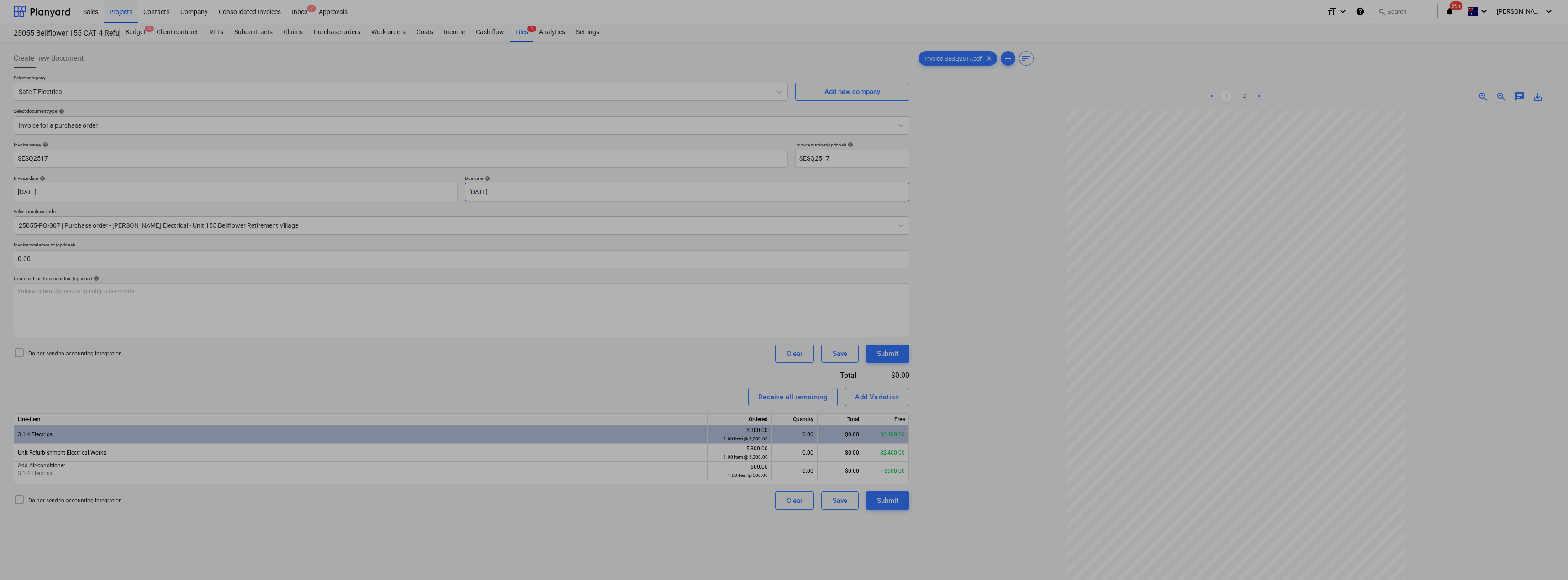
click at [529, 192] on body "Sales Projects Contacts Company Consolidated Invoices Inbox 2 Approvals format_…" at bounding box center [784, 290] width 1568 height 580
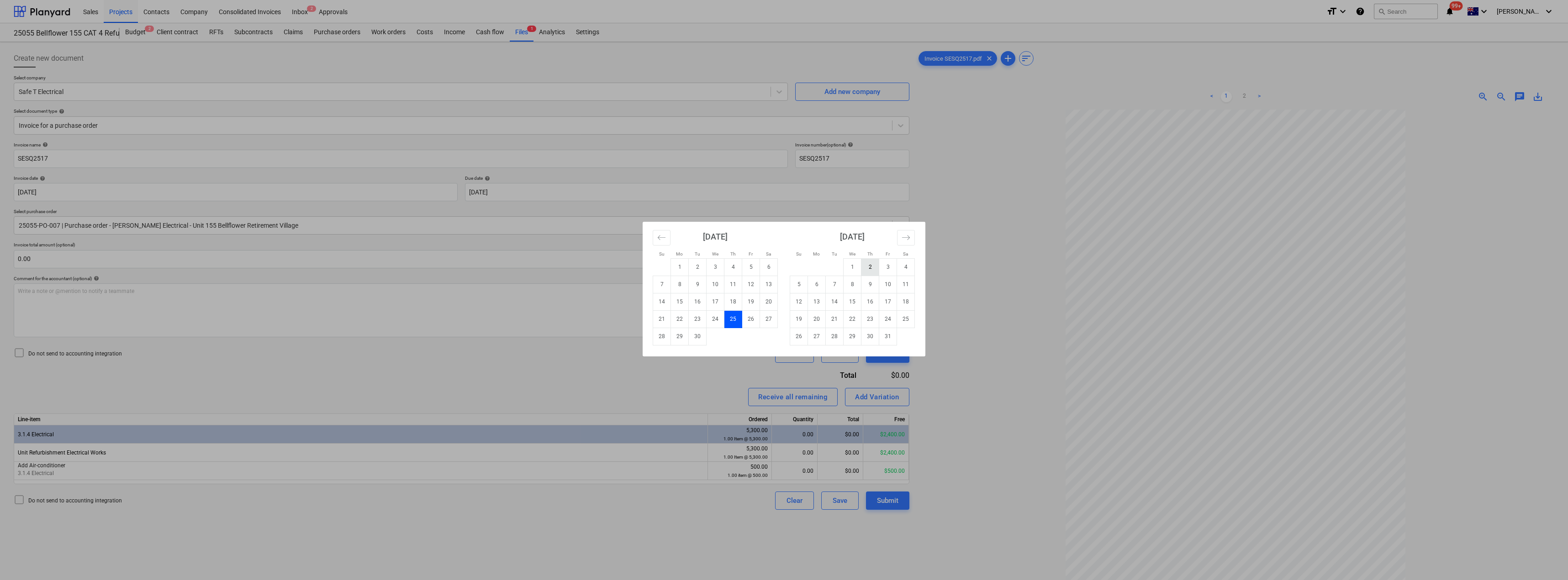
click at [785, 263] on td "2" at bounding box center [870, 267] width 18 height 17
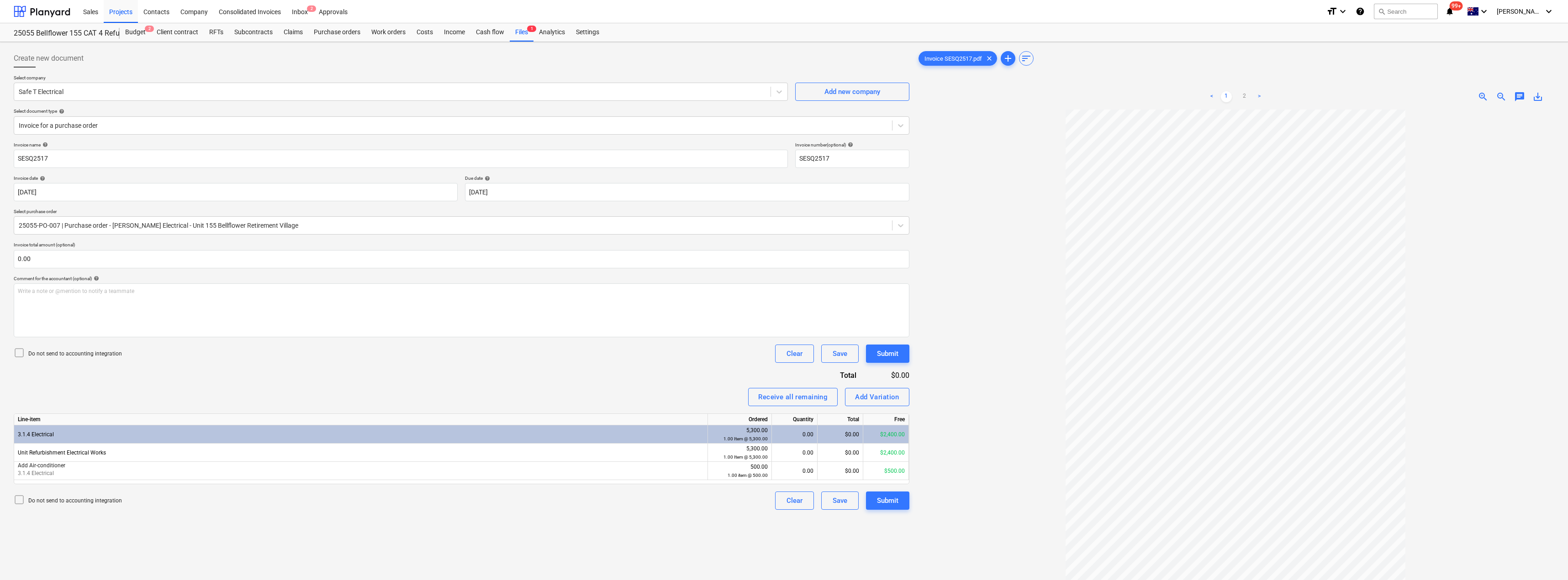
click at [785, 205] on div at bounding box center [1235, 386] width 638 height 554
click at [785, 455] on div "0.00" at bounding box center [795, 453] width 38 height 18
click at [684, 394] on div "Receive all remaining Add Variation" at bounding box center [462, 397] width 896 height 18
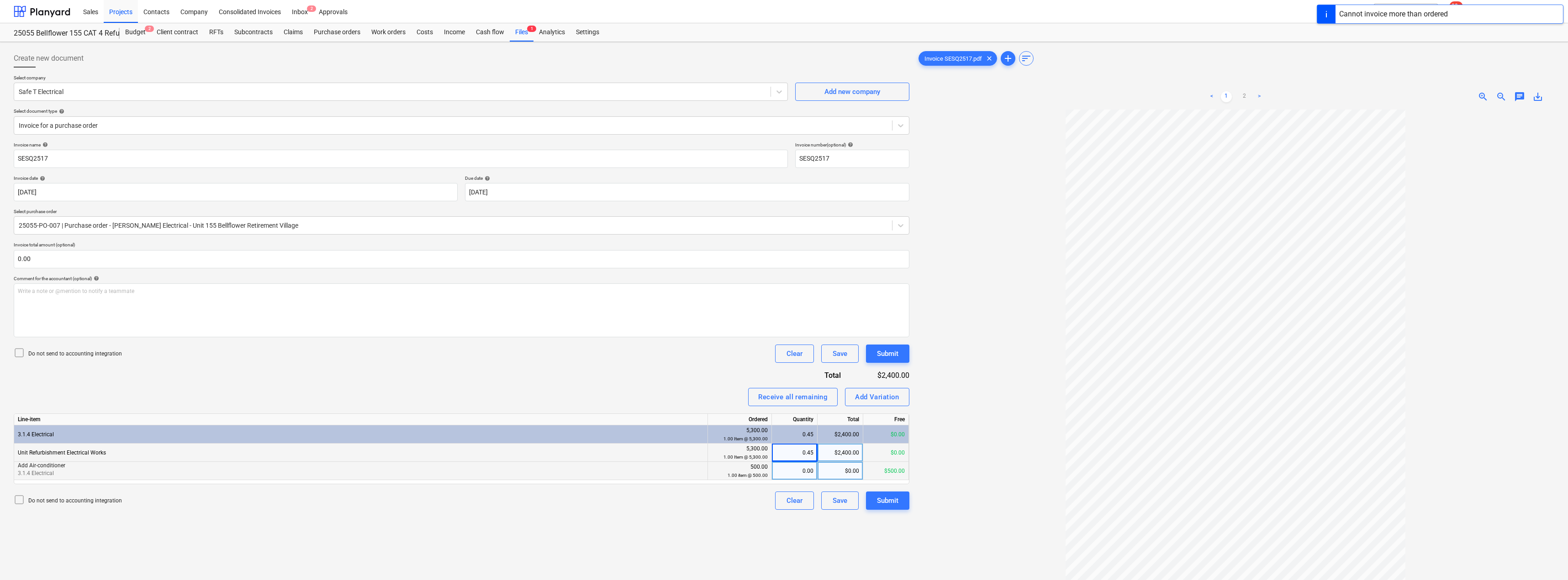
click at [785, 472] on div "0.00" at bounding box center [795, 471] width 38 height 18
click at [653, 407] on div "Invoice name help SESQ2517 Invoice number (optional) help SESQ2517 Invoice date…" at bounding box center [462, 325] width 896 height 368
click at [785, 475] on div "0.50" at bounding box center [795, 471] width 38 height 18
click at [713, 402] on div "Receive all remaining Add Variation" at bounding box center [462, 397] width 896 height 18
click at [785, 502] on div "Submit" at bounding box center [888, 501] width 22 height 12
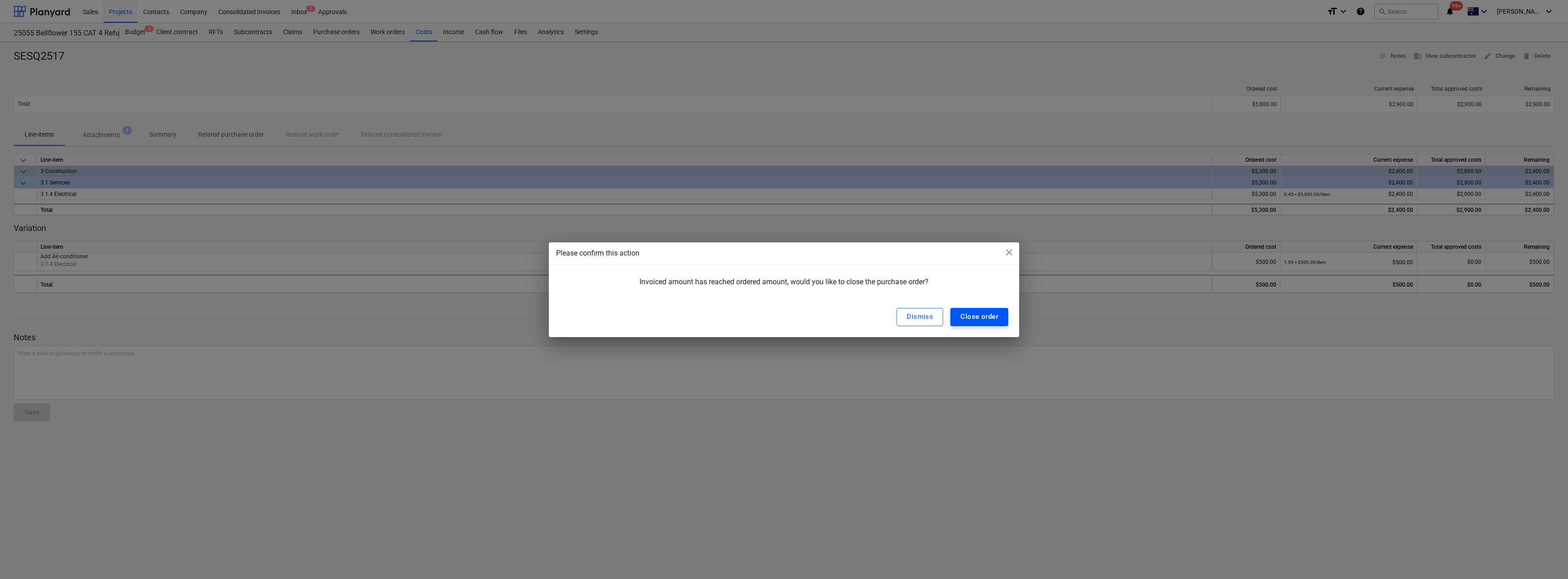
click at [783, 317] on div "Close order" at bounding box center [980, 316] width 38 height 12
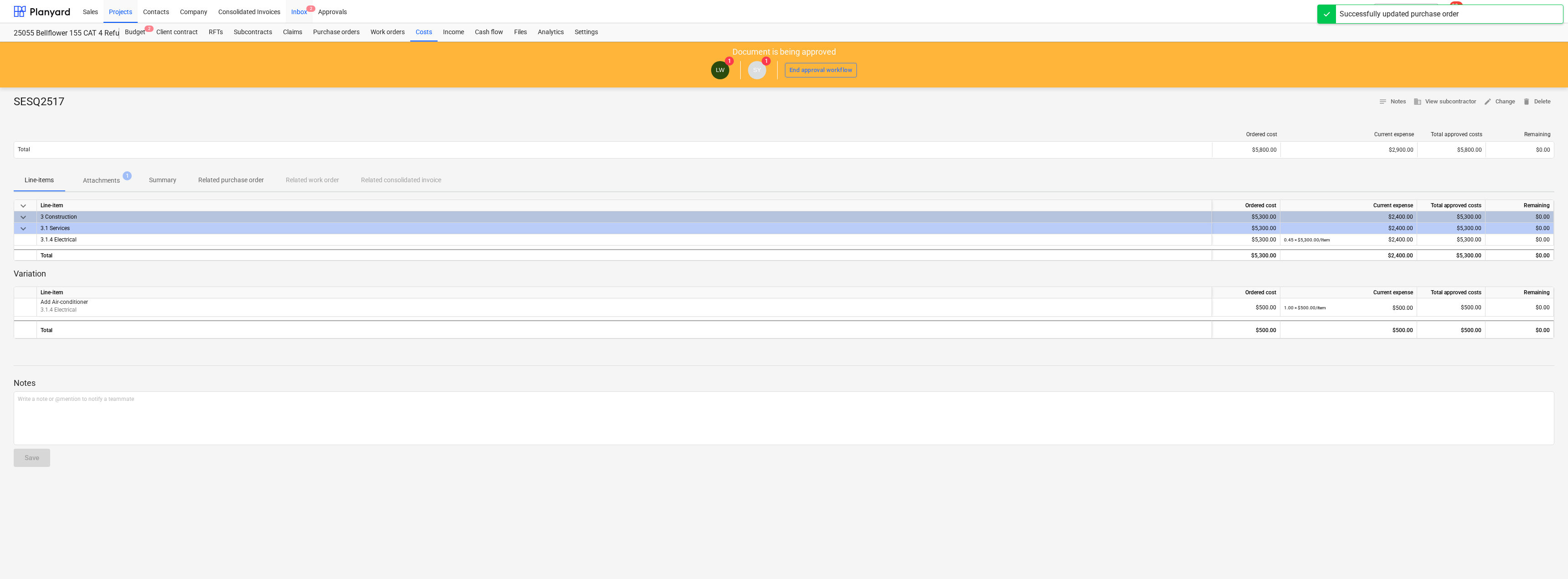
click at [296, 9] on div "Inbox 2" at bounding box center [299, 10] width 27 height 23
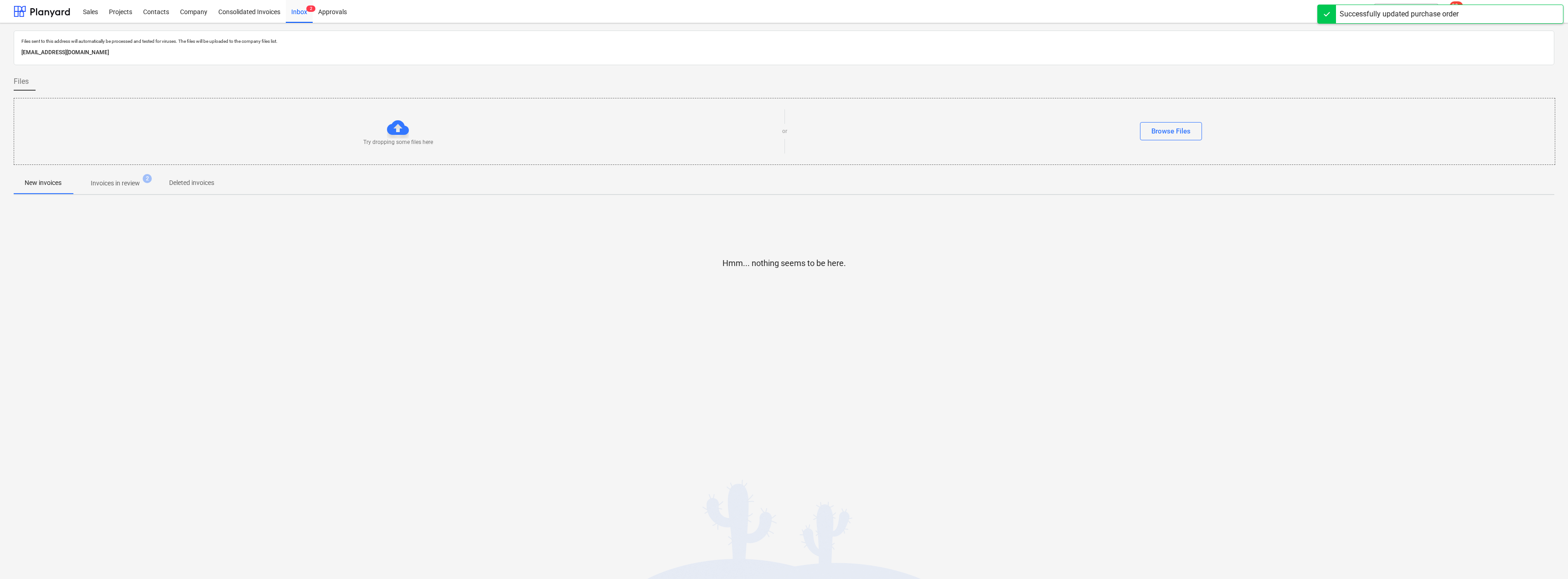
click at [142, 179] on span "Invoices in review 2" at bounding box center [115, 183] width 64 height 10
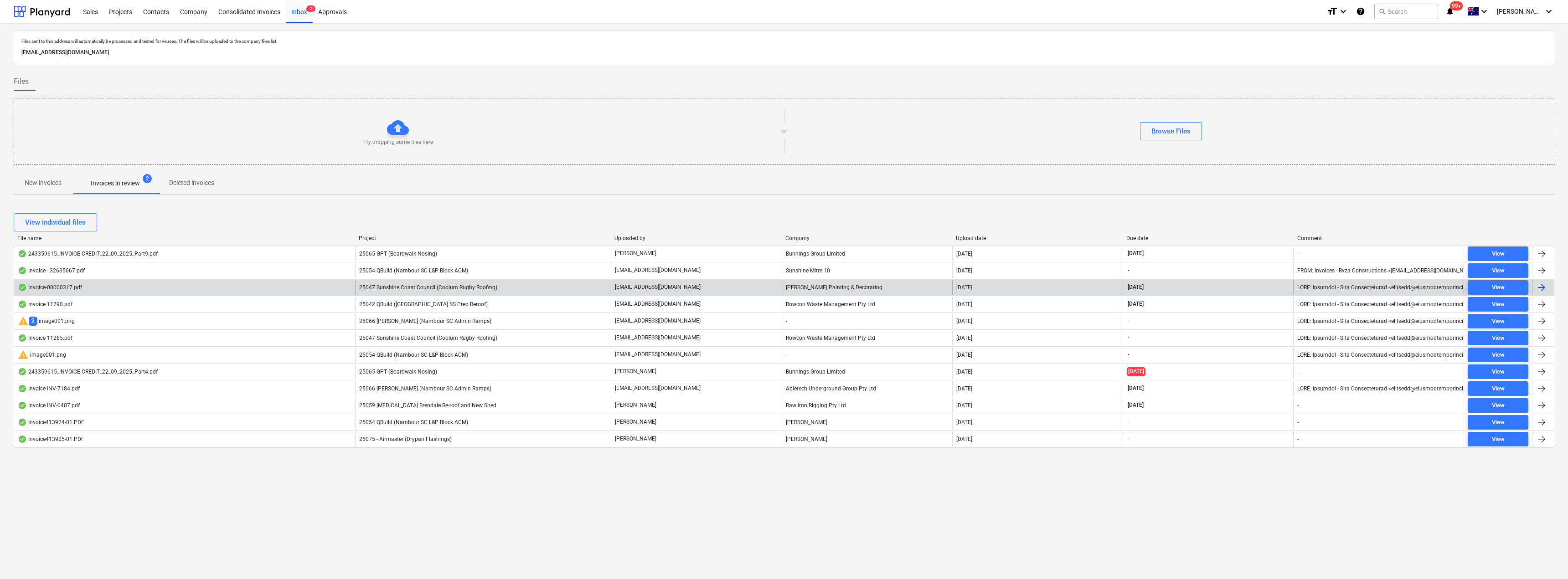
click at [473, 290] on span "25047 Sunshine Coast Council (Coolum Rugby Roofing)" at bounding box center [428, 288] width 138 height 7
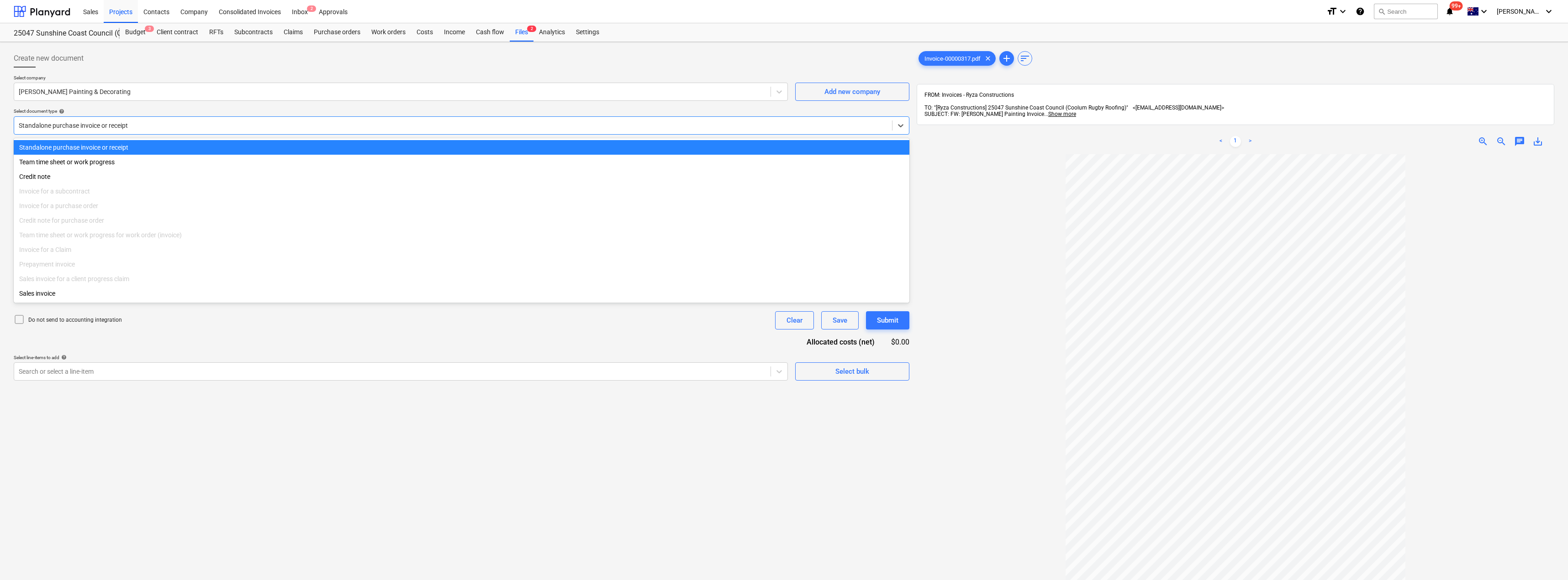
click at [146, 121] on div at bounding box center [453, 125] width 869 height 9
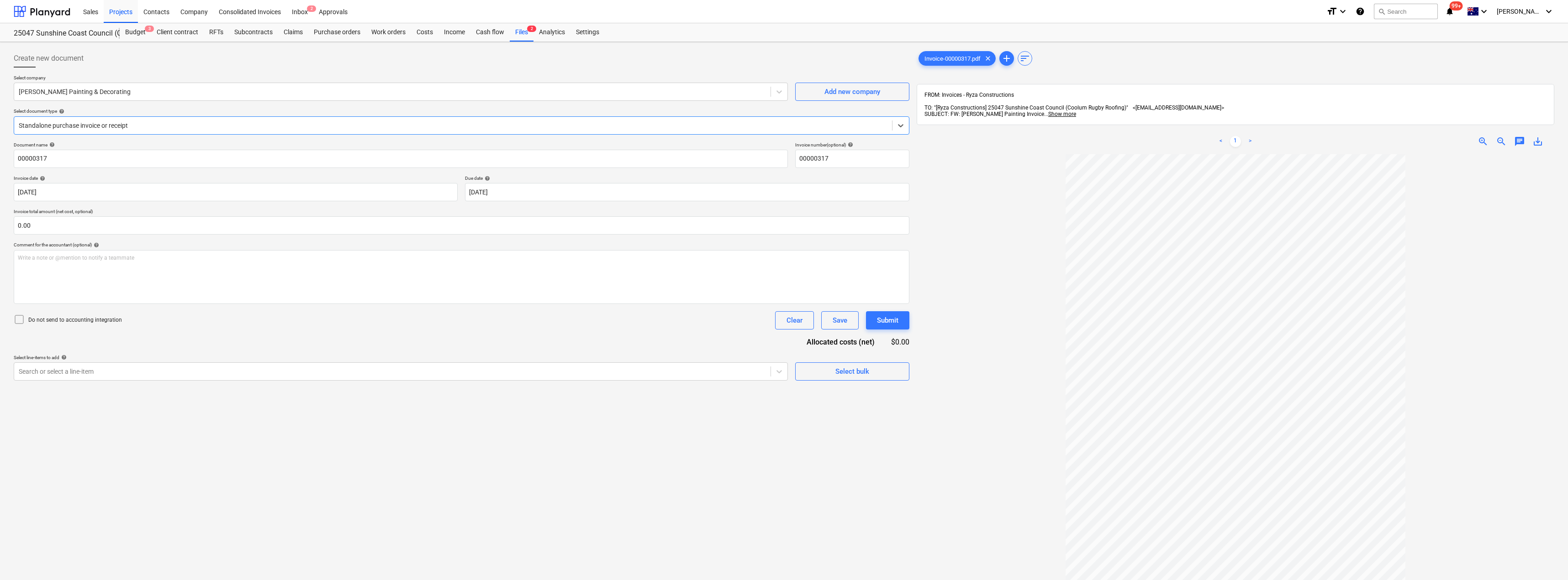
click at [146, 121] on div at bounding box center [453, 125] width 869 height 9
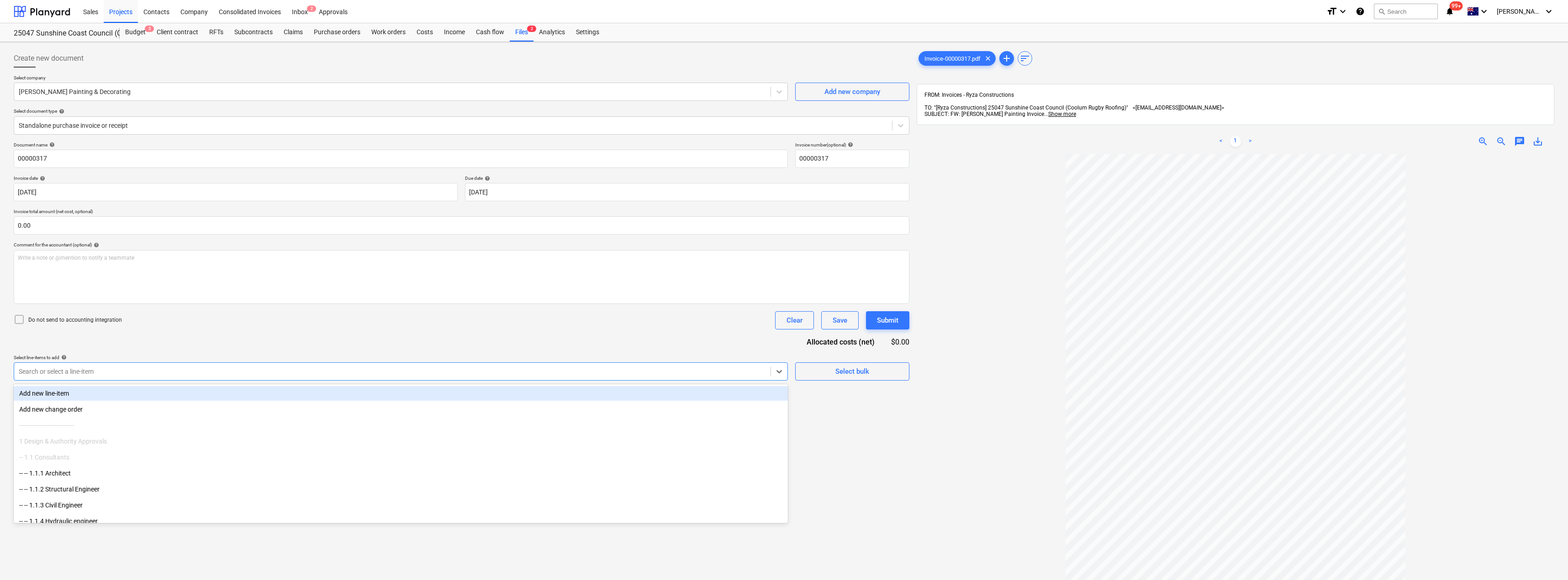
drag, startPoint x: 137, startPoint y: 371, endPoint x: 142, endPoint y: 363, distance: 9.4
click at [137, 370] on div at bounding box center [393, 371] width 747 height 9
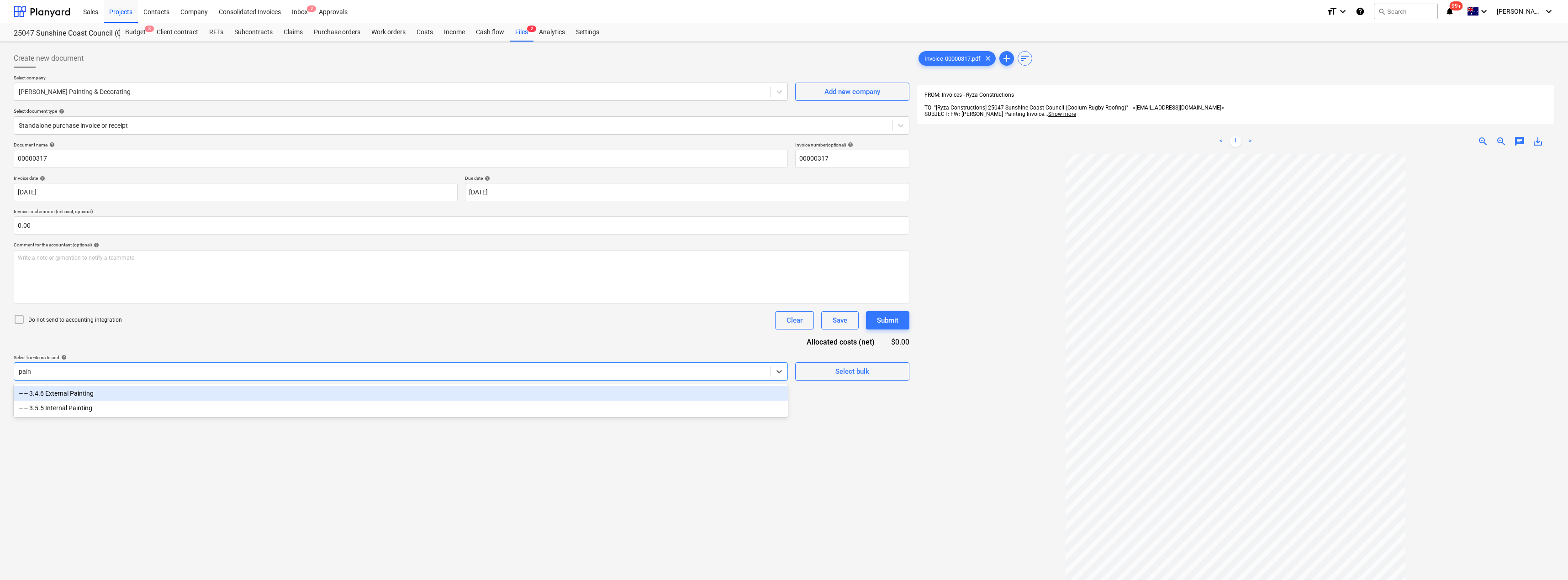
click at [79, 395] on div "-- -- 3.4.6 External Painting" at bounding box center [401, 394] width 774 height 14
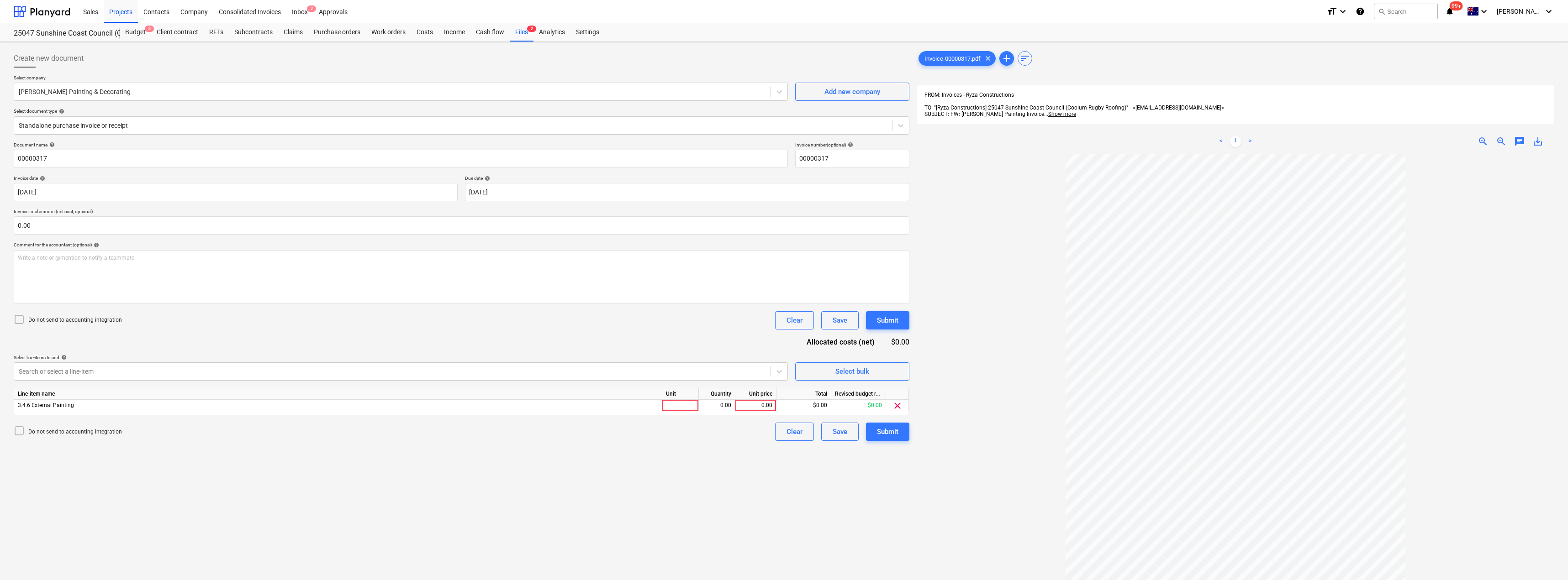
click at [650, 346] on div "Document name help 00000317 Invoice number (optional) help 00000317 Invoice dat…" at bounding box center [462, 291] width 896 height 299
click at [691, 412] on div "Line-item name Unit Quantity Unit price Total Revised budget remaining 3.4.6 Ex…" at bounding box center [462, 402] width 896 height 28
click at [680, 400] on div "Unit" at bounding box center [681, 394] width 37 height 11
click at [678, 404] on div at bounding box center [681, 405] width 37 height 11
click at [785, 436] on div "Submit" at bounding box center [888, 432] width 22 height 12
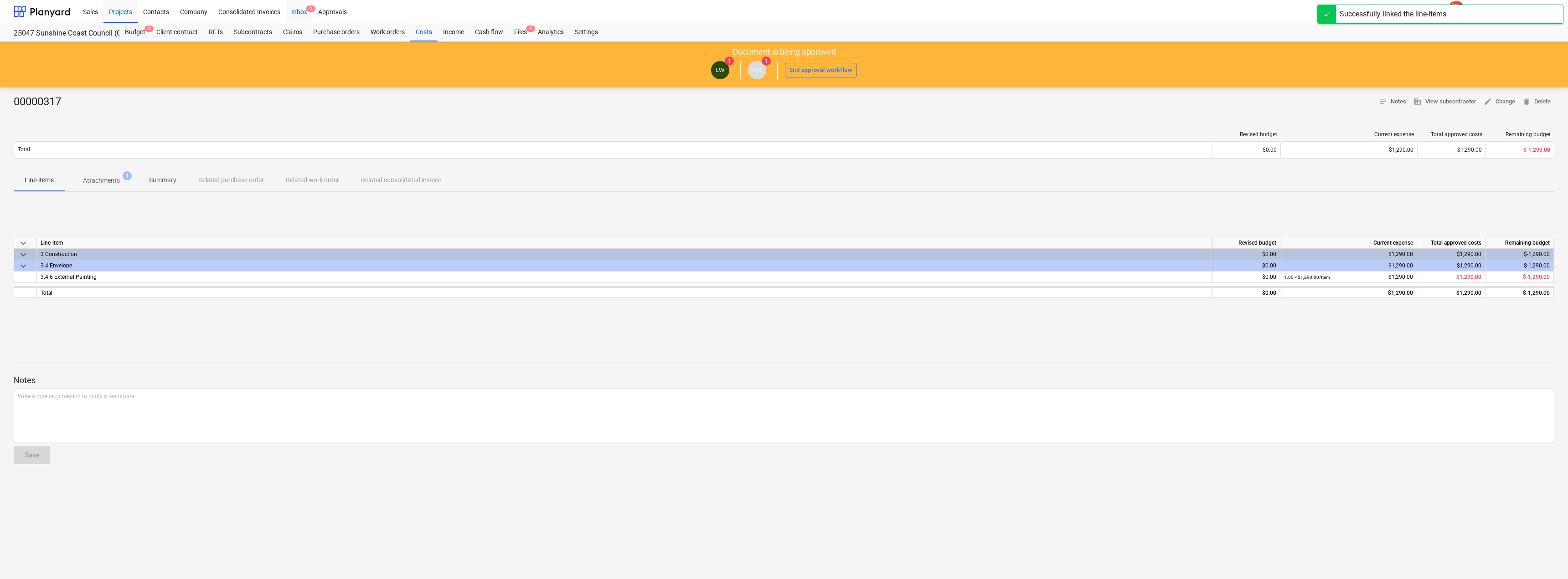
click at [299, 9] on div "Inbox 2" at bounding box center [299, 10] width 27 height 23
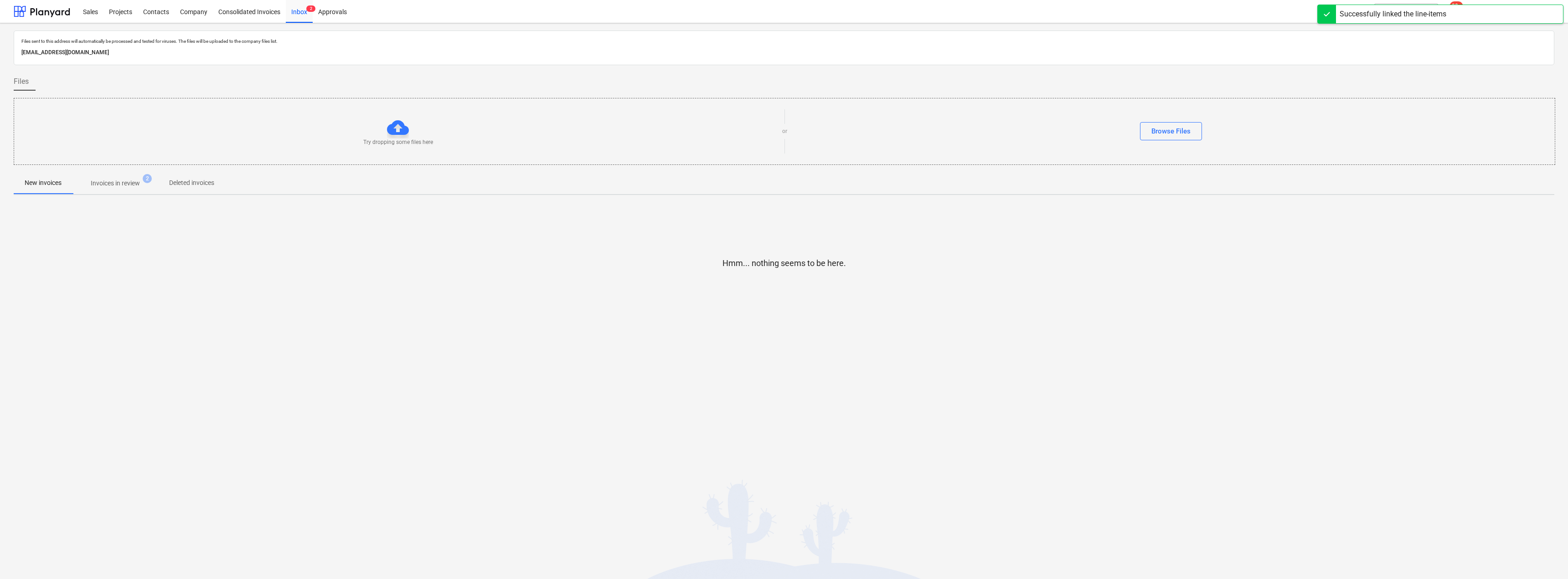
click at [122, 186] on p "Invoices in review" at bounding box center [115, 183] width 49 height 10
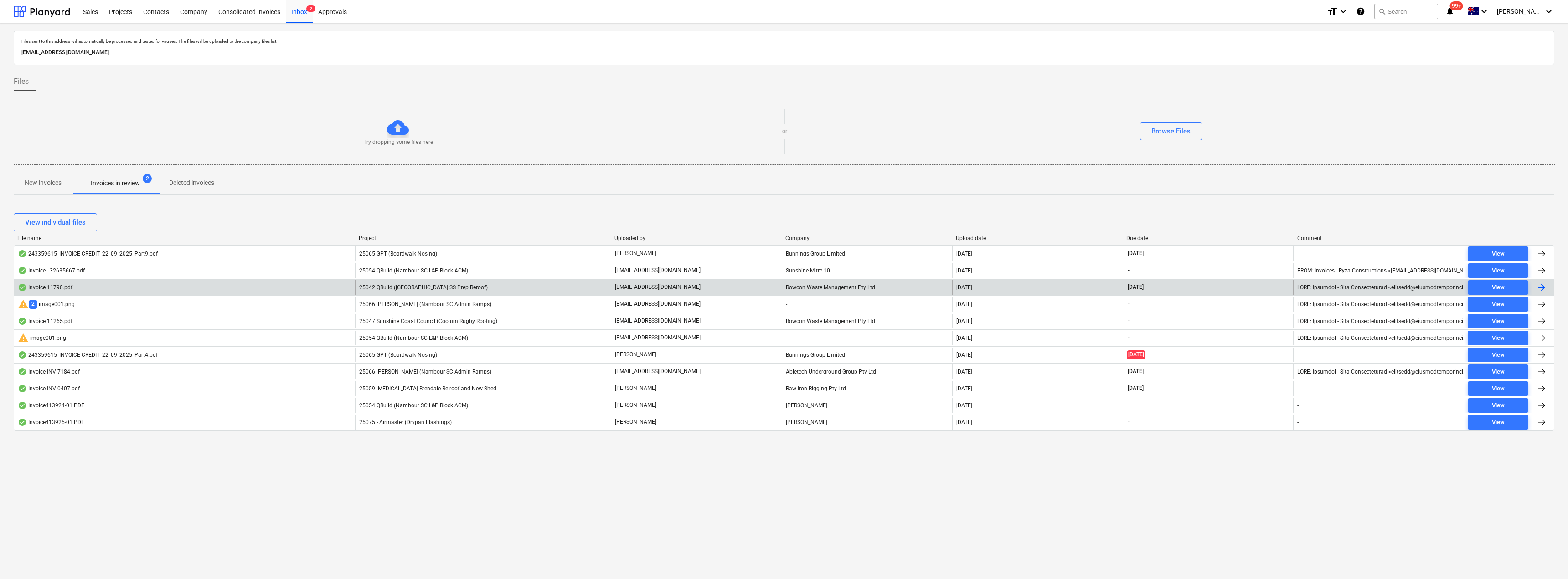
click at [655, 292] on div "[EMAIL_ADDRESS][DOMAIN_NAME]" at bounding box center [696, 288] width 170 height 14
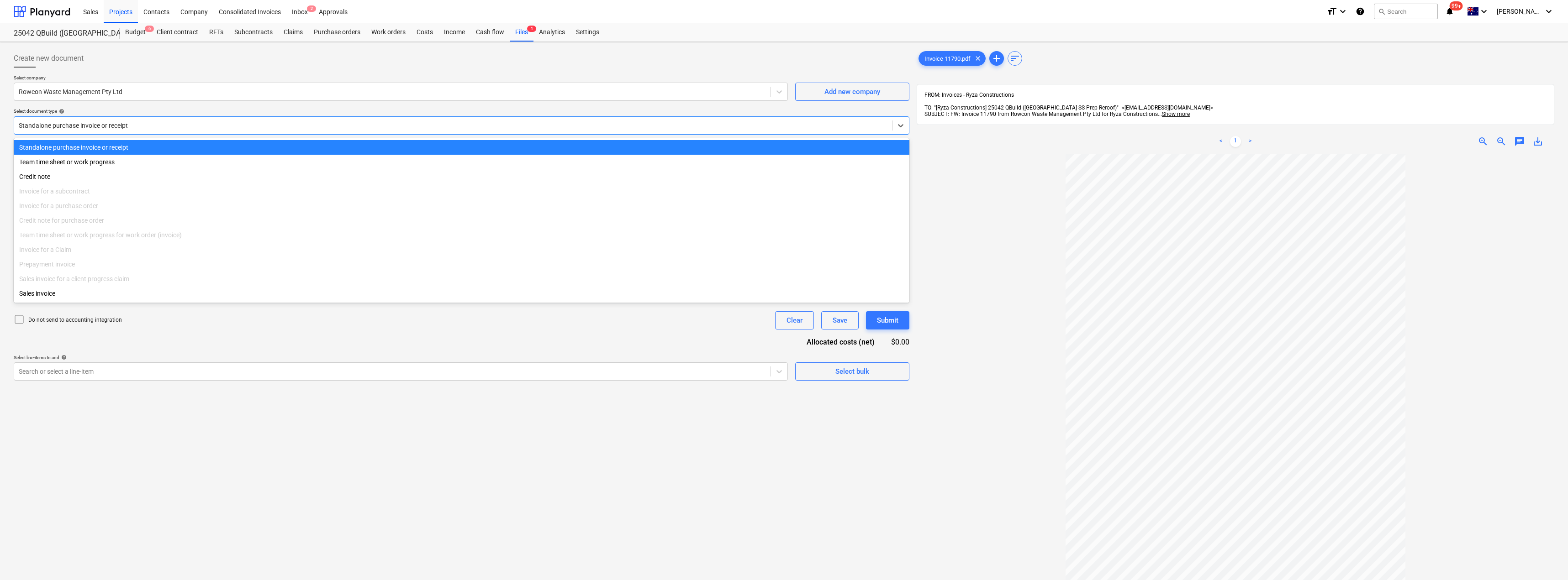
click at [122, 128] on div at bounding box center [453, 125] width 869 height 9
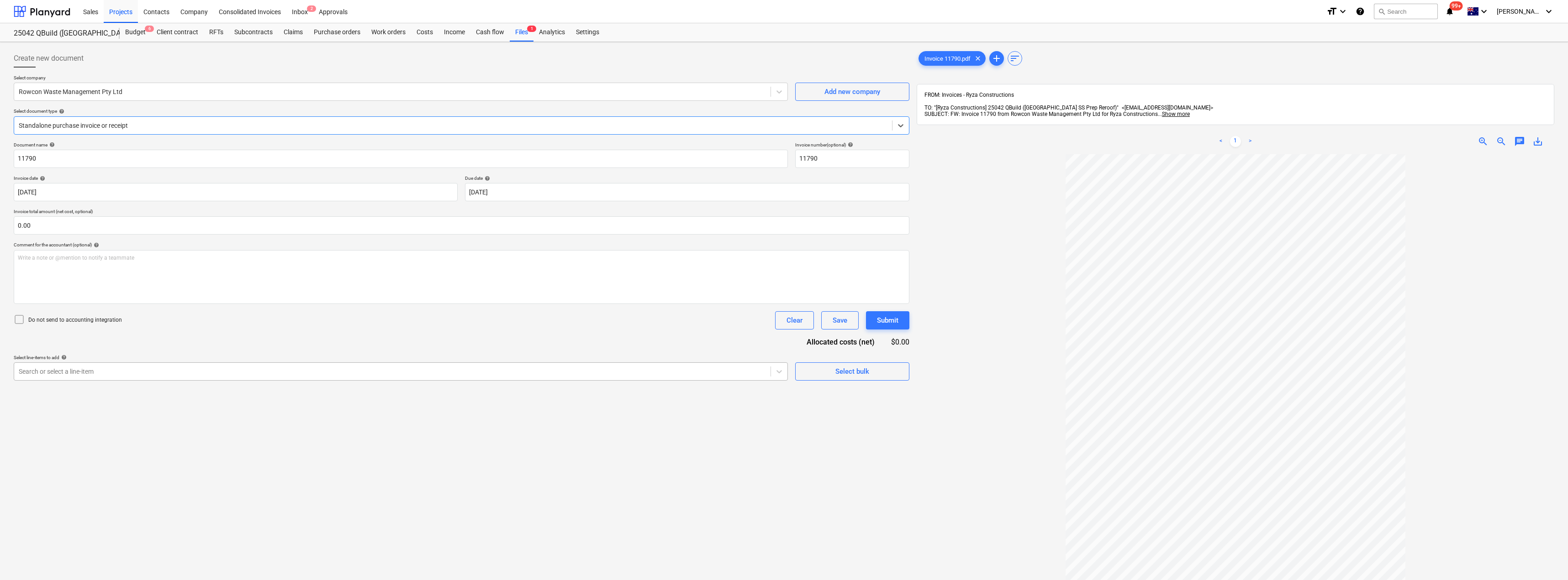
click at [100, 367] on div at bounding box center [393, 371] width 747 height 9
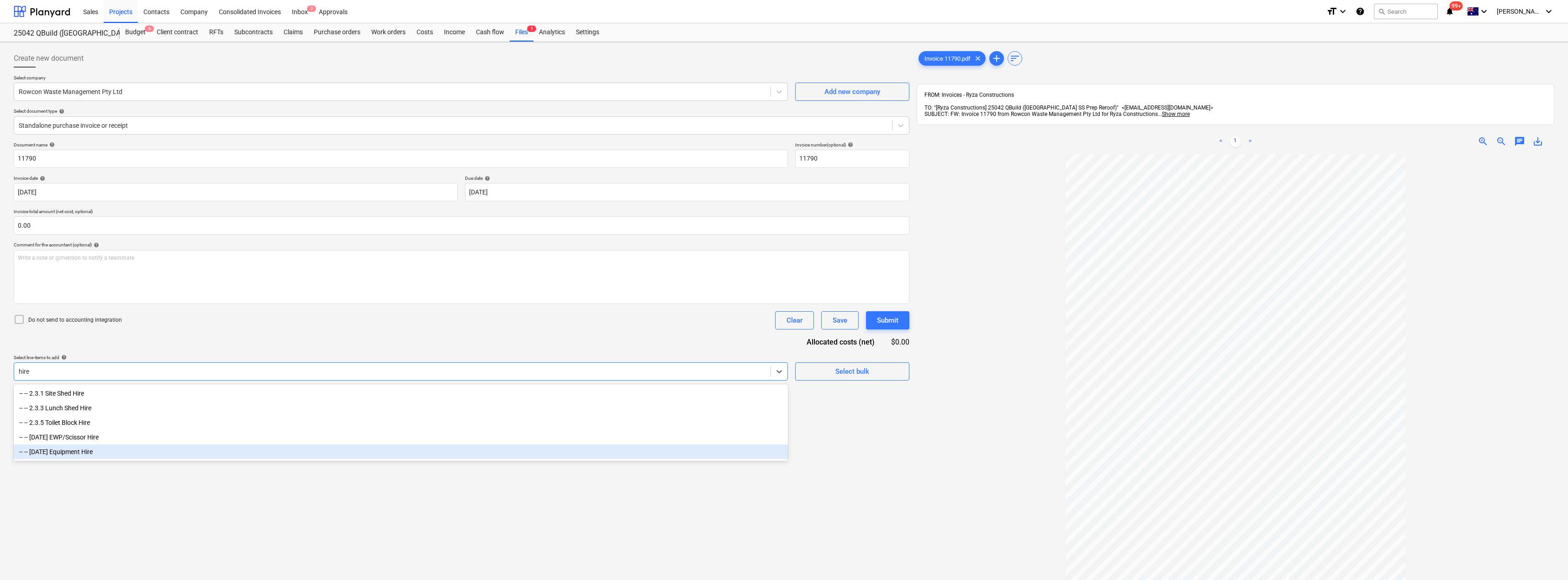
click at [85, 453] on div "-- -- [DATE] Equipment Hire" at bounding box center [401, 452] width 774 height 14
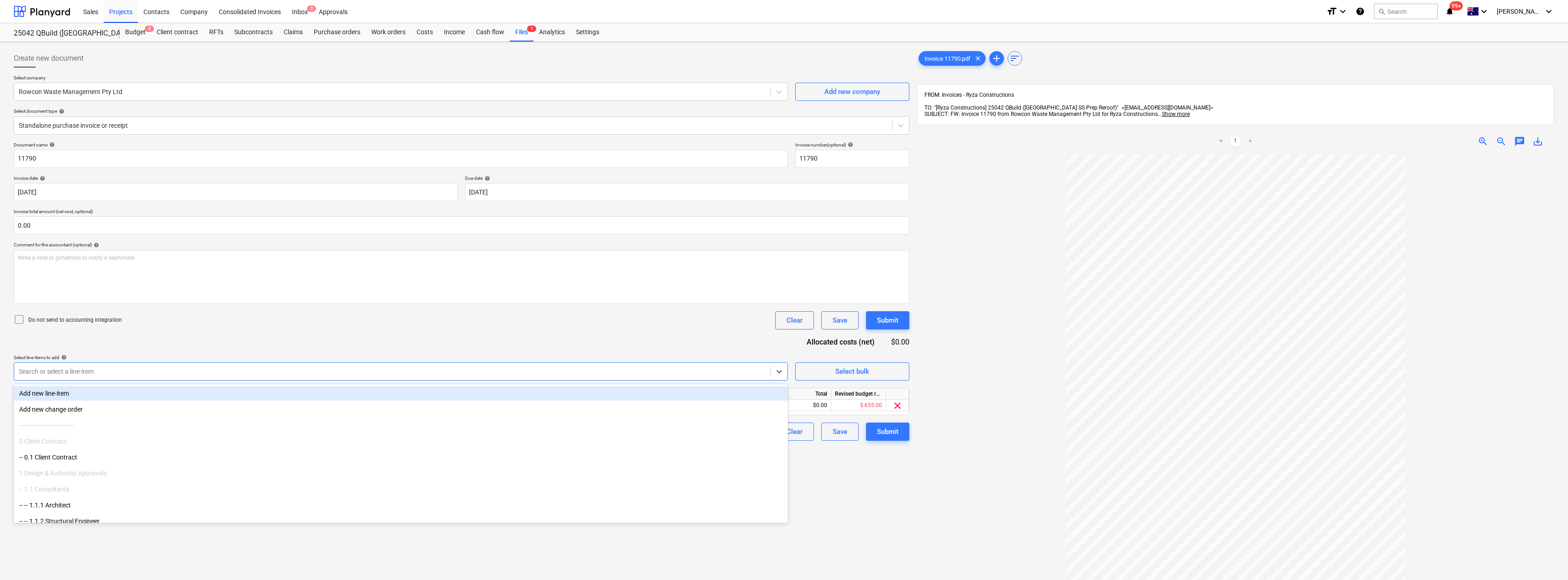
click at [166, 330] on div "Document name help 11790 Invoice number (optional) help 11790 Invoice date help…" at bounding box center [462, 291] width 896 height 299
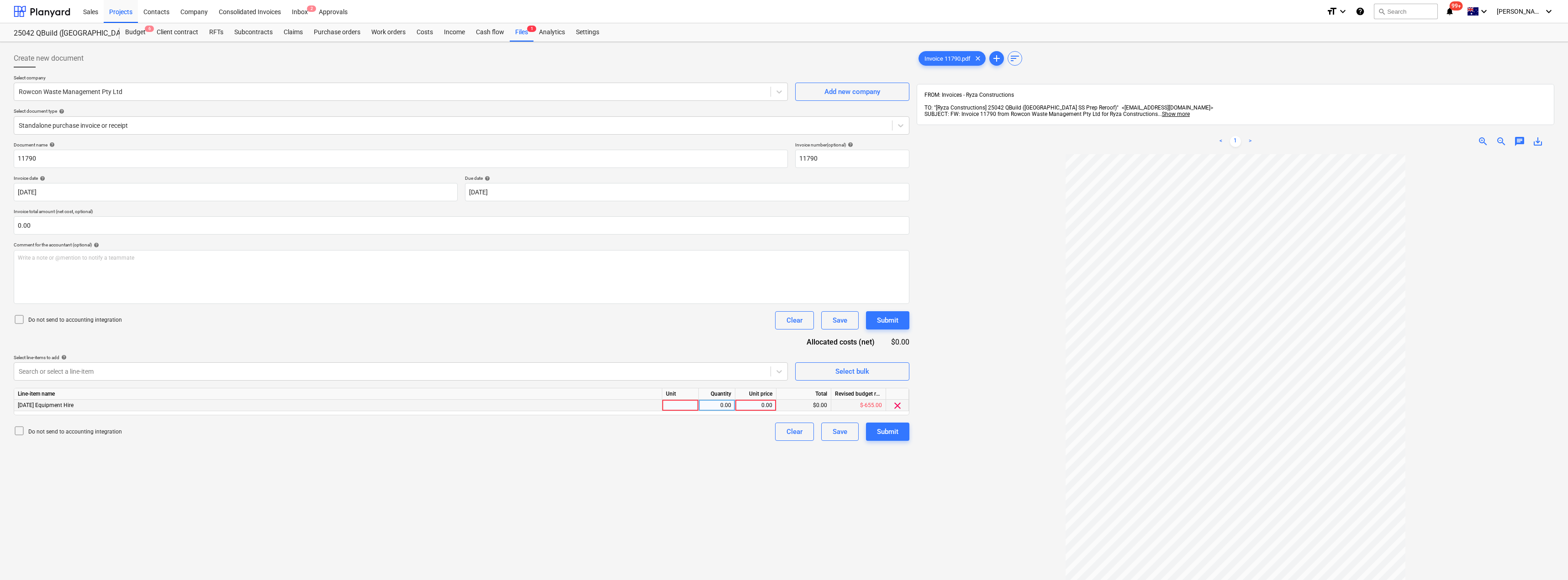
click at [675, 408] on div at bounding box center [681, 405] width 37 height 11
click at [672, 335] on div "Document name help 11790 Invoice number (optional) help 11790 Invoice date help…" at bounding box center [462, 291] width 896 height 299
click at [785, 442] on div "Create new document Select company Rowcon Waste Management Pty Ltd Add new comp…" at bounding box center [461, 379] width 903 height 667
click at [785, 432] on div "Submit" at bounding box center [888, 432] width 22 height 12
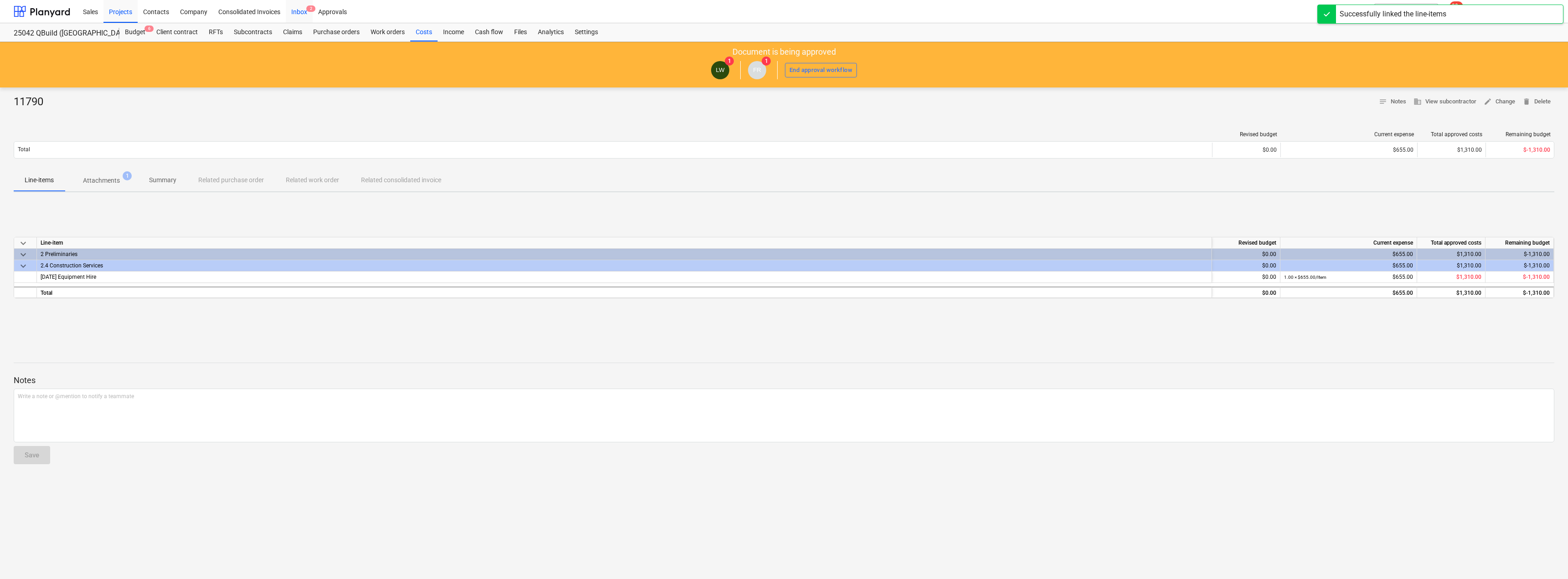
click at [305, 8] on div "Inbox 2" at bounding box center [299, 10] width 27 height 23
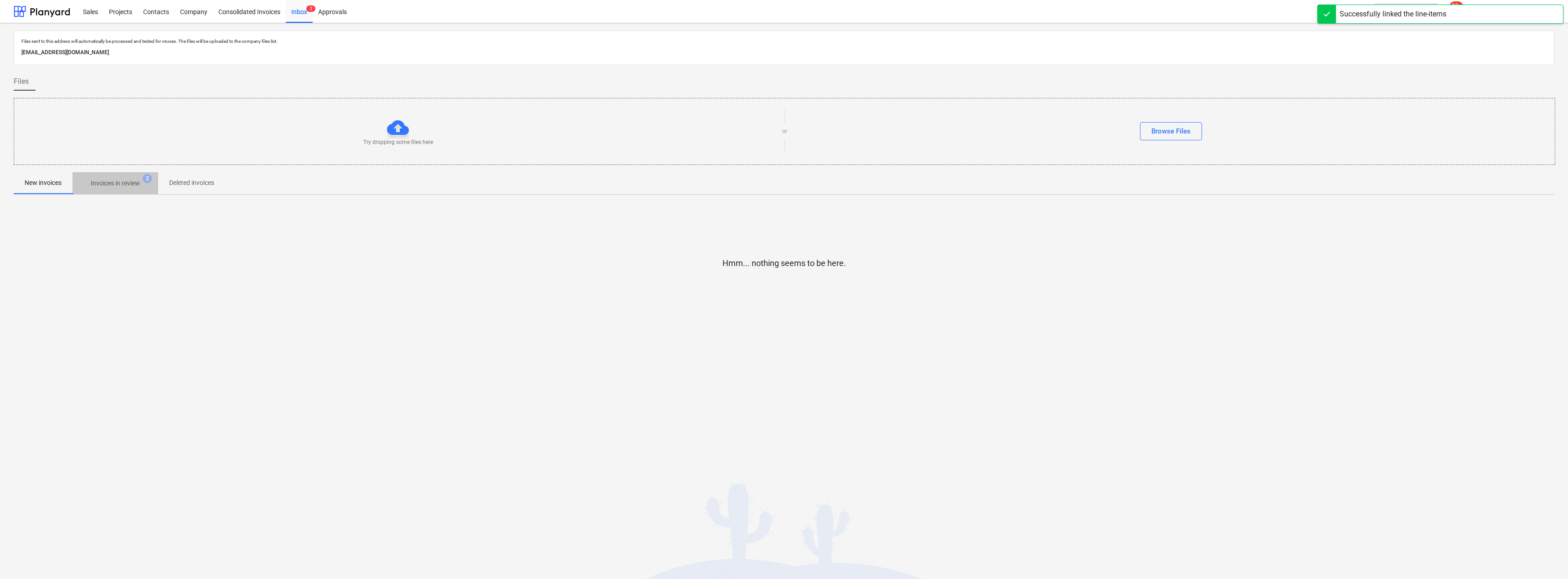
click at [121, 180] on p "Invoices in review" at bounding box center [115, 183] width 49 height 10
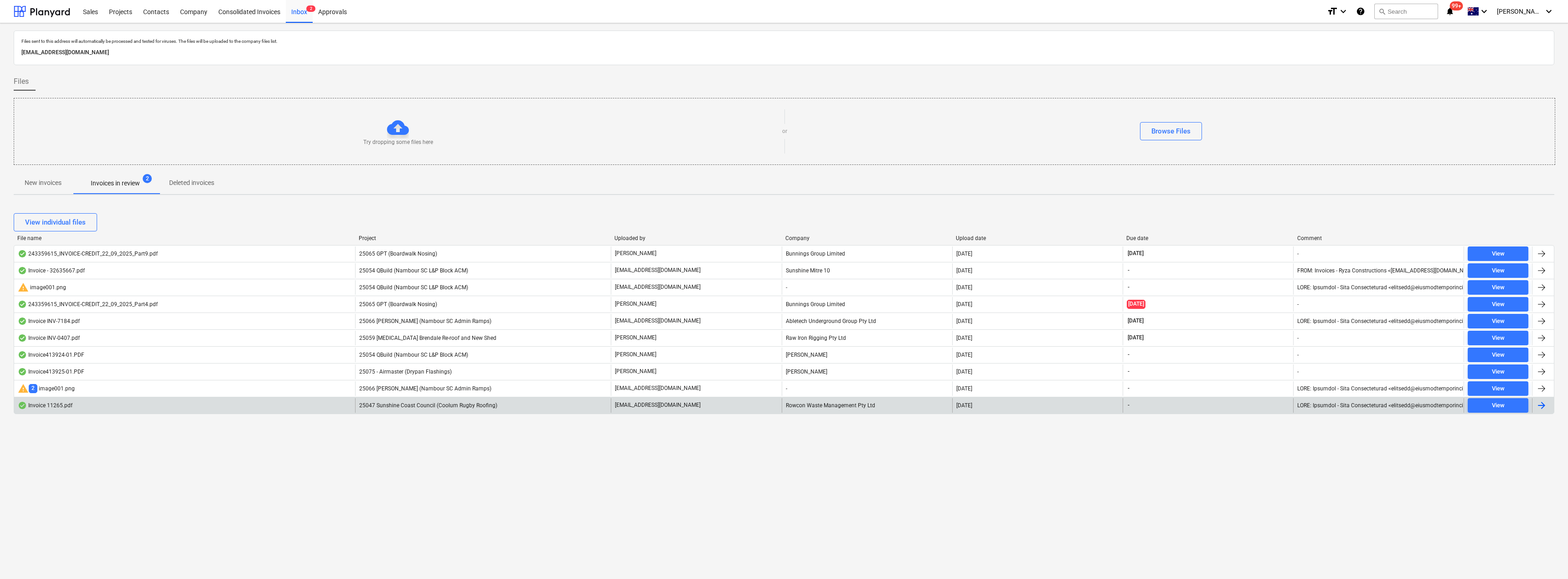
click at [468, 406] on span "25047 Sunshine Coast Council (Coolum Rugby Roofing)" at bounding box center [428, 405] width 138 height 7
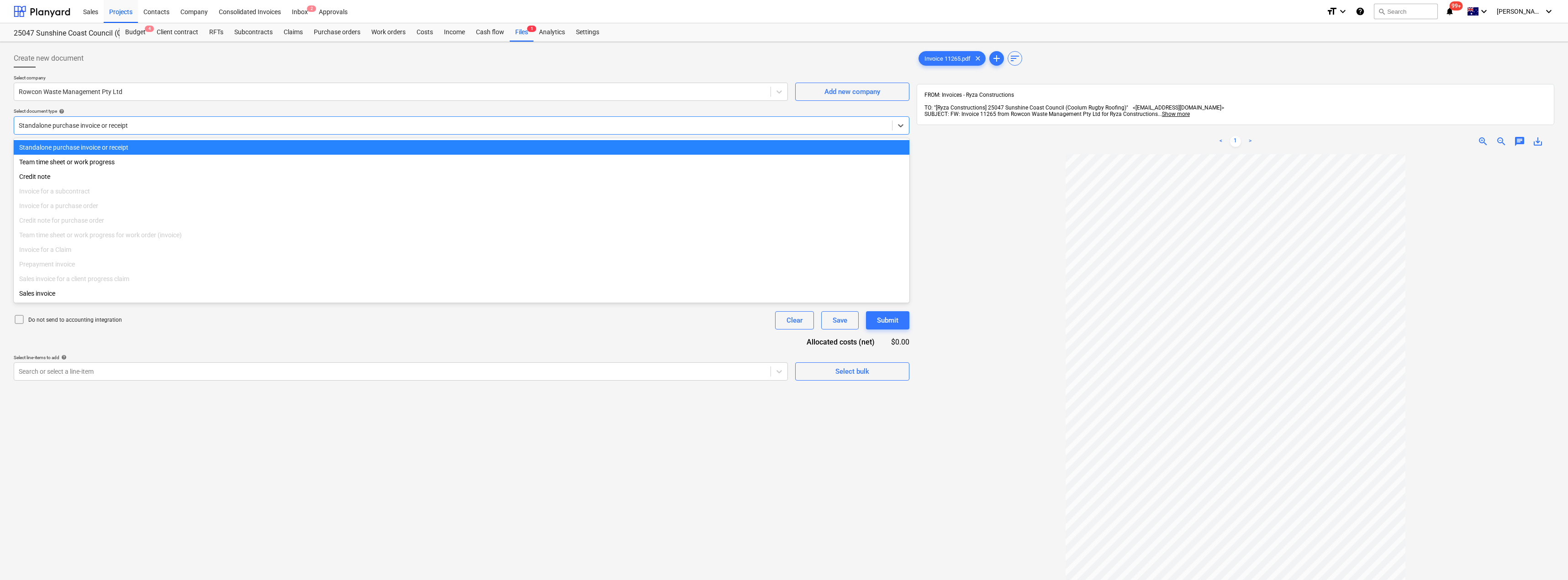
click at [205, 127] on div at bounding box center [453, 125] width 869 height 9
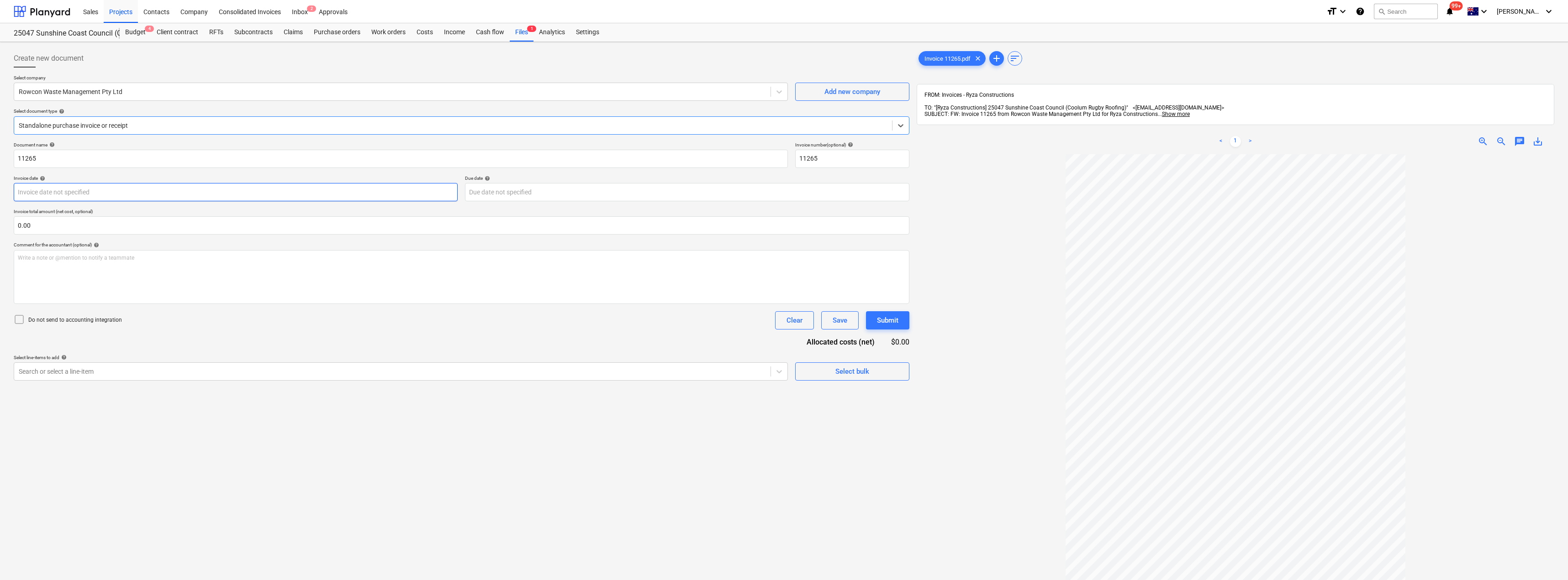
click at [86, 188] on body "Sales Projects Contacts Company Consolidated Invoices Inbox 2 Approvals format_…" at bounding box center [784, 290] width 1568 height 580
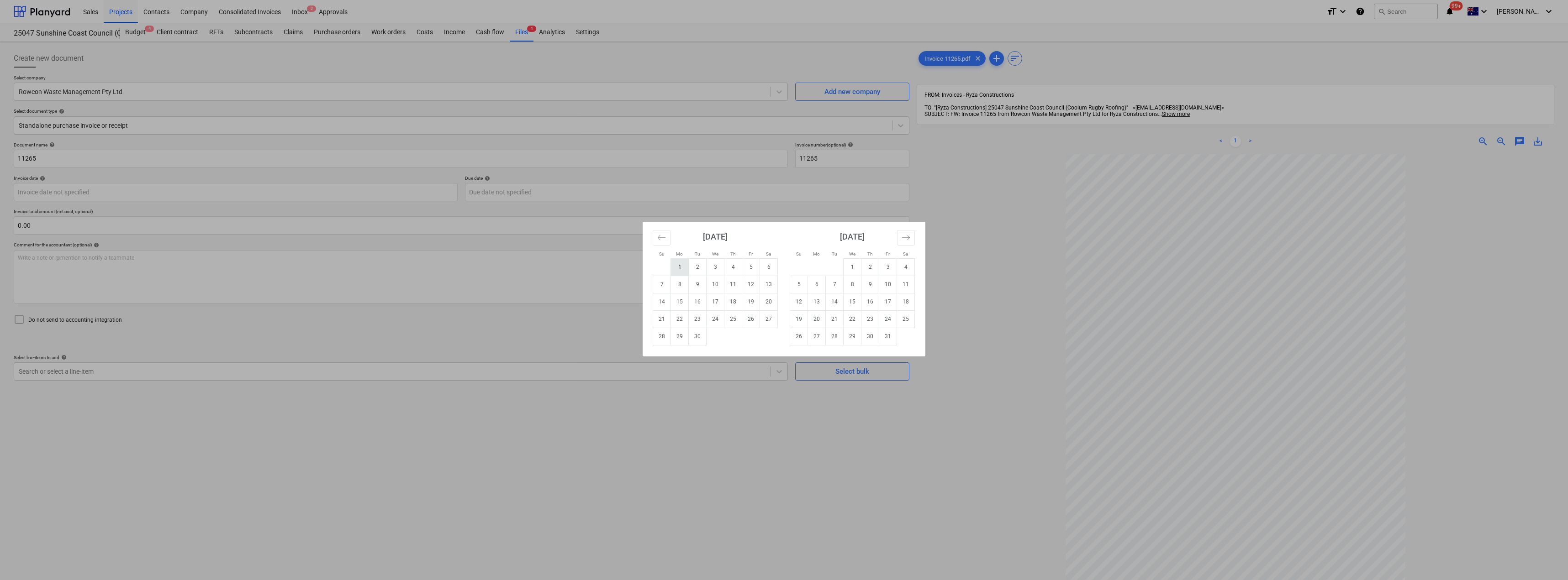
click at [681, 268] on td "1" at bounding box center [680, 267] width 18 height 17
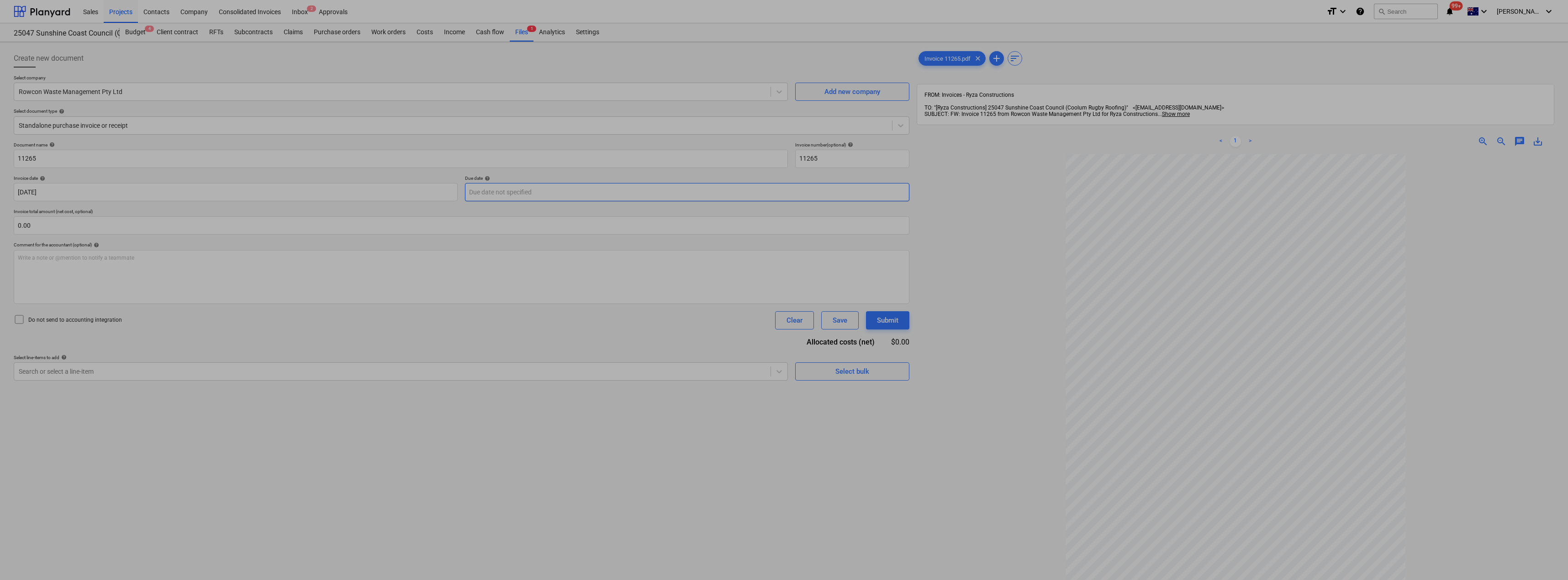
click at [573, 194] on body "Sales Projects Contacts Company Consolidated Invoices Inbox 2 Approvals format_…" at bounding box center [784, 290] width 1568 height 580
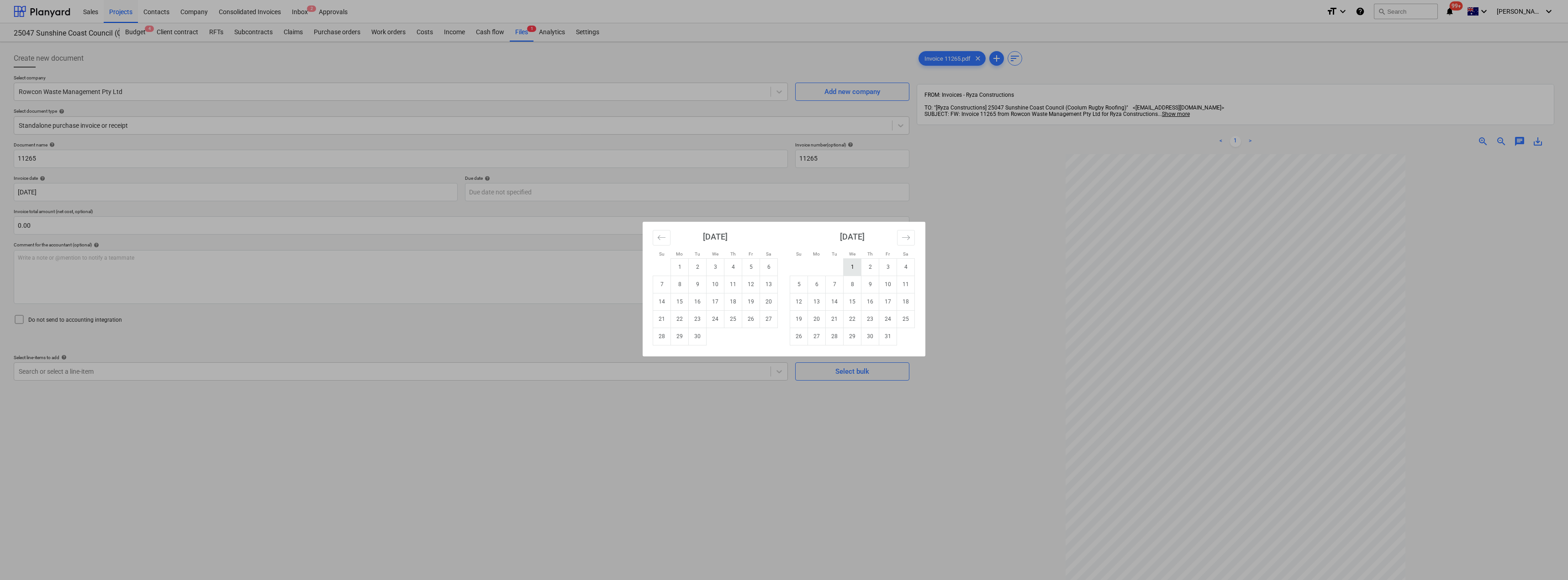
click at [785, 266] on td "1" at bounding box center [852, 267] width 18 height 17
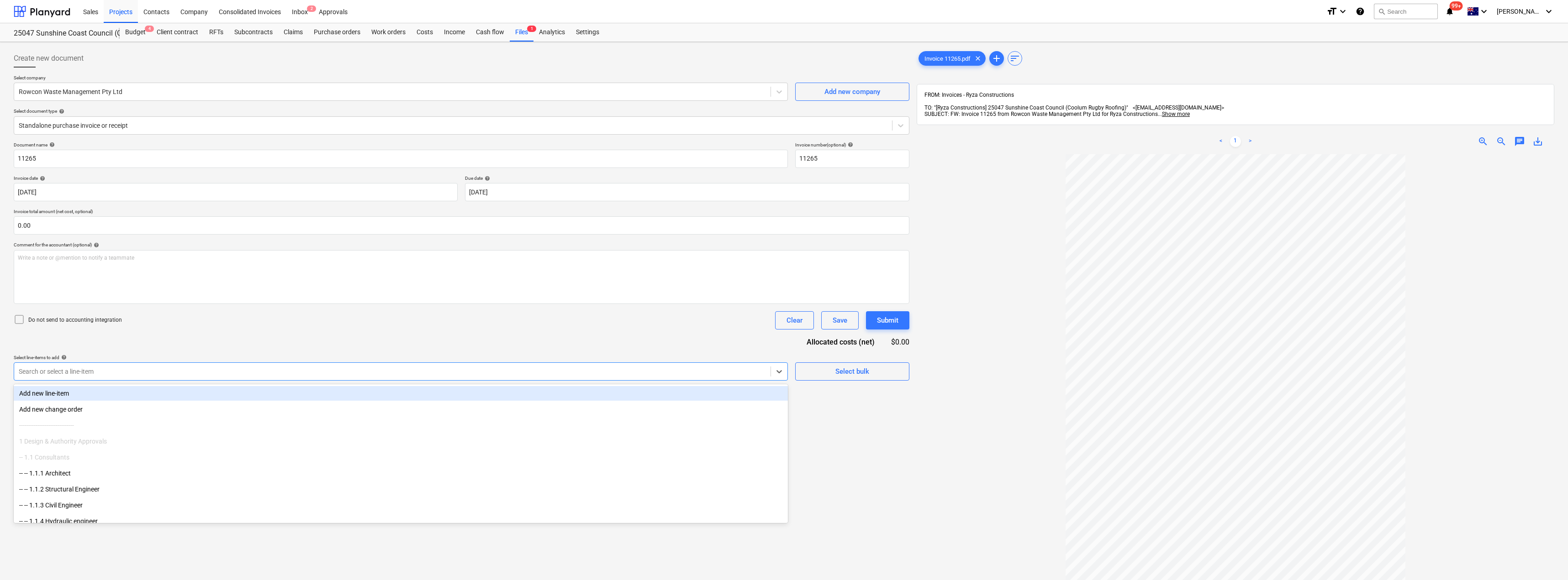
click at [100, 367] on div at bounding box center [393, 371] width 747 height 9
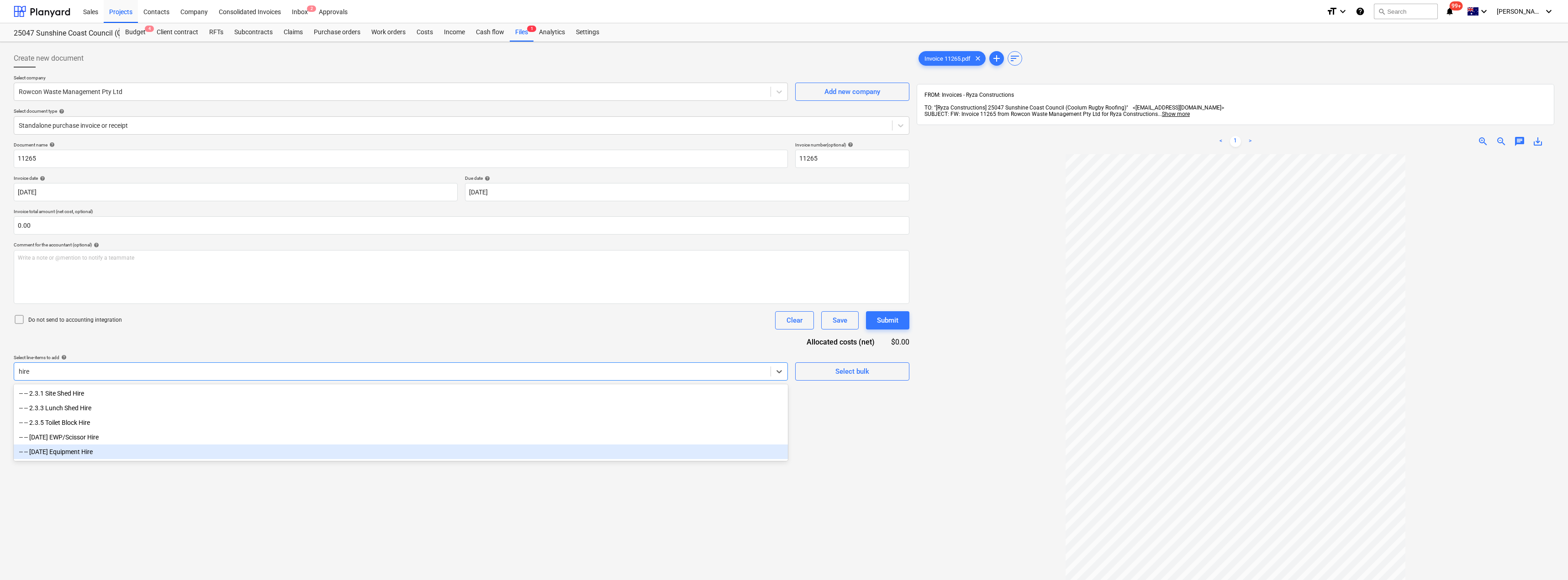
click at [76, 457] on div "-- -- [DATE] Equipment Hire" at bounding box center [401, 452] width 774 height 14
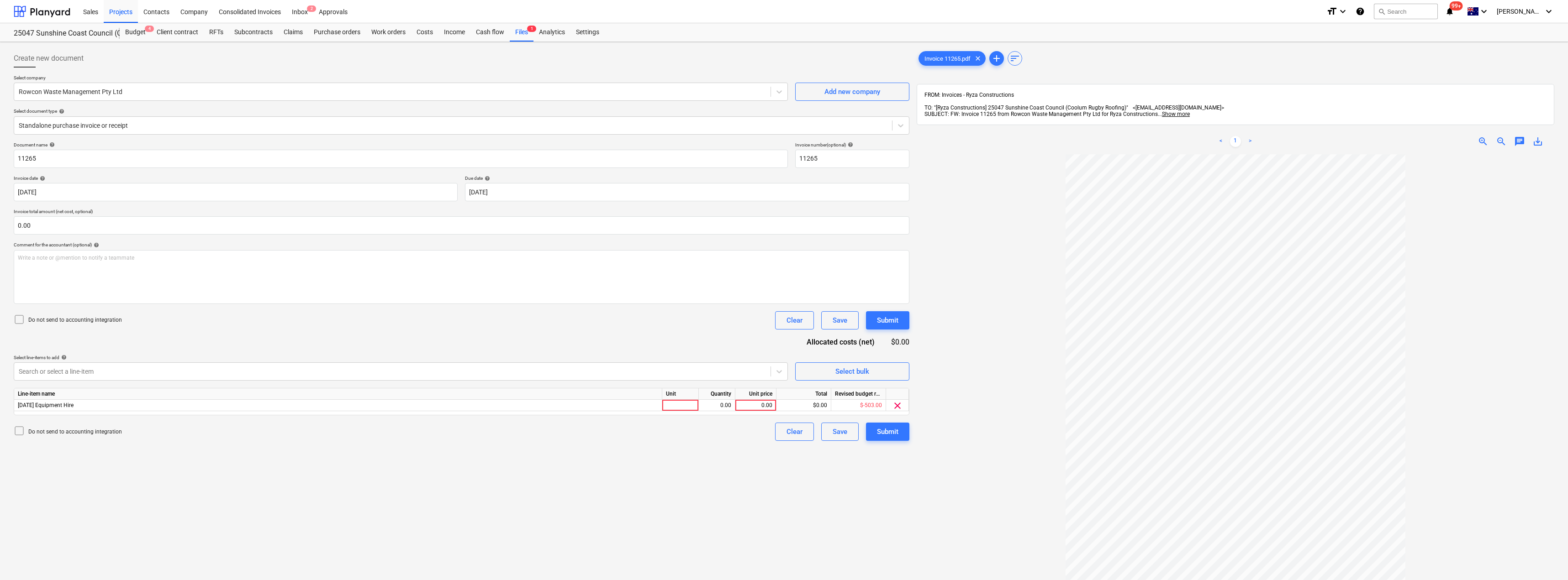
click at [158, 336] on div "Document name help 11265 Invoice number (optional) help 11265 Invoice date help…" at bounding box center [462, 291] width 896 height 299
click at [678, 405] on div at bounding box center [681, 405] width 37 height 11
click at [680, 327] on div "Do not send to accounting integration Clear Save Submit" at bounding box center [462, 320] width 896 height 18
click at [785, 434] on div "Submit" at bounding box center [888, 432] width 22 height 12
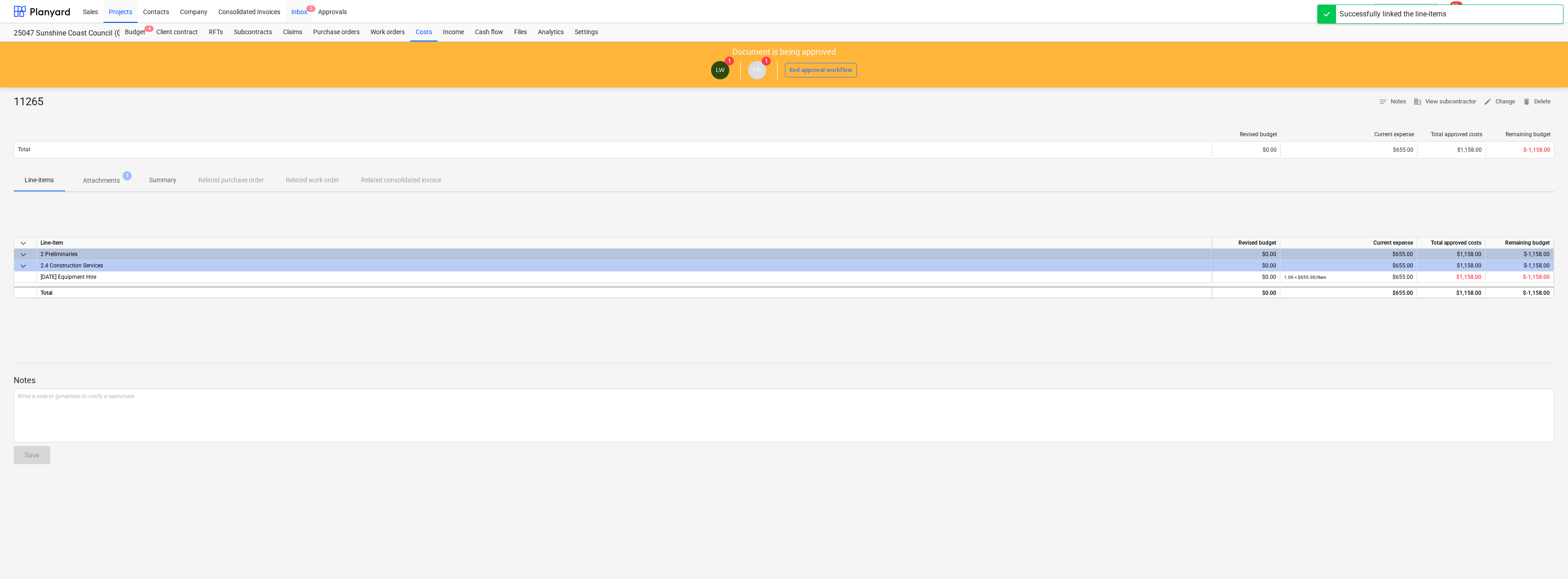
click at [305, 13] on div "Inbox 2" at bounding box center [299, 10] width 27 height 23
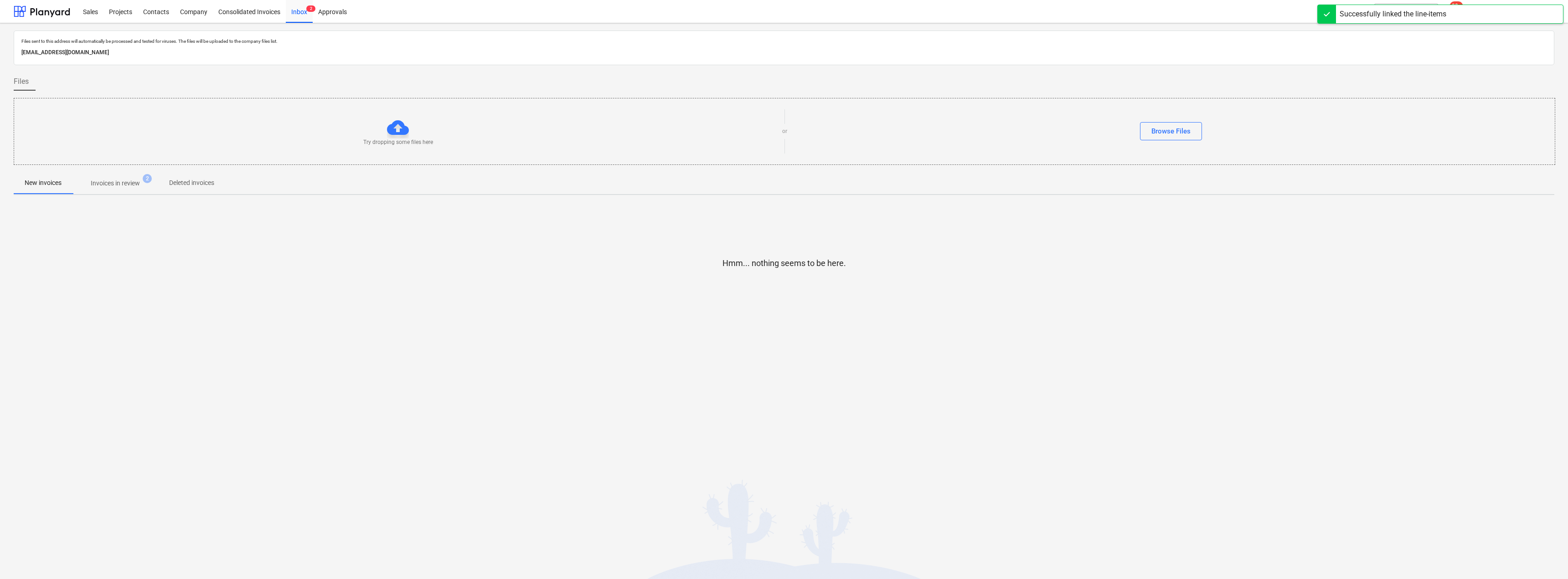
click at [115, 188] on p "Invoices in review" at bounding box center [115, 183] width 49 height 10
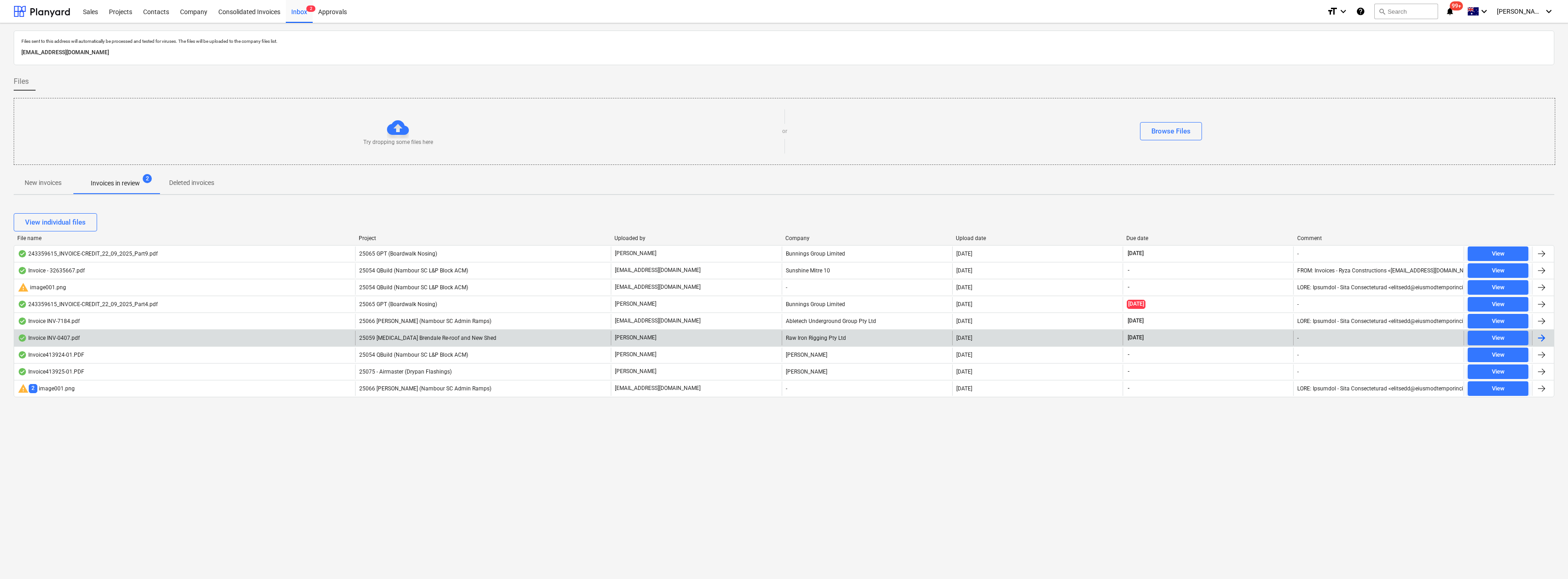
click at [474, 335] on div "25059 [MEDICAL_DATA] Brendale Re-roof and New Shed" at bounding box center [483, 338] width 256 height 14
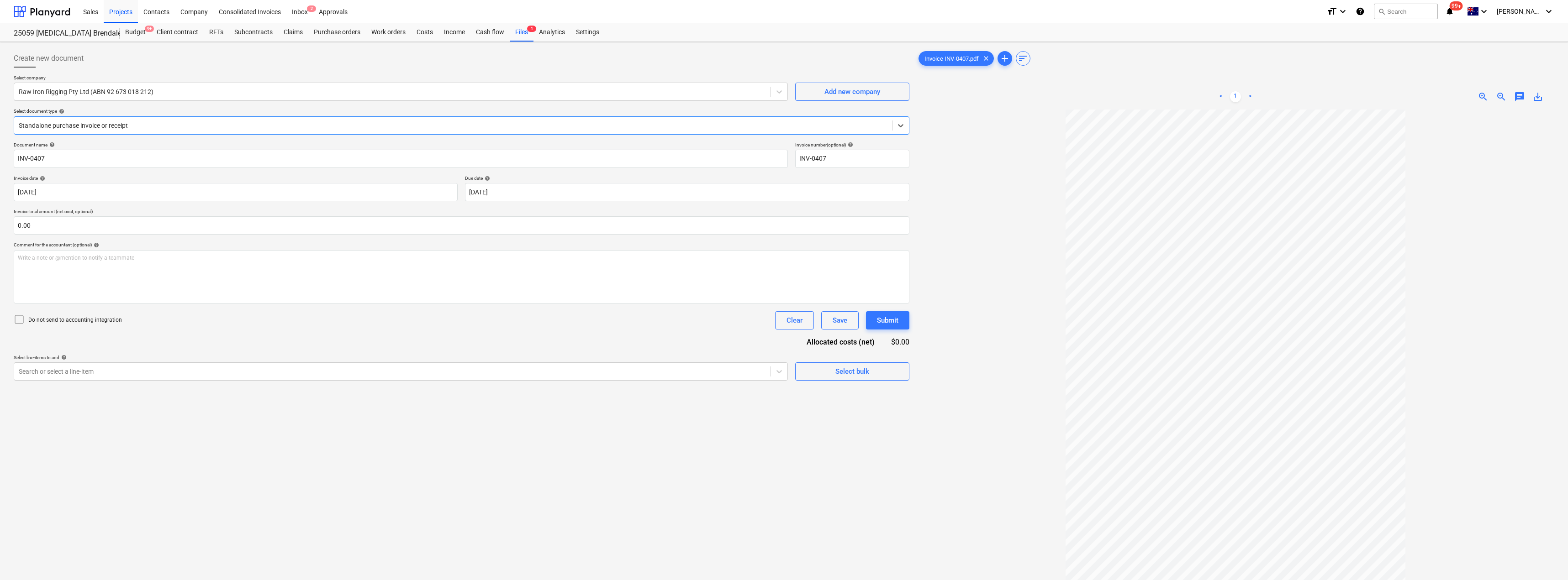
click at [148, 124] on div at bounding box center [453, 125] width 869 height 9
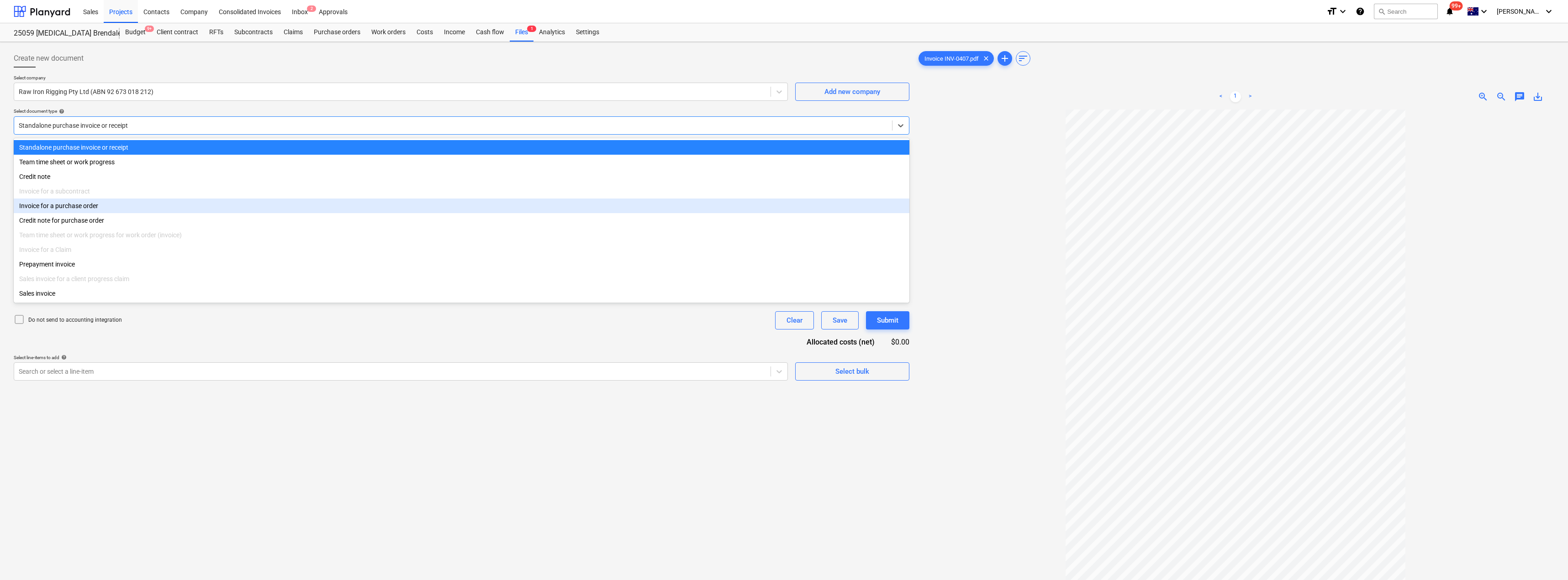
click at [92, 205] on div "Invoice for a purchase order" at bounding box center [462, 206] width 896 height 14
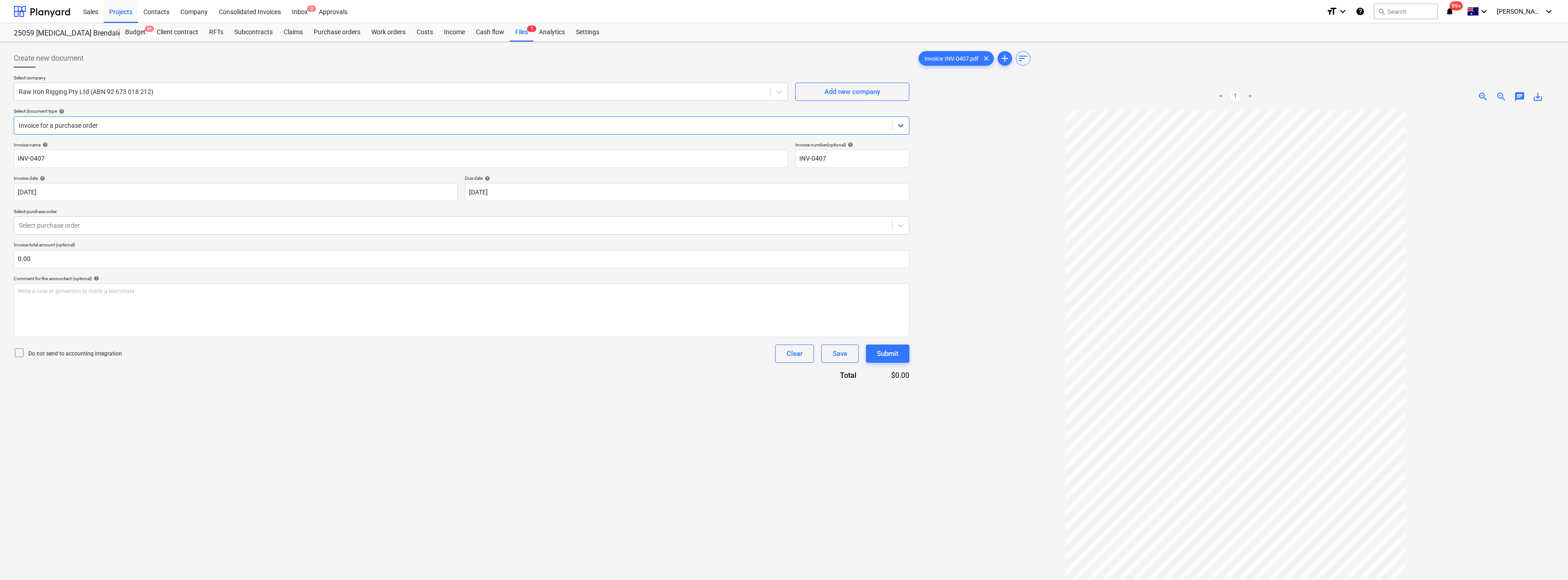
click at [402, 415] on div "Create new document Select company Raw Iron Rigging Pty Ltd (ABN 92 673 018 212…" at bounding box center [461, 357] width 903 height 622
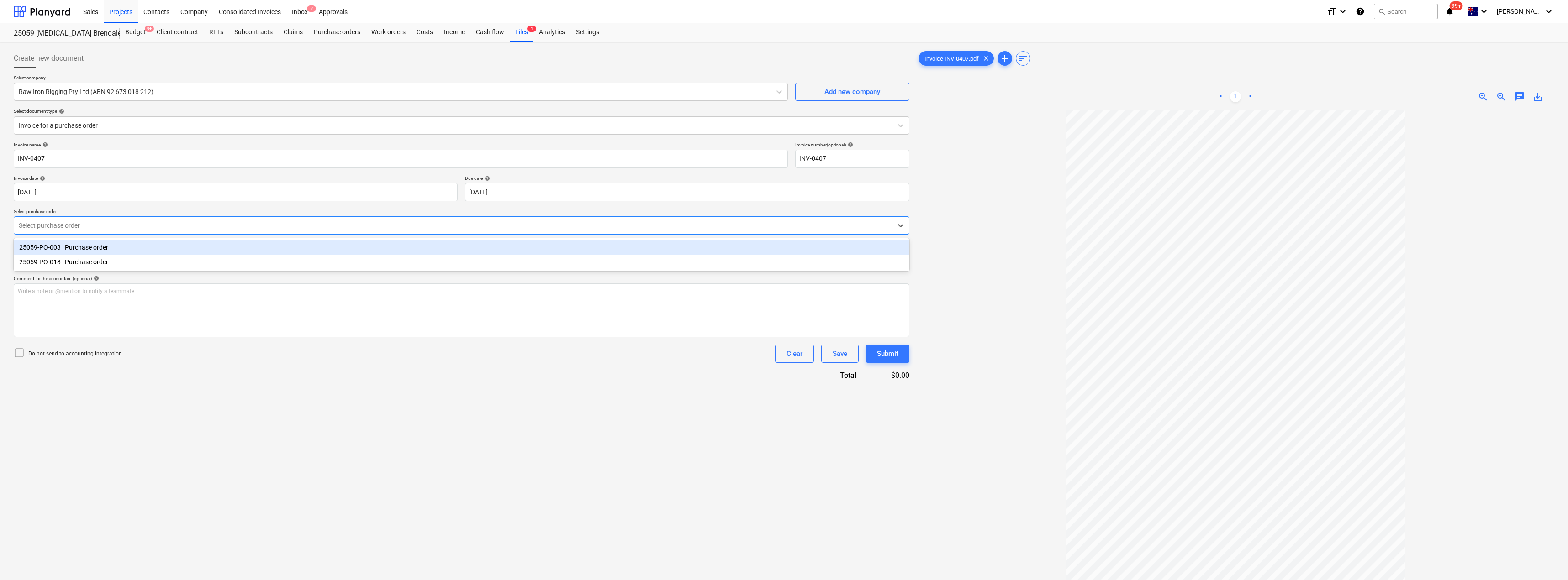
click at [153, 230] on div at bounding box center [453, 226] width 869 height 9
click at [133, 251] on div "25059-PO-003 | Purchase order" at bounding box center [462, 247] width 896 height 14
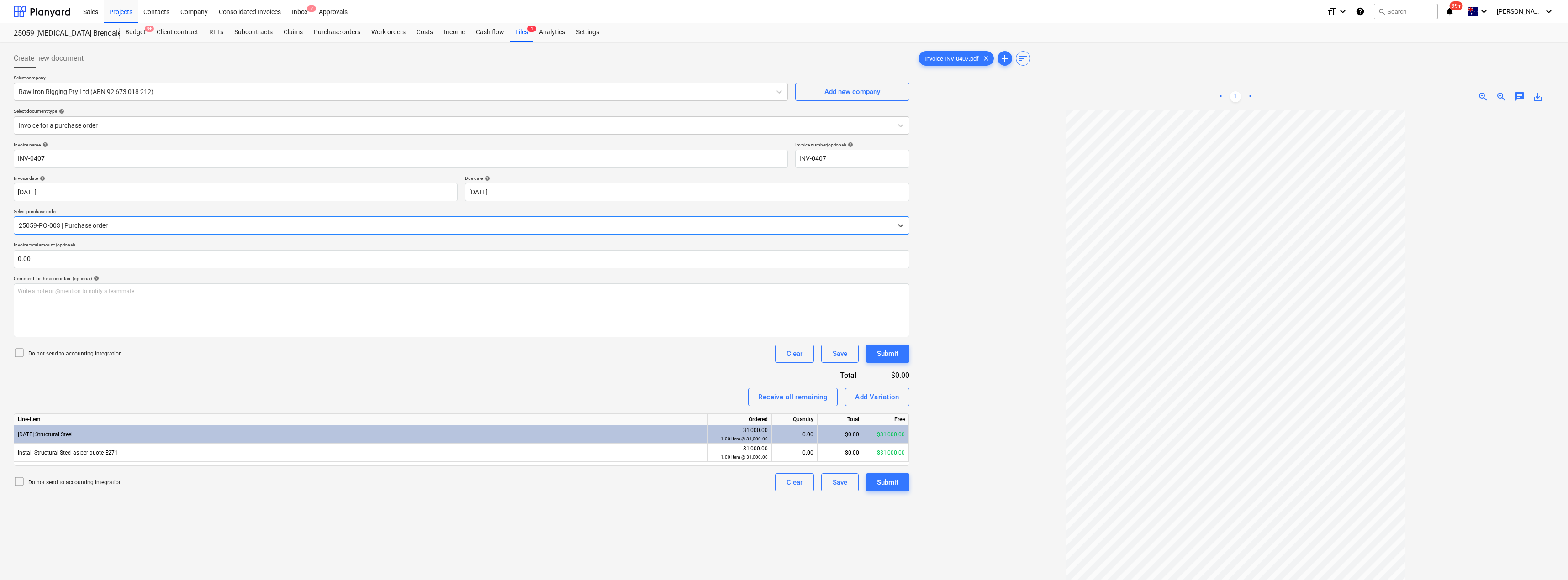
click at [127, 217] on div "25059-PO-003 | Purchase order" at bounding box center [462, 226] width 896 height 18
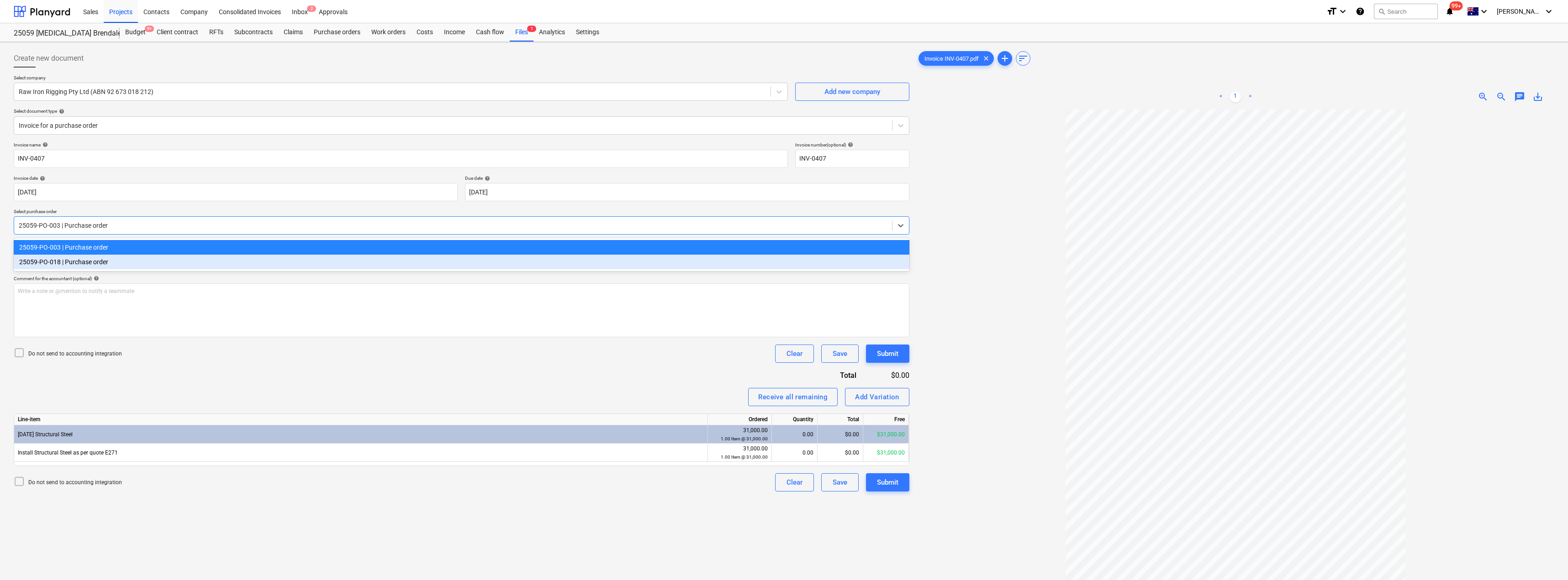
click at [110, 257] on div "25059-PO-018 | Purchase order" at bounding box center [462, 262] width 896 height 14
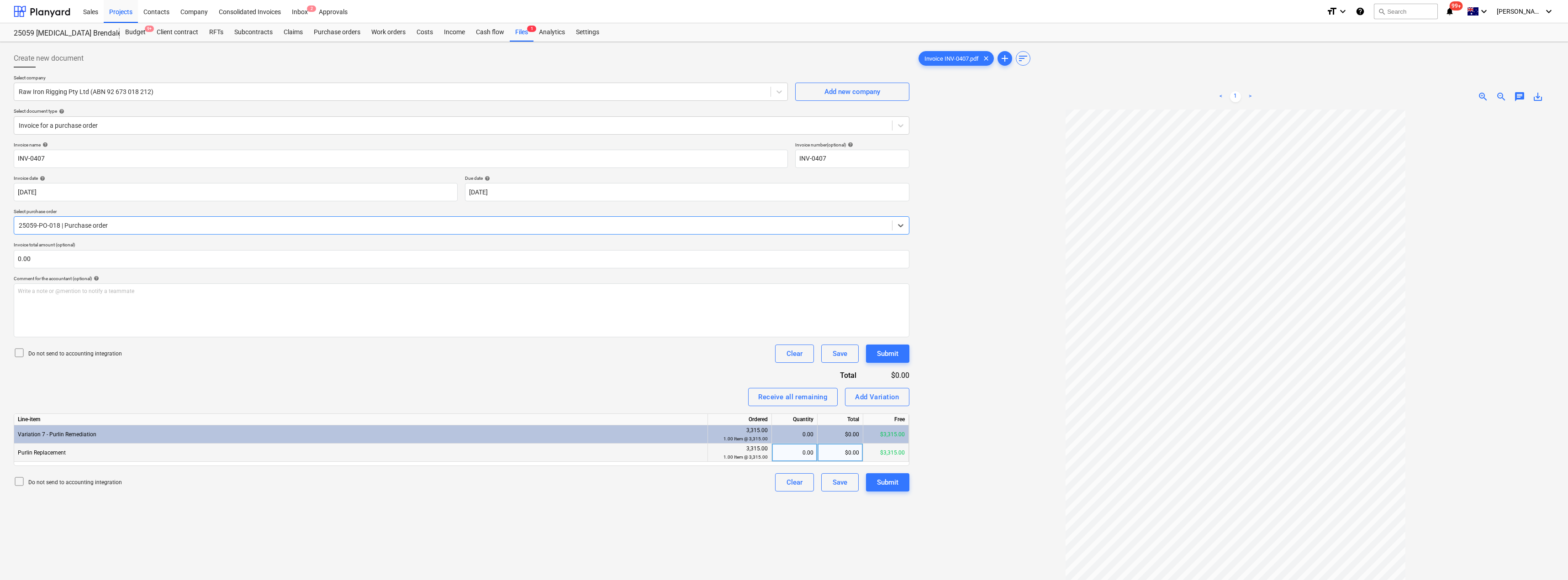
click at [785, 456] on div "0.00" at bounding box center [795, 453] width 38 height 18
click at [676, 391] on div "Receive all remaining Add Variation" at bounding box center [462, 397] width 896 height 18
click at [785, 480] on button "Submit" at bounding box center [888, 482] width 43 height 18
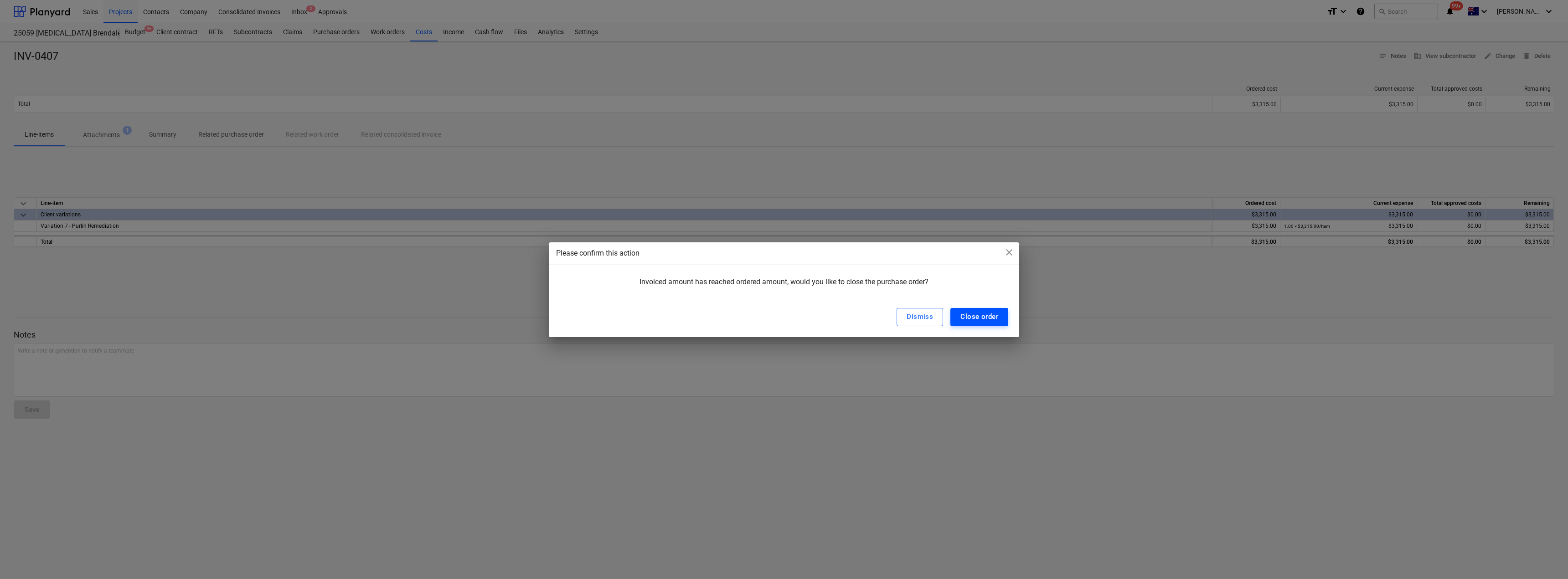
click at [783, 316] on div "Close order" at bounding box center [980, 316] width 38 height 12
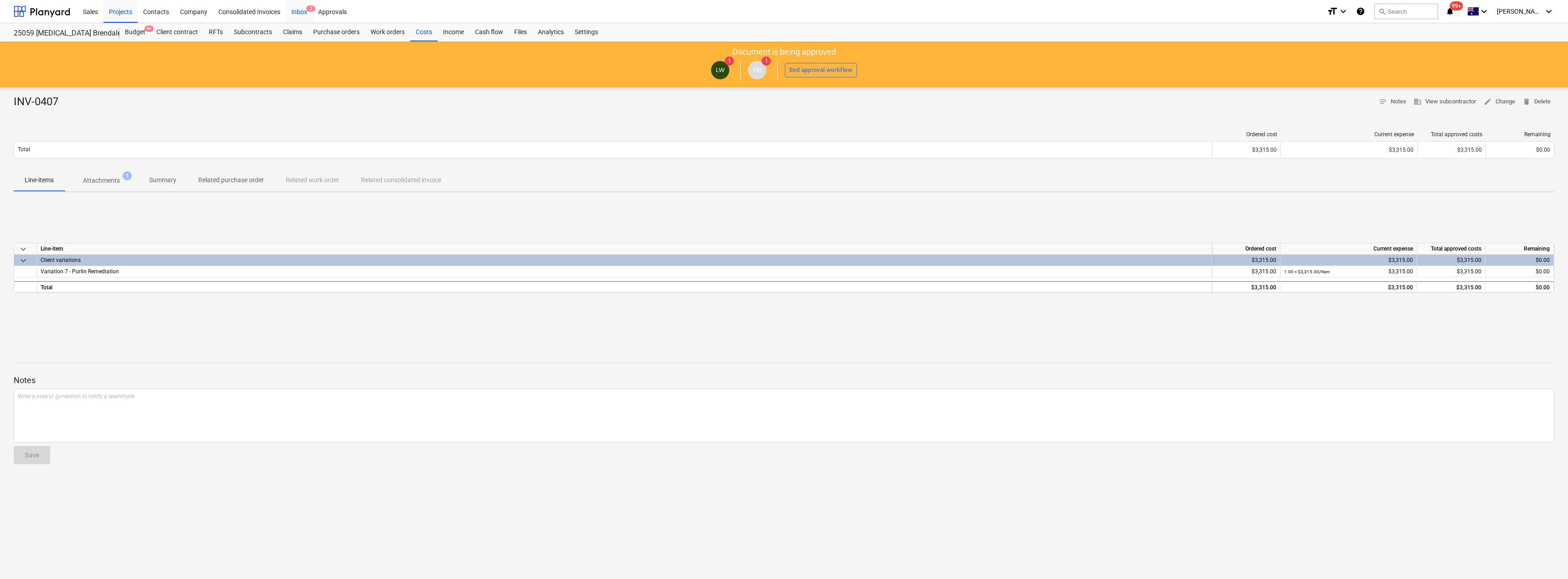
click at [305, 3] on div "Inbox 2" at bounding box center [299, 10] width 27 height 23
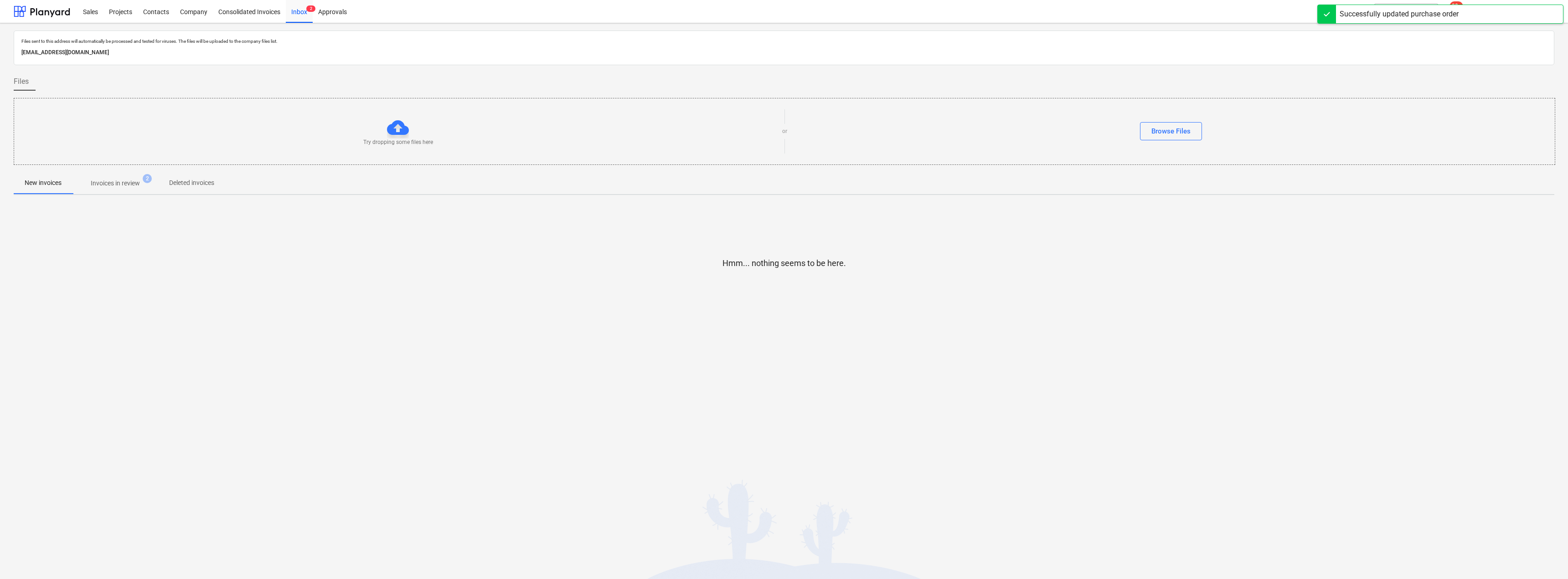
click at [119, 178] on span "Invoices in review 2" at bounding box center [115, 183] width 86 height 16
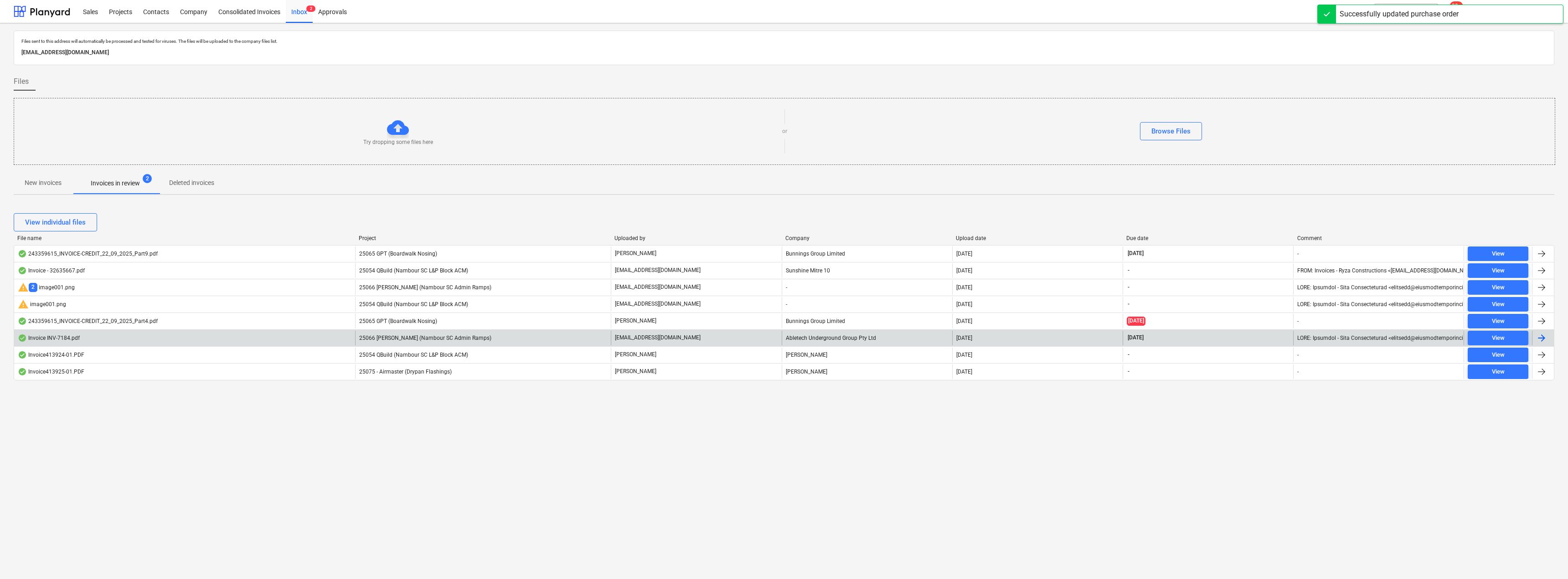
click at [510, 339] on div "25066 [PERSON_NAME] (Nambour SC Admin Ramps)" at bounding box center [483, 338] width 256 height 14
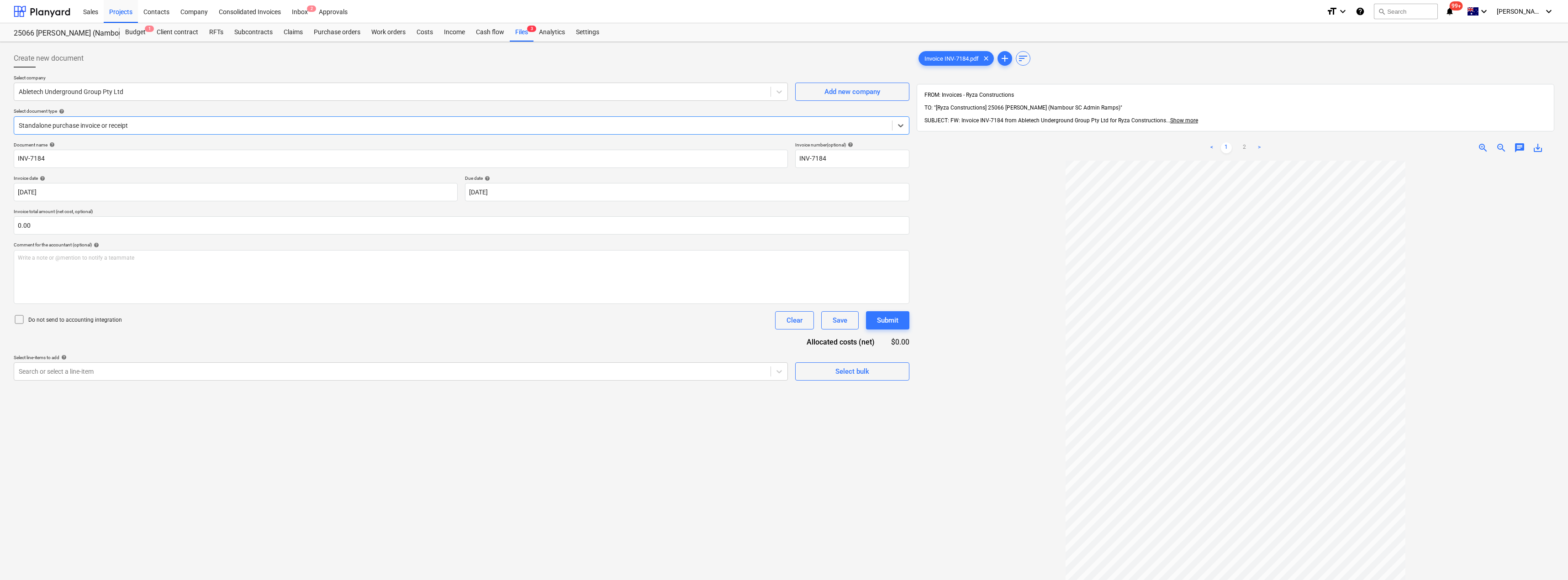
click at [143, 129] on div at bounding box center [453, 125] width 869 height 9
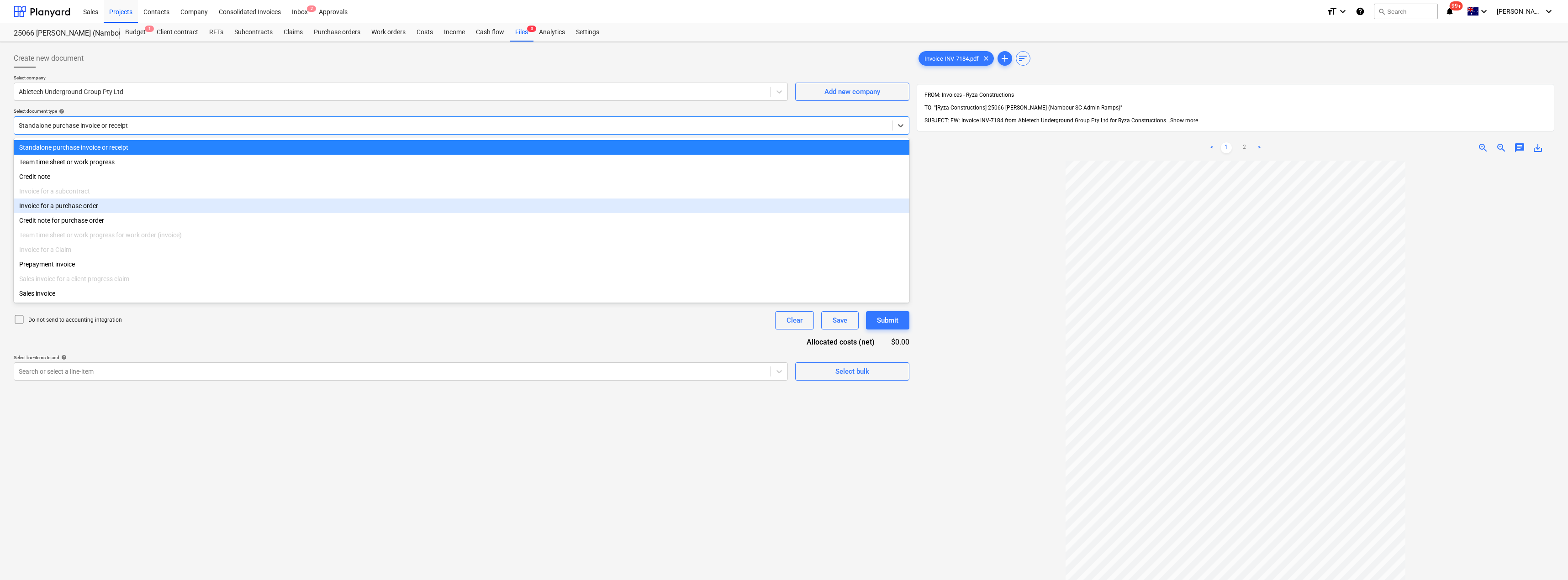
click at [83, 208] on div "Invoice for a purchase order" at bounding box center [462, 206] width 896 height 14
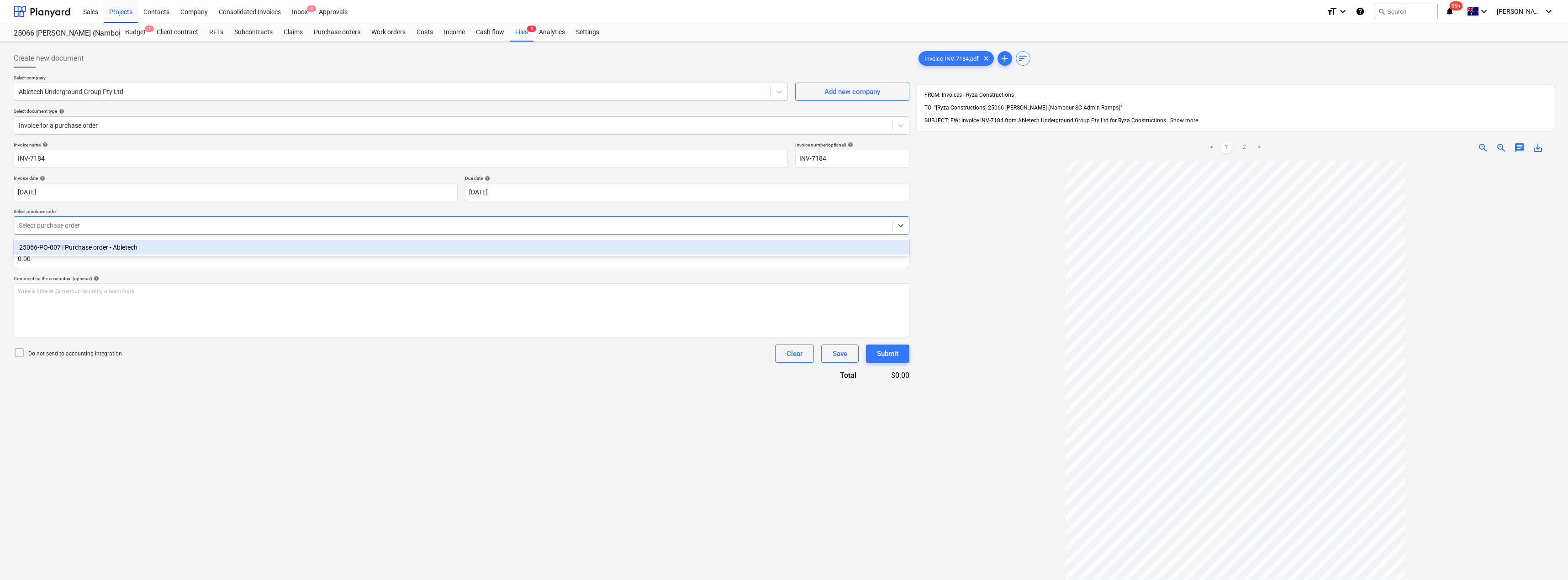
click at [88, 228] on div at bounding box center [453, 226] width 869 height 9
click at [93, 244] on div "25066-PO-007 | Purchase order - Abletech" at bounding box center [462, 247] width 896 height 14
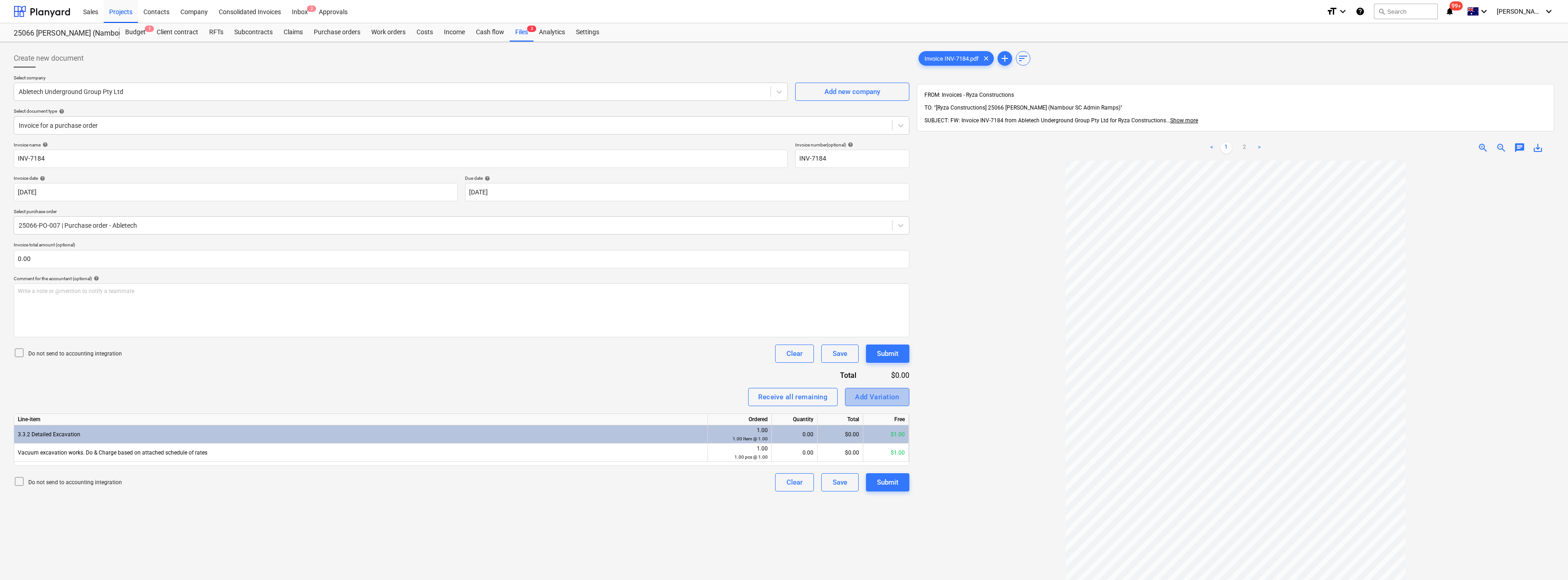
click at [785, 398] on div "Add Variation" at bounding box center [877, 397] width 44 height 12
click at [785, 396] on div "Add Variation" at bounding box center [877, 397] width 44 height 12
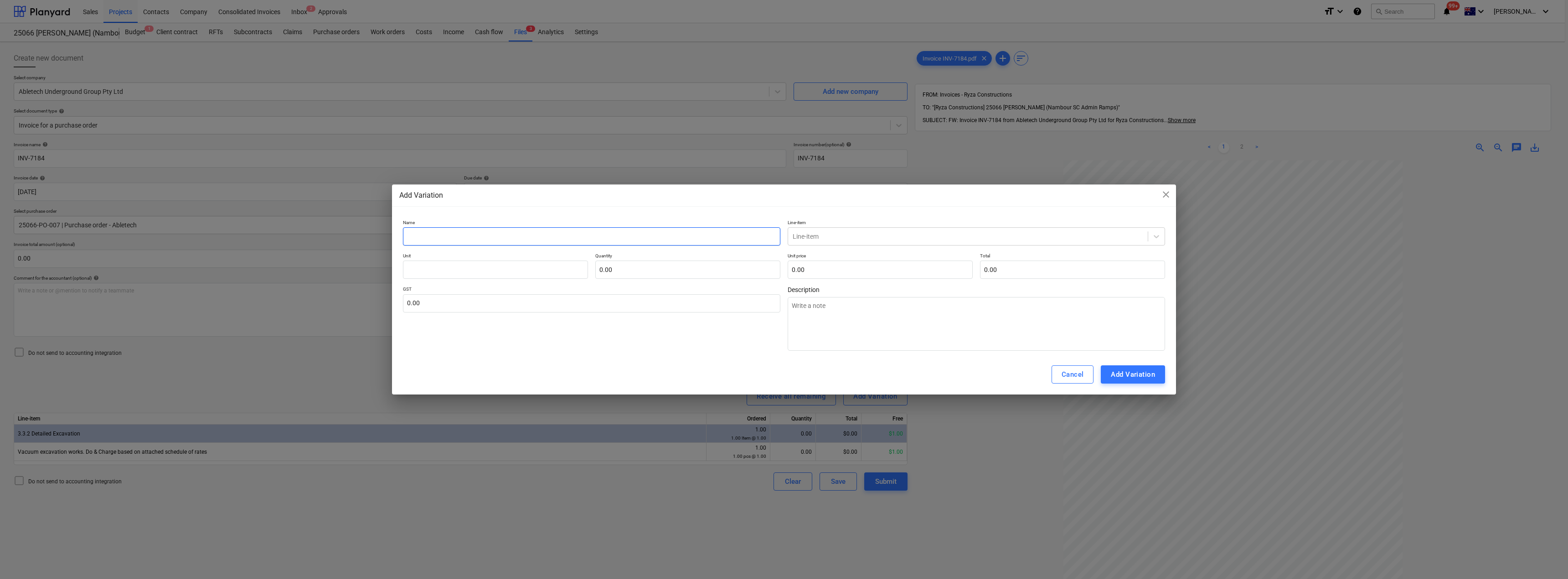
click at [559, 239] on input "text" at bounding box center [592, 236] width 377 height 18
drag, startPoint x: 480, startPoint y: 234, endPoint x: 394, endPoint y: 234, distance: 86.0
click at [394, 234] on div "Name Vacuum Excavation Line-item Line-item Unit Quantity 0.00 Unit price 0.00 T…" at bounding box center [784, 286] width 784 height 139
click at [783, 320] on textarea at bounding box center [976, 324] width 377 height 54
paste textarea "Vacuum Excavation"
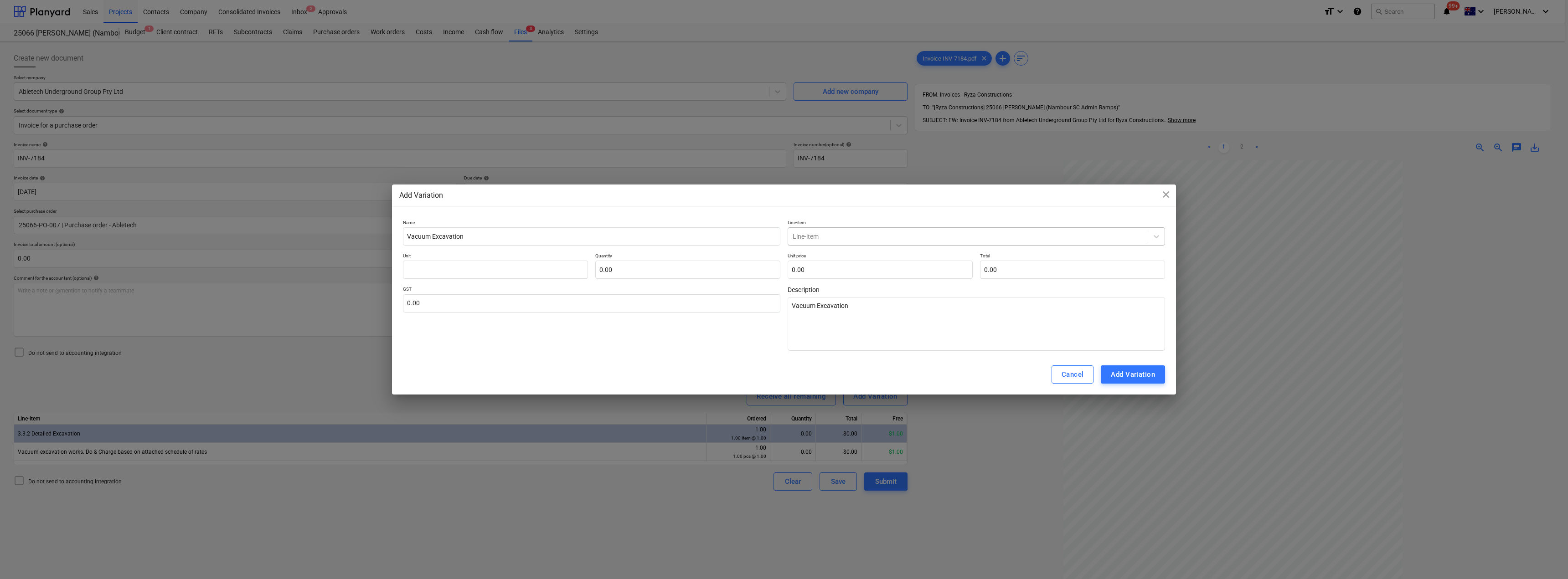
click at [783, 236] on div at bounding box center [968, 236] width 351 height 9
click at [783, 263] on div "-- -- 3.3.2 Detailed Excavation" at bounding box center [976, 258] width 377 height 14
click at [486, 276] on input "text" at bounding box center [495, 270] width 185 height 18
click at [441, 308] on input "text" at bounding box center [592, 303] width 377 height 18
click at [783, 375] on div "Add Variation" at bounding box center [1132, 375] width 44 height 12
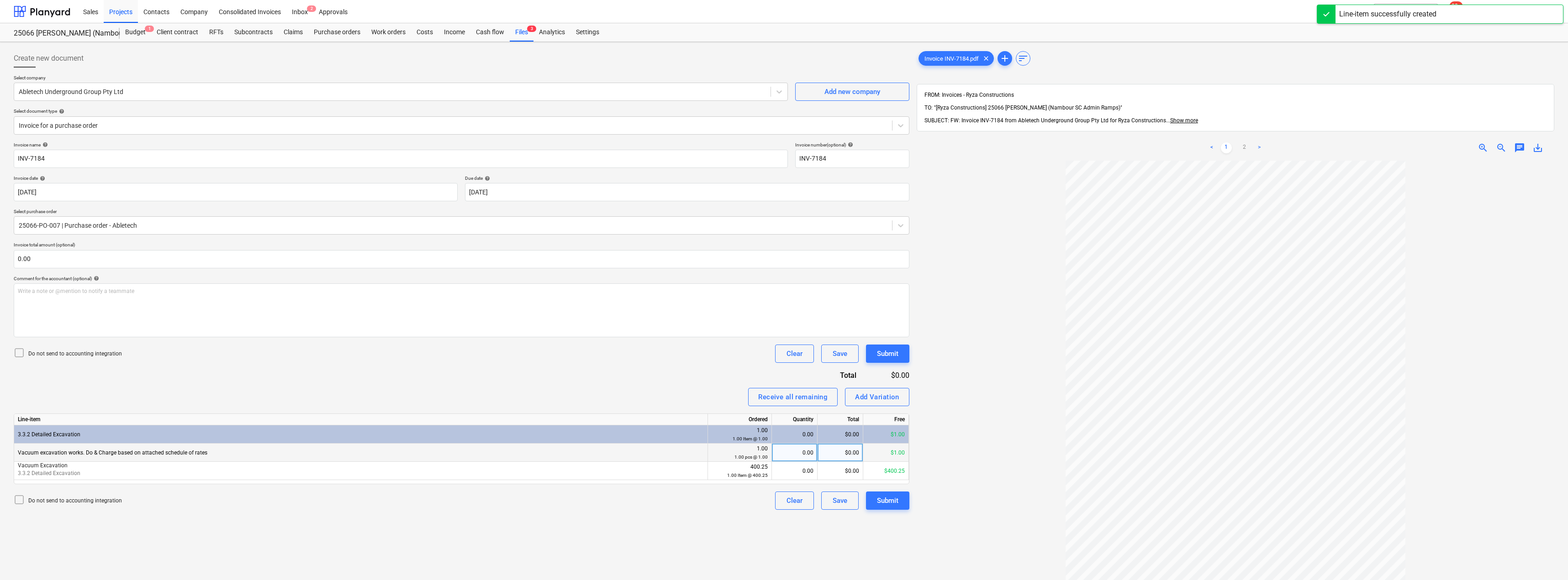
click at [785, 458] on div "0.00" at bounding box center [795, 453] width 38 height 18
click at [785, 475] on div "0.00" at bounding box center [795, 471] width 38 height 18
click at [722, 396] on div "Receive all remaining Add Variation" at bounding box center [462, 397] width 896 height 18
click at [529, 194] on body "Sales Projects Contacts Company Consolidated Invoices Inbox 2 Approvals format_…" at bounding box center [784, 290] width 1568 height 580
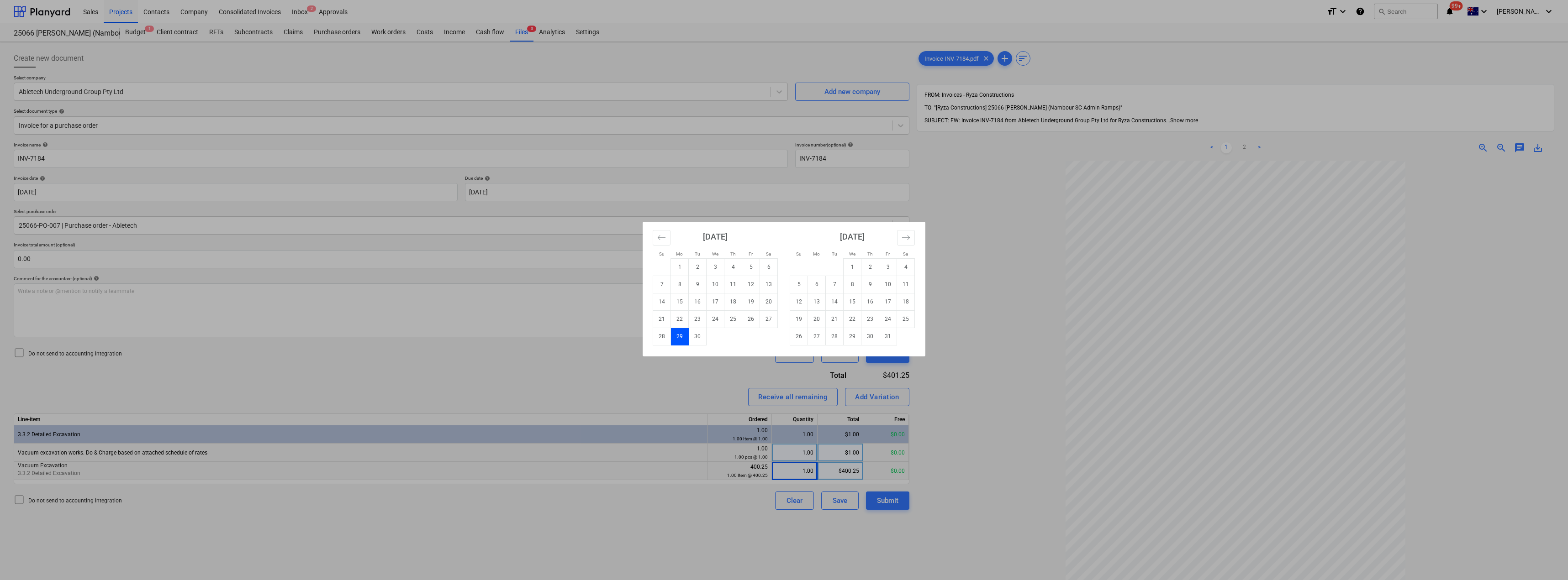
click at [785, 280] on td "6" at bounding box center [817, 284] width 18 height 17
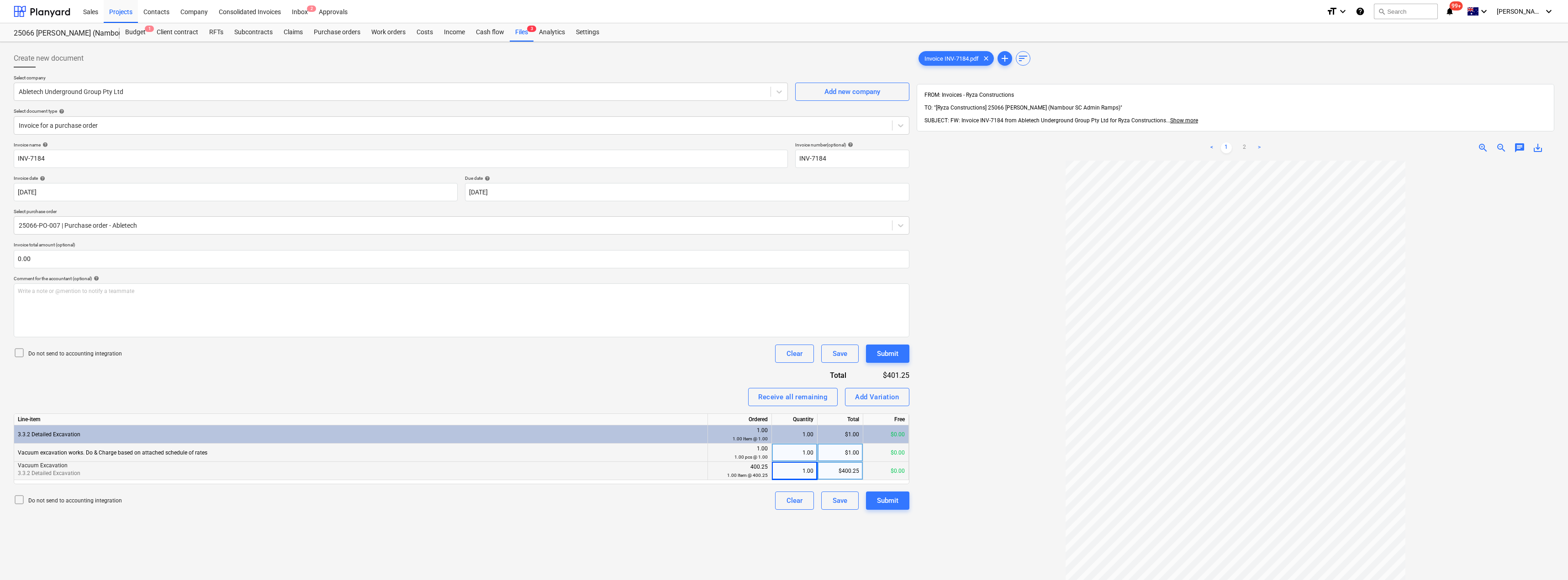
drag, startPoint x: 961, startPoint y: 220, endPoint x: 959, endPoint y: 231, distance: 11.2
click at [785, 220] on div at bounding box center [1235, 438] width 638 height 554
click at [785, 503] on div "Submit" at bounding box center [888, 501] width 22 height 12
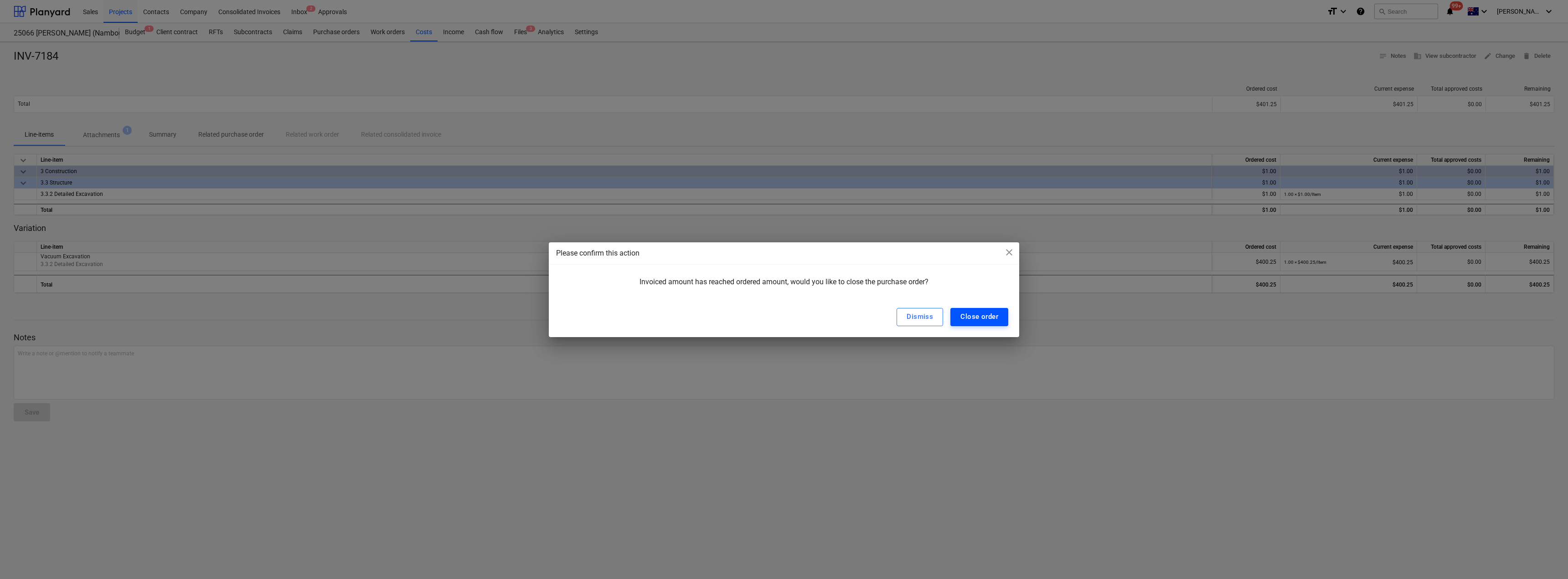
click at [783, 318] on div "Close order" at bounding box center [980, 316] width 38 height 12
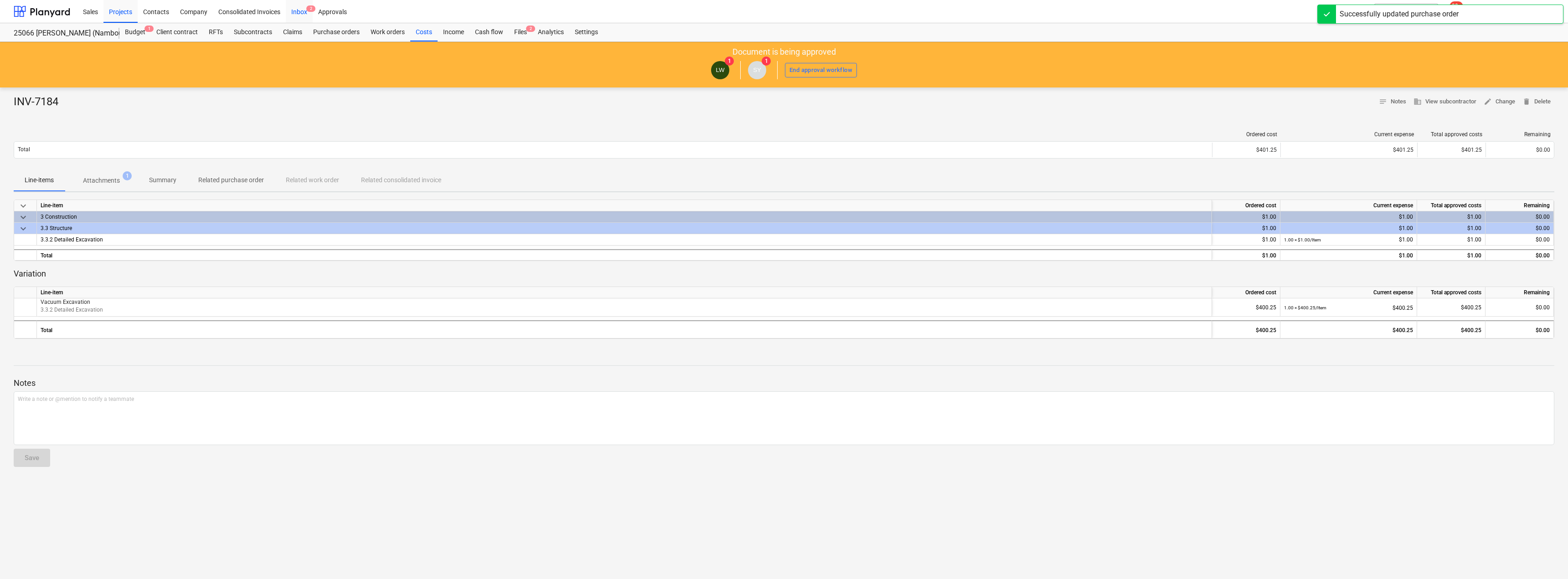
click at [294, 9] on div "Inbox 2" at bounding box center [299, 10] width 27 height 23
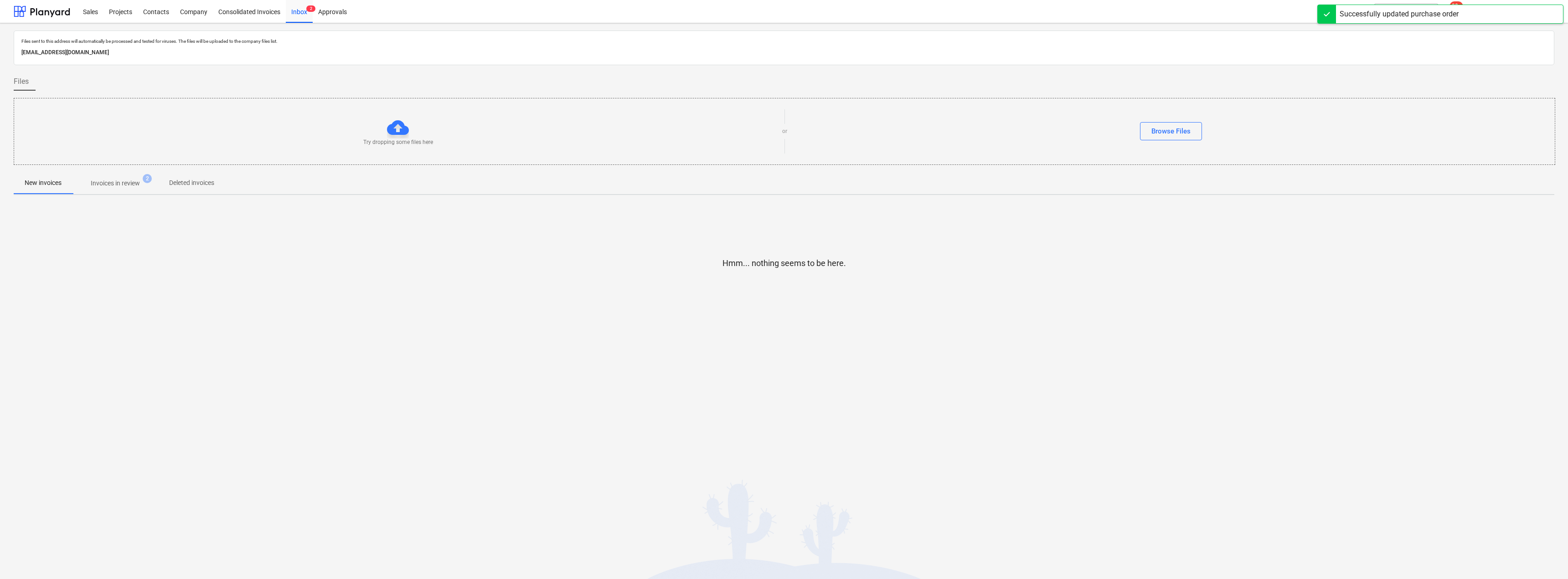
click at [130, 178] on span "Invoices in review 2" at bounding box center [115, 183] width 86 height 16
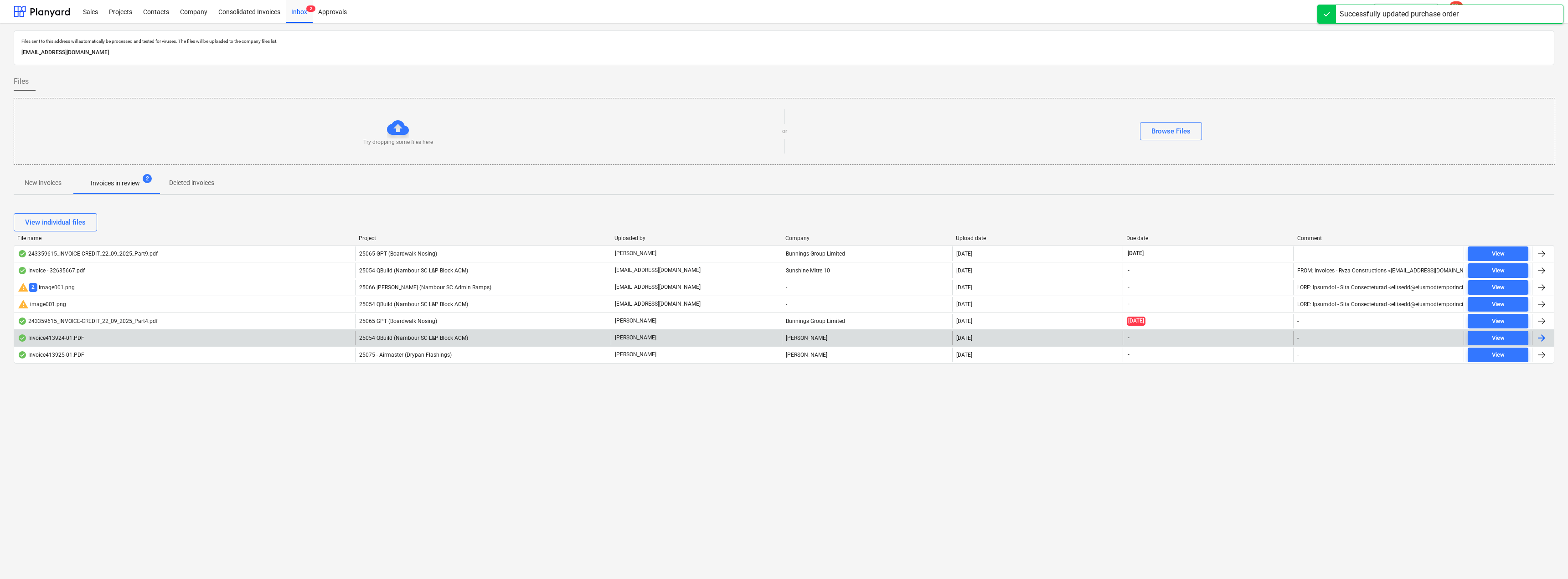
click at [453, 338] on span "25054 QBuild (Nambour SC L&P Block ACM)" at bounding box center [413, 338] width 109 height 7
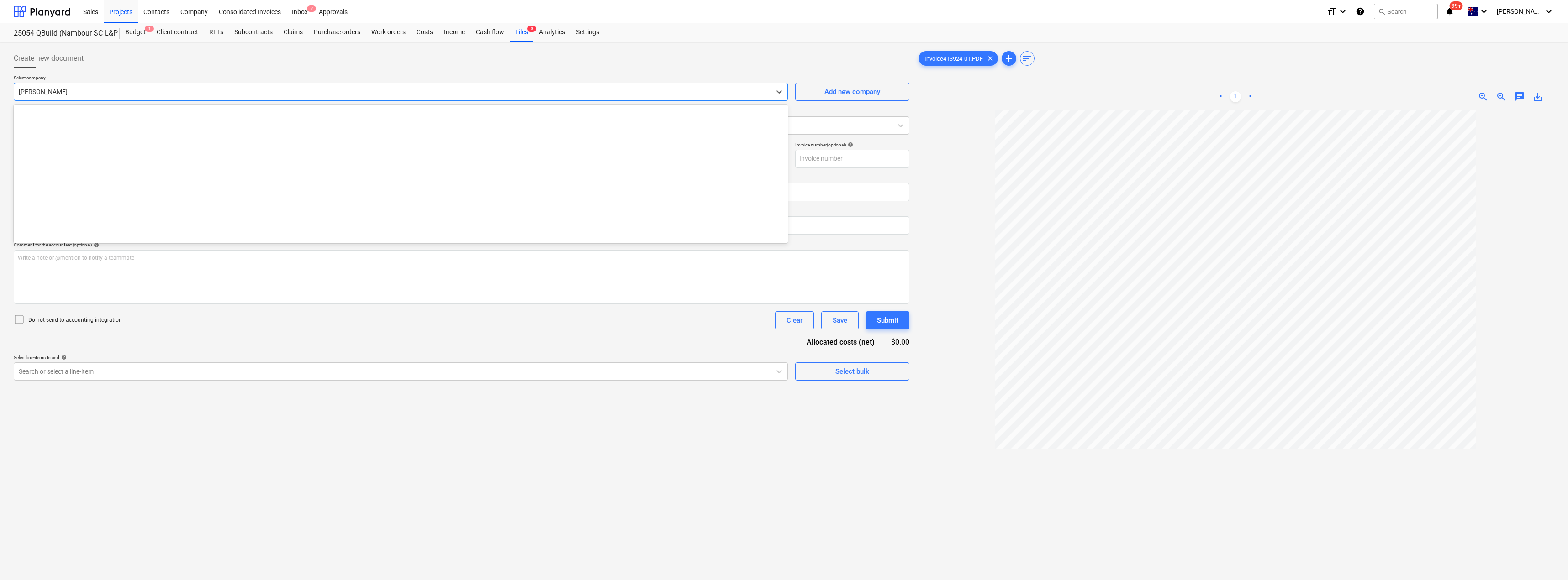
click at [127, 98] on div "[PERSON_NAME]" at bounding box center [401, 92] width 774 height 18
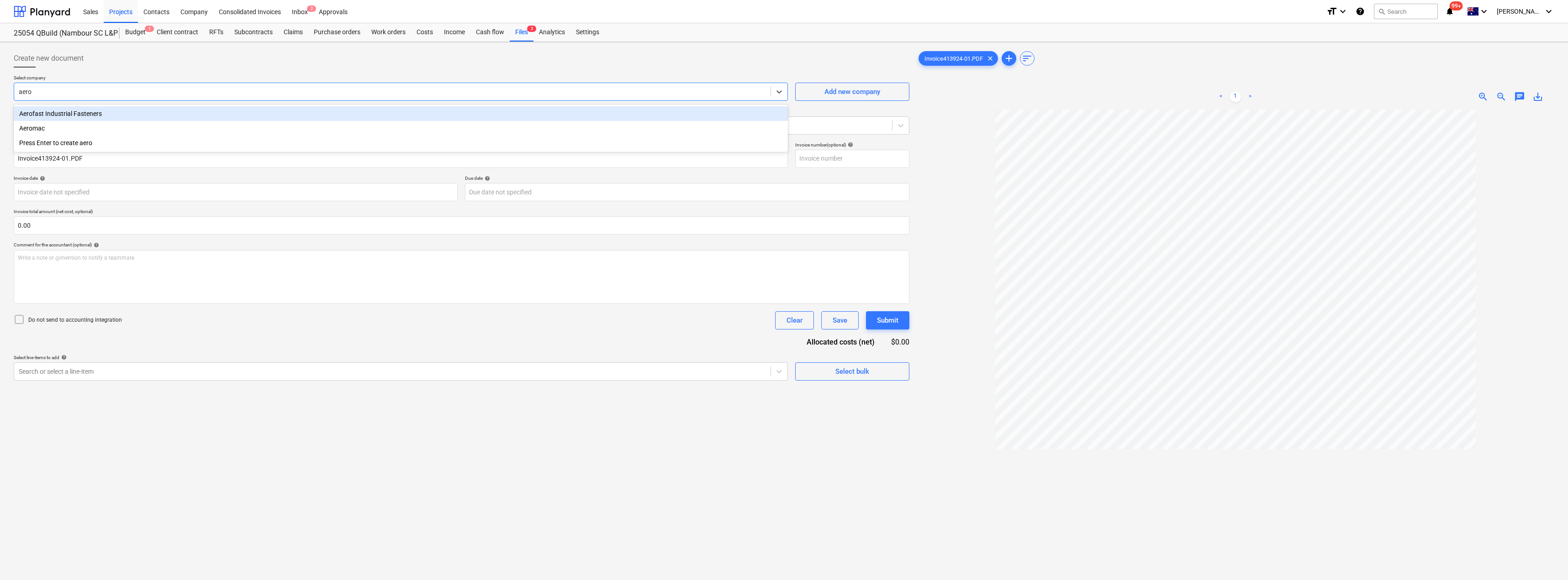
click at [88, 114] on div "Aerofast Industrial Fasteners" at bounding box center [401, 114] width 774 height 14
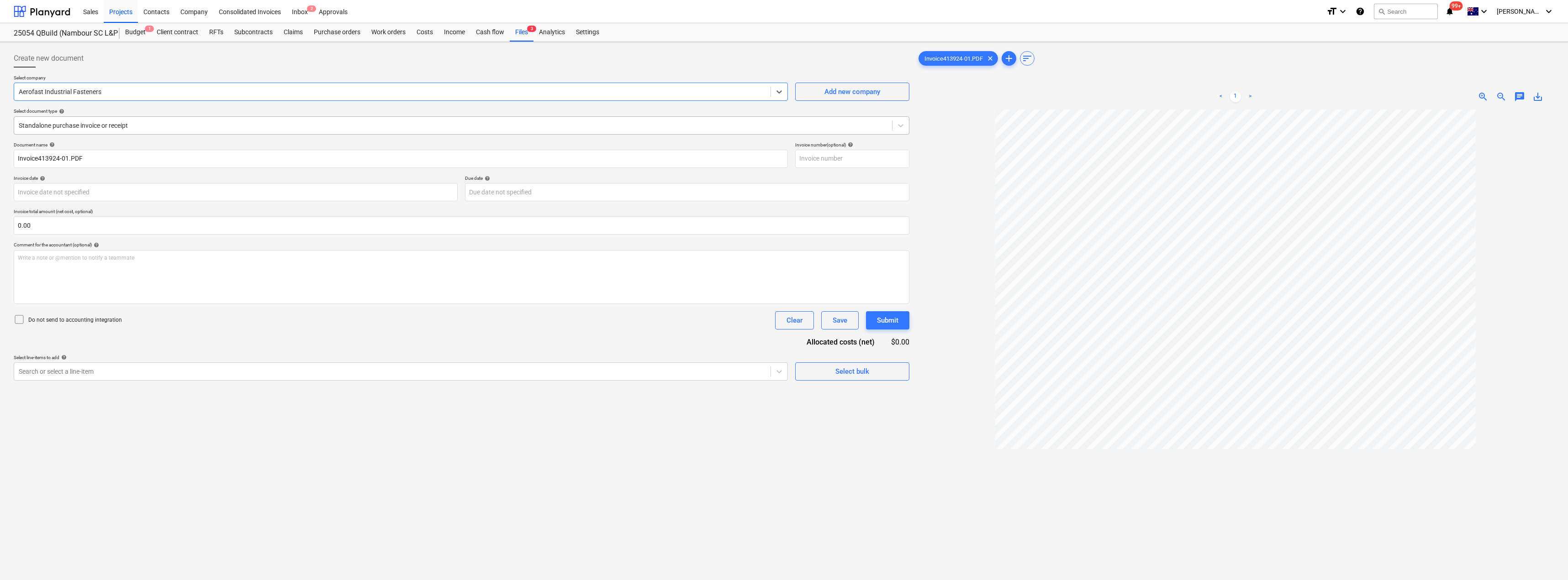
click at [122, 124] on div at bounding box center [453, 125] width 869 height 9
drag, startPoint x: 87, startPoint y: 159, endPoint x: 16, endPoint y: 157, distance: 71.0
click at [16, 157] on input "Invoice413924-01.PDF" at bounding box center [401, 159] width 774 height 18
click at [41, 157] on input "Invoice413924-01.PDF" at bounding box center [401, 159] width 774 height 18
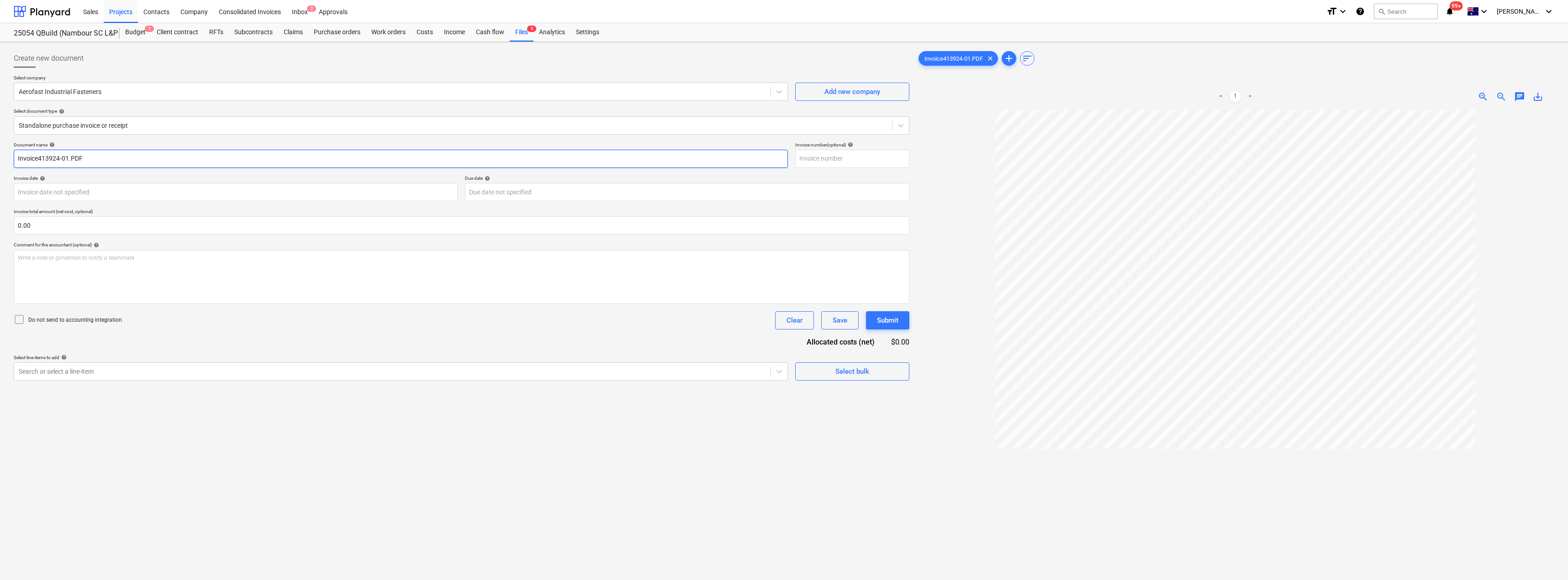
click at [40, 157] on input "Invoice413924-01.PDF" at bounding box center [401, 159] width 774 height 18
click at [73, 157] on input "413924-01.PDF" at bounding box center [401, 159] width 774 height 18
drag, startPoint x: 72, startPoint y: 158, endPoint x: 0, endPoint y: 152, distance: 72.2
click at [0, 152] on div "Create new document Select company Aerofast Industrial Fasteners Add new compan…" at bounding box center [784, 356] width 1568 height 629
click at [785, 156] on input "text" at bounding box center [852, 159] width 114 height 18
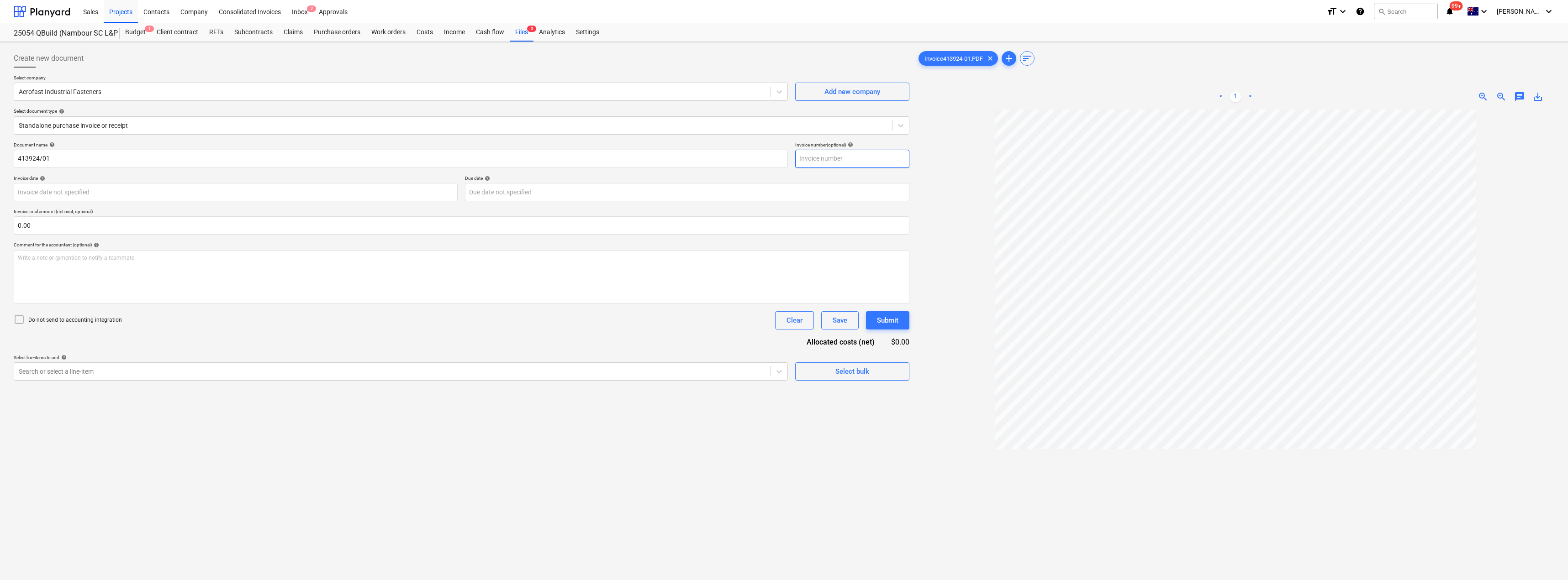
paste input "413924/01"
click at [196, 196] on body "Sales Projects Contacts Company Consolidated Invoices Inbox 2 Approvals format_…" at bounding box center [784, 290] width 1568 height 580
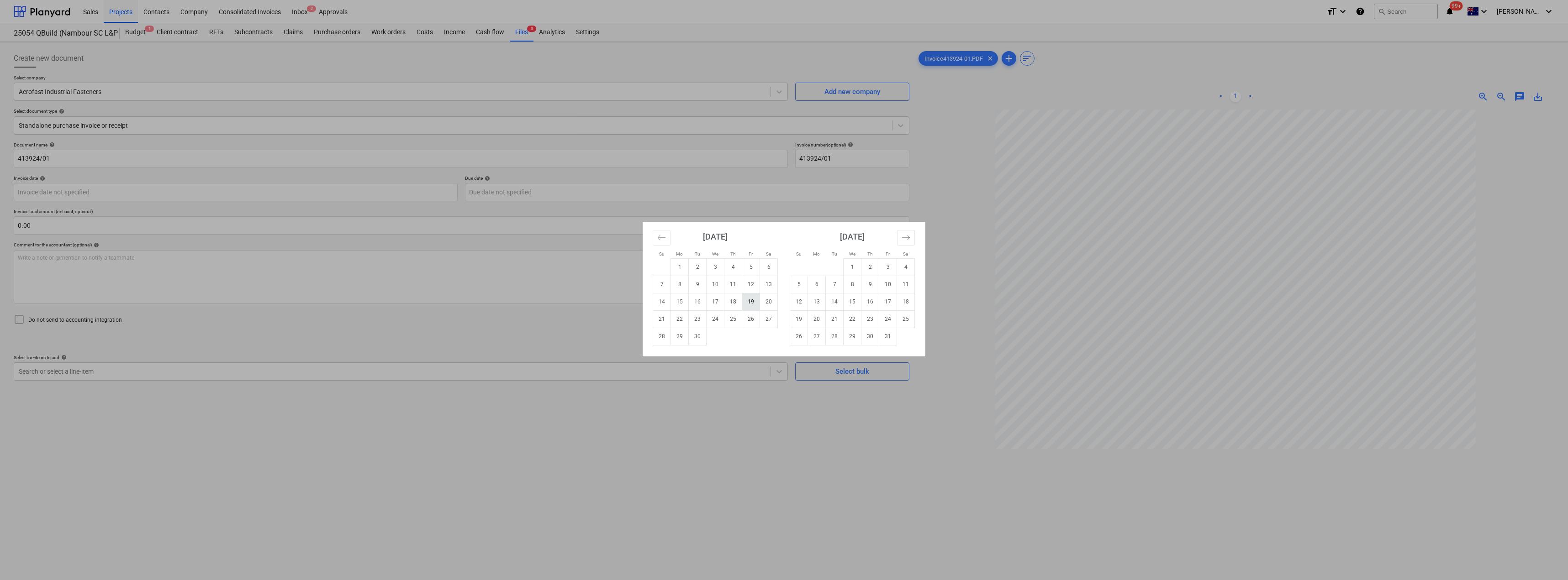
click at [749, 300] on td "19" at bounding box center [751, 302] width 18 height 17
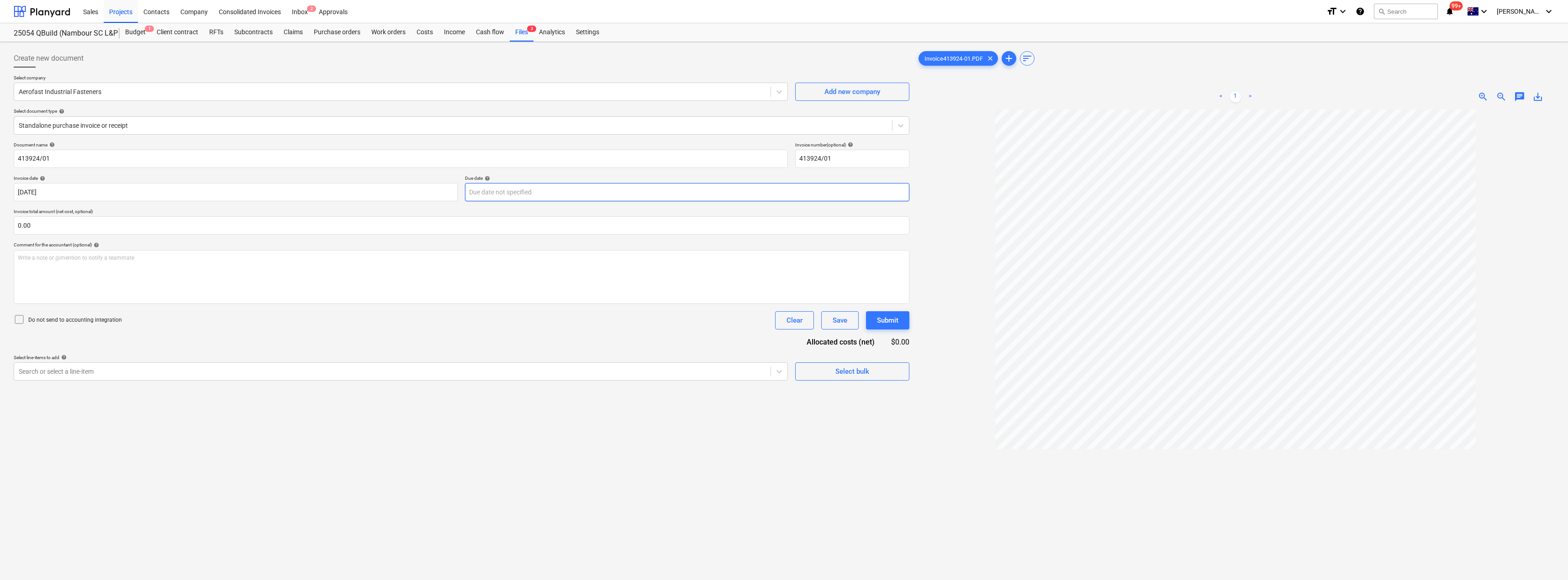
click at [549, 192] on body "Sales Projects Contacts Company Consolidated Invoices Inbox 2 Approvals format_…" at bounding box center [784, 290] width 1568 height 580
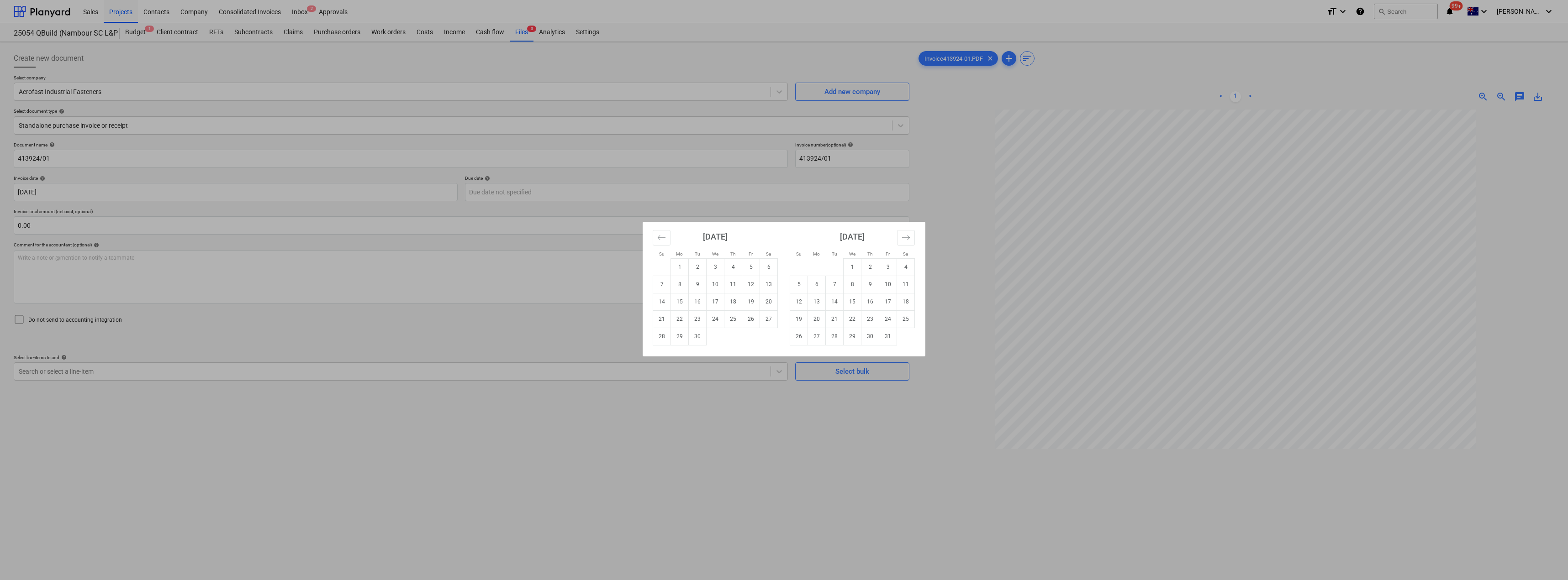
click at [785, 340] on td "31" at bounding box center [888, 337] width 18 height 17
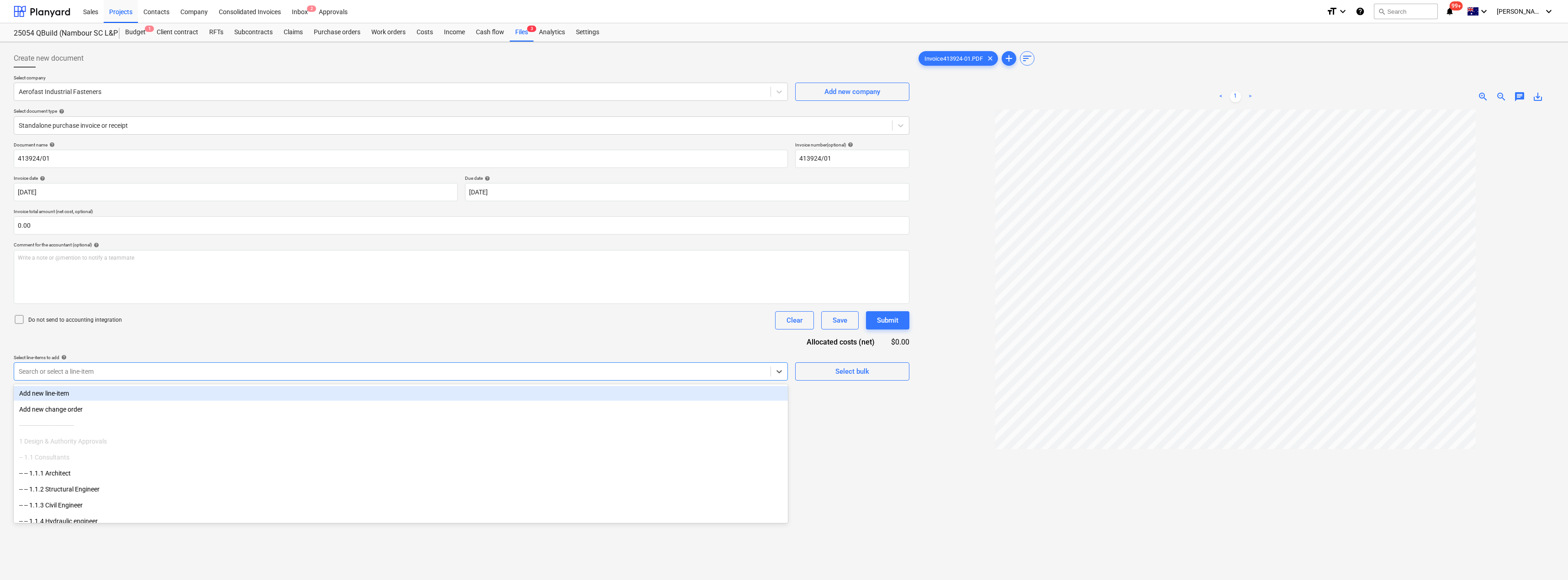
click at [163, 373] on div at bounding box center [393, 371] width 747 height 9
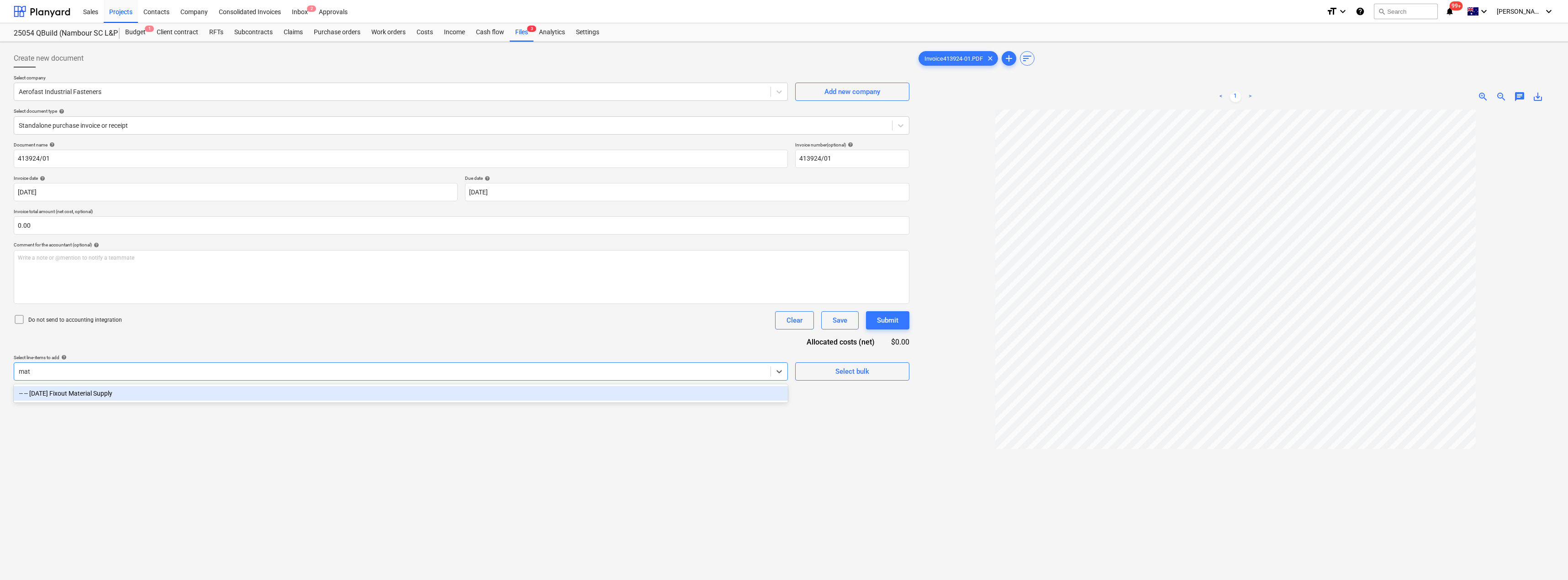
click at [121, 390] on div "-- -- [DATE] Fixout Material Supply" at bounding box center [401, 394] width 774 height 14
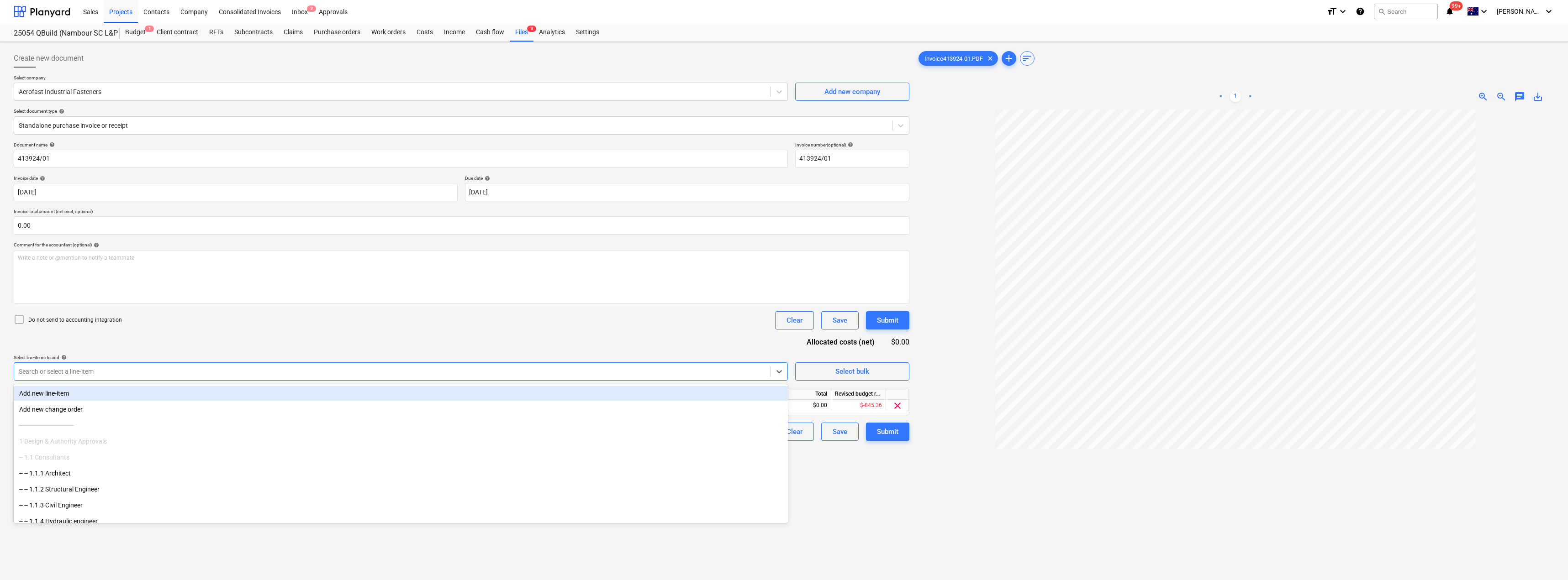
click at [175, 339] on div "Document name help 413924/01 Invoice number (optional) help 413924/01 Invoice d…" at bounding box center [462, 291] width 896 height 299
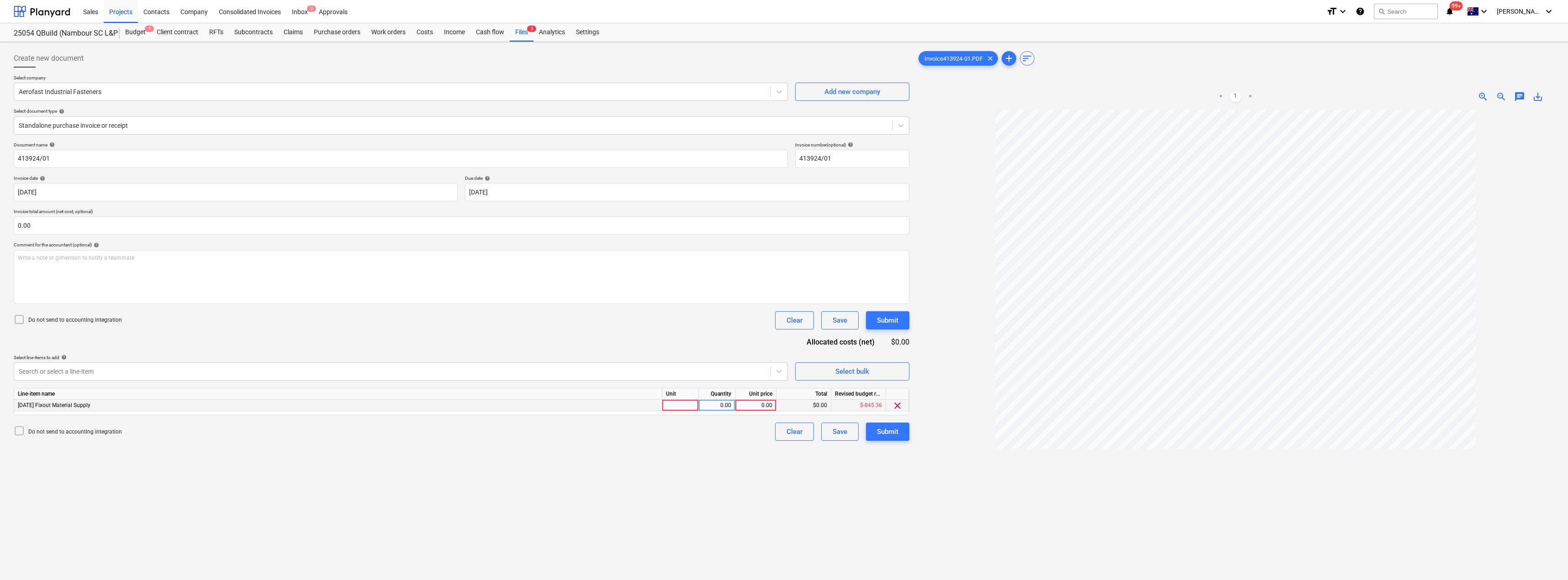
click at [684, 403] on div at bounding box center [681, 405] width 37 height 11
click at [785, 433] on div "Submit" at bounding box center [888, 432] width 22 height 12
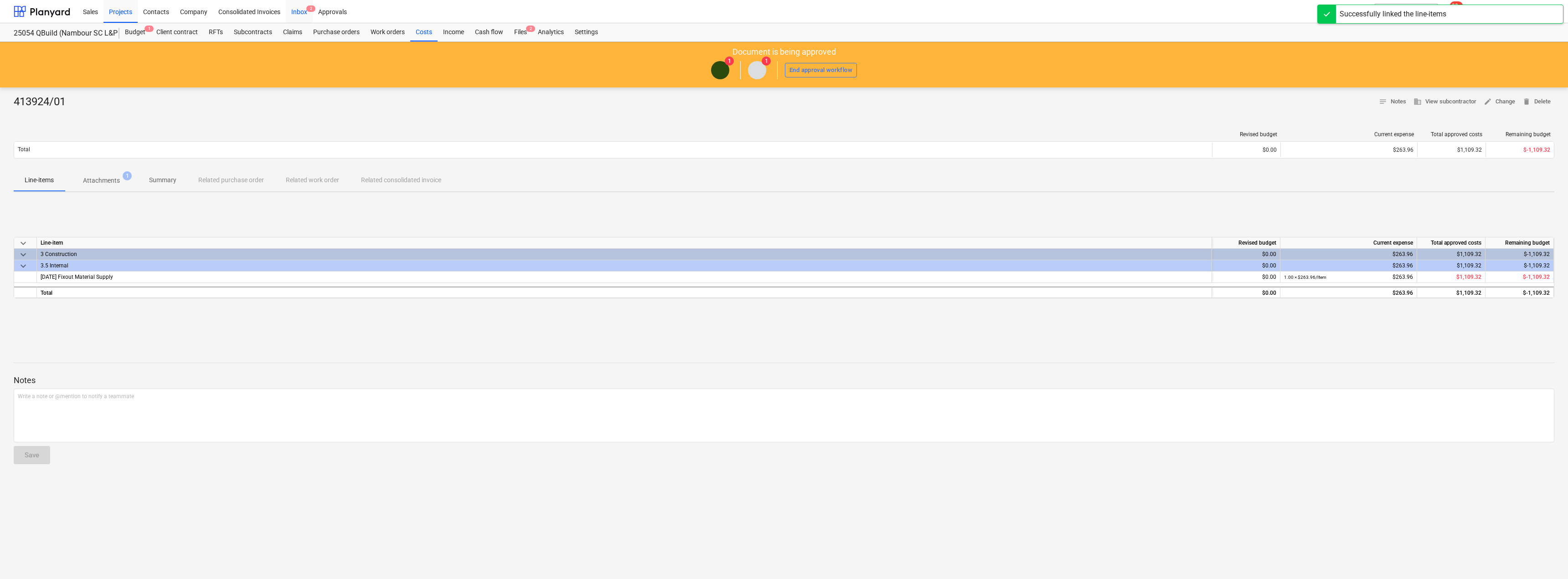
click at [299, 9] on div "Inbox 2" at bounding box center [299, 10] width 27 height 23
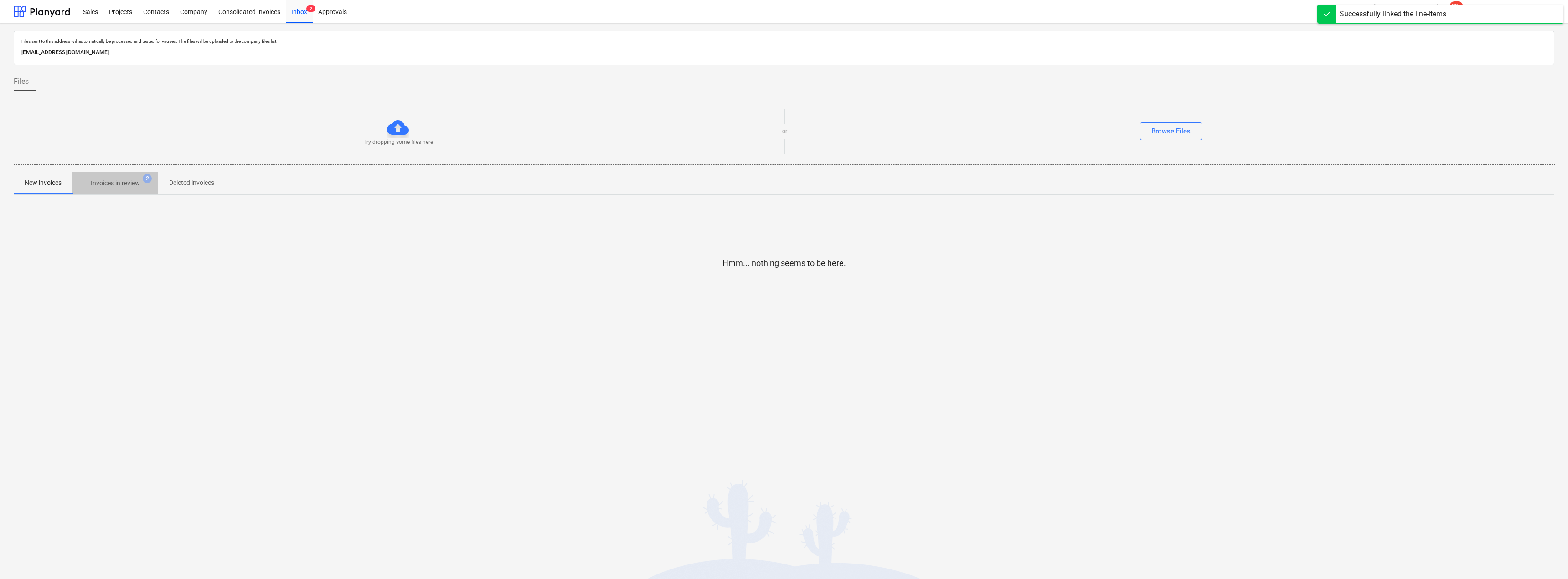
click at [119, 183] on p "Invoices in review" at bounding box center [115, 183] width 49 height 10
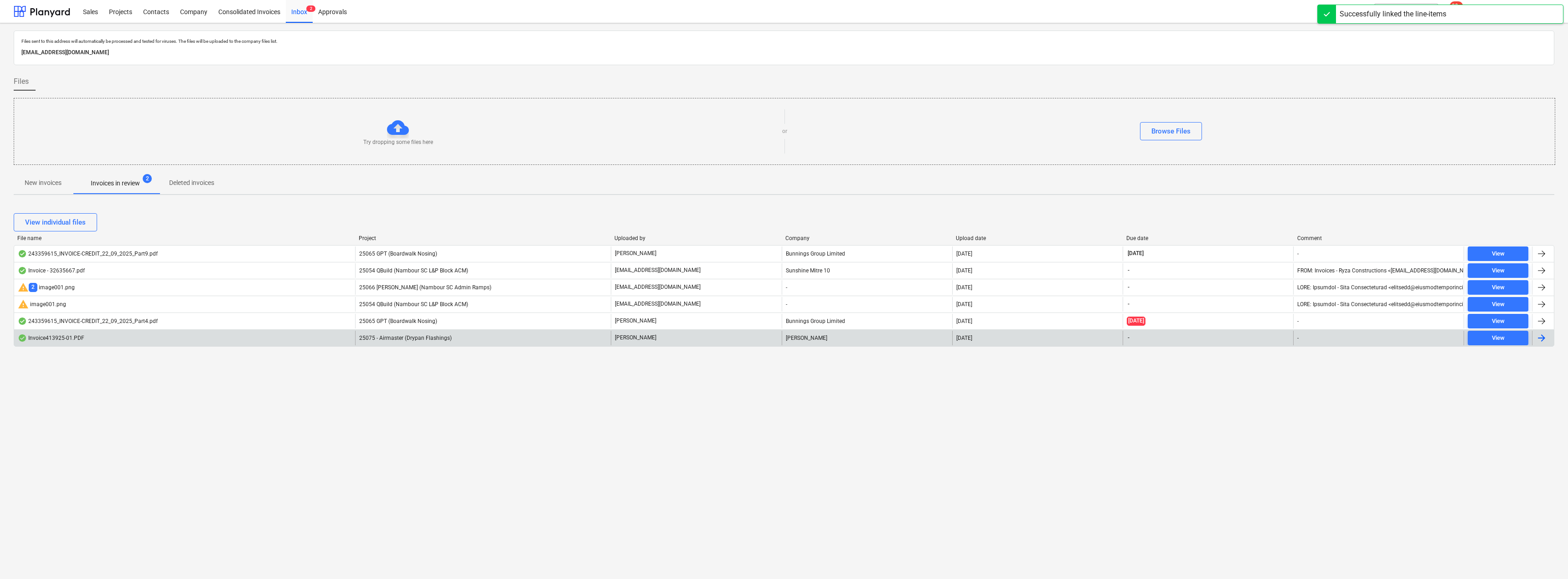
click at [477, 339] on div "25075 - Airmaster (Drypan Flashings)" at bounding box center [483, 338] width 256 height 14
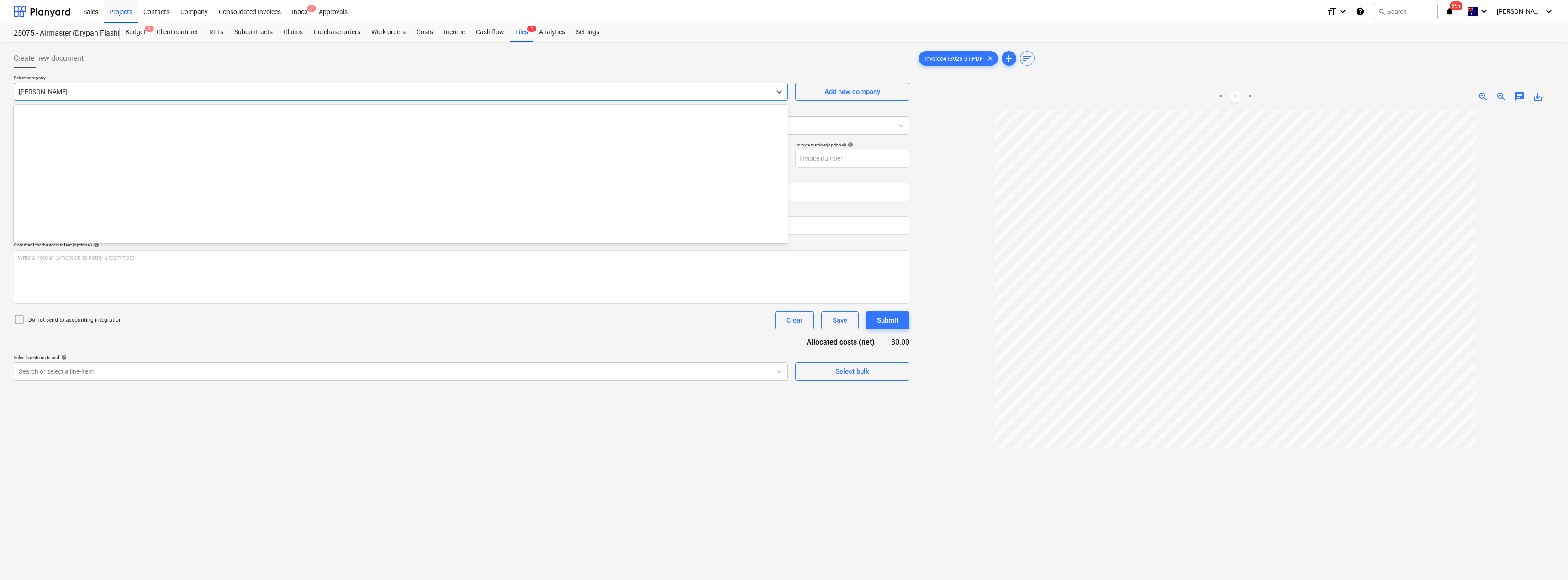
click at [93, 89] on div at bounding box center [393, 92] width 747 height 9
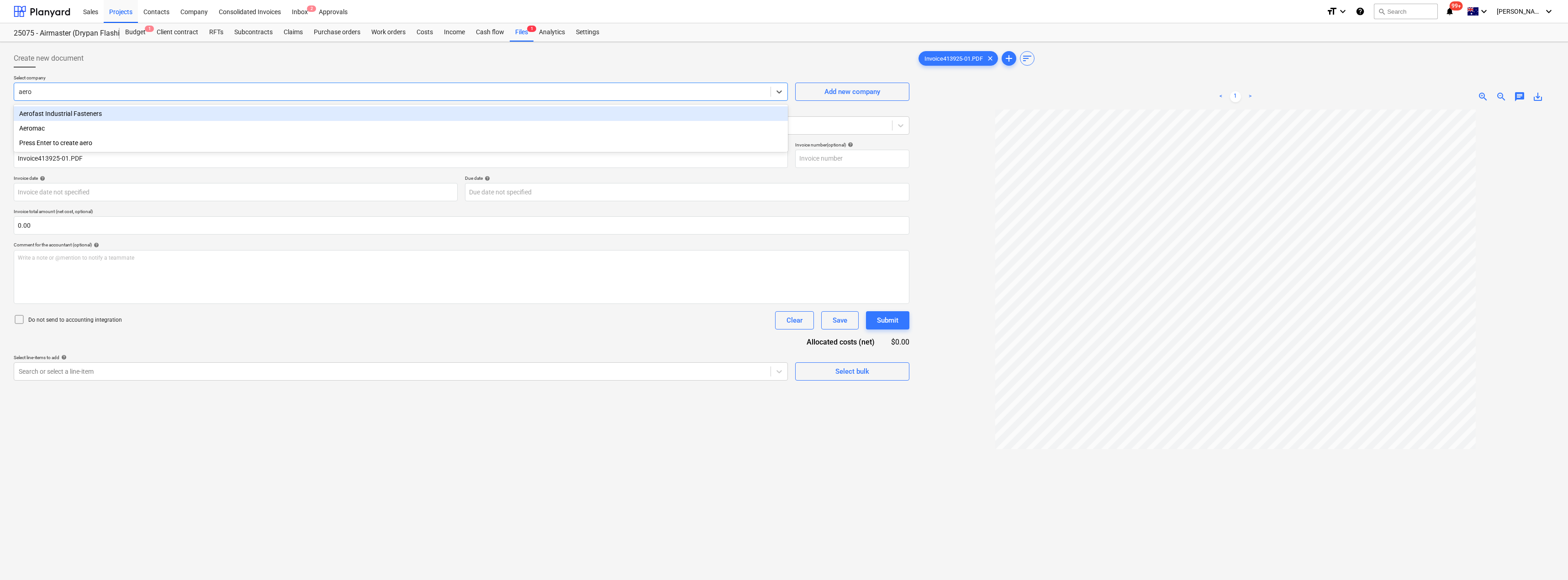
click at [95, 114] on div "Aerofast Industrial Fasteners" at bounding box center [401, 114] width 774 height 14
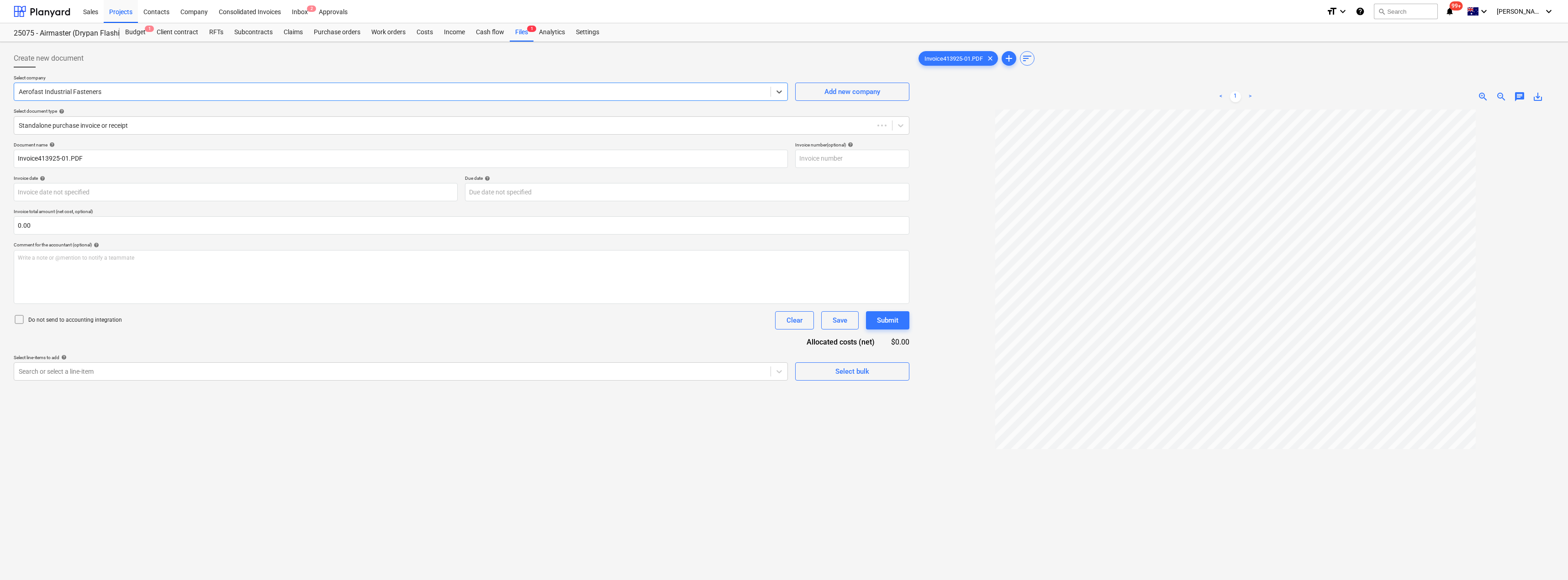
click at [134, 68] on div at bounding box center [462, 71] width 896 height 7
click at [125, 129] on div at bounding box center [453, 125] width 869 height 9
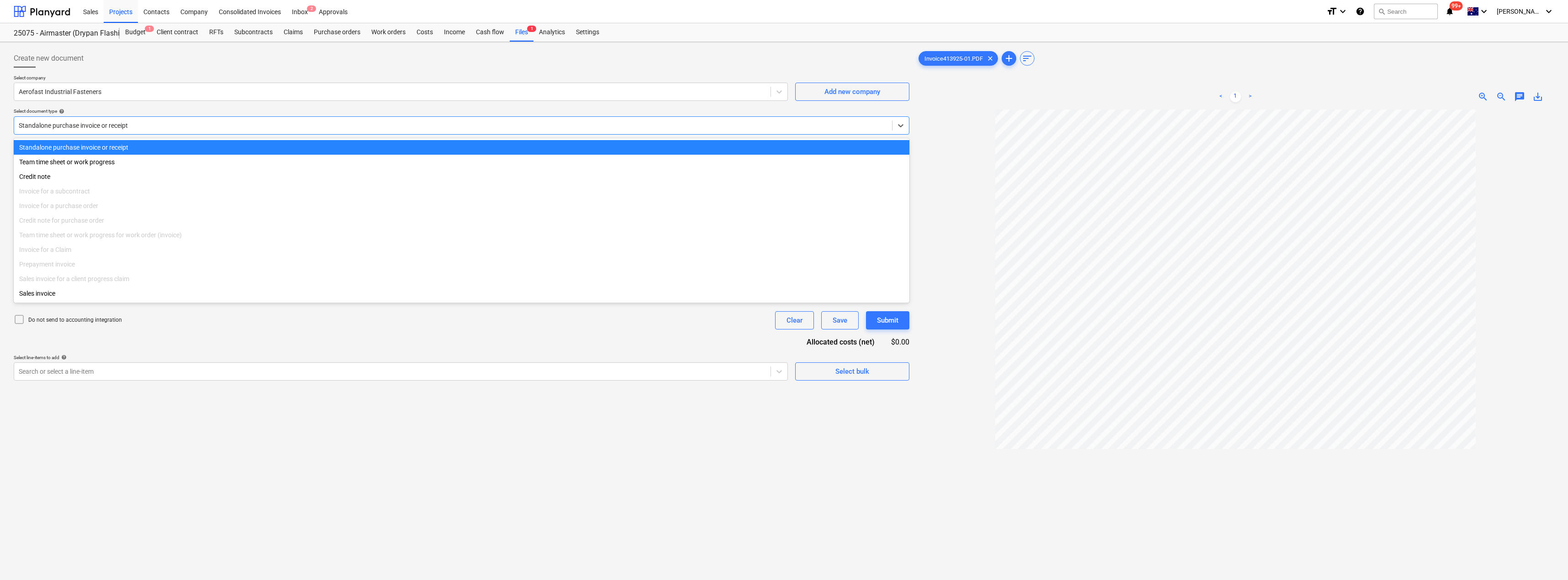
click at [125, 129] on div at bounding box center [453, 125] width 869 height 9
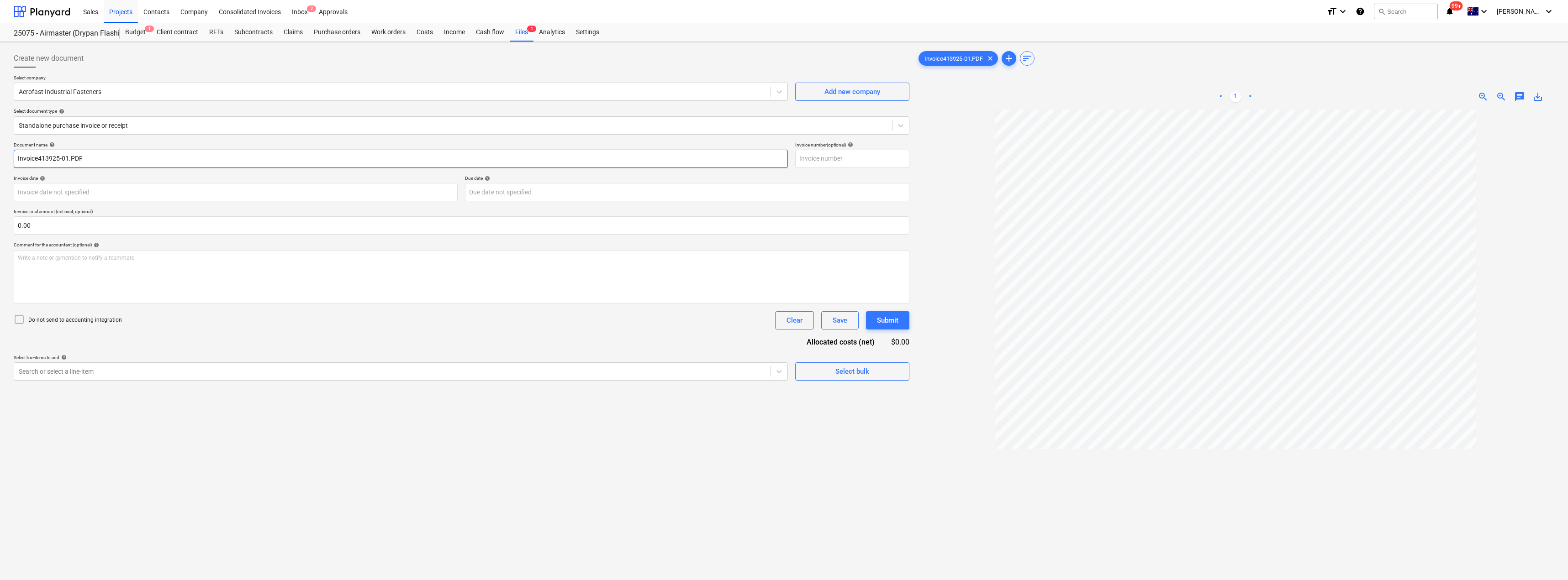
click at [99, 157] on input "Invoice413925-01.PDF" at bounding box center [401, 159] width 774 height 18
click at [40, 158] on input "Invoice413925/01" at bounding box center [401, 159] width 774 height 18
drag, startPoint x: 88, startPoint y: 155, endPoint x: 0, endPoint y: 149, distance: 88.2
click at [0, 149] on div "Create new document Select company Aerofast Industrial Fasteners Add new compan…" at bounding box center [784, 356] width 1568 height 629
drag, startPoint x: 830, startPoint y: 157, endPoint x: 812, endPoint y: 158, distance: 18.0
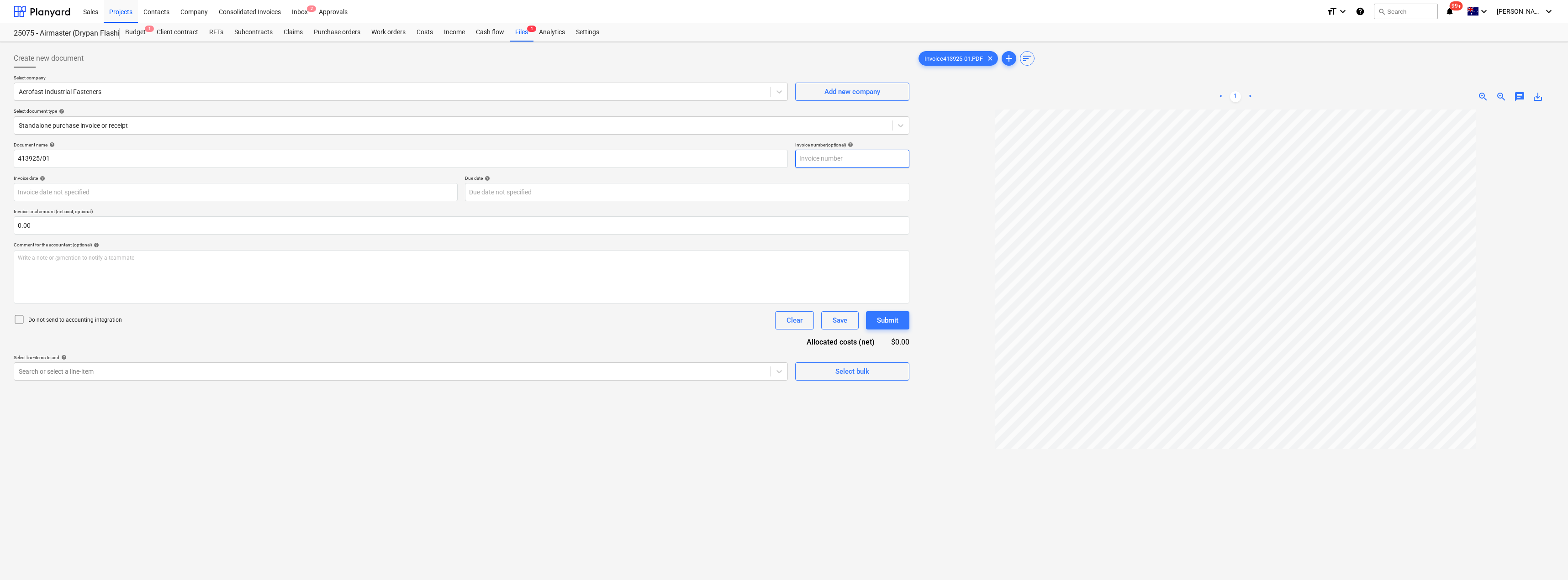
click at [785, 157] on input "text" at bounding box center [852, 159] width 114 height 18
paste input "413925/01"
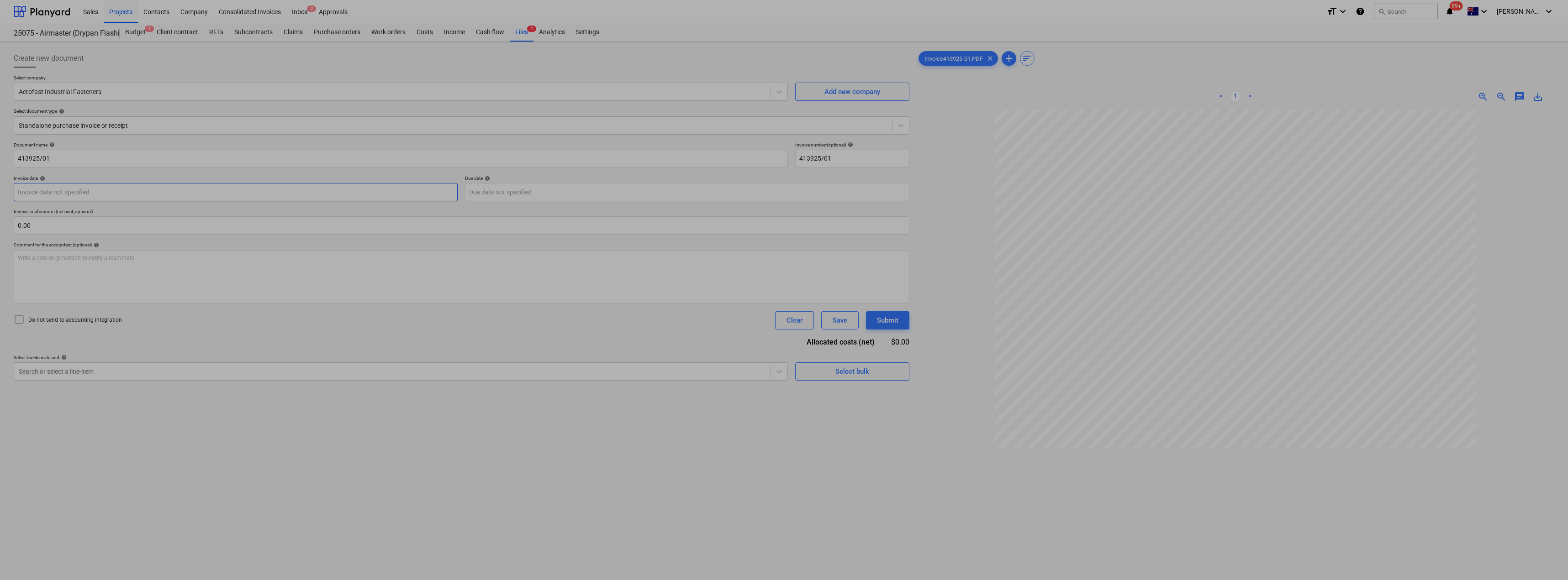
click at [332, 192] on body "Sales Projects Contacts Company Consolidated Invoices Inbox 2 Approvals format_…" at bounding box center [784, 290] width 1568 height 580
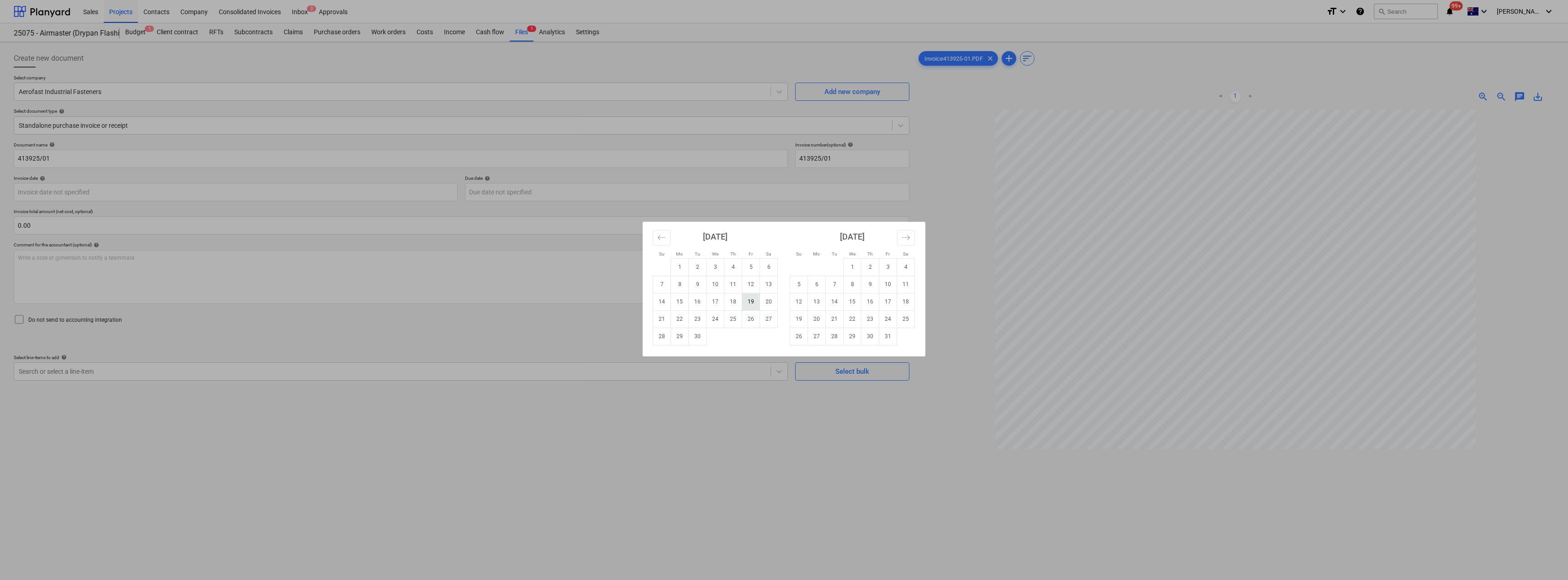
click at [747, 302] on td "19" at bounding box center [751, 302] width 18 height 17
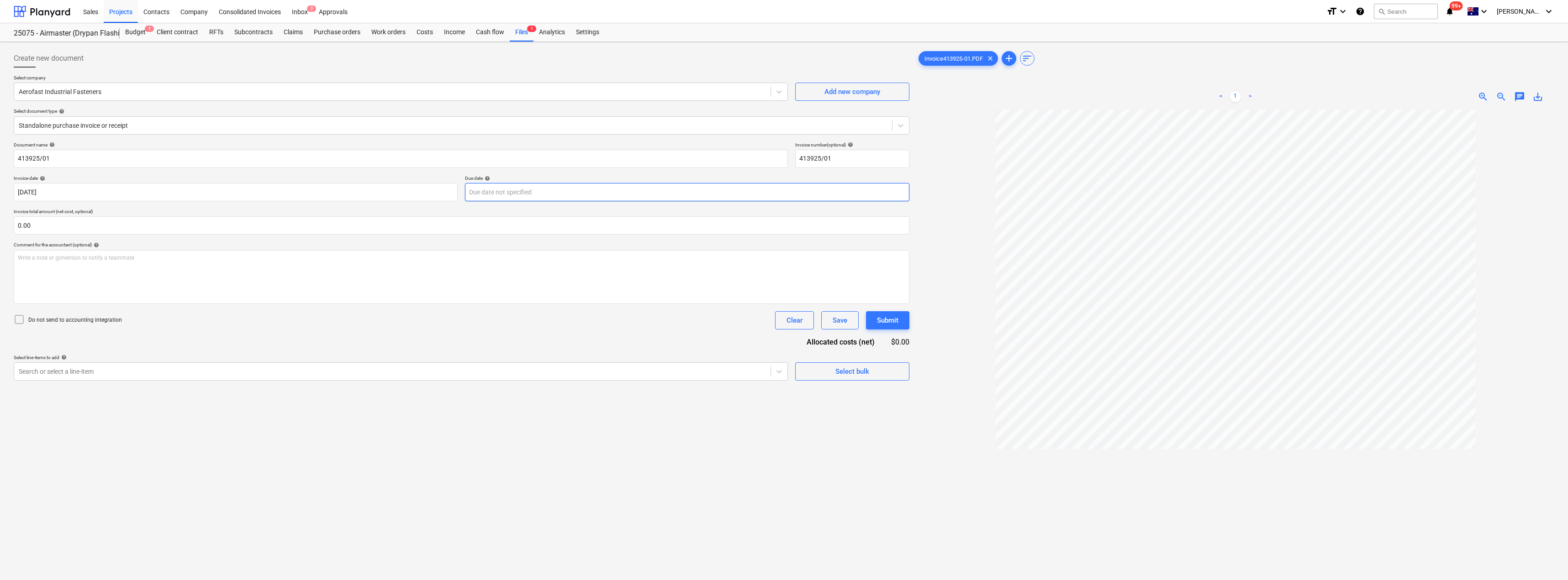
click at [557, 202] on div "Document name help 413925/01 Invoice number (optional) help 413925/01 Invoice d…" at bounding box center [462, 261] width 896 height 239
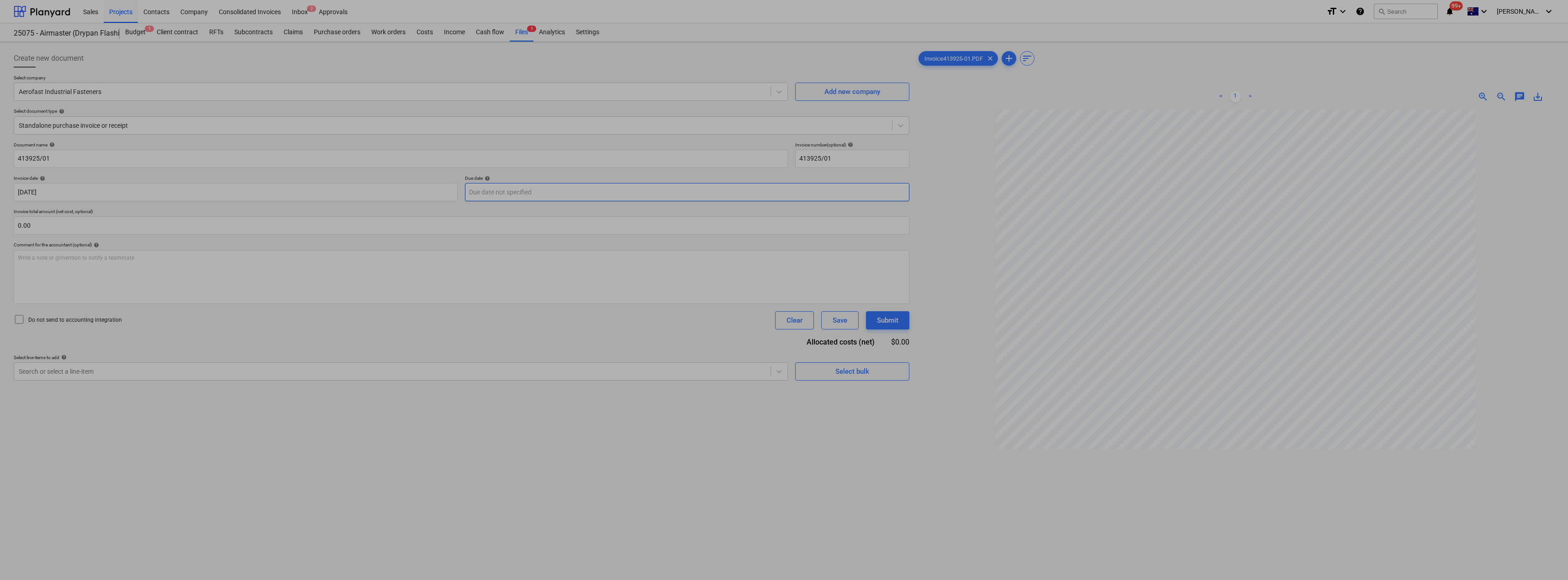
click at [557, 193] on body "Sales Projects Contacts Company Consolidated Invoices Inbox 2 Approvals format_…" at bounding box center [784, 290] width 1568 height 580
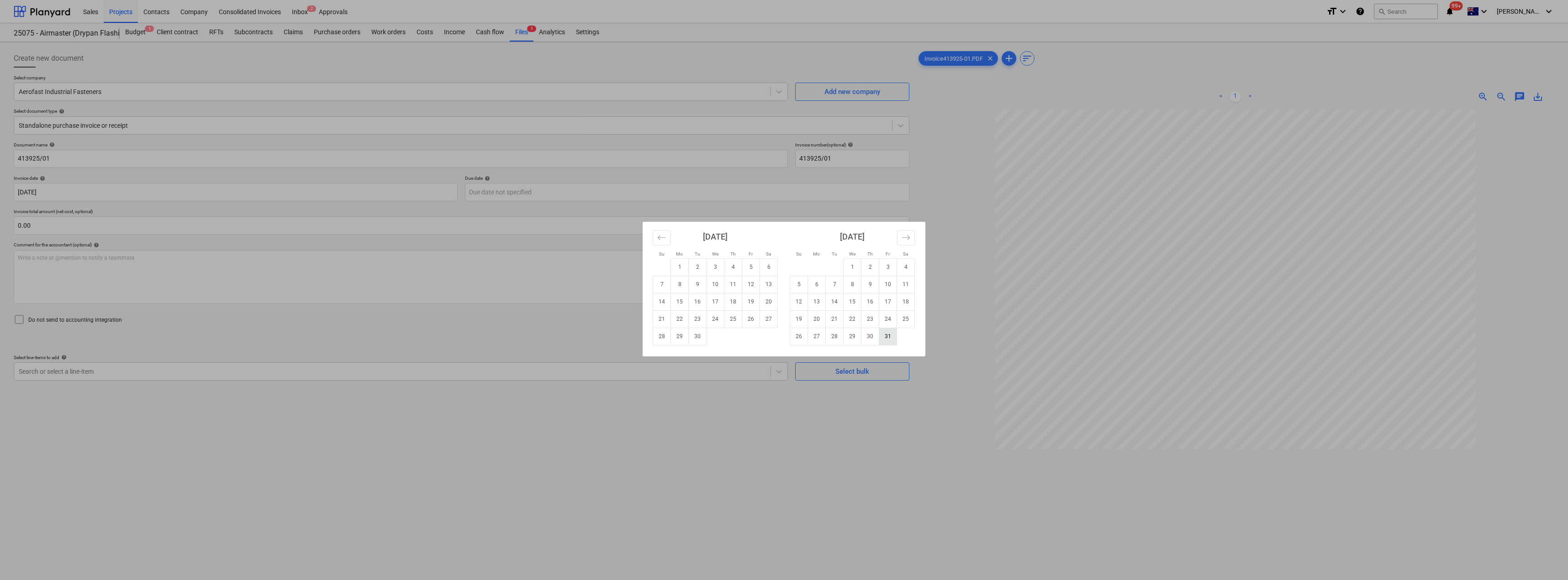
click at [785, 339] on td "31" at bounding box center [888, 337] width 18 height 17
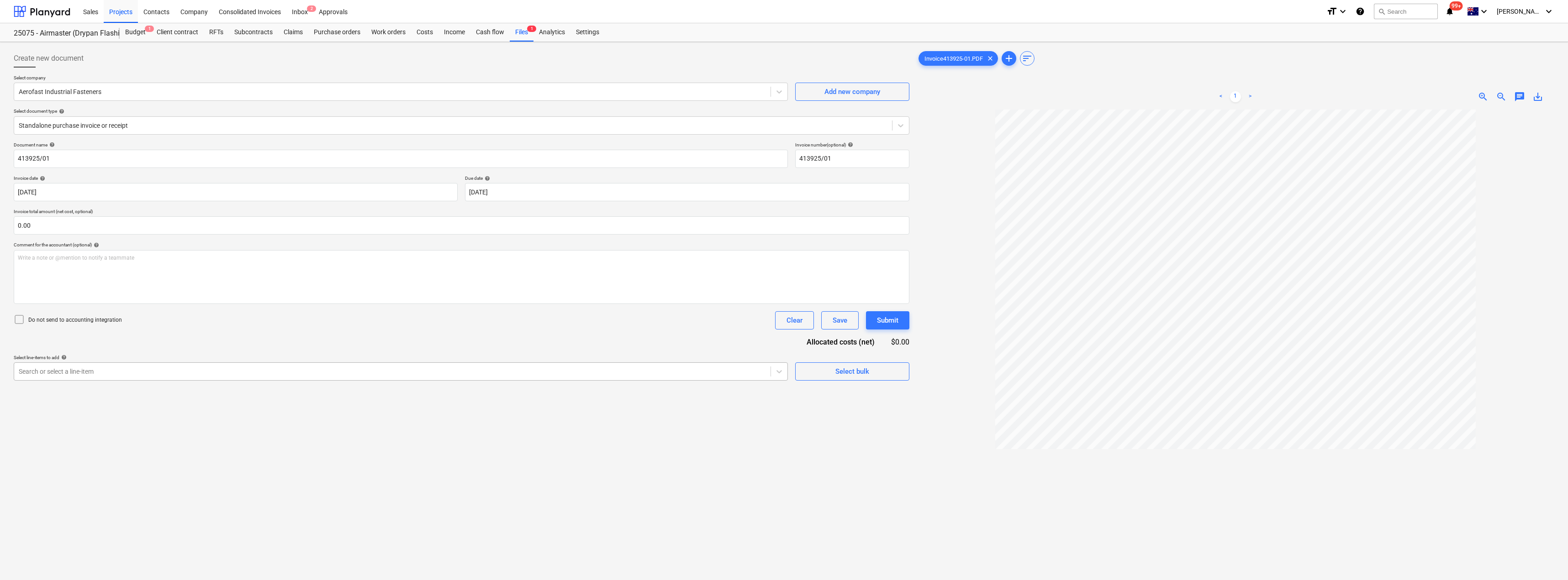
click at [138, 369] on div at bounding box center [393, 371] width 747 height 9
click at [159, 321] on div "Do not send to accounting integration Clear Save Submit" at bounding box center [462, 320] width 896 height 18
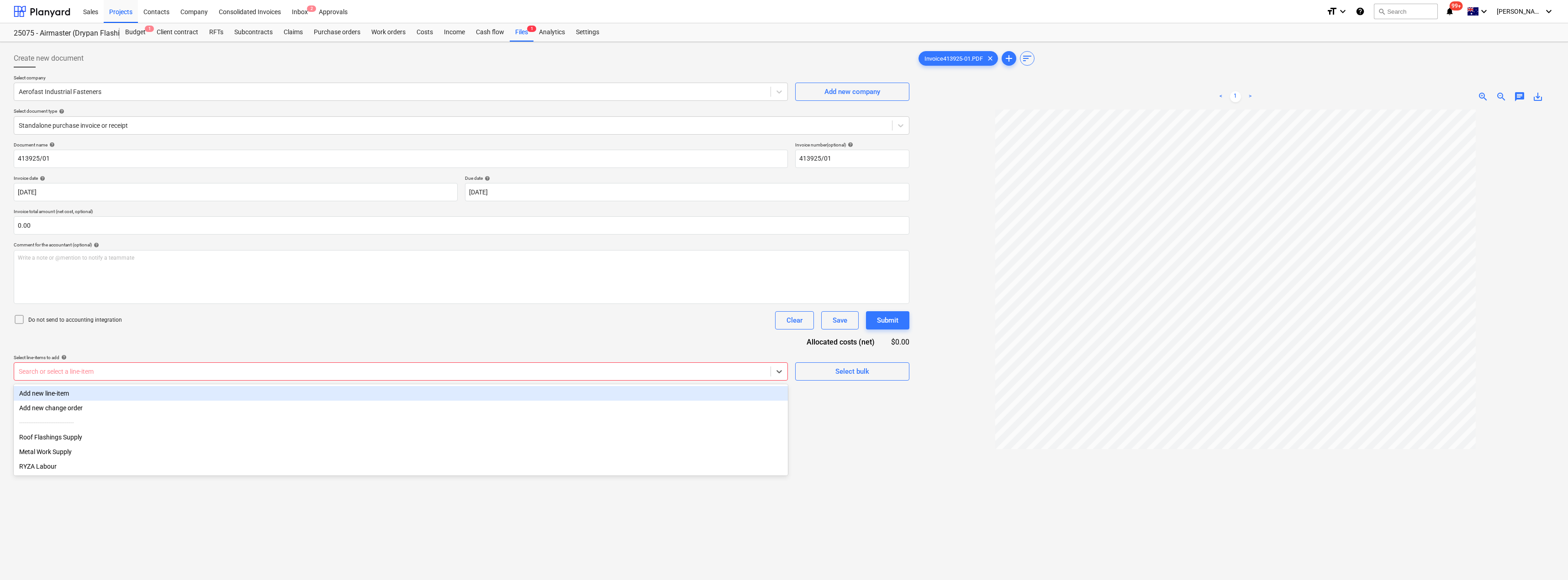
click at [141, 365] on div "Search or select a line-item" at bounding box center [393, 371] width 756 height 12
click at [152, 353] on div "Document name help 413925/01 Invoice number (optional) help 413925/01 Invoice d…" at bounding box center [462, 261] width 896 height 239
click at [101, 369] on div at bounding box center [393, 371] width 747 height 9
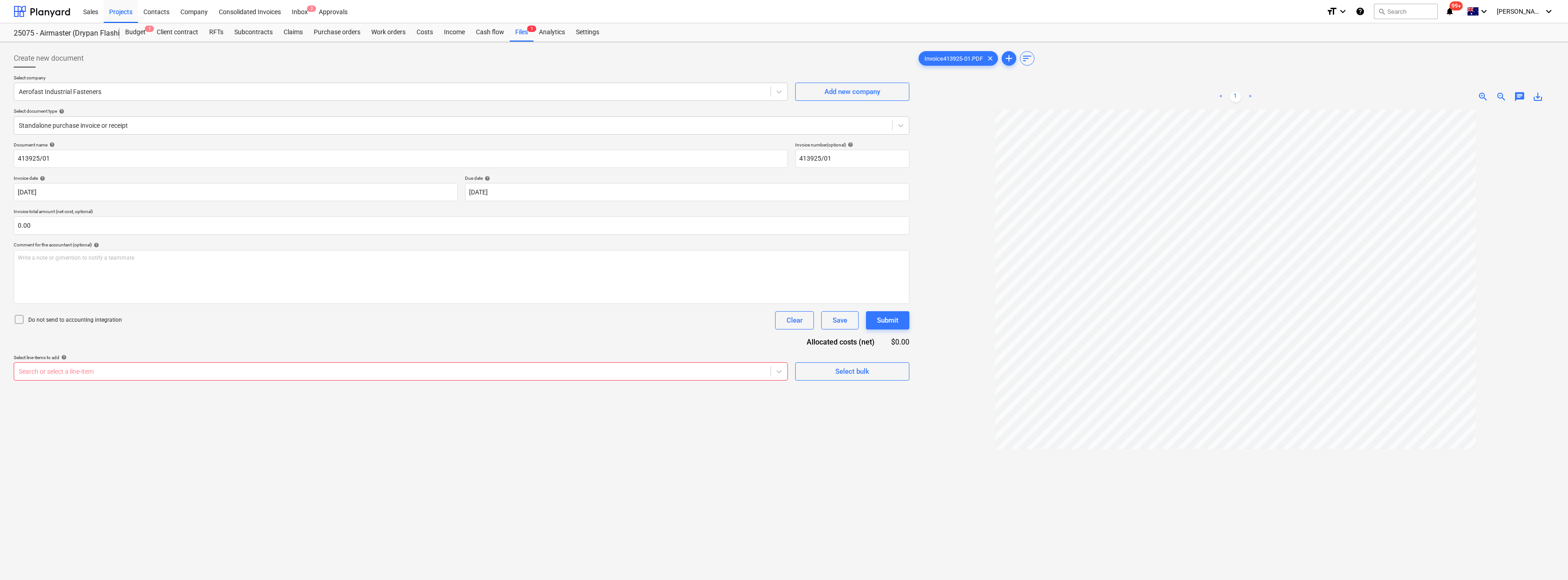
click at [165, 339] on div "Document name help 413925/01 Invoice number (optional) help 413925/01 Invoice d…" at bounding box center [462, 261] width 896 height 239
click at [232, 363] on div "Search or select a line-item" at bounding box center [401, 371] width 774 height 18
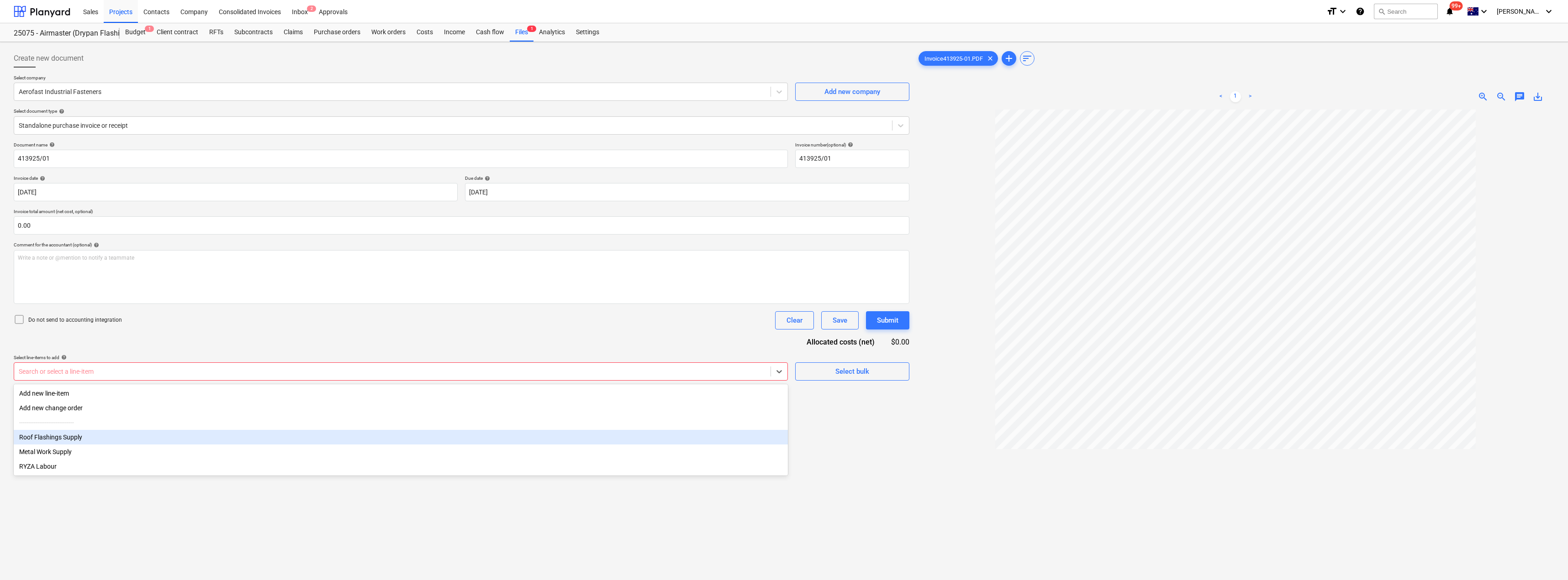
click at [70, 440] on div "Roof Flashings Supply" at bounding box center [401, 437] width 774 height 14
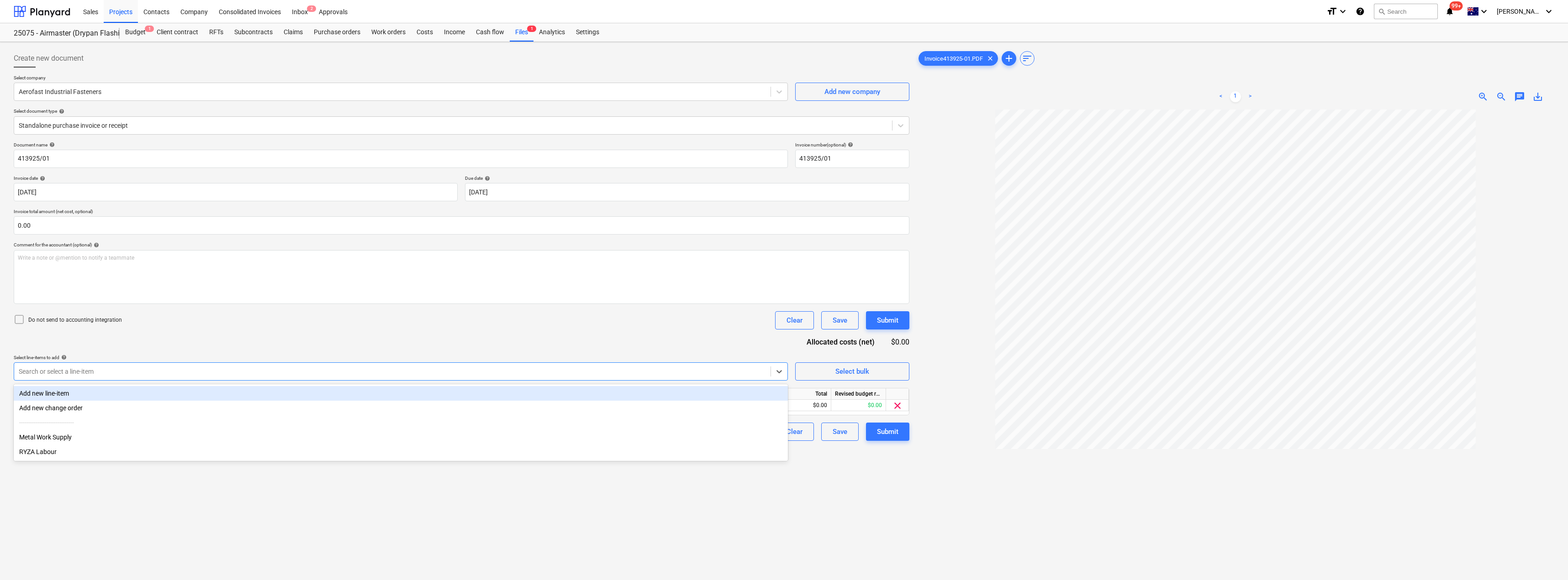
click at [198, 331] on div "Document name help 413925/01 Invoice number (optional) help 413925/01 Invoice d…" at bounding box center [462, 291] width 896 height 299
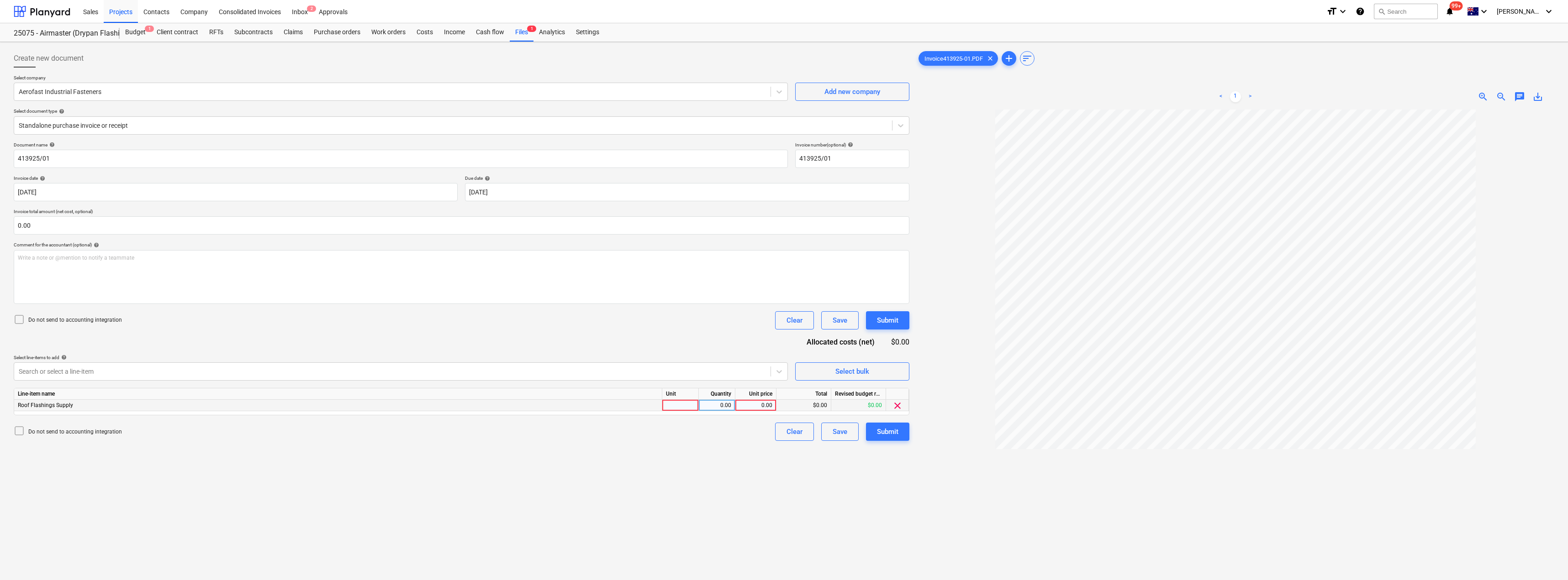
click at [671, 407] on div at bounding box center [681, 405] width 37 height 11
click at [617, 337] on div "Document name help 413925/01 Invoice number (optional) help 413925/01 Invoice d…" at bounding box center [462, 291] width 896 height 299
click at [785, 431] on div "Submit" at bounding box center [888, 432] width 22 height 12
click at [785, 12] on div "Could not start approval workflow - please finish configuration in company sett…" at bounding box center [1449, 19] width 220 height 22
click at [596, 32] on div "Settings" at bounding box center [588, 32] width 34 height 18
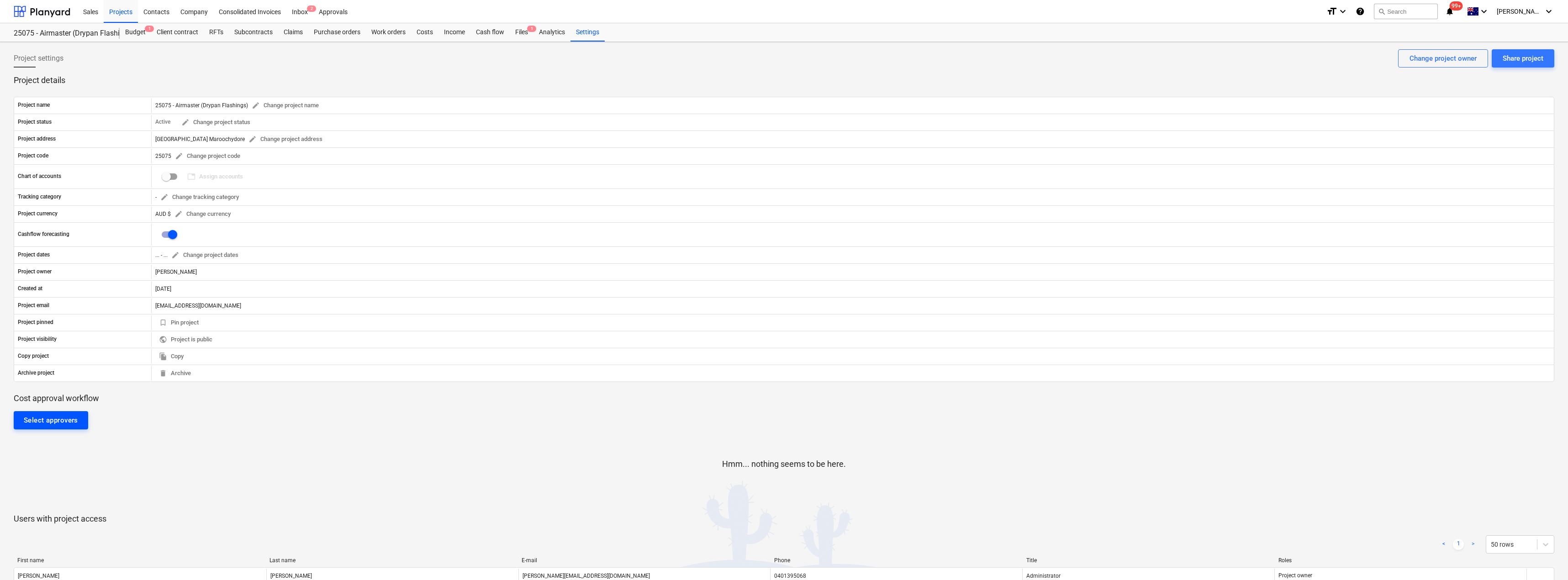
click at [56, 422] on div "Select approvers" at bounding box center [51, 421] width 54 height 12
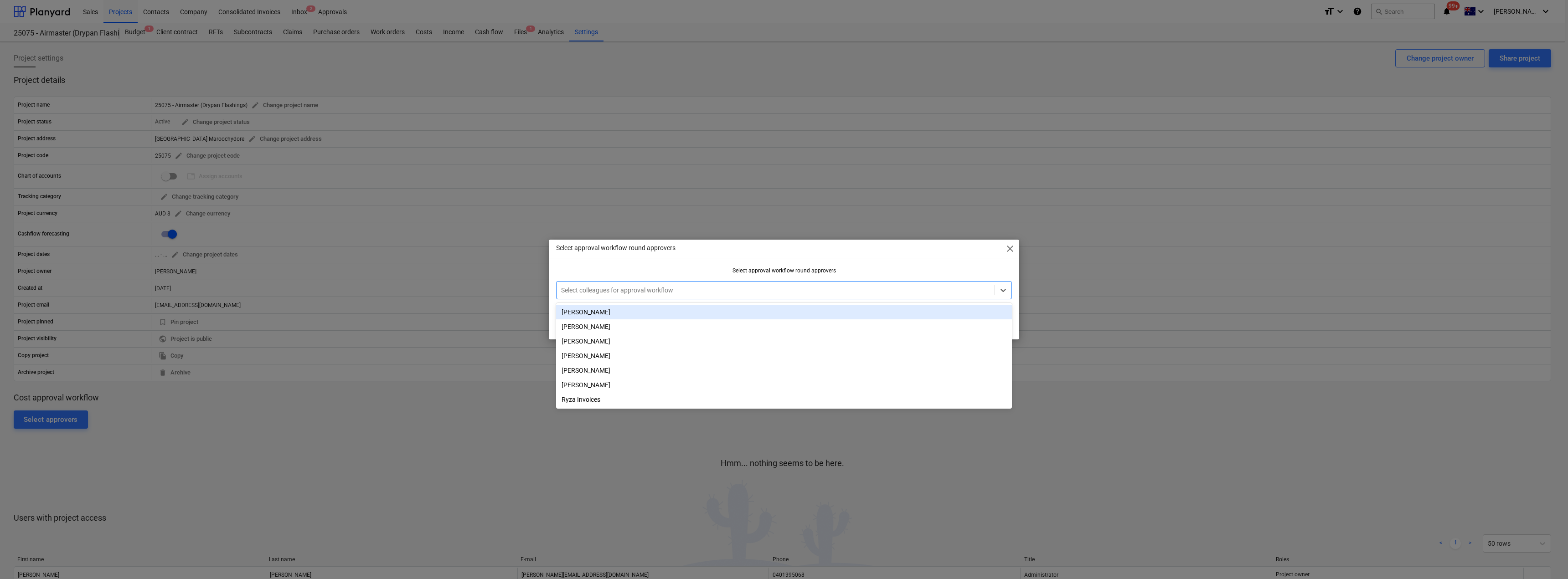
click at [642, 291] on div at bounding box center [775, 290] width 429 height 9
click at [596, 315] on div "[PERSON_NAME]" at bounding box center [784, 312] width 456 height 14
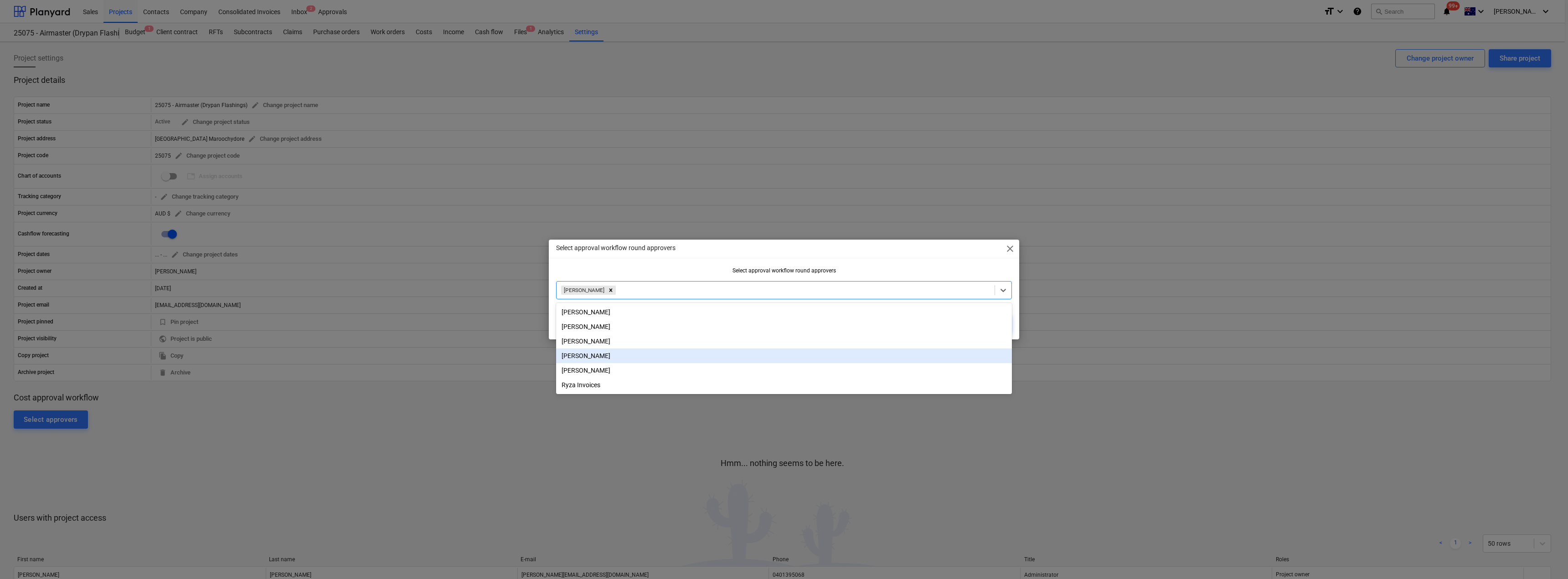
click at [506, 437] on div "Select approval workflow round approvers close Select approval workflow round a…" at bounding box center [784, 290] width 1568 height 579
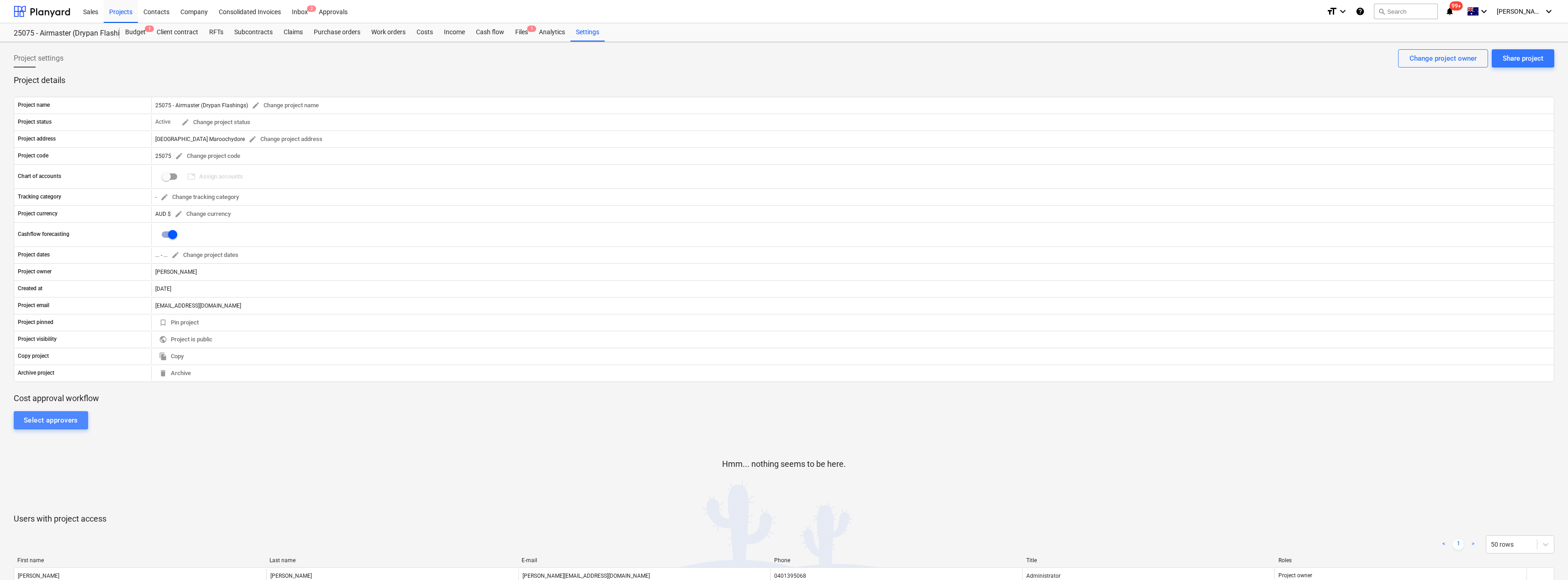
click at [58, 419] on div "Select approvers" at bounding box center [51, 421] width 54 height 12
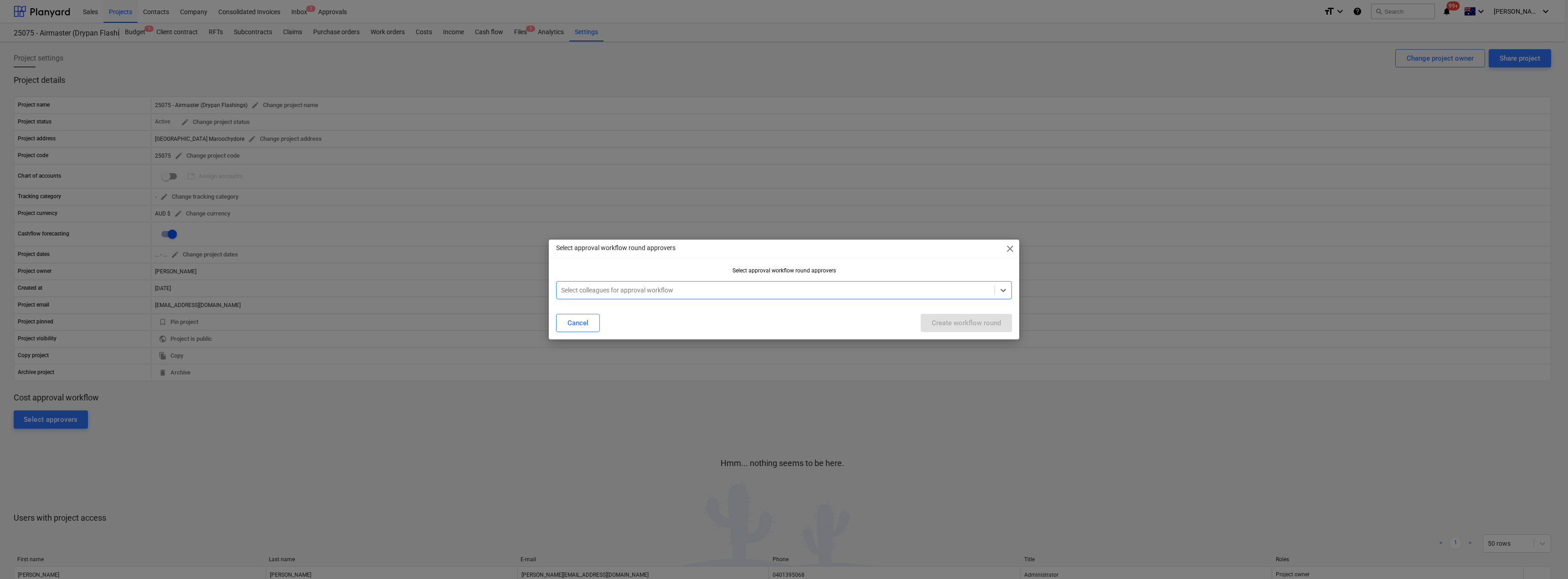
click at [697, 290] on div at bounding box center [775, 290] width 429 height 9
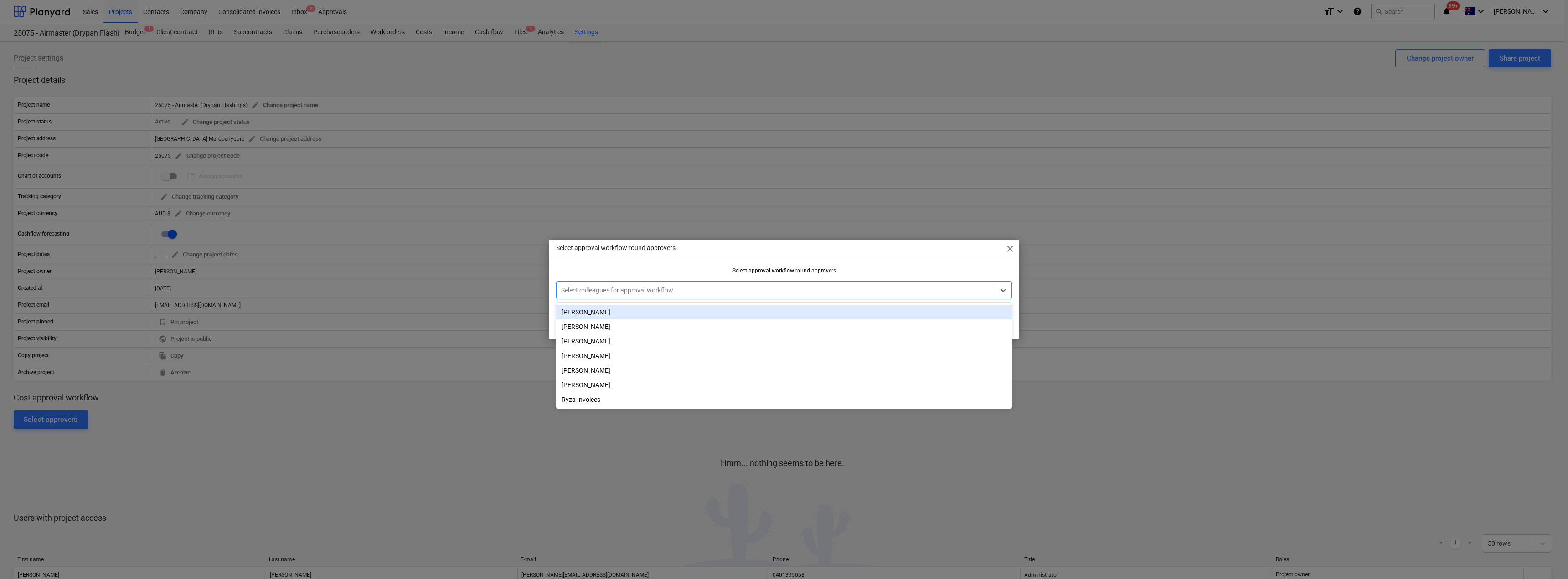
click at [655, 316] on div "[PERSON_NAME]" at bounding box center [784, 312] width 456 height 14
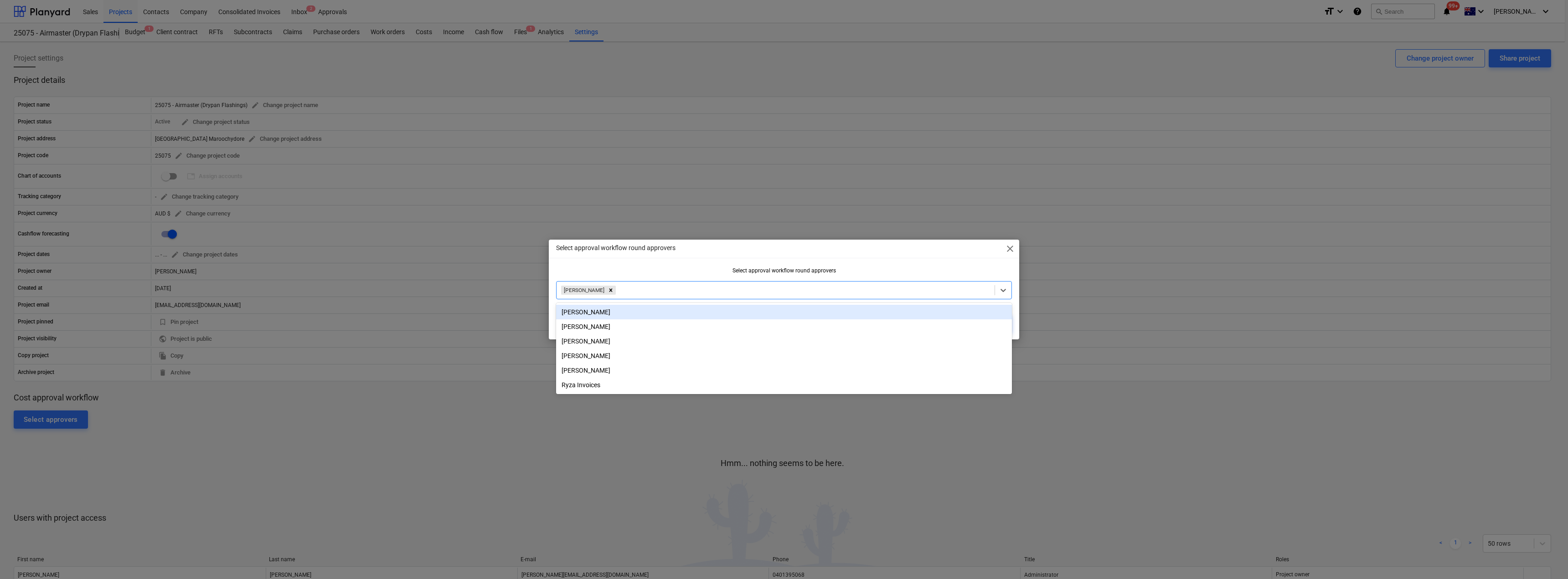
click at [690, 270] on div "Select approval workflow round approvers" at bounding box center [784, 271] width 456 height 7
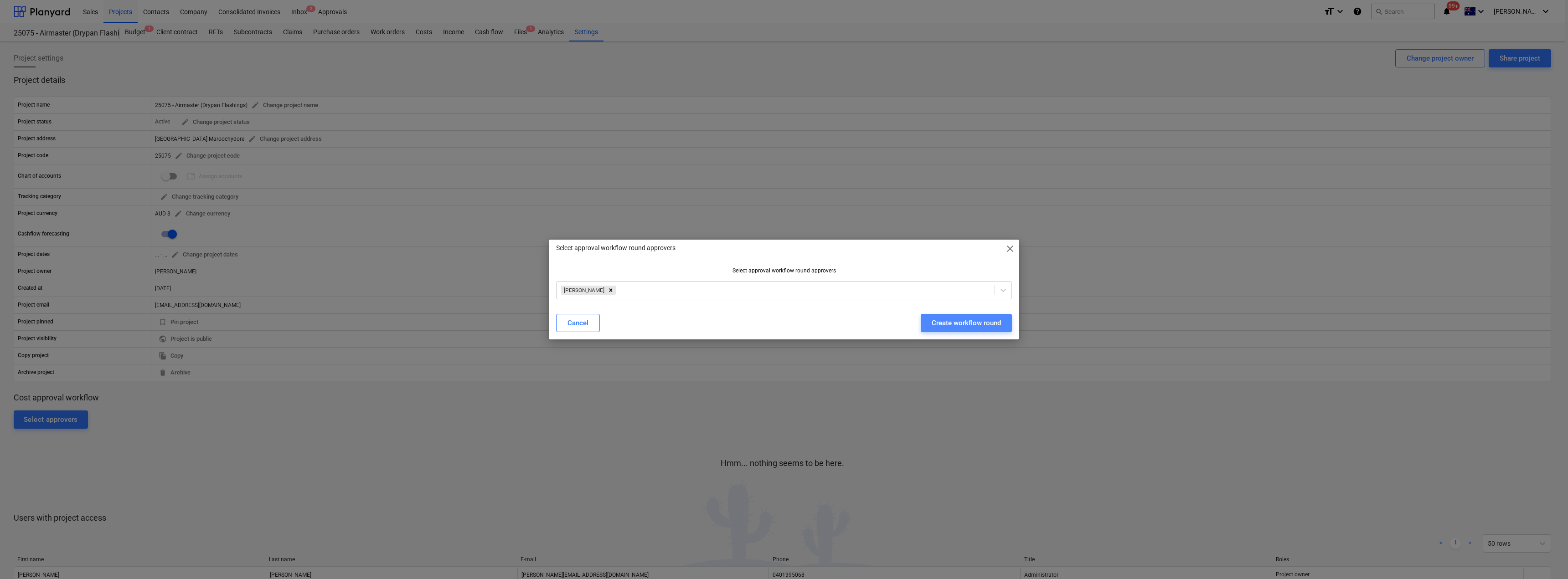
click at [783, 321] on div "Create workflow round" at bounding box center [966, 323] width 69 height 12
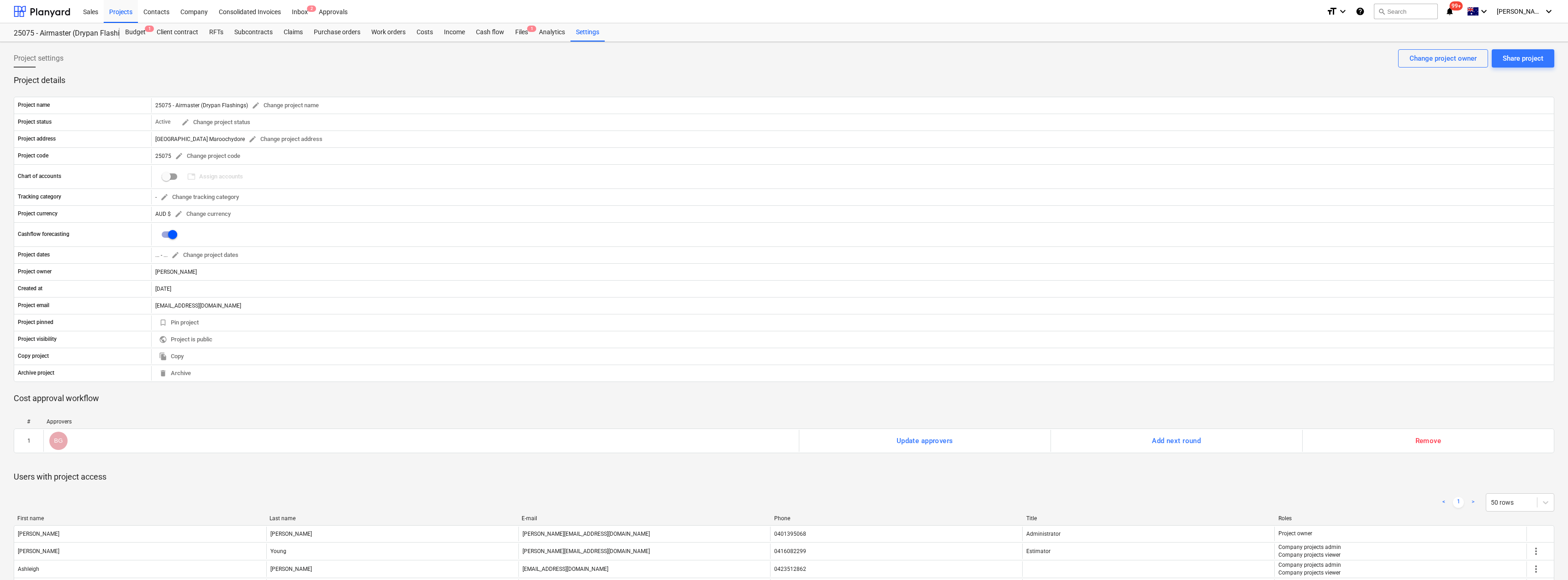
click at [785, 397] on p "Cost approval workflow" at bounding box center [784, 398] width 1541 height 11
click at [305, 11] on div "Inbox 2" at bounding box center [299, 10] width 27 height 23
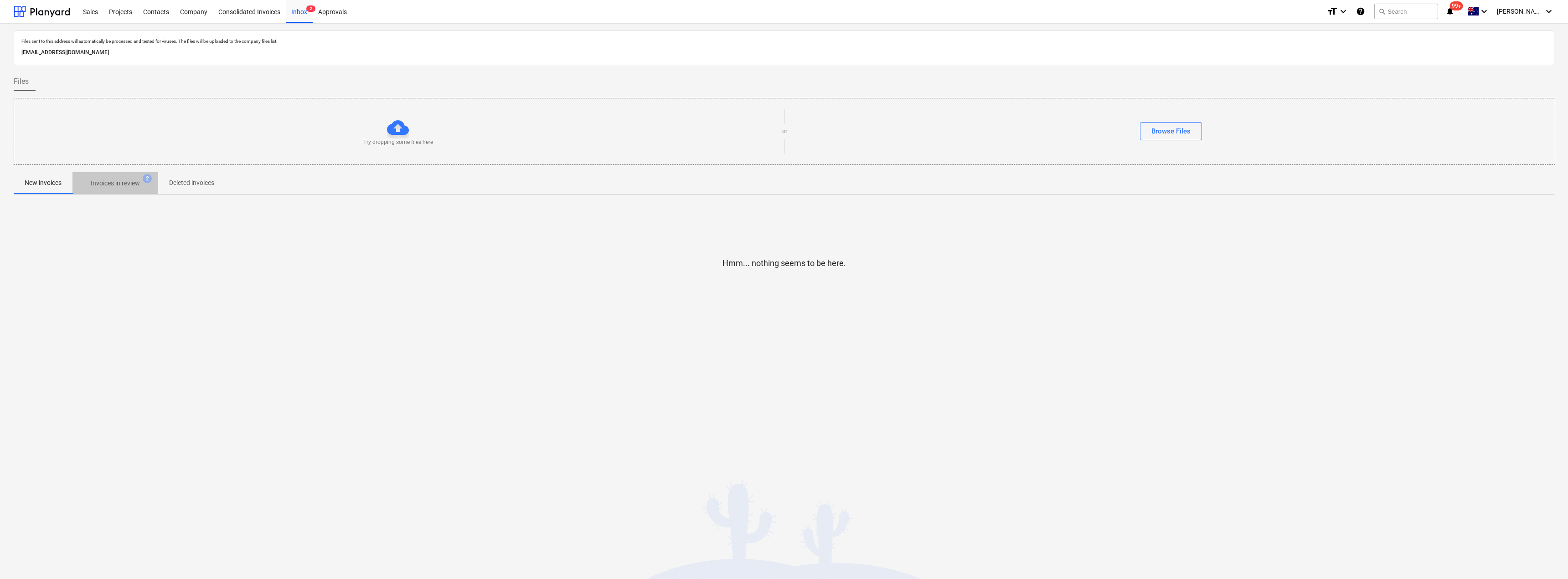
click at [121, 185] on p "Invoices in review" at bounding box center [115, 183] width 49 height 10
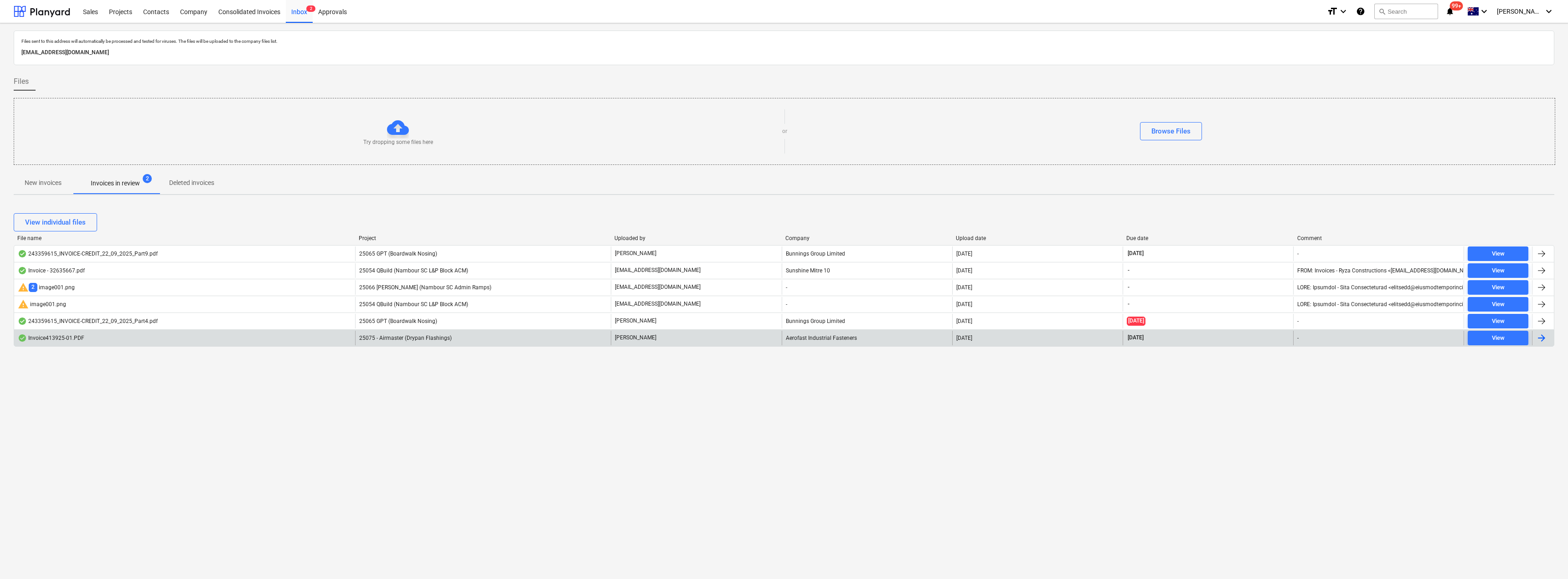
click at [499, 337] on div "25075 - Airmaster (Drypan Flashings)" at bounding box center [483, 338] width 256 height 14
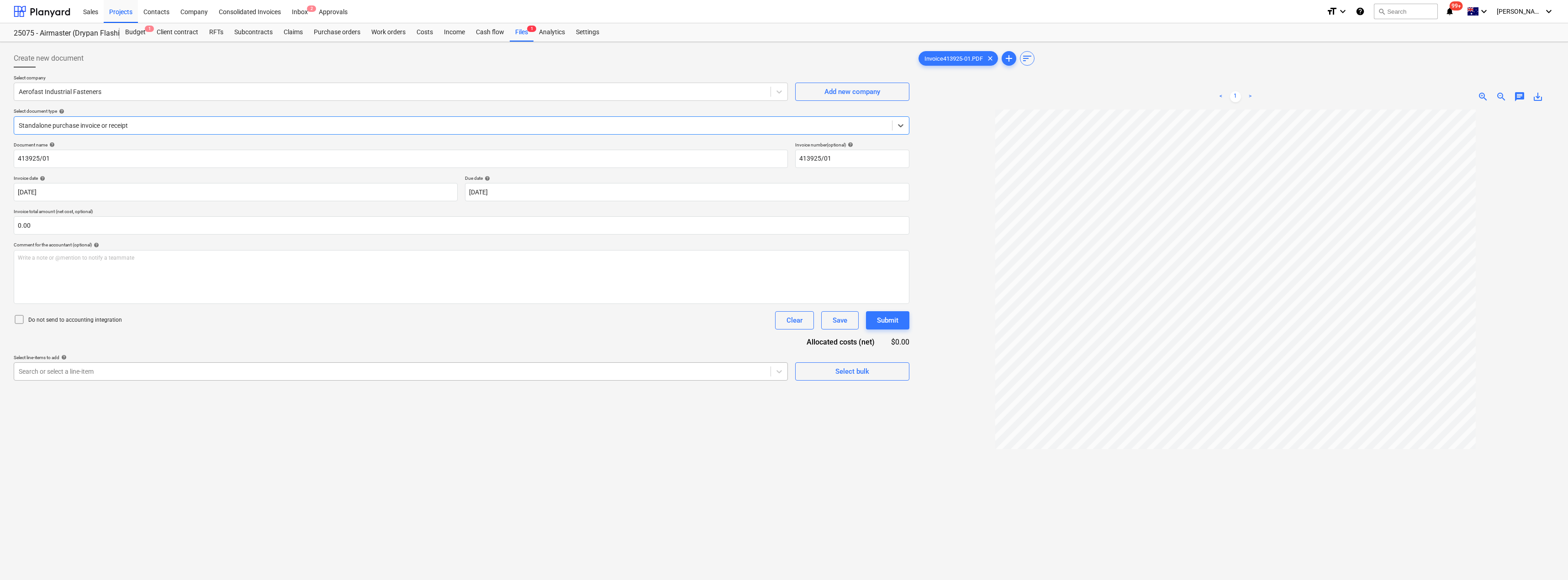
click at [129, 371] on div at bounding box center [393, 371] width 747 height 9
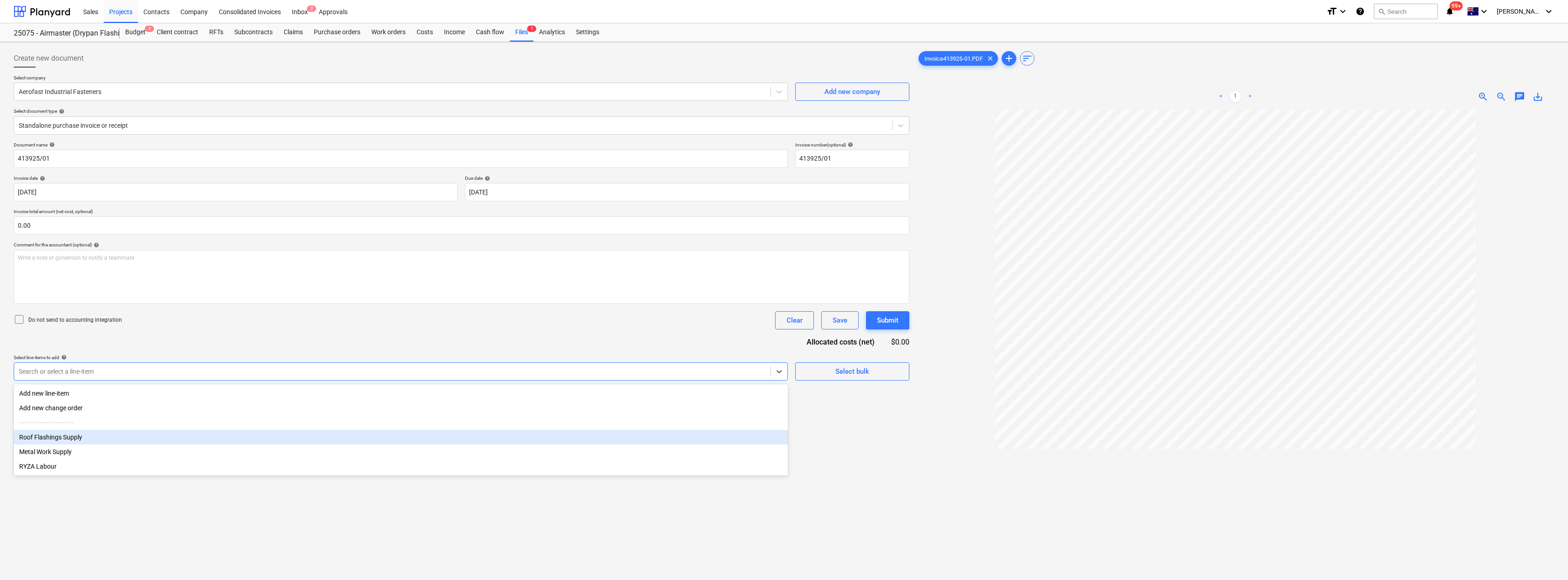
click at [76, 438] on div "Roof Flashings Supply" at bounding box center [401, 437] width 774 height 14
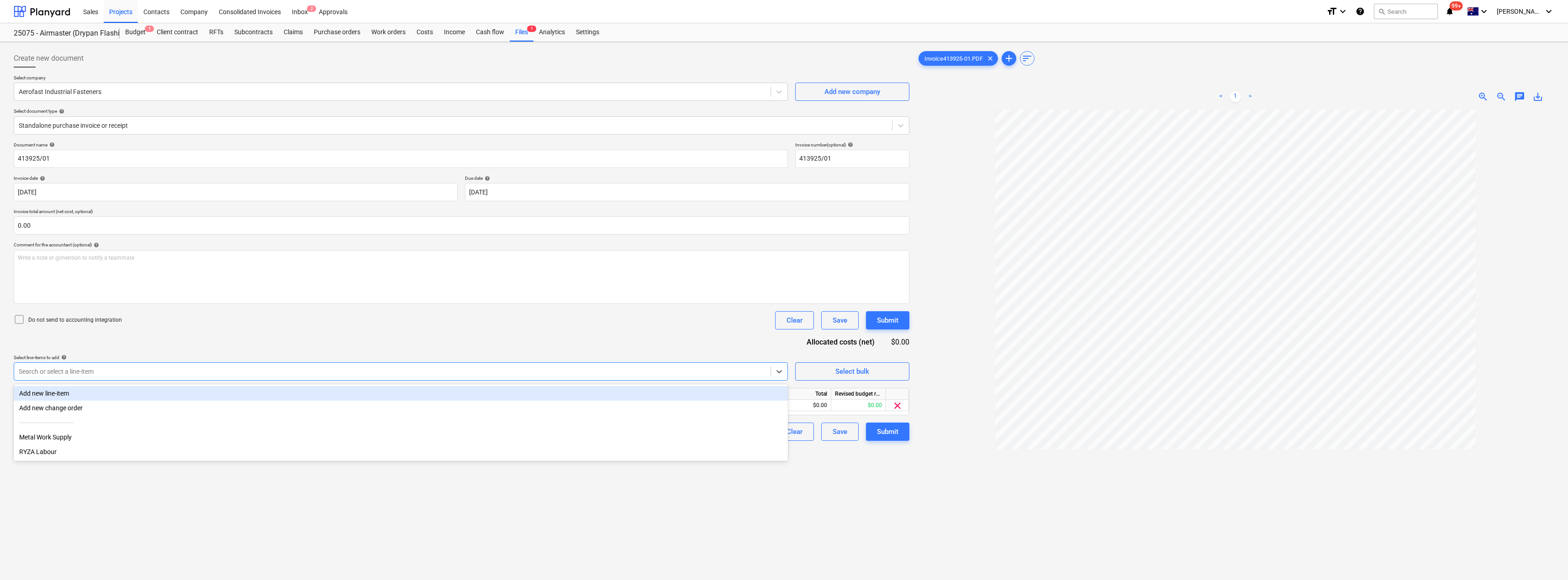
click at [274, 318] on div "Do not send to accounting integration Clear Save Submit" at bounding box center [462, 320] width 896 height 18
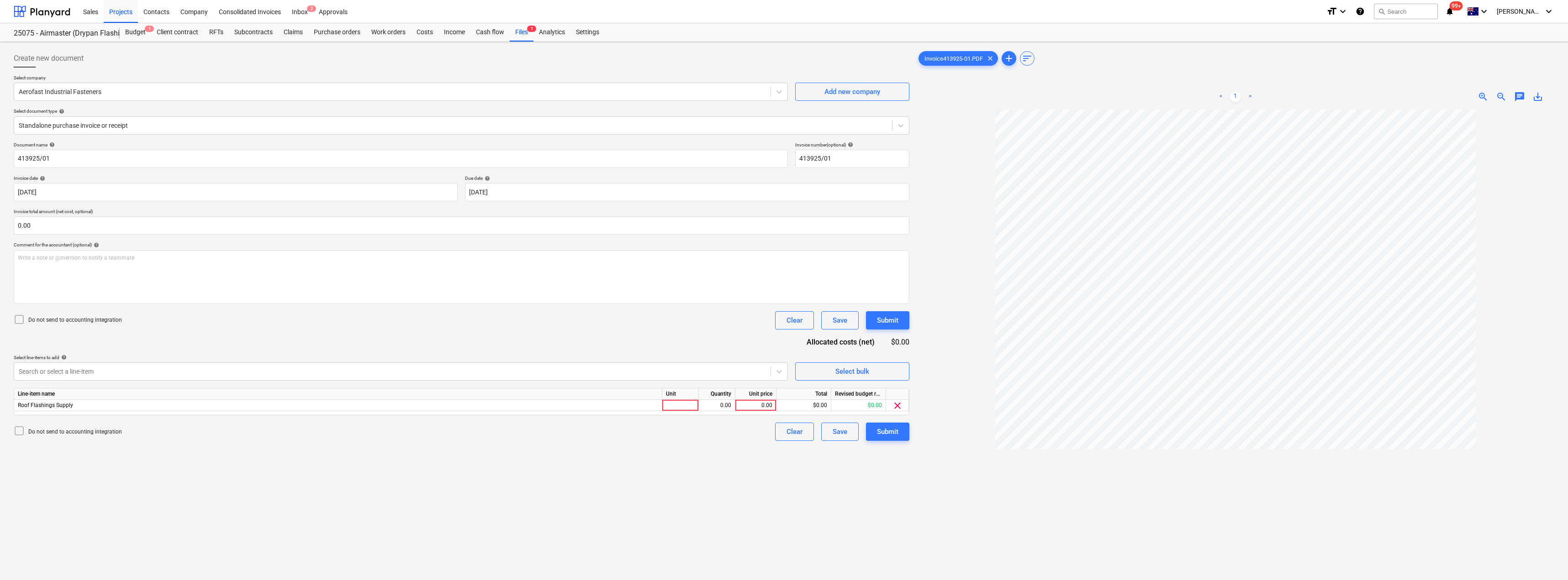
click at [673, 398] on div "Unit" at bounding box center [681, 394] width 37 height 11
click at [693, 407] on div at bounding box center [681, 405] width 37 height 11
click at [701, 329] on div "Do not send to accounting integration Clear Save Submit" at bounding box center [462, 320] width 896 height 18
click at [785, 432] on div "Submit" at bounding box center [888, 432] width 22 height 12
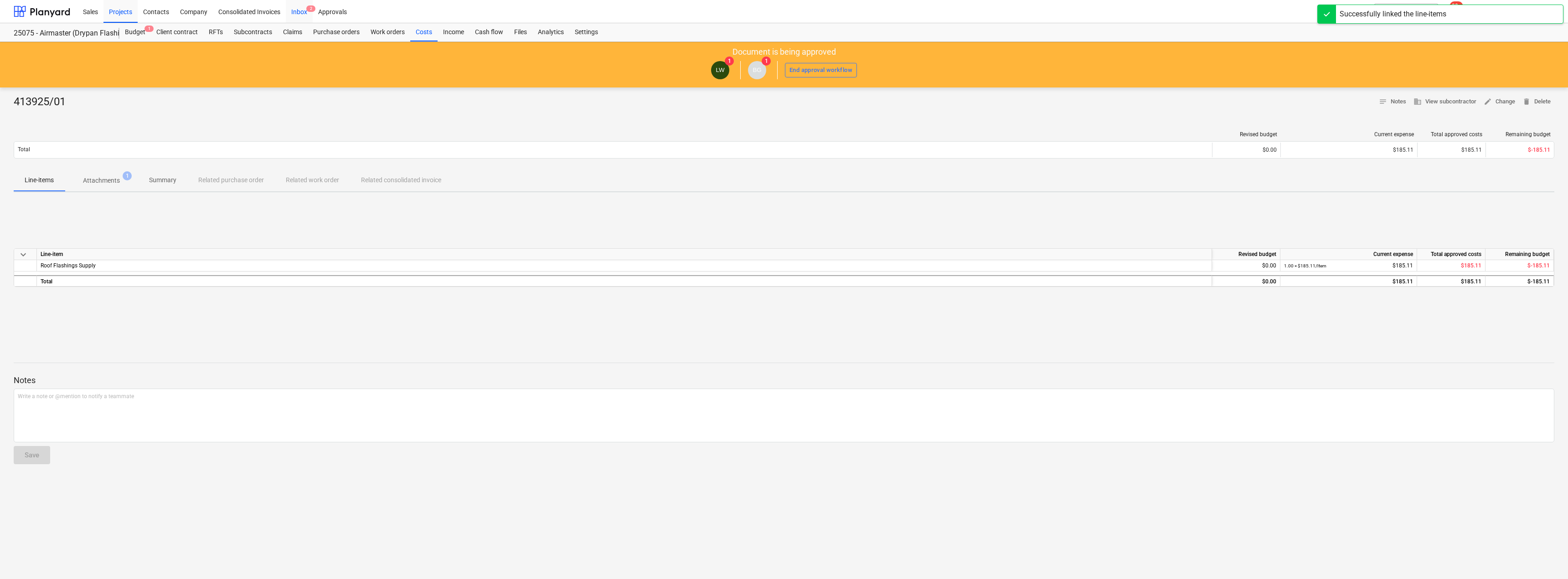
click at [303, 13] on div "Inbox 2" at bounding box center [299, 10] width 27 height 23
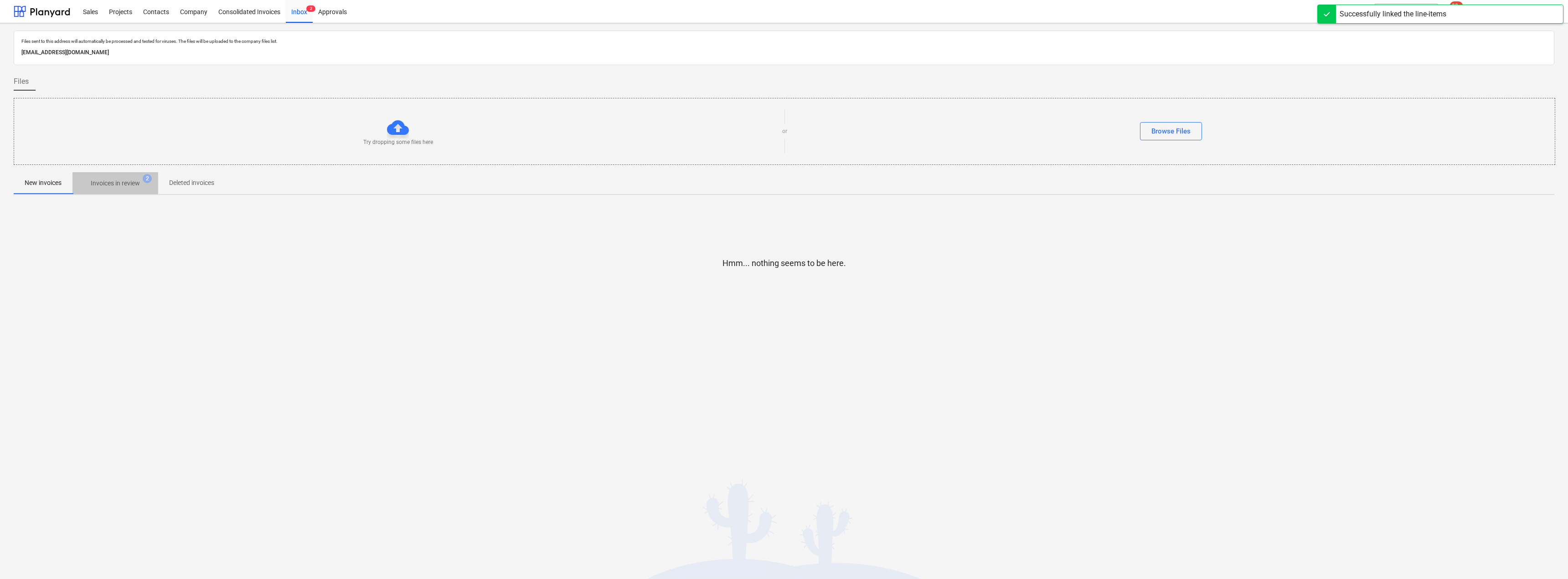
click at [120, 175] on span "Invoices in review 2" at bounding box center [115, 183] width 86 height 16
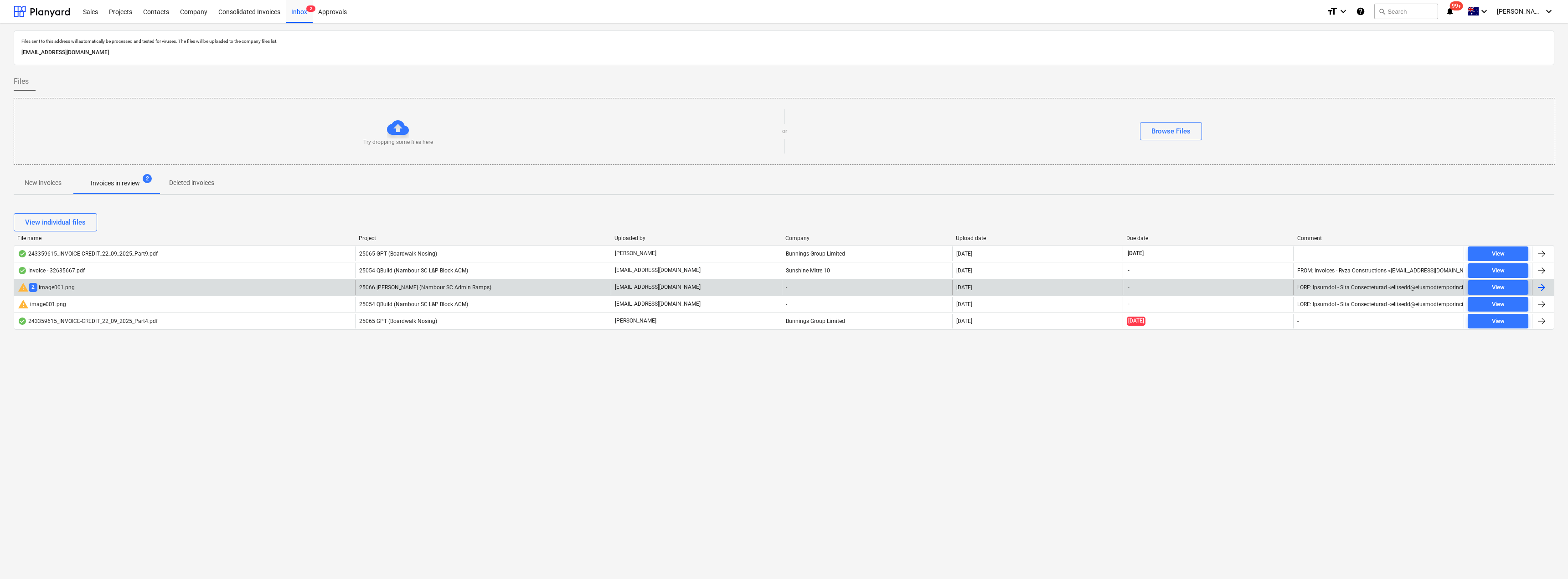
click at [783, 289] on div "-" at bounding box center [867, 288] width 170 height 14
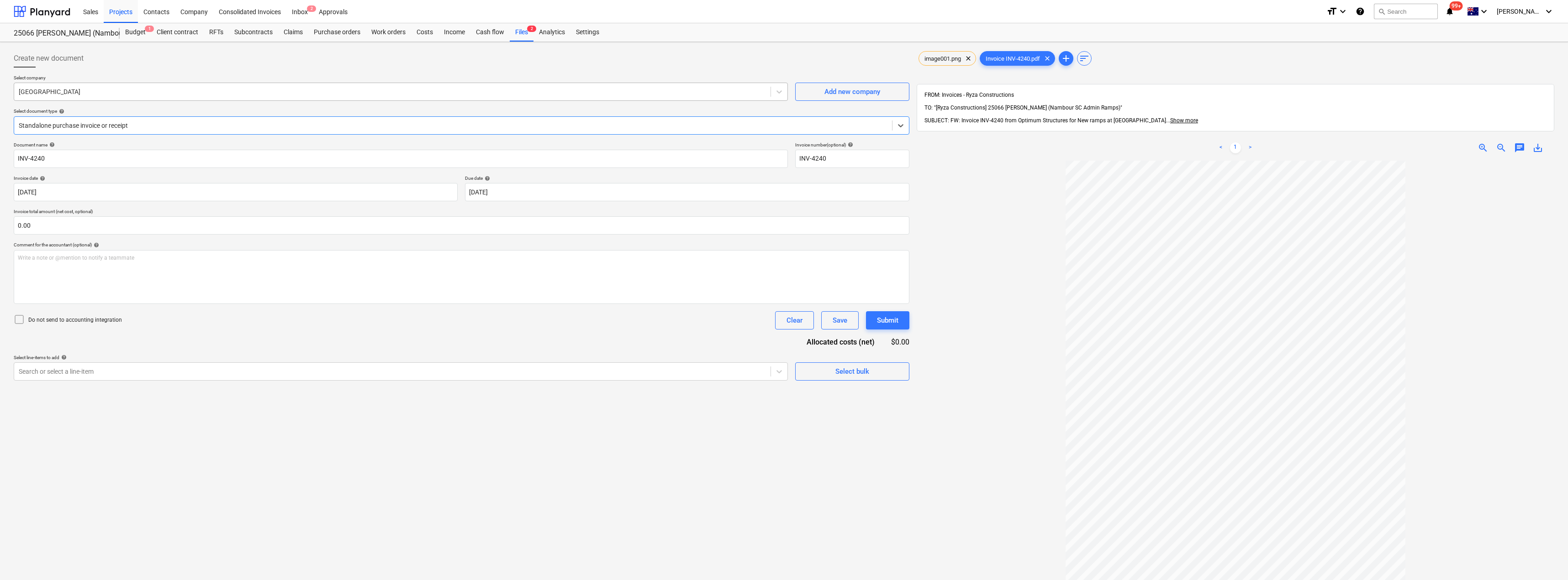
click at [135, 93] on div at bounding box center [393, 92] width 747 height 9
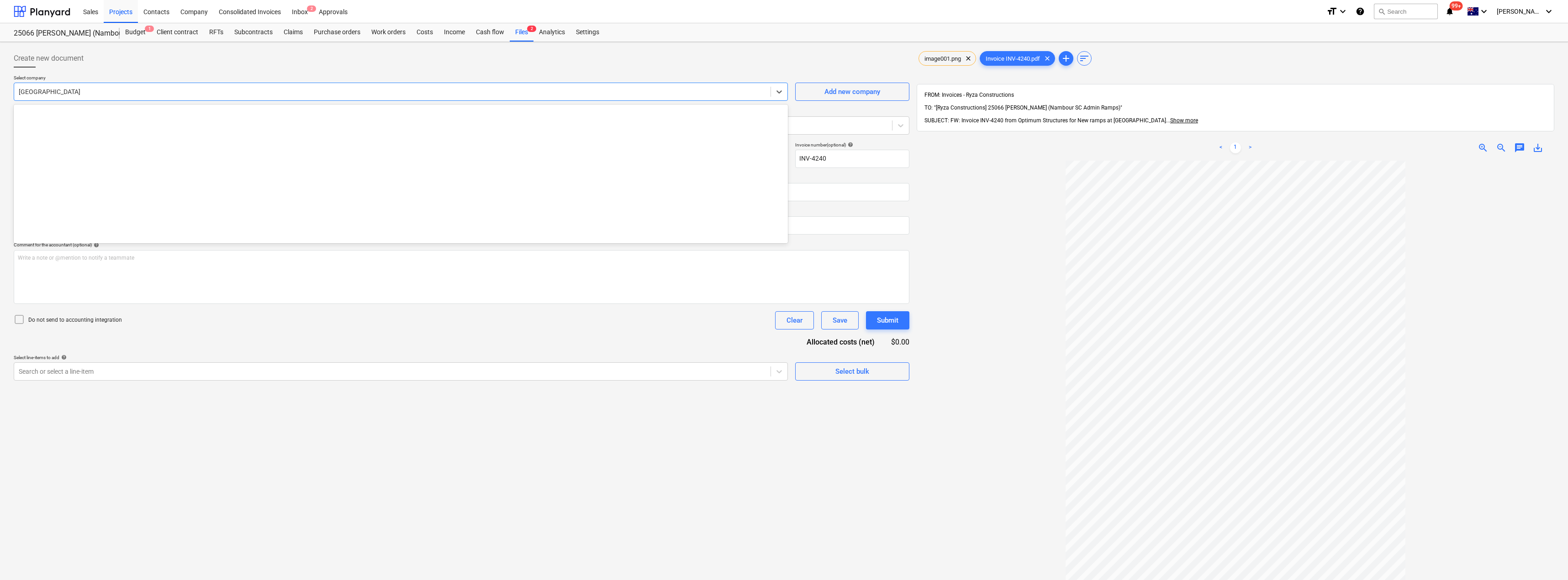
scroll to position [10065, 0]
click at [135, 93] on div at bounding box center [393, 92] width 747 height 9
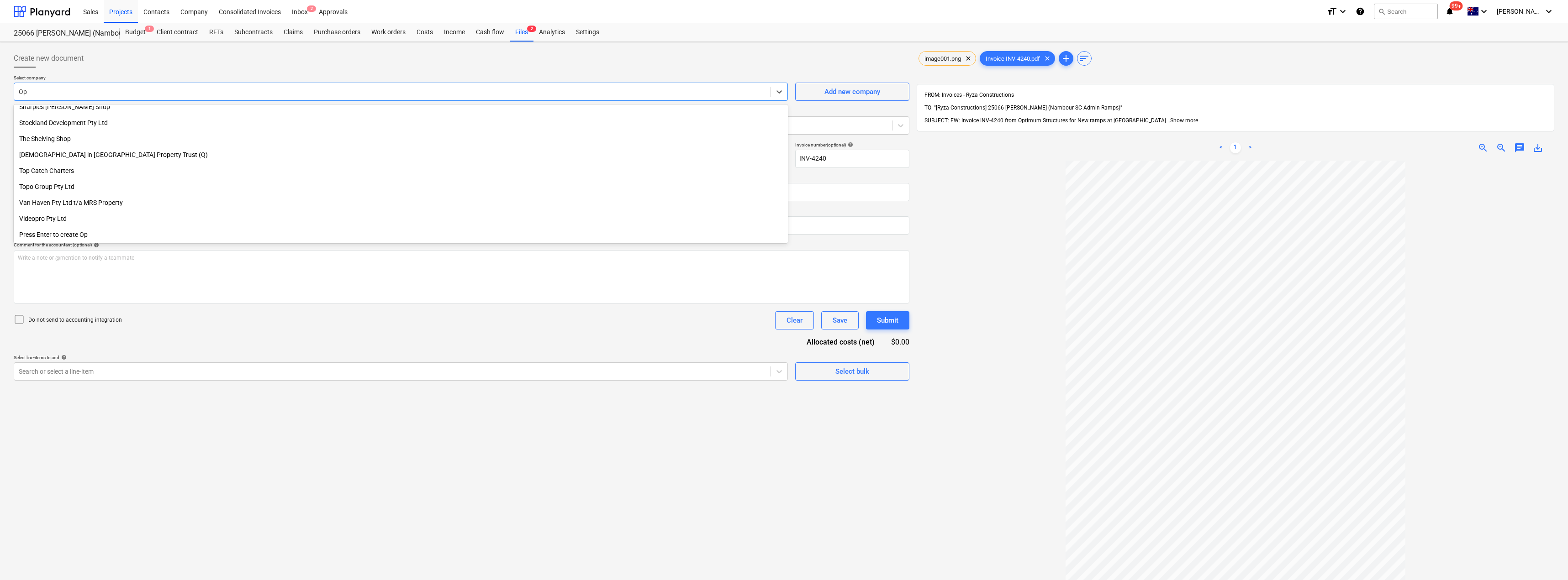
scroll to position [390, 0]
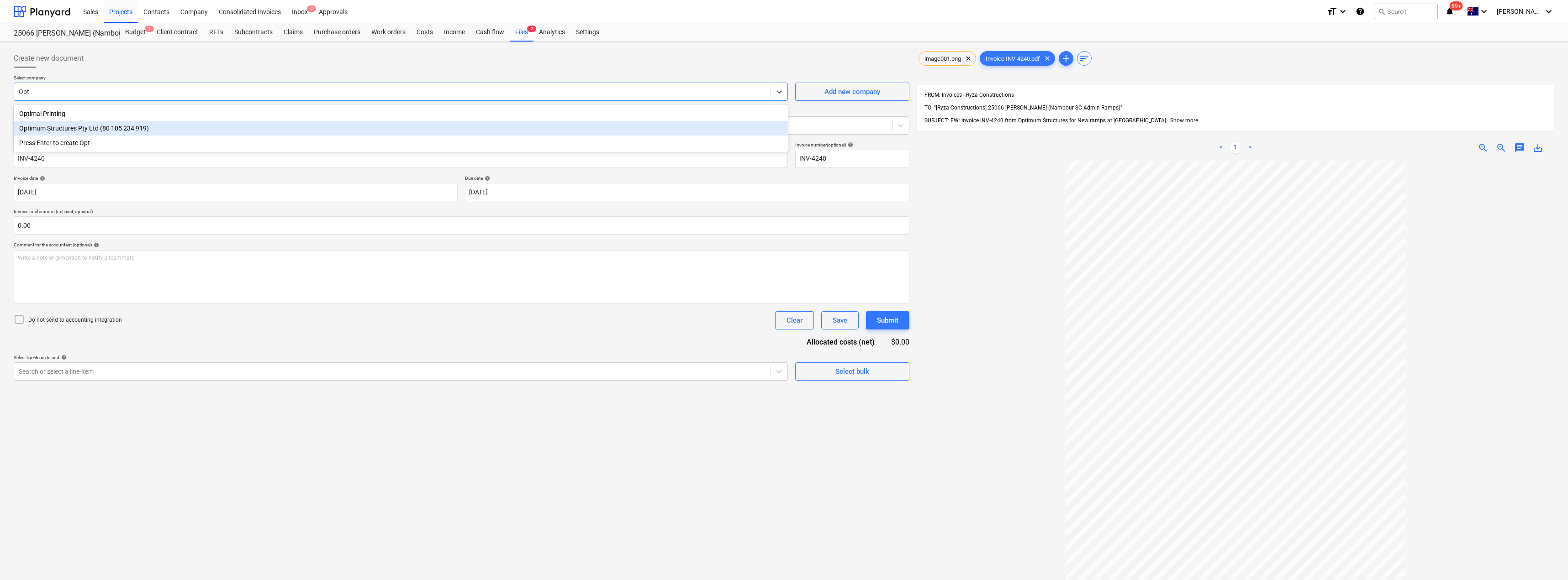
click at [106, 126] on div "Optimum Structures Pty Ltd (80 105 234 919)" at bounding box center [401, 128] width 774 height 14
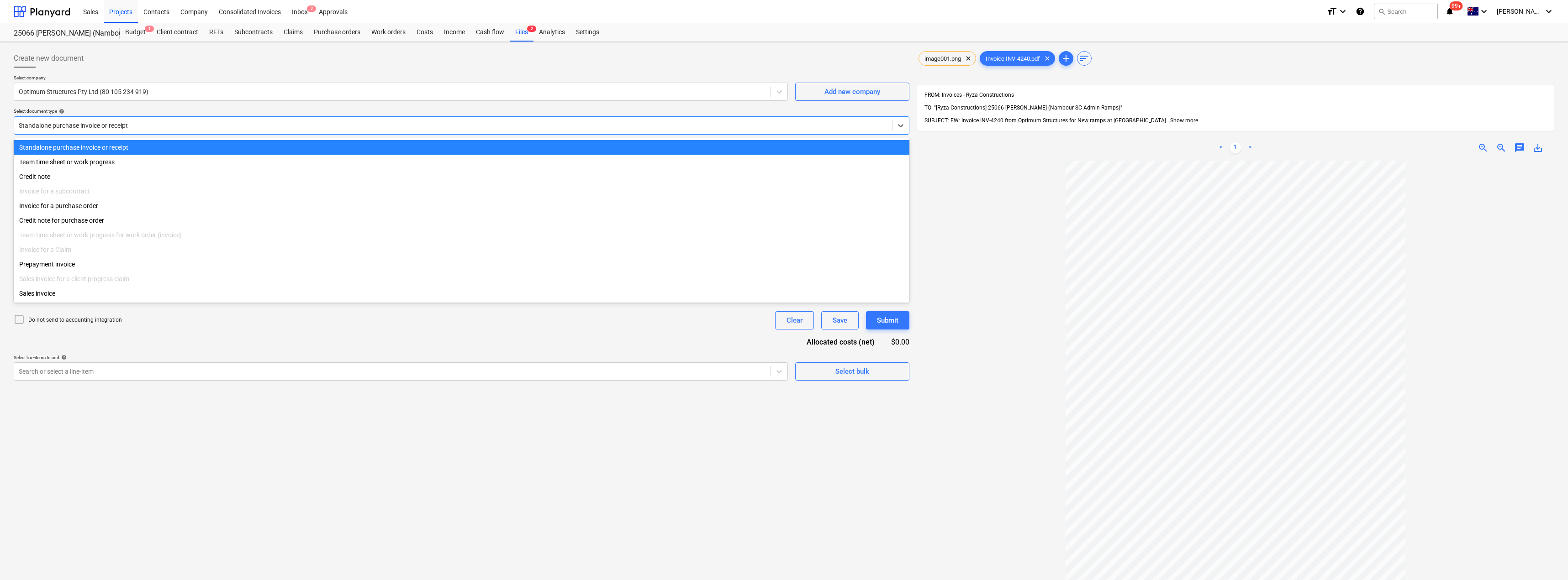
click at [86, 124] on div at bounding box center [453, 125] width 869 height 9
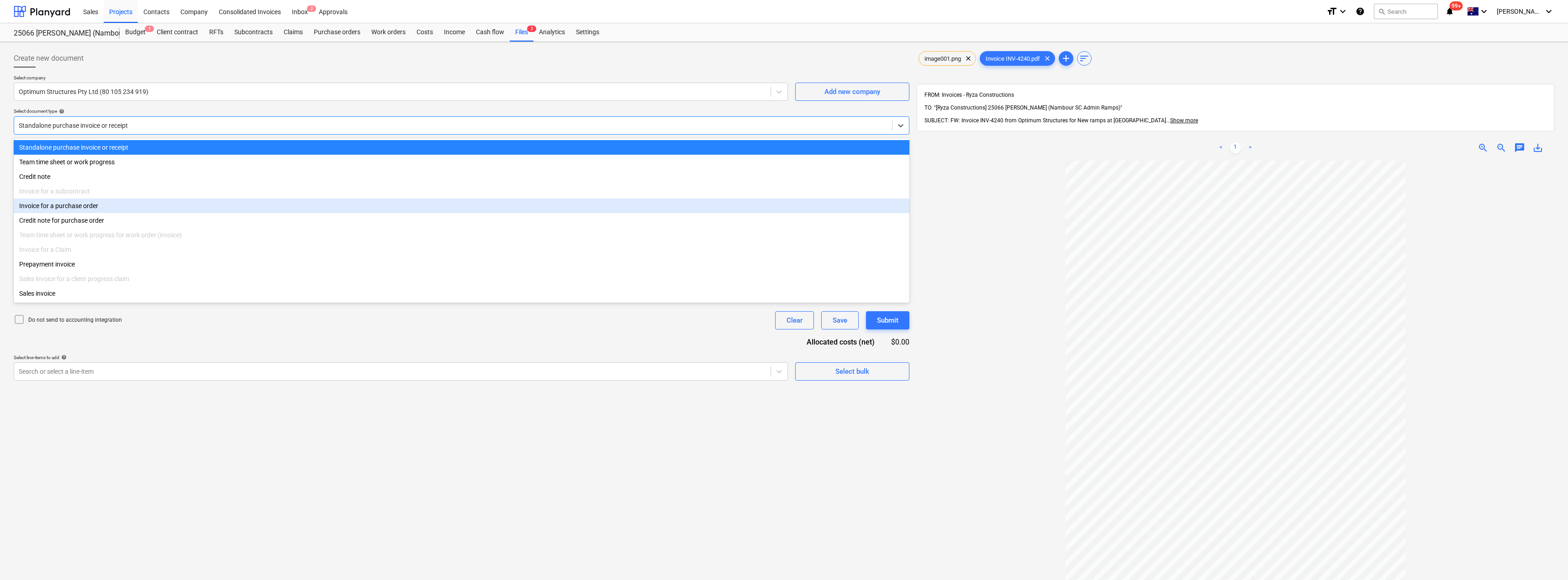
click at [87, 211] on div "Invoice for a purchase order" at bounding box center [462, 206] width 896 height 14
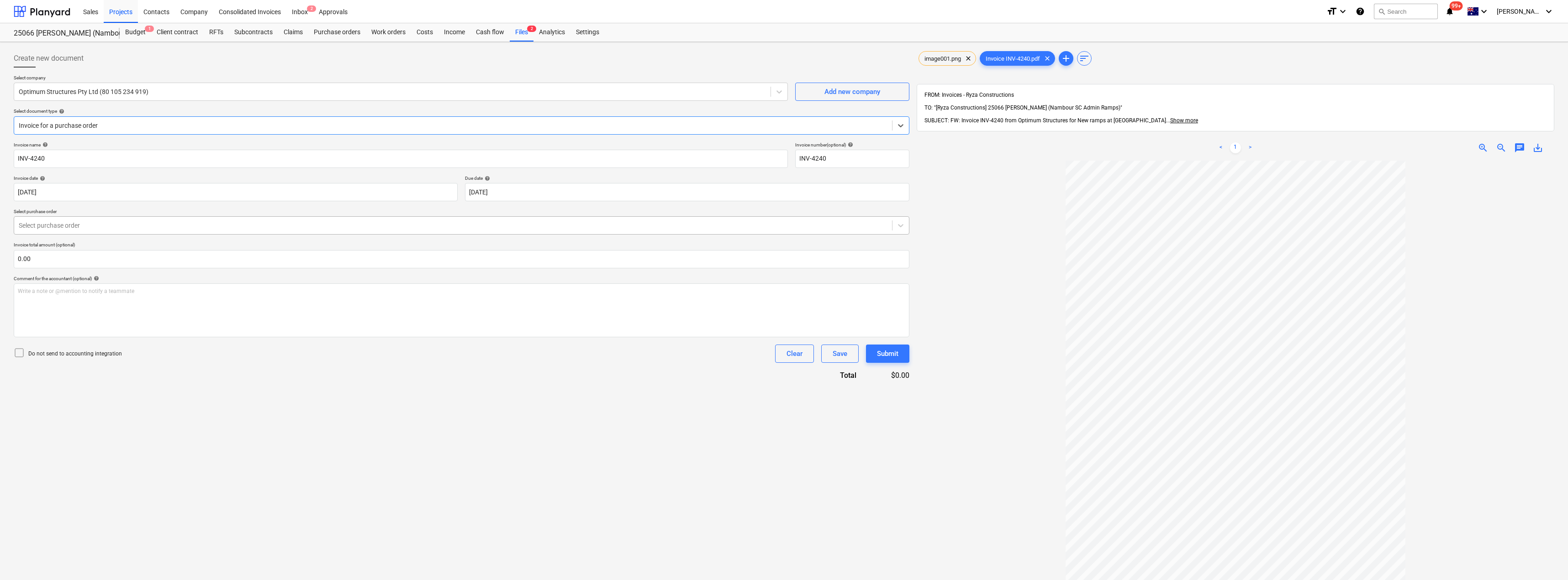
click at [98, 227] on div at bounding box center [453, 226] width 869 height 9
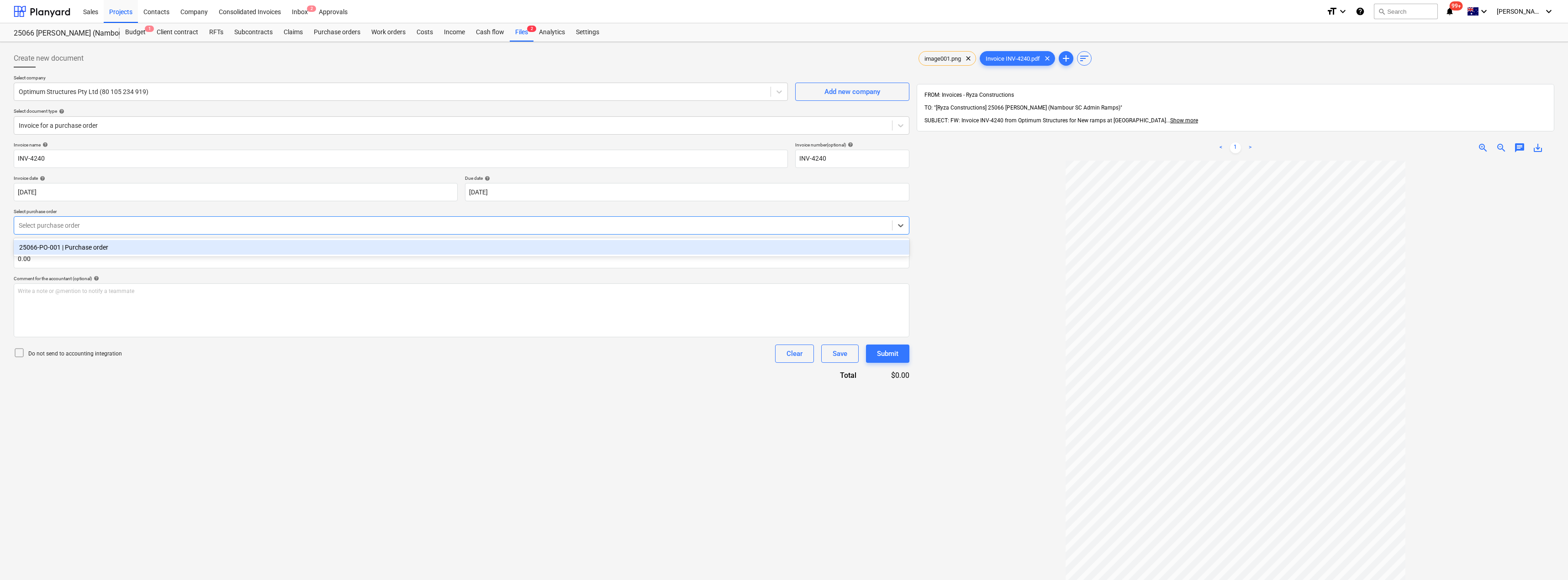
click at [98, 244] on div "25066-PO-001 | Purchase order" at bounding box center [462, 247] width 896 height 14
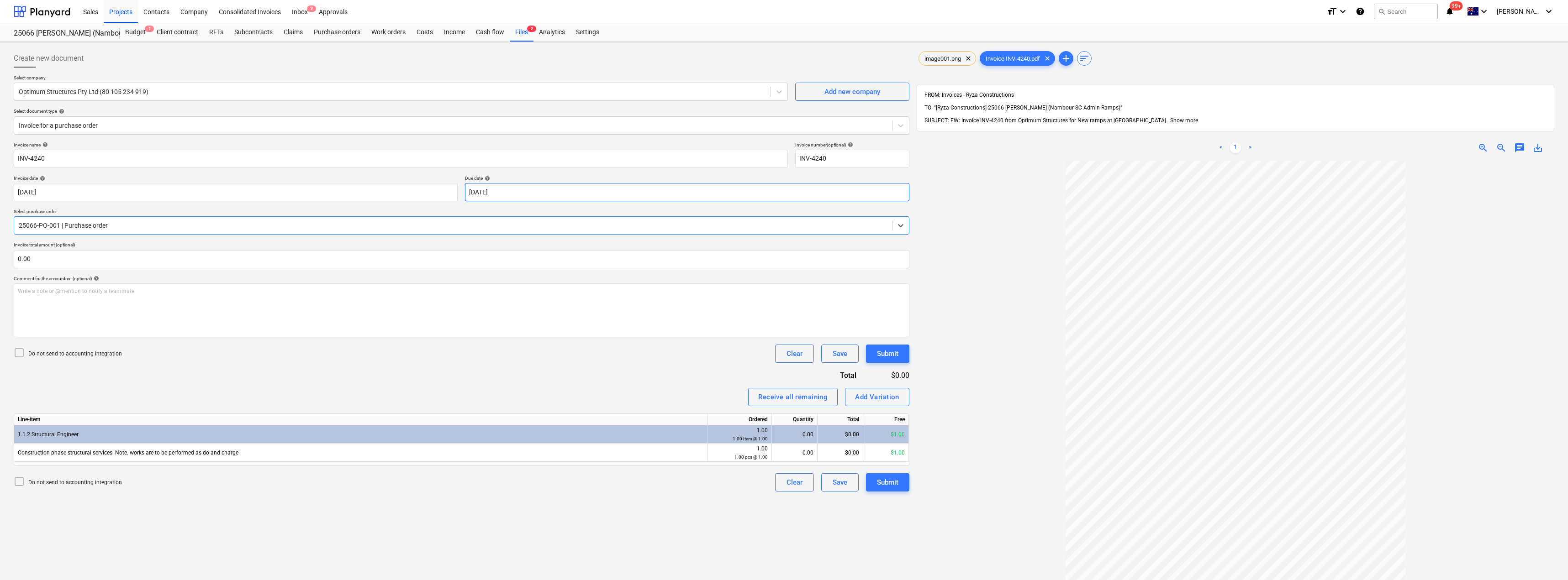
click at [548, 196] on body "Sales Projects Contacts Company Consolidated Invoices Inbox 2 Approvals format_…" at bounding box center [784, 290] width 1568 height 580
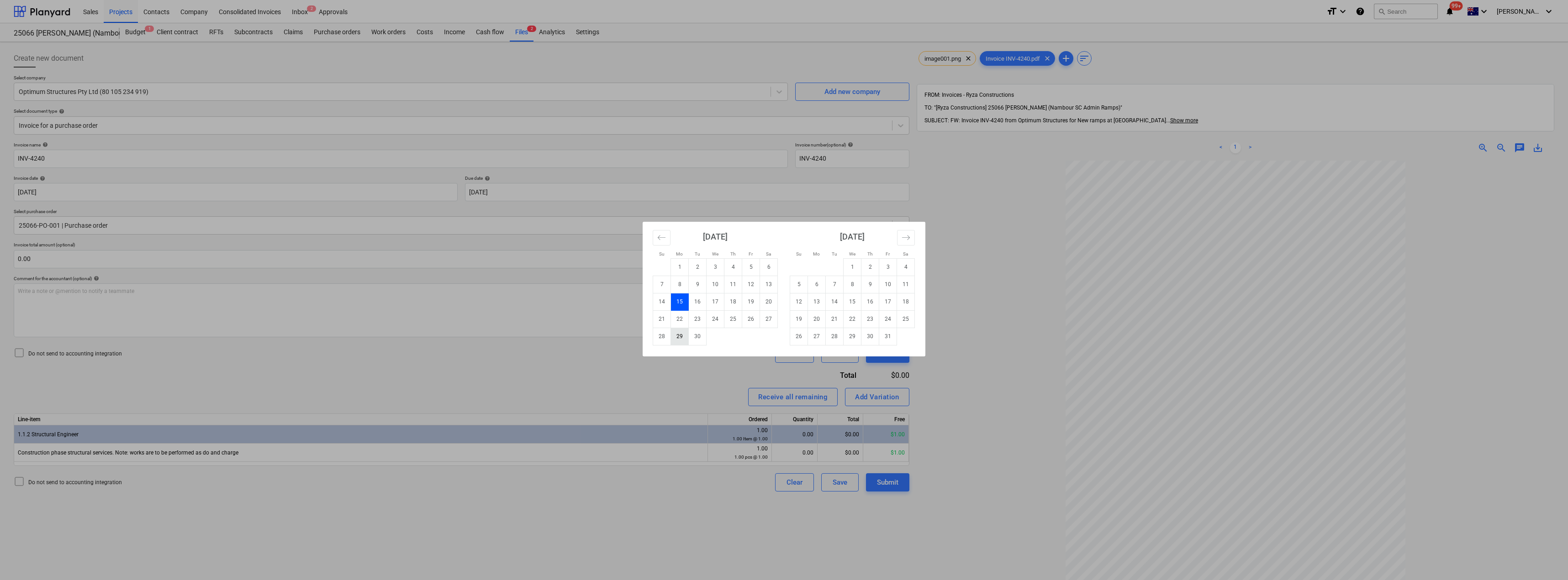
click at [682, 340] on td "29" at bounding box center [680, 337] width 18 height 17
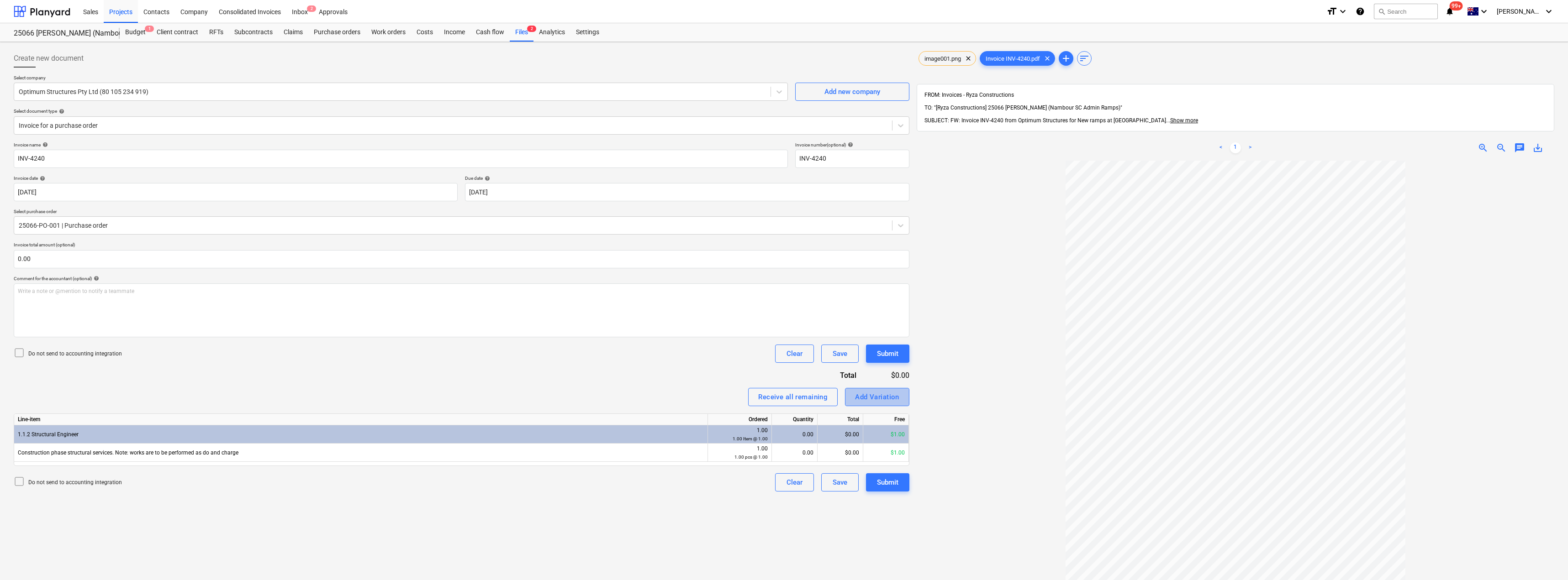
click at [785, 399] on div "Add Variation" at bounding box center [877, 397] width 44 height 12
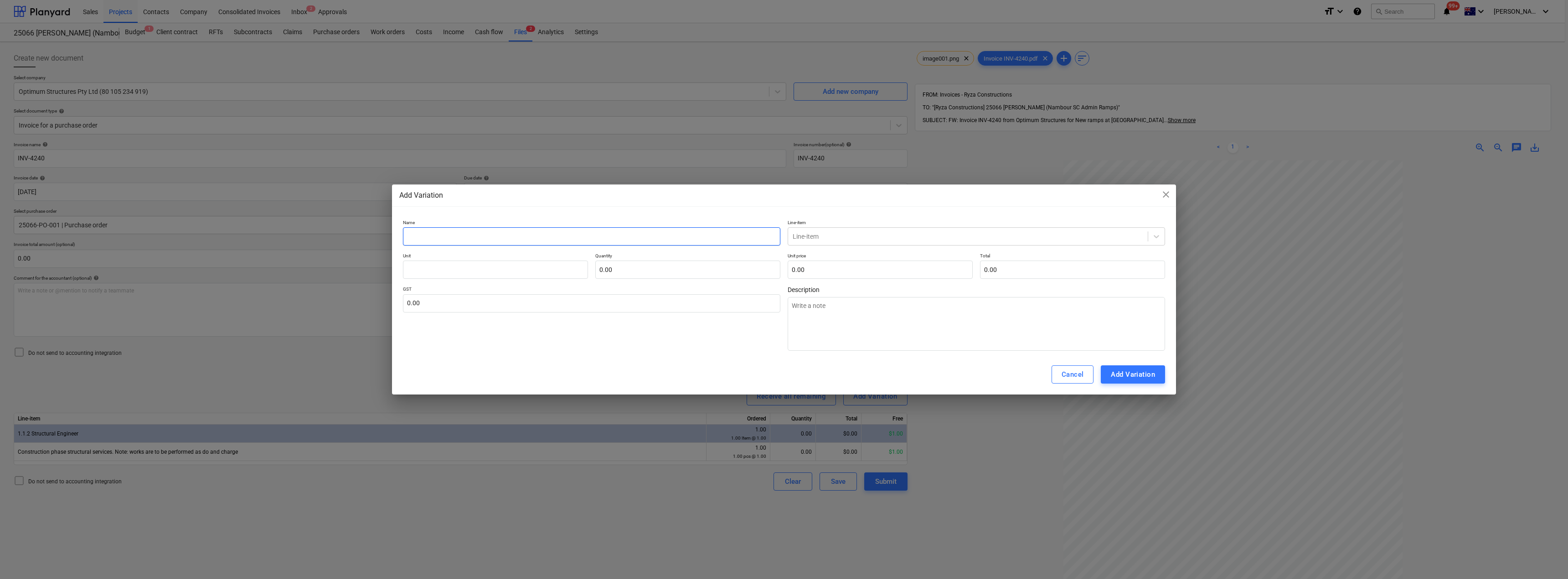
click at [468, 233] on input "text" at bounding box center [592, 236] width 377 height 18
drag, startPoint x: 475, startPoint y: 234, endPoint x: 393, endPoint y: 233, distance: 82.0
click at [393, 233] on div "Name Structural Engineer Line-item Line-item Unit Quantity 0.00 Unit price 0.00…" at bounding box center [784, 286] width 784 height 139
click at [783, 324] on textarea at bounding box center [976, 324] width 377 height 54
paste textarea "Structural Engineer"
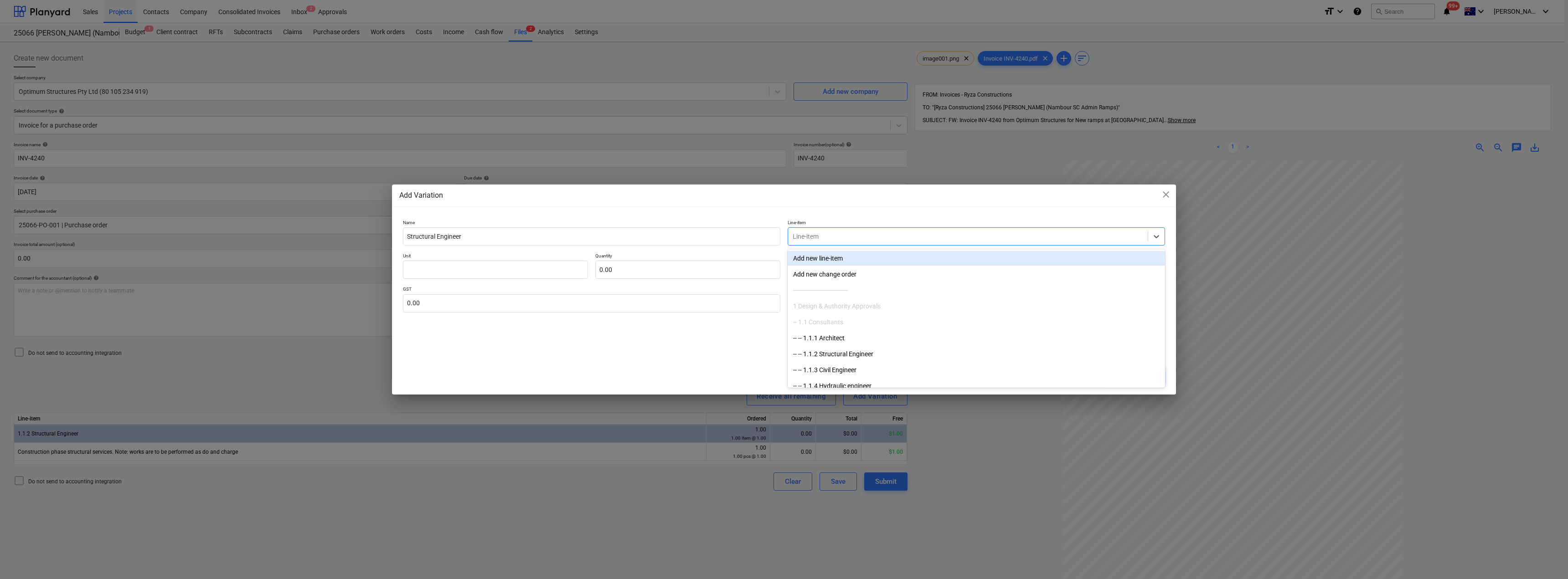
click at [783, 236] on div at bounding box center [968, 236] width 351 height 9
click at [783, 257] on div "-- -- 1.1.2 Structural Engineer" at bounding box center [976, 258] width 377 height 14
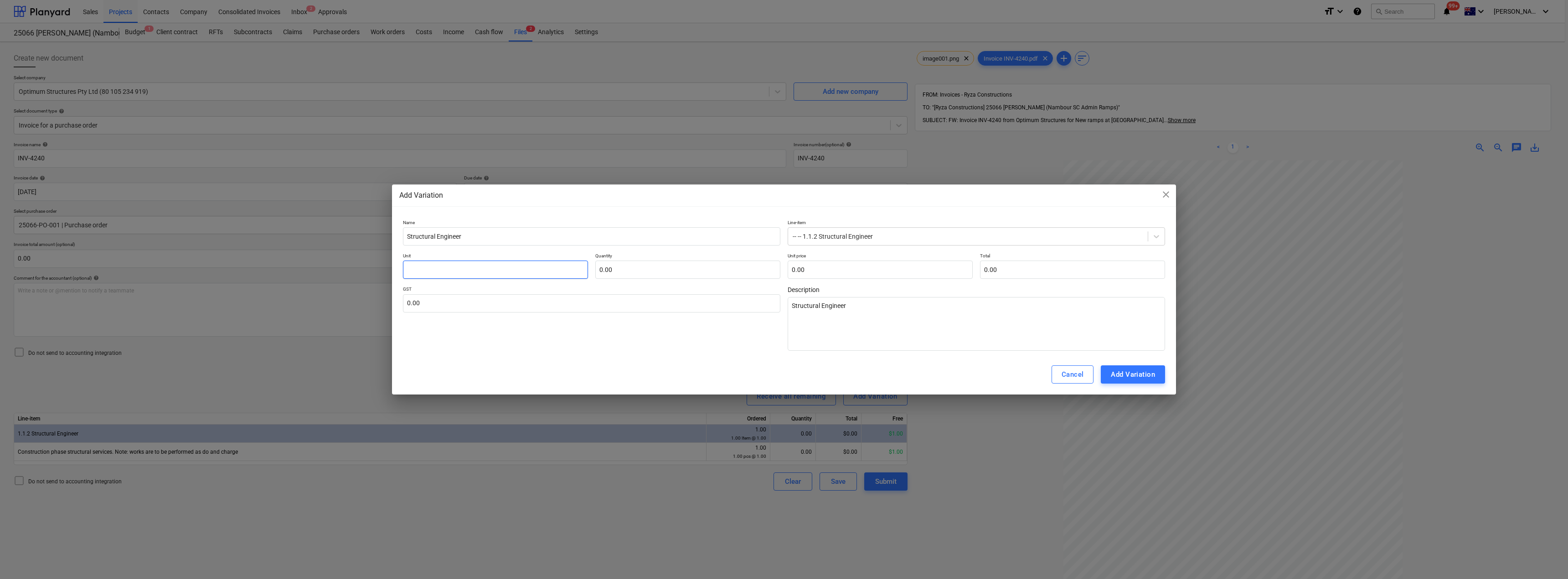
click at [509, 267] on input "text" at bounding box center [495, 270] width 185 height 18
click at [660, 301] on input "text" at bounding box center [592, 303] width 377 height 18
click at [783, 379] on div "Add Variation" at bounding box center [1132, 375] width 44 height 12
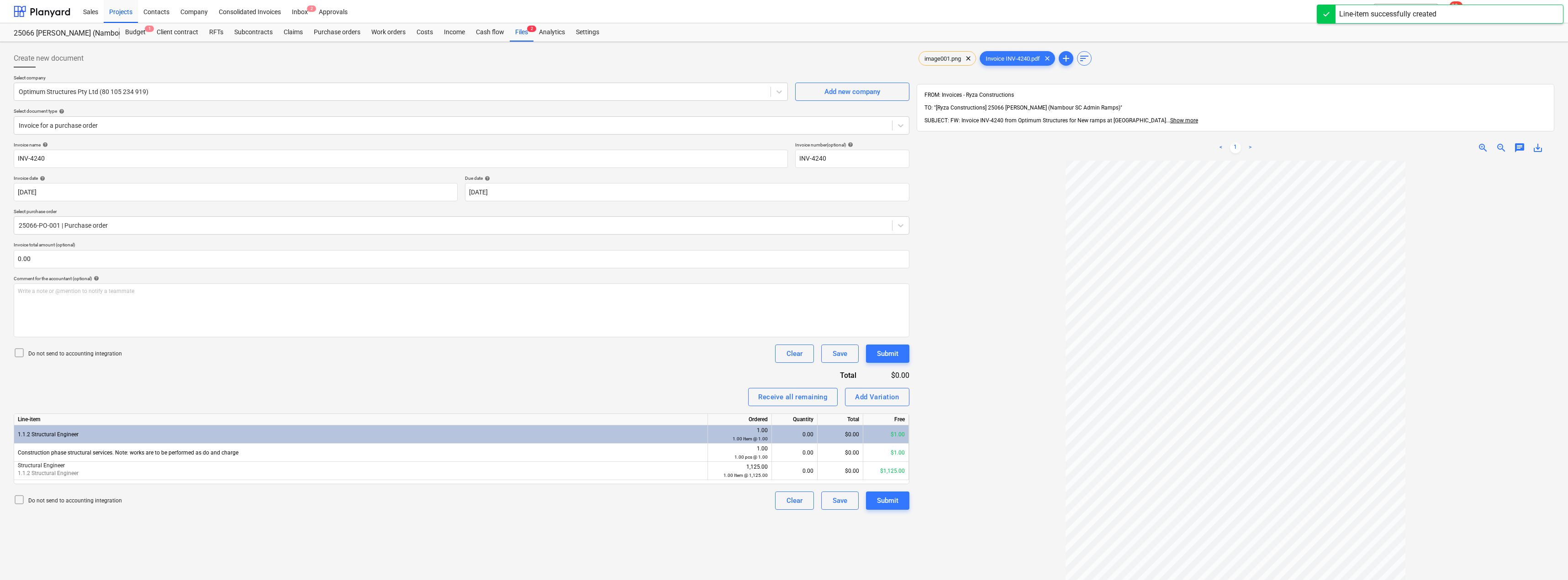
drag, startPoint x: 380, startPoint y: 392, endPoint x: 456, endPoint y: 402, distance: 76.7
click at [381, 392] on div "Receive all remaining Add Variation" at bounding box center [462, 397] width 896 height 18
click at [785, 454] on div "0.00" at bounding box center [795, 453] width 38 height 18
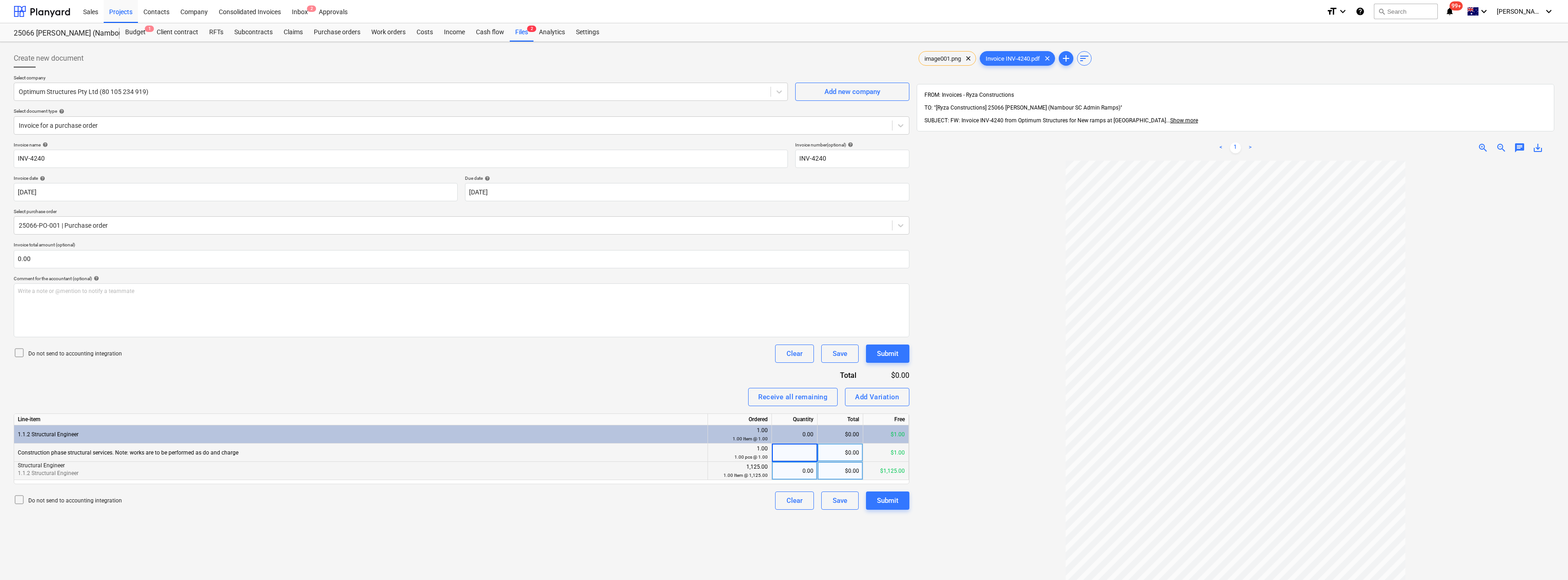
click at [756, 470] on div "1,125.00 1.00 Item @ 1,125.00" at bounding box center [740, 471] width 56 height 17
click at [361, 463] on p "Structural Engineer" at bounding box center [360, 466] width 686 height 8
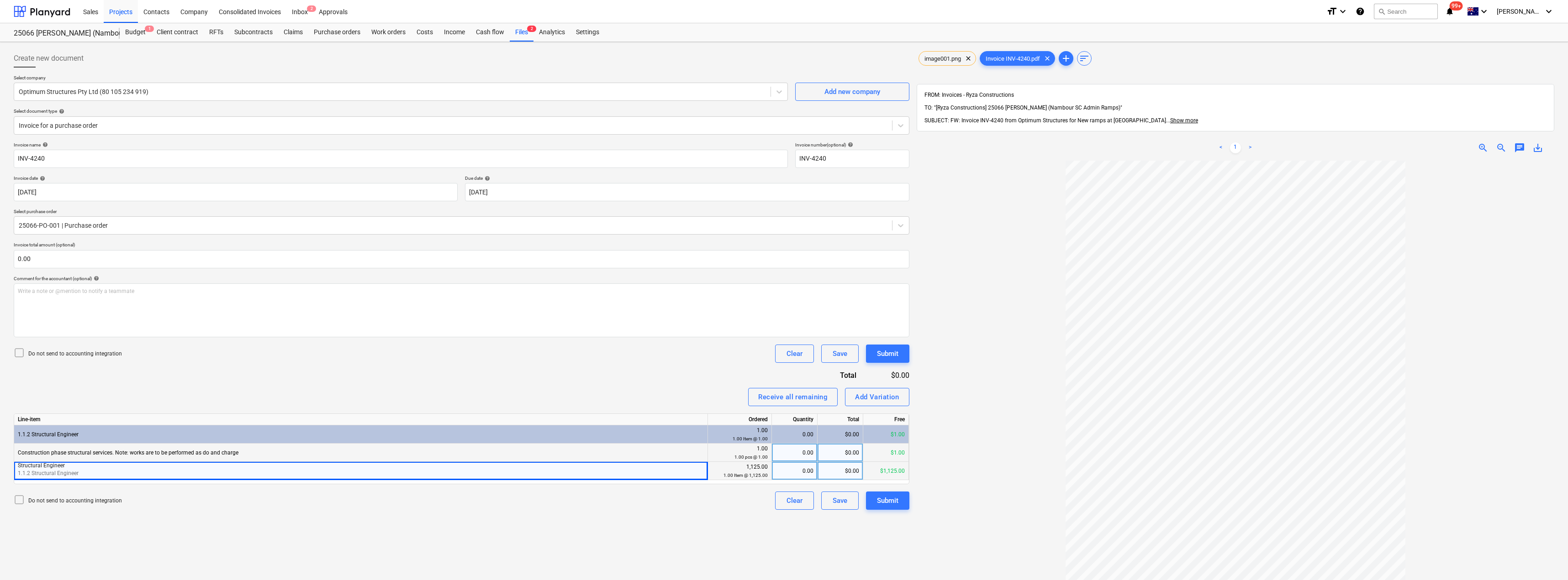
click at [41, 468] on span "Structural Engineer" at bounding box center [41, 466] width 47 height 7
drag, startPoint x: 118, startPoint y: 475, endPoint x: 137, endPoint y: 476, distance: 19.0
click at [134, 476] on p "1.1.2 Structural Engineer" at bounding box center [360, 474] width 686 height 8
click at [785, 472] on div "$1,125.00" at bounding box center [886, 471] width 46 height 18
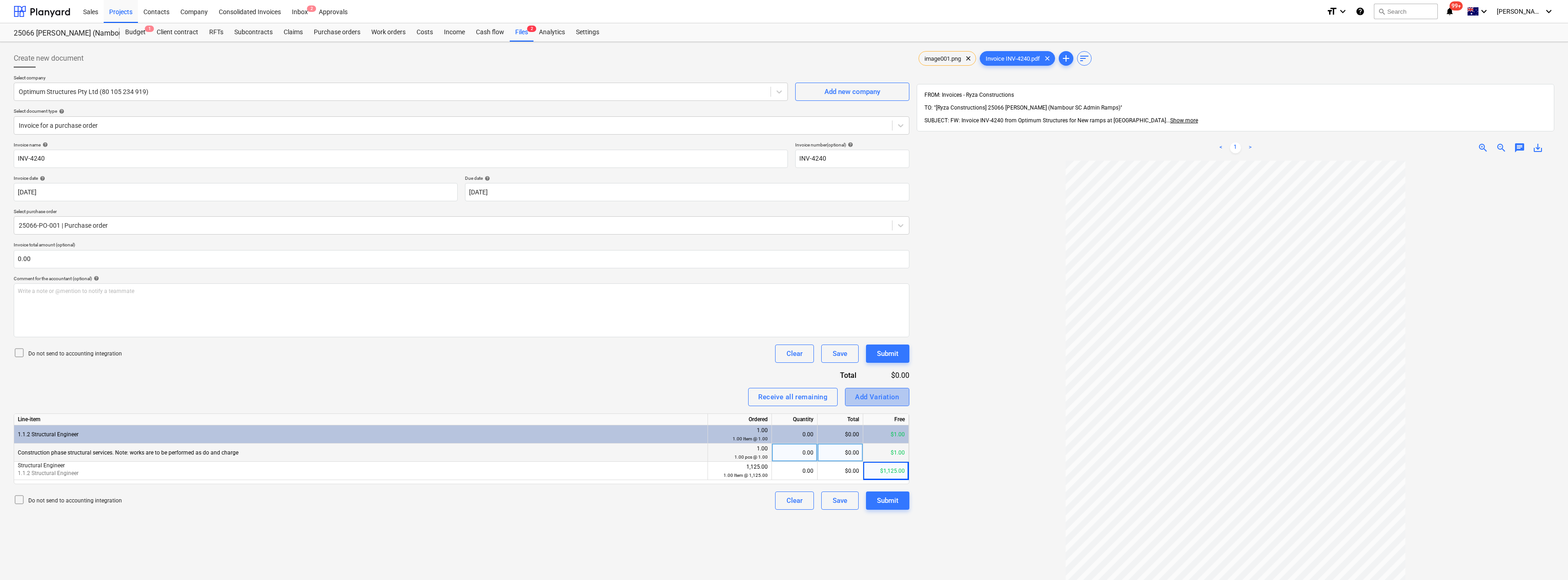
click at [785, 400] on div "Add Variation" at bounding box center [877, 397] width 44 height 12
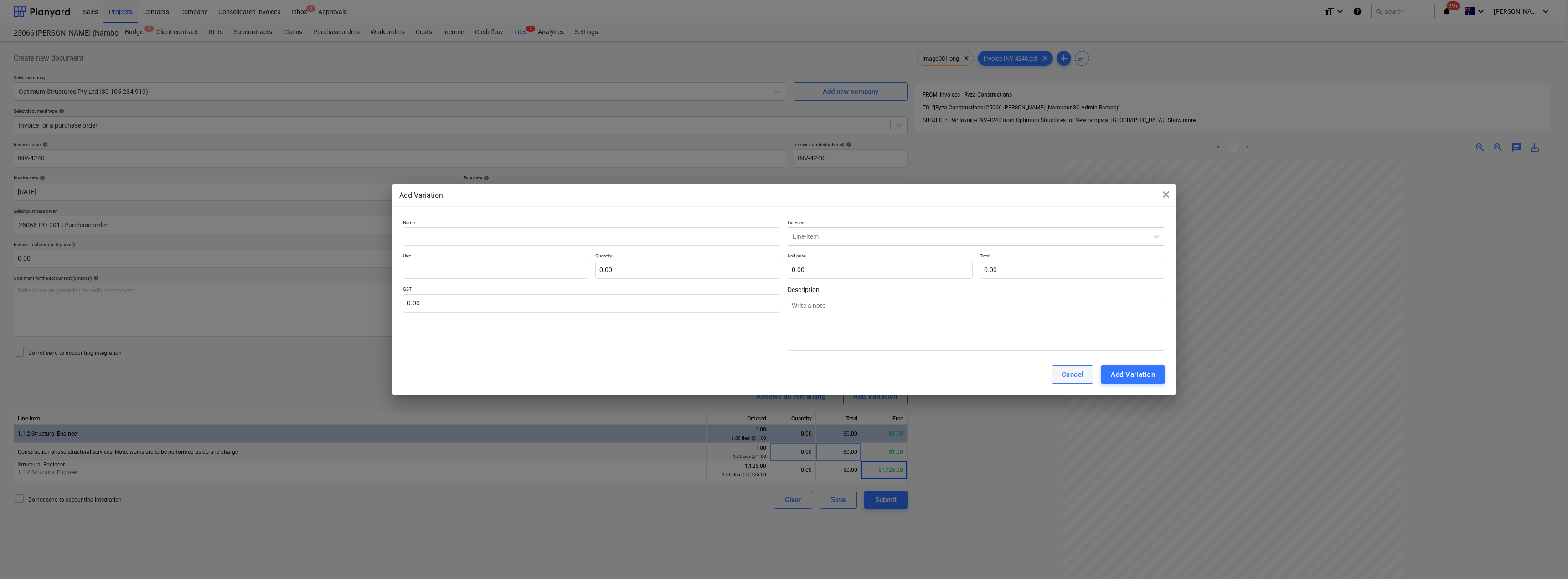
click at [783, 379] on div "Cancel" at bounding box center [1073, 375] width 22 height 12
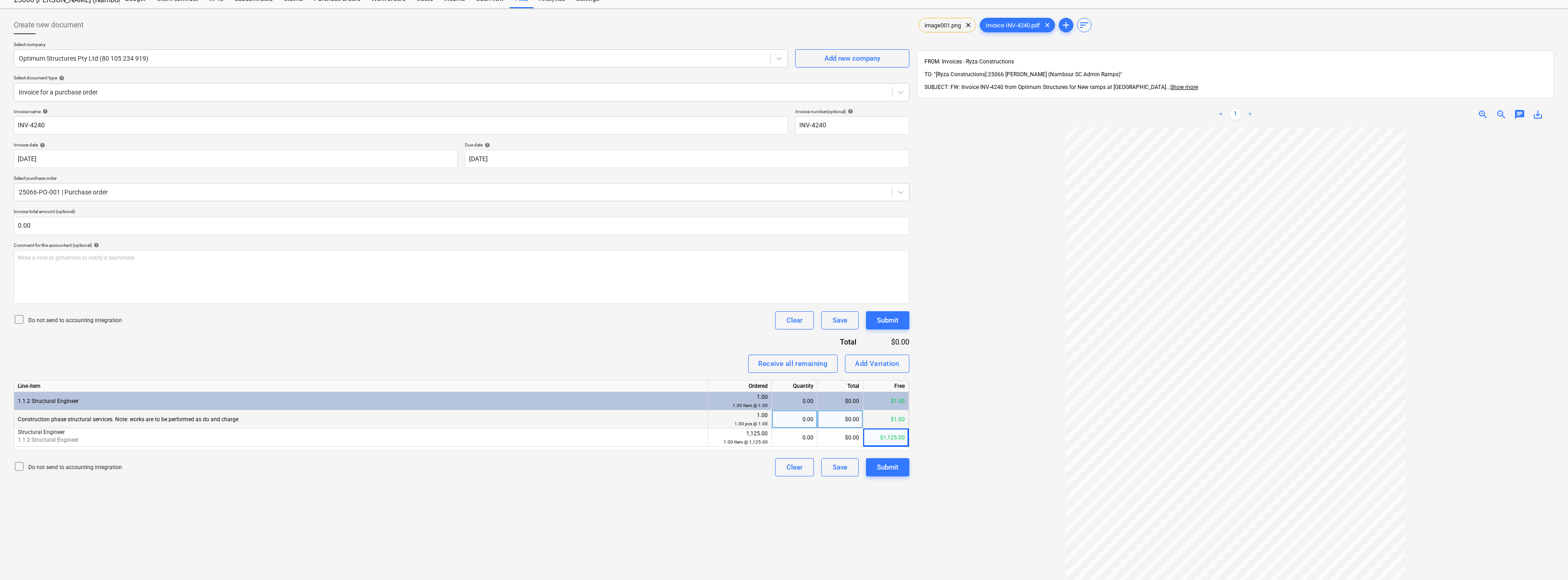
scroll to position [91, 0]
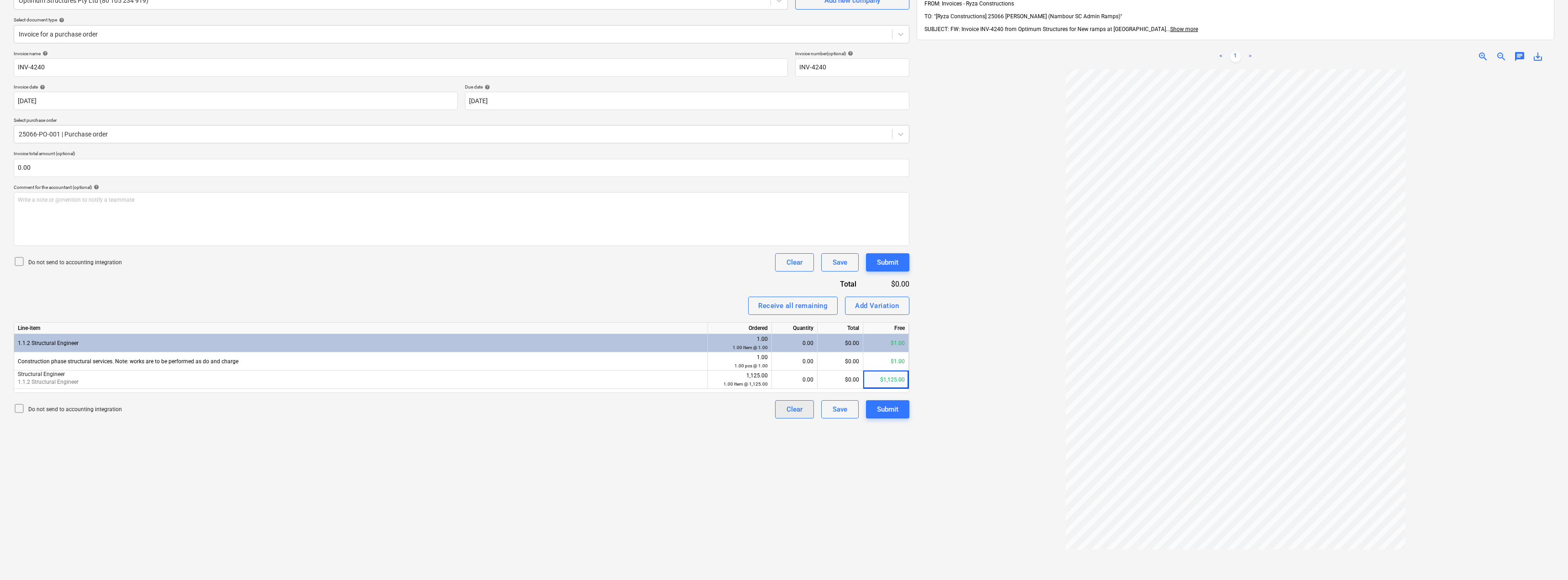
click at [785, 415] on div "Clear" at bounding box center [795, 409] width 16 height 12
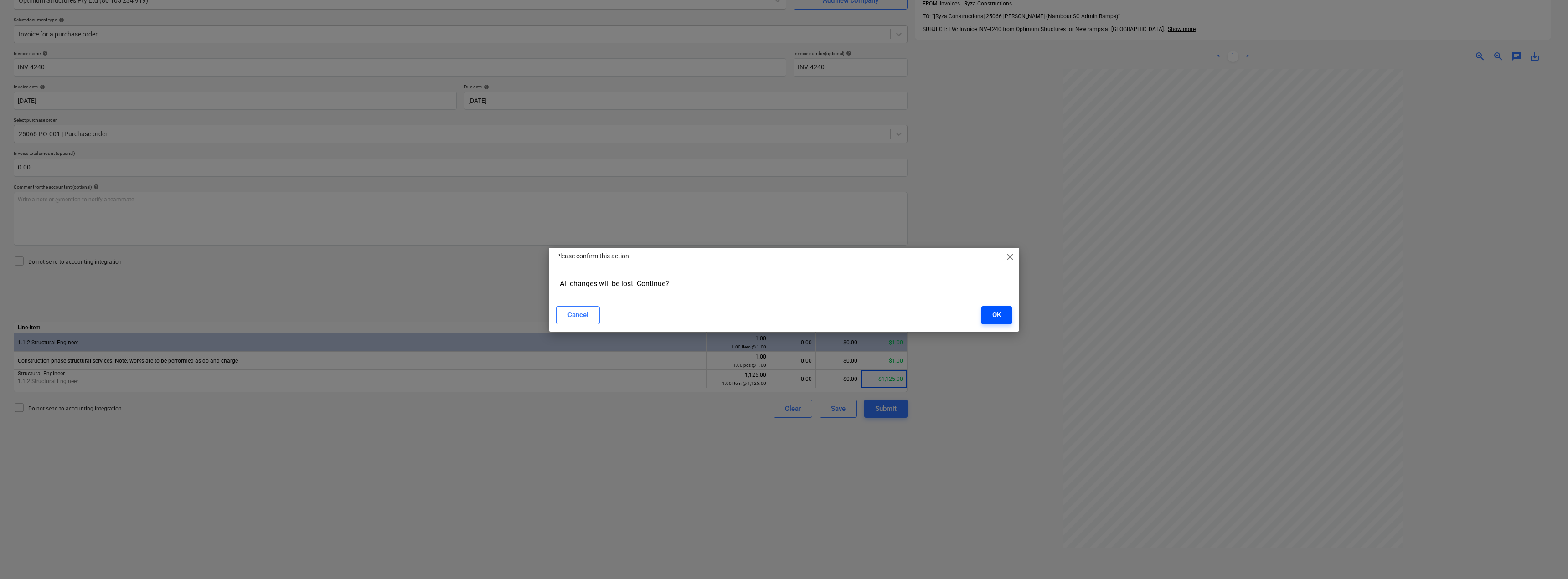
click at [783, 310] on button "OK" at bounding box center [997, 316] width 31 height 18
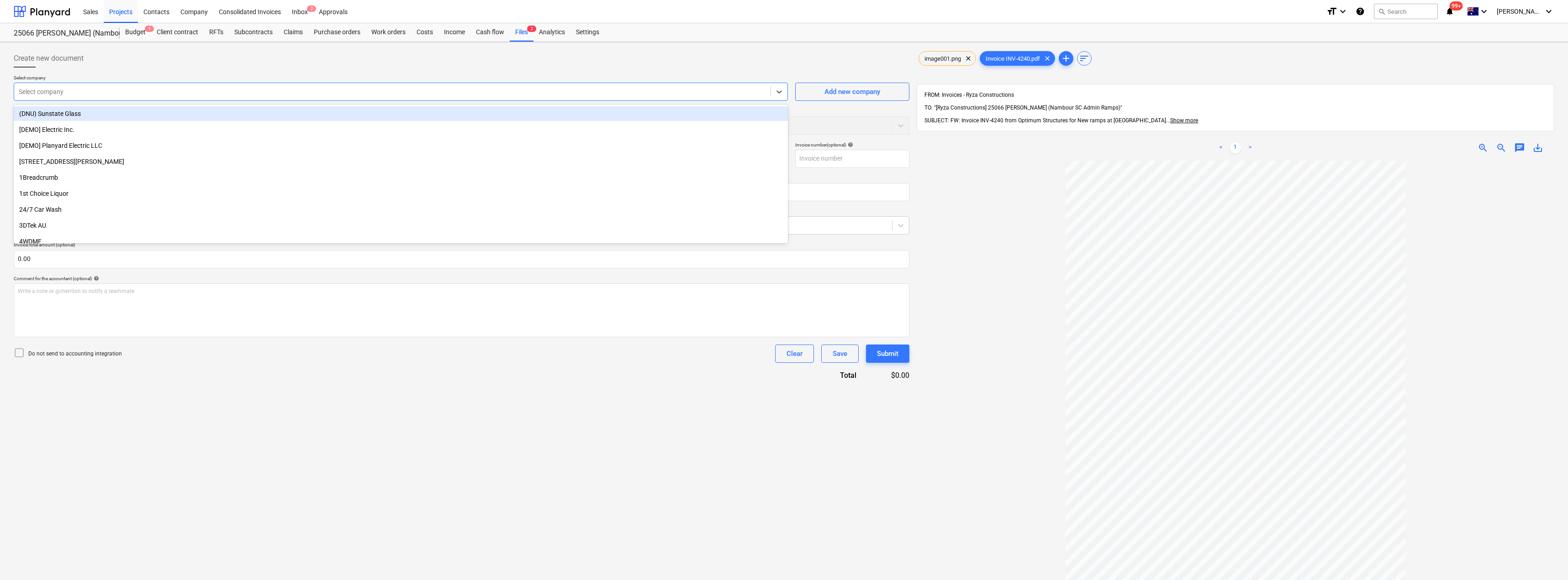
click at [89, 96] on div "Select company" at bounding box center [393, 91] width 756 height 12
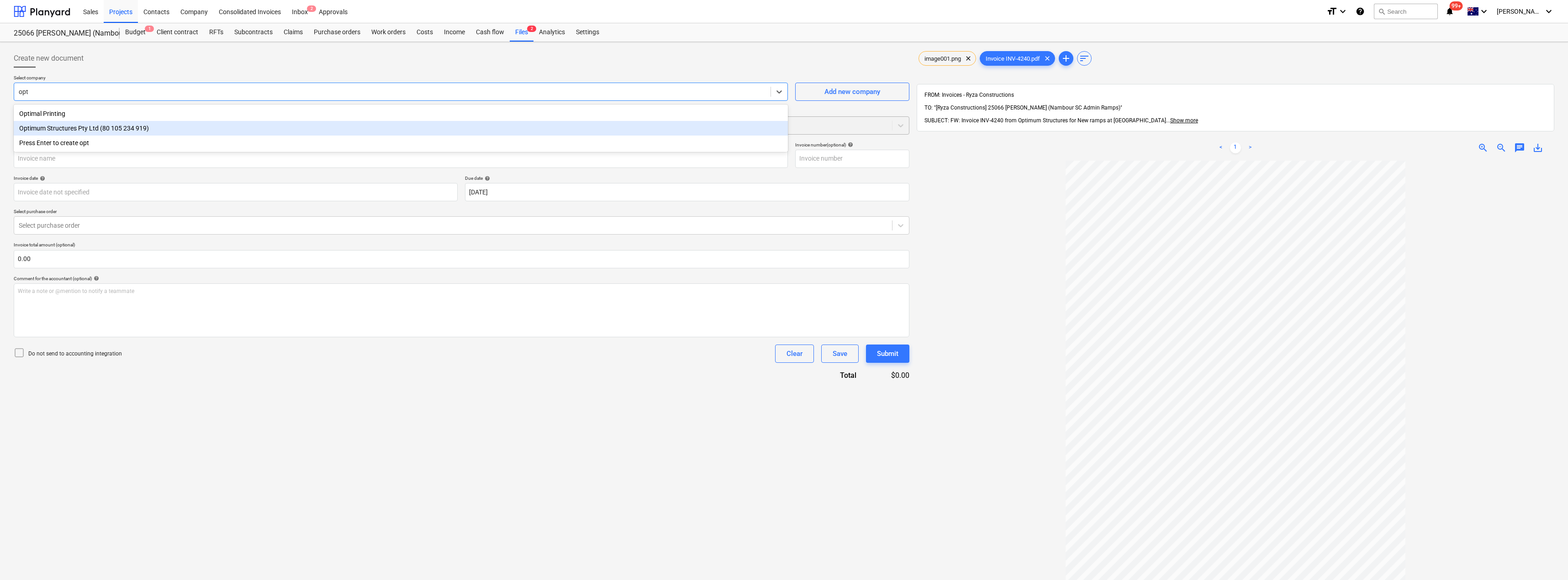
click at [76, 129] on div "Optimum Structures Pty Ltd (80 105 234 919)" at bounding box center [401, 128] width 774 height 14
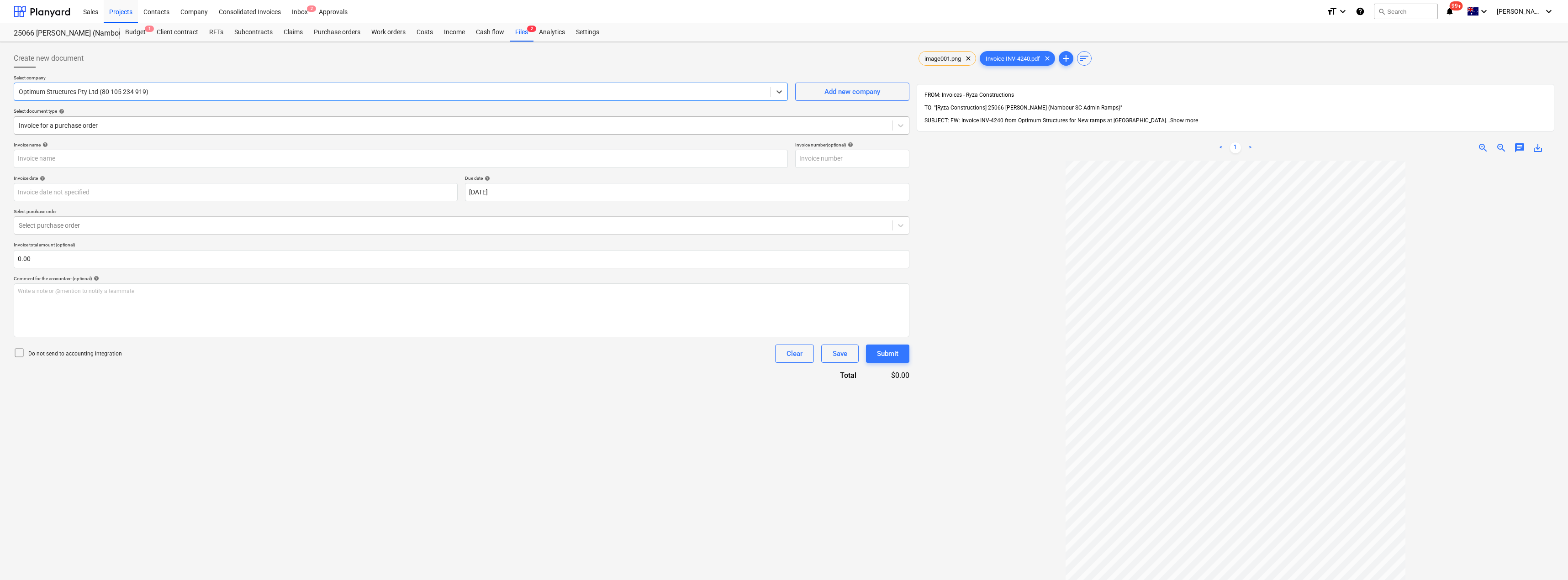
click at [186, 122] on div at bounding box center [453, 125] width 869 height 9
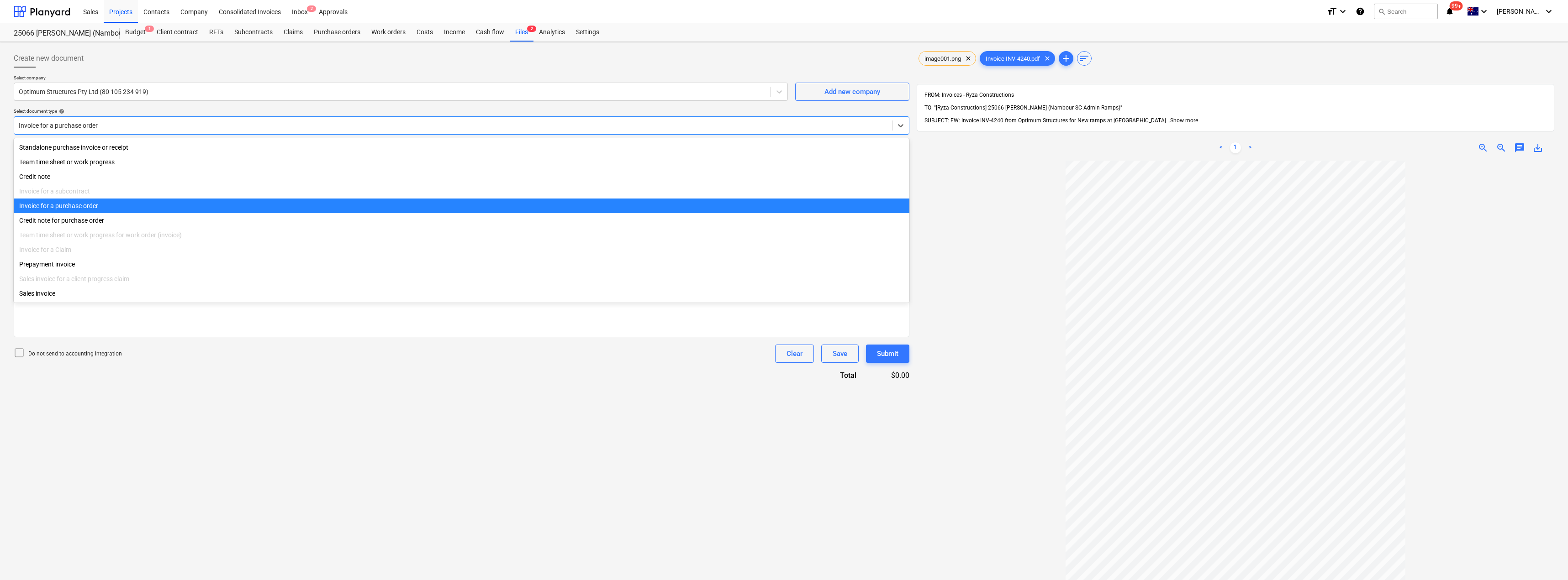
click at [104, 206] on div "Invoice for a purchase order" at bounding box center [462, 206] width 896 height 14
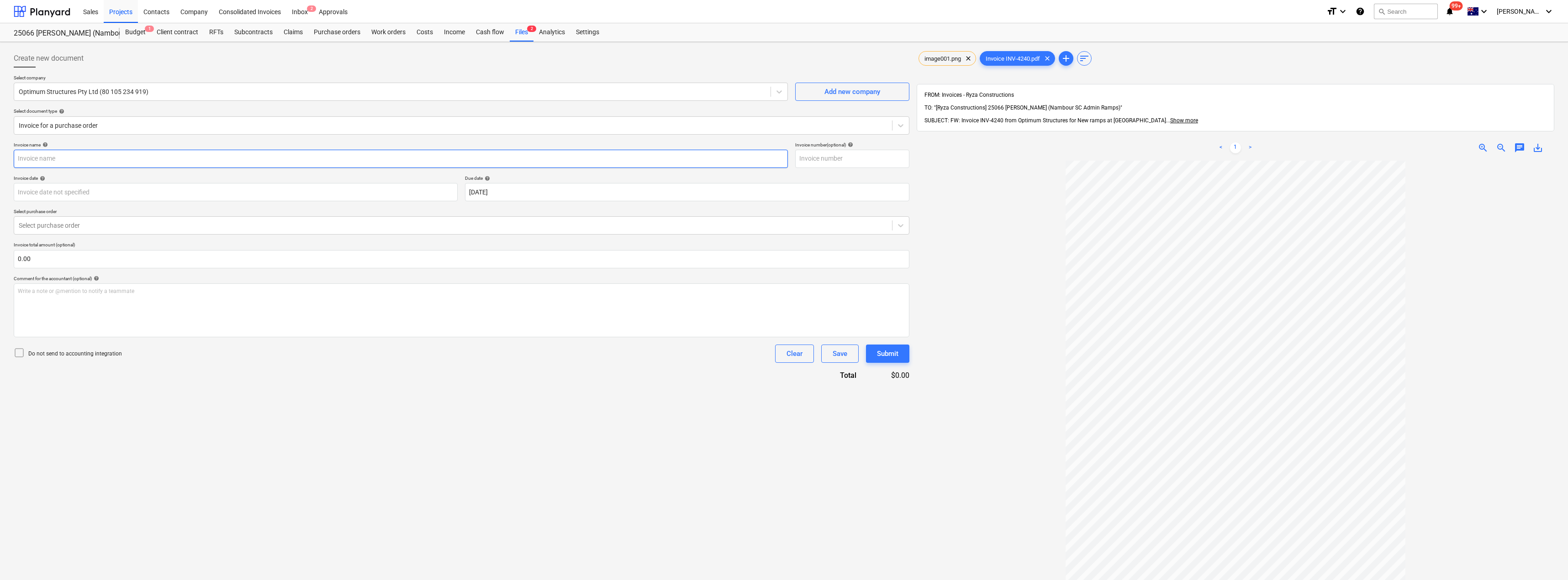
click at [91, 164] on input "text" at bounding box center [401, 159] width 774 height 18
drag, startPoint x: 35, startPoint y: 158, endPoint x: 0, endPoint y: 155, distance: 35.1
click at [0, 155] on div "Create new document Select company Optimum Structures Pty Ltd (80 105 234 919) …" at bounding box center [784, 382] width 1568 height 680
click at [785, 161] on input "text" at bounding box center [852, 159] width 114 height 18
paste input "INV-4240"
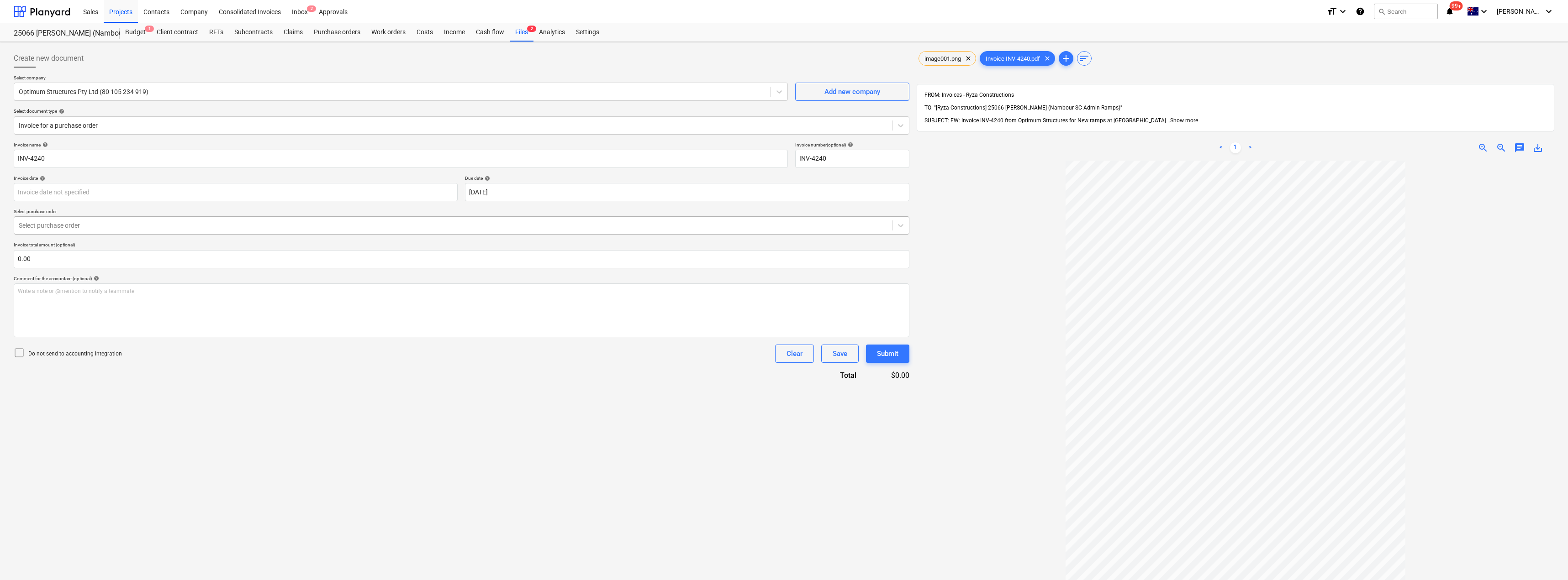
click at [271, 230] on div at bounding box center [453, 226] width 869 height 9
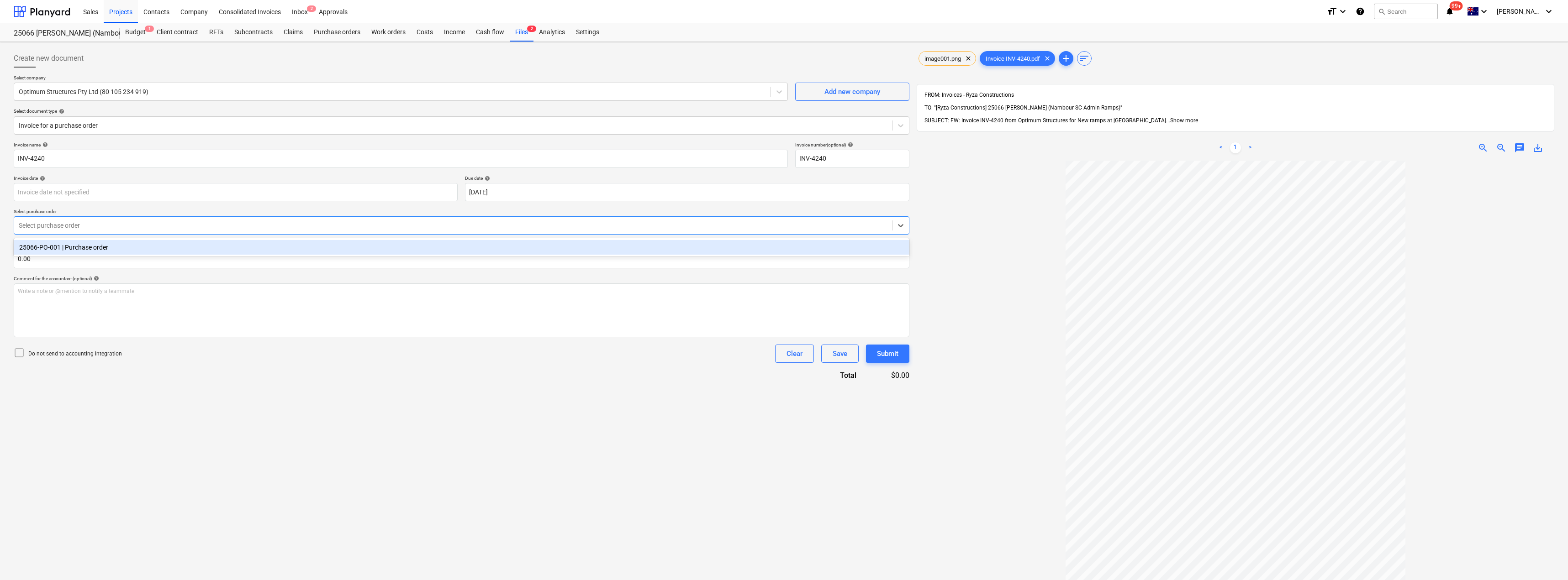
click at [233, 250] on div "25066-PO-001 | Purchase order" at bounding box center [462, 247] width 896 height 14
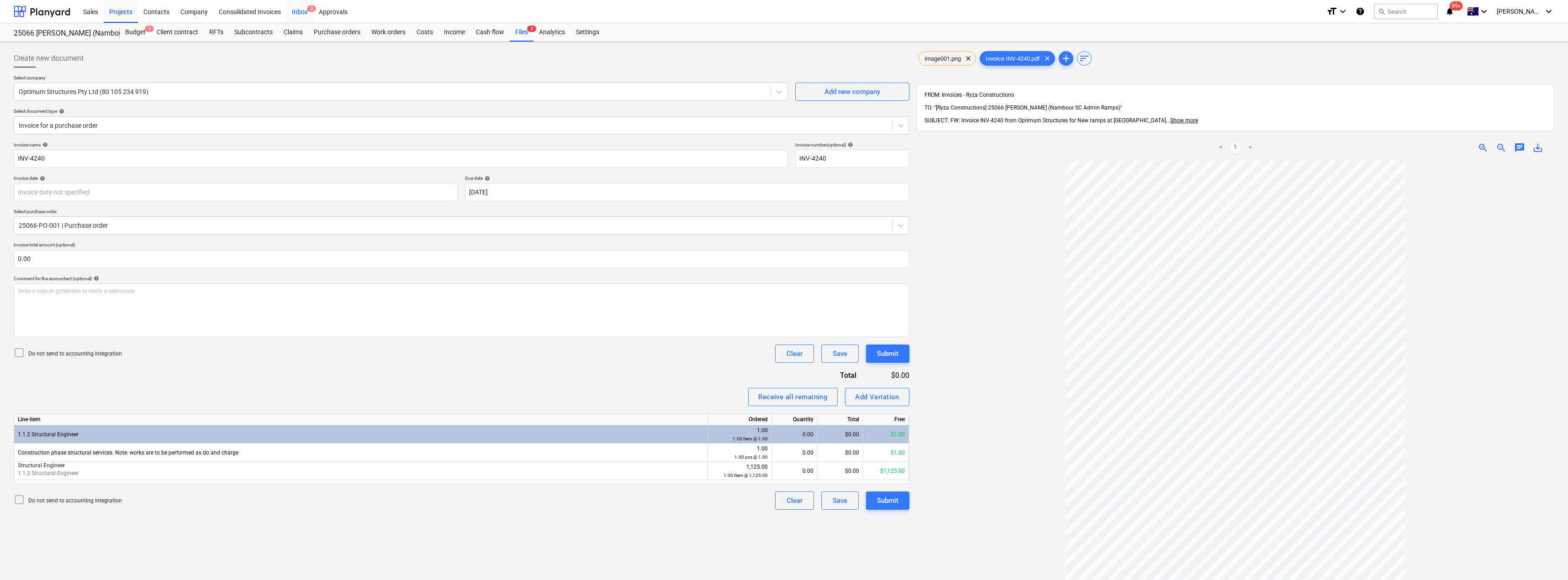
click at [297, 12] on div "Inbox 2" at bounding box center [299, 10] width 27 height 23
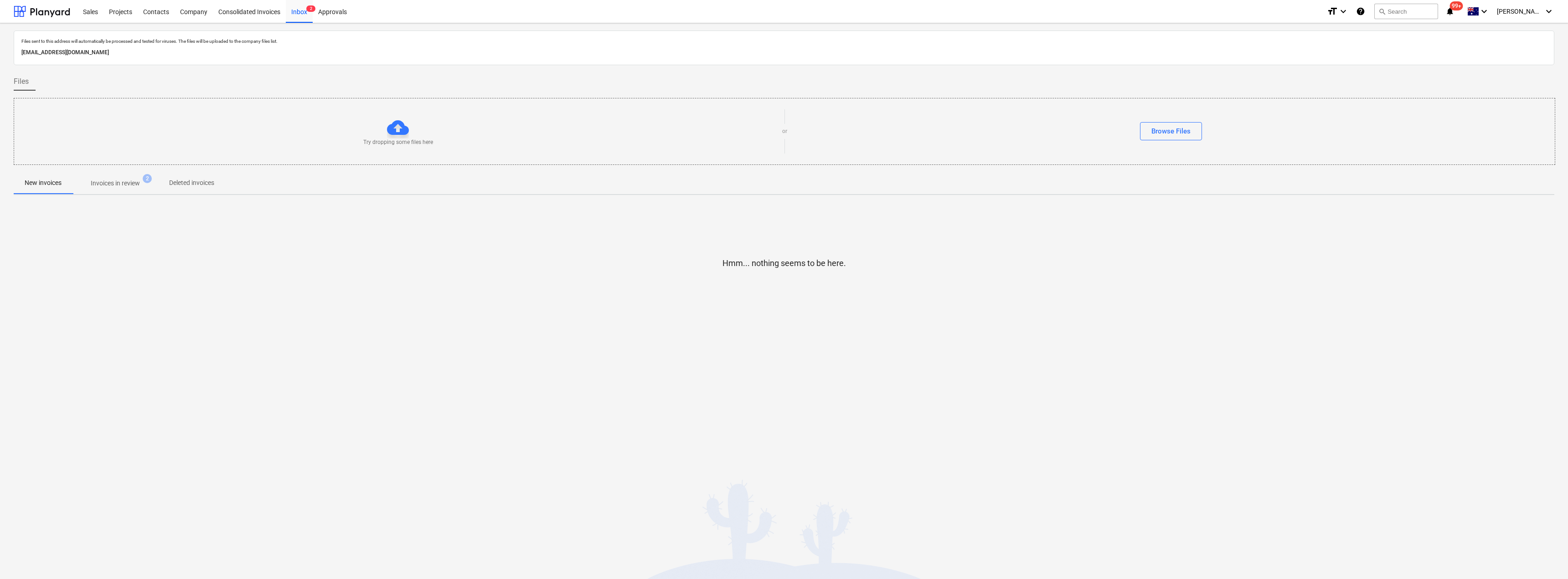
click at [110, 183] on p "Invoices in review" at bounding box center [115, 183] width 49 height 10
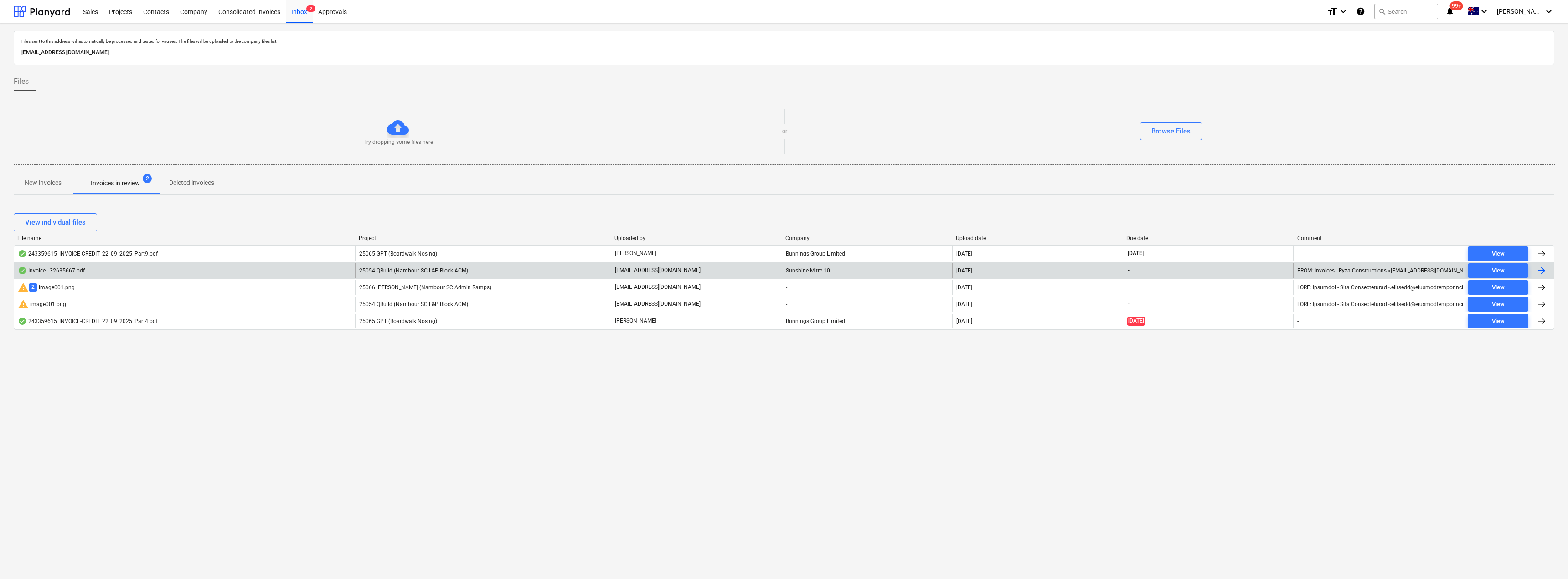
click at [455, 271] on span "25054 QBuild (Nambour SC L&P Block ACM)" at bounding box center [413, 271] width 109 height 7
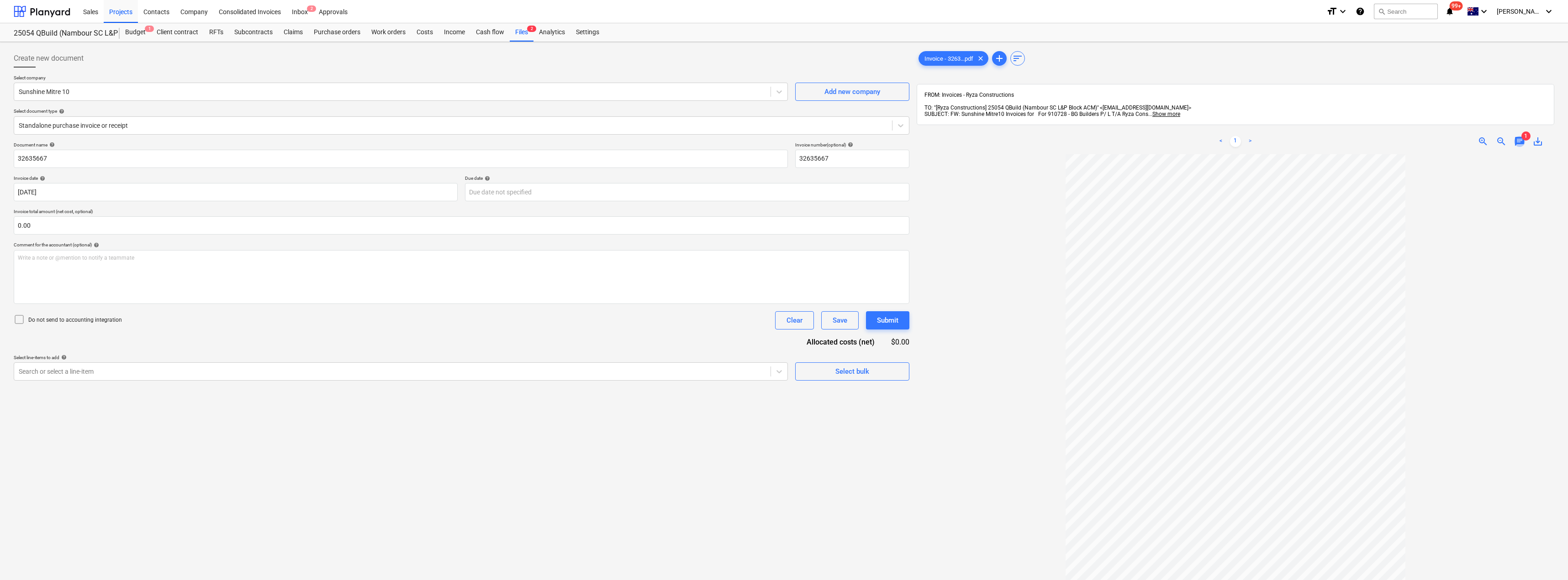
click at [785, 136] on span "chat" at bounding box center [1519, 141] width 11 height 11
click at [785, 154] on div at bounding box center [1235, 431] width 638 height 554
click at [295, 7] on div "Inbox 2" at bounding box center [299, 10] width 27 height 23
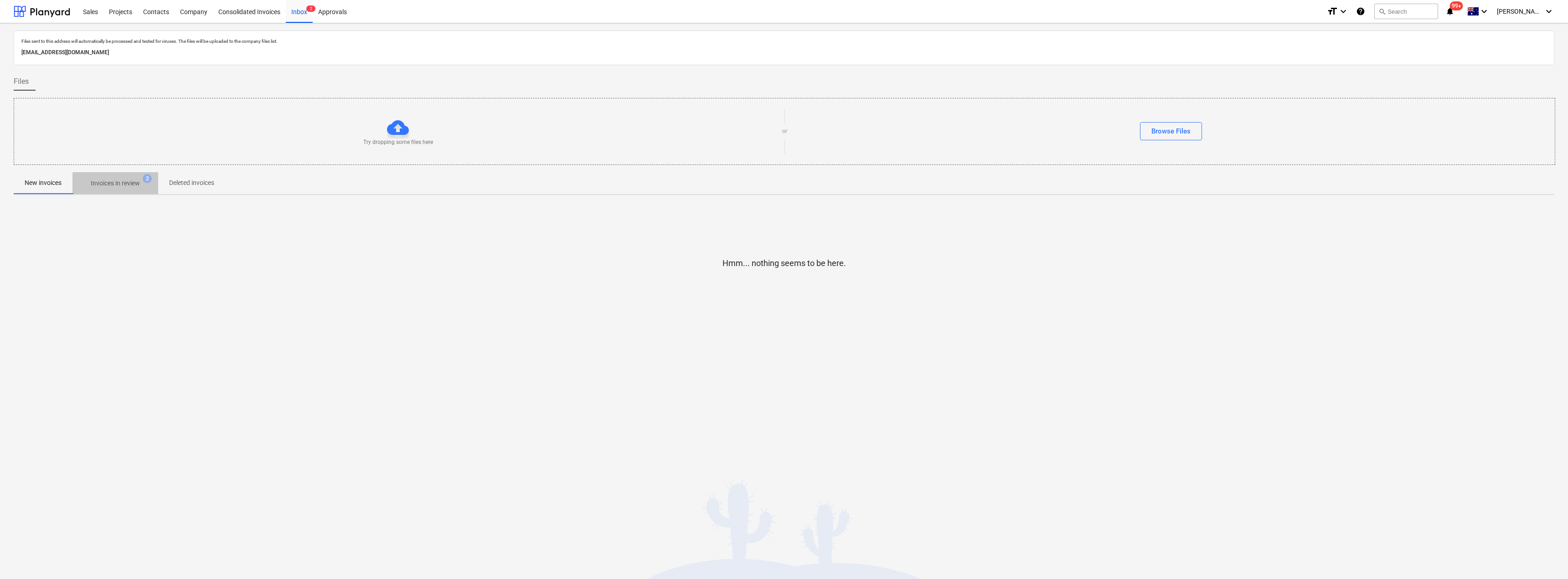
click at [123, 185] on p "Invoices in review" at bounding box center [115, 183] width 49 height 10
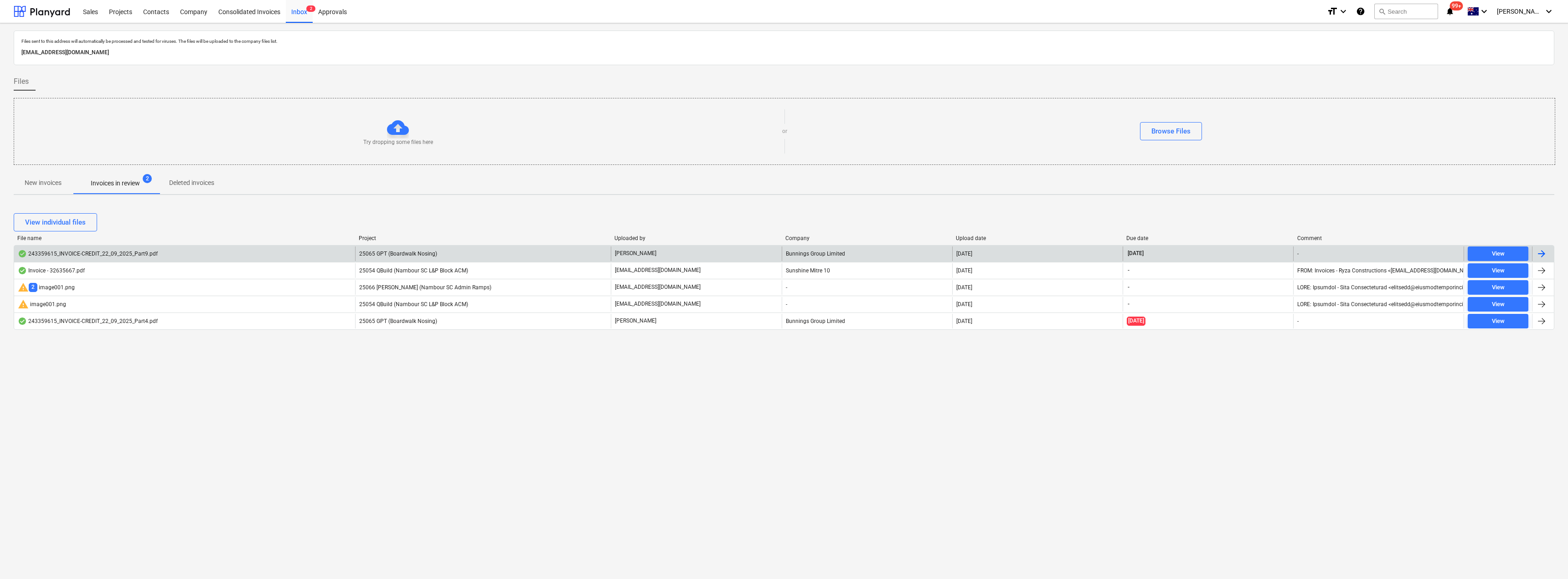
click at [470, 256] on div "25065 GPT (Boardwalk Nosing)" at bounding box center [483, 253] width 256 height 14
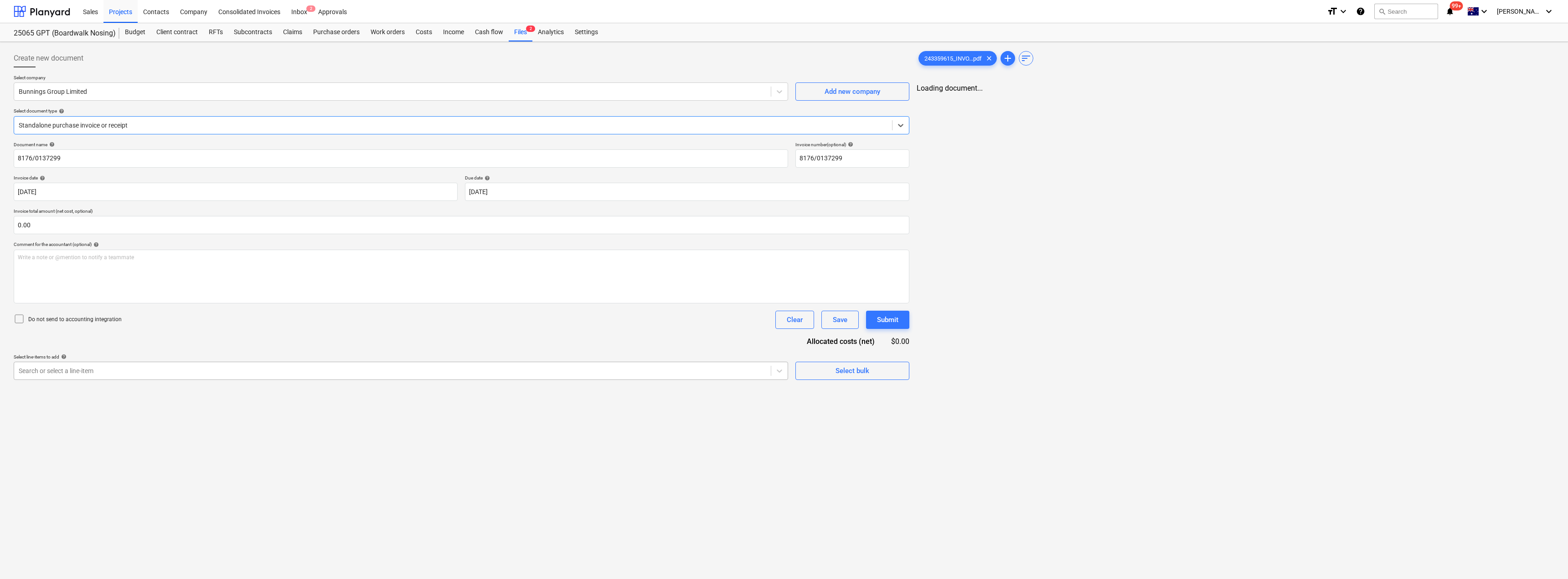
click at [89, 379] on div "Search or select a line-item" at bounding box center [401, 371] width 774 height 18
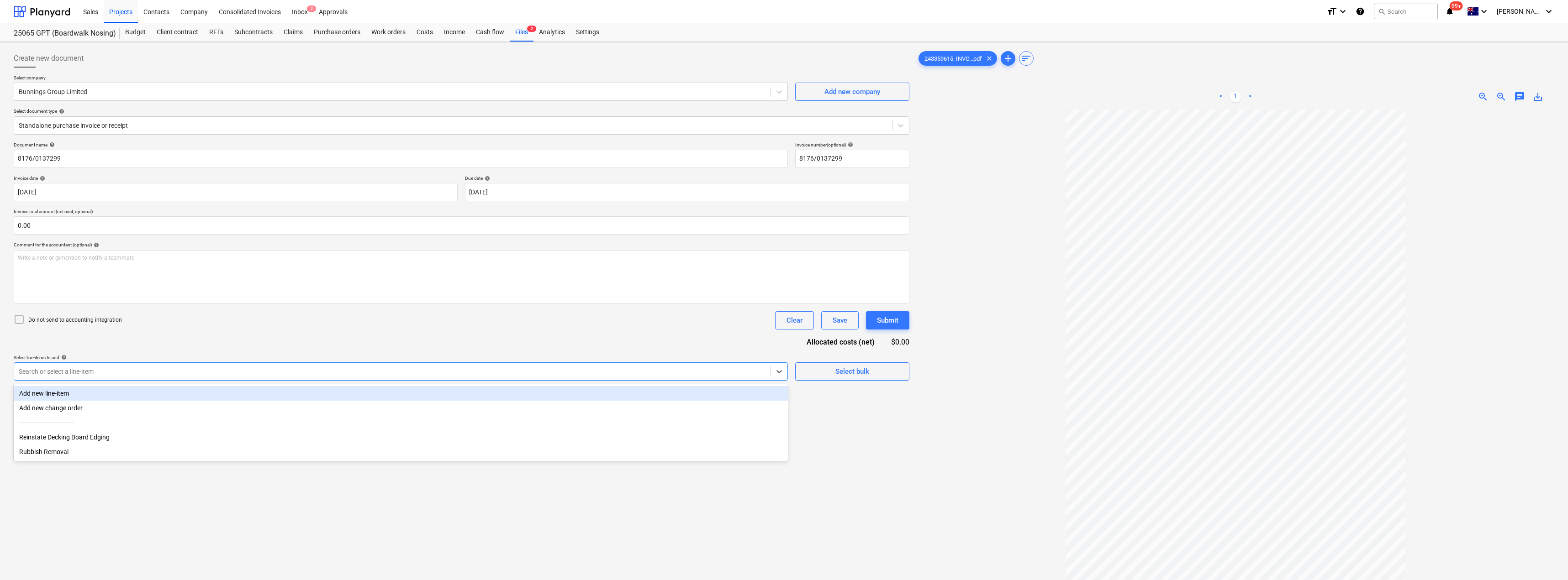
click at [185, 344] on div "Document name help 8176/0137299 Invoice number (optional) help 8176/0137299 Inv…" at bounding box center [462, 261] width 896 height 239
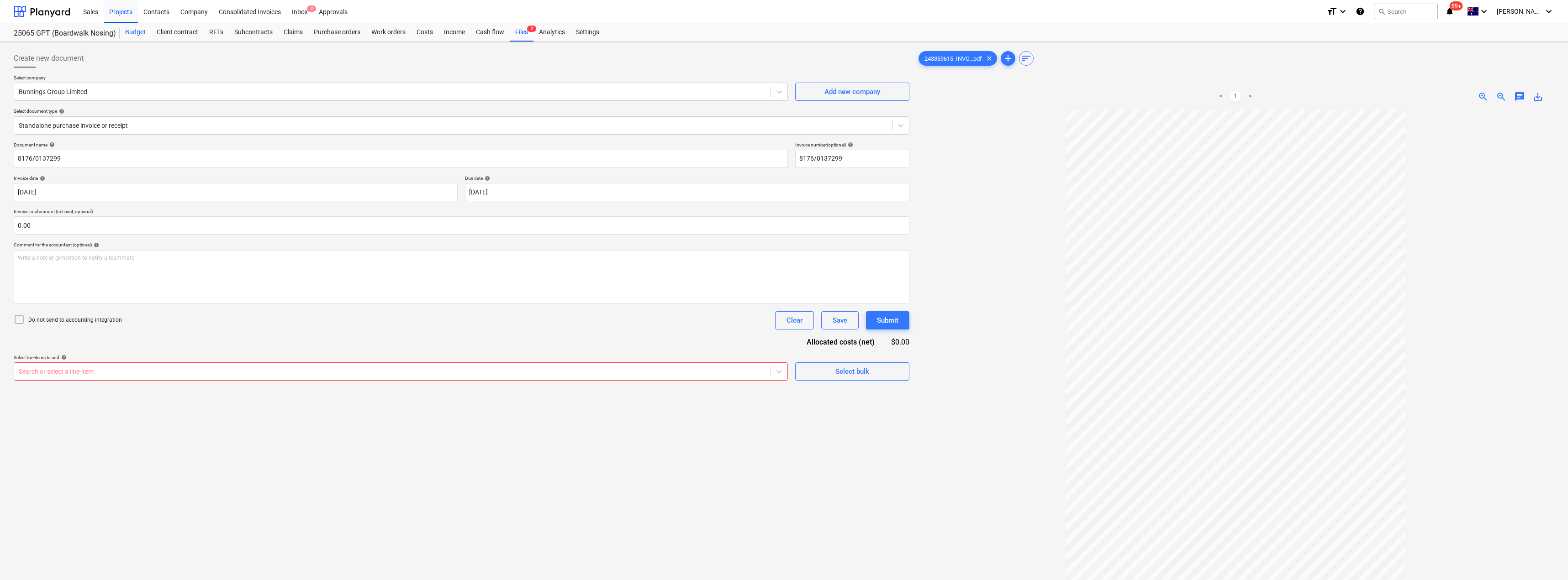
click at [142, 31] on div "Budget" at bounding box center [135, 32] width 32 height 18
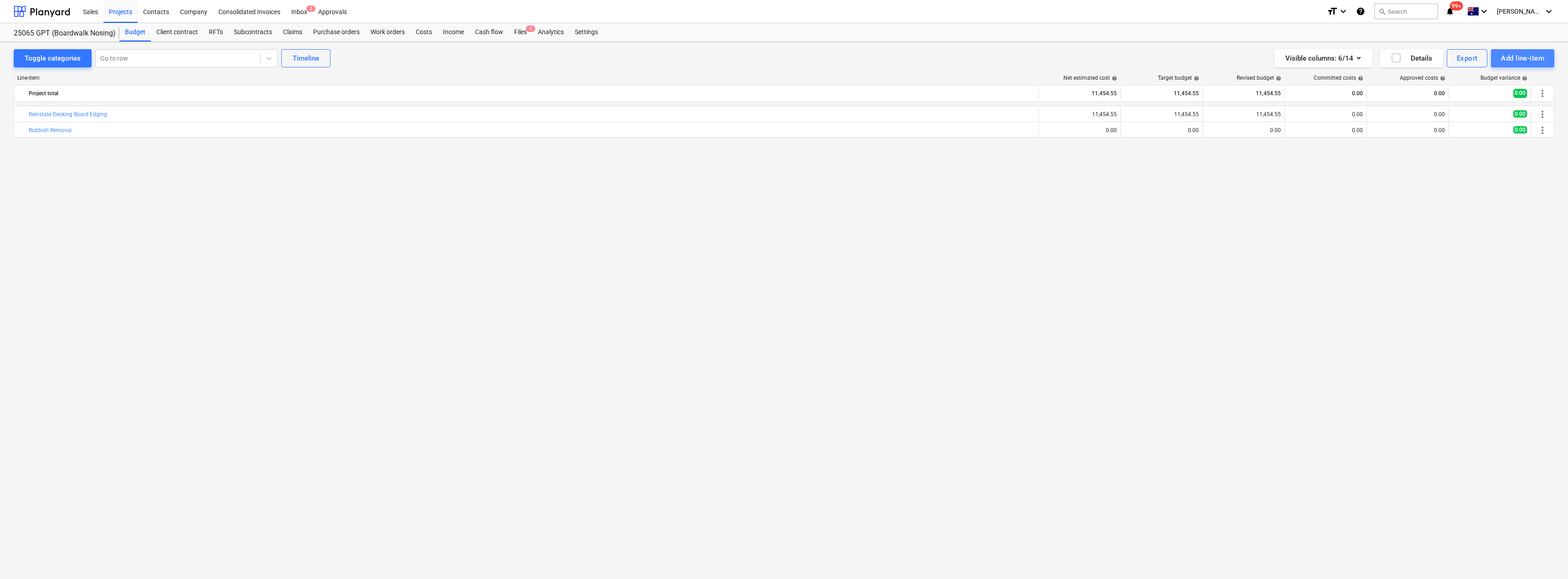
click at [783, 52] on button "Add line-item" at bounding box center [1523, 58] width 64 height 18
click at [783, 96] on div "Add custom" at bounding box center [1507, 97] width 95 height 16
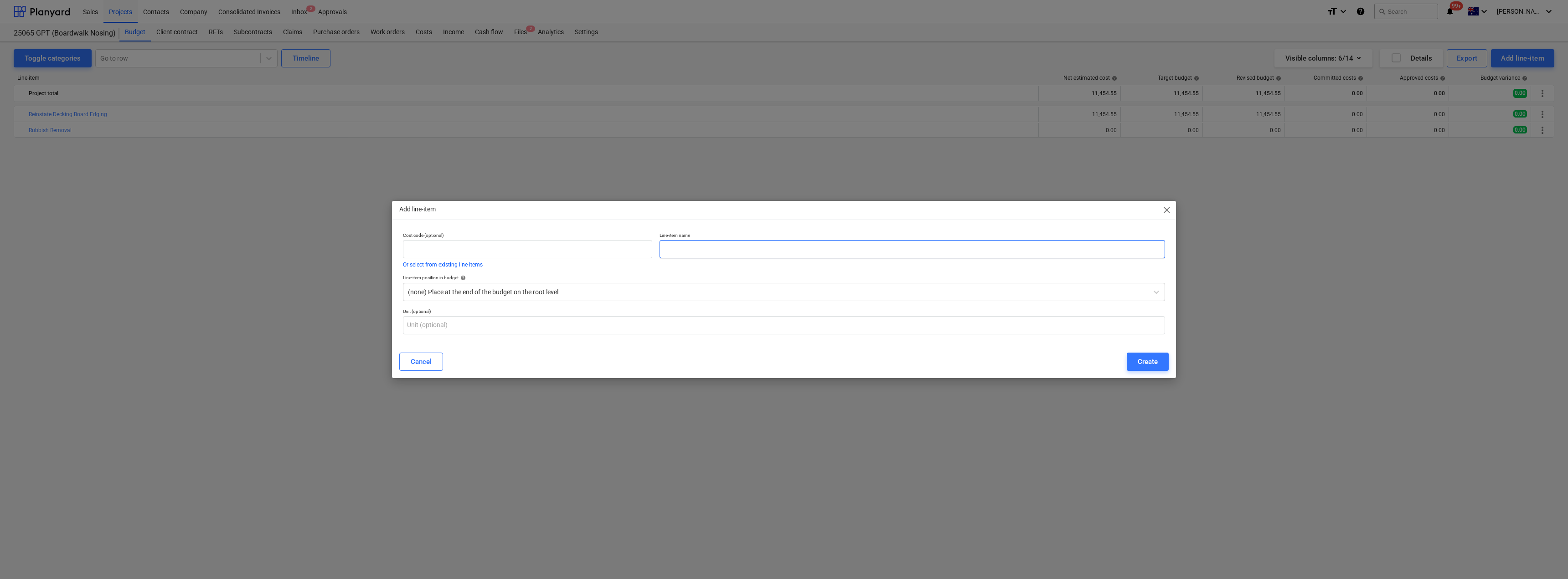
click at [739, 250] on input "text" at bounding box center [913, 250] width 506 height 18
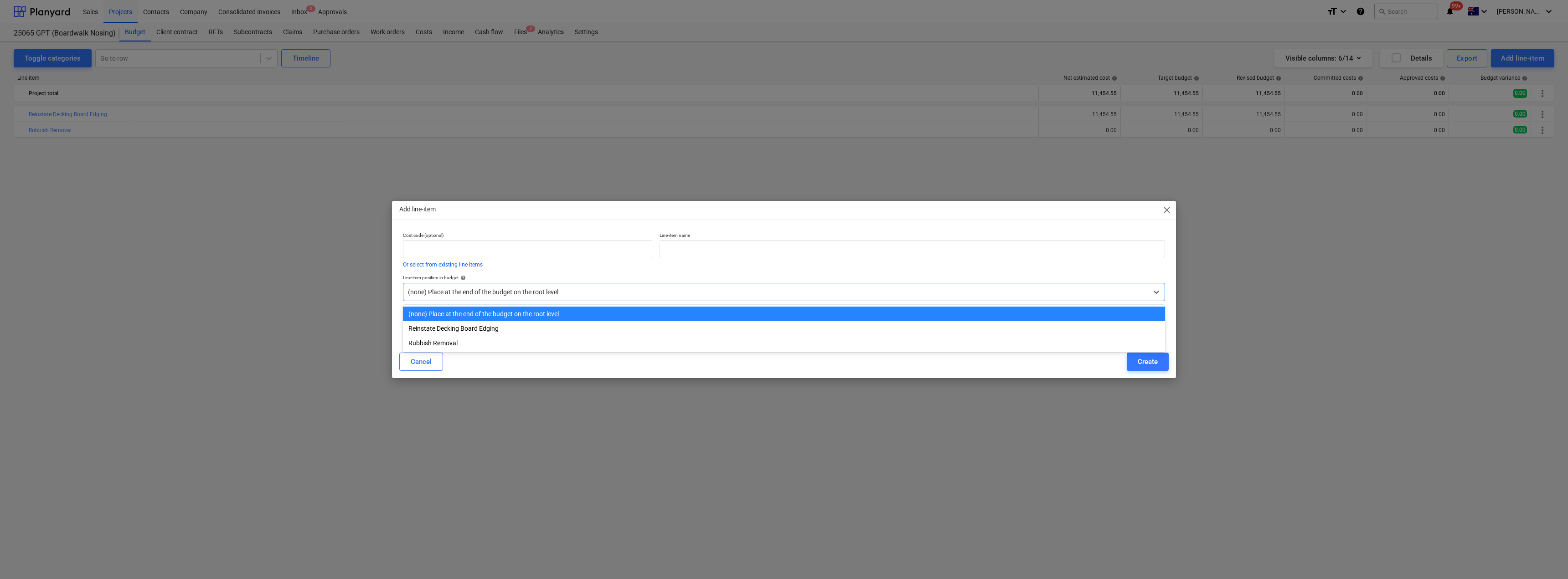
click at [540, 291] on div at bounding box center [776, 292] width 735 height 9
click at [543, 223] on div "Add line-item close Cost code (optional) Or select from existing line-items Lin…" at bounding box center [784, 290] width 784 height 177
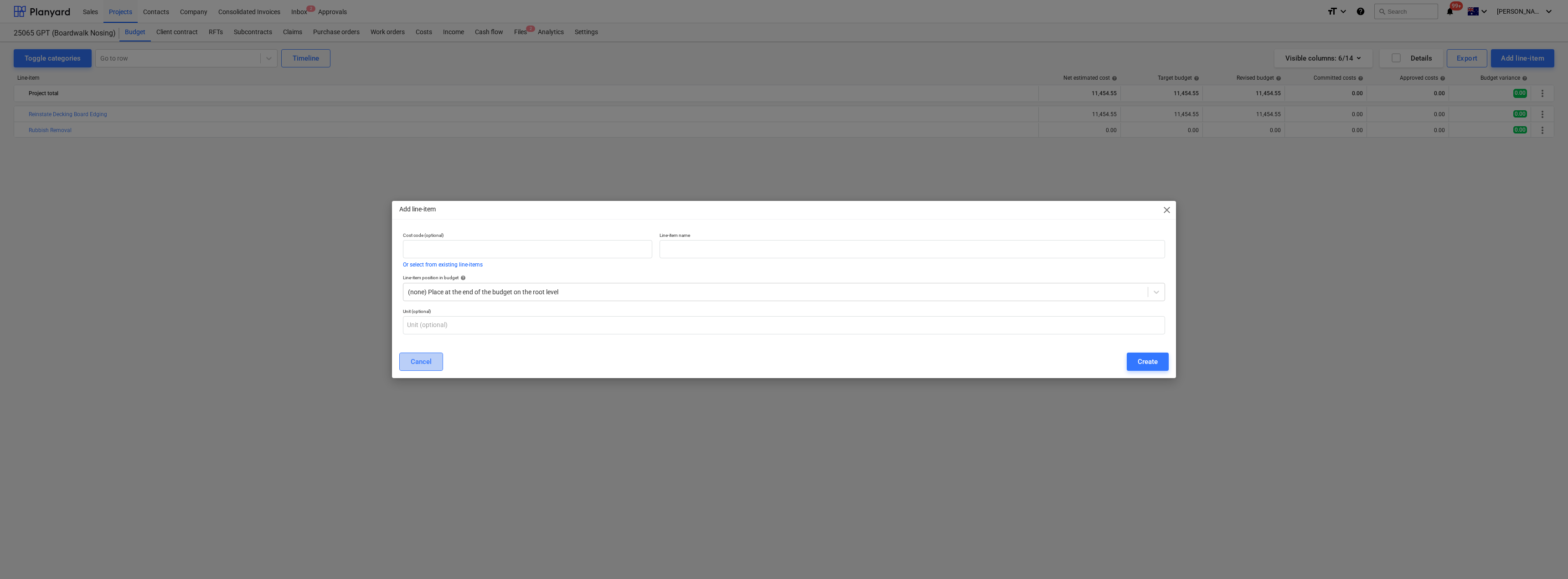
click at [415, 366] on div "Cancel" at bounding box center [421, 362] width 21 height 12
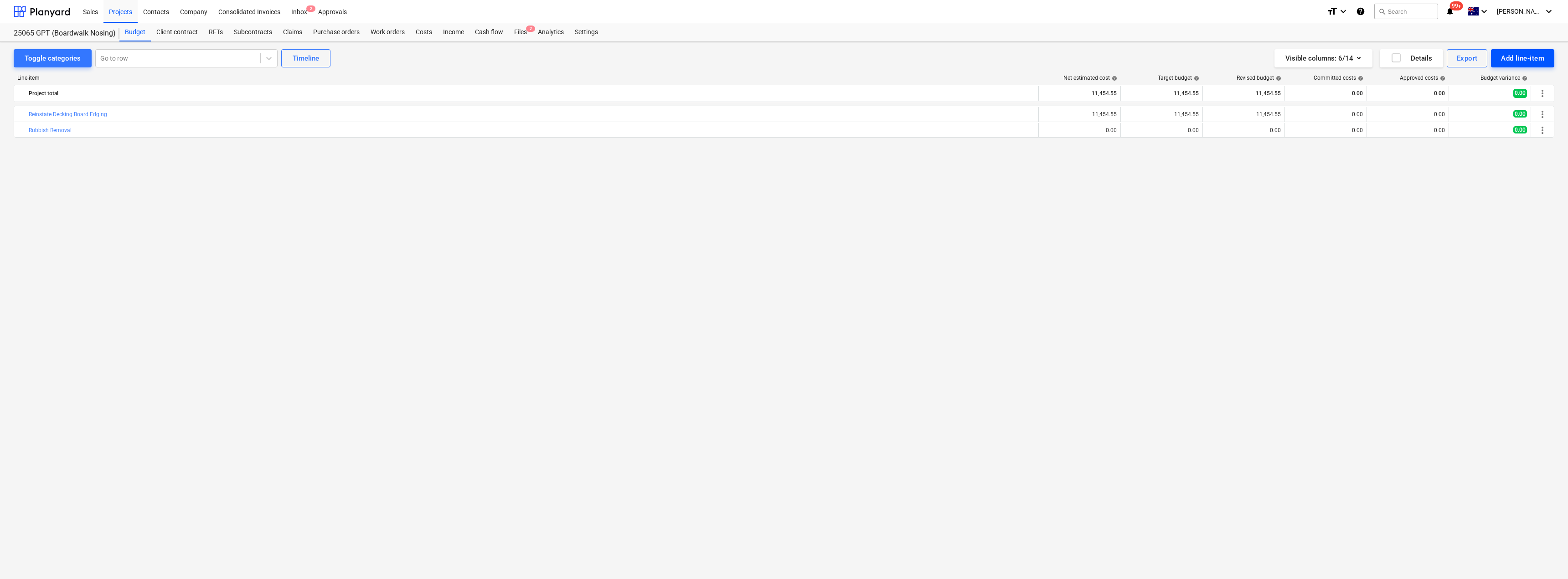
click at [783, 56] on div "Add line-item" at bounding box center [1523, 58] width 43 height 12
click at [783, 60] on div at bounding box center [784, 290] width 1568 height 579
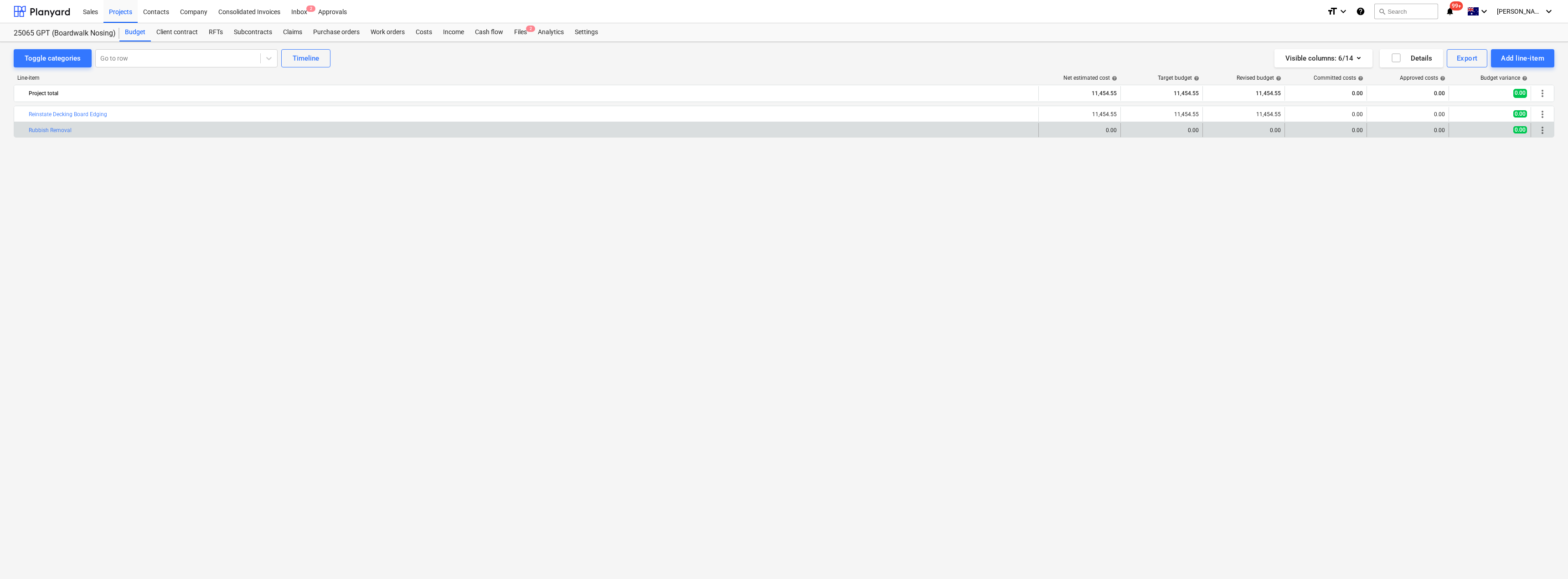
click at [783, 131] on div "more_vert" at bounding box center [1542, 130] width 16 height 14
click at [783, 132] on span "more_vert" at bounding box center [1542, 130] width 11 height 11
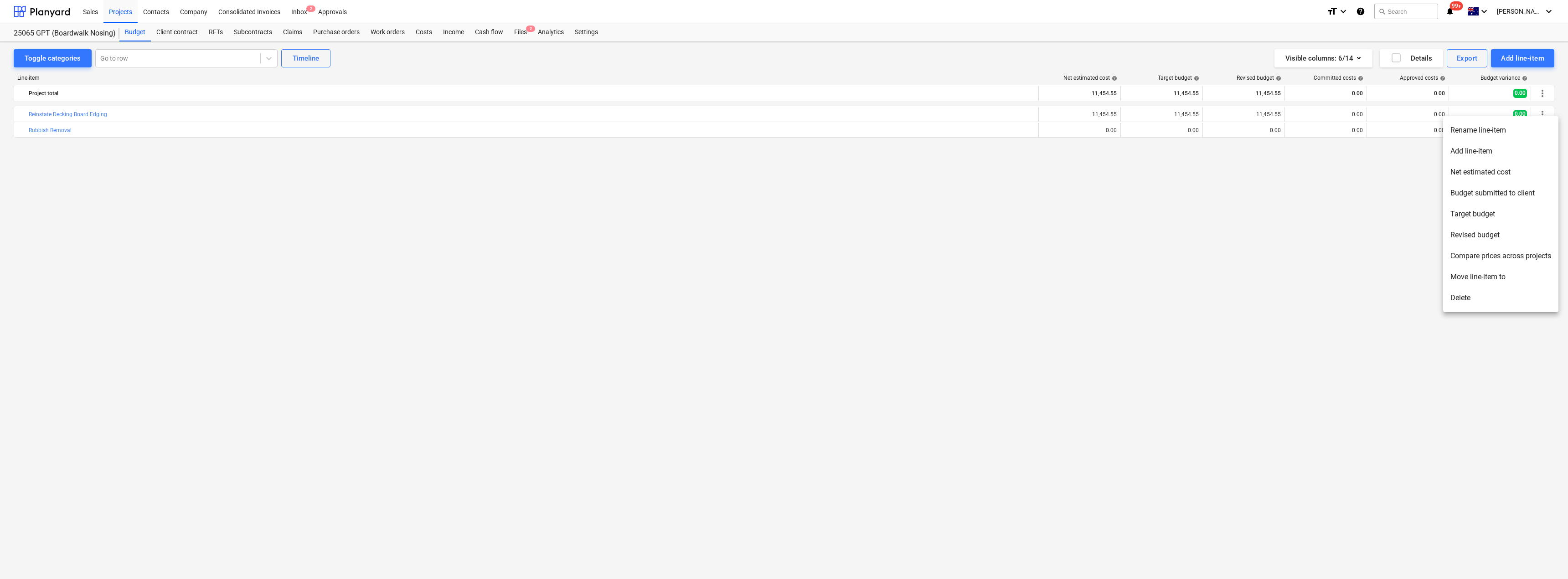
click at [783, 153] on li "Add line-item" at bounding box center [1501, 151] width 115 height 21
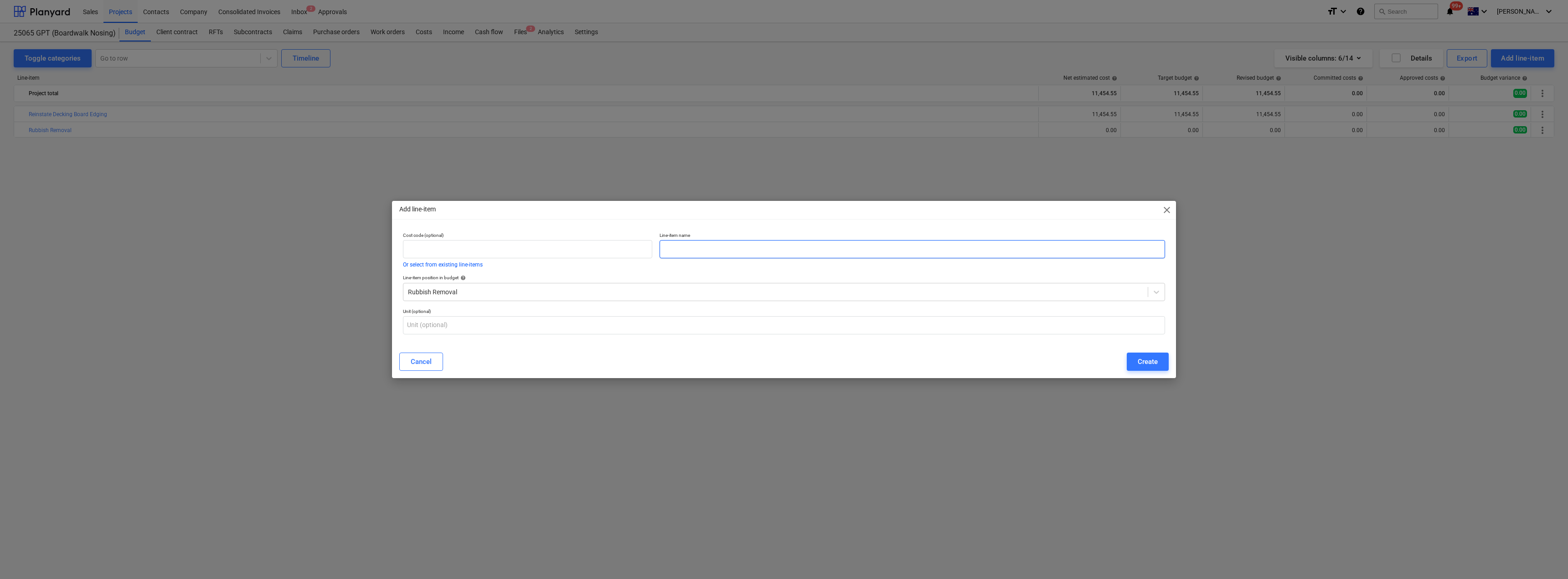
click at [664, 253] on input "text" at bounding box center [913, 250] width 506 height 18
click at [553, 288] on div at bounding box center [776, 292] width 735 height 9
click at [425, 366] on div "Cancel" at bounding box center [421, 362] width 21 height 12
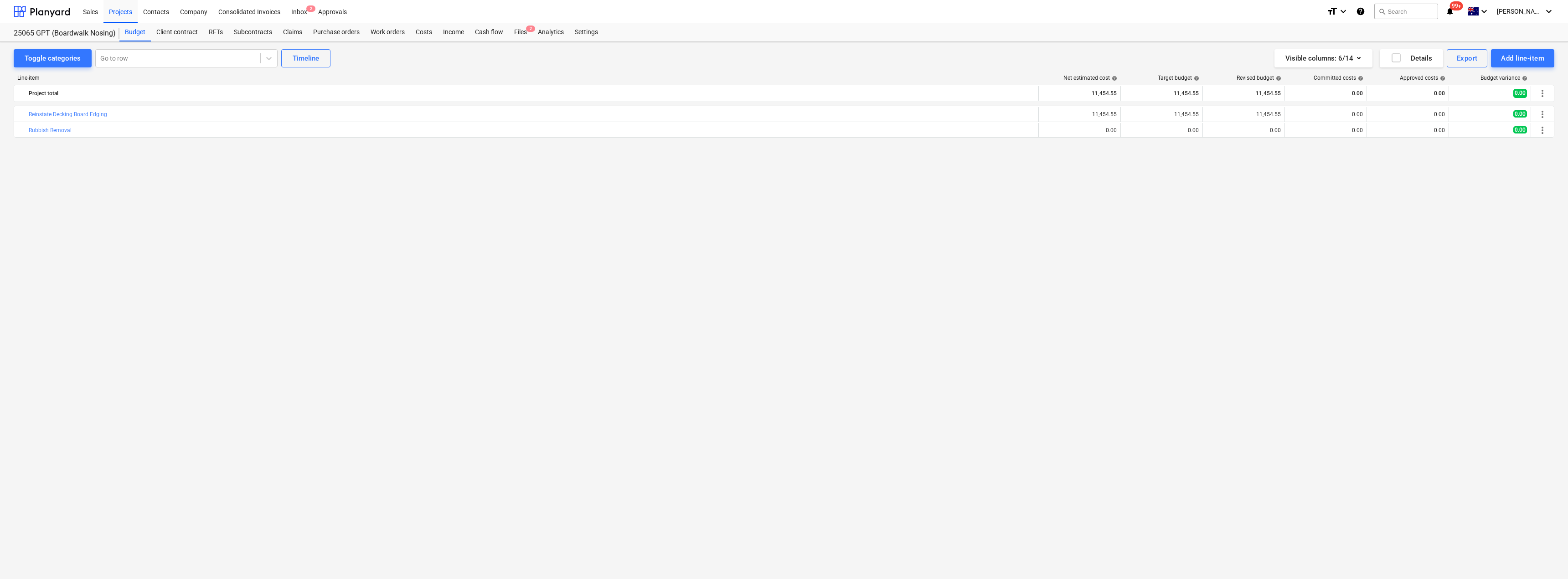
click at [426, 208] on div "bar_chart Reinstate Decking Board Edging edit 11,454.55 edit 11,454.55 edit 11,…" at bounding box center [784, 323] width 1540 height 436
click at [590, 28] on div "Settings" at bounding box center [586, 32] width 34 height 18
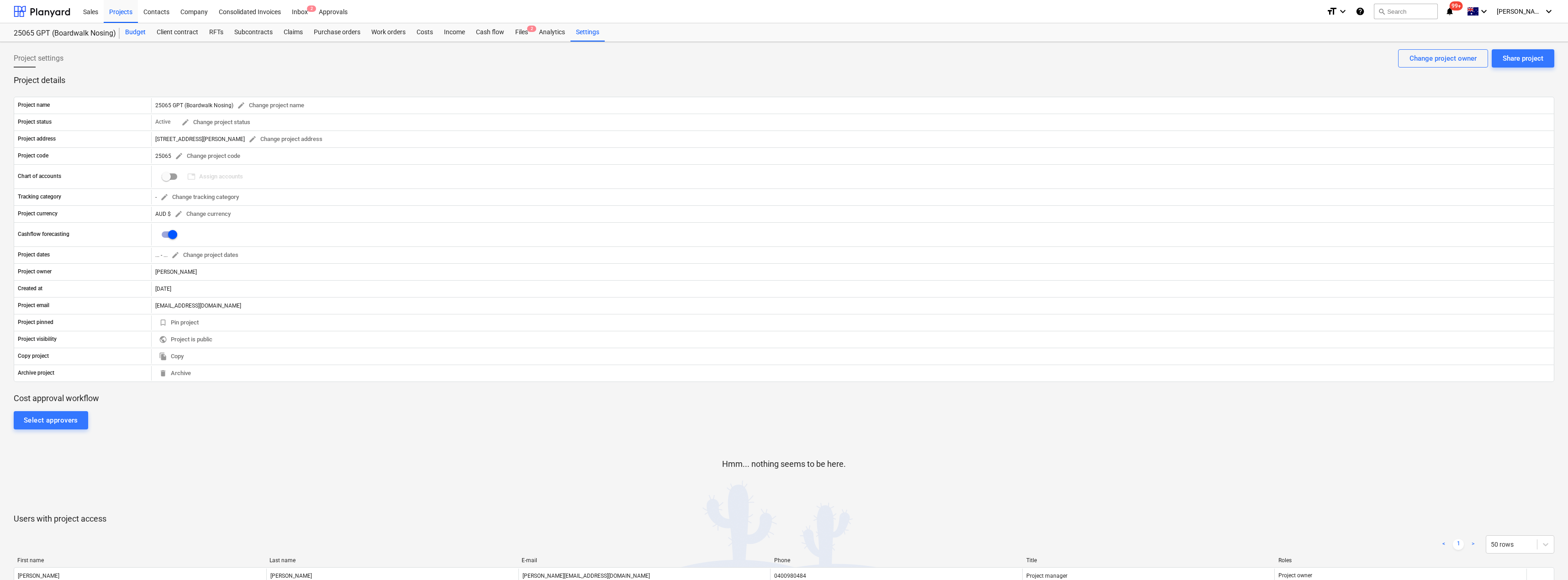
click at [127, 33] on div "Budget" at bounding box center [135, 32] width 32 height 18
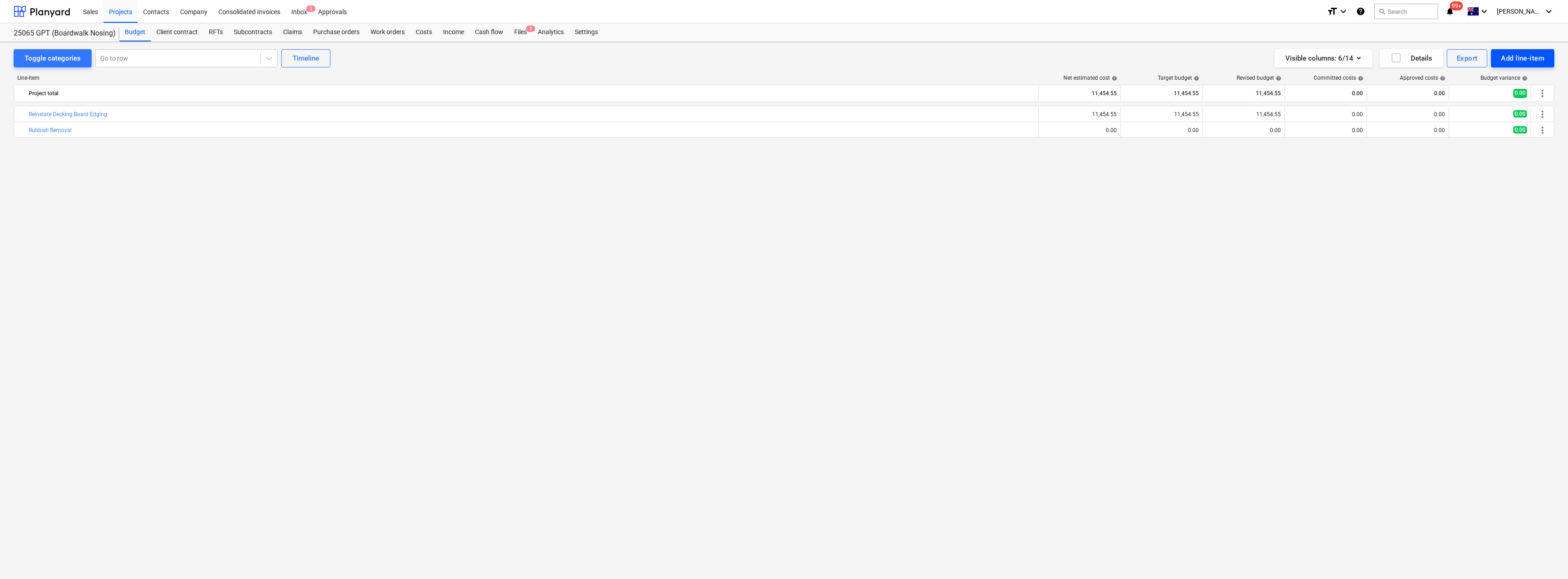
click at [783, 62] on div "Add line-item" at bounding box center [1523, 58] width 43 height 12
click at [783, 98] on div "Add custom" at bounding box center [1507, 97] width 95 height 16
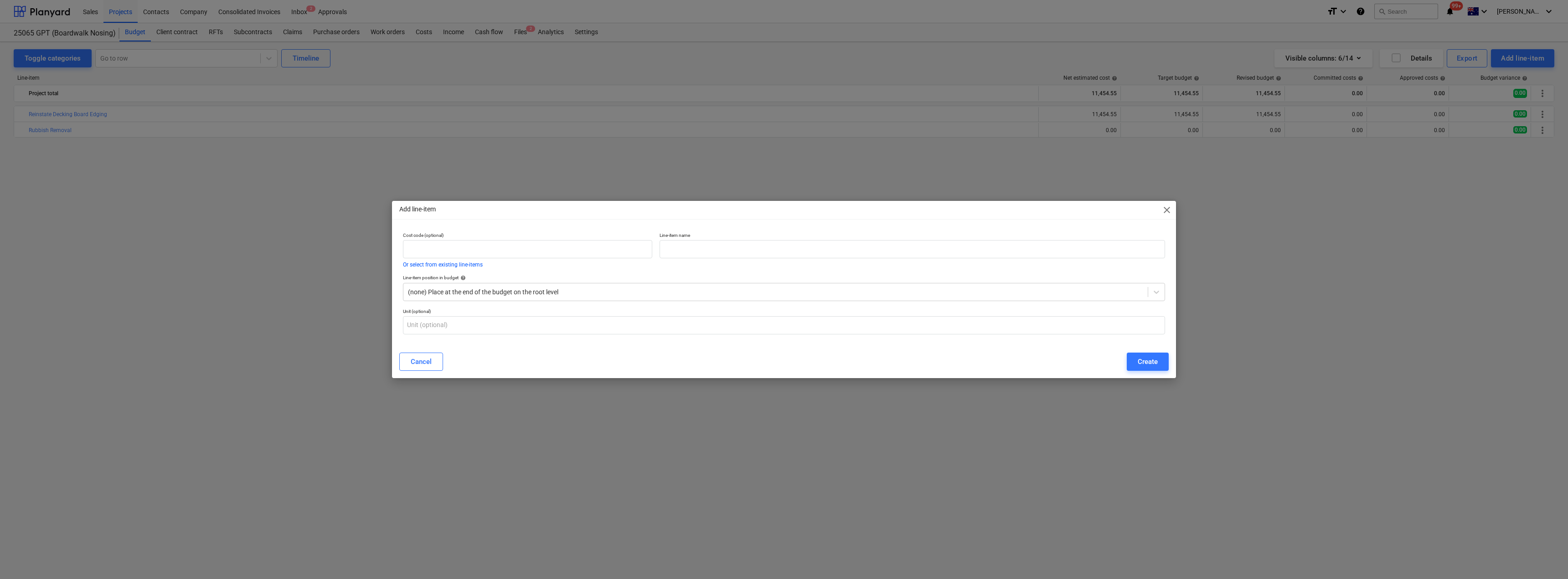
click at [427, 357] on div "Cancel" at bounding box center [421, 362] width 21 height 12
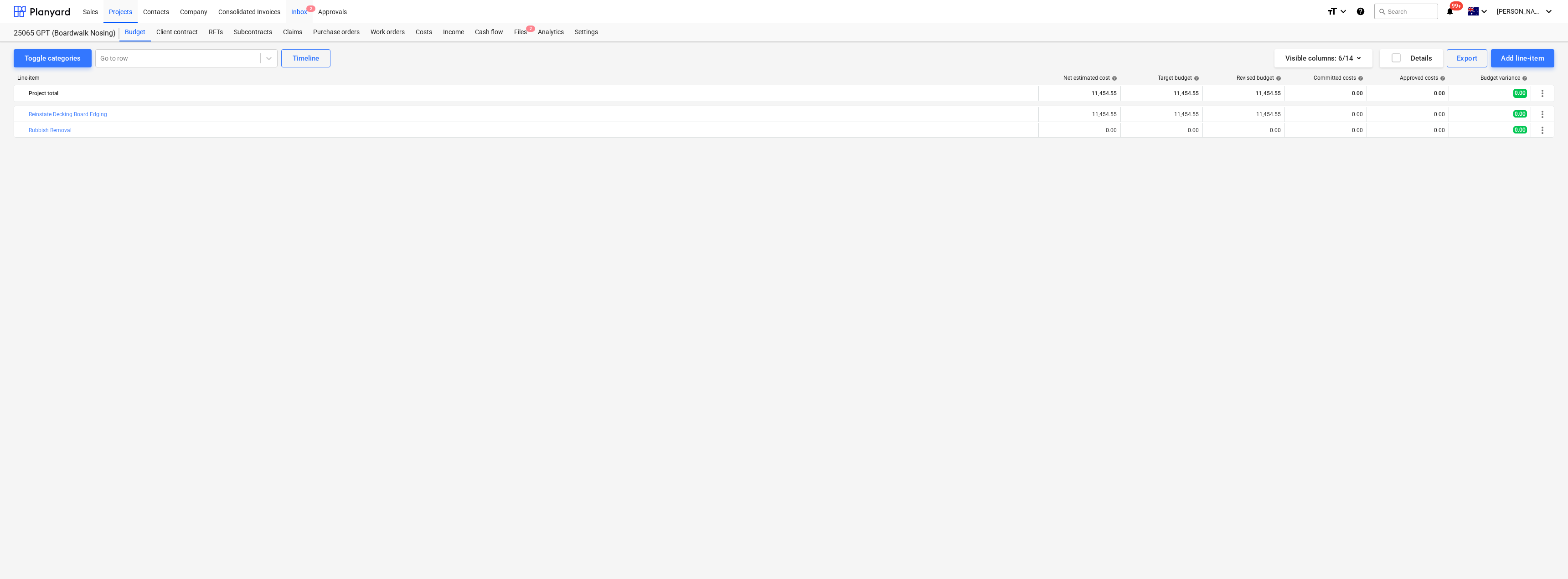
click at [301, 13] on div "Inbox 2" at bounding box center [299, 10] width 27 height 23
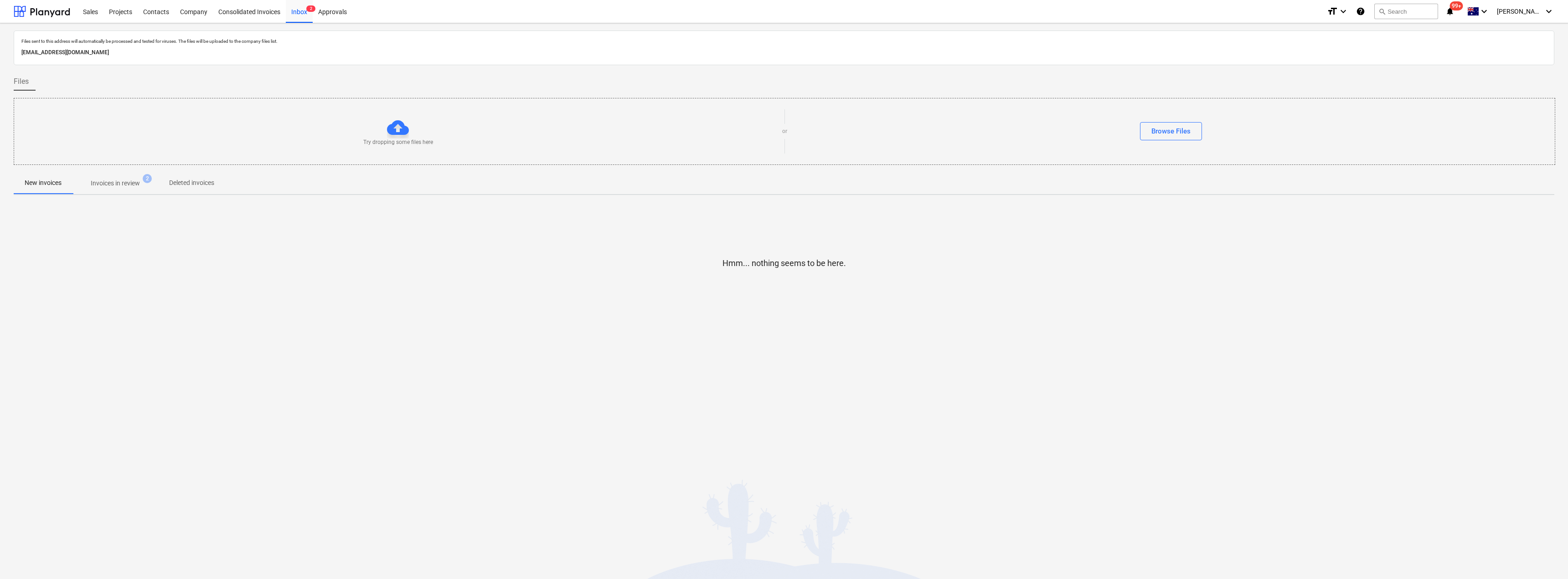
click at [119, 188] on p "Invoices in review" at bounding box center [115, 183] width 49 height 10
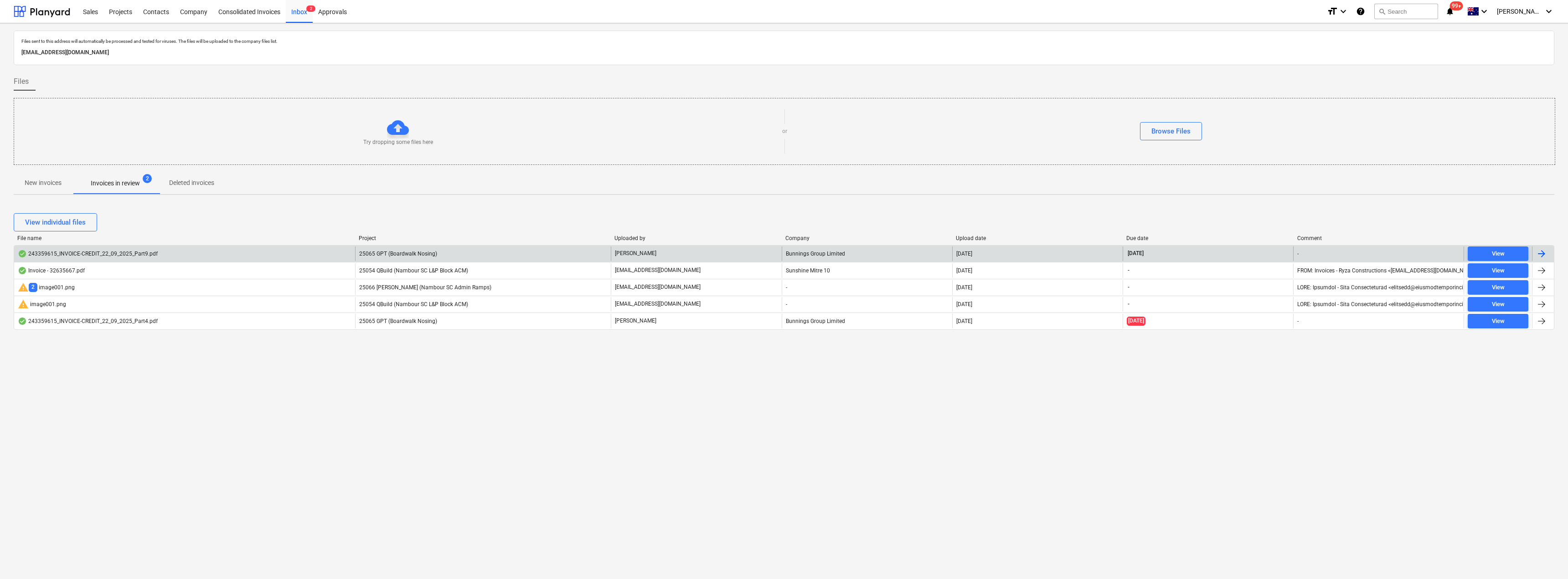
click at [438, 257] on div "25065 GPT (Boardwalk Nosing)" at bounding box center [483, 253] width 256 height 14
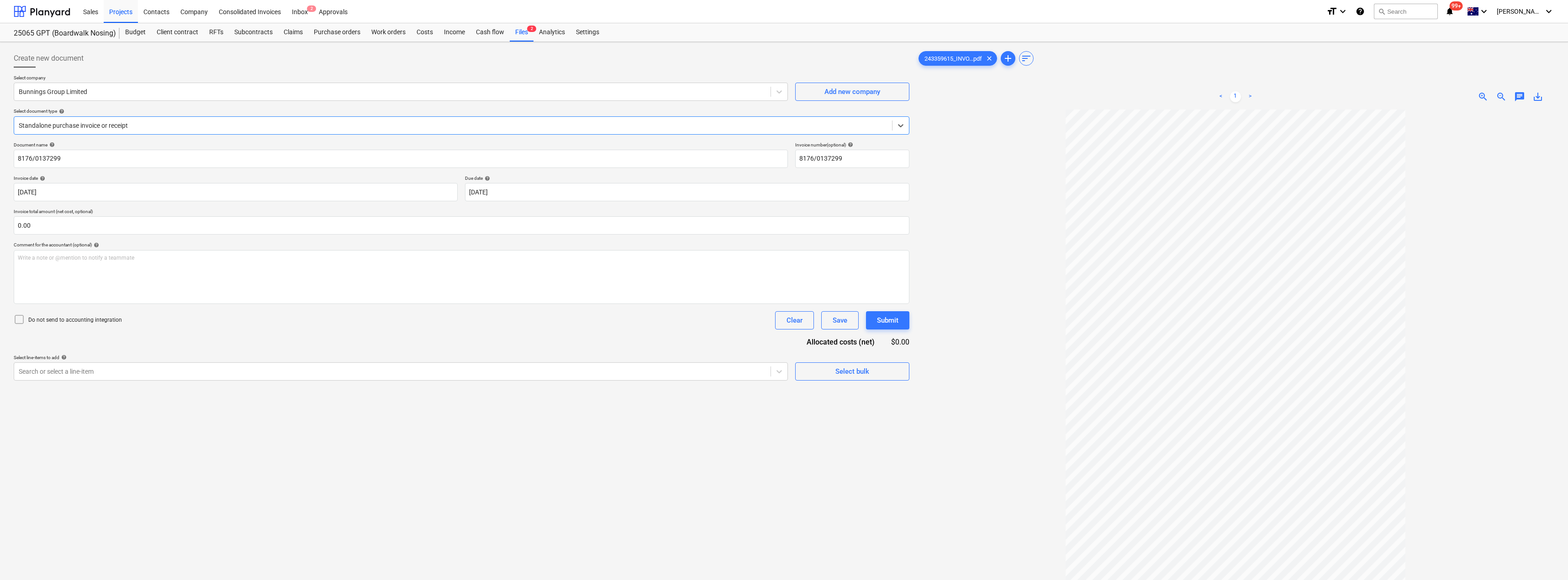
click at [785, 94] on span "chat" at bounding box center [1519, 96] width 11 height 11
click at [785, 176] on p "Write a note or @mention to notify a teammate [PERSON_NAME]" at bounding box center [1456, 174] width 175 height 8
click at [785, 234] on div "Save" at bounding box center [1383, 232] width 14 height 12
click at [785, 121] on span "close" at bounding box center [1542, 122] width 11 height 11
click at [297, 10] on div "Inbox 2" at bounding box center [299, 10] width 27 height 23
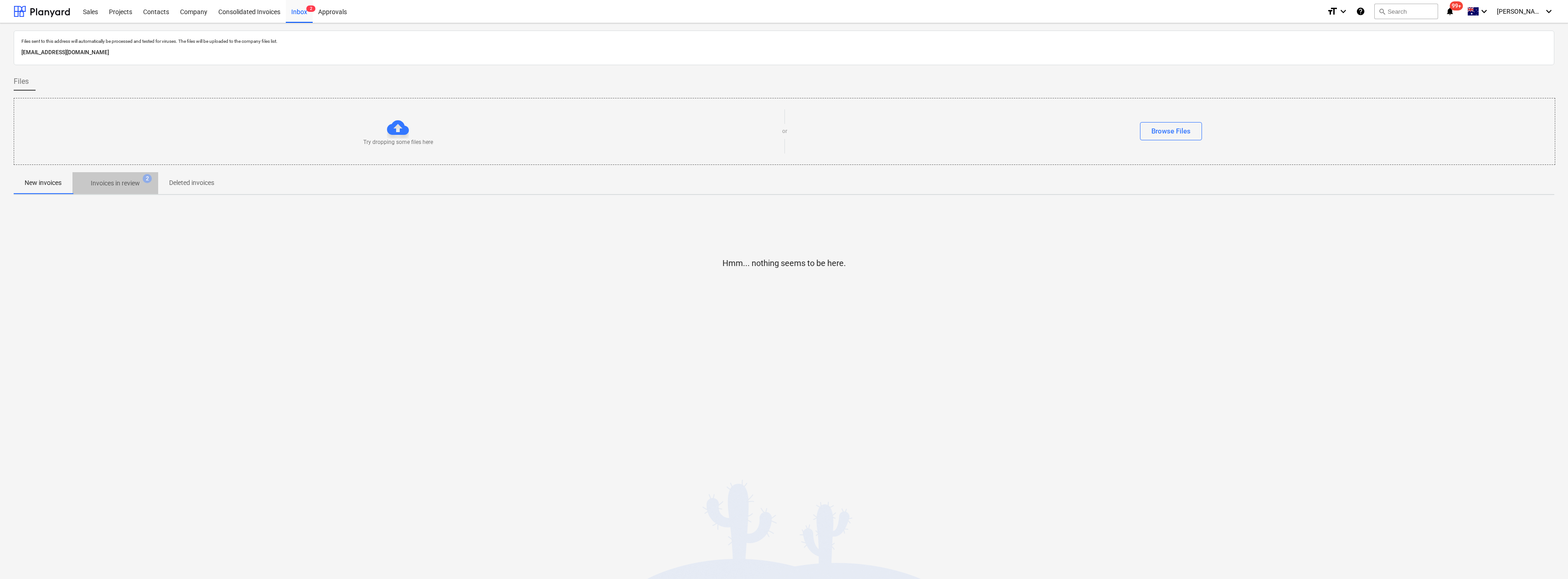
click at [103, 183] on p "Invoices in review" at bounding box center [115, 183] width 49 height 10
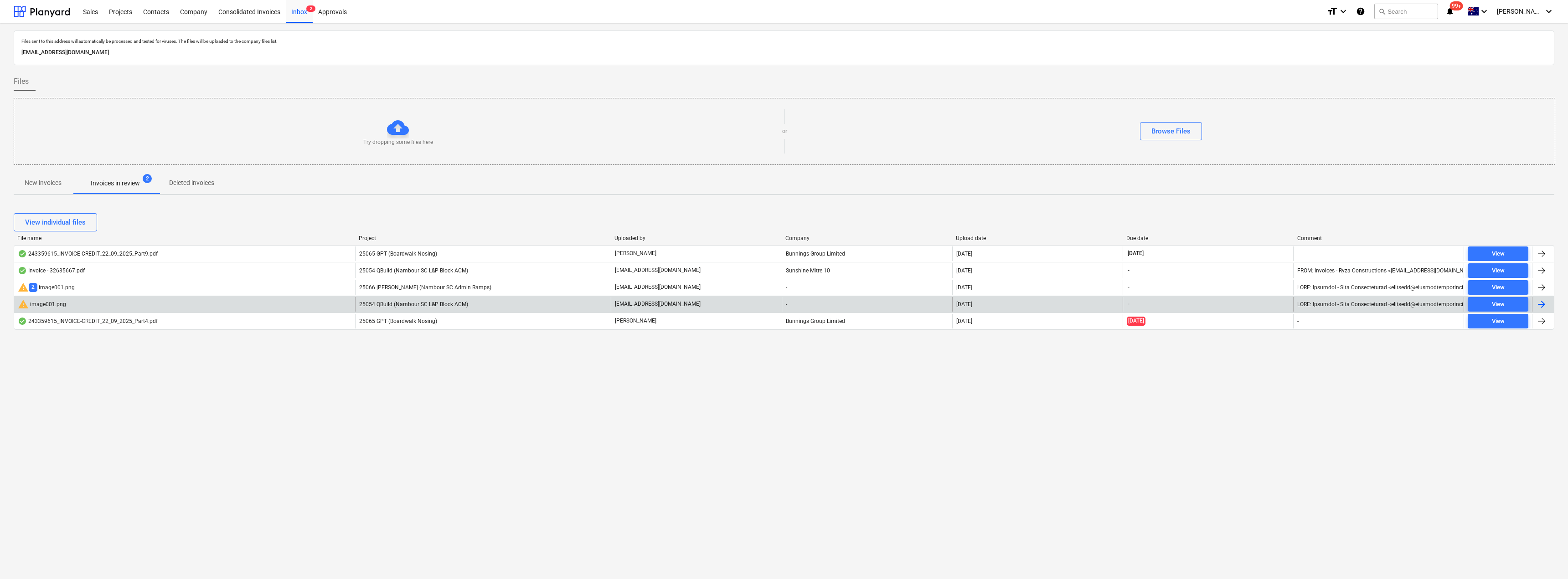
click at [639, 301] on p "[EMAIL_ADDRESS][DOMAIN_NAME]" at bounding box center [658, 304] width 86 height 8
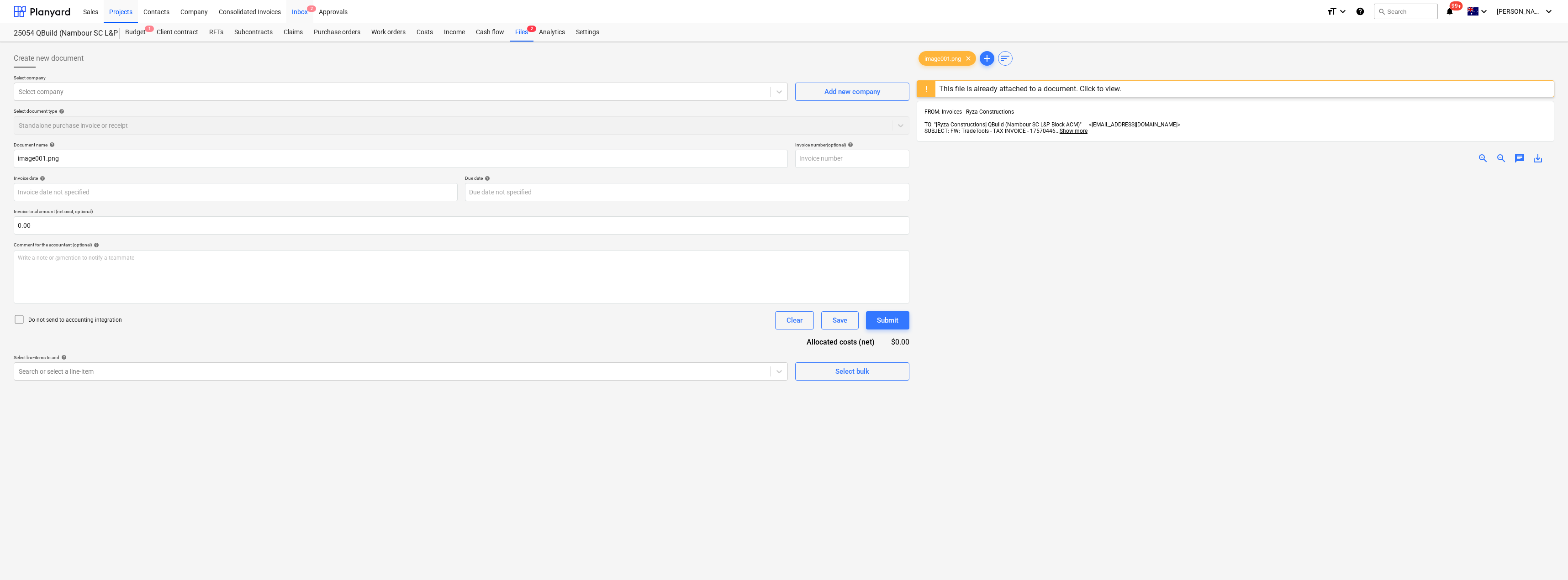
click at [297, 11] on div "Inbox 2" at bounding box center [299, 10] width 27 height 23
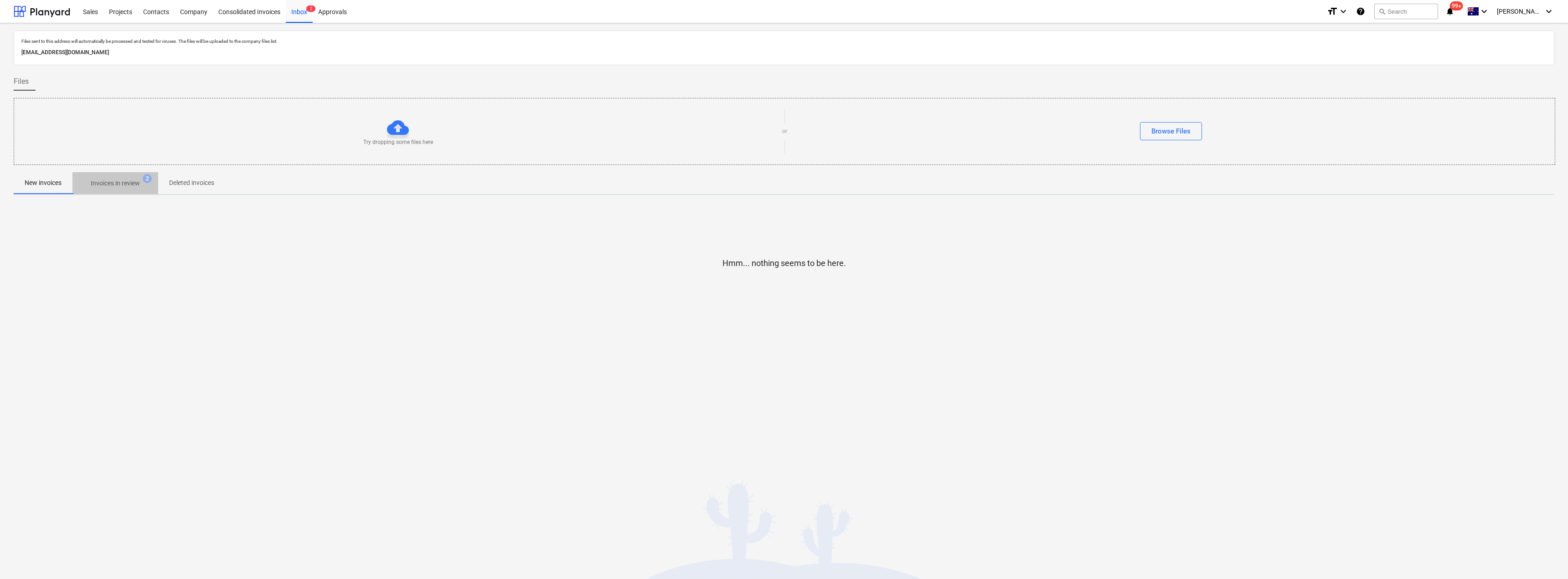
click at [116, 179] on p "Invoices in review" at bounding box center [115, 183] width 49 height 10
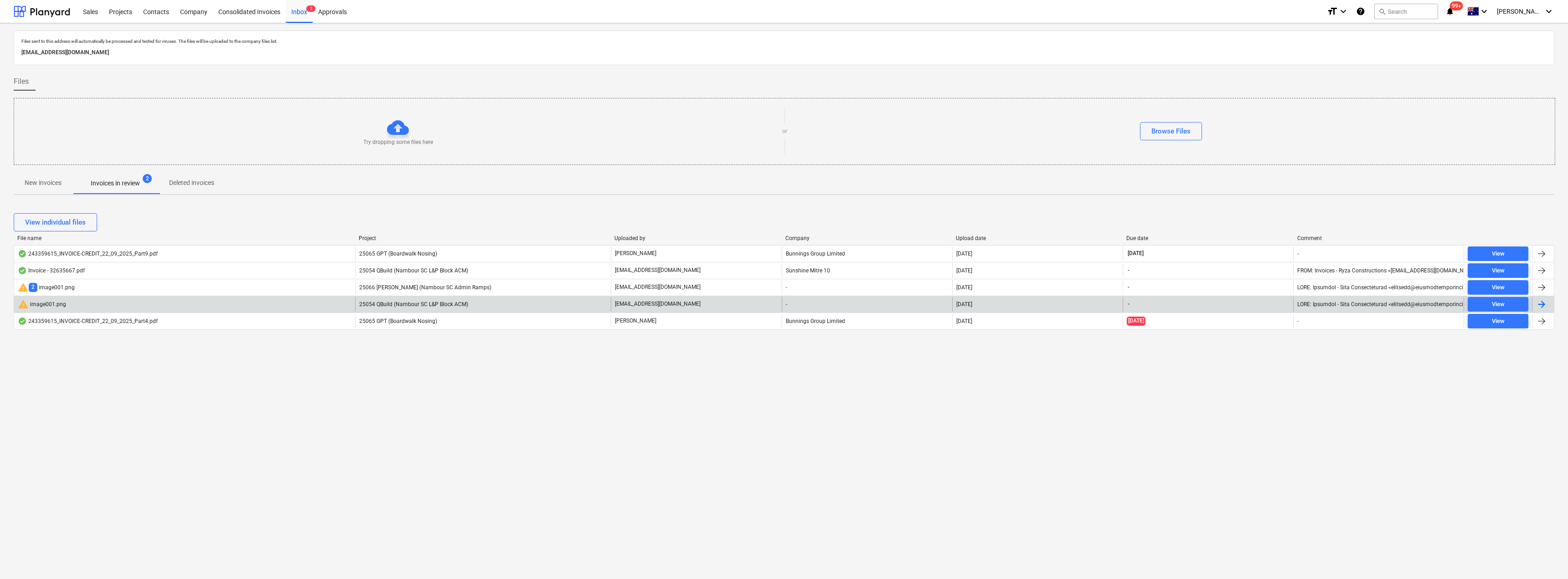
click at [269, 308] on div "warning image001.png" at bounding box center [185, 305] width 341 height 14
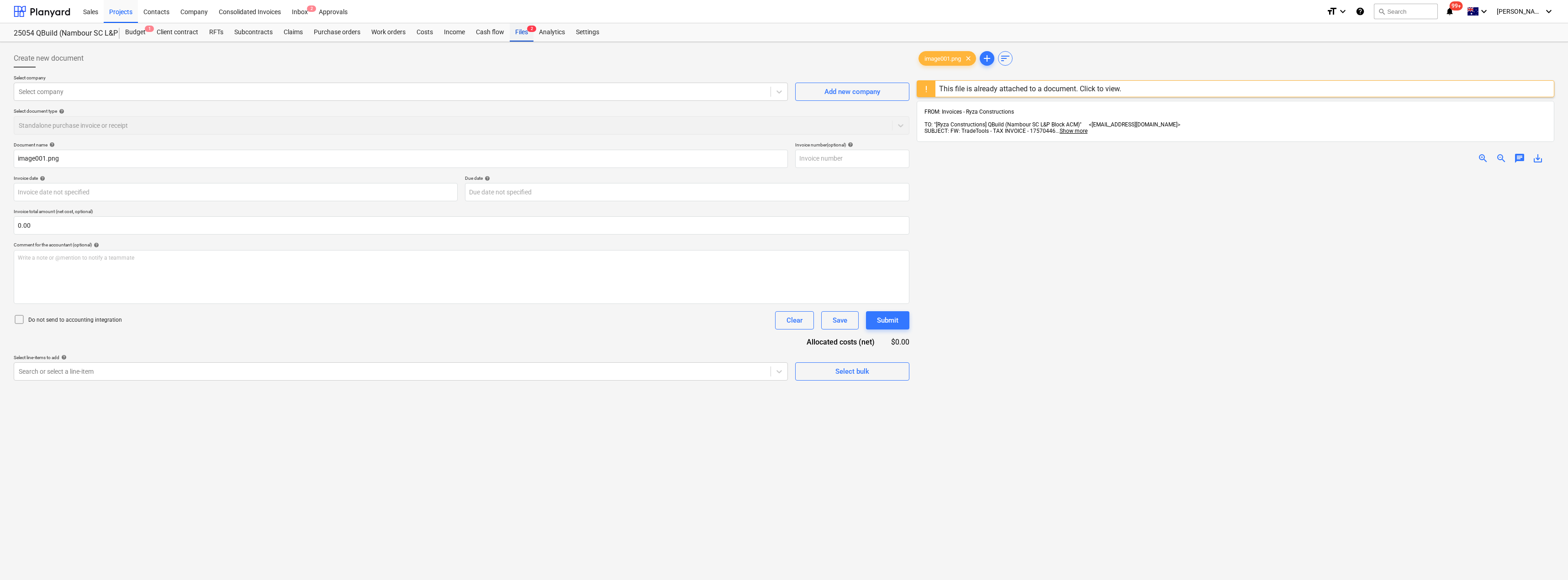
click at [520, 33] on div "Files 2" at bounding box center [521, 32] width 24 height 18
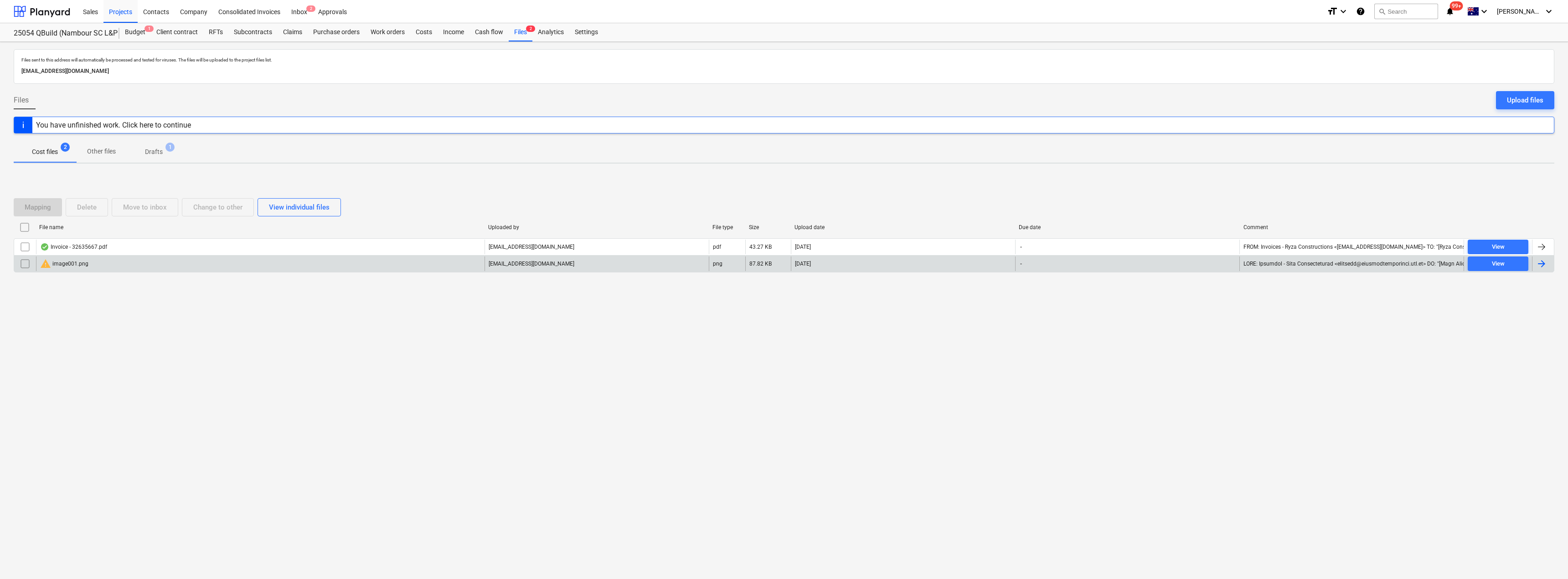
click at [25, 266] on input "checkbox" at bounding box center [25, 264] width 14 height 14
click at [84, 206] on div "Delete" at bounding box center [87, 208] width 20 height 12
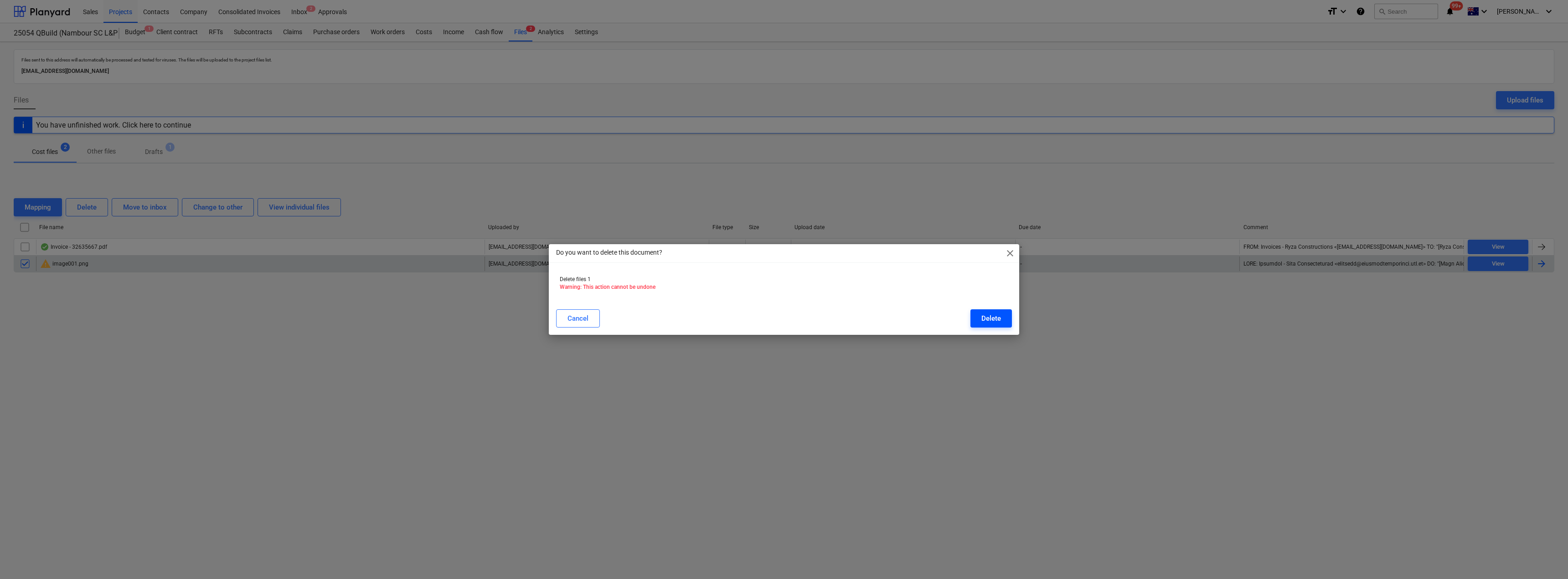
click at [783, 321] on div "Delete" at bounding box center [991, 318] width 20 height 12
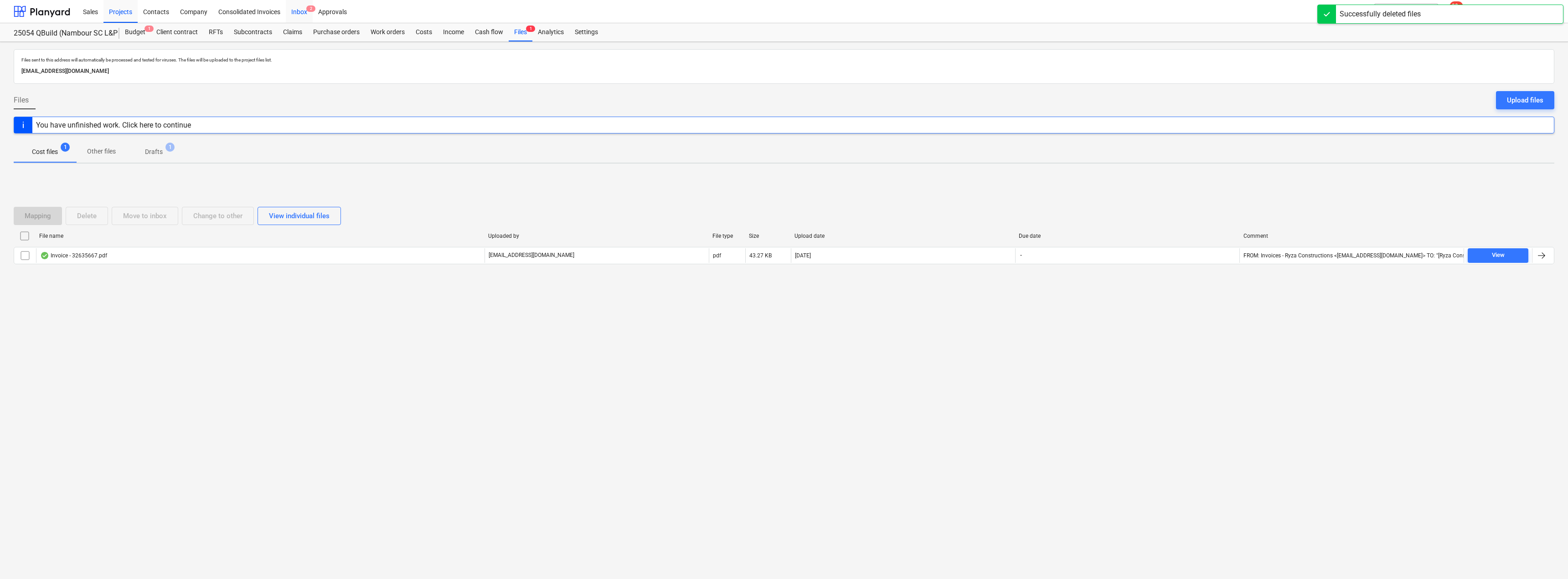
click at [308, 18] on div "Inbox 2" at bounding box center [299, 10] width 27 height 23
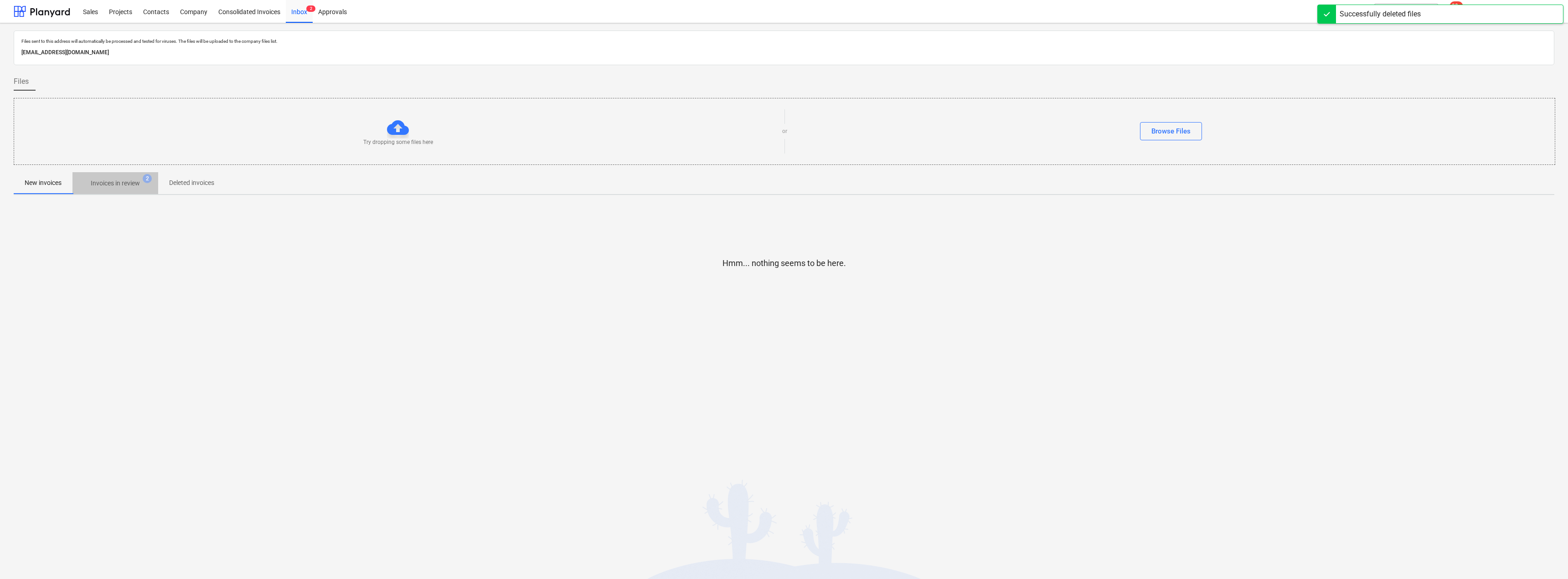
click at [121, 183] on p "Invoices in review" at bounding box center [115, 183] width 49 height 10
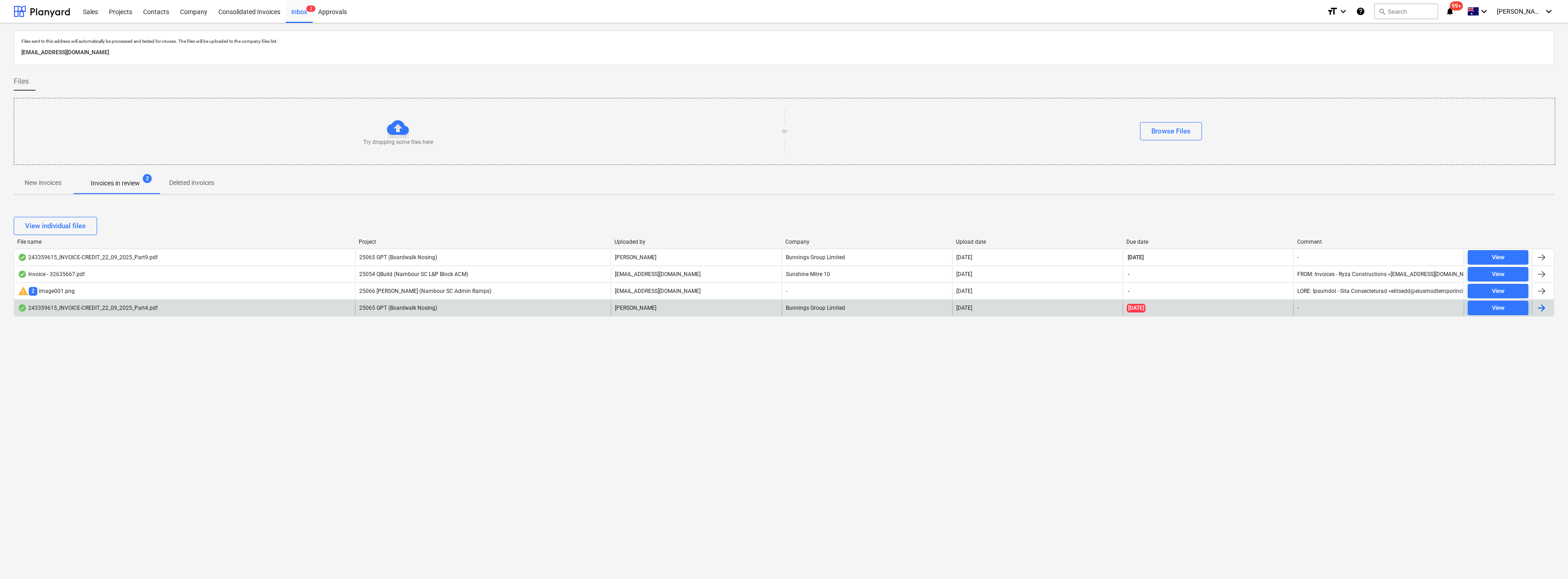
click at [488, 307] on div "25065 GPT (Boardwalk Nosing)" at bounding box center [483, 308] width 256 height 14
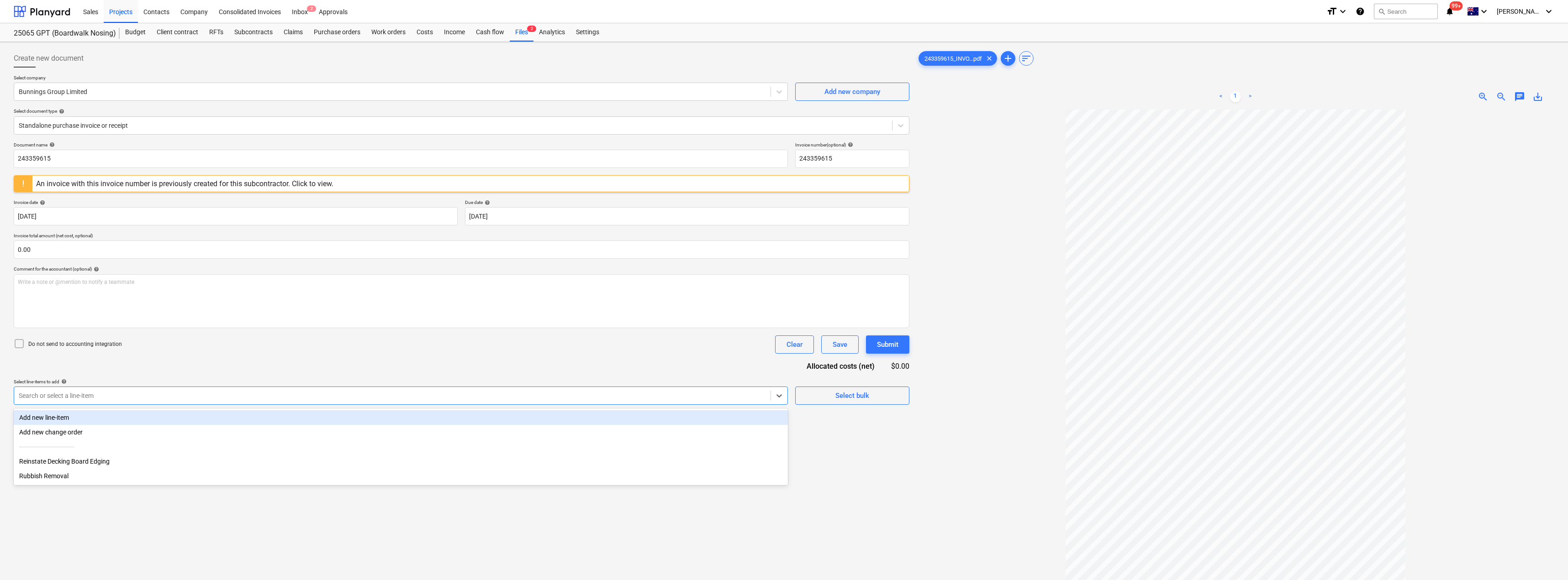
click at [70, 398] on div at bounding box center [393, 396] width 747 height 9
click at [785, 103] on div "< 1 > zoom_in zoom_out chat 0 save_alt" at bounding box center [1235, 96] width 638 height 26
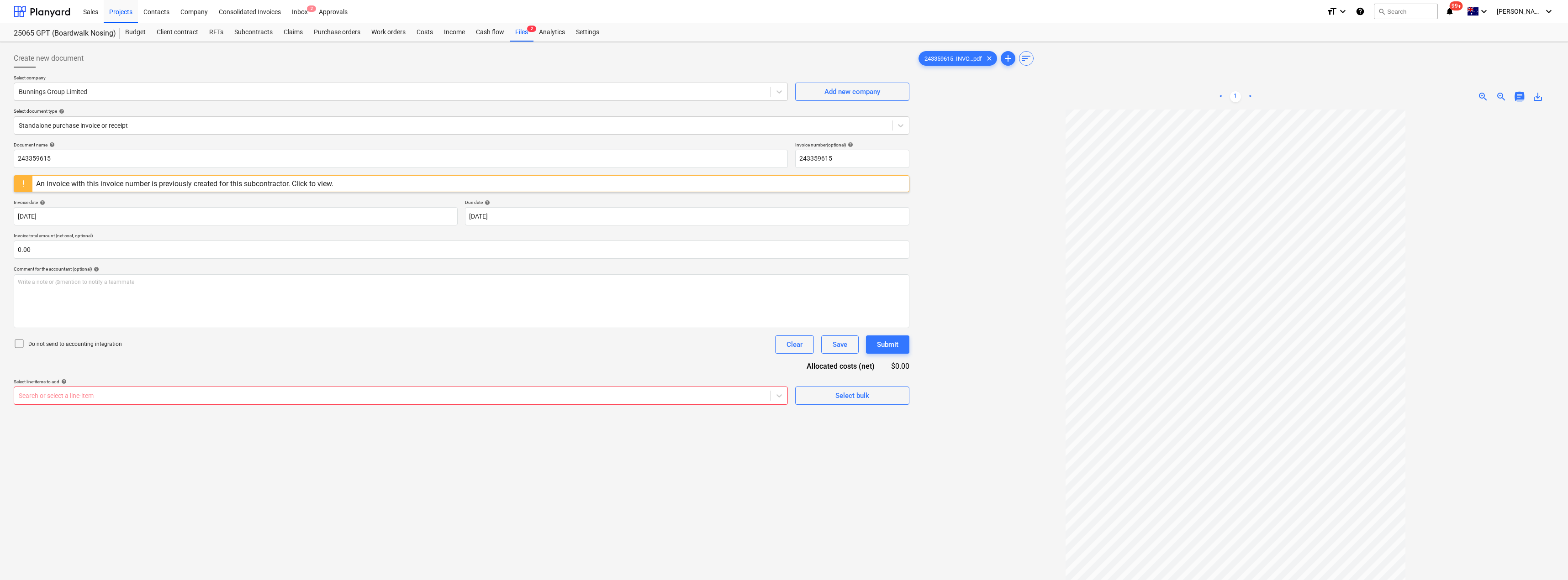
click at [785, 98] on span "chat" at bounding box center [1519, 96] width 11 height 11
click at [785, 172] on p "Write a note or @mention to notify a teammate [PERSON_NAME]" at bounding box center [1456, 174] width 175 height 8
click at [785, 175] on span "Need to add line litem" at bounding box center [1395, 173] width 54 height 7
click at [785, 231] on div "Save" at bounding box center [1383, 232] width 14 height 12
click at [298, 16] on div "Inbox 2" at bounding box center [299, 10] width 27 height 23
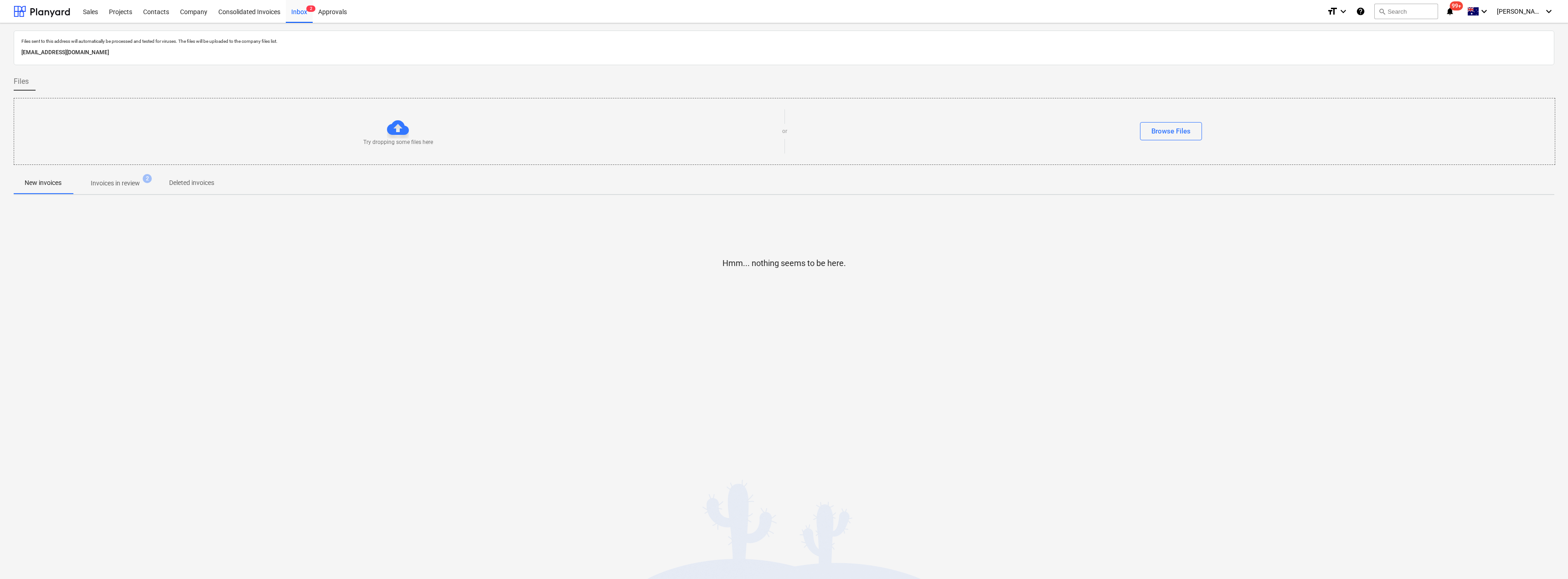
click at [121, 178] on span "Invoices in review 2" at bounding box center [115, 183] width 86 height 16
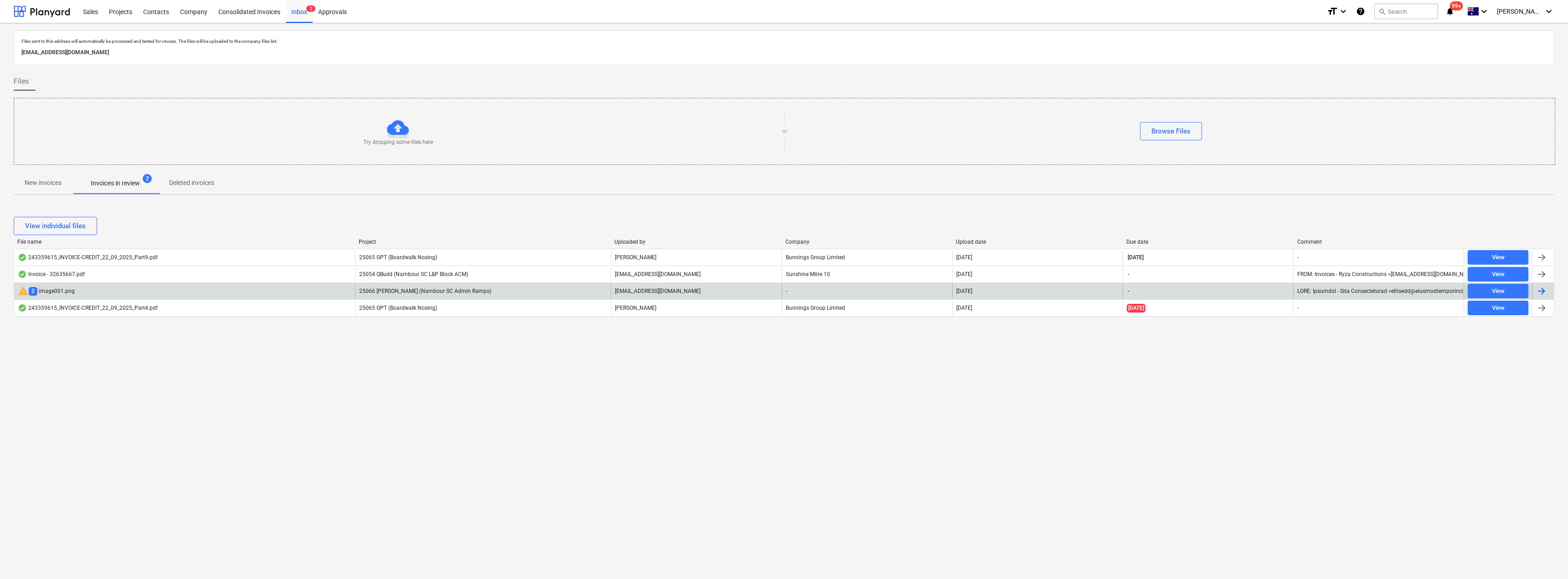
click at [531, 287] on div "25066 [PERSON_NAME] (Nambour SC Admin Ramps)" at bounding box center [483, 291] width 256 height 14
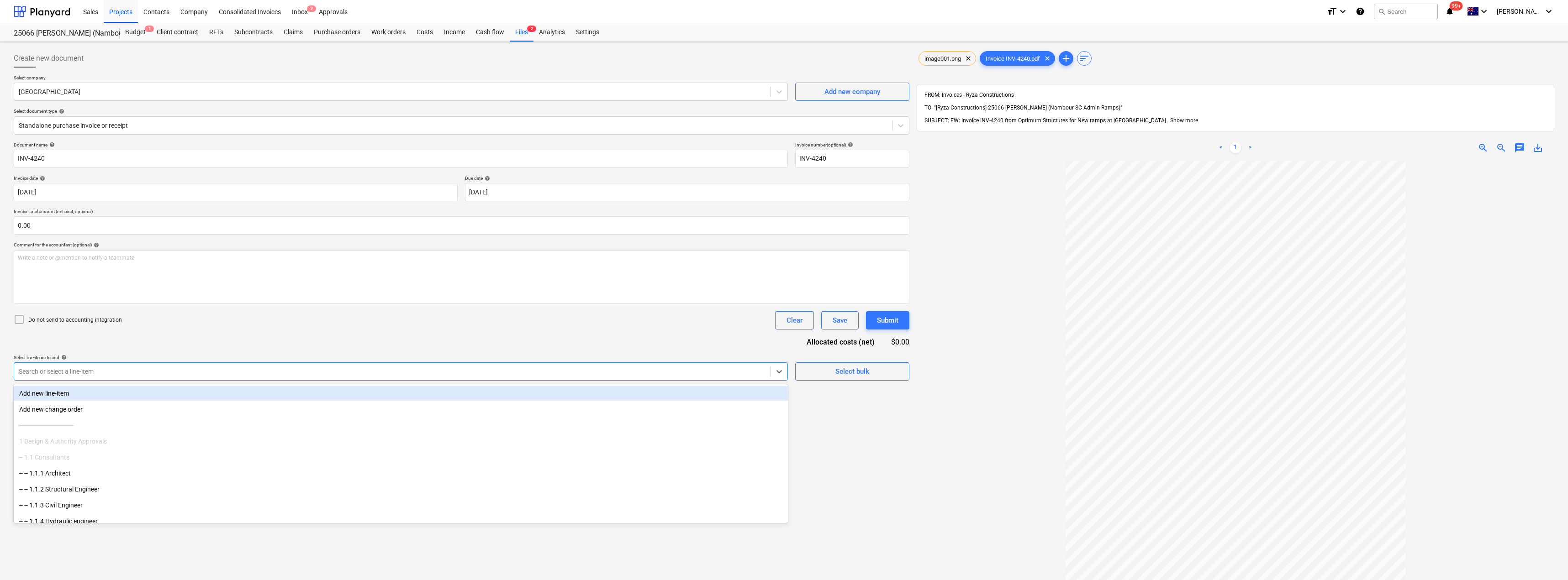
click at [580, 375] on div at bounding box center [393, 371] width 747 height 9
click at [137, 123] on div at bounding box center [453, 125] width 869 height 9
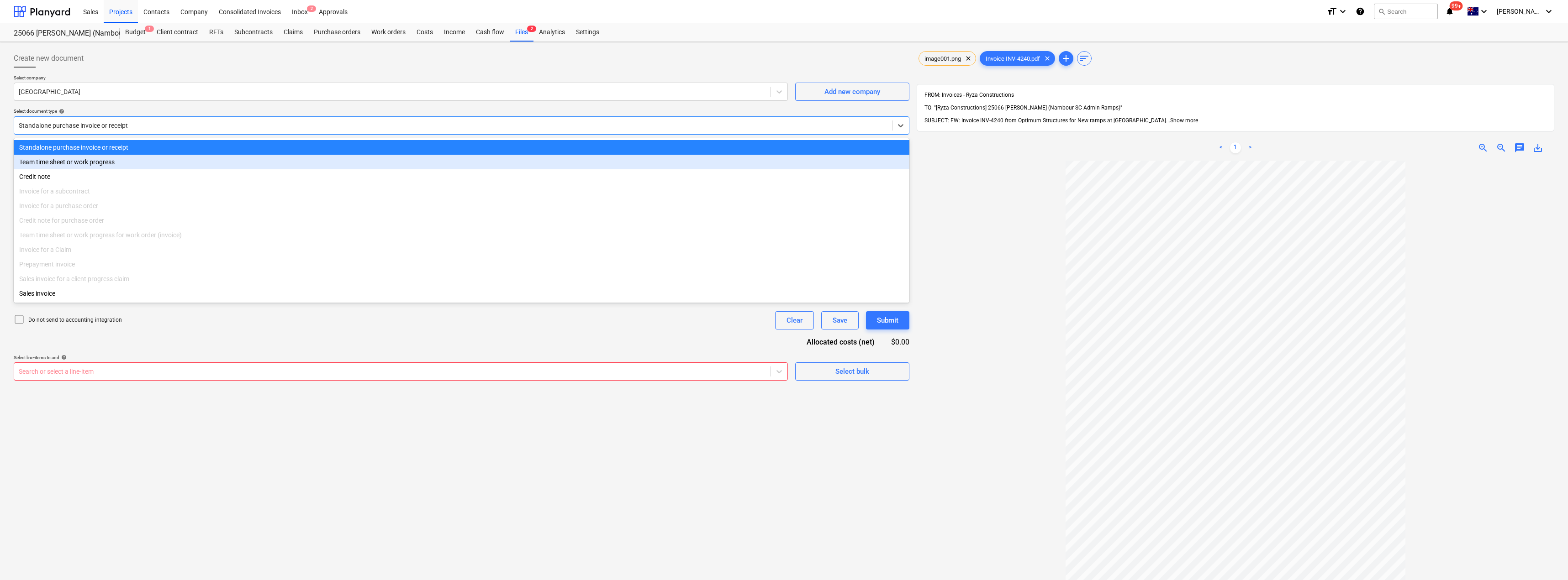
click at [785, 167] on div at bounding box center [1235, 438] width 638 height 554
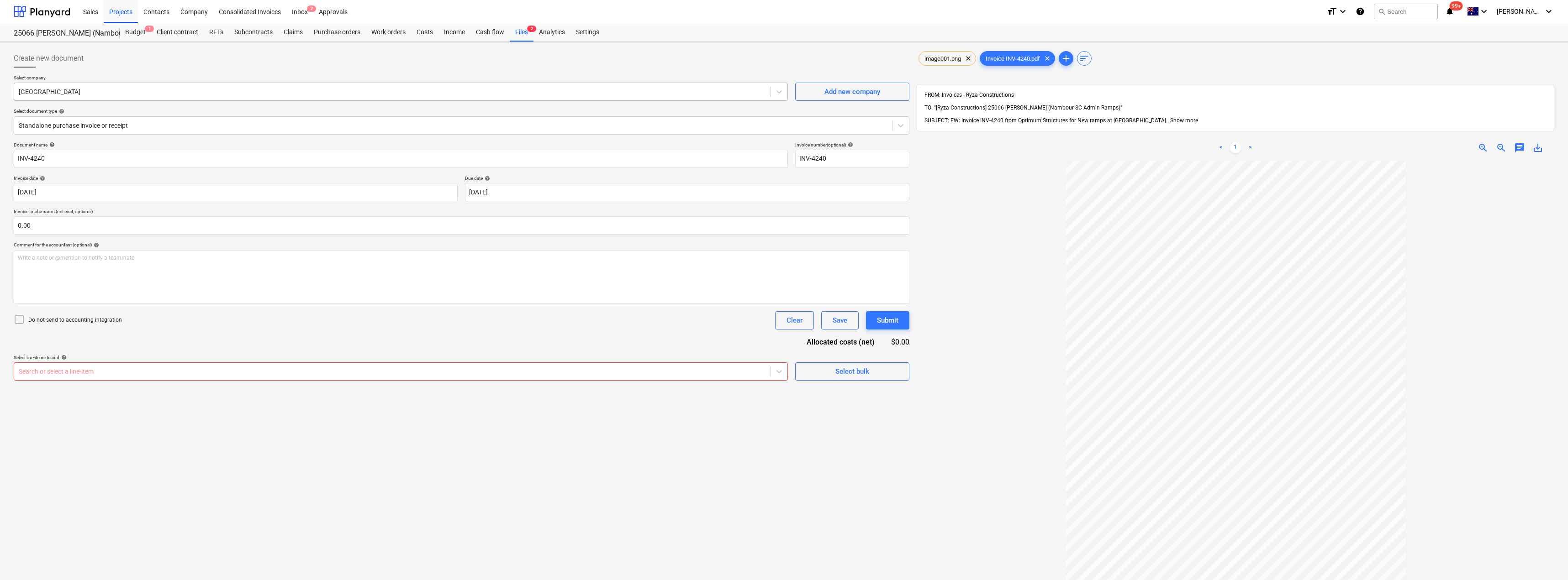
click at [106, 93] on div at bounding box center [393, 92] width 747 height 9
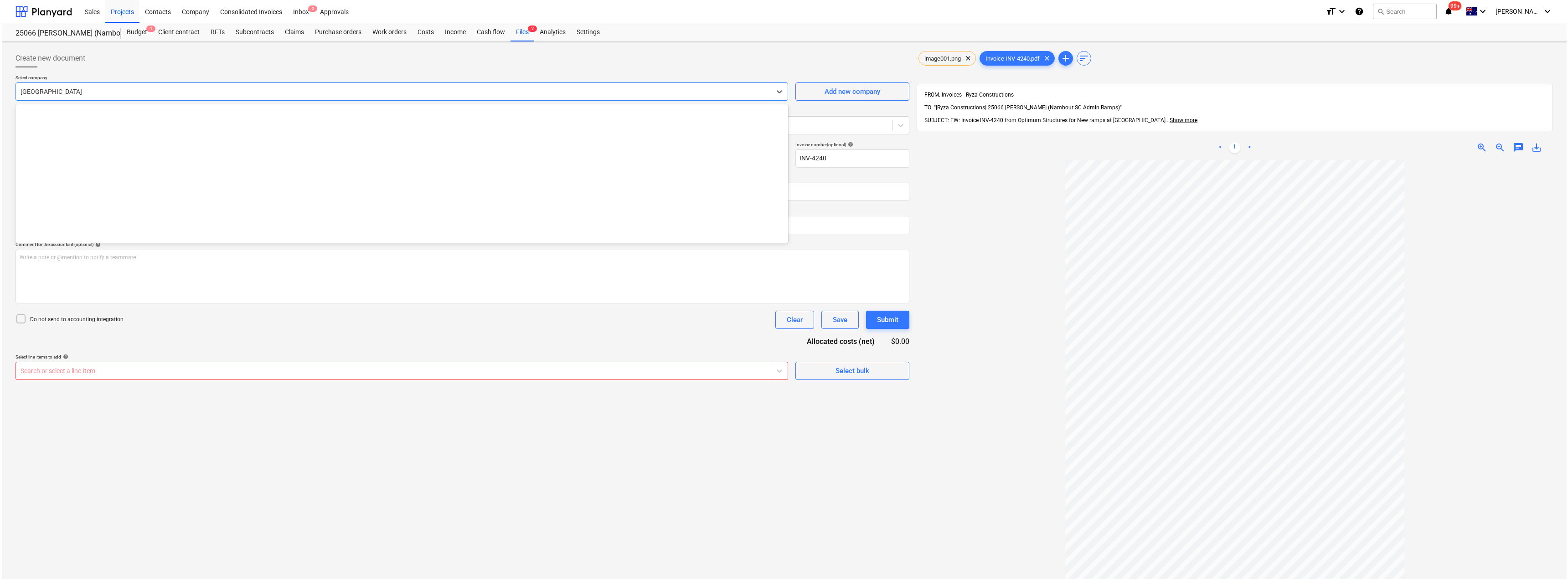
scroll to position [10047, 0]
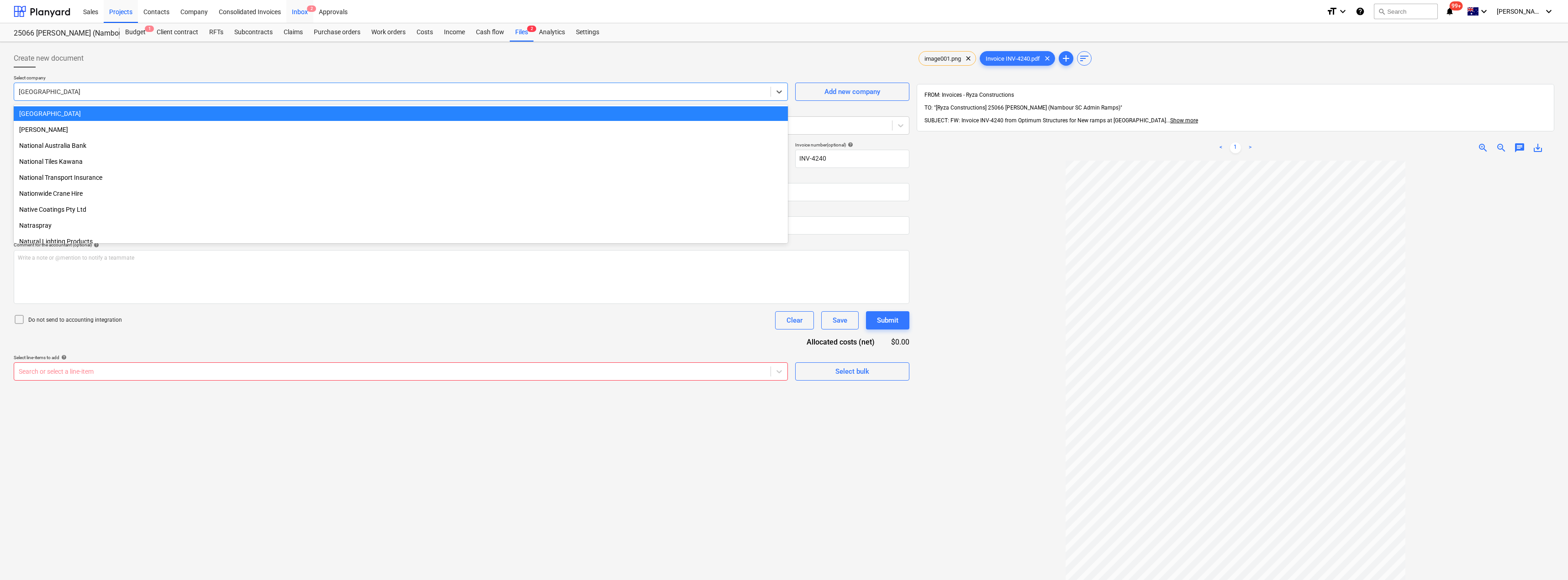
click at [305, 9] on div "Inbox 2" at bounding box center [299, 10] width 27 height 23
